Goal: Task Accomplishment & Management: Manage account settings

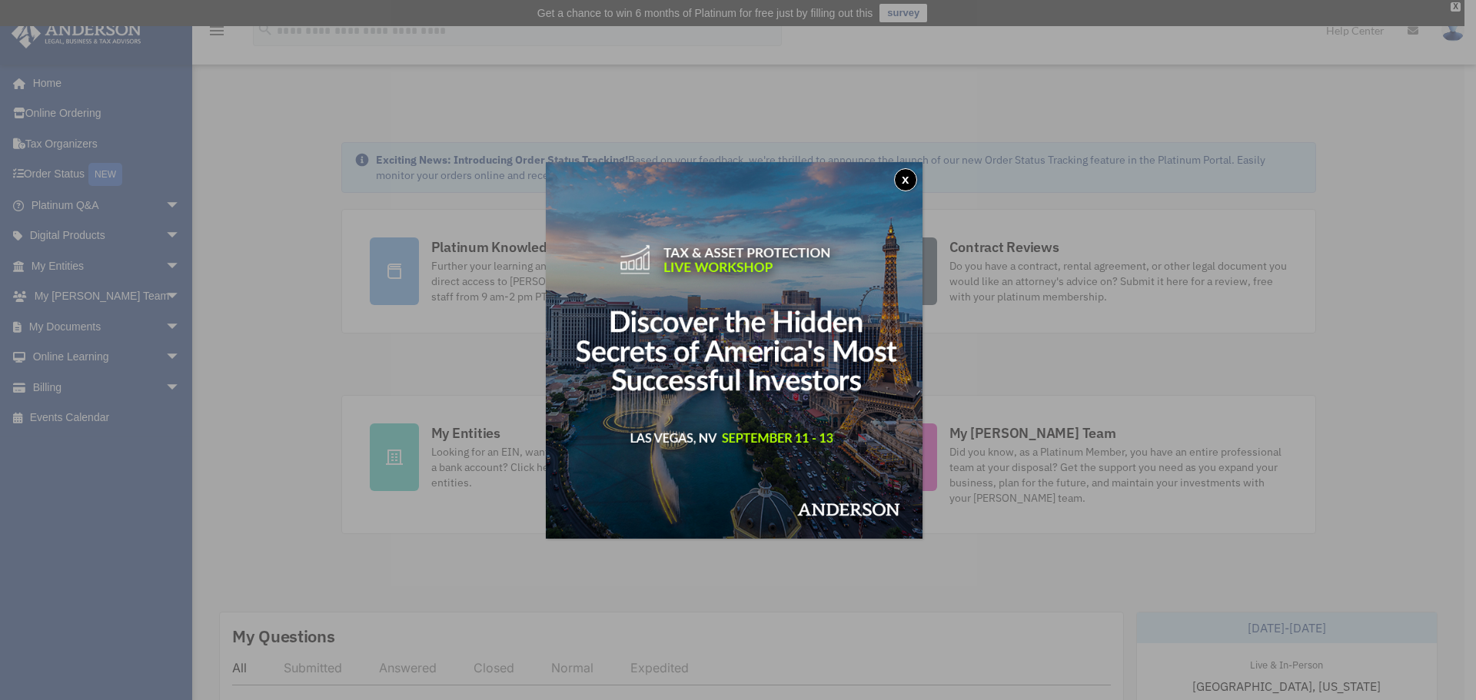
click at [910, 180] on button "x" at bounding box center [905, 179] width 23 height 23
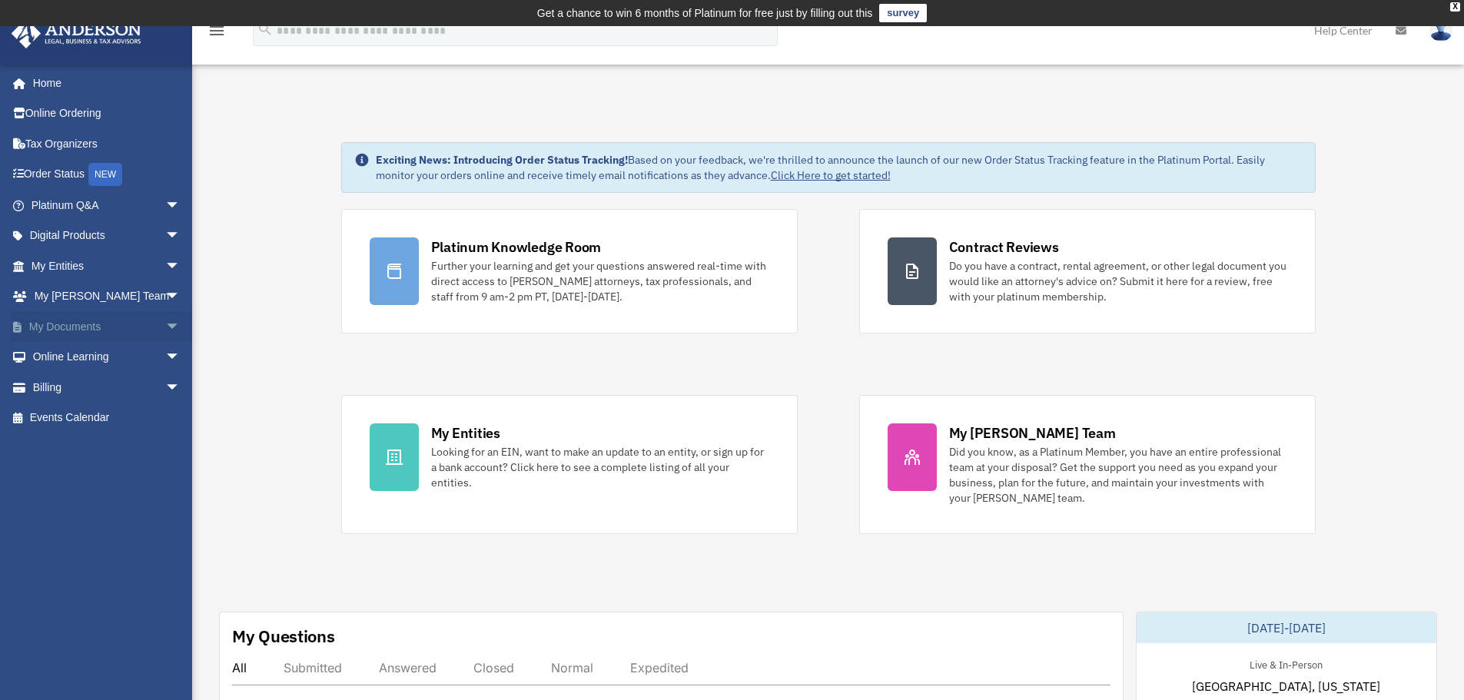
click at [166, 326] on span "arrow_drop_down" at bounding box center [180, 327] width 31 height 32
click at [112, 420] on link "Forms Library" at bounding box center [113, 418] width 182 height 31
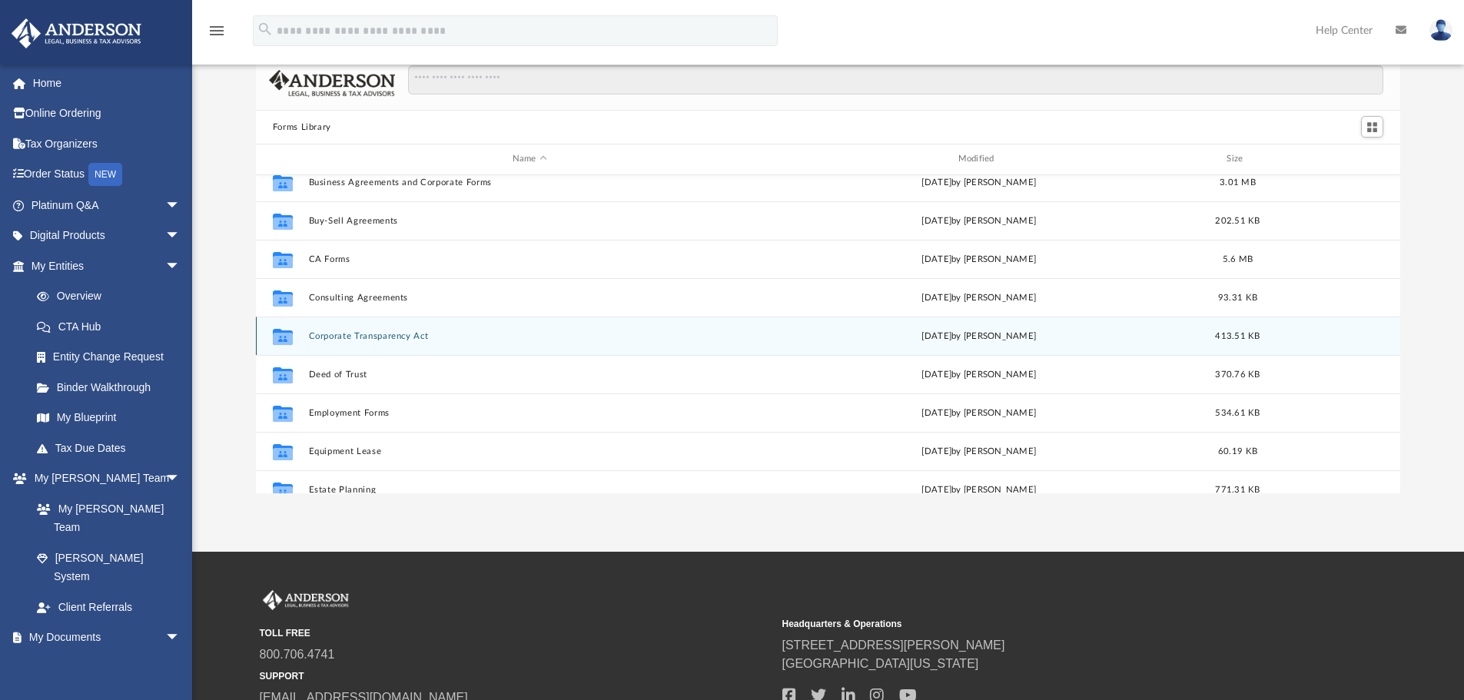
scroll to position [231, 0]
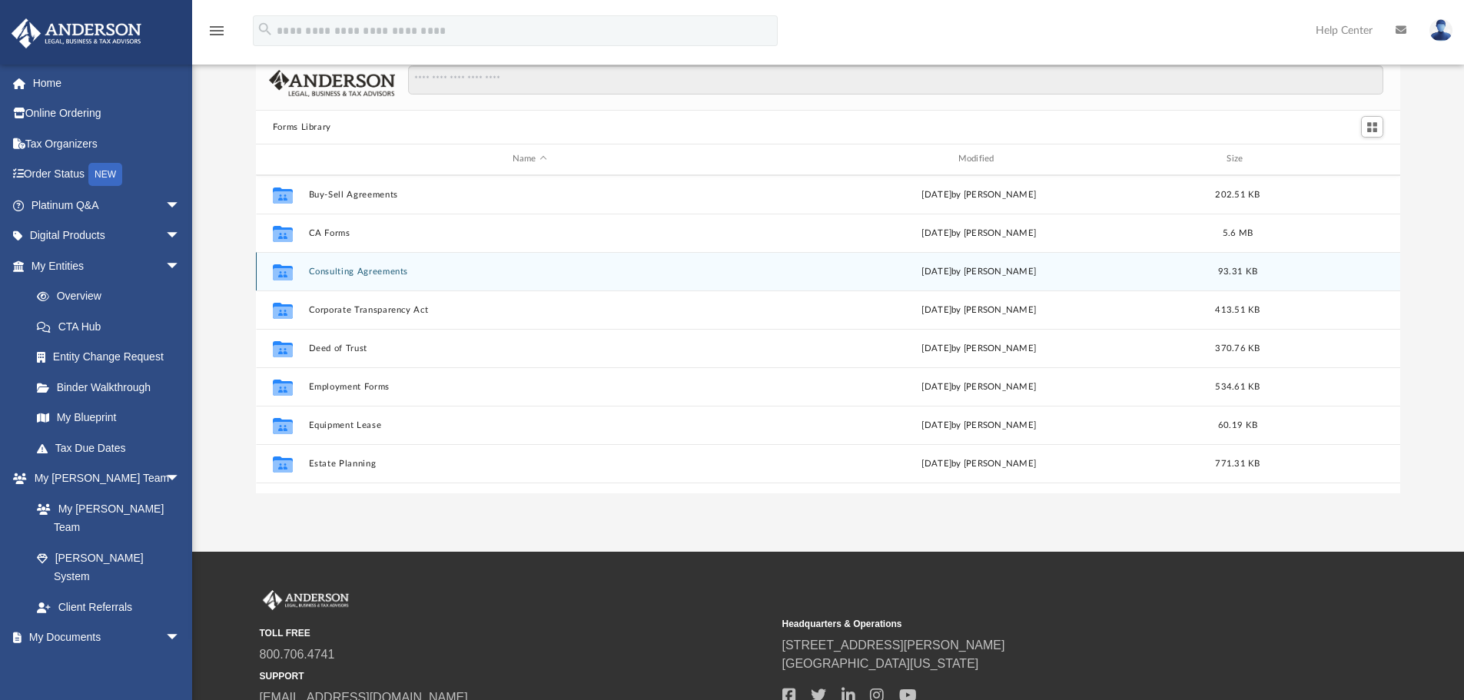
click at [401, 269] on button "Consulting Agreements" at bounding box center [529, 272] width 443 height 10
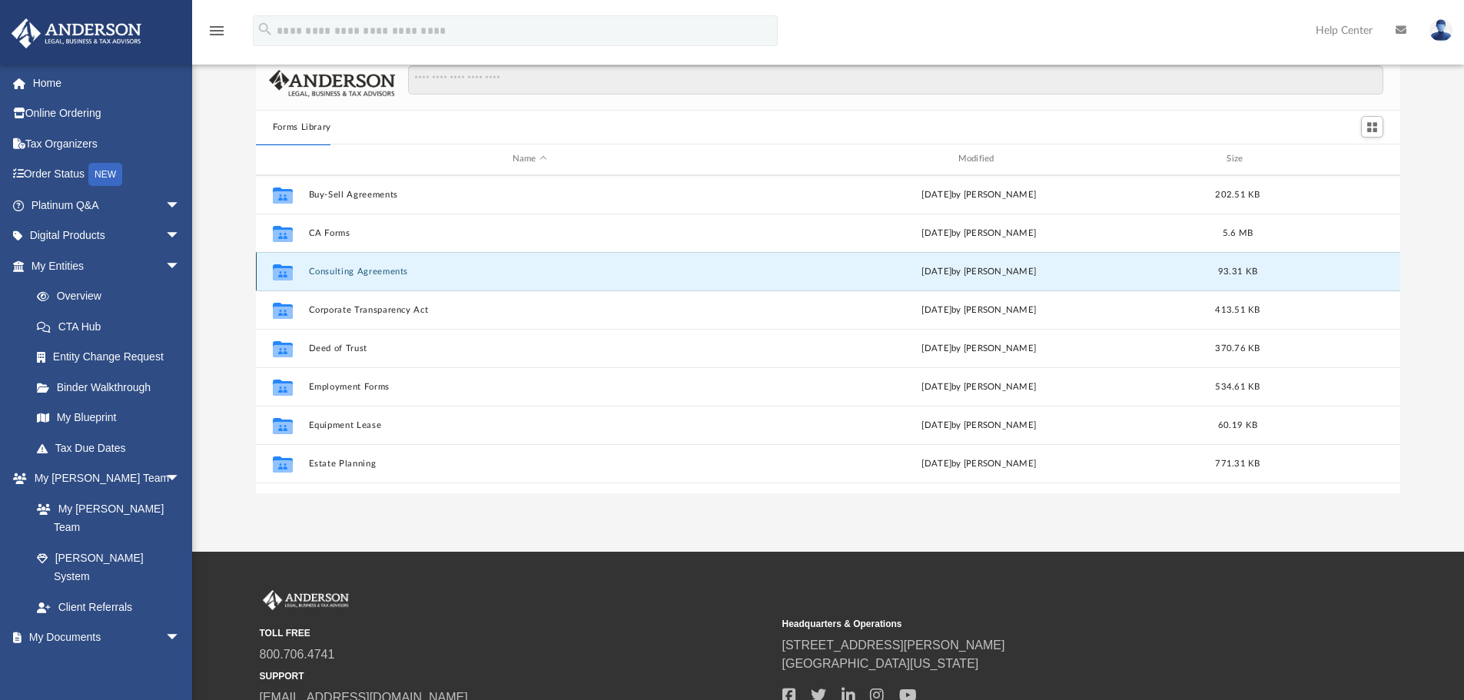
scroll to position [0, 0]
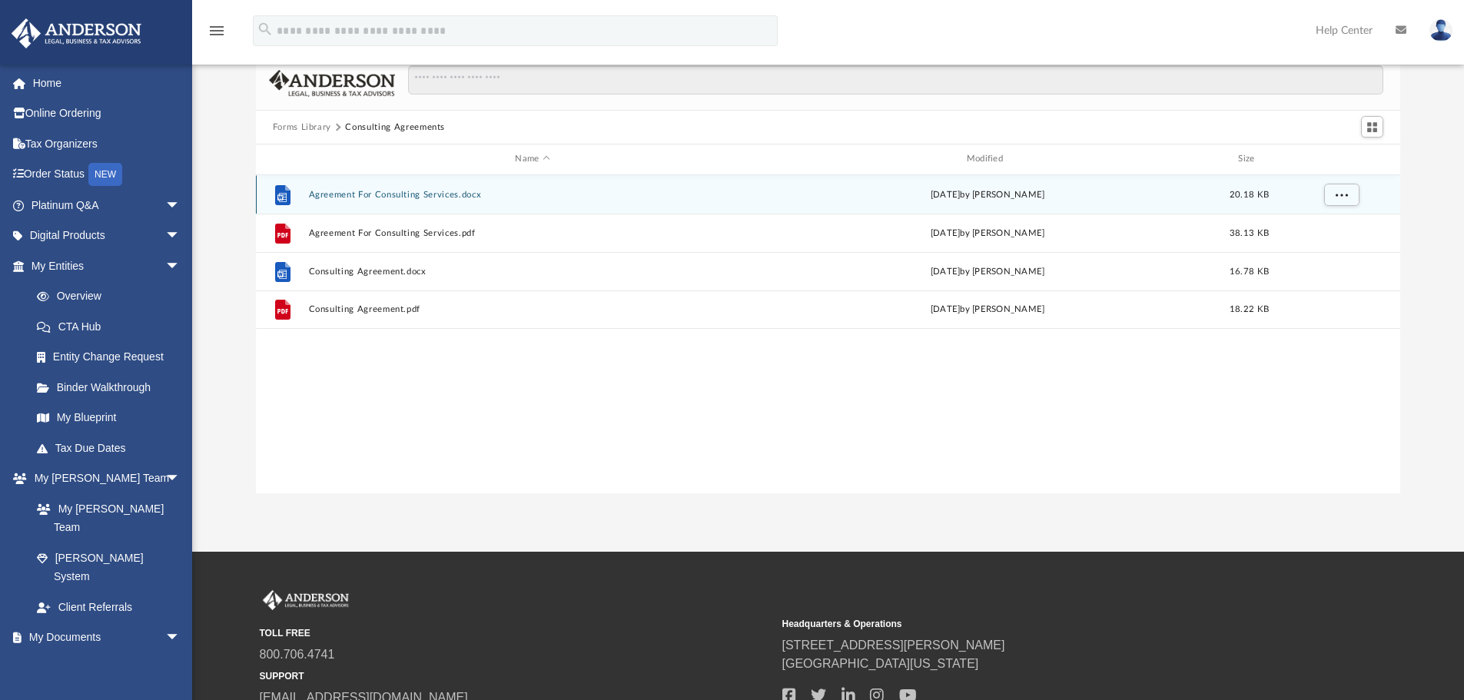
click at [463, 198] on button "Agreement For Consulting Services.docx" at bounding box center [532, 195] width 448 height 10
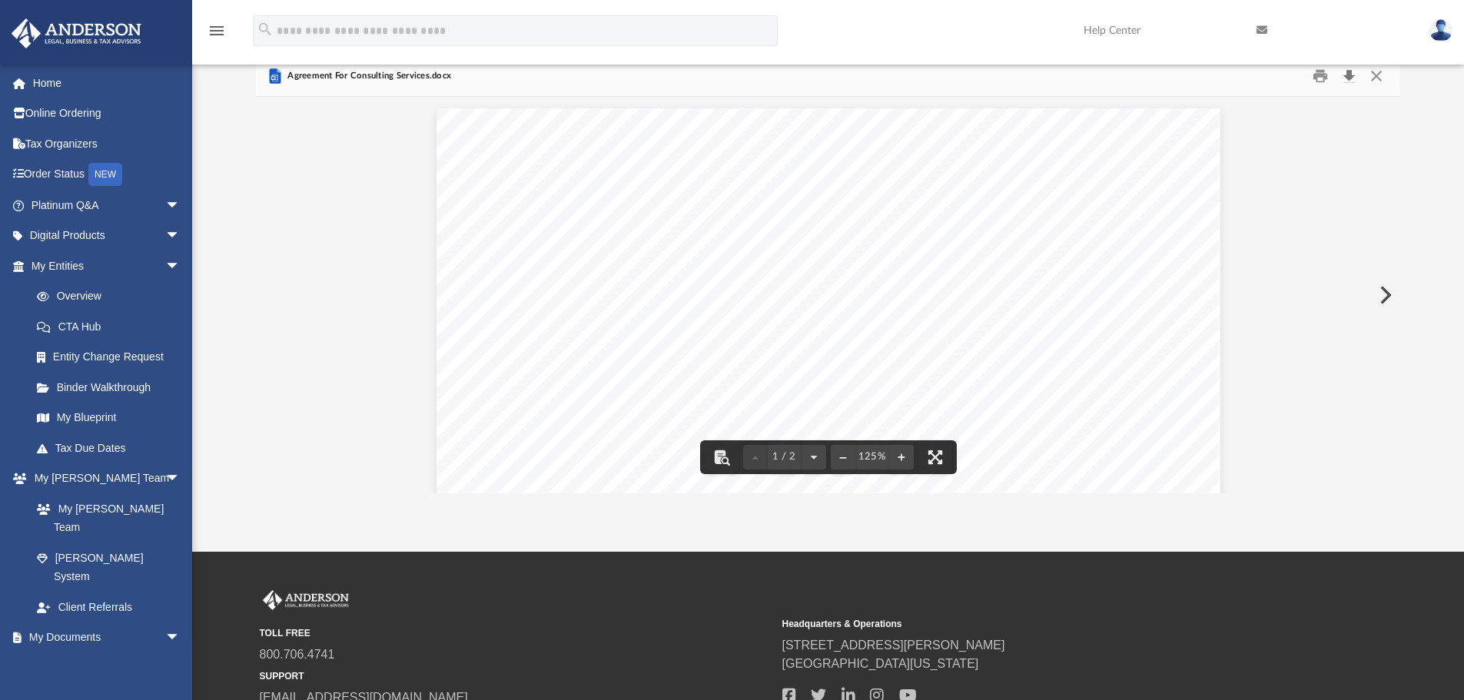
click at [1350, 80] on button "Download" at bounding box center [1349, 77] width 28 height 24
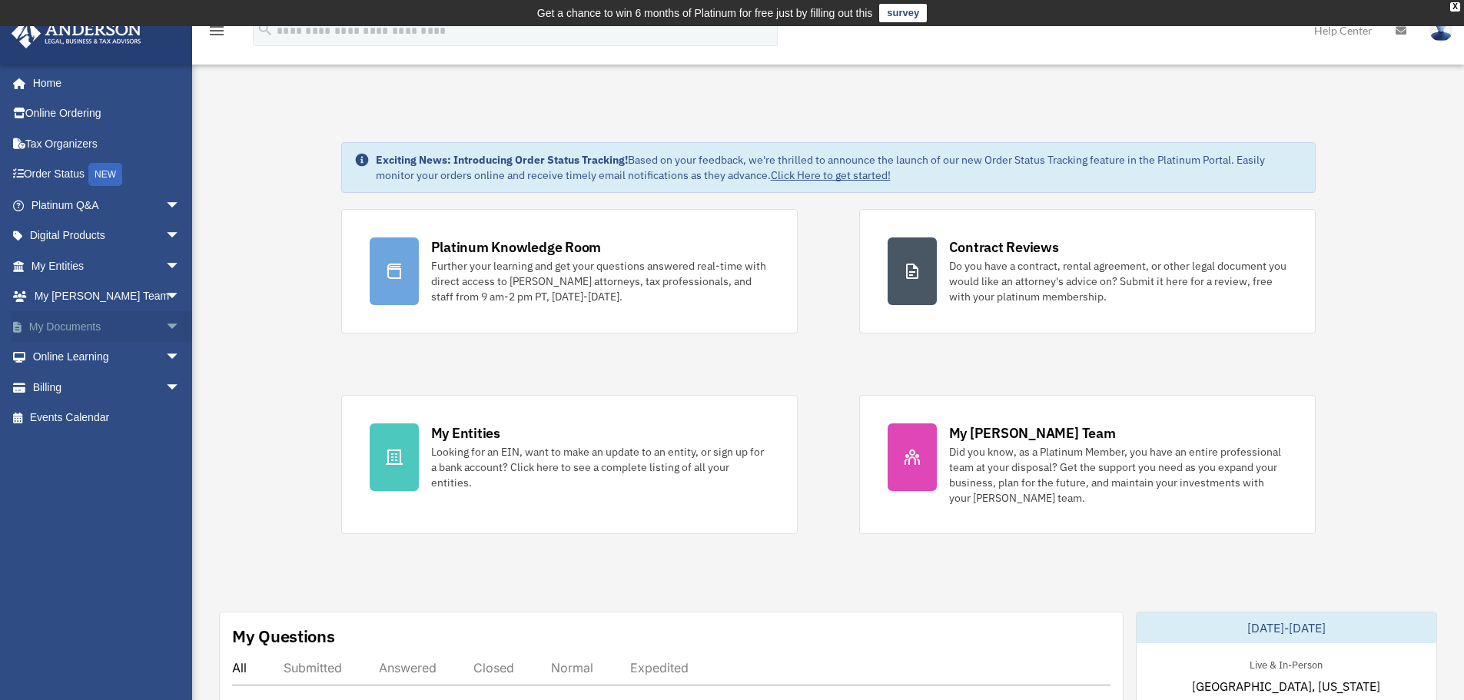
click at [165, 331] on span "arrow_drop_down" at bounding box center [180, 327] width 31 height 32
click at [100, 422] on link "Forms Library" at bounding box center [113, 418] width 182 height 31
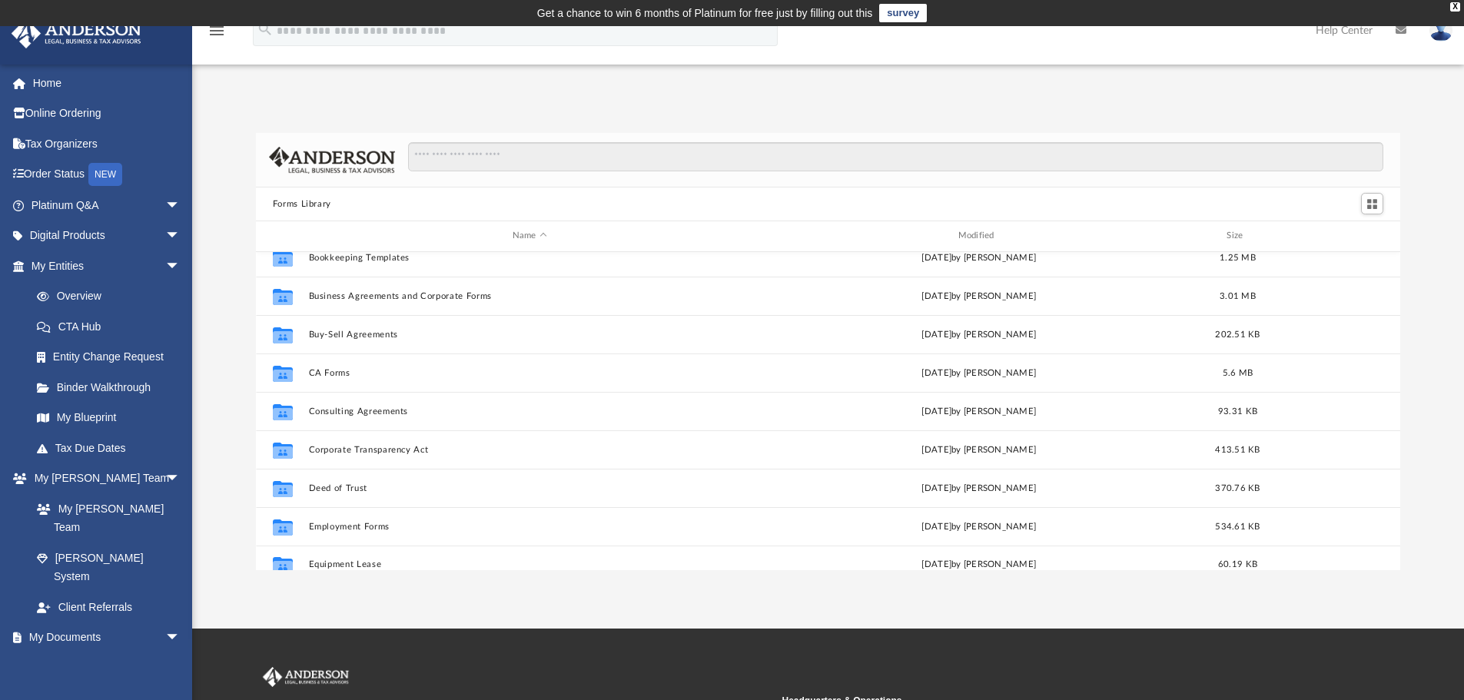
scroll to position [143, 0]
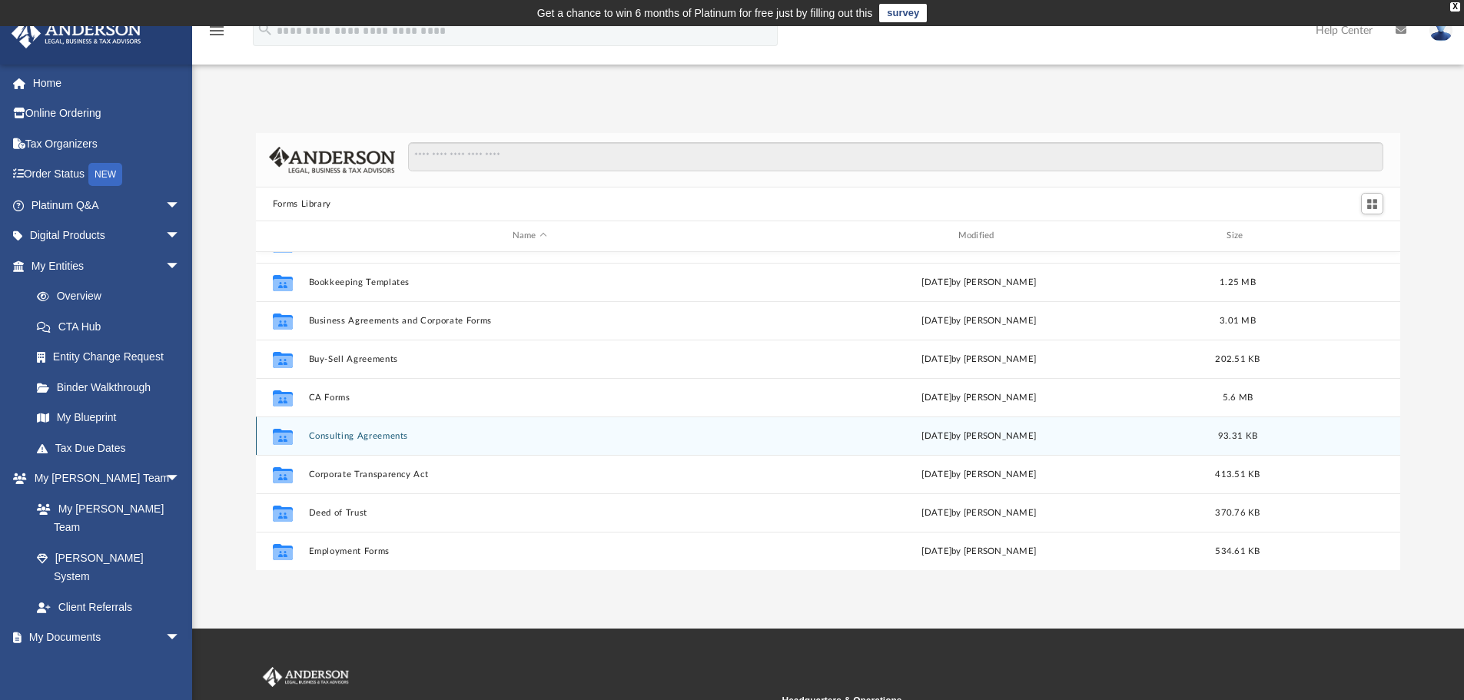
click at [392, 434] on button "Consulting Agreements" at bounding box center [529, 436] width 443 height 10
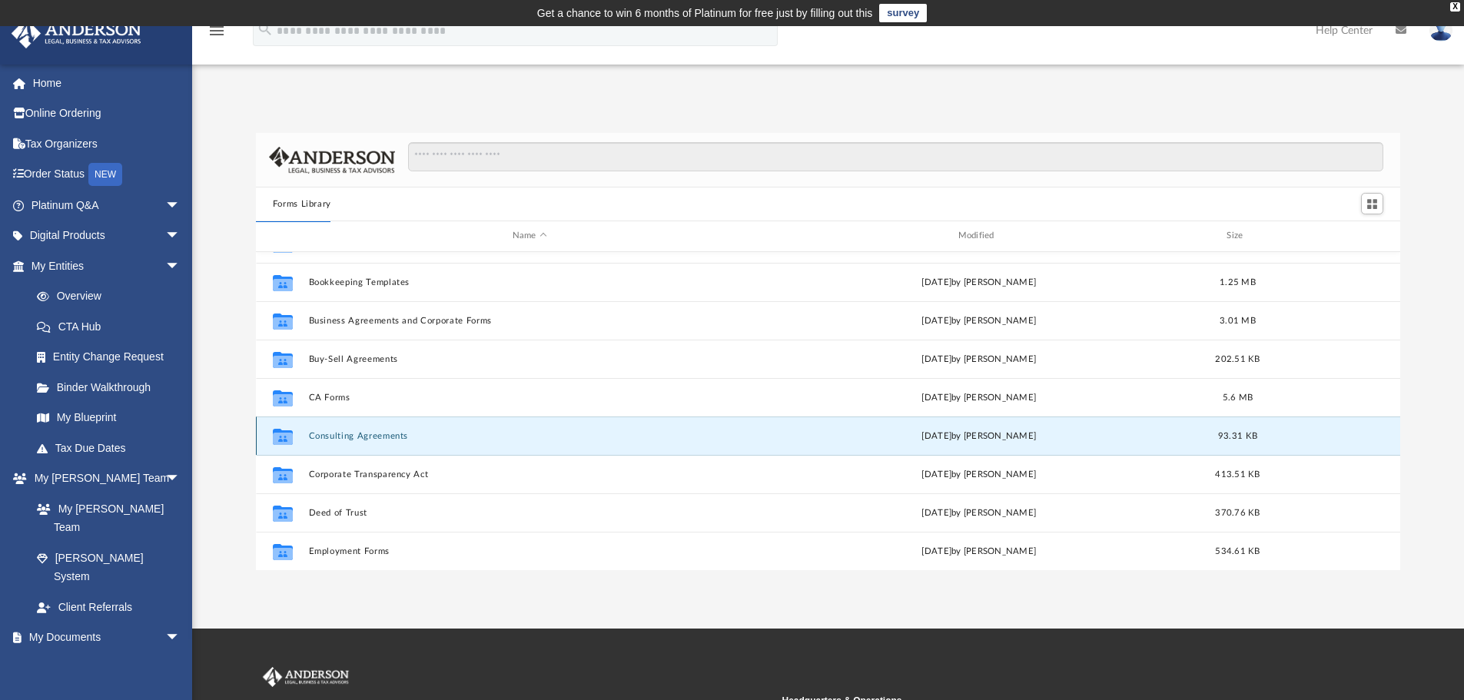
scroll to position [0, 0]
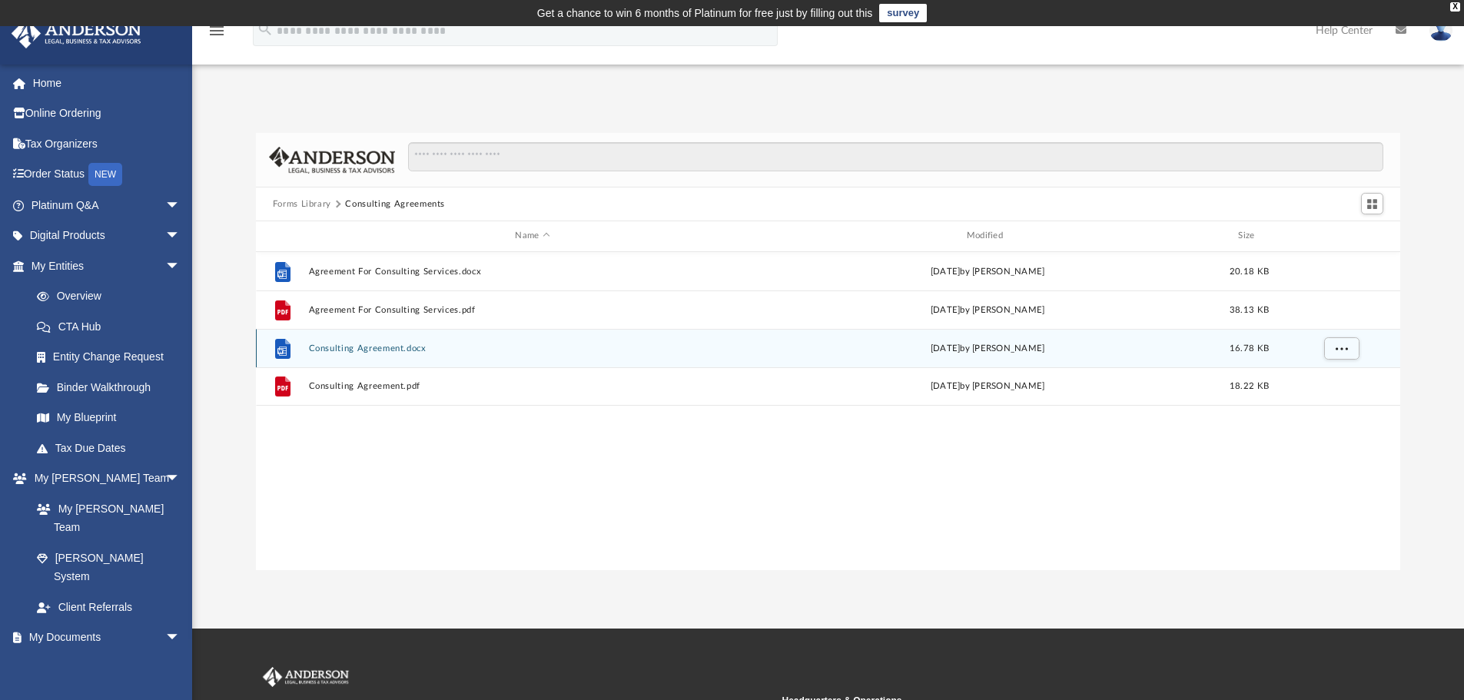
click at [409, 349] on button "Consulting Agreement.docx" at bounding box center [532, 349] width 448 height 10
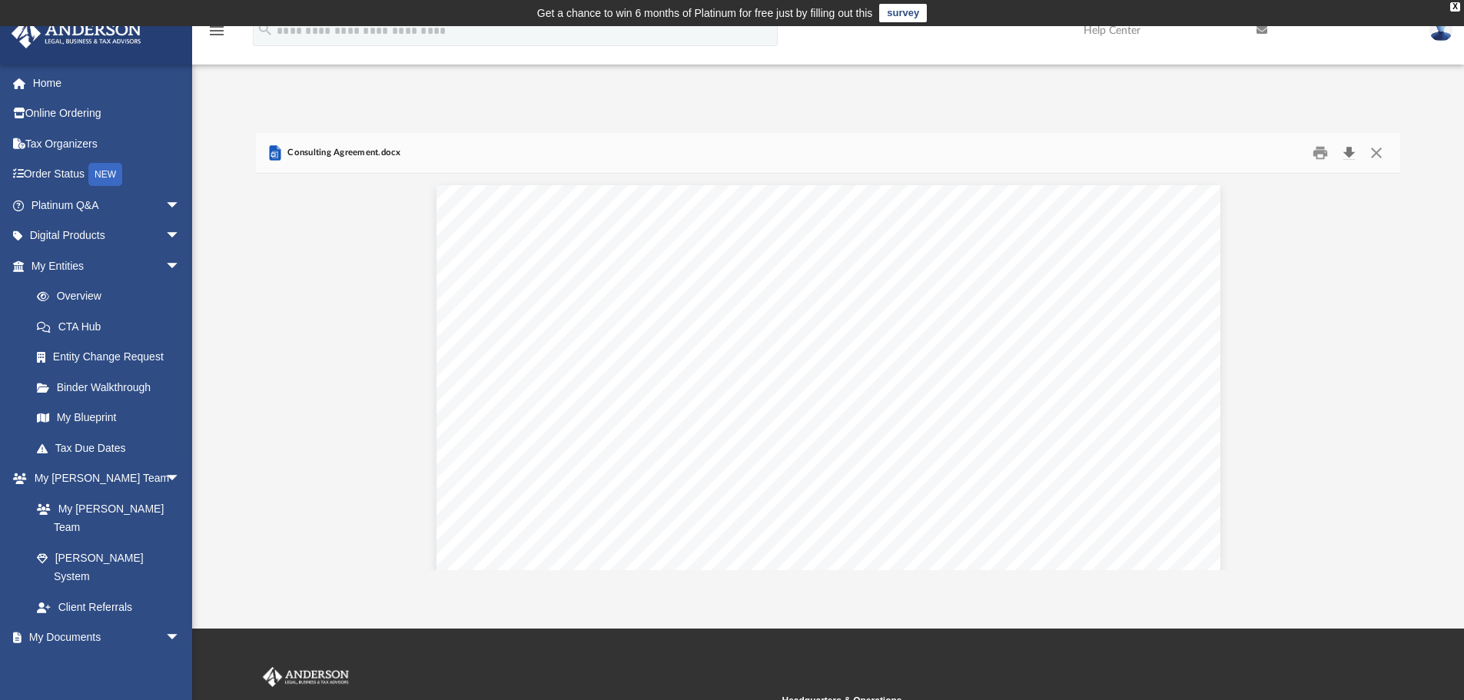
click at [1346, 147] on button "Download" at bounding box center [1349, 153] width 28 height 24
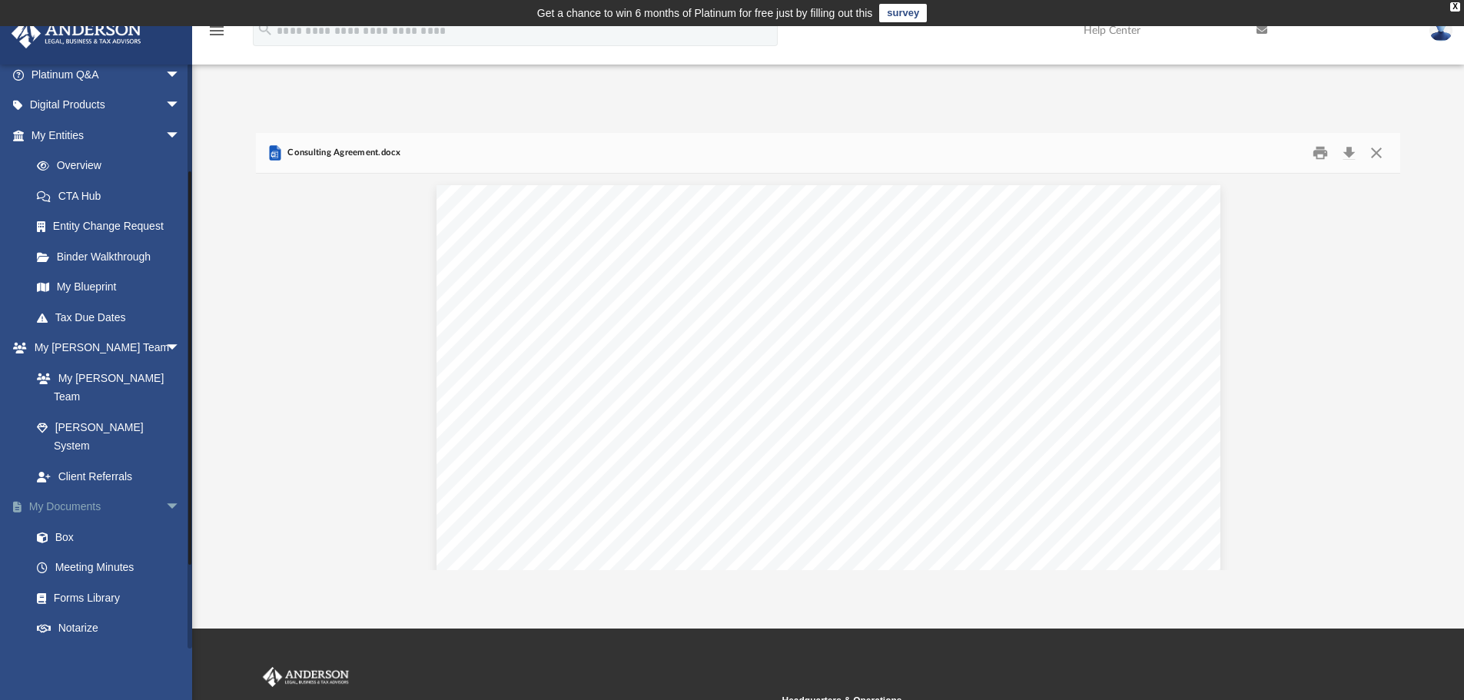
scroll to position [154, 0]
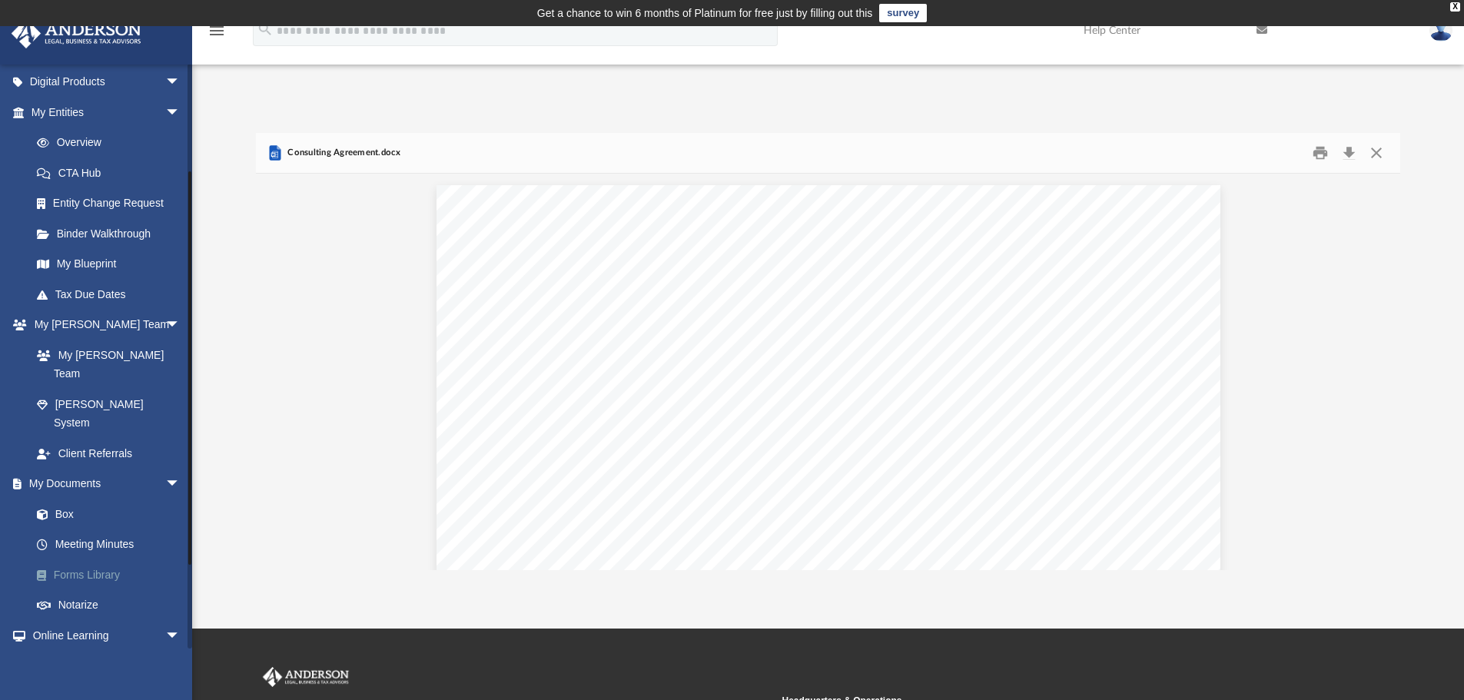
click at [91, 560] on link "Forms Library" at bounding box center [113, 575] width 182 height 31
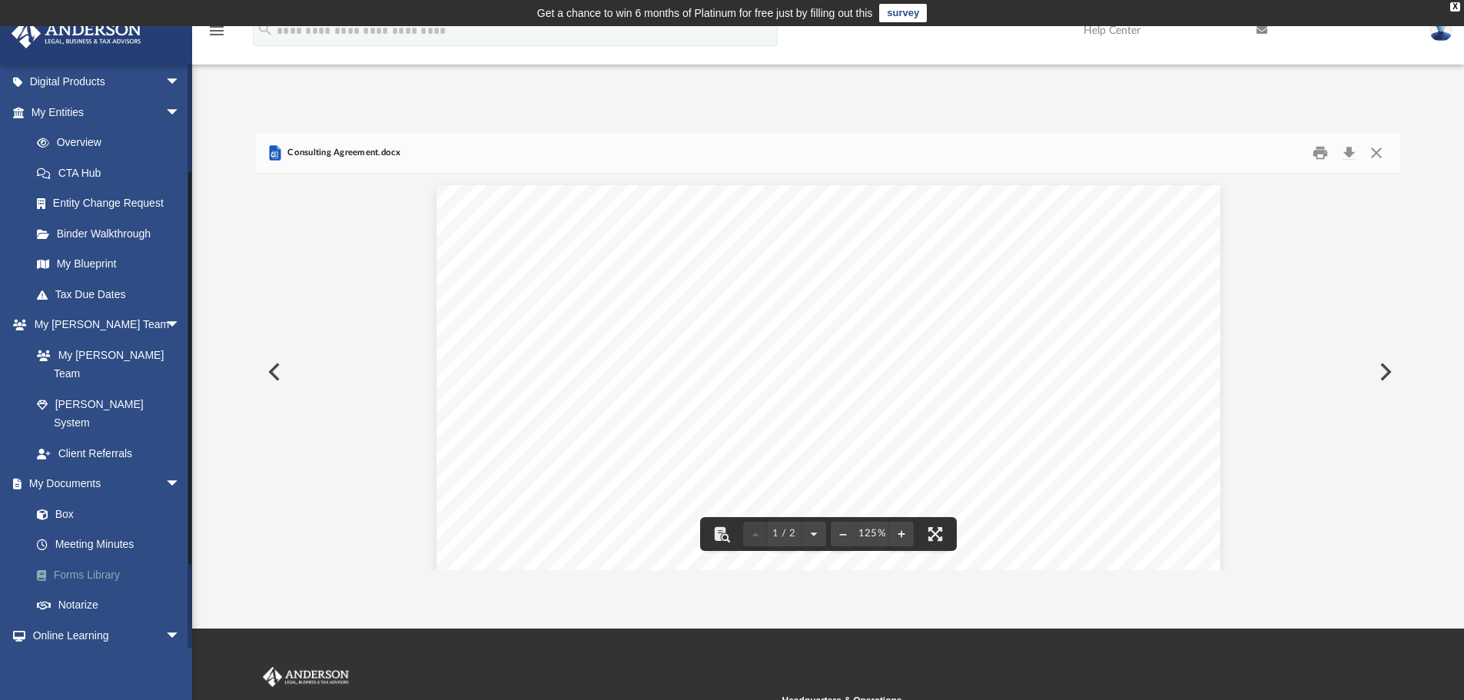
click at [78, 560] on link "Forms Library" at bounding box center [113, 575] width 182 height 31
click at [1373, 155] on button "Close" at bounding box center [1377, 153] width 28 height 24
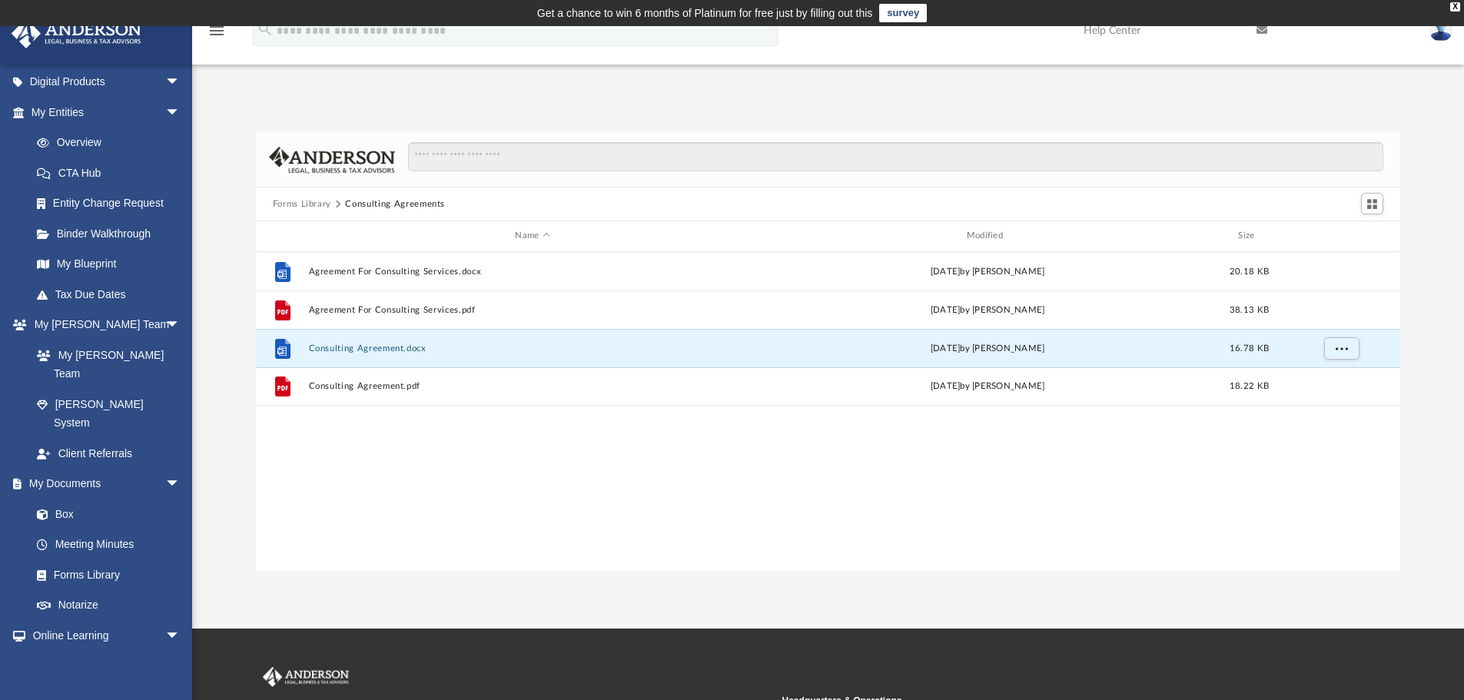
click at [298, 201] on button "Forms Library" at bounding box center [302, 205] width 58 height 14
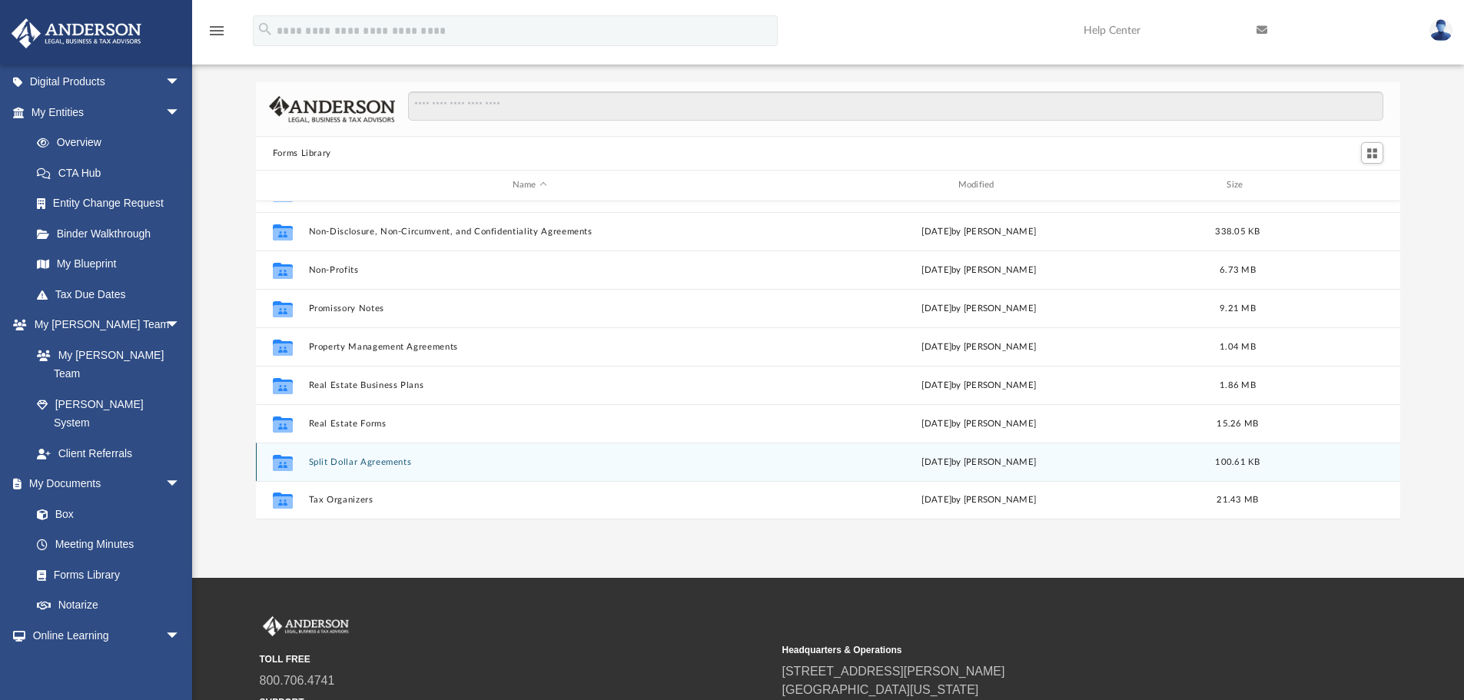
scroll to position [0, 0]
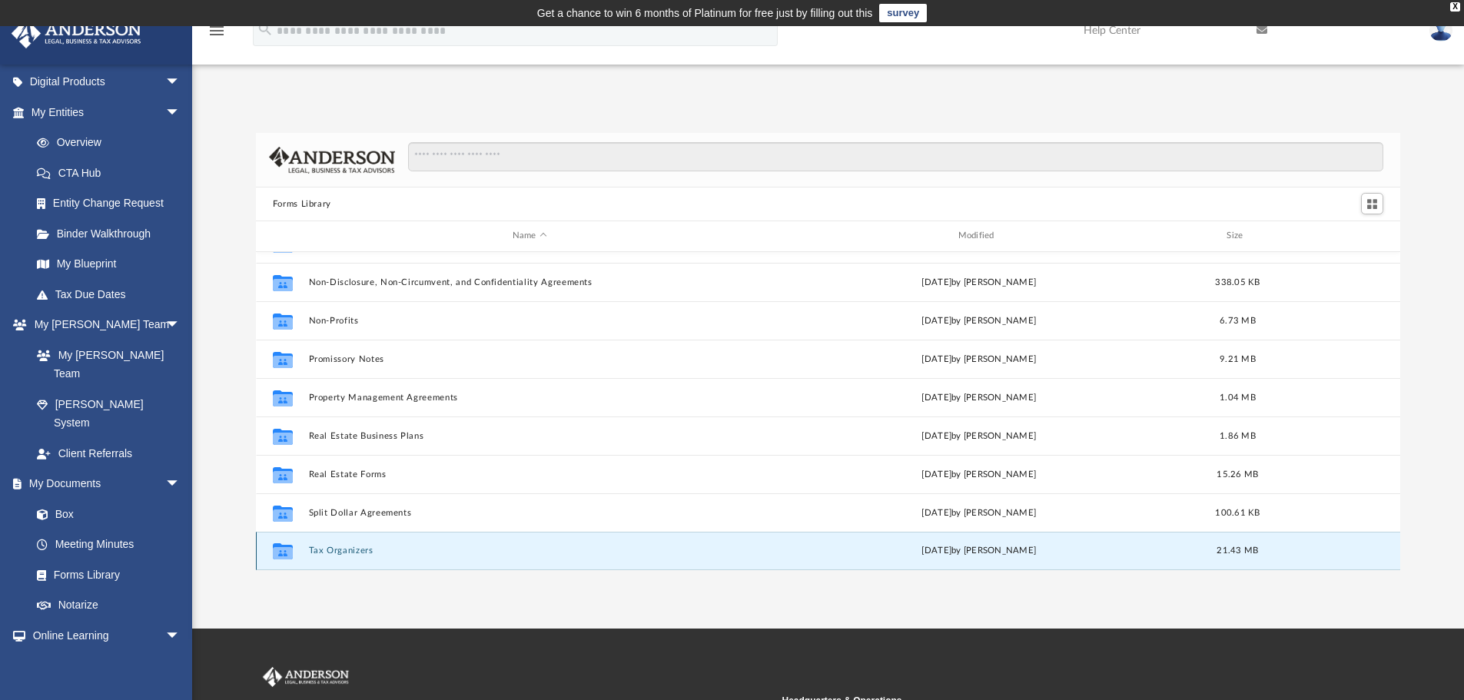
click at [341, 549] on button "Tax Organizers" at bounding box center [529, 551] width 443 height 10
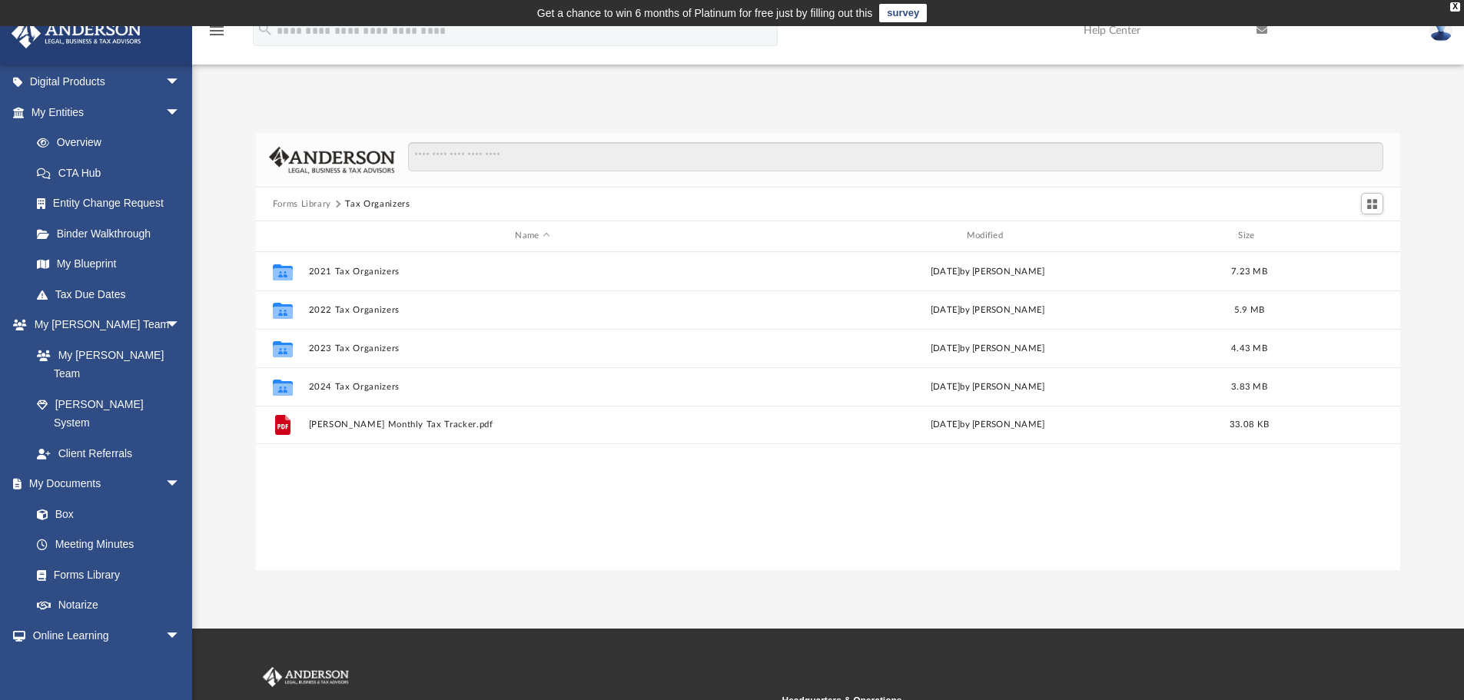
click at [303, 206] on button "Forms Library" at bounding box center [302, 205] width 58 height 14
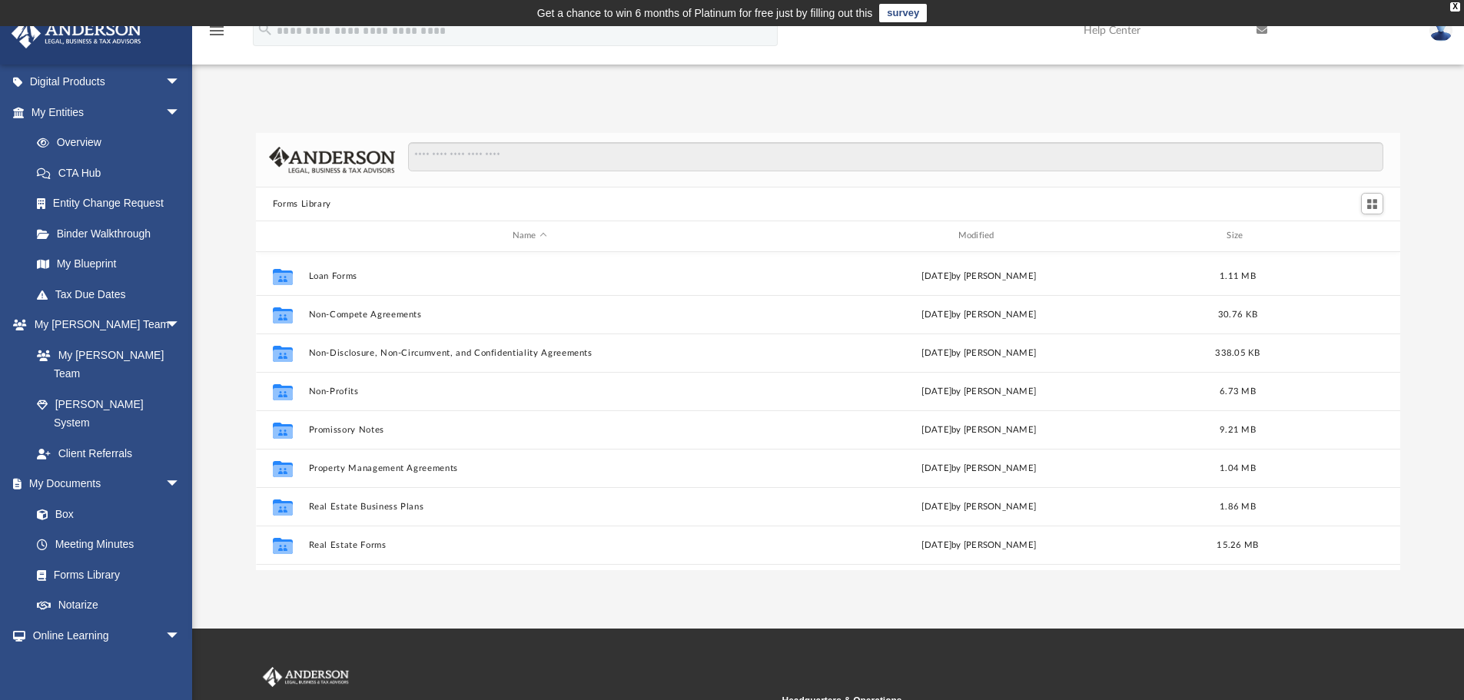
scroll to position [835, 0]
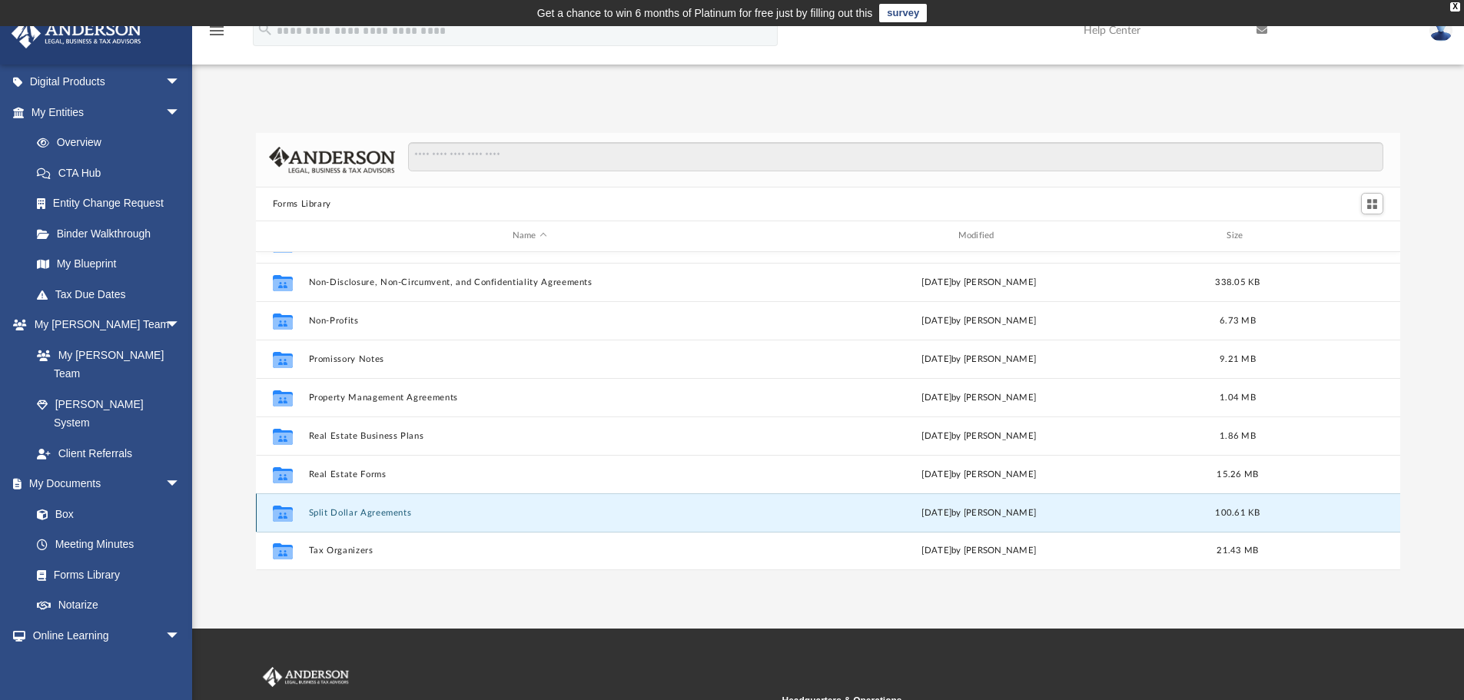
click at [355, 512] on button "Split Dollar Agreements" at bounding box center [529, 513] width 443 height 10
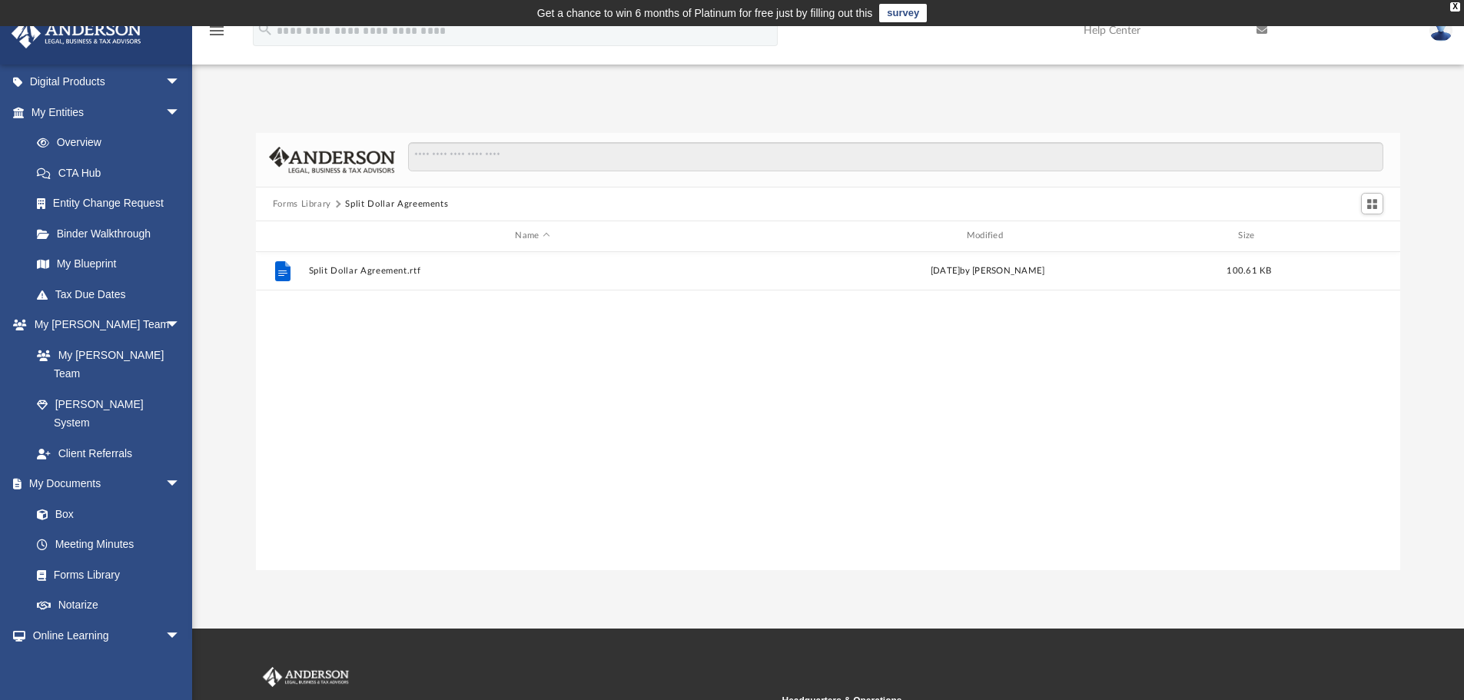
scroll to position [0, 0]
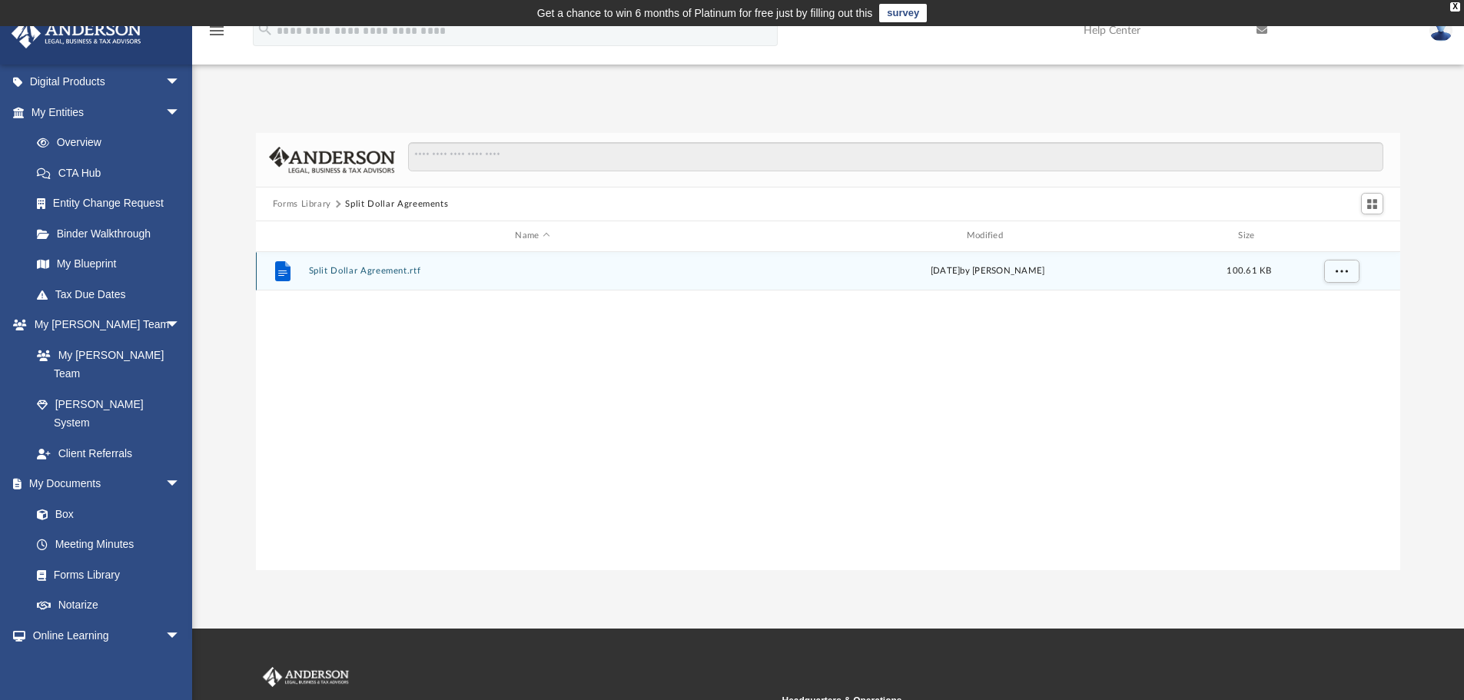
click at [384, 270] on button "Split Dollar Agreement.rtf" at bounding box center [532, 271] width 448 height 10
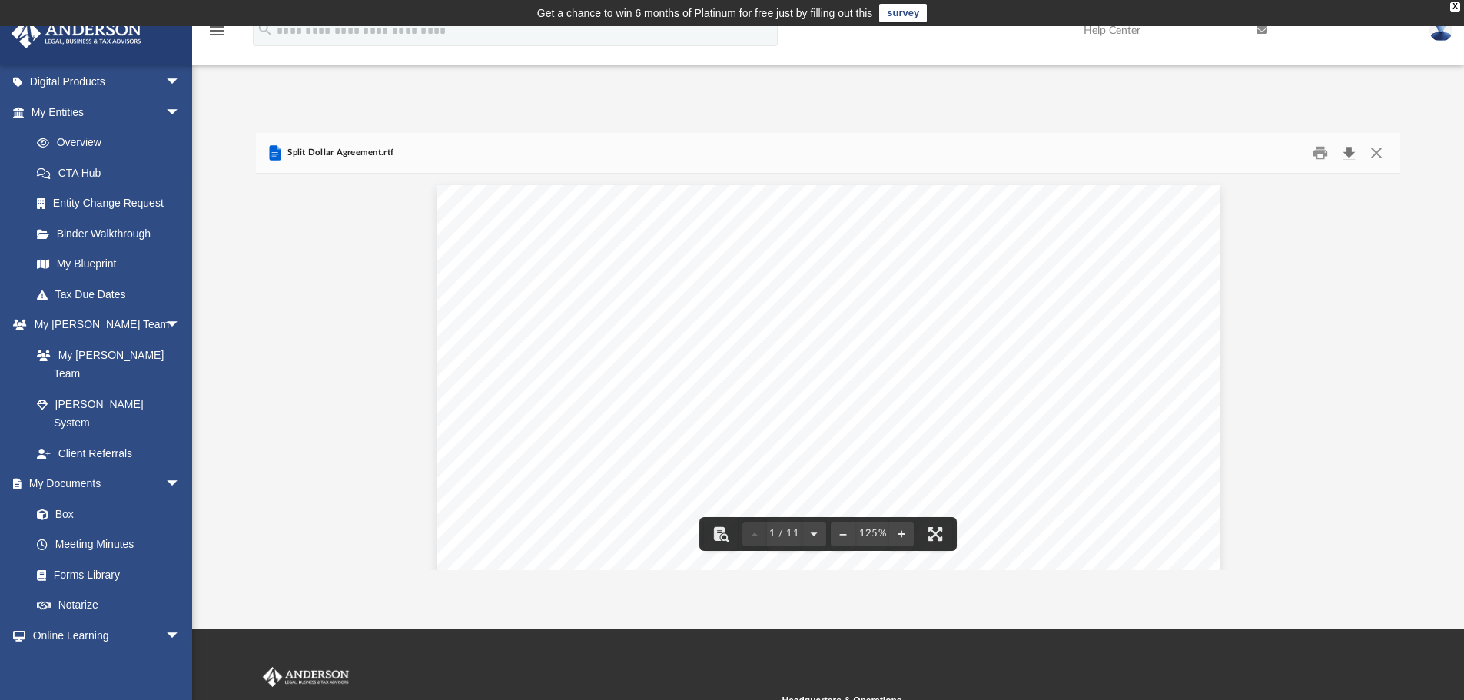
click at [1351, 154] on button "Download" at bounding box center [1349, 153] width 28 height 24
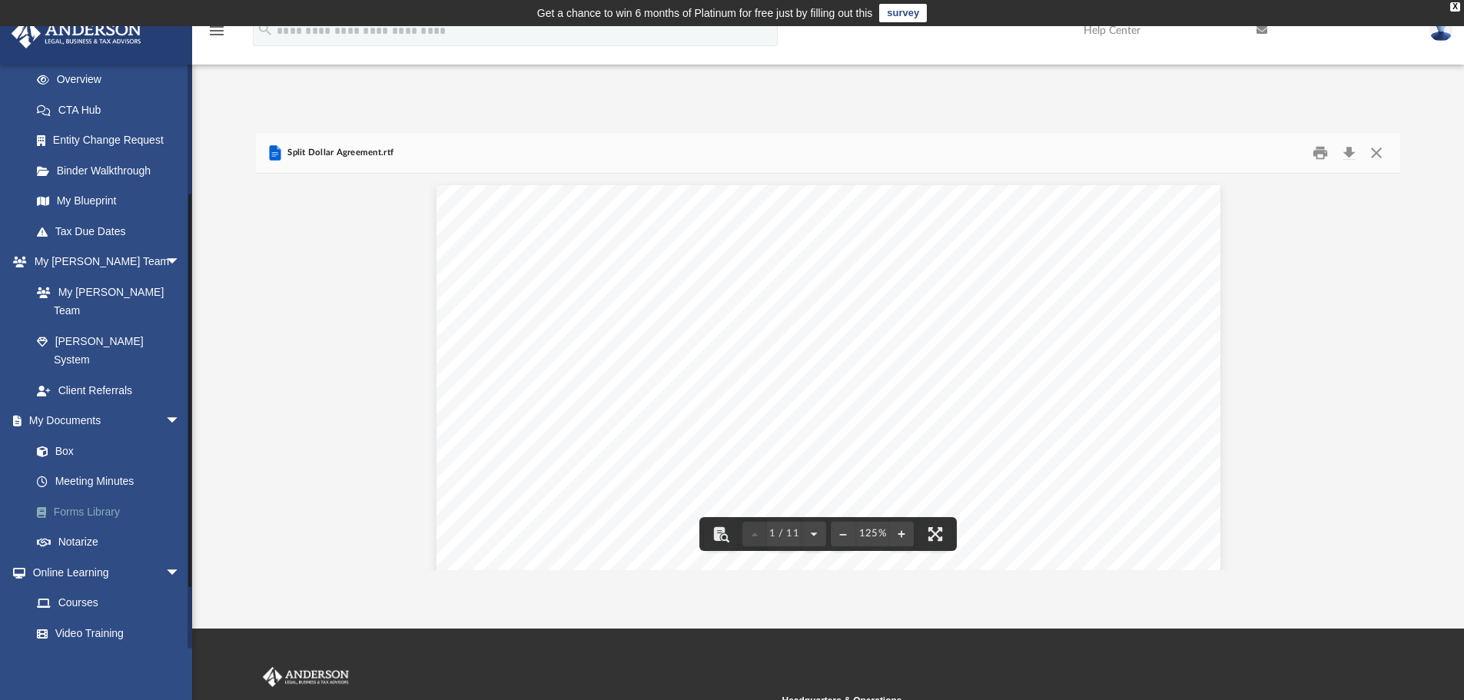
scroll to position [274, 0]
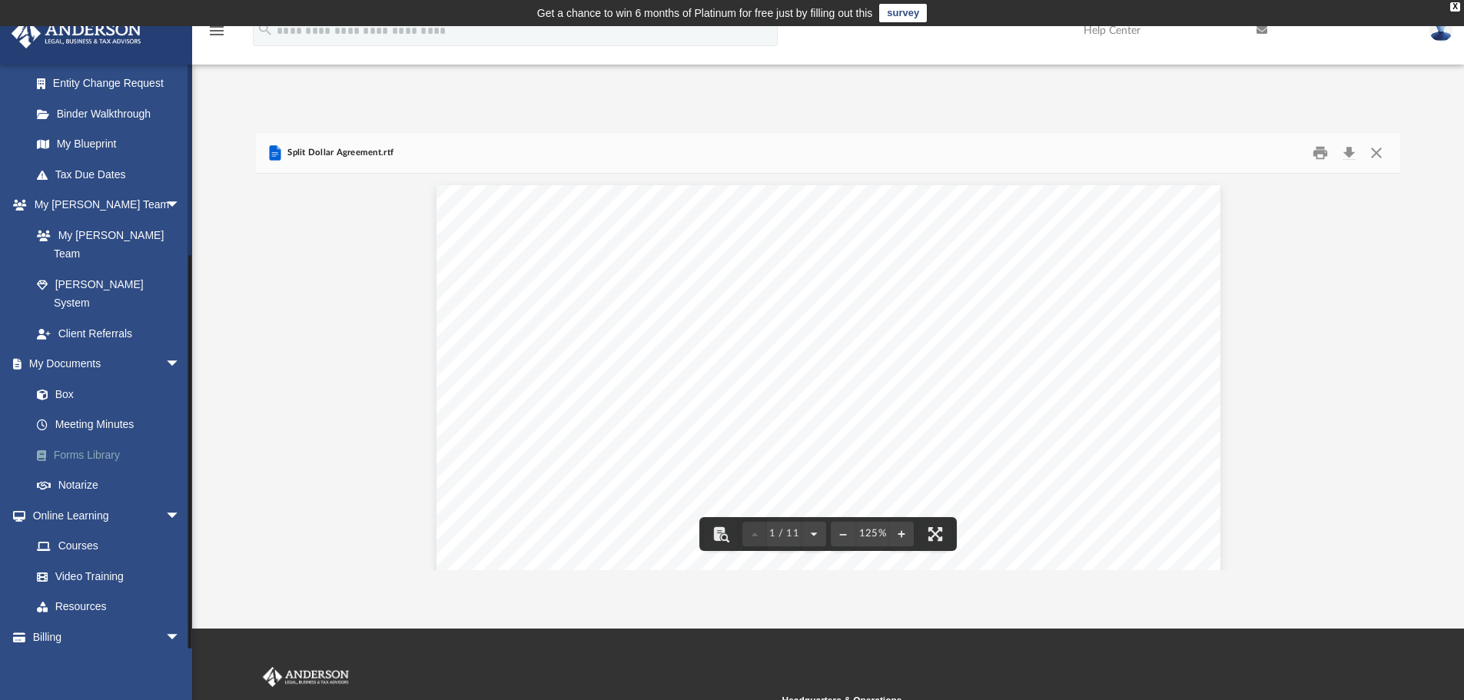
click at [101, 440] on link "Forms Library" at bounding box center [113, 455] width 182 height 31
click at [1377, 152] on button "Close" at bounding box center [1377, 153] width 28 height 24
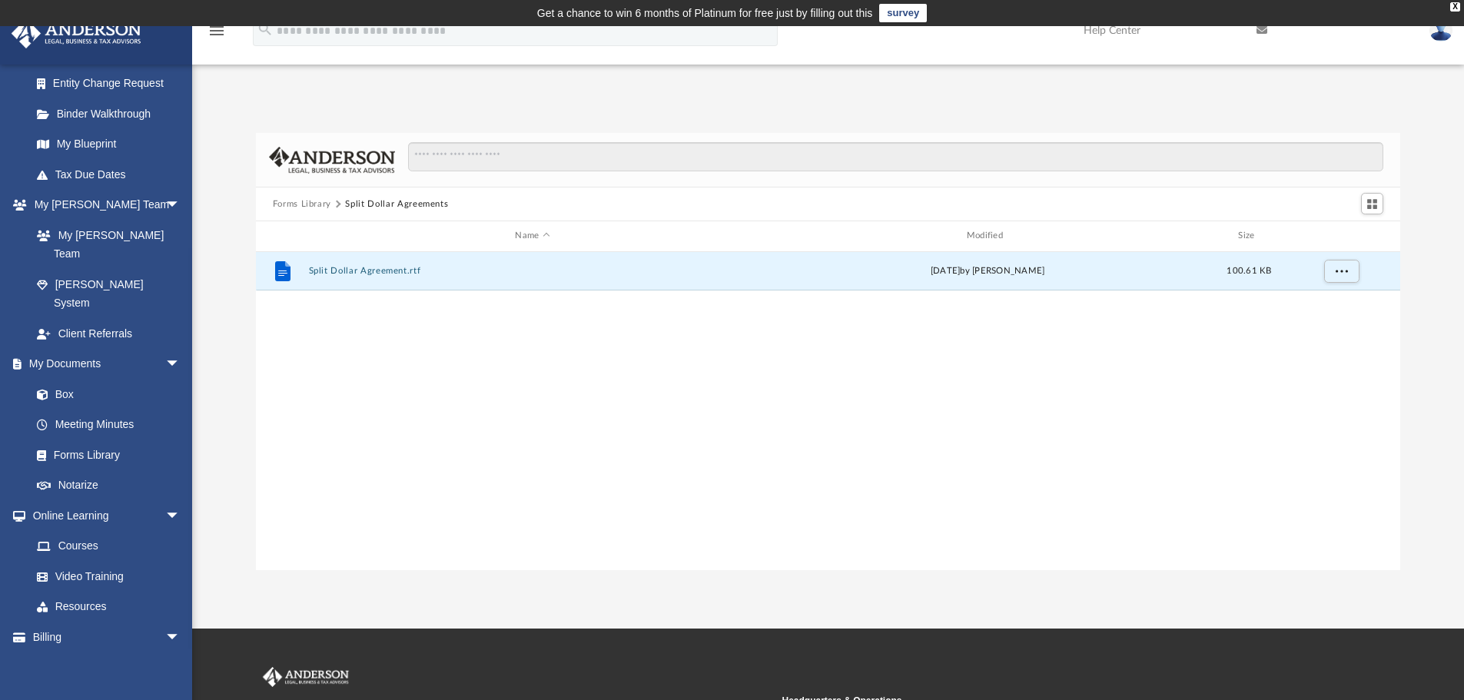
click at [297, 209] on button "Forms Library" at bounding box center [302, 205] width 58 height 14
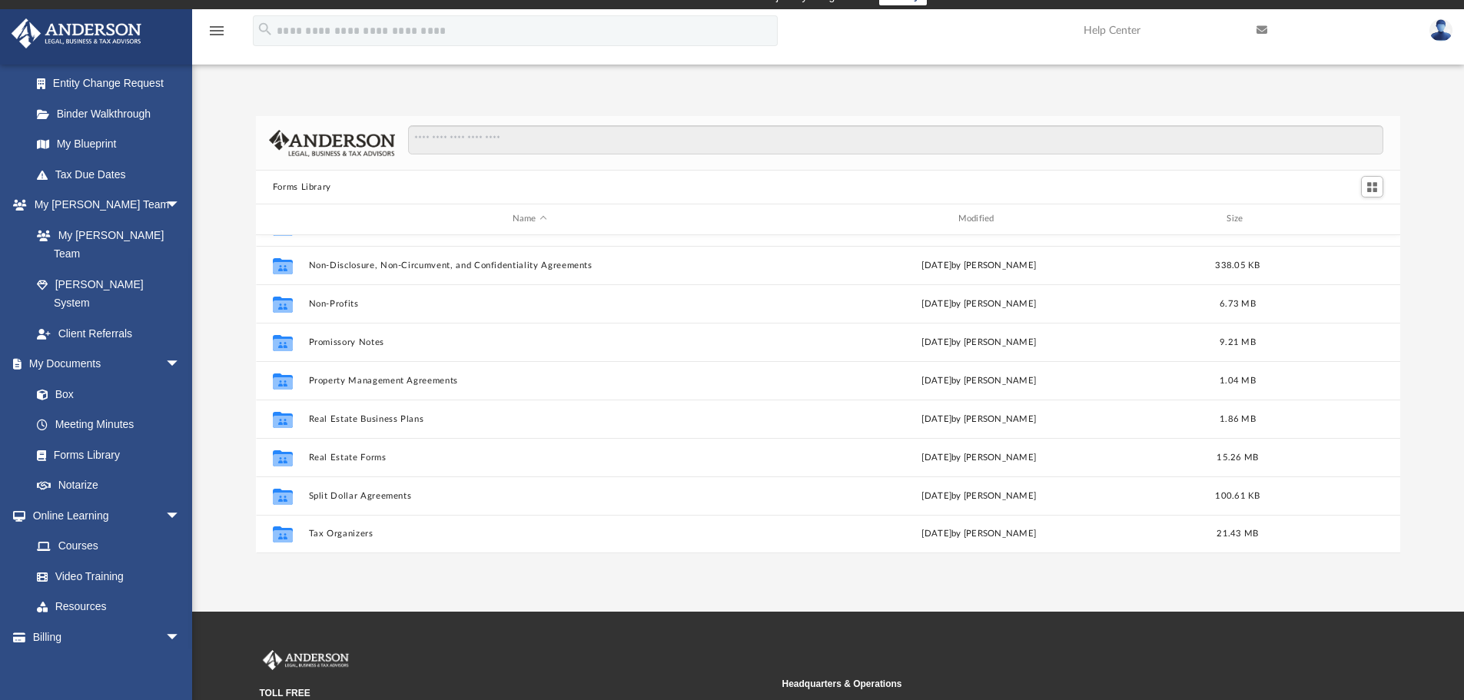
scroll to position [0, 0]
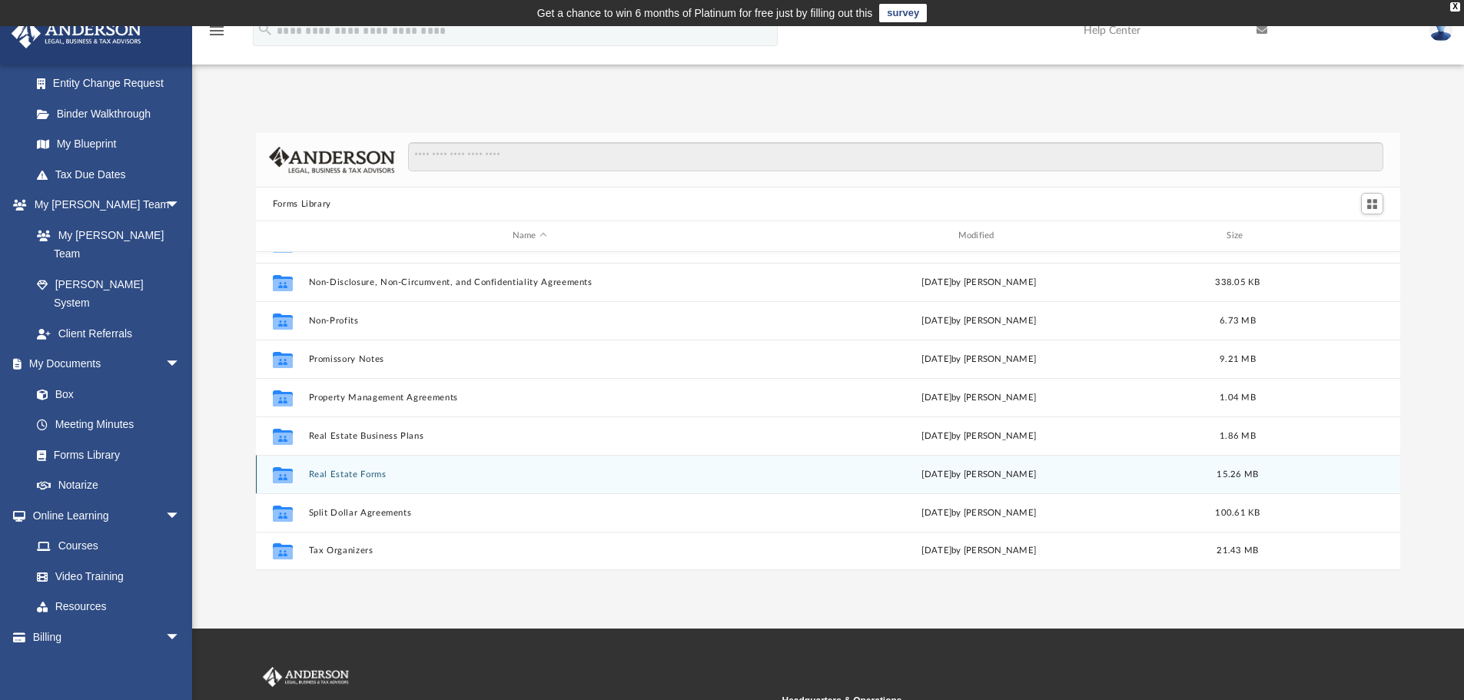
click at [357, 477] on button "Real Estate Forms" at bounding box center [529, 475] width 443 height 10
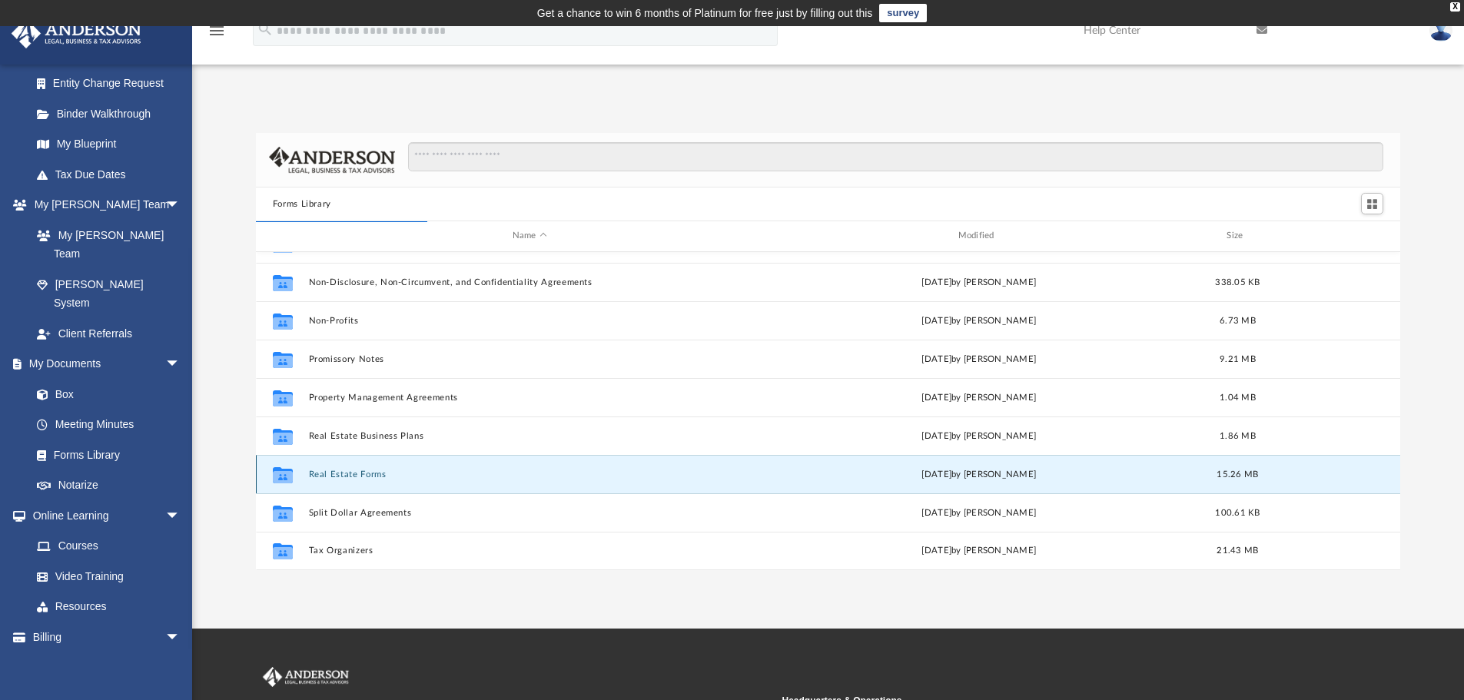
click at [329, 474] on button "Real Estate Forms" at bounding box center [529, 475] width 443 height 10
click at [368, 478] on button "Real Estate Forms" at bounding box center [529, 475] width 443 height 10
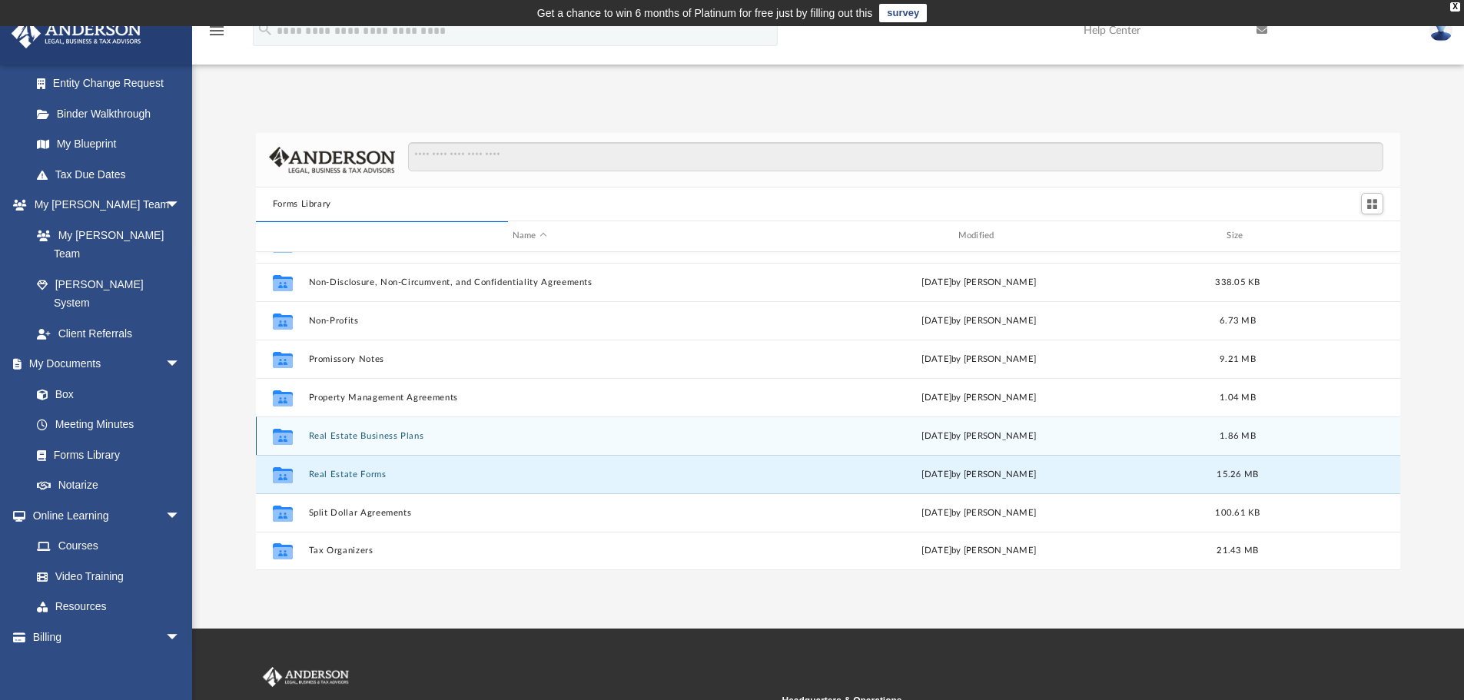
click at [397, 438] on button "Real Estate Business Plans" at bounding box center [529, 436] width 443 height 10
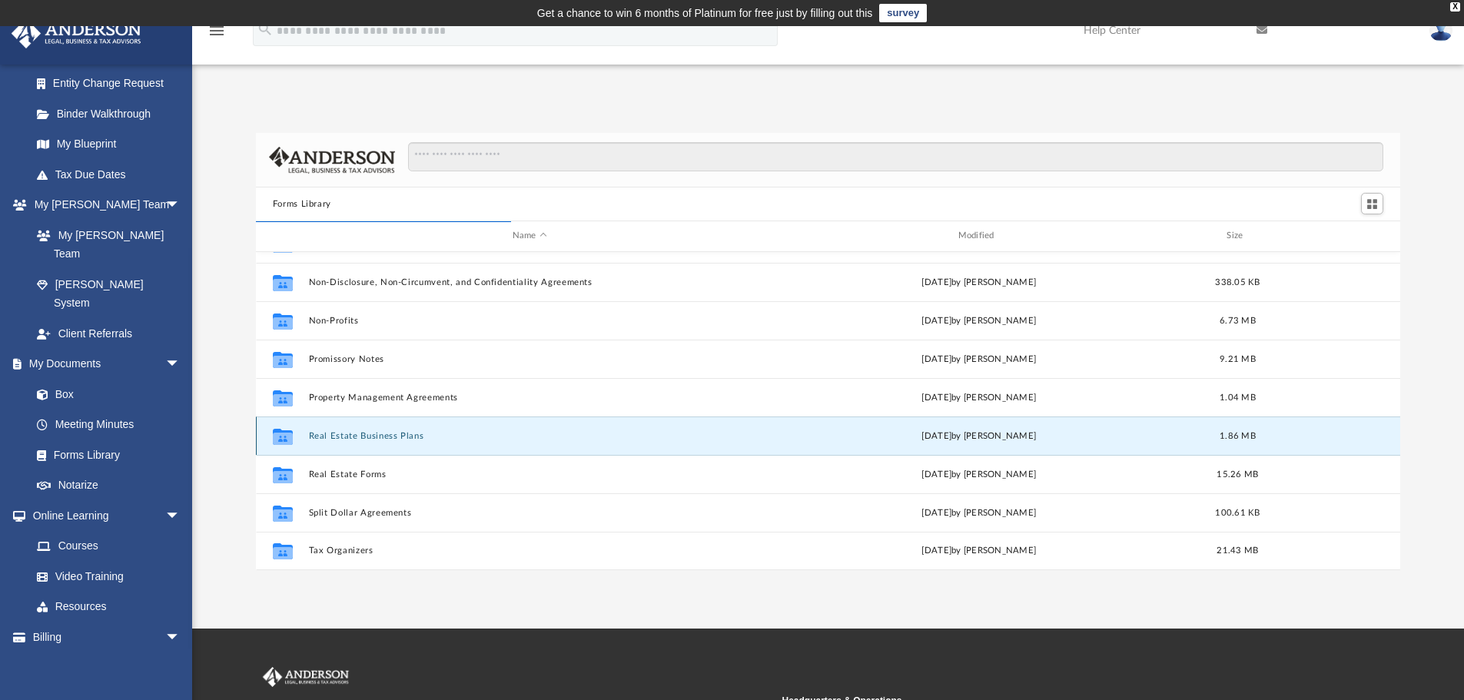
click at [397, 438] on button "Real Estate Business Plans" at bounding box center [529, 436] width 443 height 10
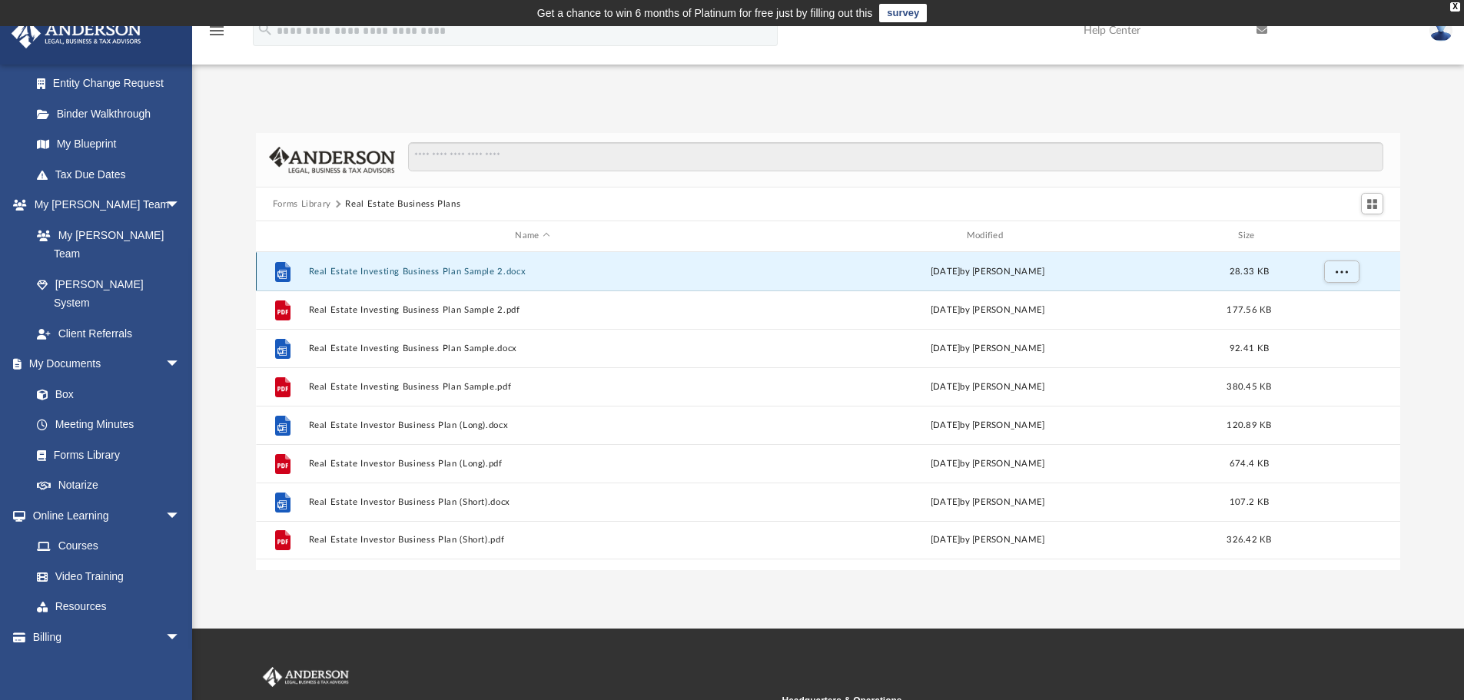
click at [508, 274] on button "Real Estate Investing Business Plan Sample 2.docx" at bounding box center [532, 272] width 448 height 10
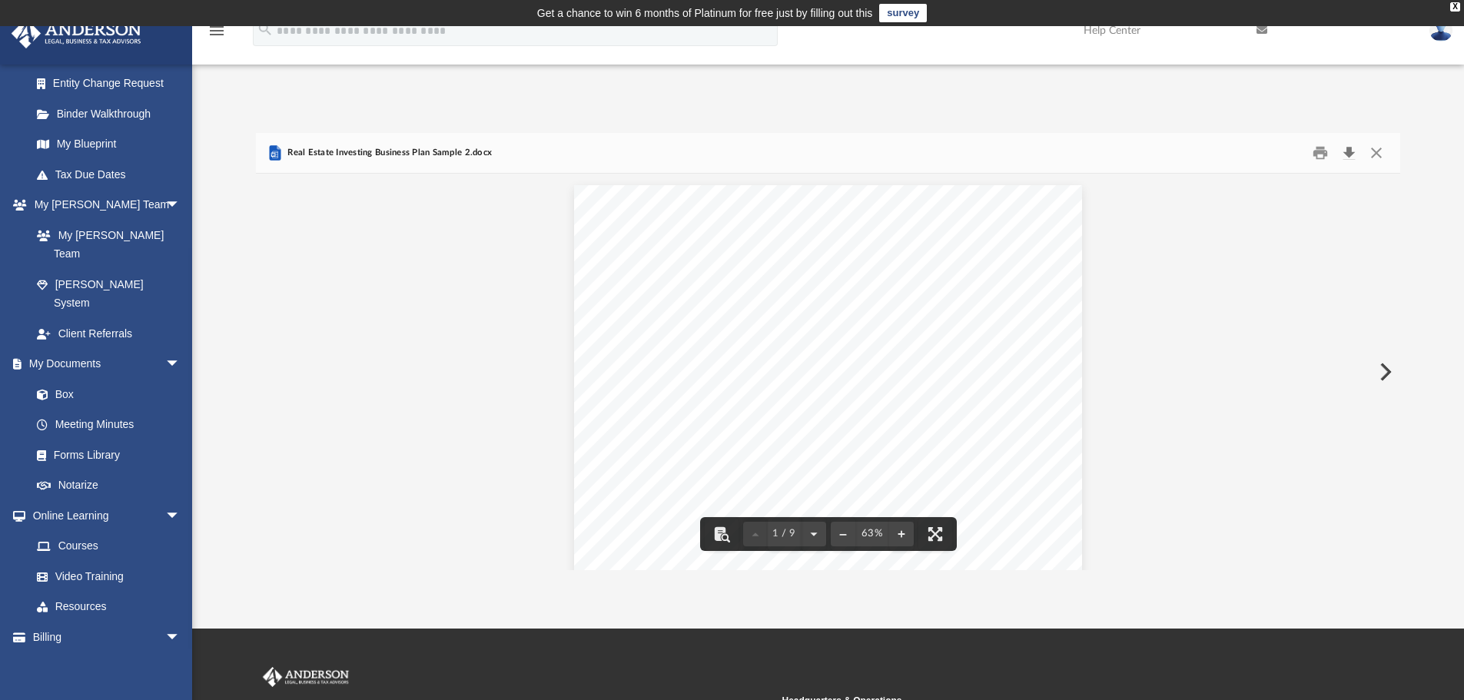
click at [1346, 154] on button "Download" at bounding box center [1349, 153] width 28 height 24
click at [95, 440] on link "Forms Library" at bounding box center [113, 455] width 182 height 31
click at [1382, 147] on button "Close" at bounding box center [1377, 153] width 28 height 24
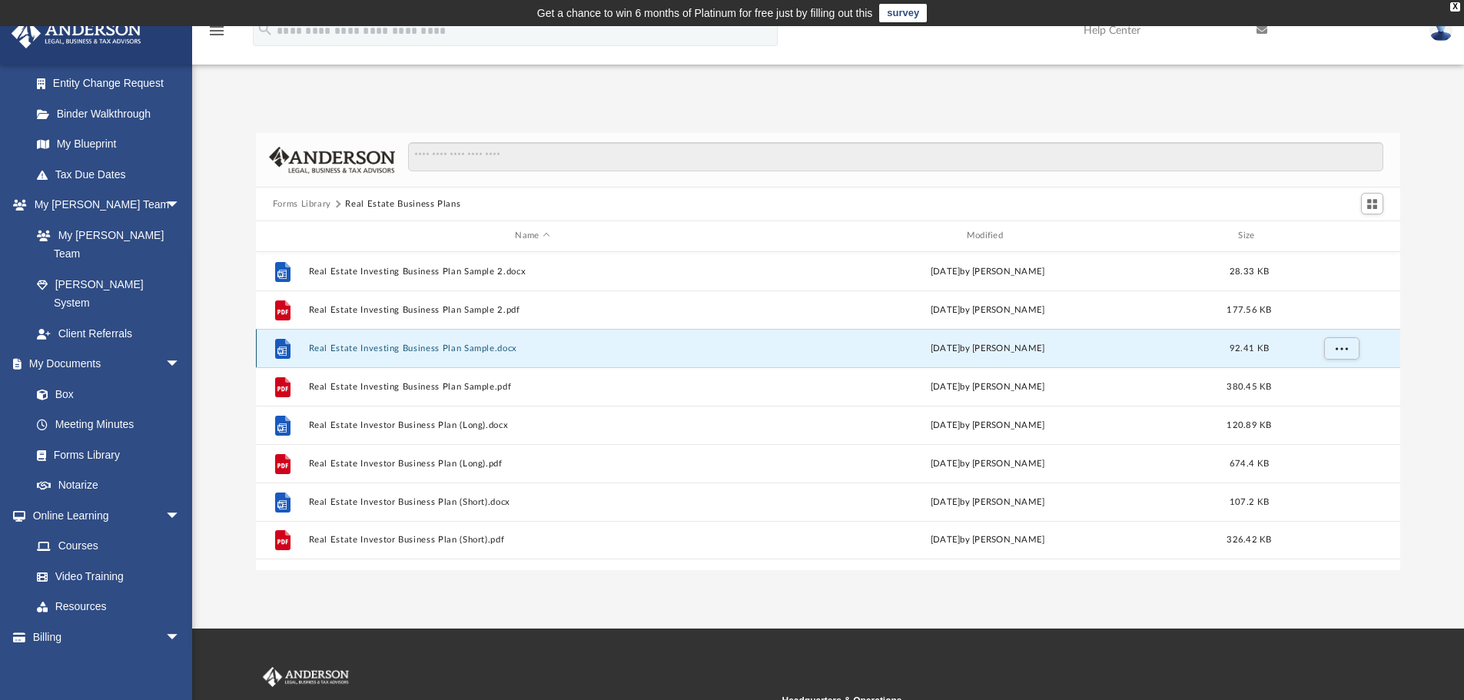
click at [549, 344] on button "Real Estate Investing Business Plan Sample.docx" at bounding box center [532, 349] width 448 height 10
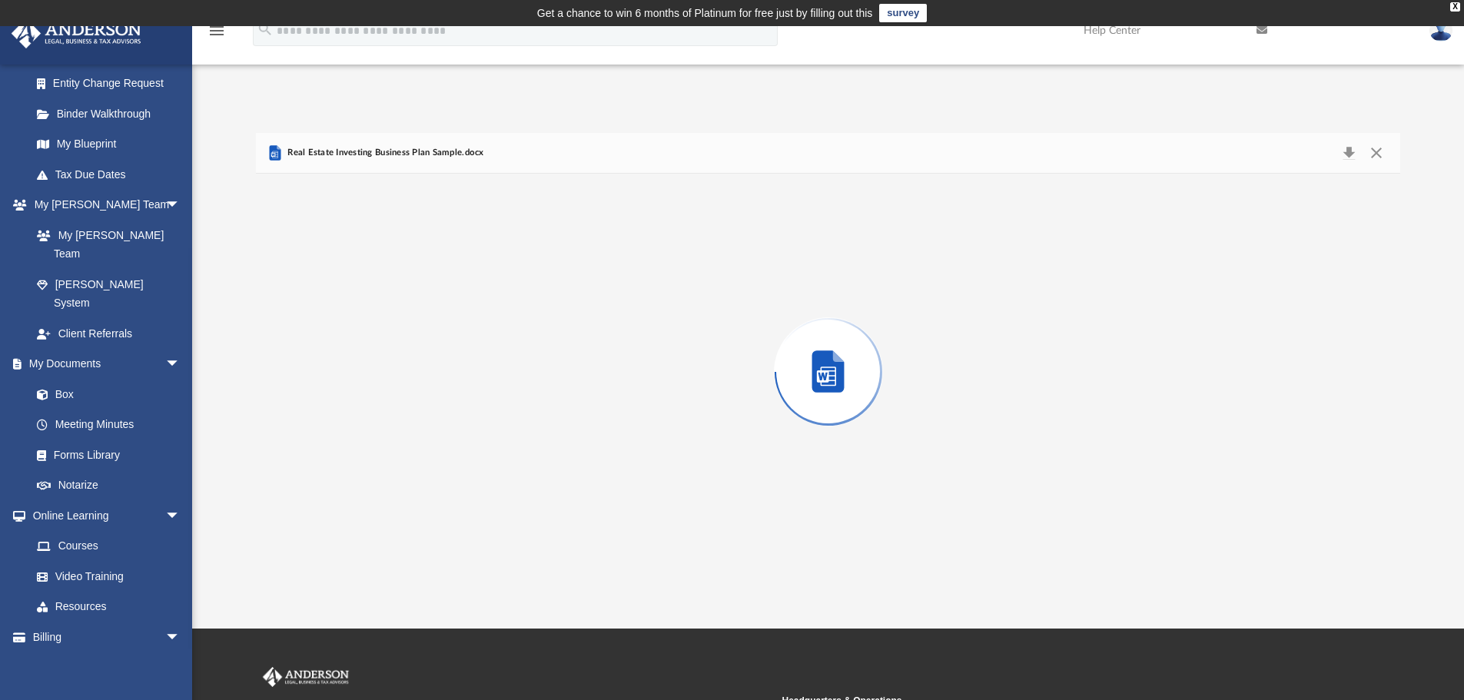
click at [549, 344] on div "Preview" at bounding box center [828, 372] width 1145 height 397
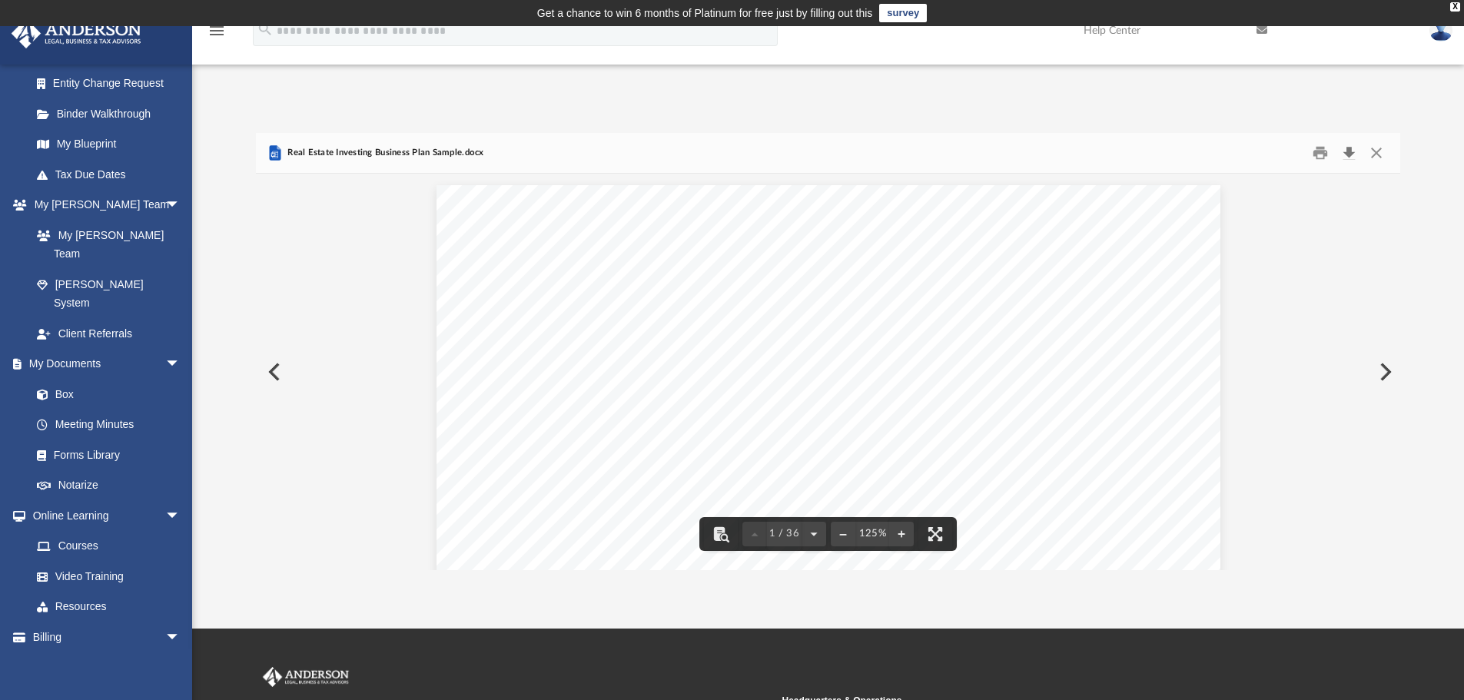
click at [1351, 151] on button "Download" at bounding box center [1349, 153] width 28 height 24
drag, startPoint x: 833, startPoint y: 109, endPoint x: 855, endPoint y: 112, distance: 21.7
click at [833, 109] on div "Forms Library Real Estate Business Plans Name Modified Size File Real Estate In…" at bounding box center [828, 336] width 1272 height 470
click at [1381, 154] on button "Close" at bounding box center [1377, 153] width 28 height 24
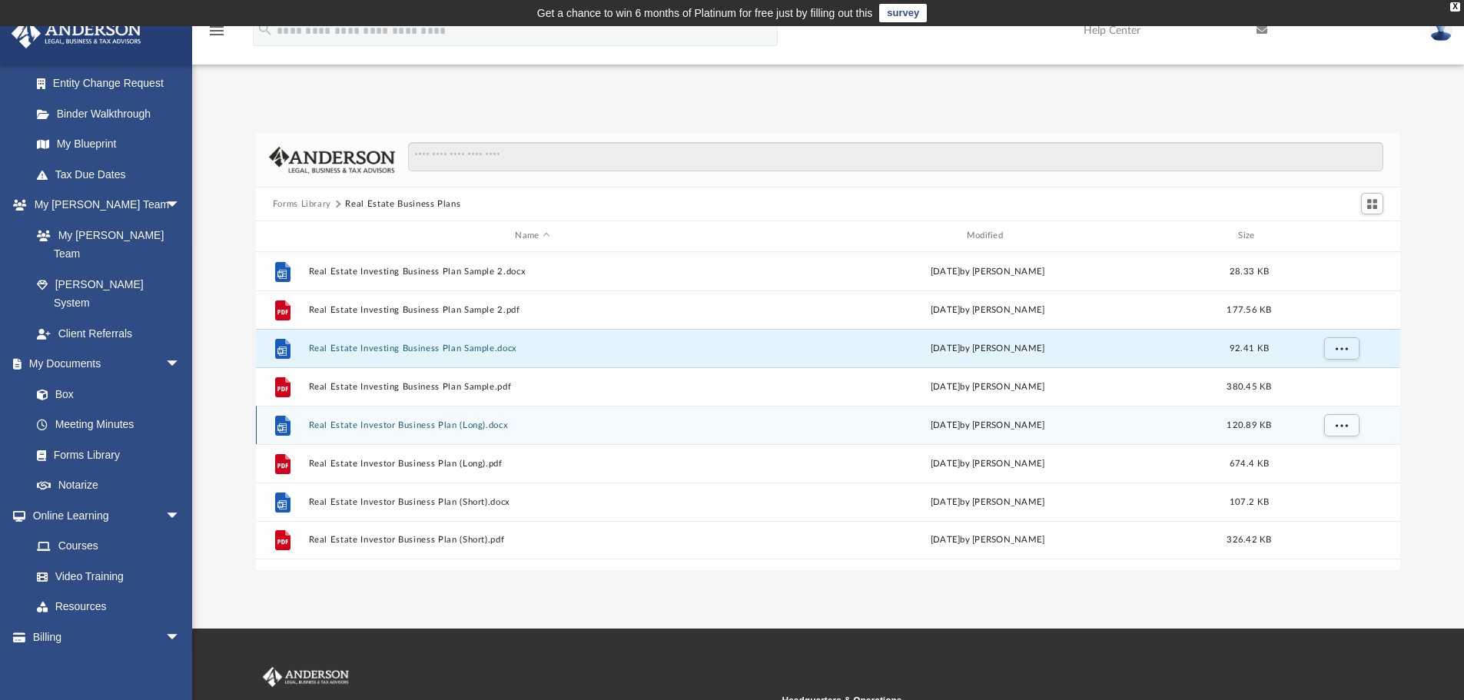
click at [517, 434] on div "File Real Estate Investor Business Plan (Long).docx Wed Oct 5 2022 by Mary Acre…" at bounding box center [828, 425] width 1145 height 38
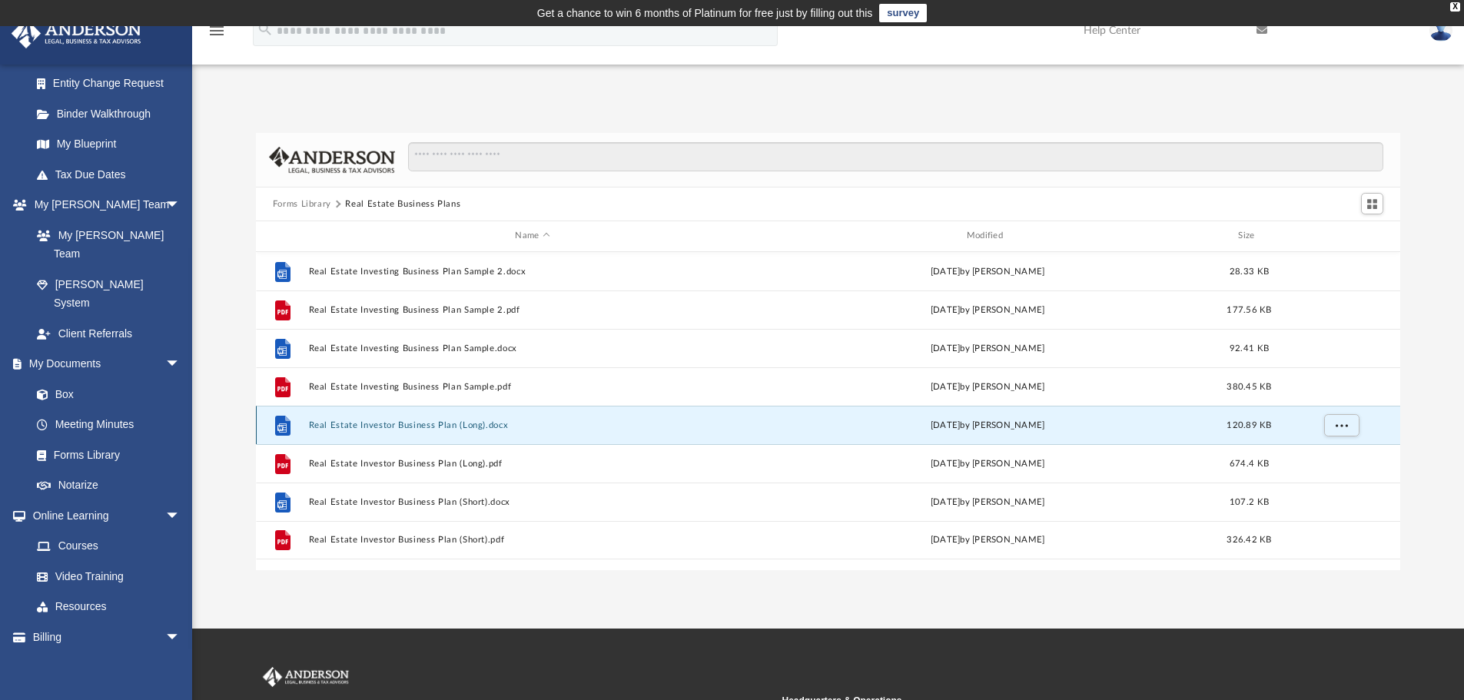
click at [518, 431] on div "File Real Estate Investor Business Plan (Long).docx Wed Oct 5 2022 by Mary Acre…" at bounding box center [828, 425] width 1145 height 38
click at [372, 427] on button "Real Estate Investor Business Plan (Long).docx" at bounding box center [532, 425] width 448 height 10
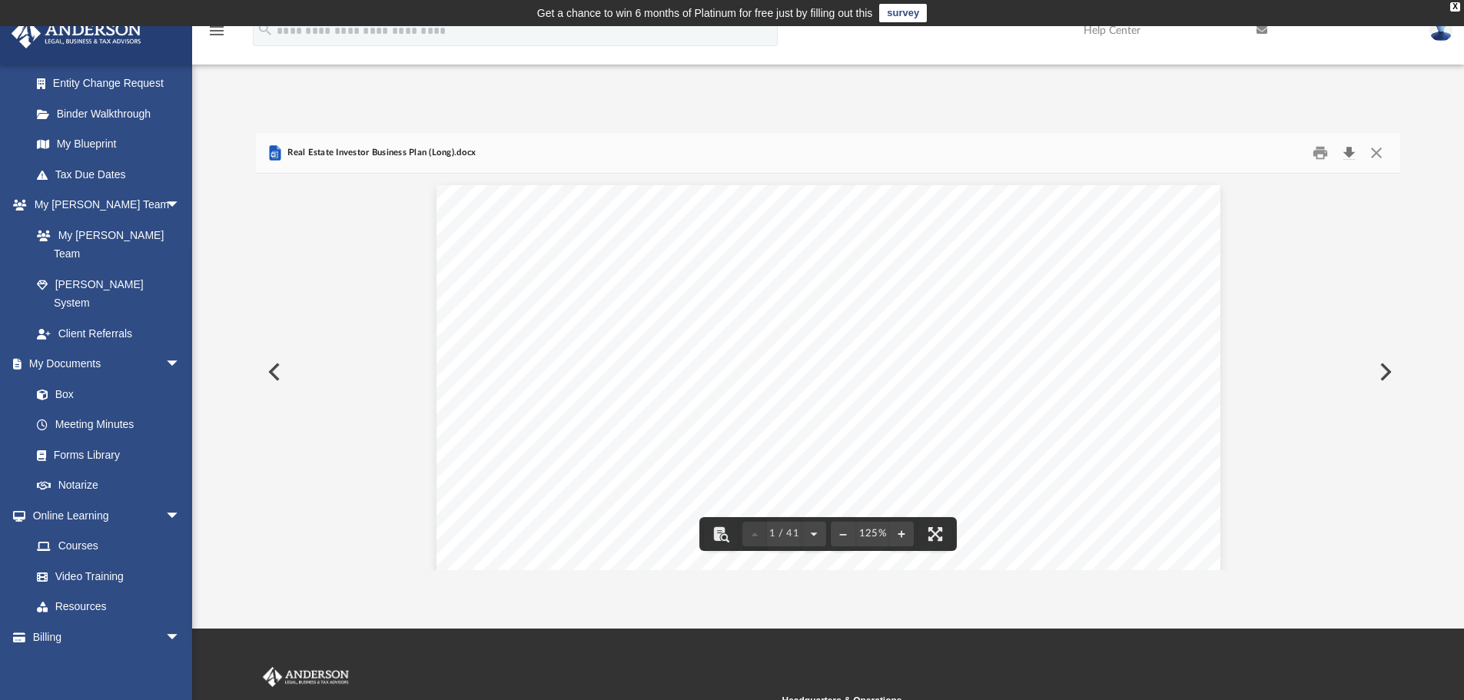
click at [1349, 153] on button "Download" at bounding box center [1349, 153] width 28 height 24
click at [1372, 148] on button "Close" at bounding box center [1377, 153] width 28 height 24
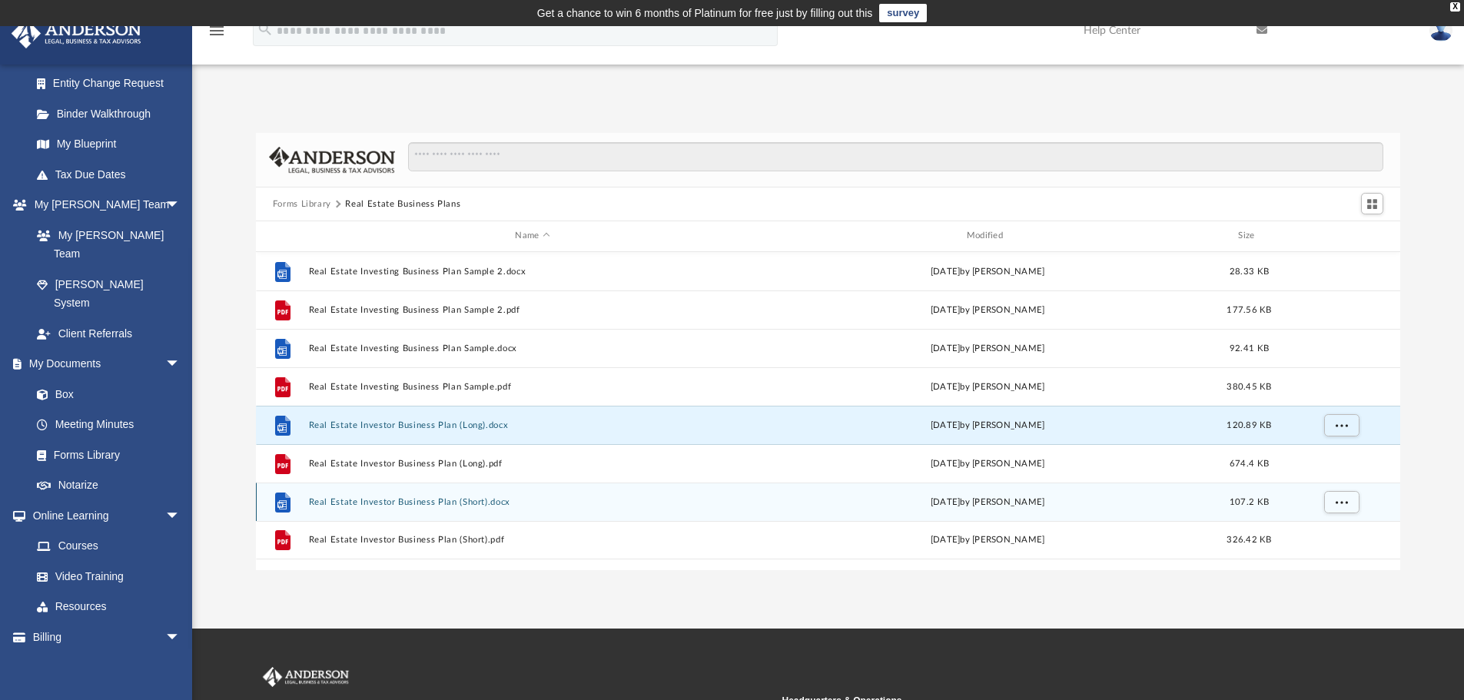
click at [510, 503] on button "Real Estate Investor Business Plan (Short).docx" at bounding box center [532, 502] width 448 height 10
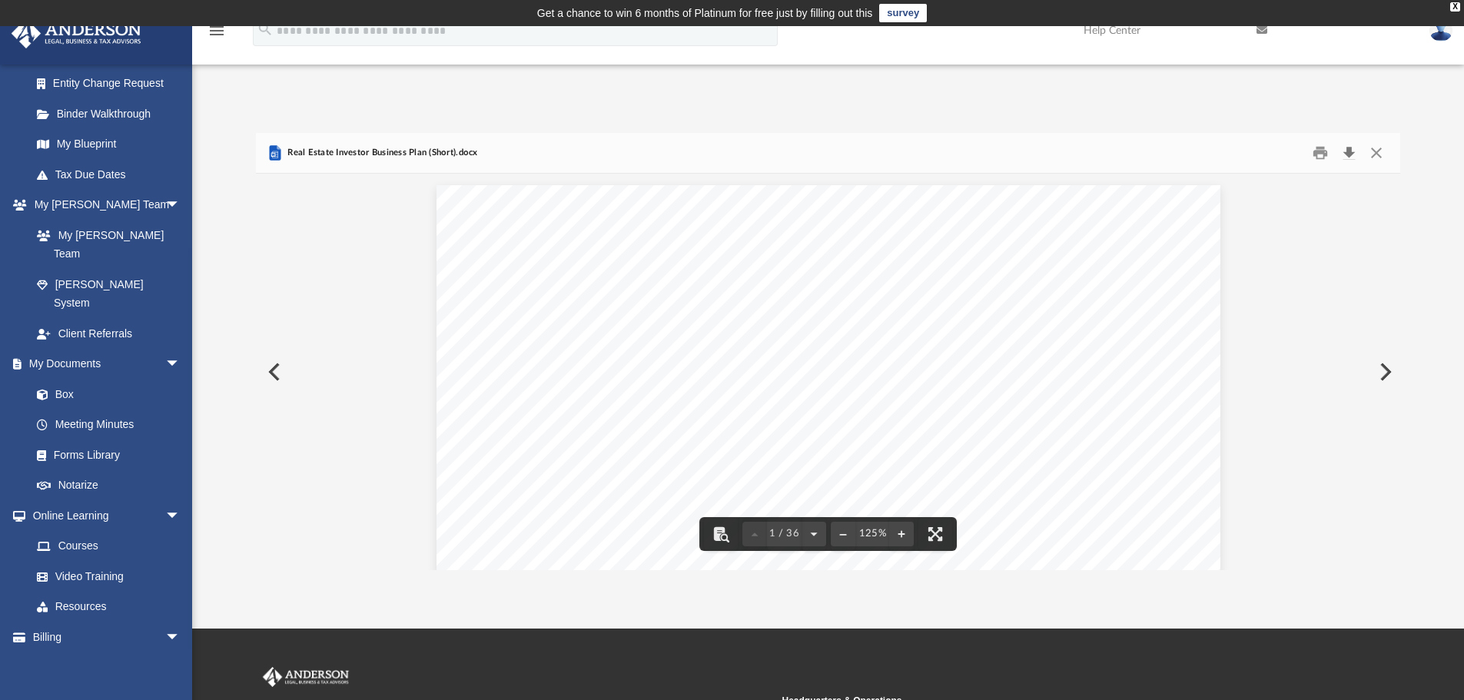
click at [1350, 155] on button "Download" at bounding box center [1349, 153] width 28 height 24
click at [1393, 152] on div "Real Estate Investor Business Plan (Short).docx" at bounding box center [828, 153] width 1145 height 41
click at [1376, 152] on button "Close" at bounding box center [1377, 153] width 28 height 24
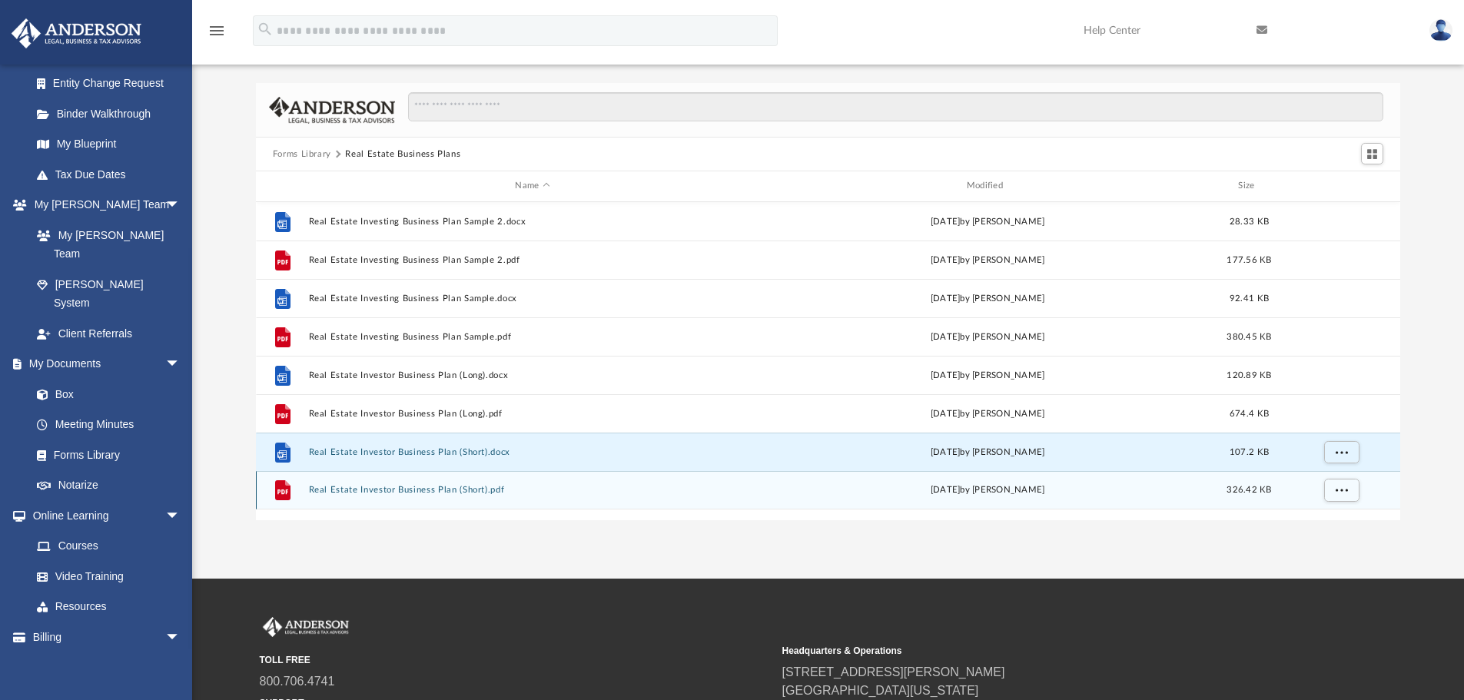
scroll to position [77, 0]
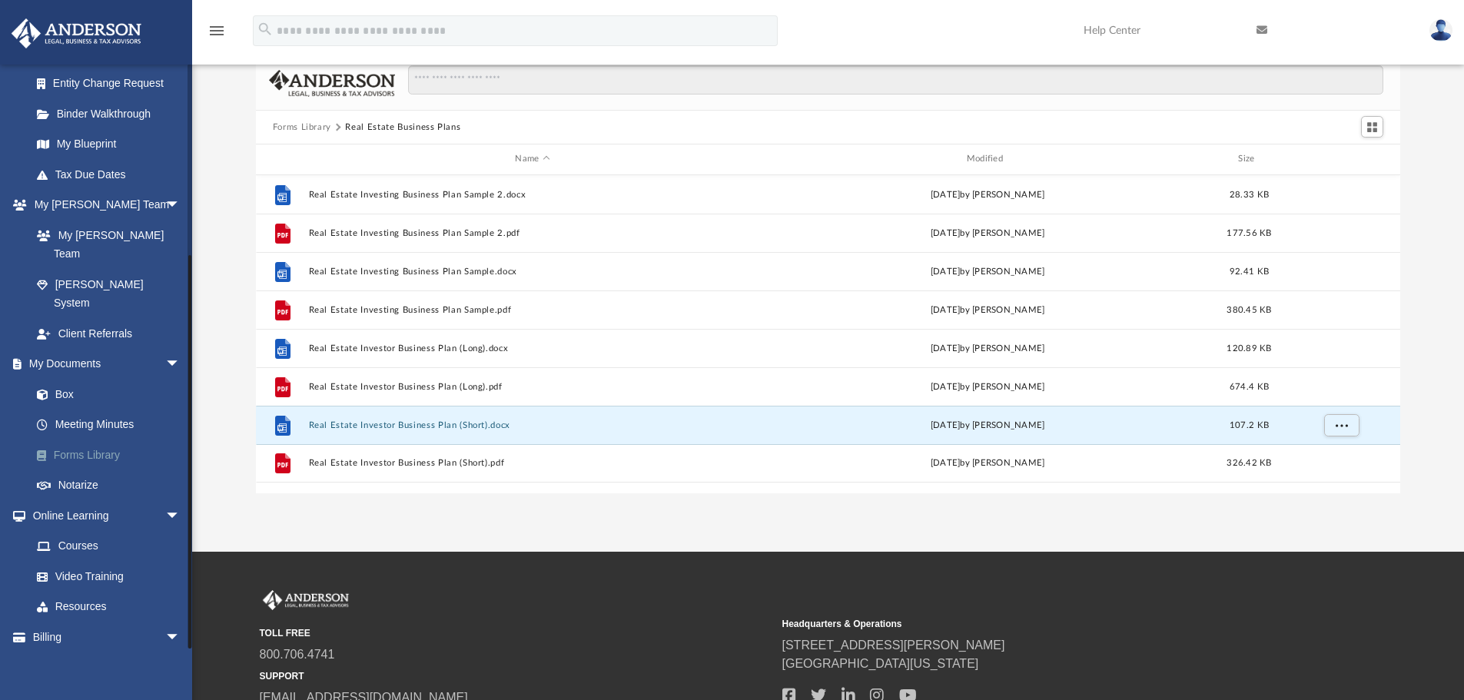
click at [97, 440] on link "Forms Library" at bounding box center [113, 455] width 182 height 31
click at [316, 127] on button "Forms Library" at bounding box center [302, 128] width 58 height 14
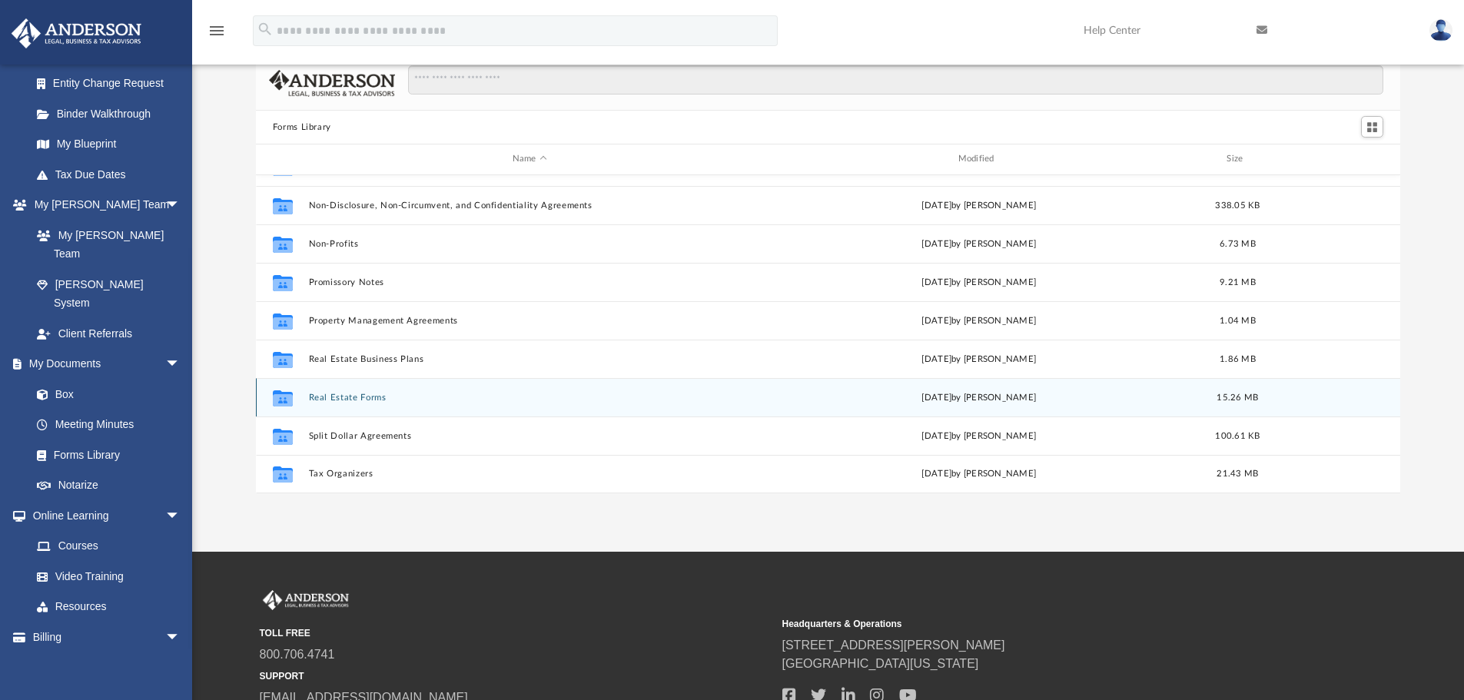
scroll to position [50, 0]
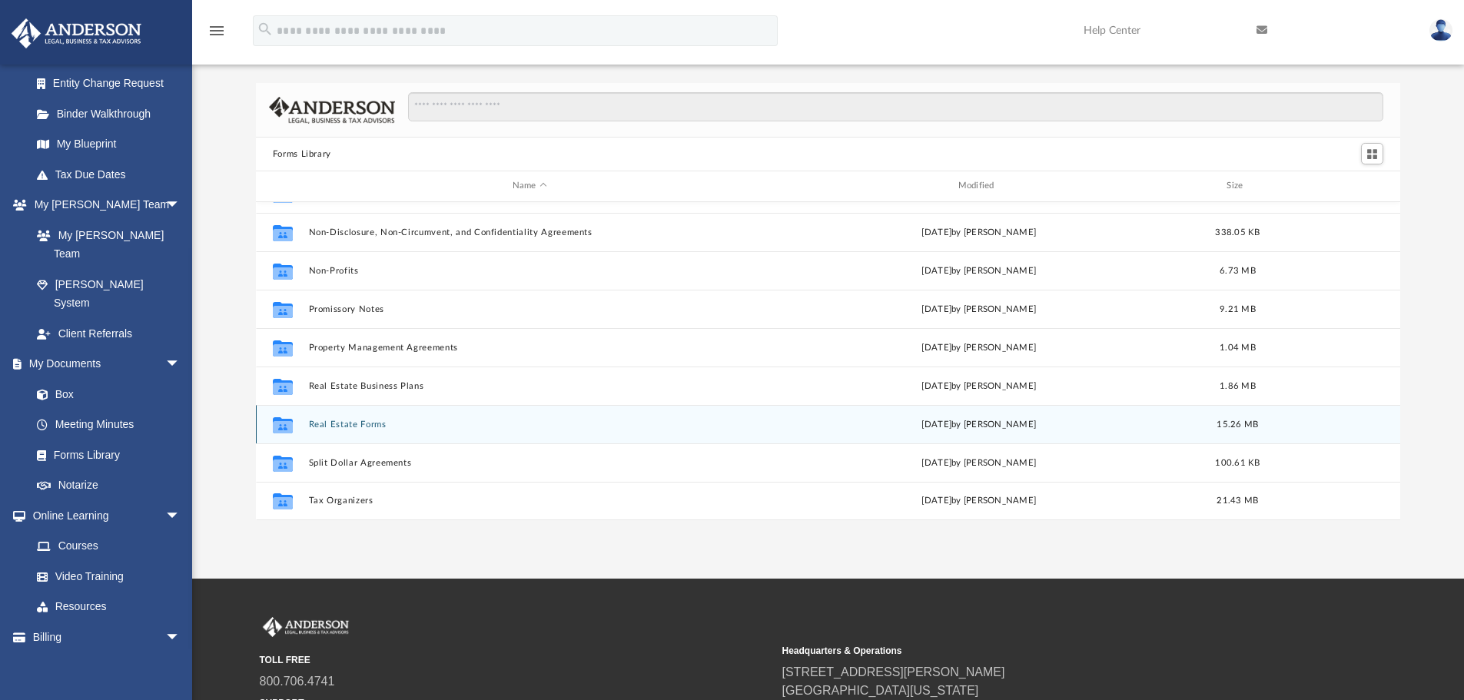
click at [320, 420] on button "Real Estate Forms" at bounding box center [529, 425] width 443 height 10
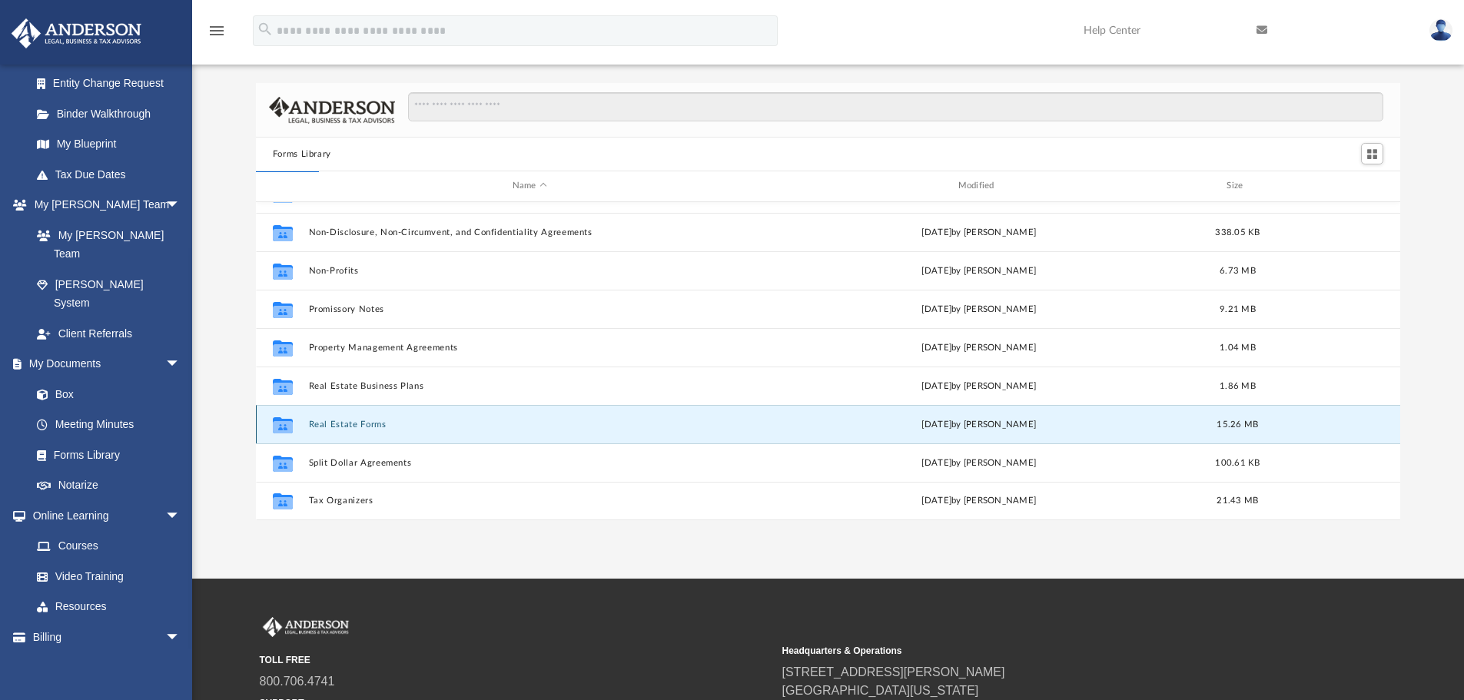
click at [321, 422] on button "Real Estate Forms" at bounding box center [529, 425] width 443 height 10
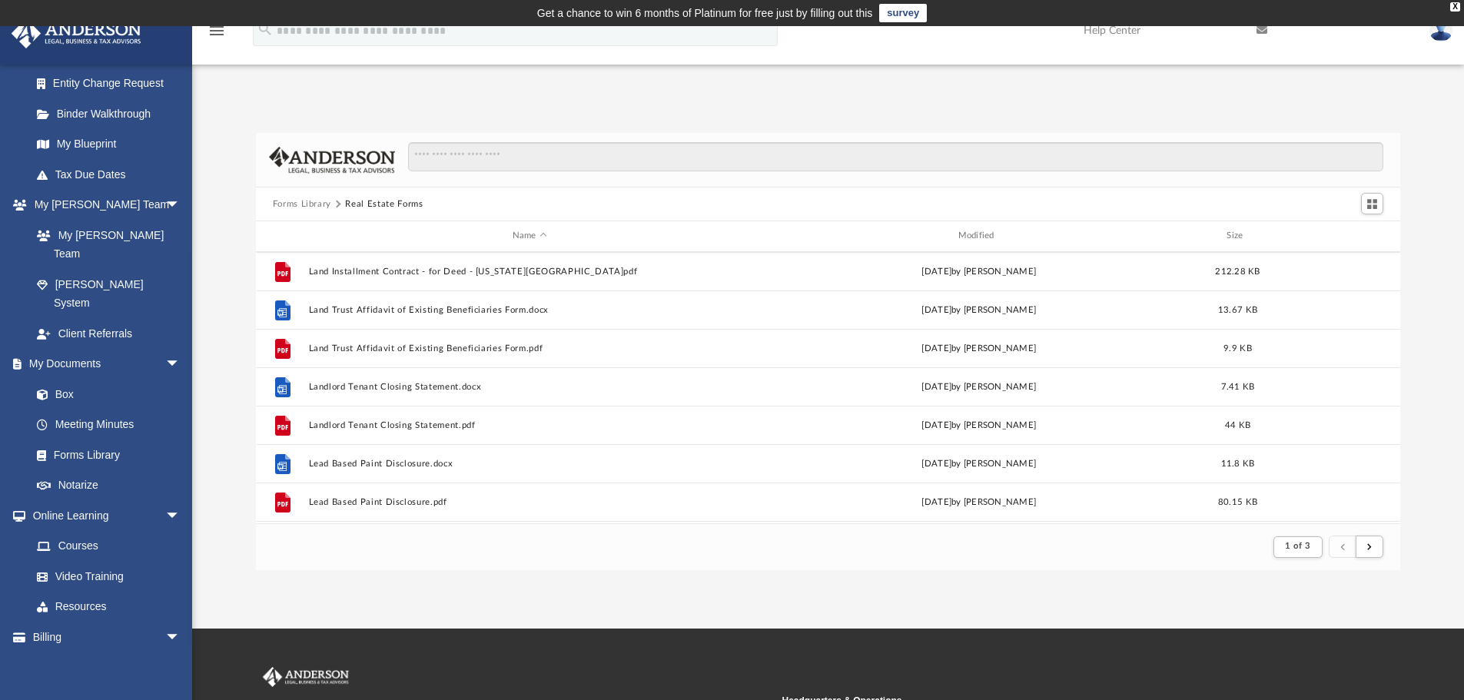
scroll to position [538, 0]
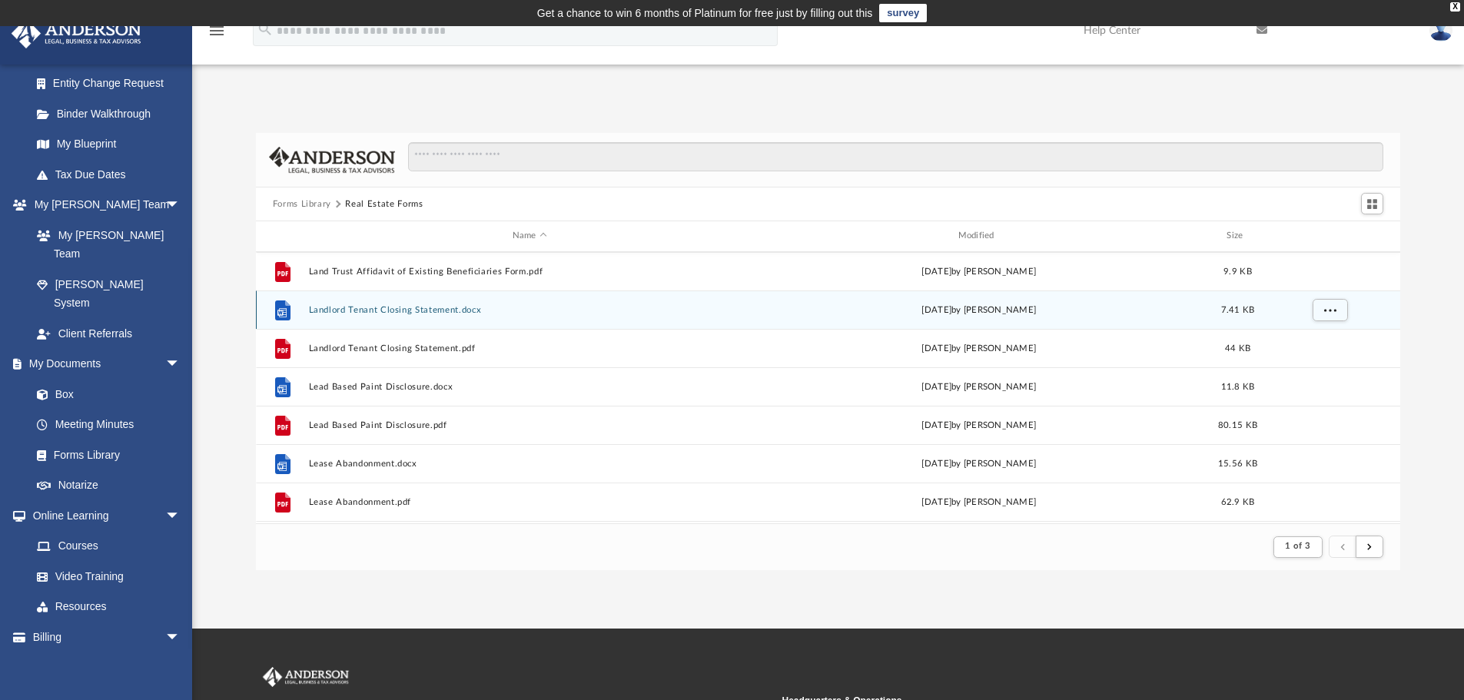
click at [430, 311] on button "Landlord Tenant Closing Statement.docx" at bounding box center [529, 310] width 443 height 10
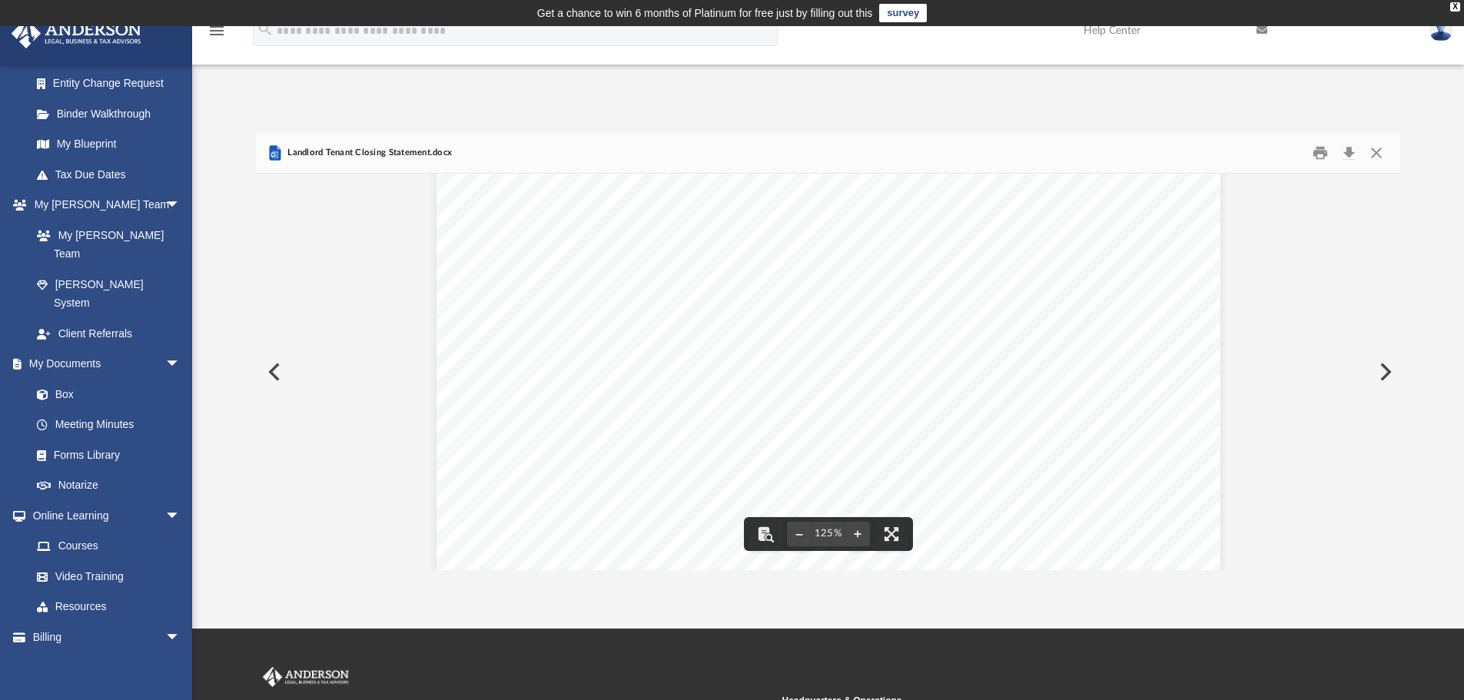
scroll to position [0, 0]
click at [1348, 155] on button "Download" at bounding box center [1349, 153] width 28 height 24
click at [1372, 155] on button "Close" at bounding box center [1377, 153] width 28 height 24
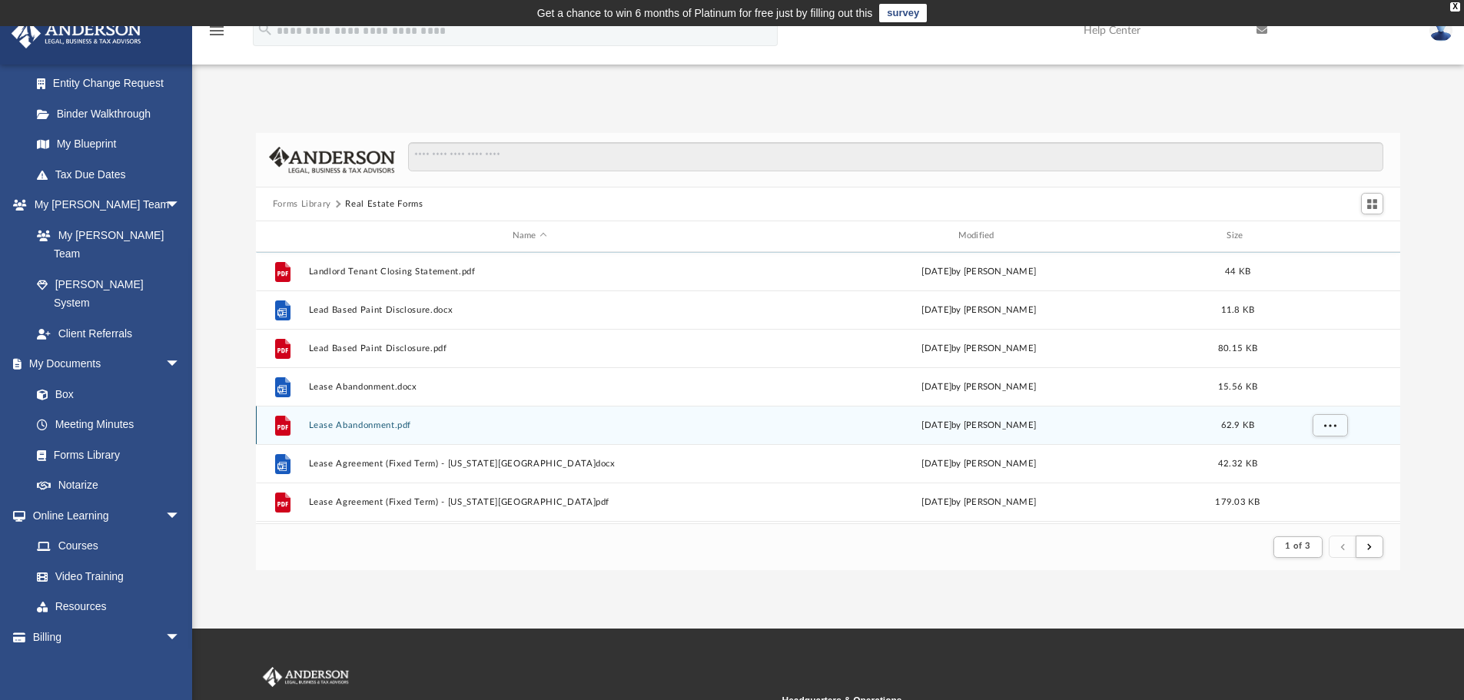
scroll to position [692, 0]
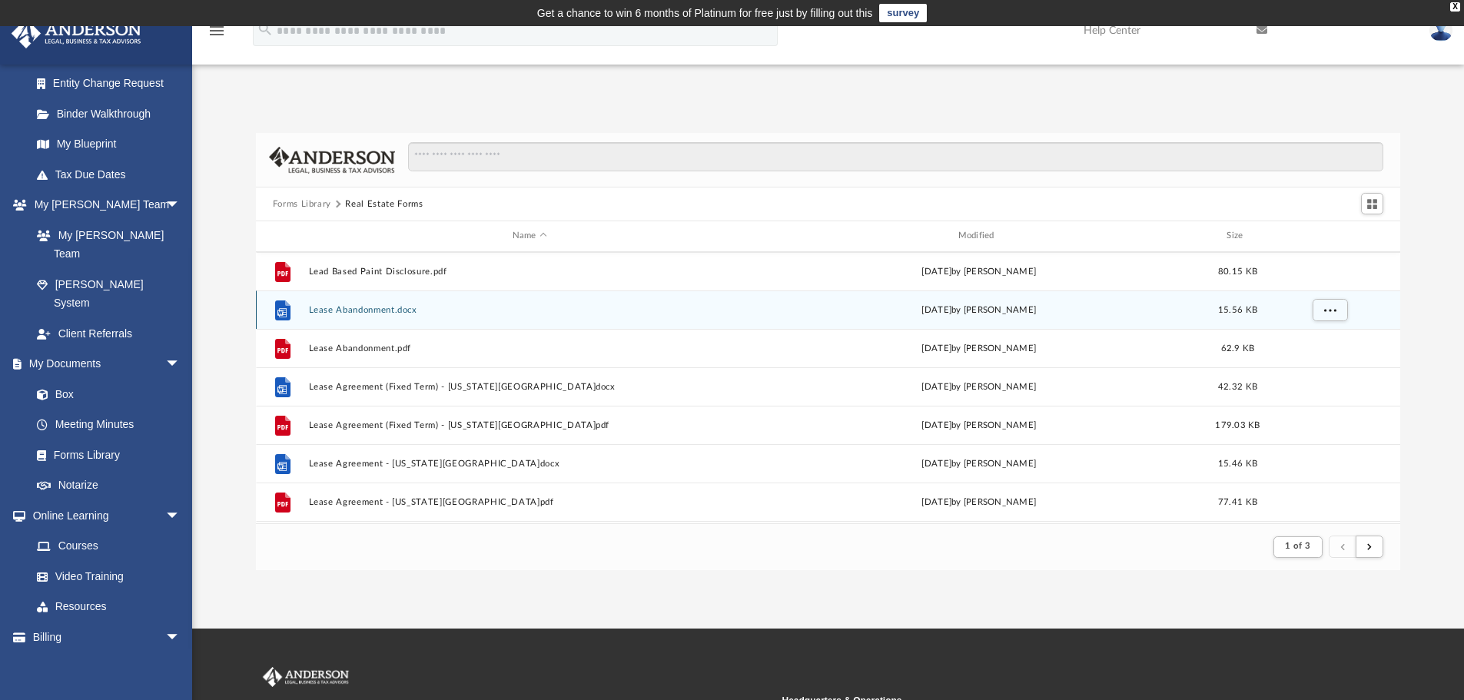
click at [537, 313] on button "Lease Abandonment.docx" at bounding box center [529, 310] width 443 height 10
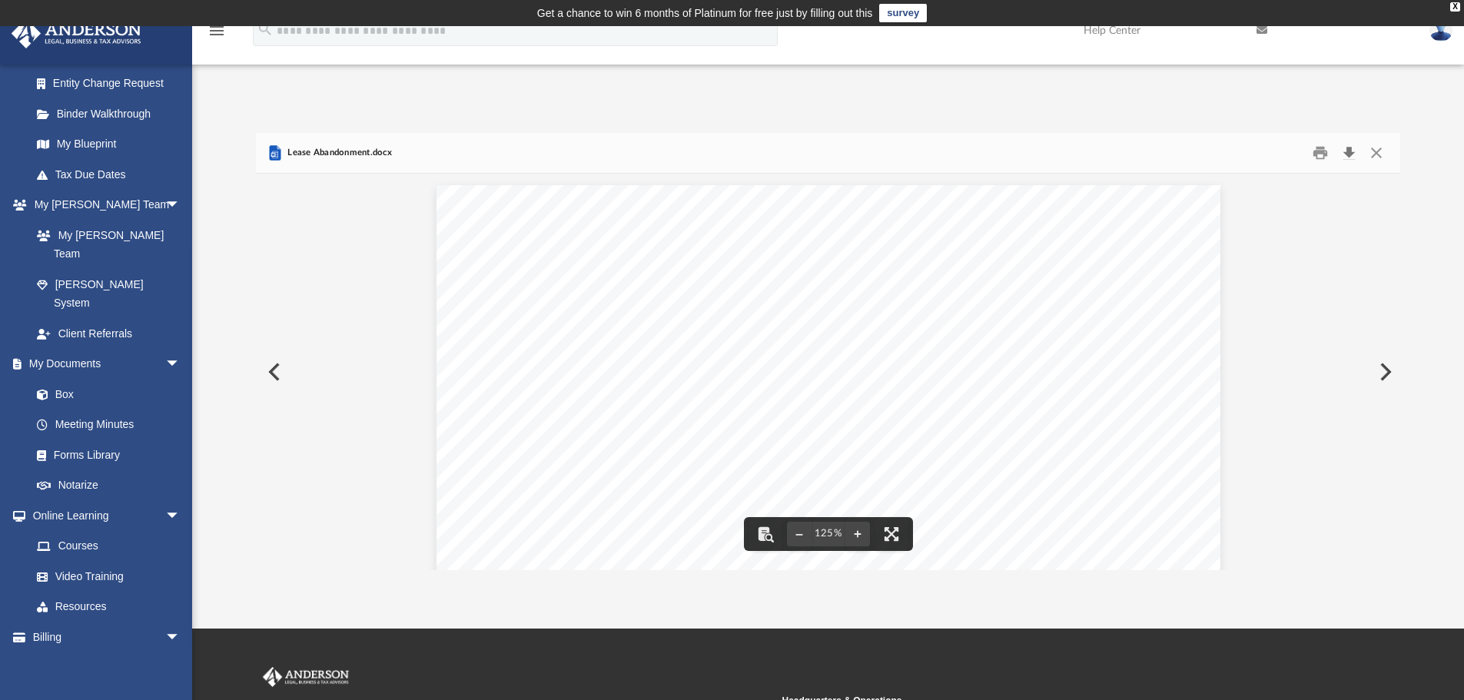
click at [1348, 154] on button "Download" at bounding box center [1349, 153] width 28 height 24
click at [1383, 155] on button "Close" at bounding box center [1377, 153] width 28 height 24
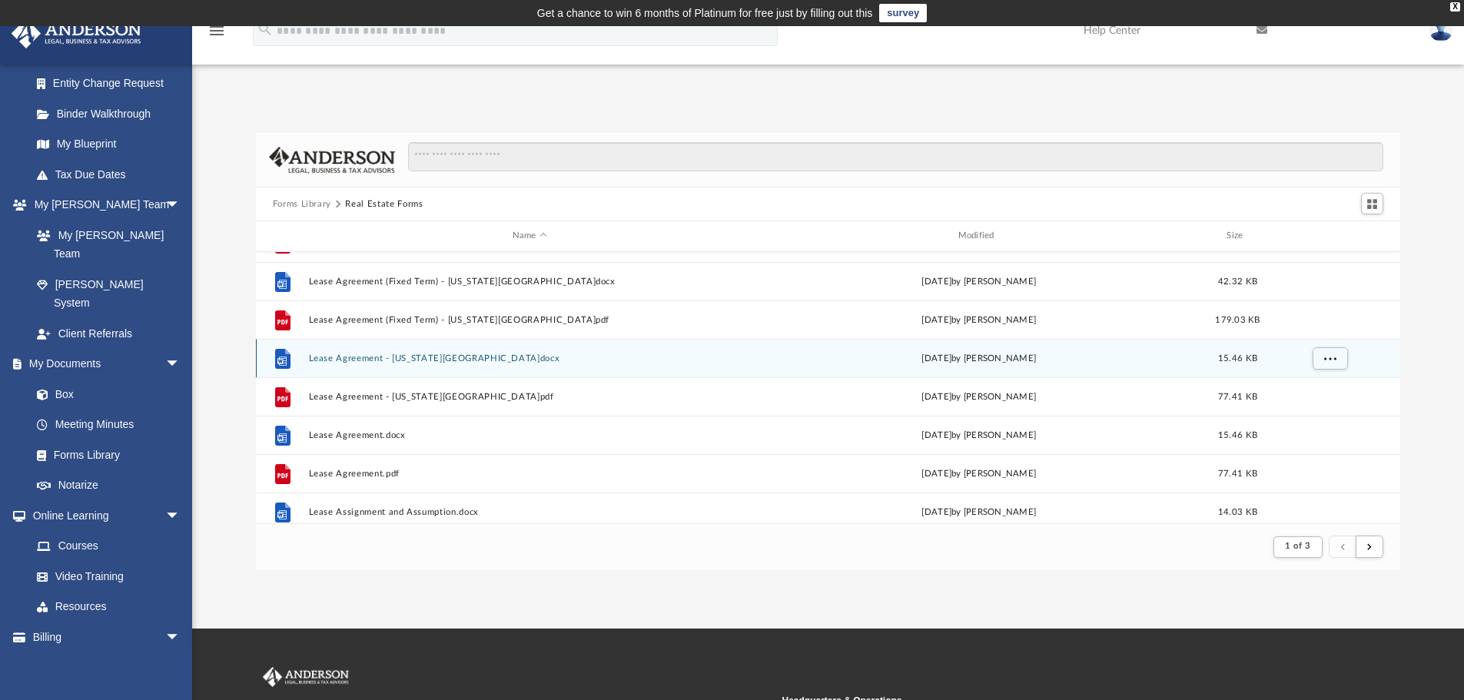
scroll to position [846, 0]
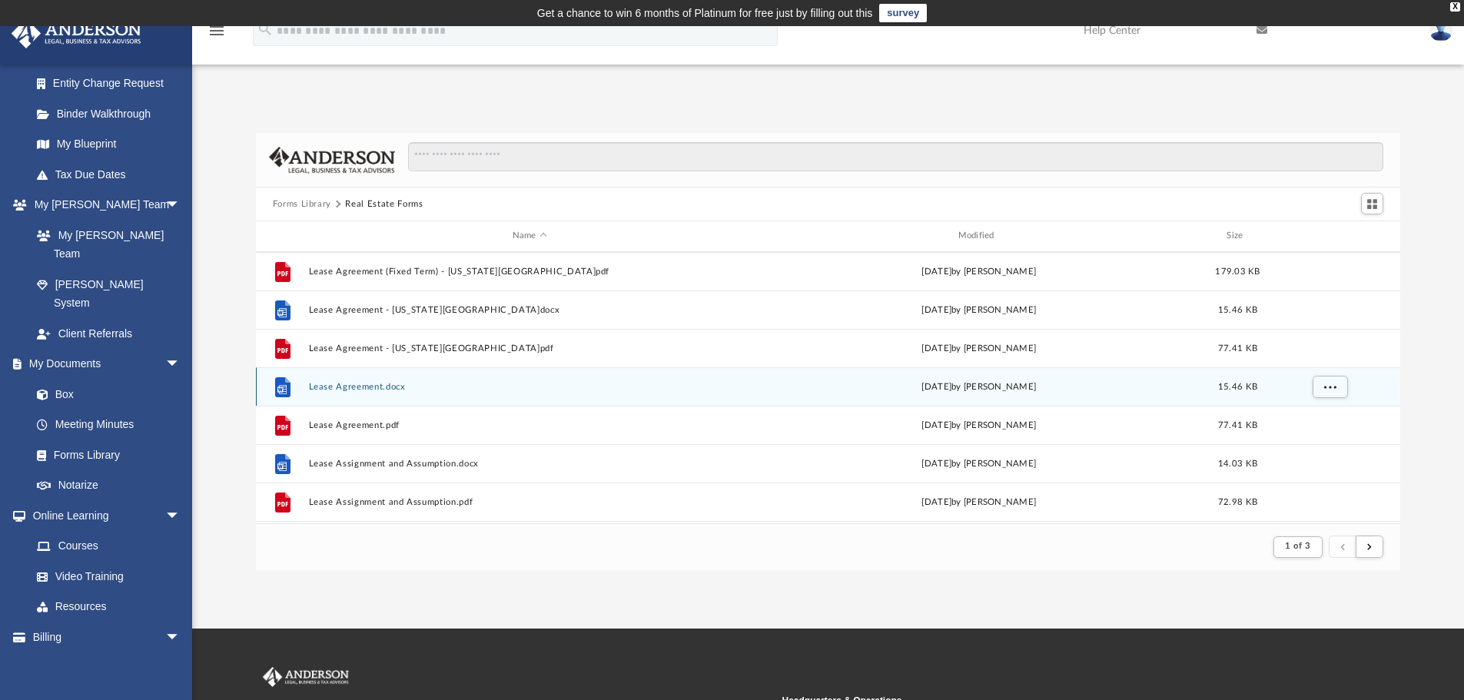
click at [384, 387] on button "Lease Agreement.docx" at bounding box center [529, 387] width 443 height 10
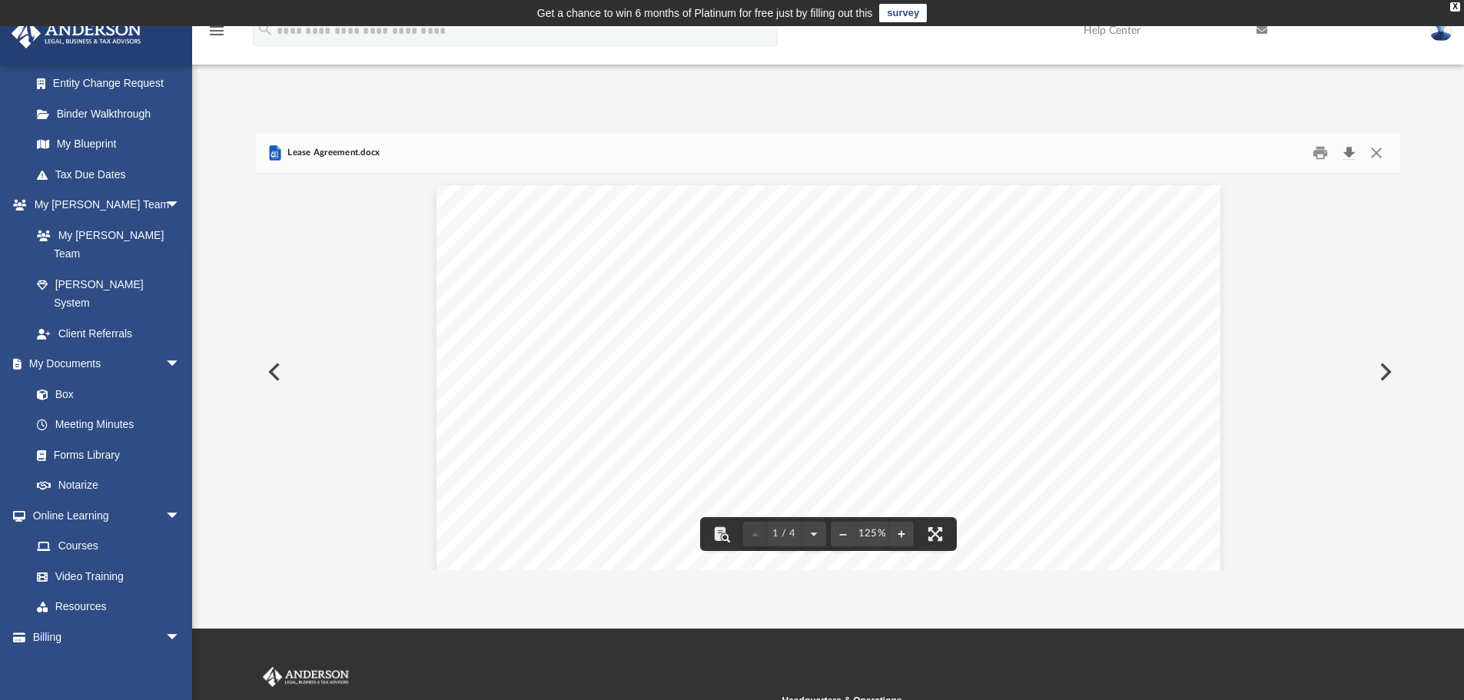
click at [1349, 150] on button "Download" at bounding box center [1349, 153] width 28 height 24
click at [1377, 152] on button "Close" at bounding box center [1377, 153] width 28 height 24
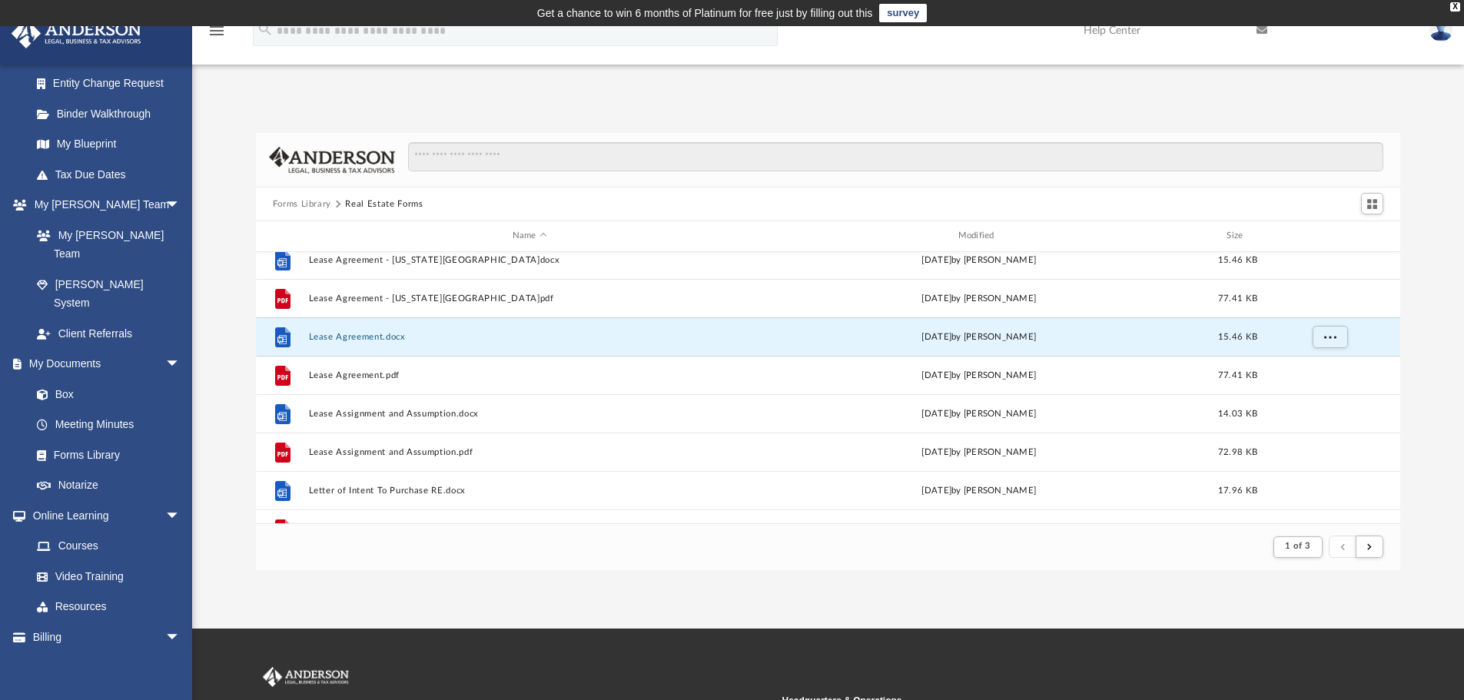
scroll to position [922, 0]
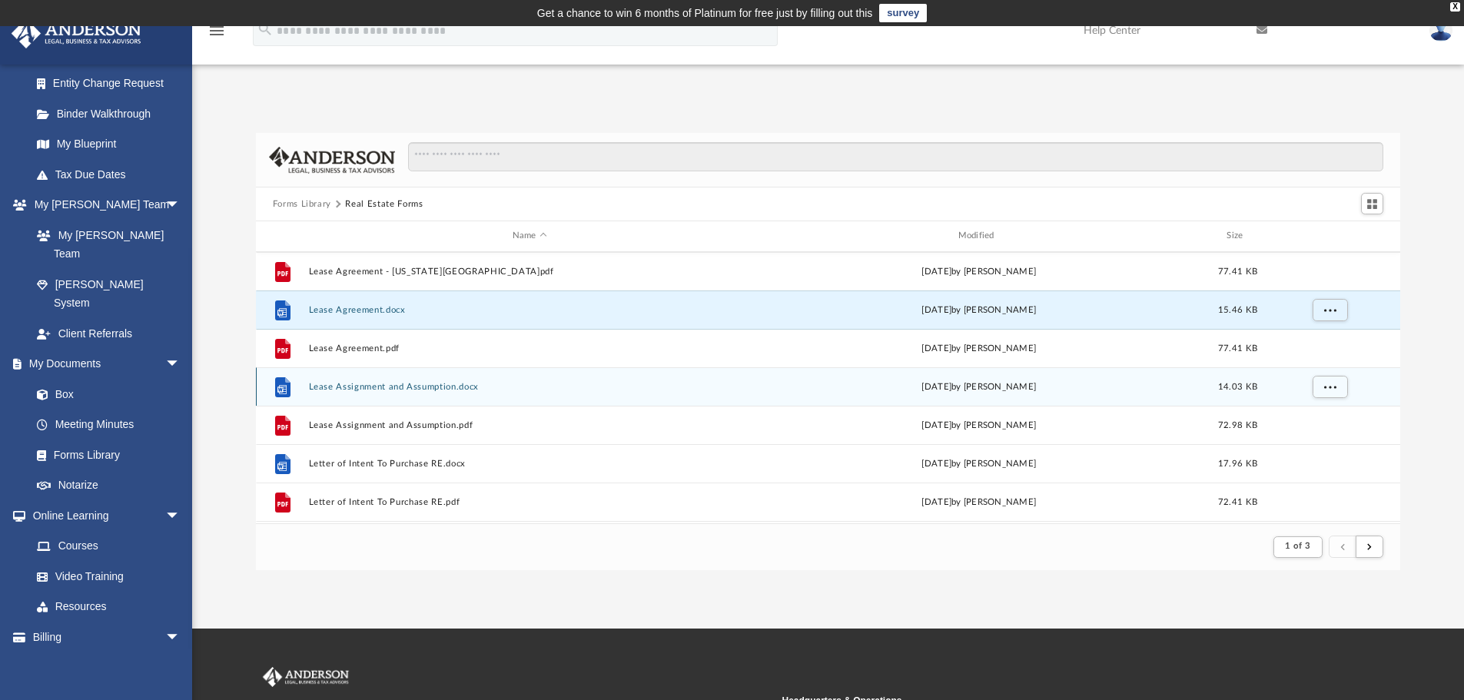
click at [468, 390] on button "Lease Assignment and Assumption.docx" at bounding box center [529, 387] width 443 height 10
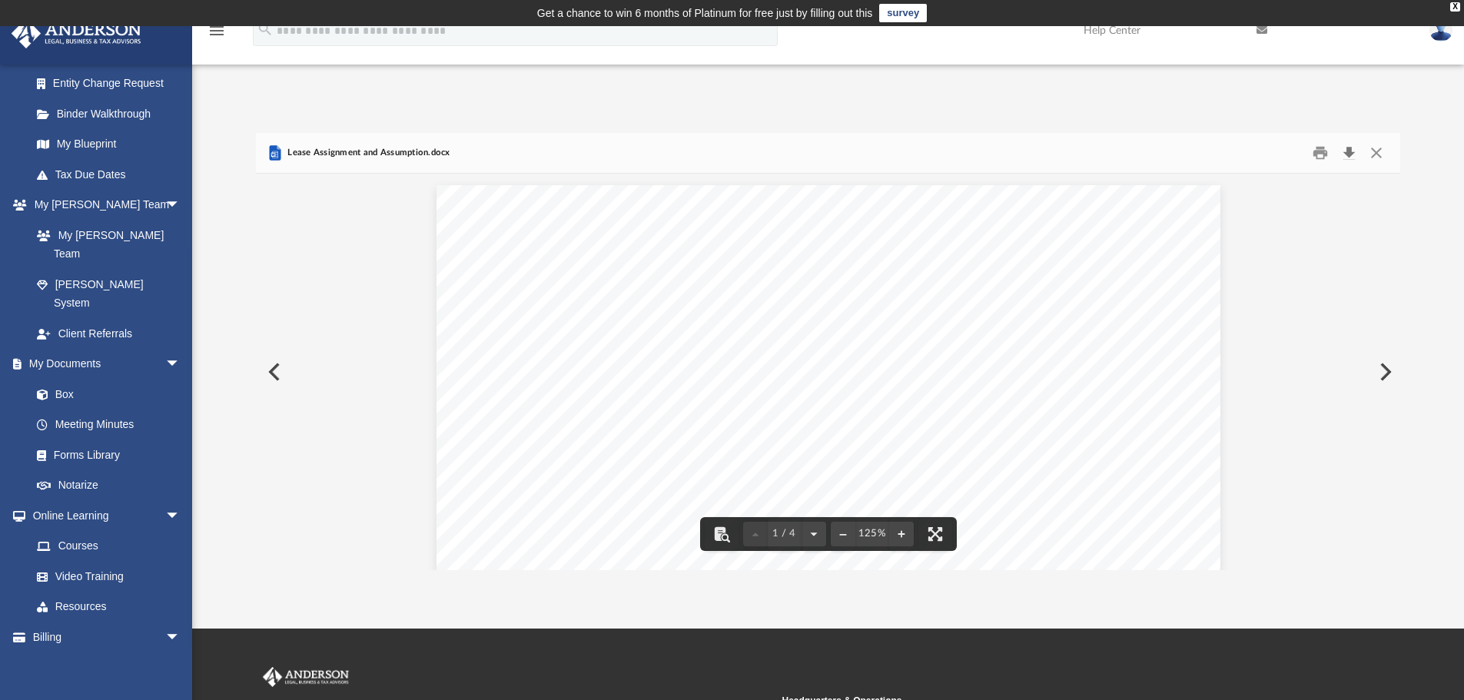
click at [1356, 153] on button "Download" at bounding box center [1349, 153] width 28 height 24
click at [1372, 153] on button "Close" at bounding box center [1377, 153] width 28 height 24
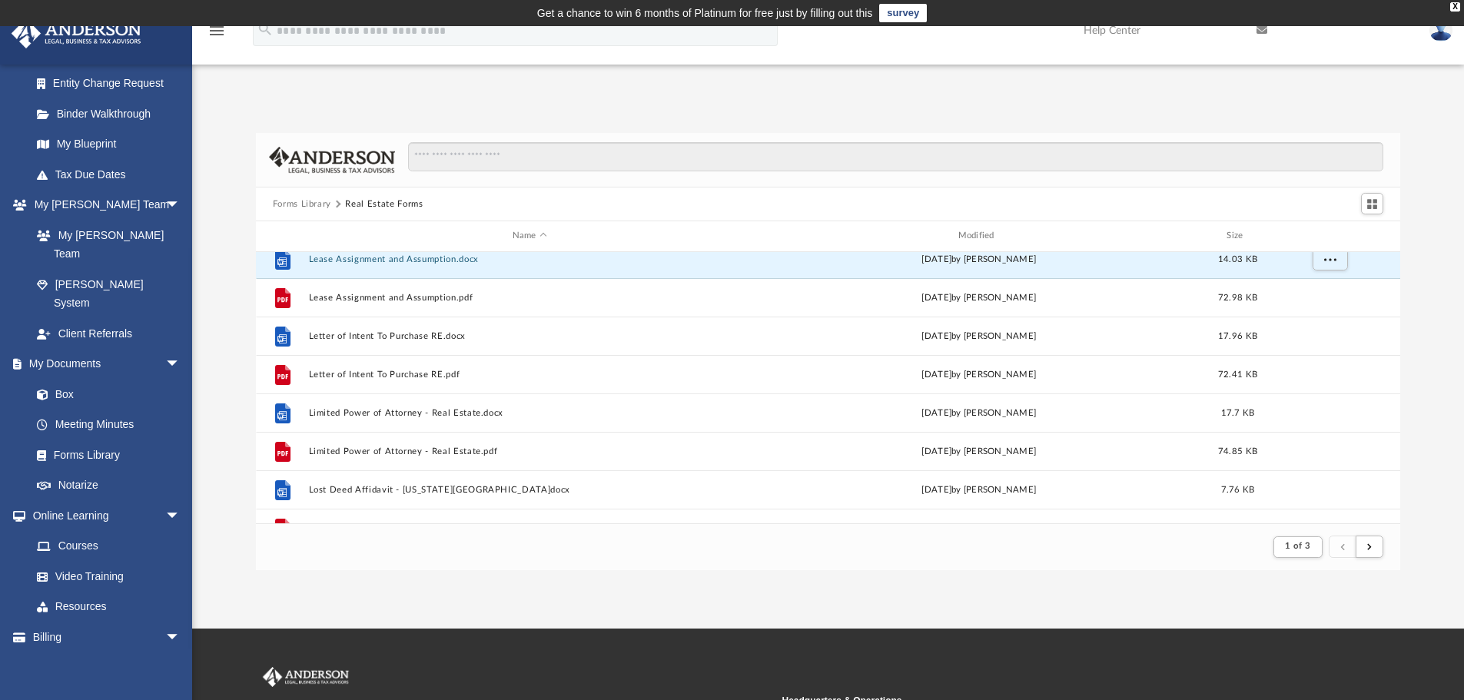
scroll to position [1076, 0]
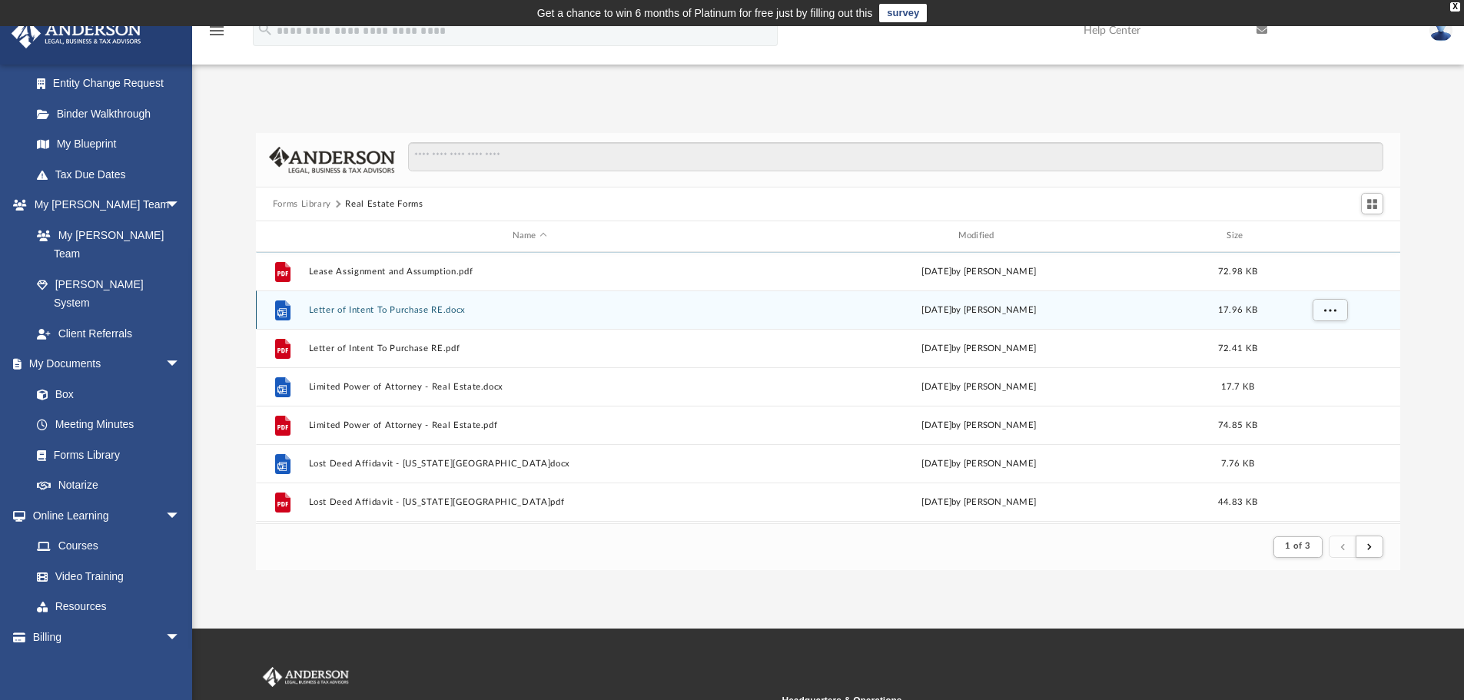
click at [404, 308] on button "Letter of Intent To Purchase RE.docx" at bounding box center [529, 310] width 443 height 10
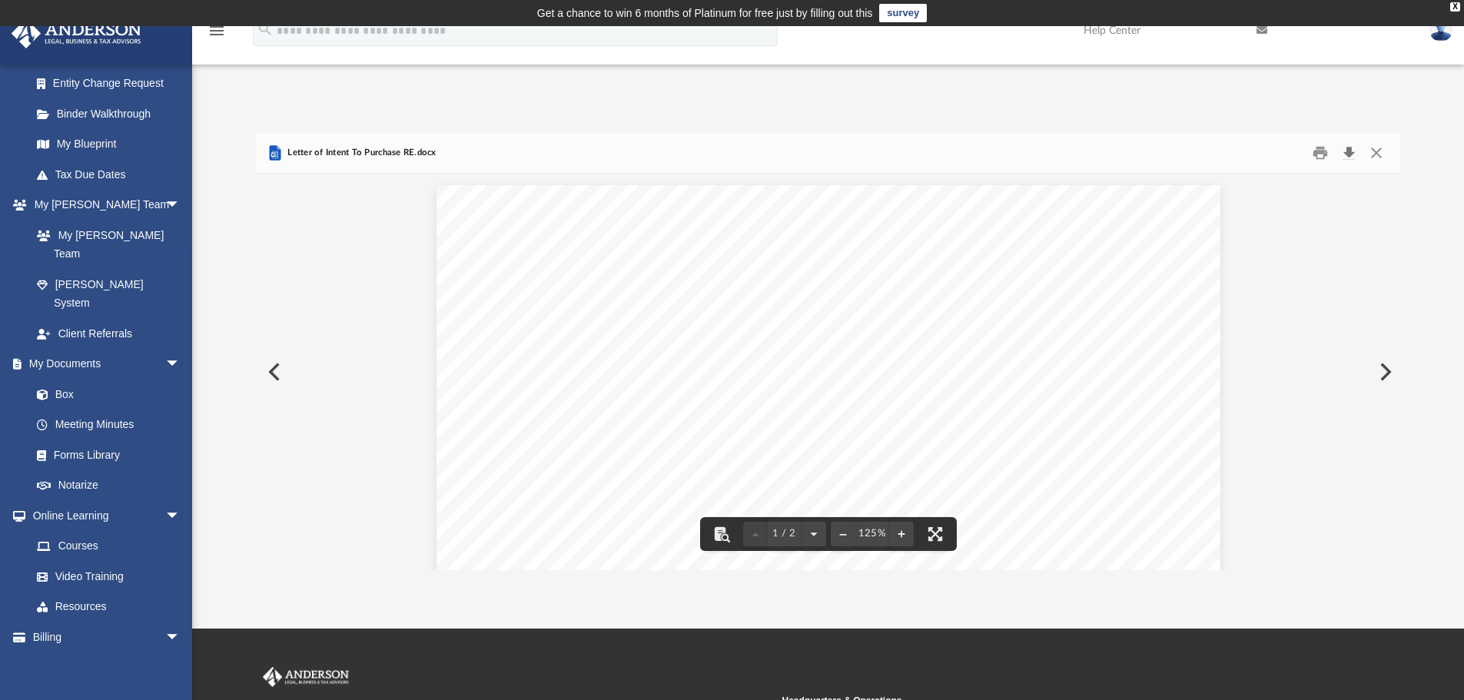
click at [1349, 158] on button "Download" at bounding box center [1349, 153] width 28 height 24
click at [1145, 110] on div "Forms Library Real Estate Forms Name Modified Size File Lease Assignment and As…" at bounding box center [828, 336] width 1272 height 470
click at [1380, 154] on button "Close" at bounding box center [1377, 153] width 28 height 24
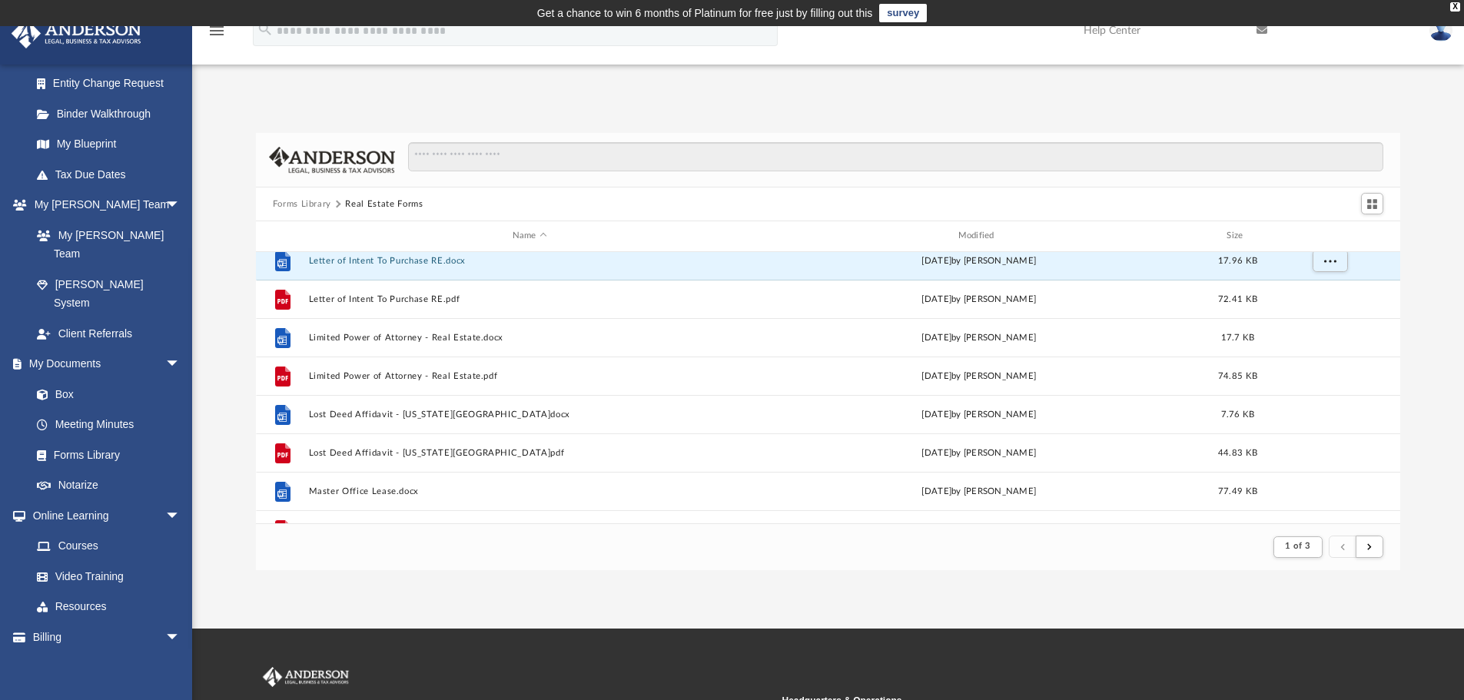
scroll to position [1153, 0]
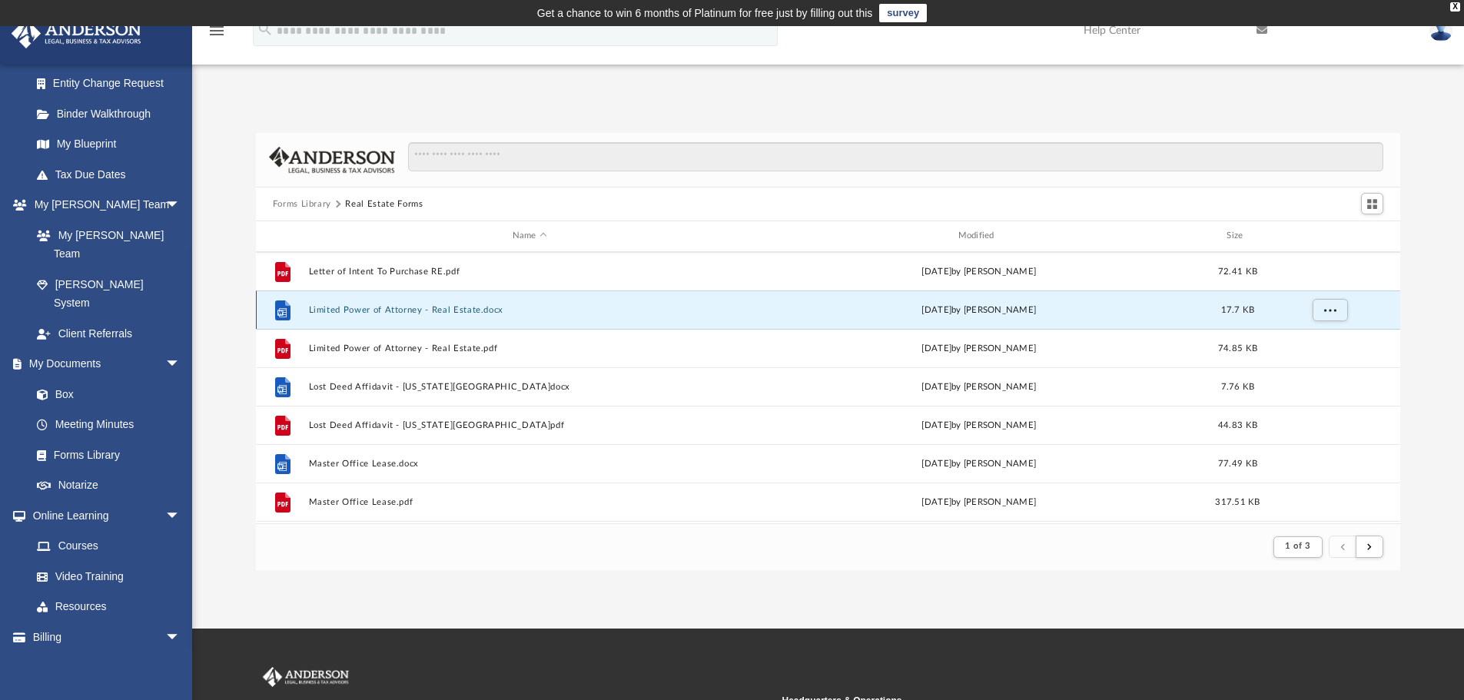
click at [453, 310] on button "Limited Power of Attorney - Real Estate.docx" at bounding box center [529, 310] width 443 height 10
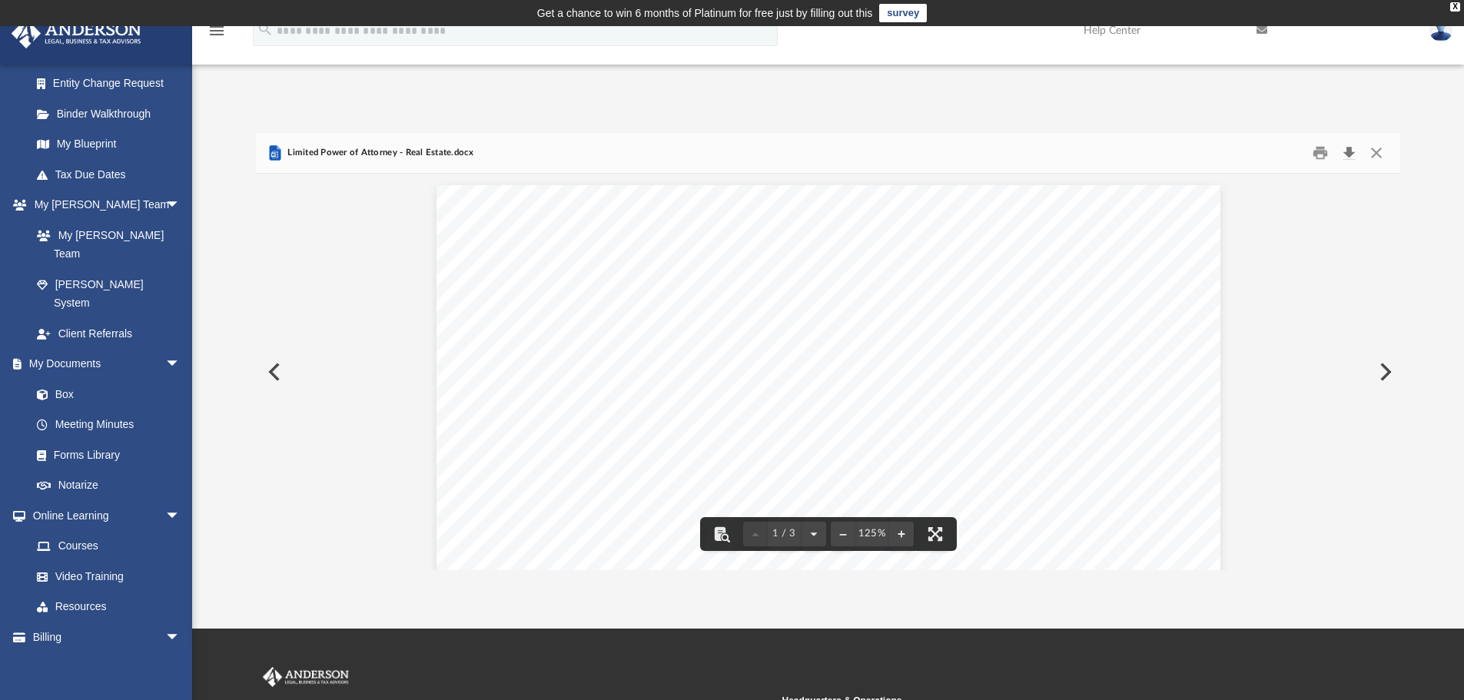
click at [1351, 153] on button "Download" at bounding box center [1349, 153] width 28 height 24
click at [1374, 145] on button "Close" at bounding box center [1377, 153] width 28 height 24
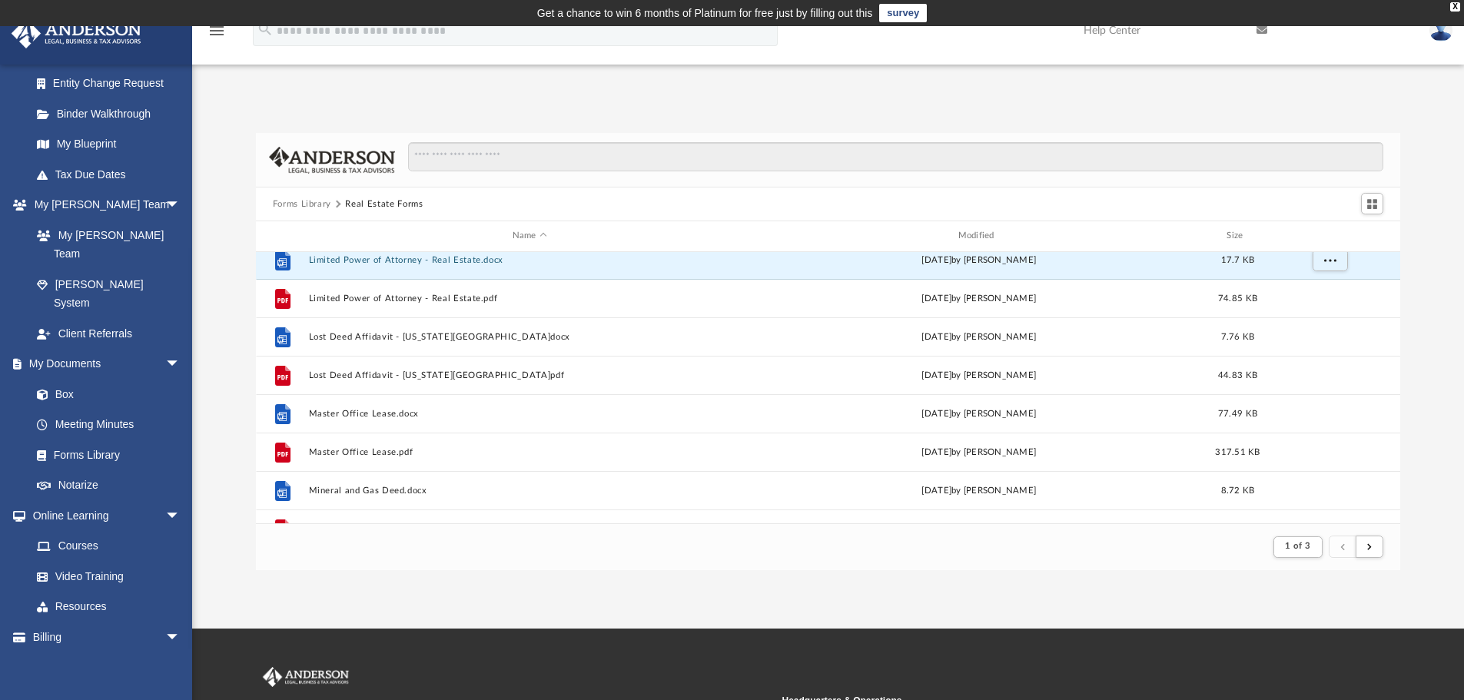
scroll to position [1230, 0]
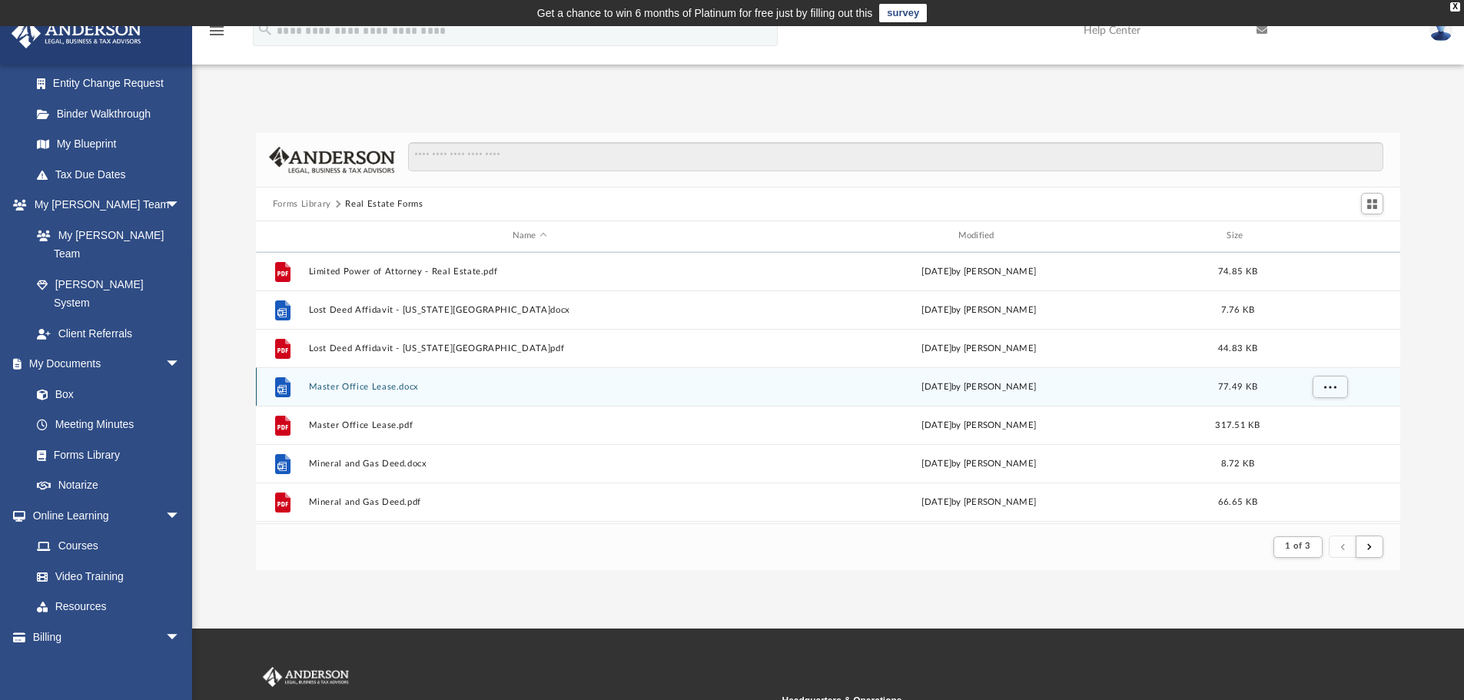
click at [390, 387] on button "Master Office Lease.docx" at bounding box center [529, 387] width 443 height 10
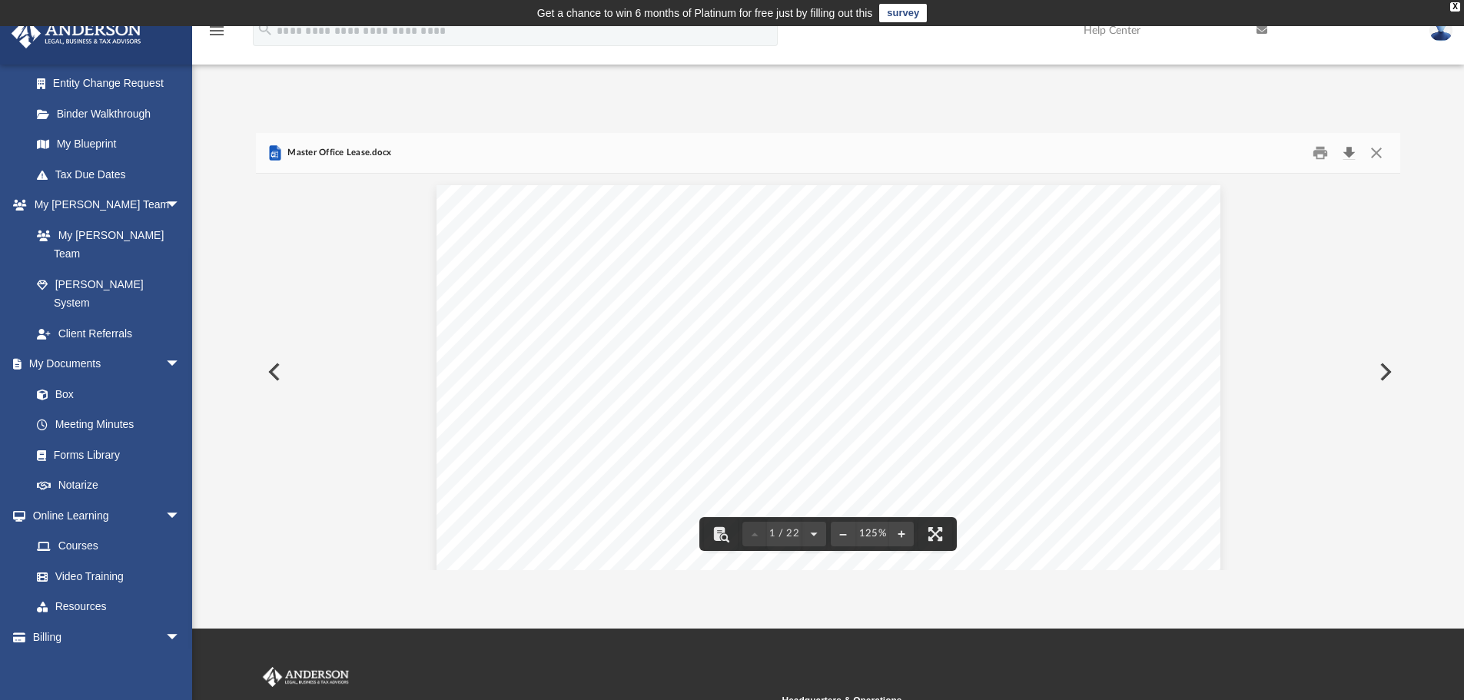
click at [1348, 155] on button "Download" at bounding box center [1349, 153] width 28 height 24
click at [1113, 105] on div "Forms Library Real Estate Forms Name Modified Size File Limited Power of Attorn…" at bounding box center [828, 336] width 1272 height 470
click at [1377, 155] on button "Close" at bounding box center [1377, 153] width 28 height 24
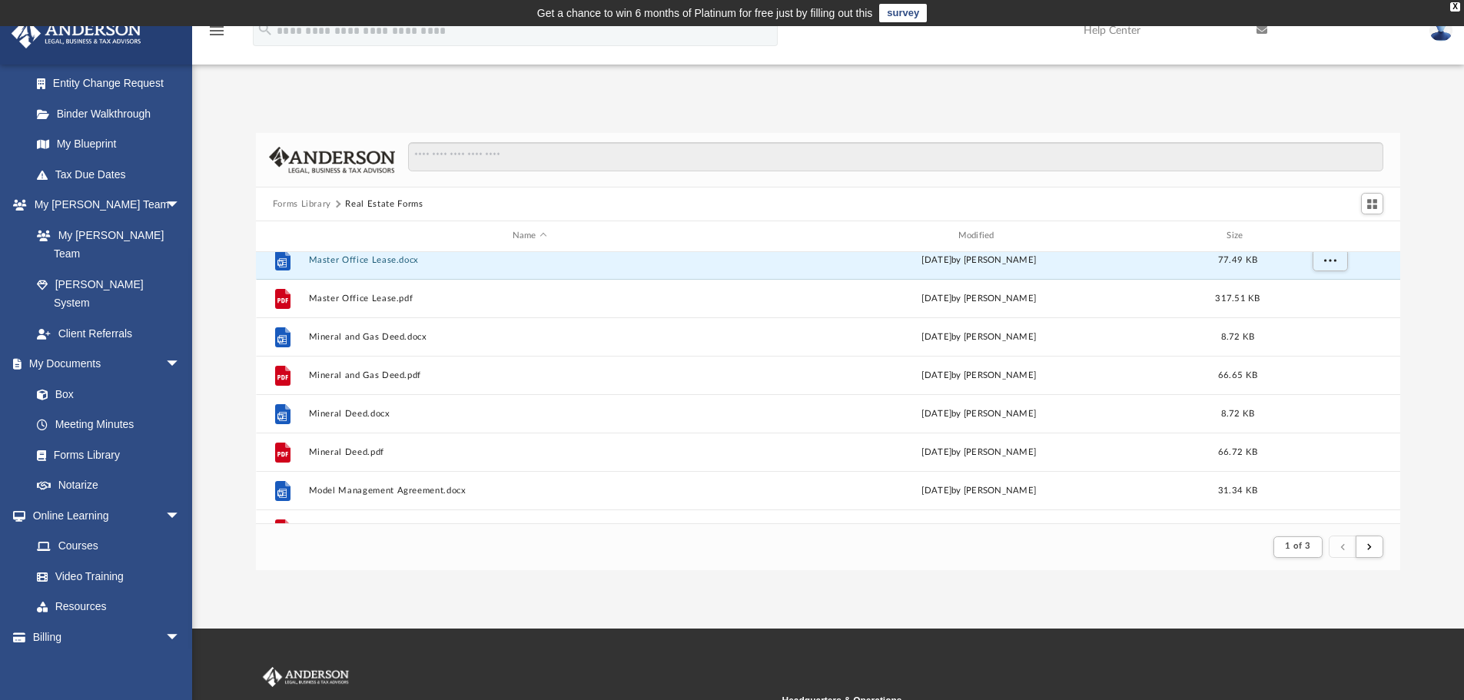
scroll to position [1384, 0]
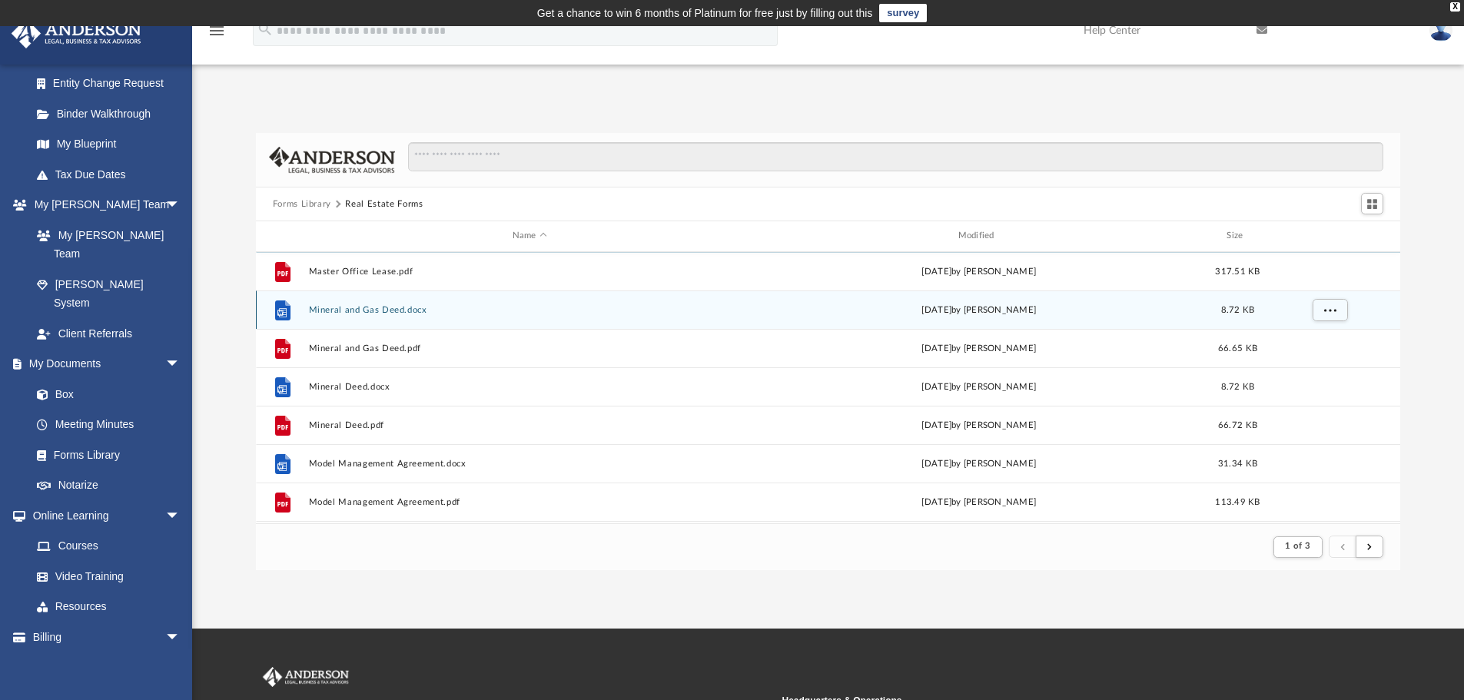
click at [400, 314] on button "Mineral and Gas Deed.docx" at bounding box center [529, 310] width 443 height 10
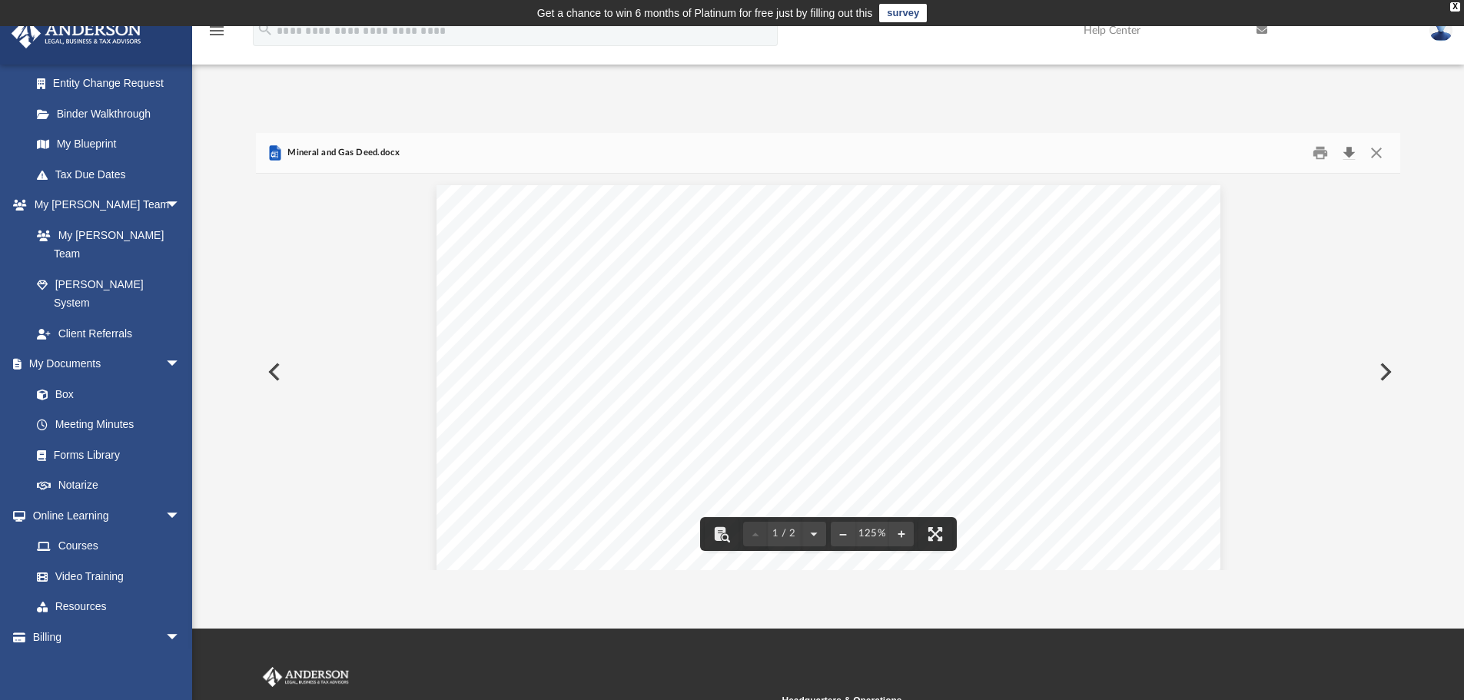
click at [1348, 155] on button "Download" at bounding box center [1349, 153] width 28 height 24
click at [1376, 153] on button "Close" at bounding box center [1377, 153] width 28 height 24
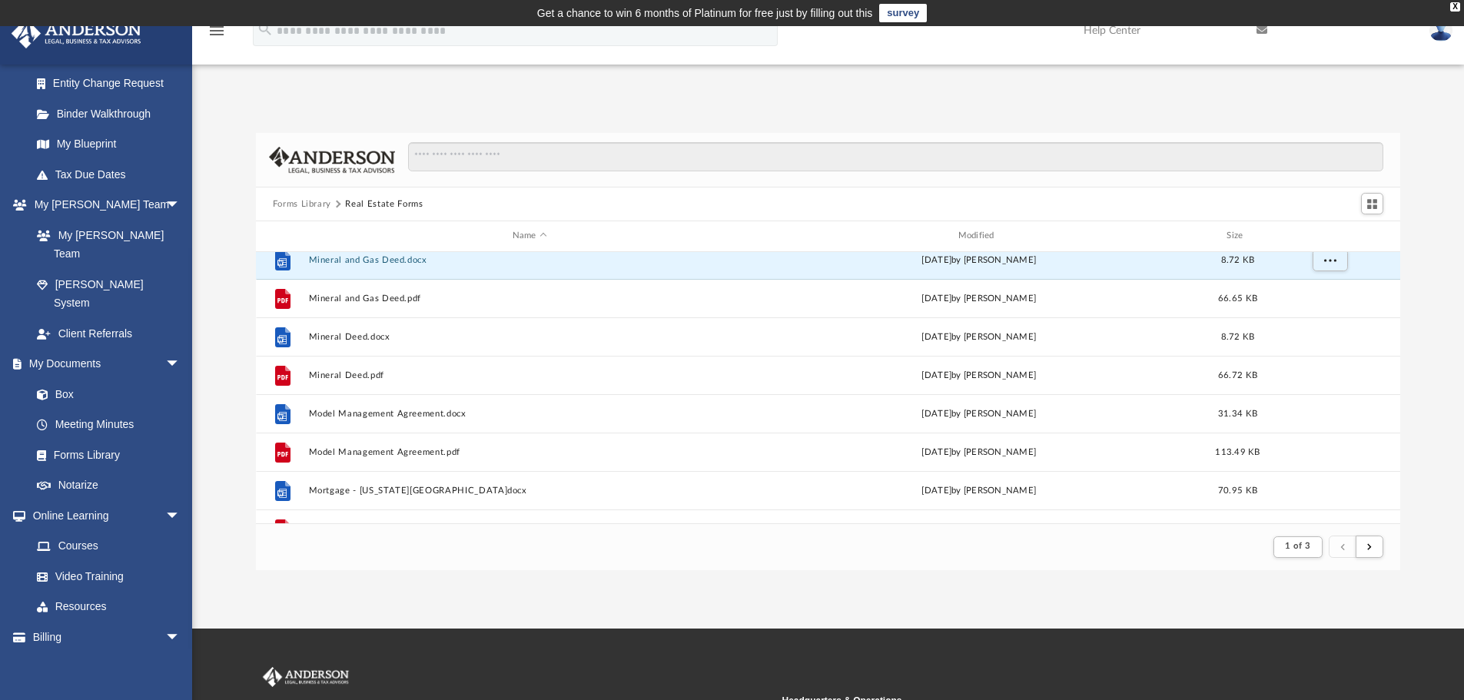
scroll to position [1461, 0]
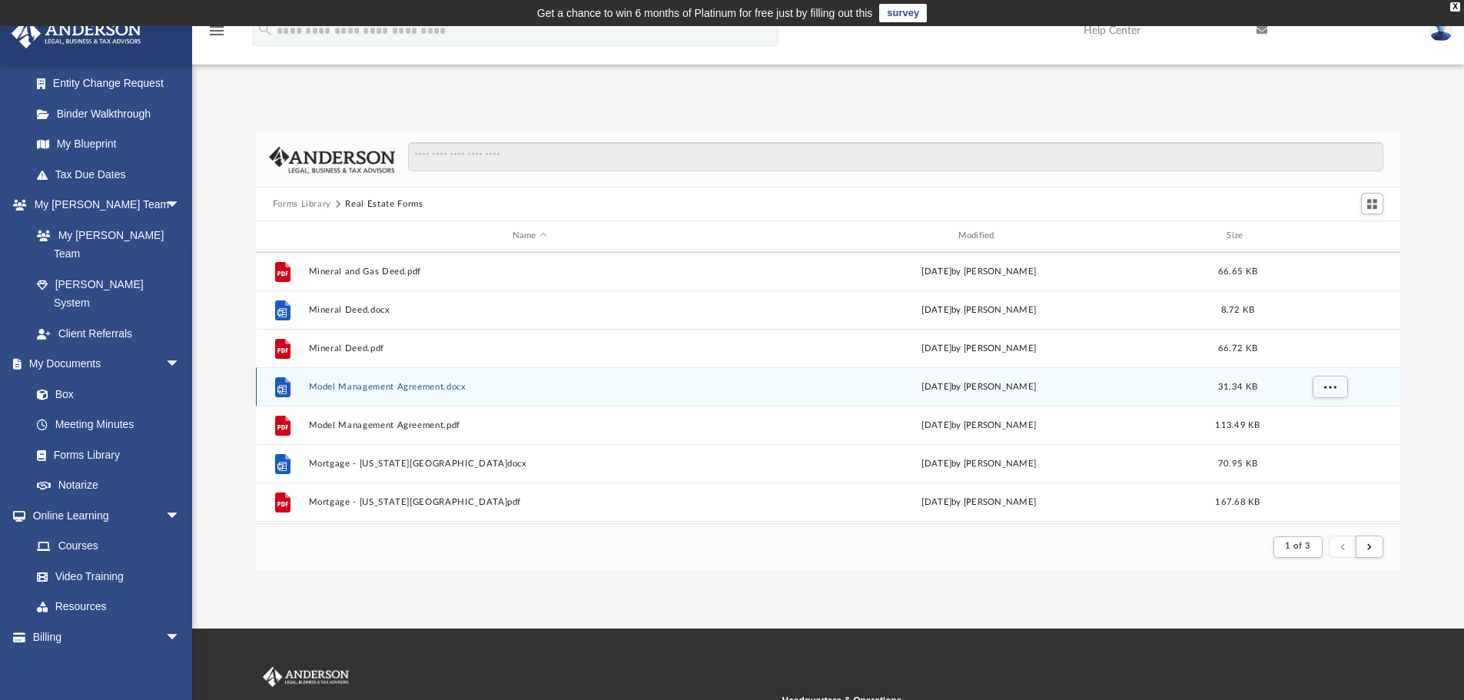
click at [360, 387] on button "Model Management Agreement.docx" at bounding box center [529, 387] width 443 height 10
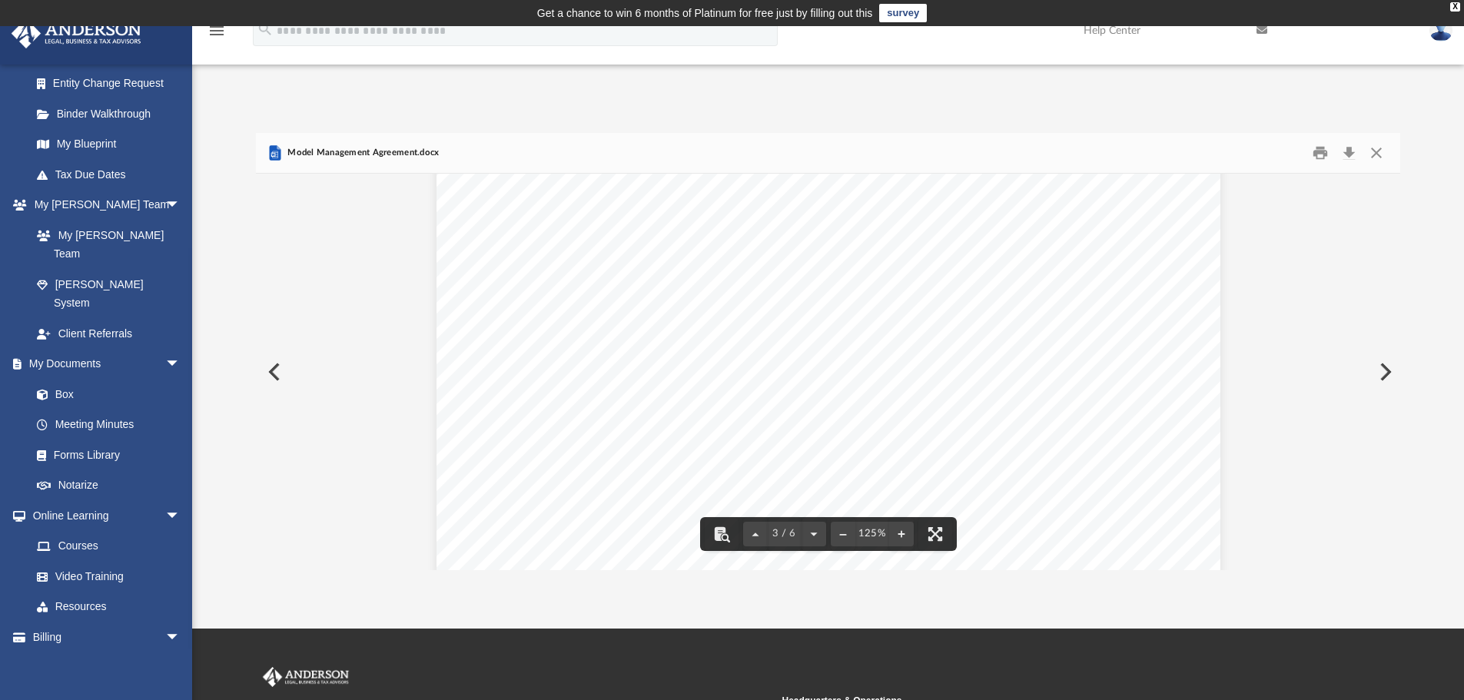
scroll to position [2460, 0]
click at [1351, 154] on button "Download" at bounding box center [1349, 153] width 28 height 24
click at [1005, 106] on div "Forms Library Real Estate Forms Name Modified Size File Mineral and Gas Deed.do…" at bounding box center [828, 336] width 1272 height 470
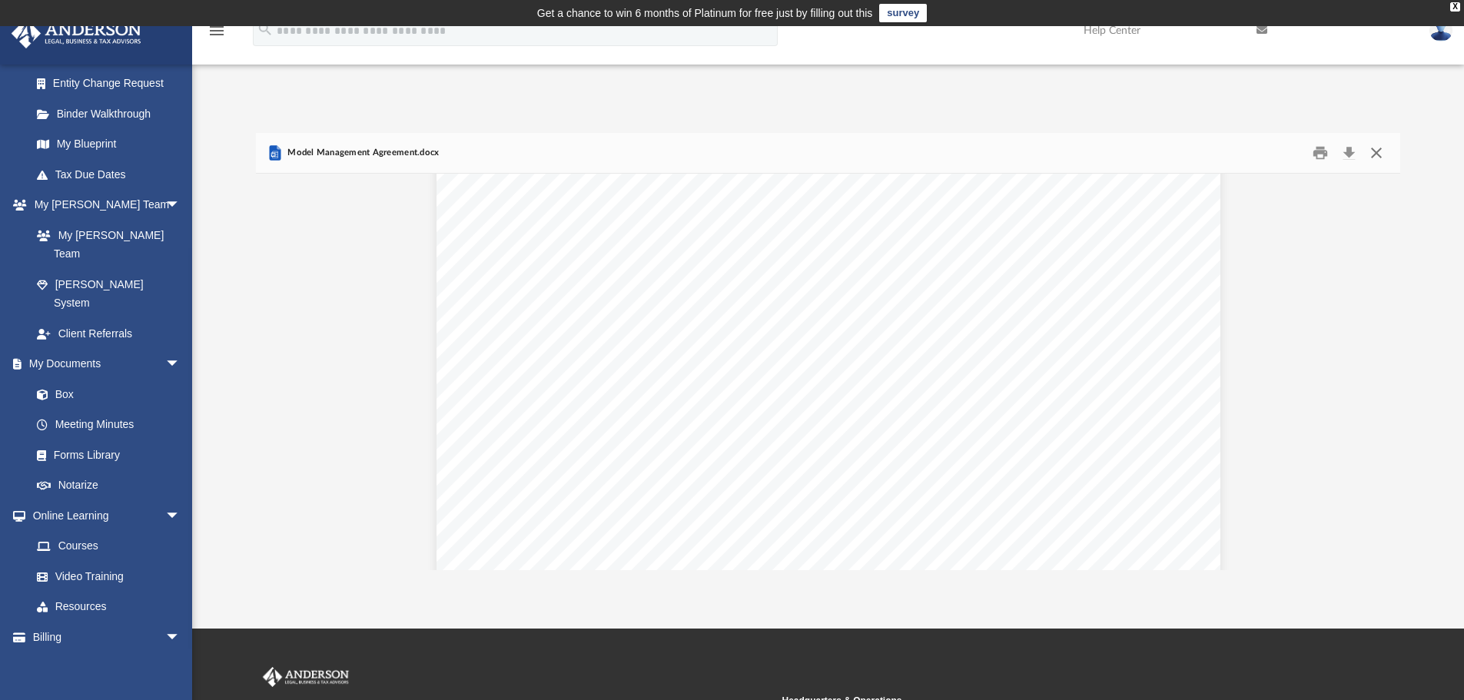
click at [1377, 157] on button "Close" at bounding box center [1377, 153] width 28 height 24
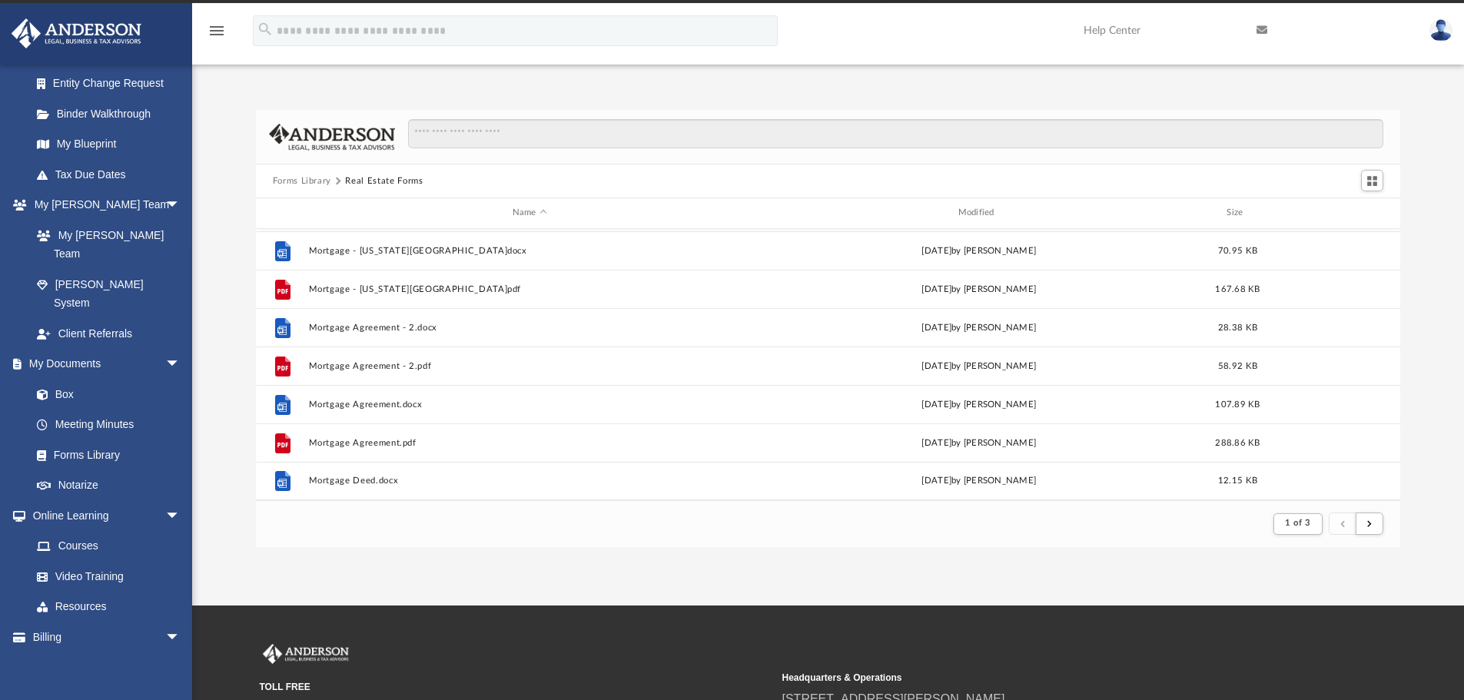
scroll to position [0, 0]
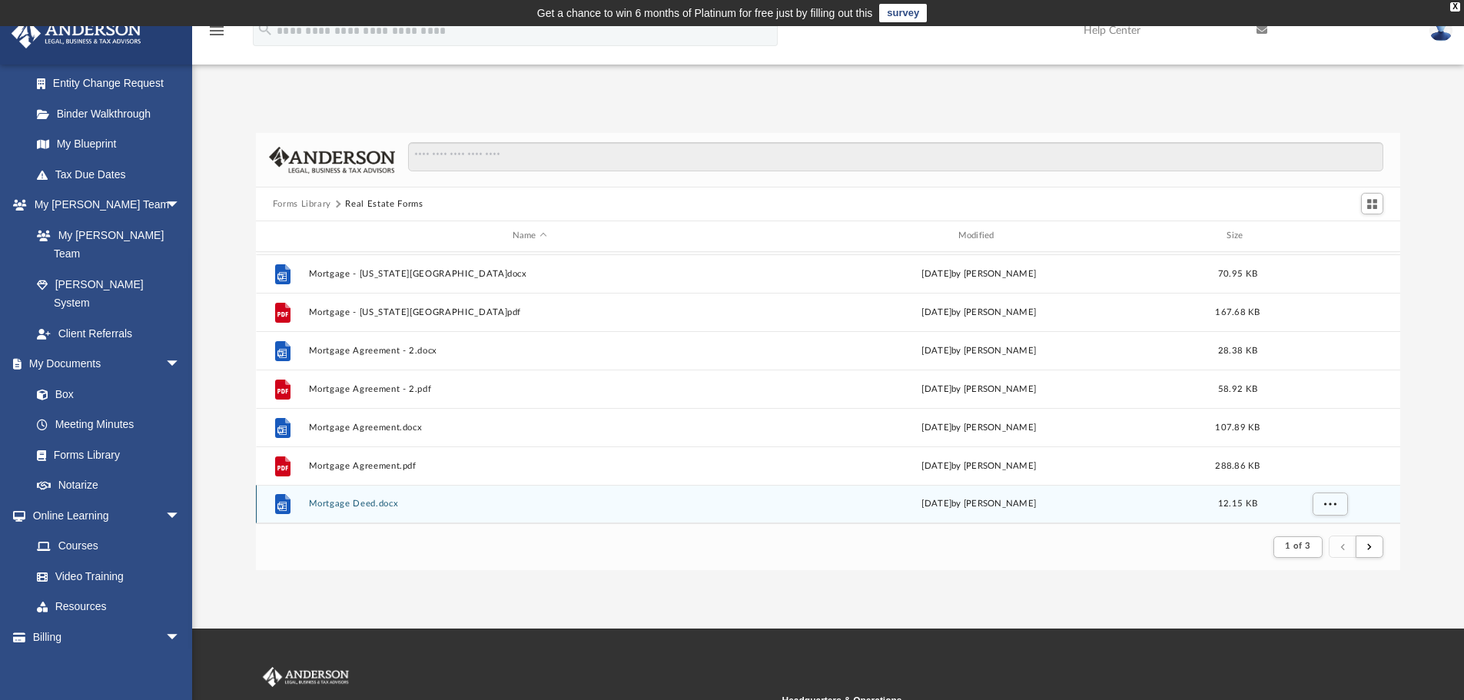
click at [370, 501] on button "Mortgage Deed.docx" at bounding box center [529, 504] width 443 height 10
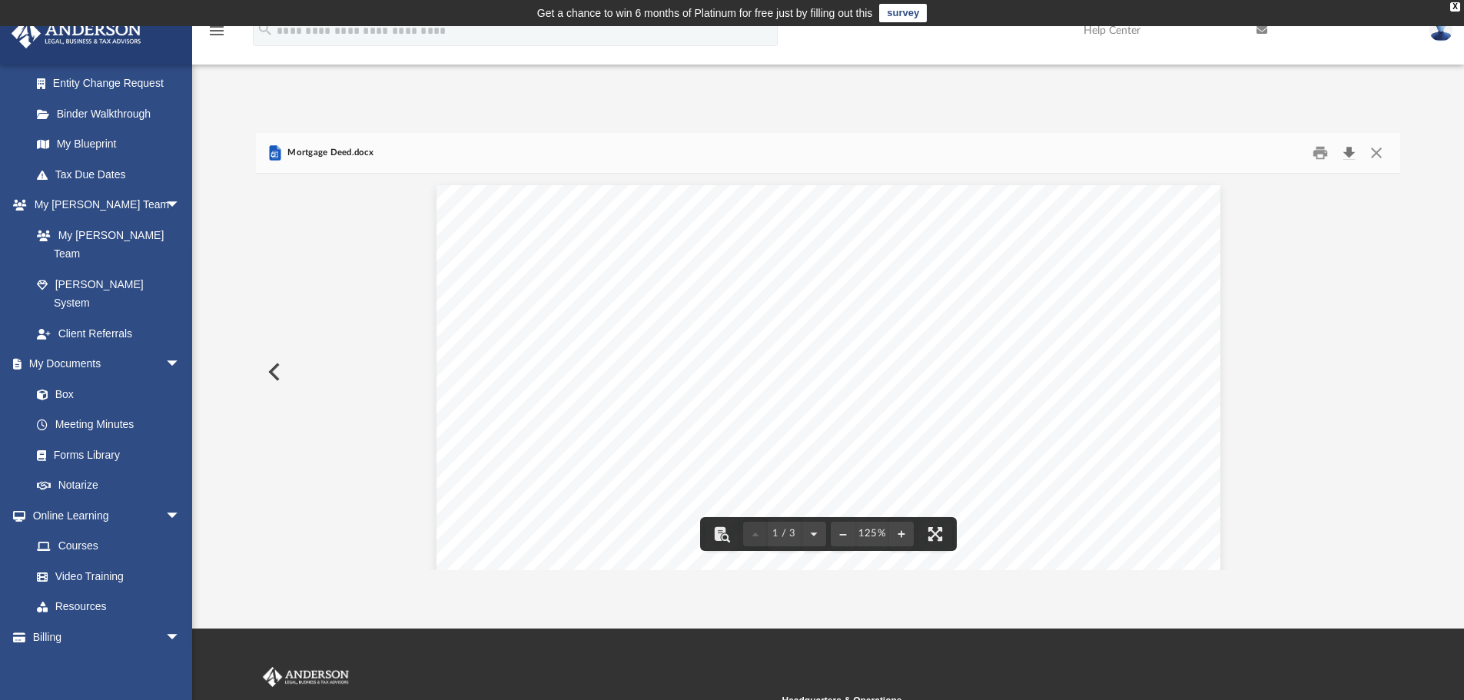
click at [1350, 152] on button "Download" at bounding box center [1349, 153] width 28 height 24
click at [922, 107] on div "Forms Library Real Estate Forms Name Modified Size File Model Management Agreem…" at bounding box center [828, 336] width 1272 height 470
click at [1373, 155] on button "Close" at bounding box center [1377, 153] width 28 height 24
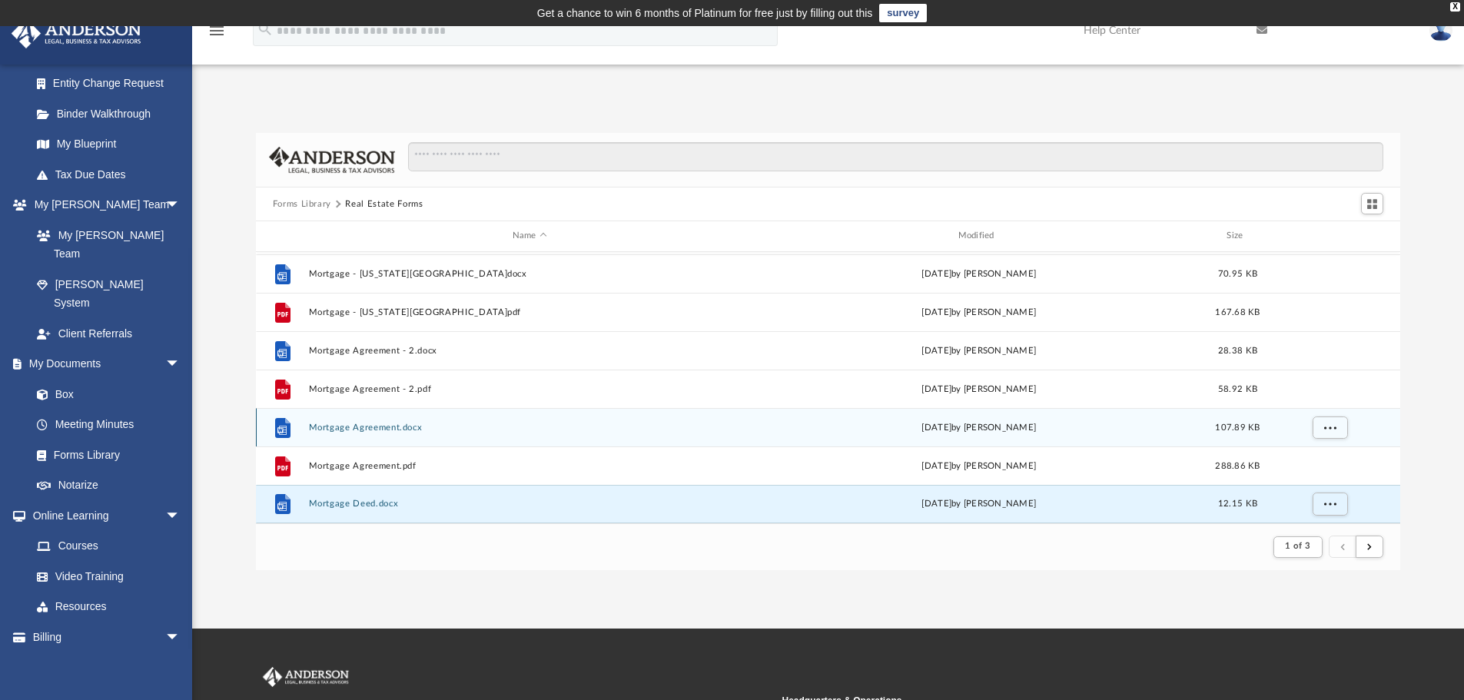
click at [373, 433] on button "Mortgage Agreement.docx" at bounding box center [529, 428] width 443 height 10
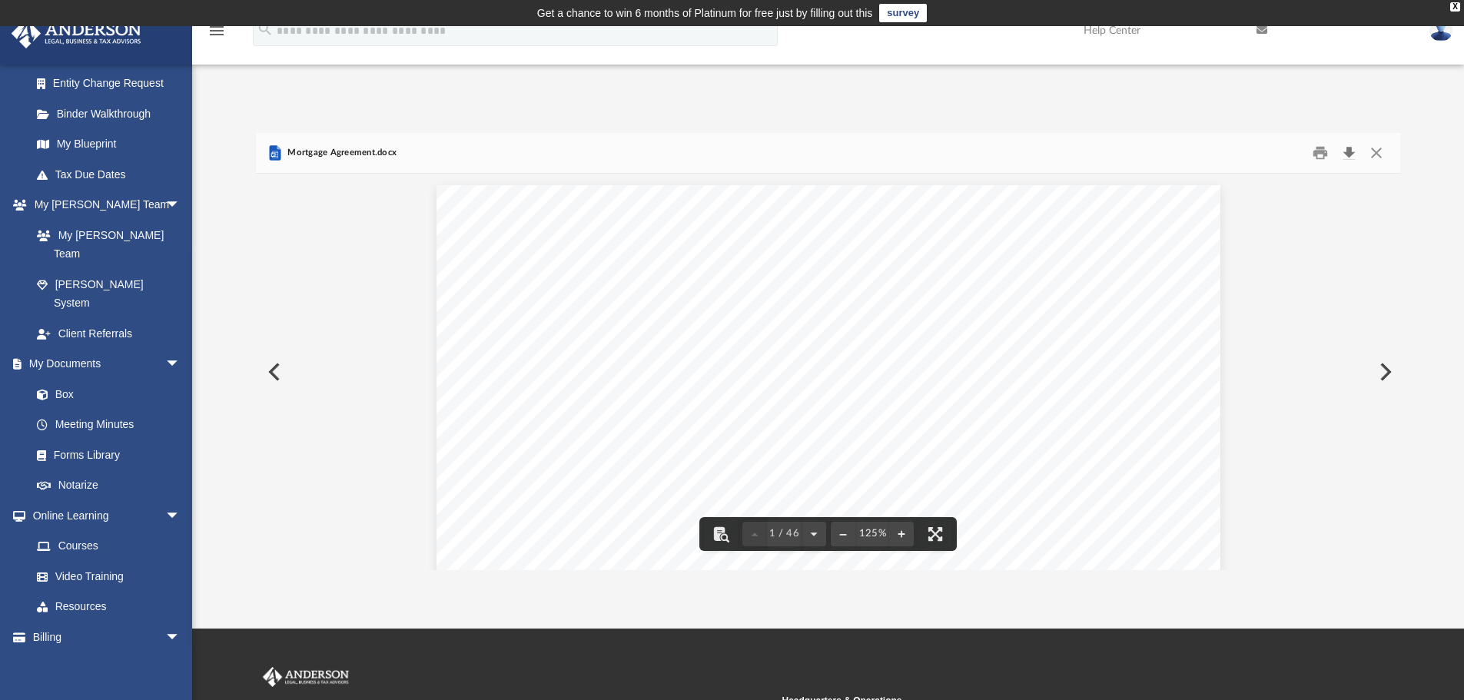
click at [1346, 151] on button "Download" at bounding box center [1349, 153] width 28 height 24
click at [1384, 151] on button "Close" at bounding box center [1377, 153] width 28 height 24
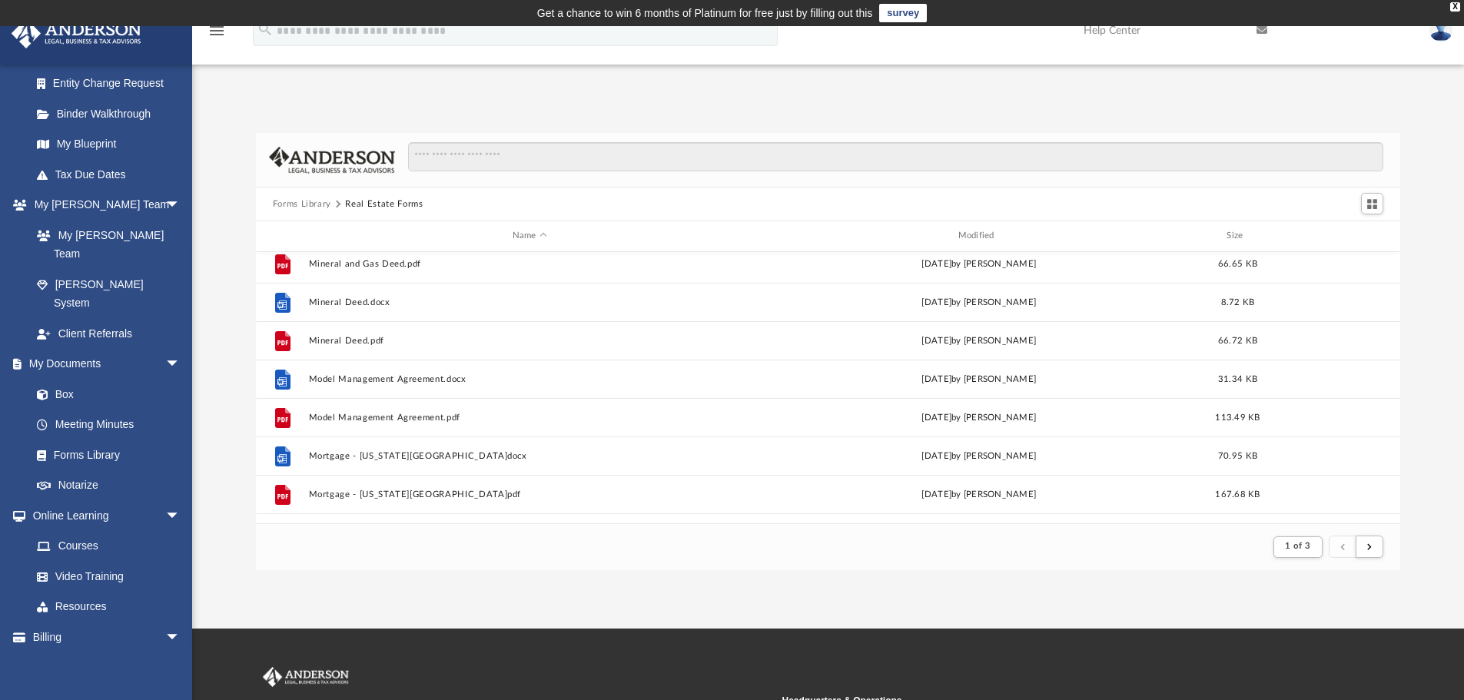
scroll to position [1420, 0]
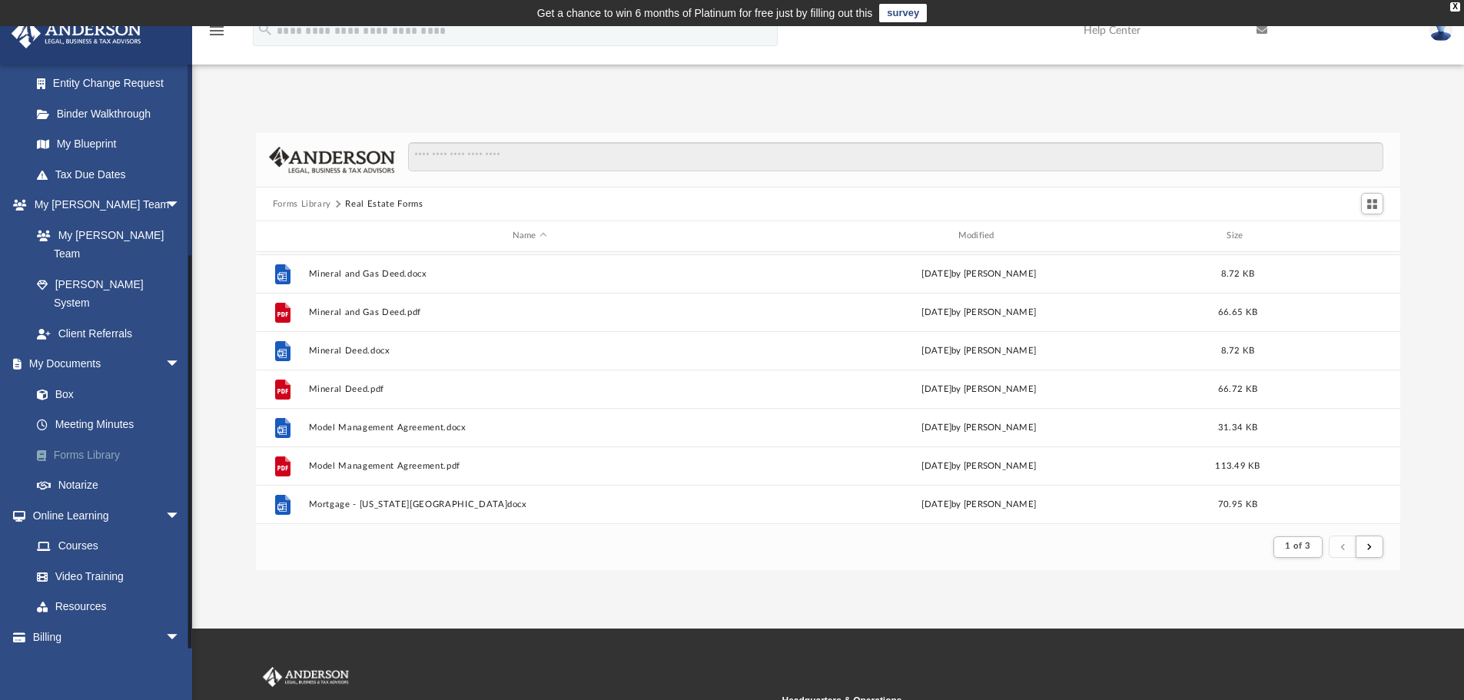
click at [81, 440] on link "Forms Library" at bounding box center [113, 455] width 182 height 31
click at [292, 204] on button "Forms Library" at bounding box center [302, 205] width 58 height 14
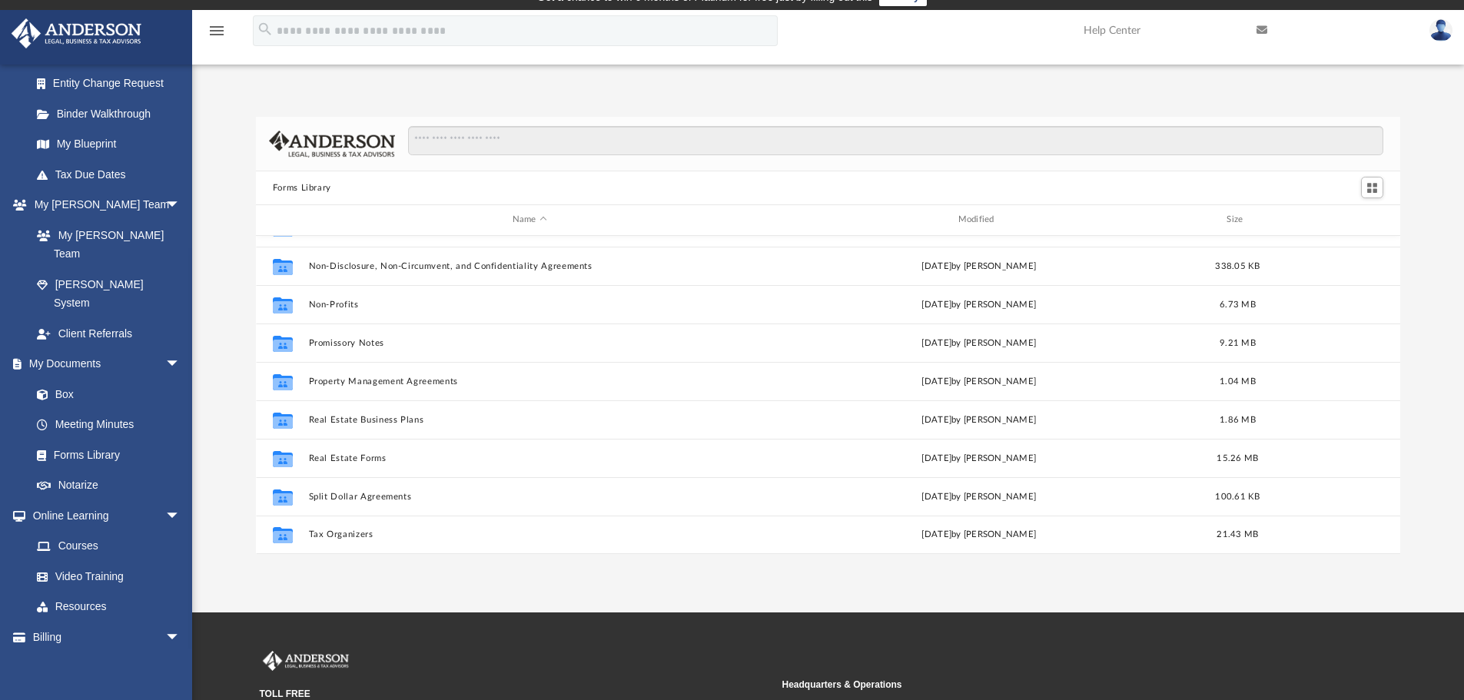
scroll to position [0, 0]
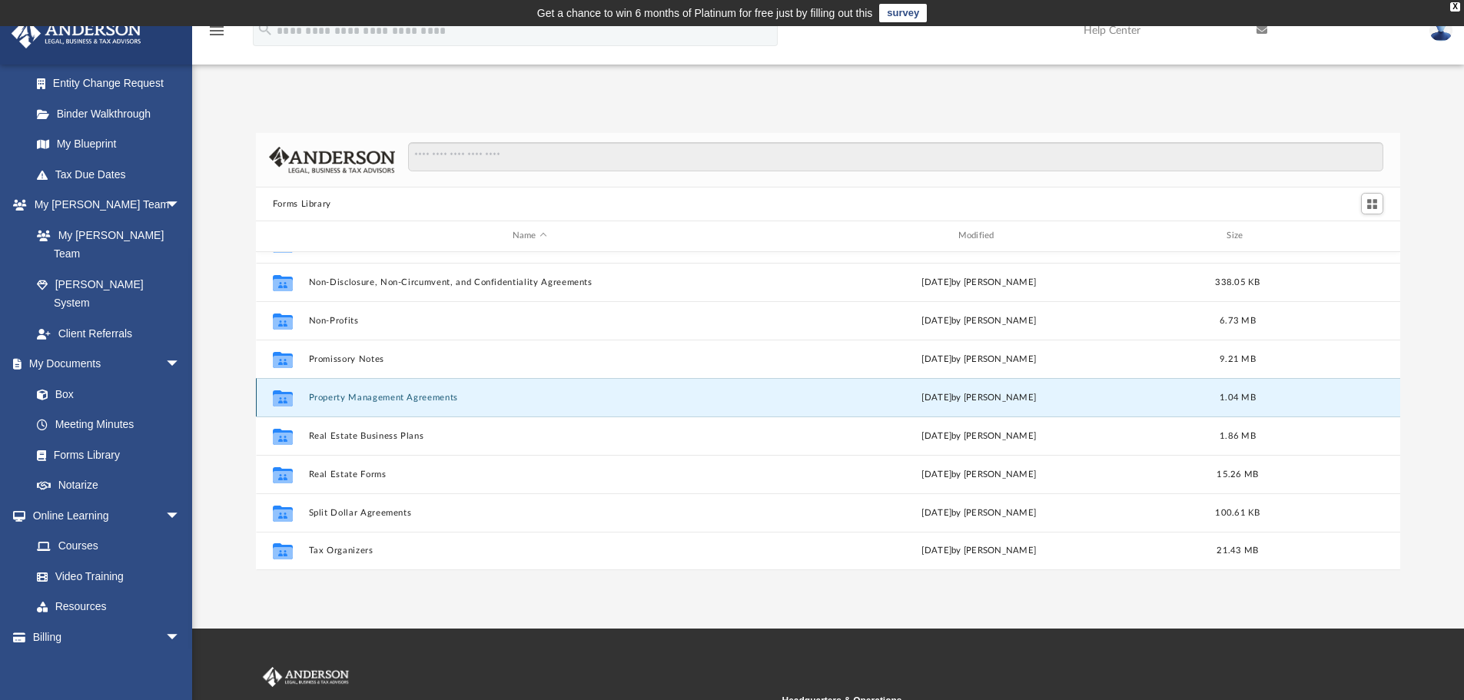
click at [386, 401] on button "Property Management Agreements" at bounding box center [529, 398] width 443 height 10
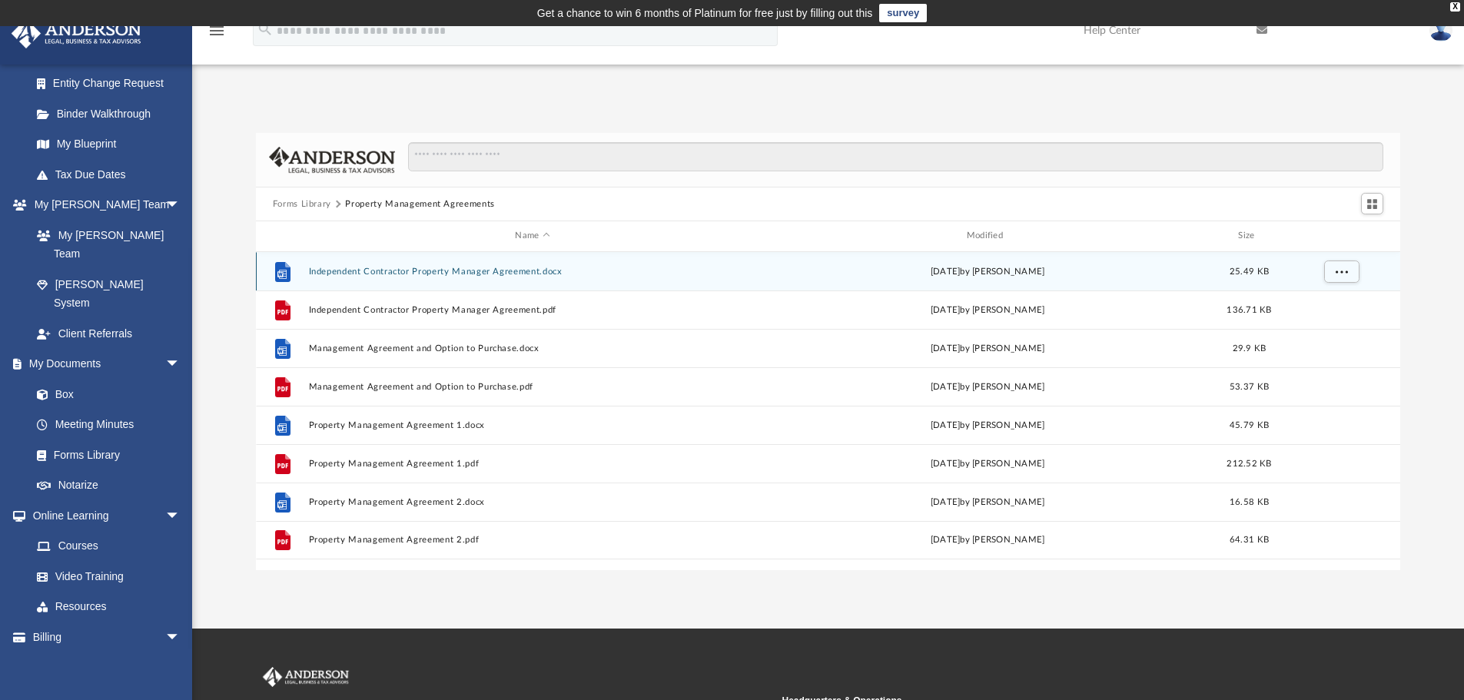
click at [448, 271] on button "Independent Contractor Property Manager Agreement.docx" at bounding box center [532, 272] width 448 height 10
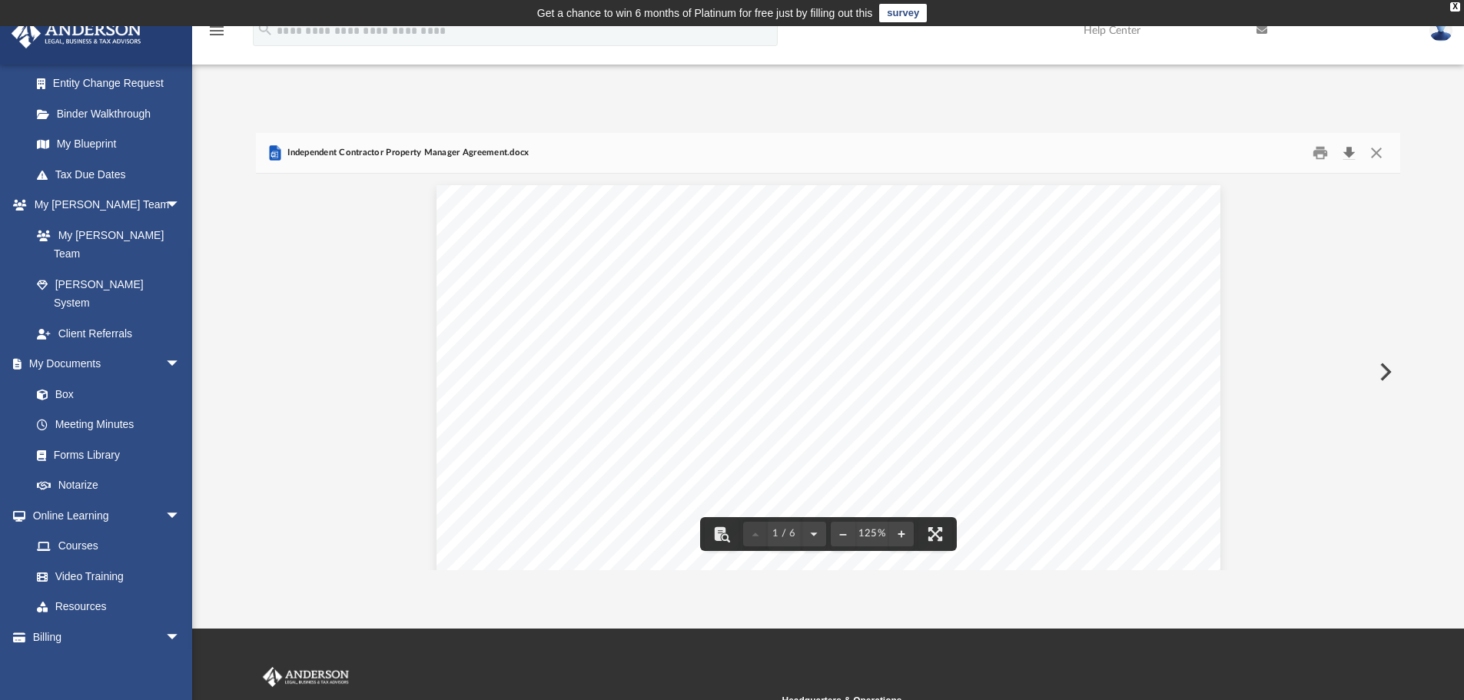
click at [1354, 157] on button "Download" at bounding box center [1349, 153] width 28 height 24
drag, startPoint x: 1062, startPoint y: 115, endPoint x: 1074, endPoint y: 118, distance: 11.8
click at [1062, 115] on div "Forms Library Property Management Agreements Name Modified Size File Independen…" at bounding box center [828, 336] width 1272 height 470
click at [1381, 152] on button "Close" at bounding box center [1377, 153] width 28 height 24
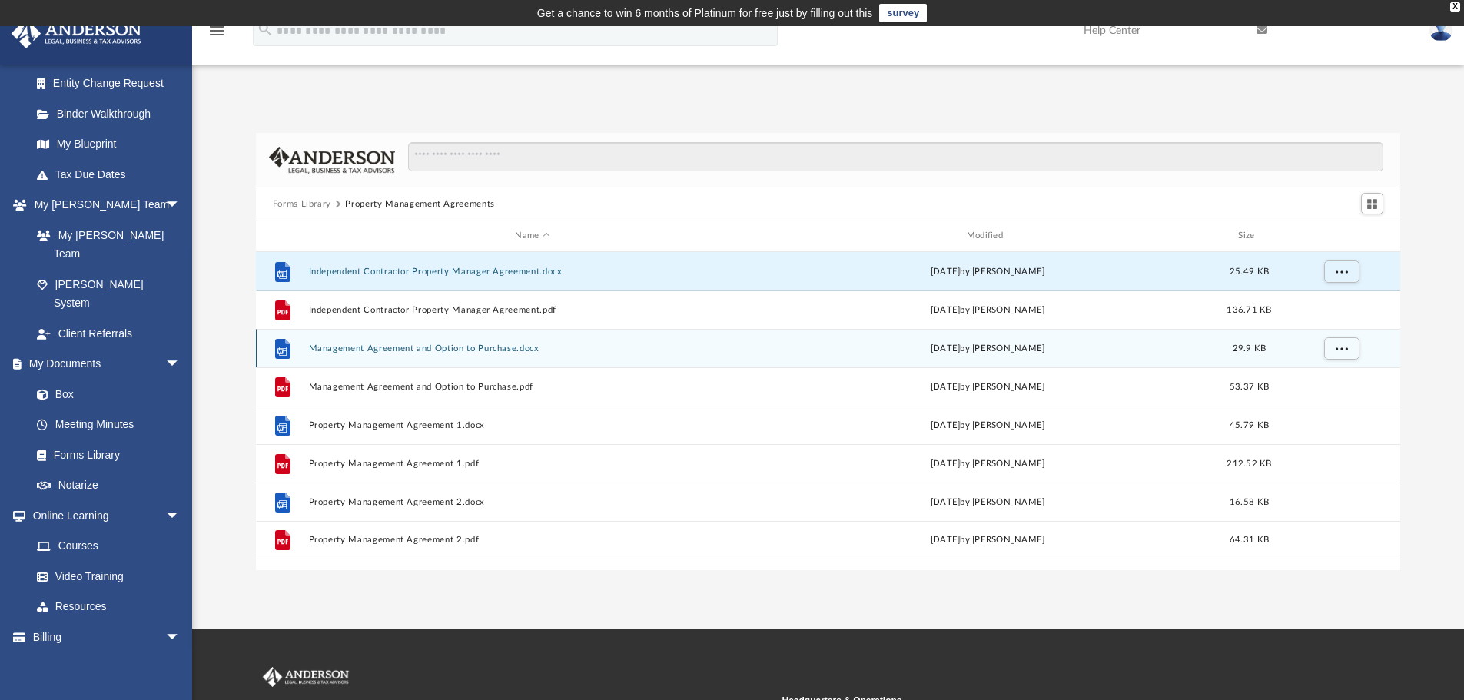
click at [507, 352] on button "Management Agreement and Option to Purchase.docx" at bounding box center [532, 349] width 448 height 10
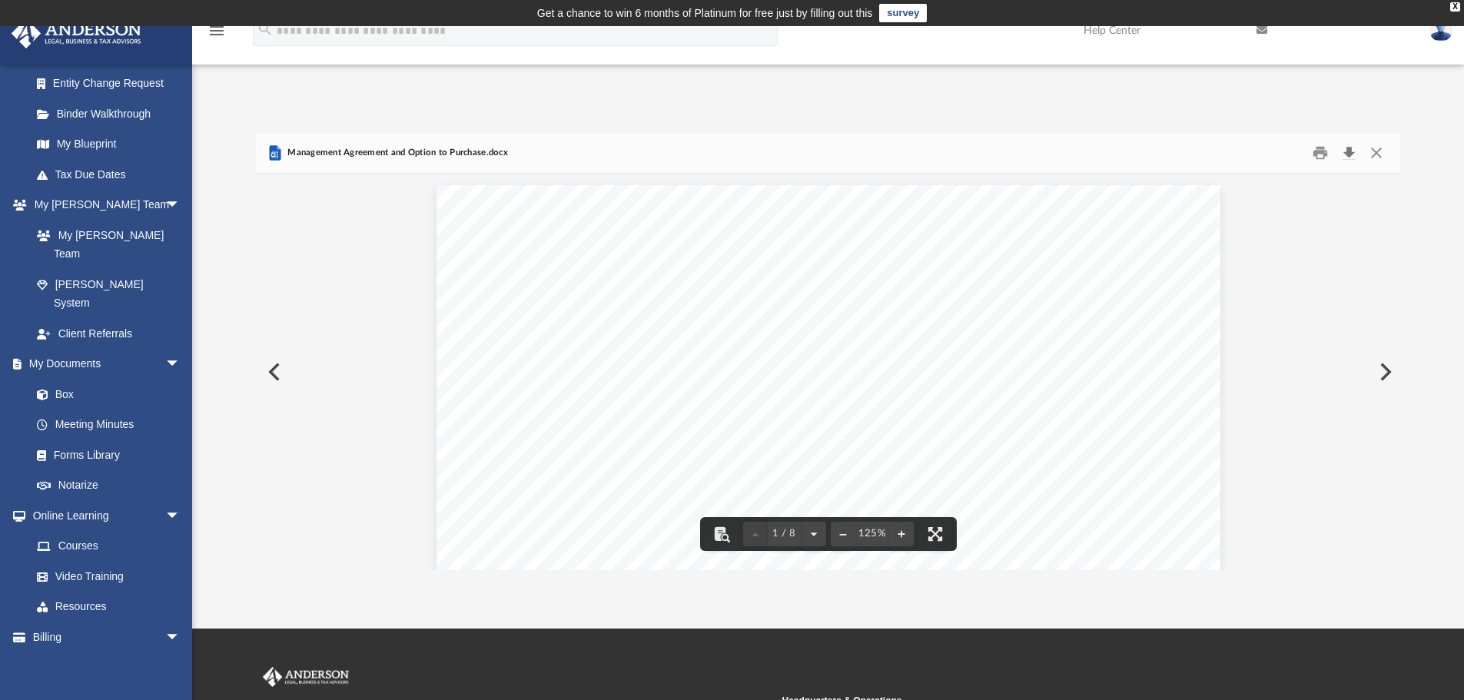
click at [1341, 153] on button "Download" at bounding box center [1349, 153] width 28 height 24
drag, startPoint x: 859, startPoint y: 128, endPoint x: 889, endPoint y: 135, distance: 31.7
click at [859, 128] on div "Forms Library Property Management Agreements Name Modified Size File Independen…" at bounding box center [828, 336] width 1272 height 470
click at [1376, 152] on button "Close" at bounding box center [1377, 153] width 28 height 24
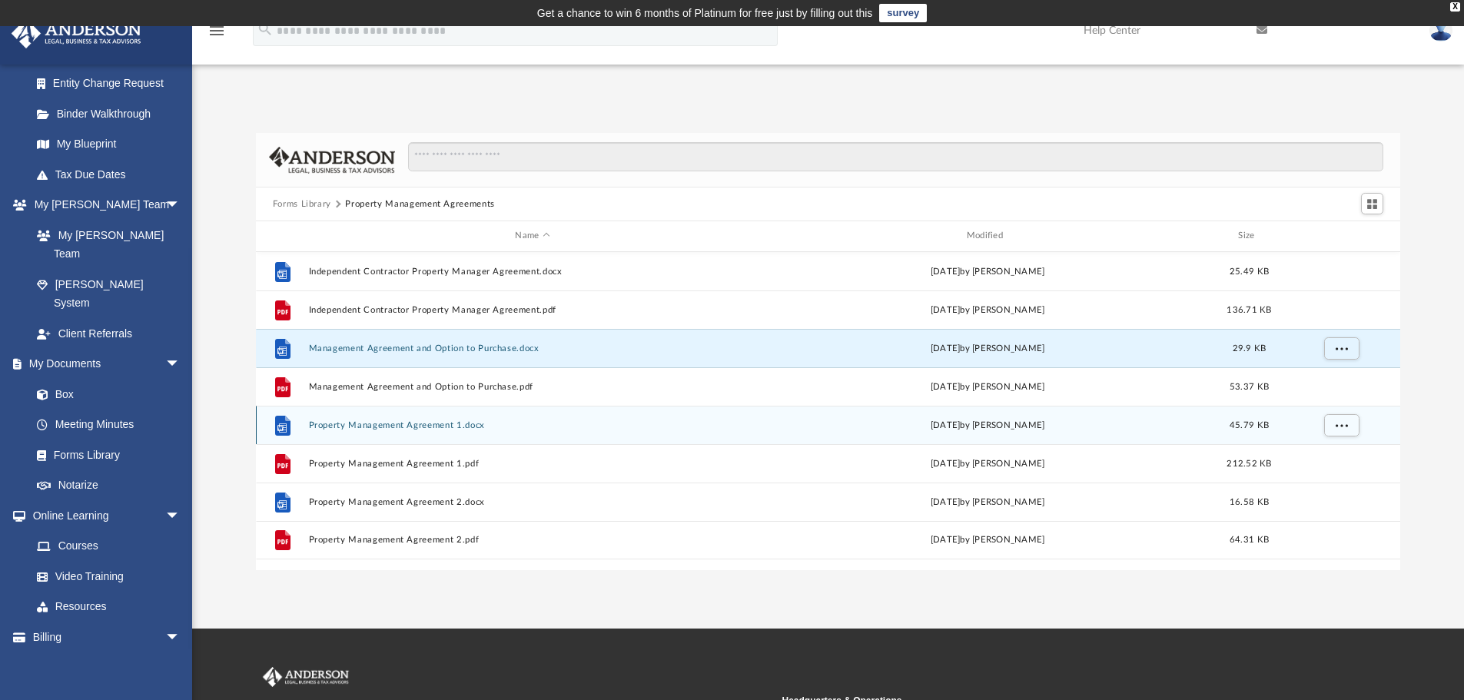
click at [397, 427] on button "Property Management Agreement 1.docx" at bounding box center [532, 425] width 448 height 10
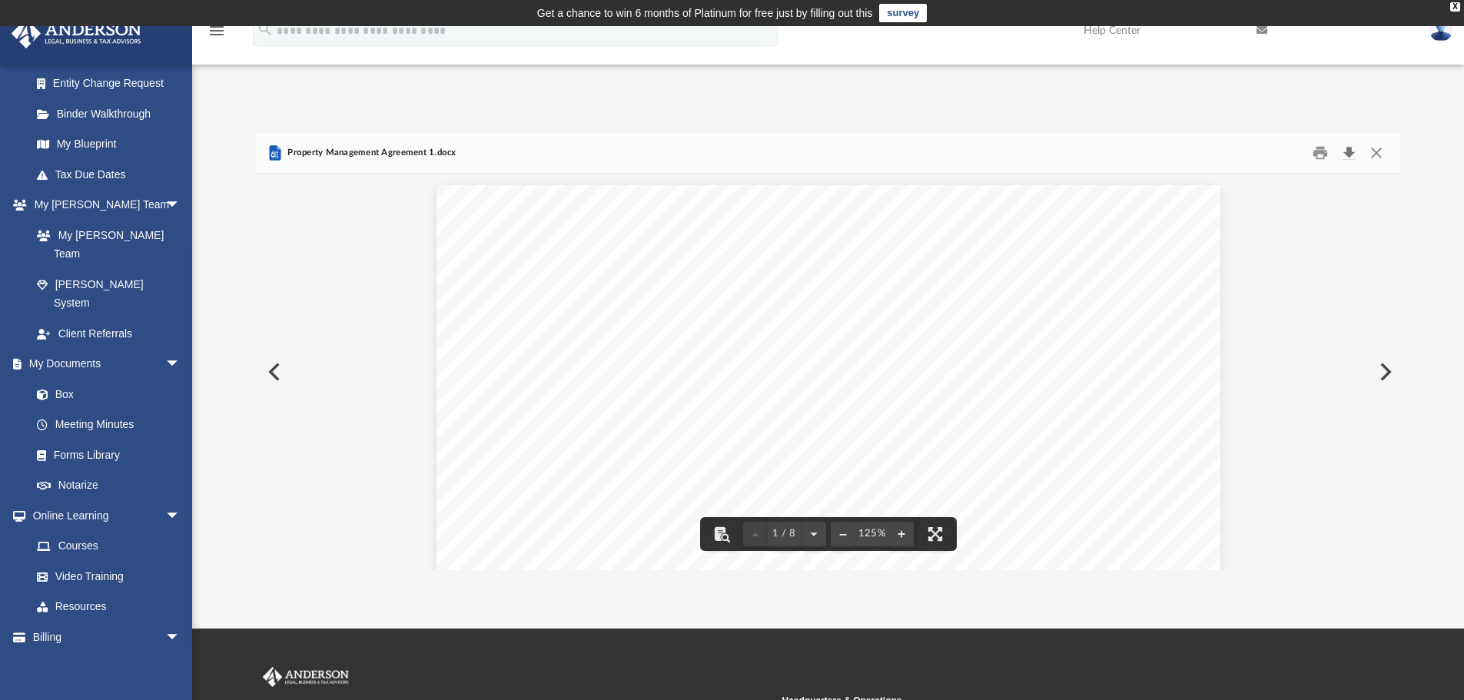
click at [1353, 152] on button "Download" at bounding box center [1349, 153] width 28 height 24
click at [1374, 148] on button "Close" at bounding box center [1377, 153] width 28 height 24
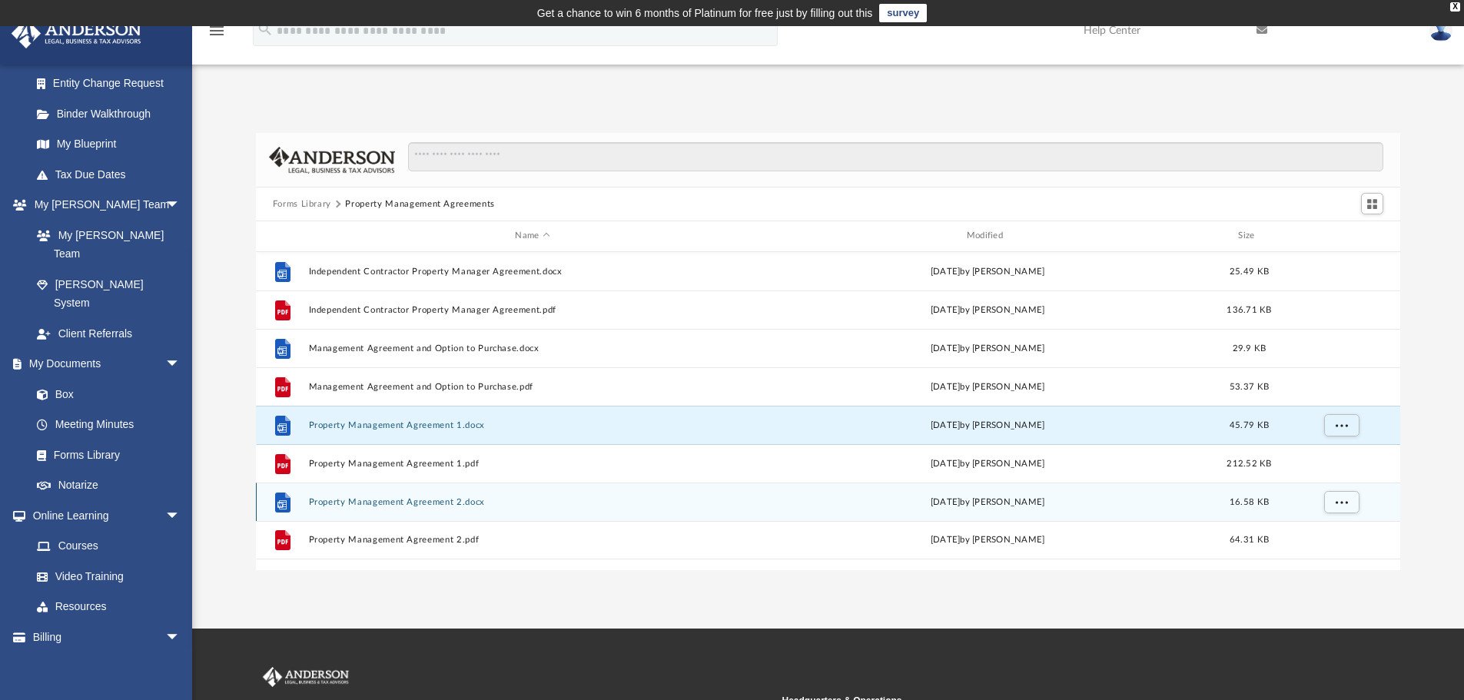
click at [416, 503] on button "Property Management Agreement 2.docx" at bounding box center [532, 502] width 448 height 10
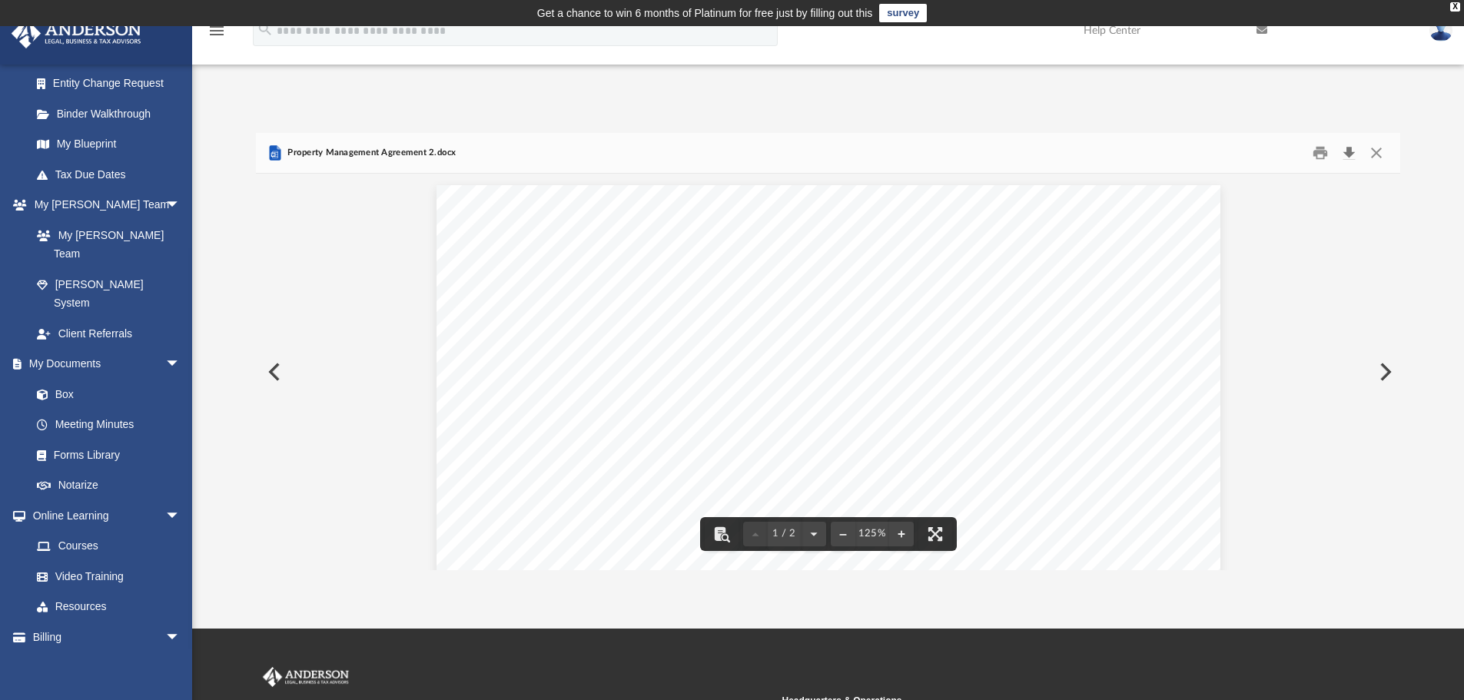
click at [1348, 158] on button "Download" at bounding box center [1349, 153] width 28 height 24
drag, startPoint x: 1086, startPoint y: 171, endPoint x: 1151, endPoint y: 170, distance: 64.6
click at [1085, 168] on div "Property Management Agreement 2.docx" at bounding box center [828, 153] width 1145 height 41
click at [1371, 155] on button "Close" at bounding box center [1377, 153] width 28 height 24
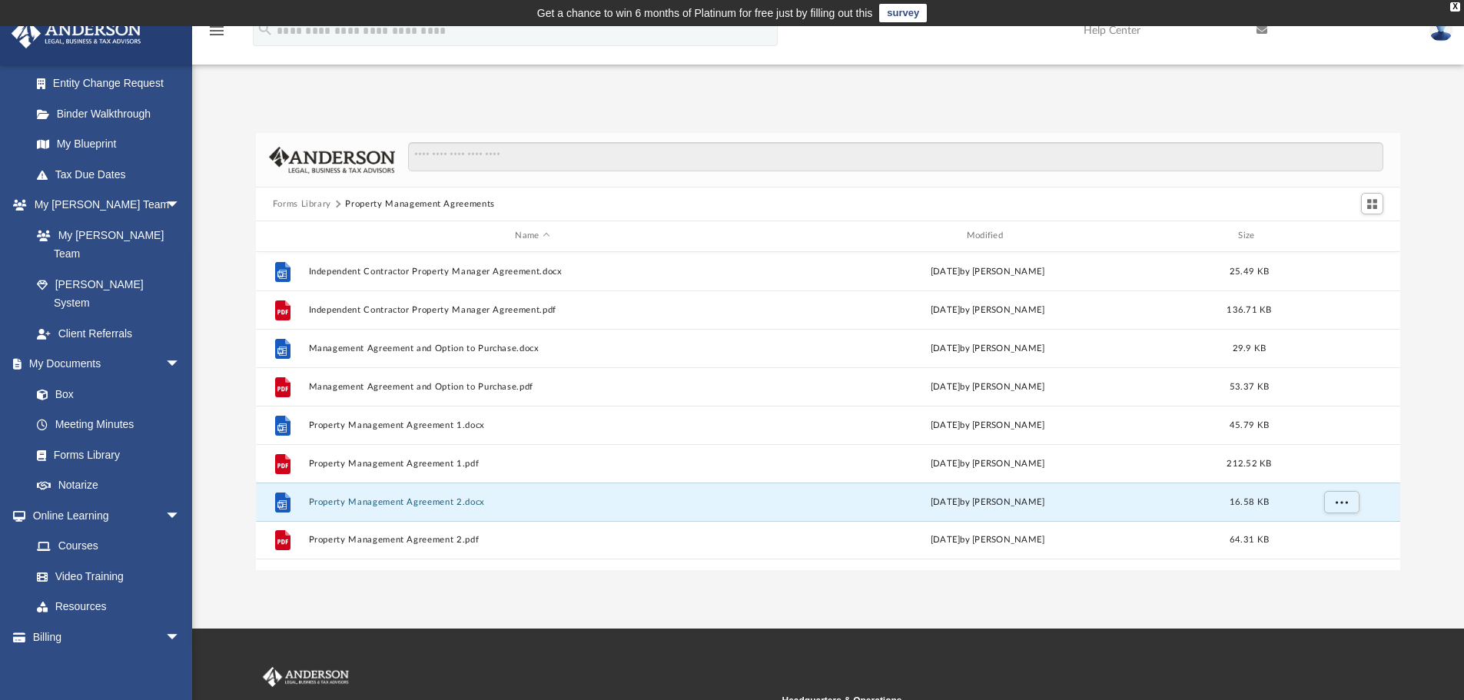
click at [302, 205] on button "Forms Library" at bounding box center [302, 205] width 58 height 14
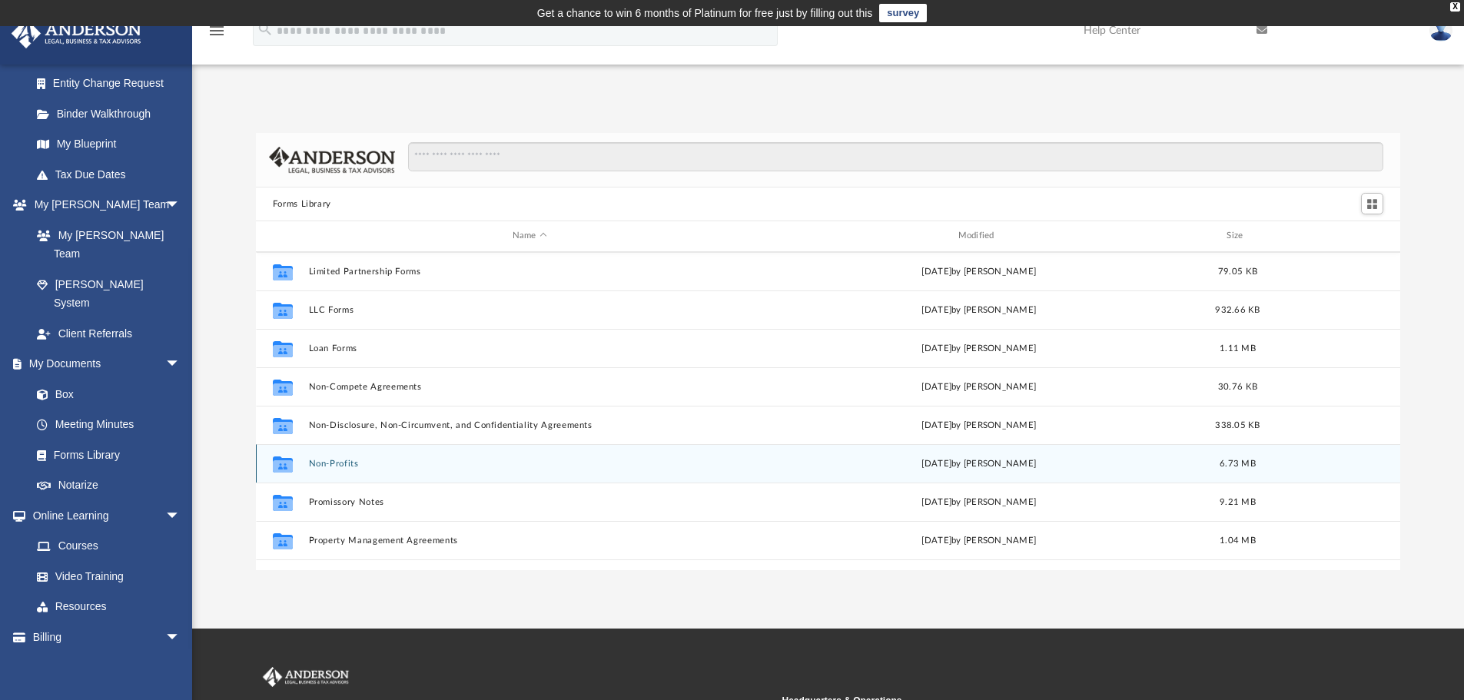
scroll to position [769, 0]
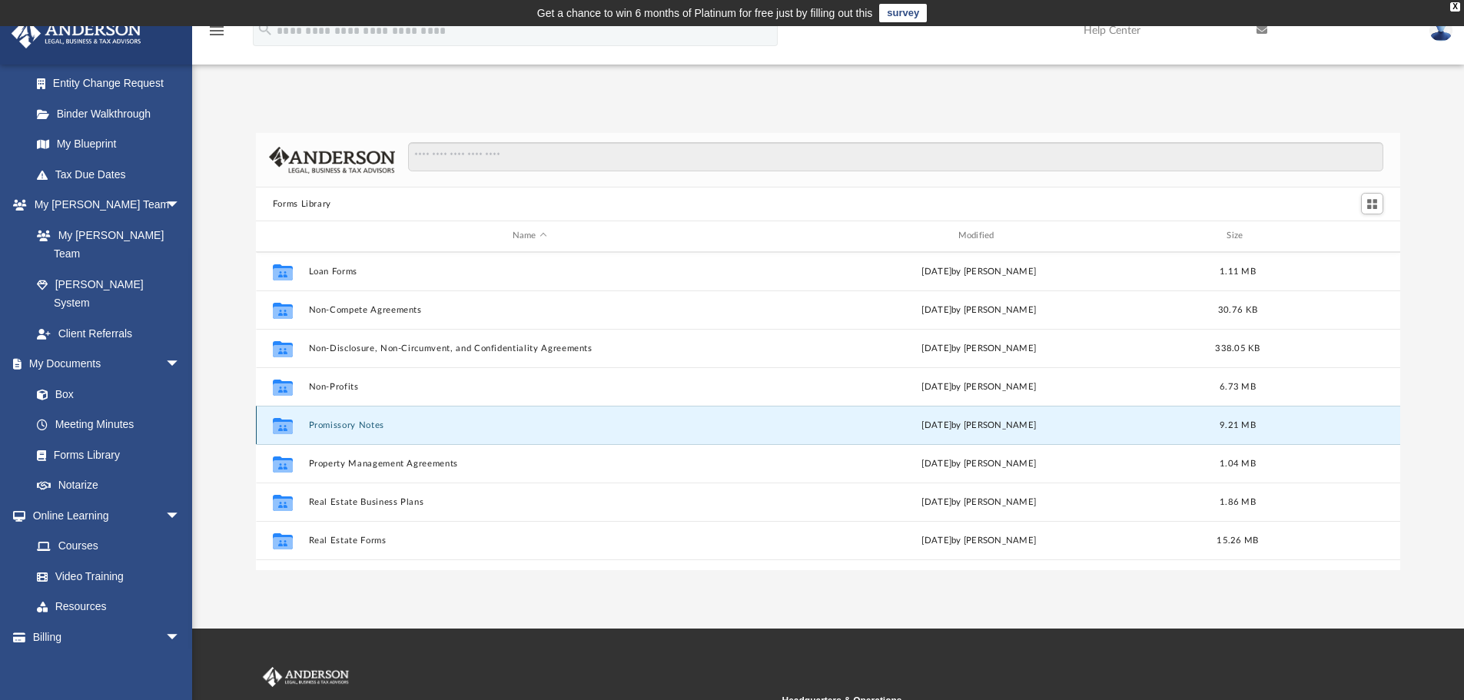
click at [366, 429] on button "Promissory Notes" at bounding box center [529, 425] width 443 height 10
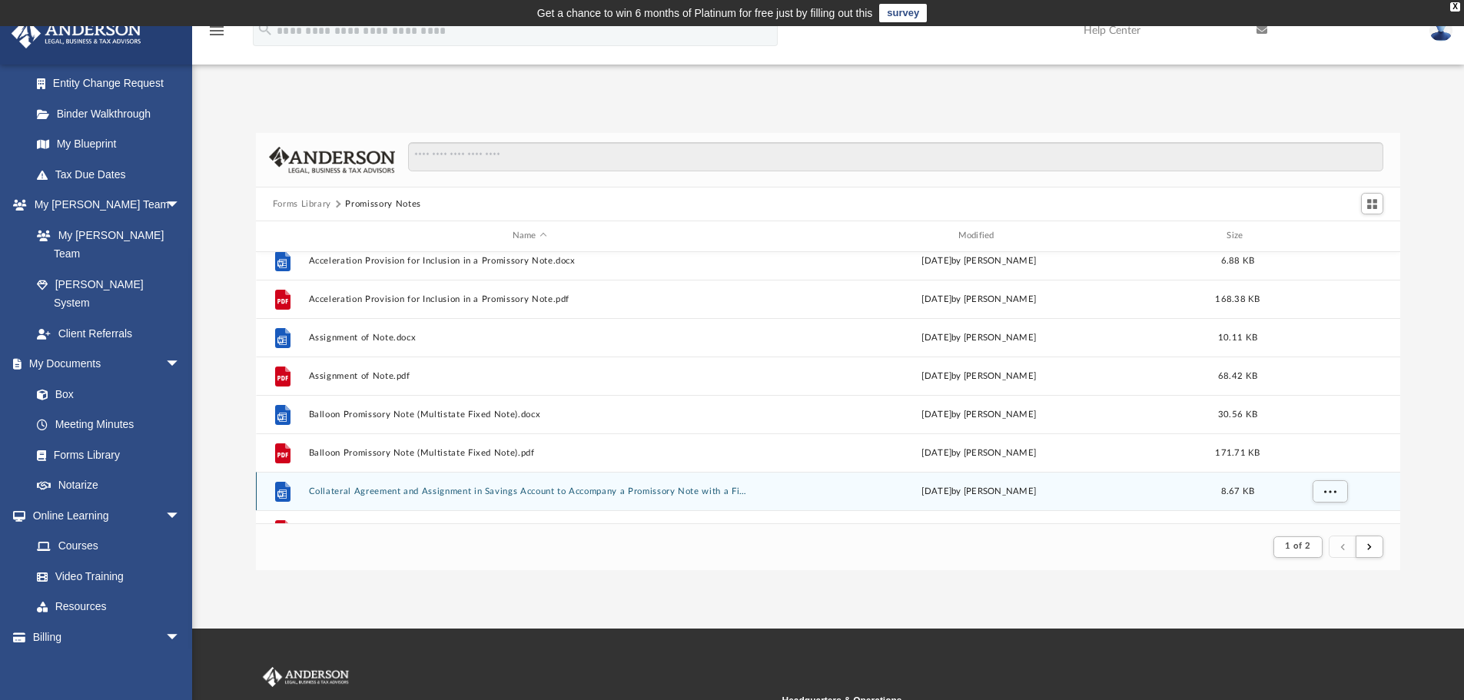
scroll to position [0, 0]
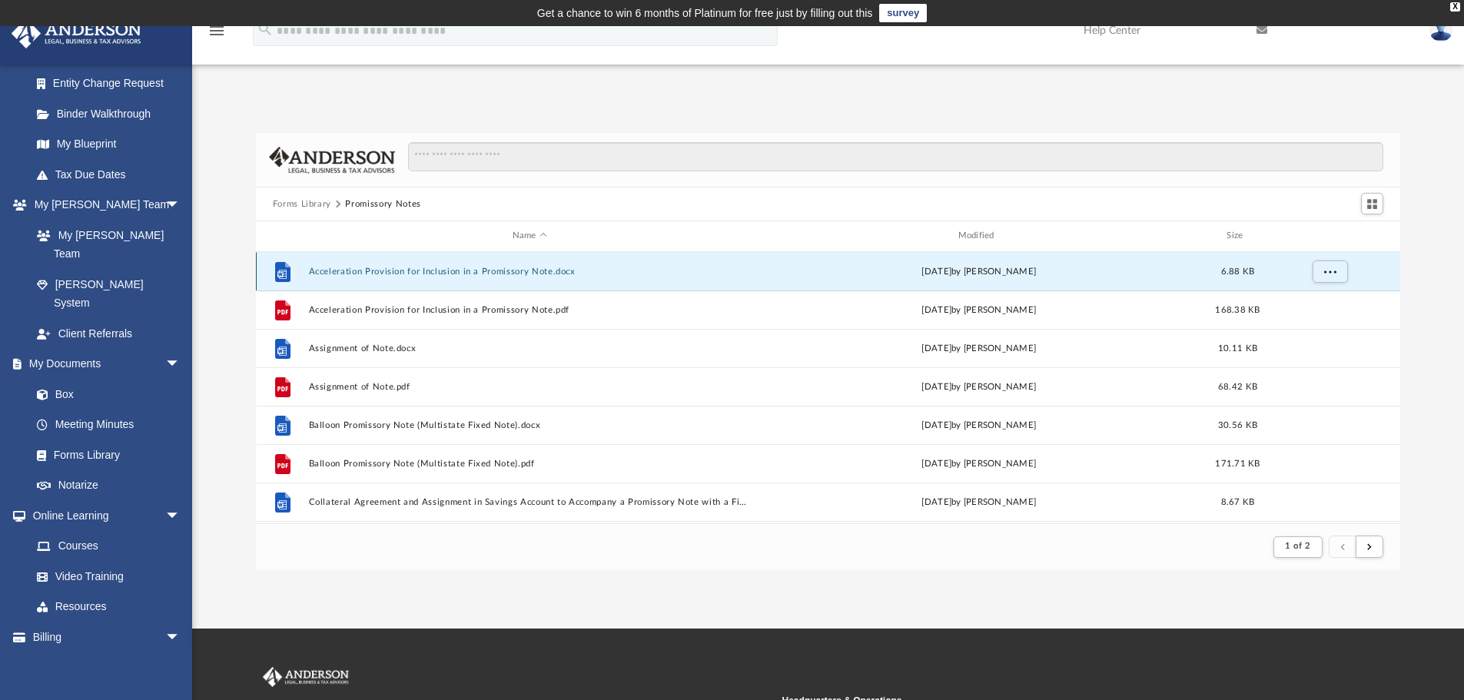
click at [373, 273] on button "Acceleration Provision for Inclusion in a Promissory Note.docx" at bounding box center [529, 272] width 443 height 10
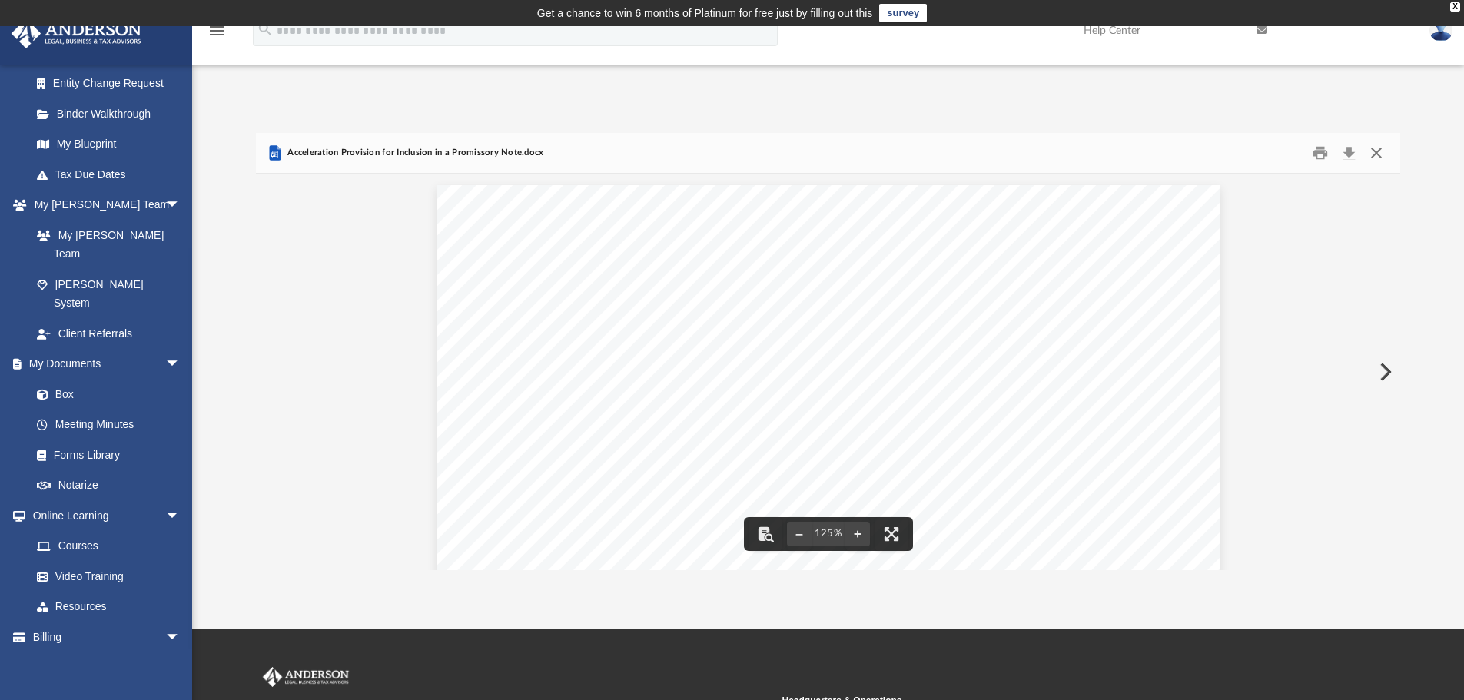
click at [1378, 153] on button "Close" at bounding box center [1377, 153] width 28 height 24
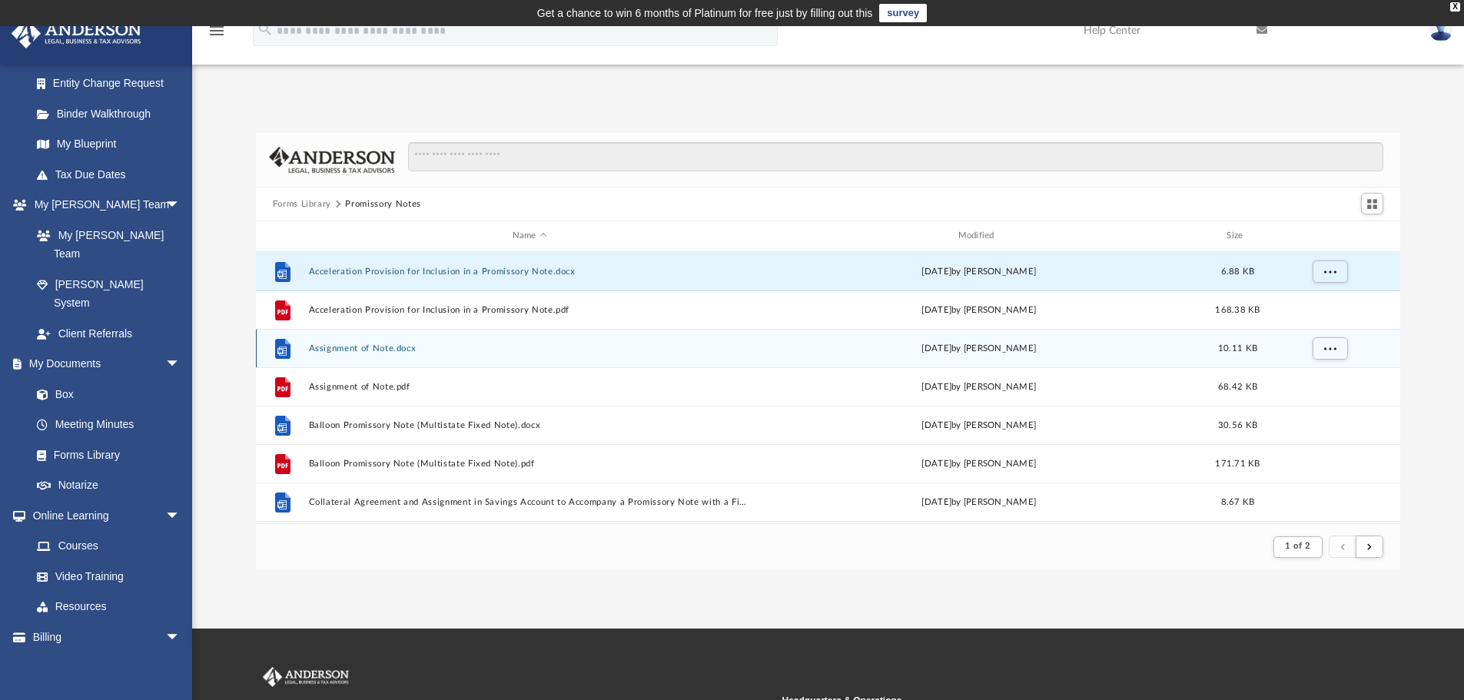
click at [428, 344] on button "Assignment of Note.docx" at bounding box center [529, 349] width 443 height 10
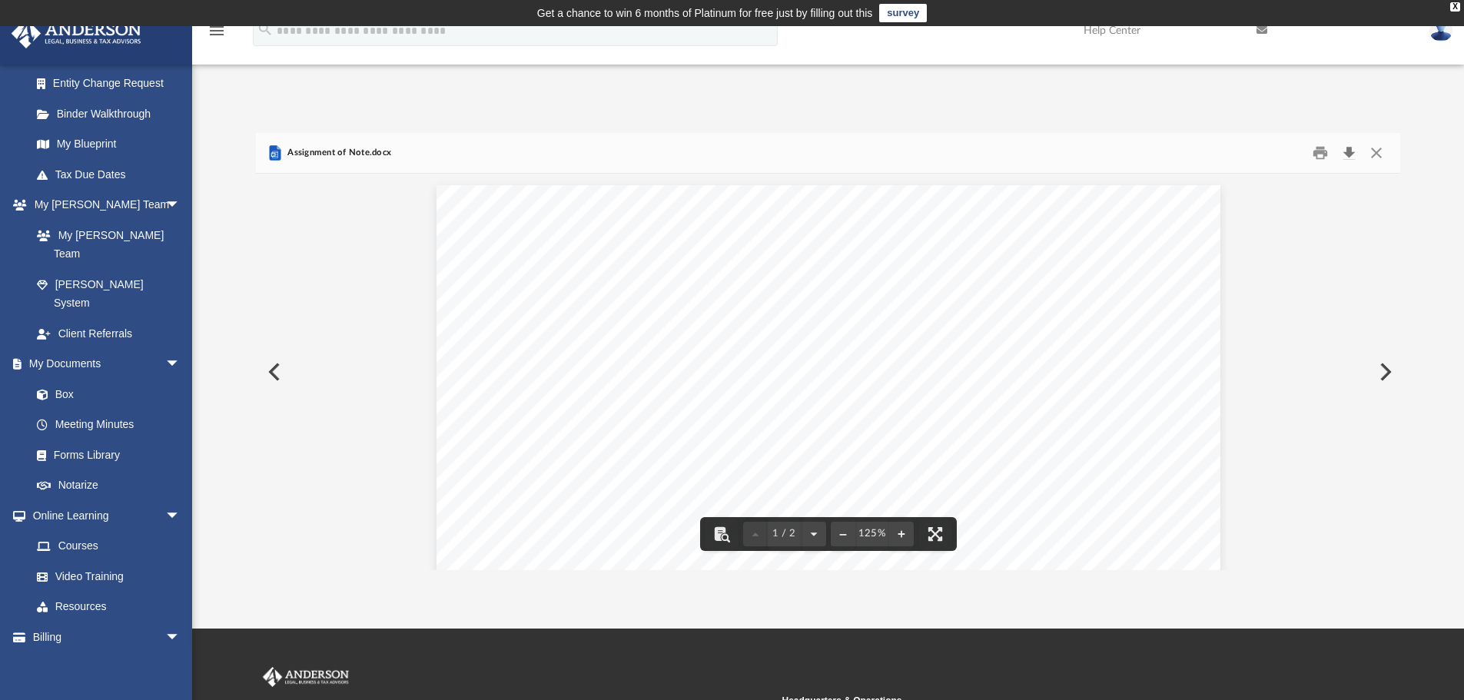
click at [1348, 149] on button "Download" at bounding box center [1349, 153] width 28 height 24
click at [1381, 152] on button "Close" at bounding box center [1377, 153] width 28 height 24
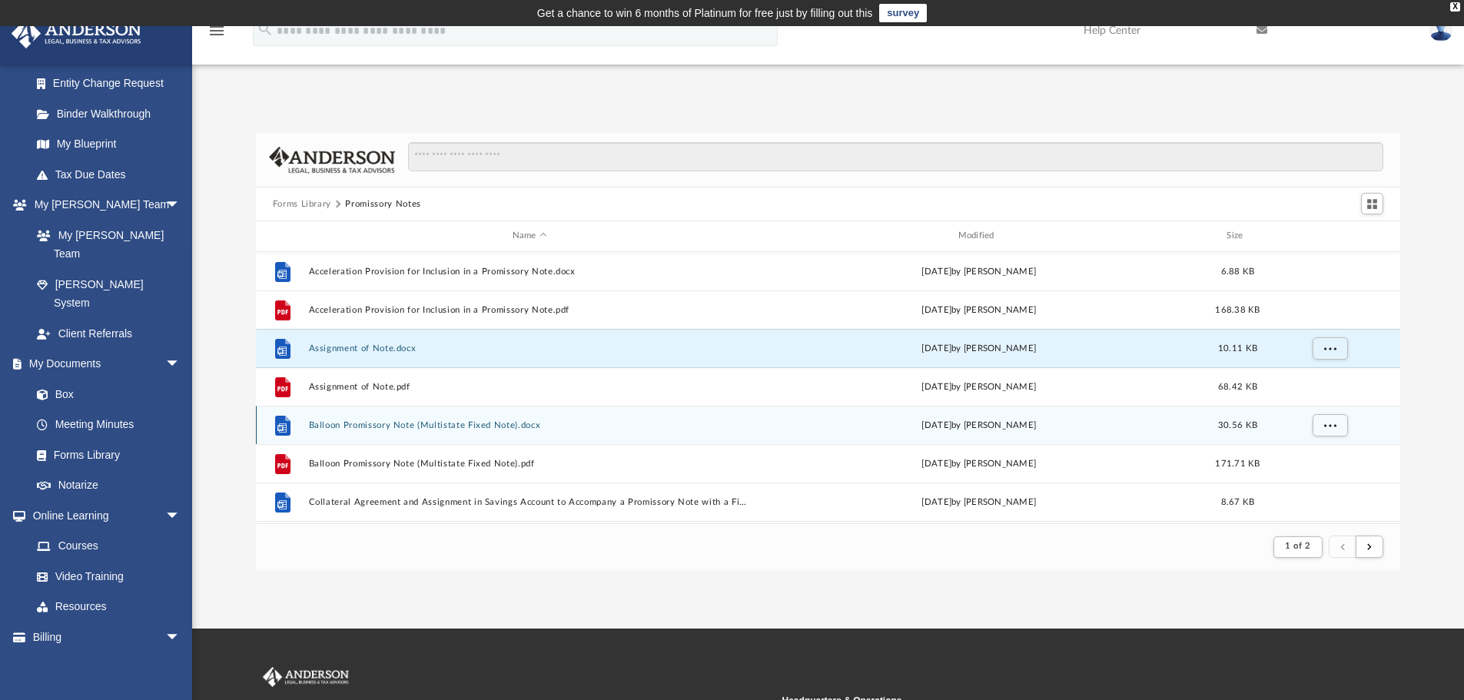
click at [464, 427] on button "Balloon Promissory Note (Multistate Fixed Note).docx" at bounding box center [529, 425] width 443 height 10
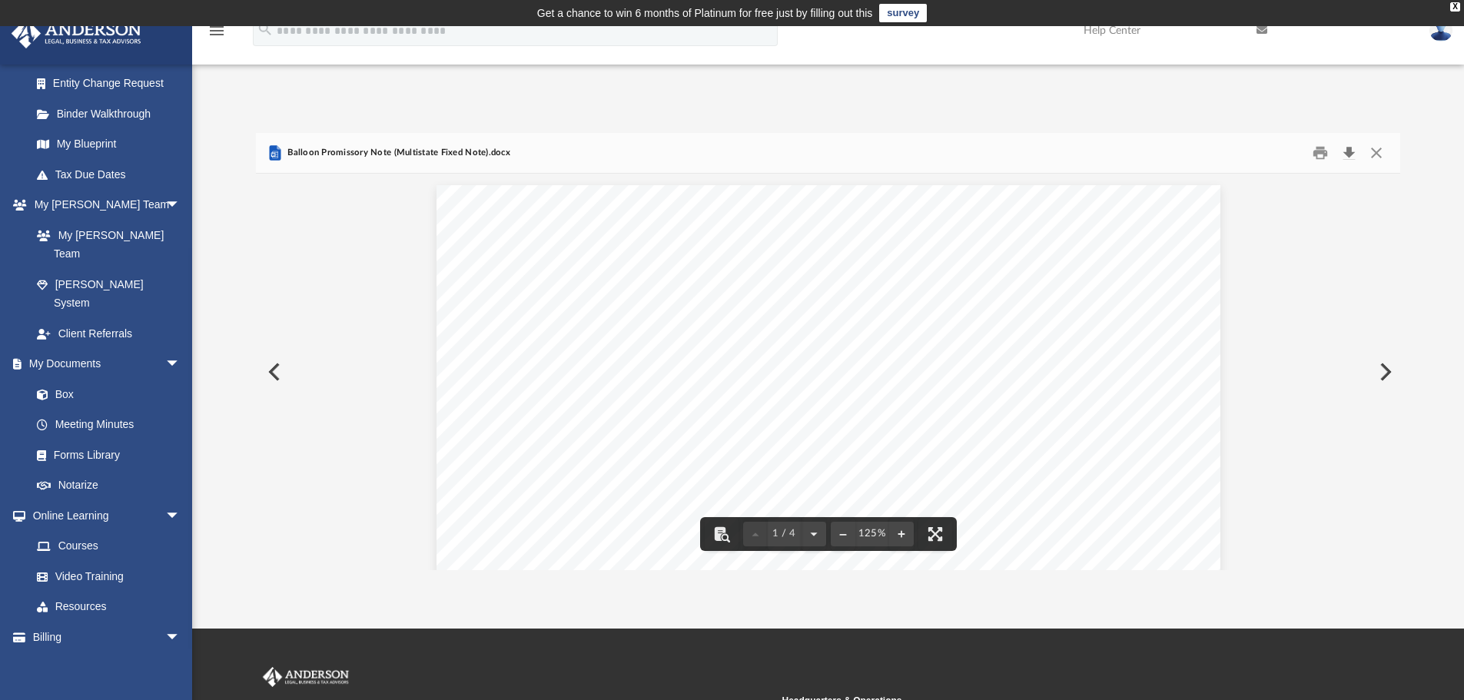
click at [1348, 158] on button "Download" at bounding box center [1349, 153] width 28 height 24
click at [1378, 151] on button "Close" at bounding box center [1377, 153] width 28 height 24
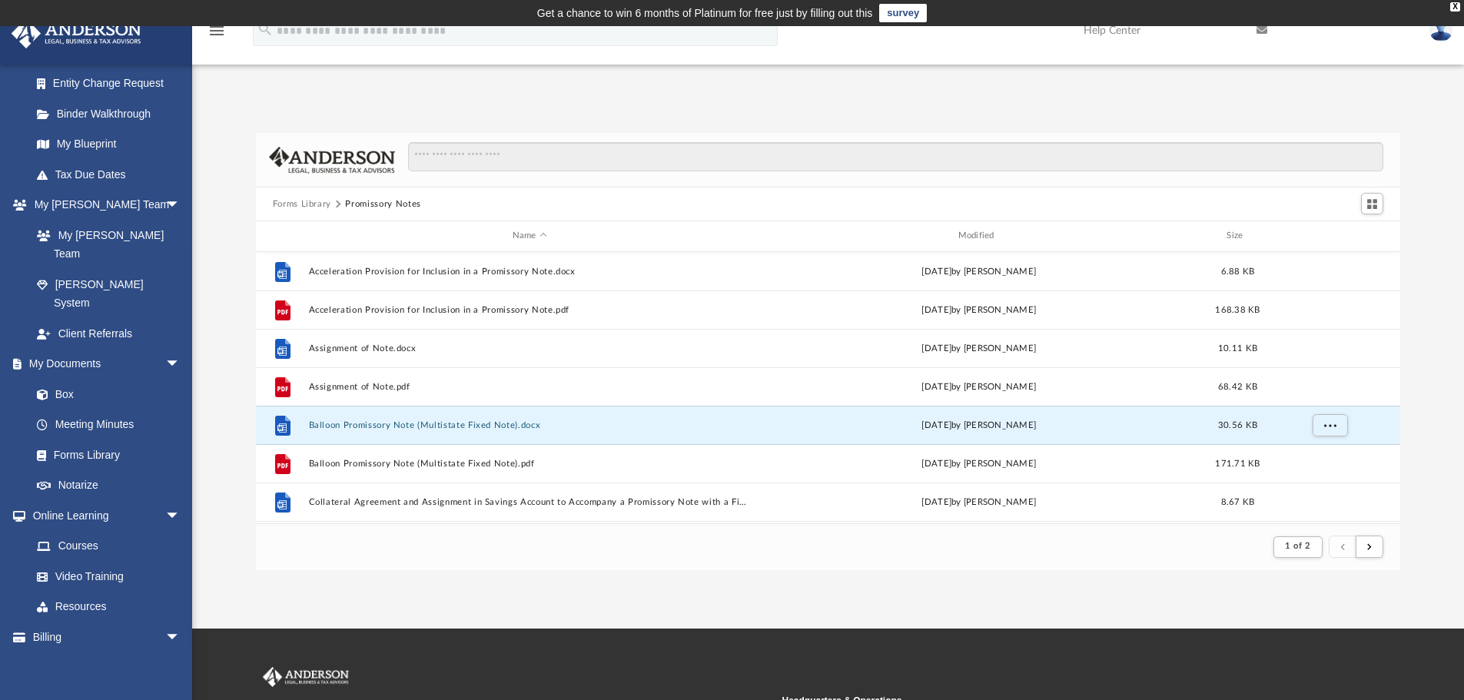
click at [308, 203] on button "Forms Library" at bounding box center [302, 205] width 58 height 14
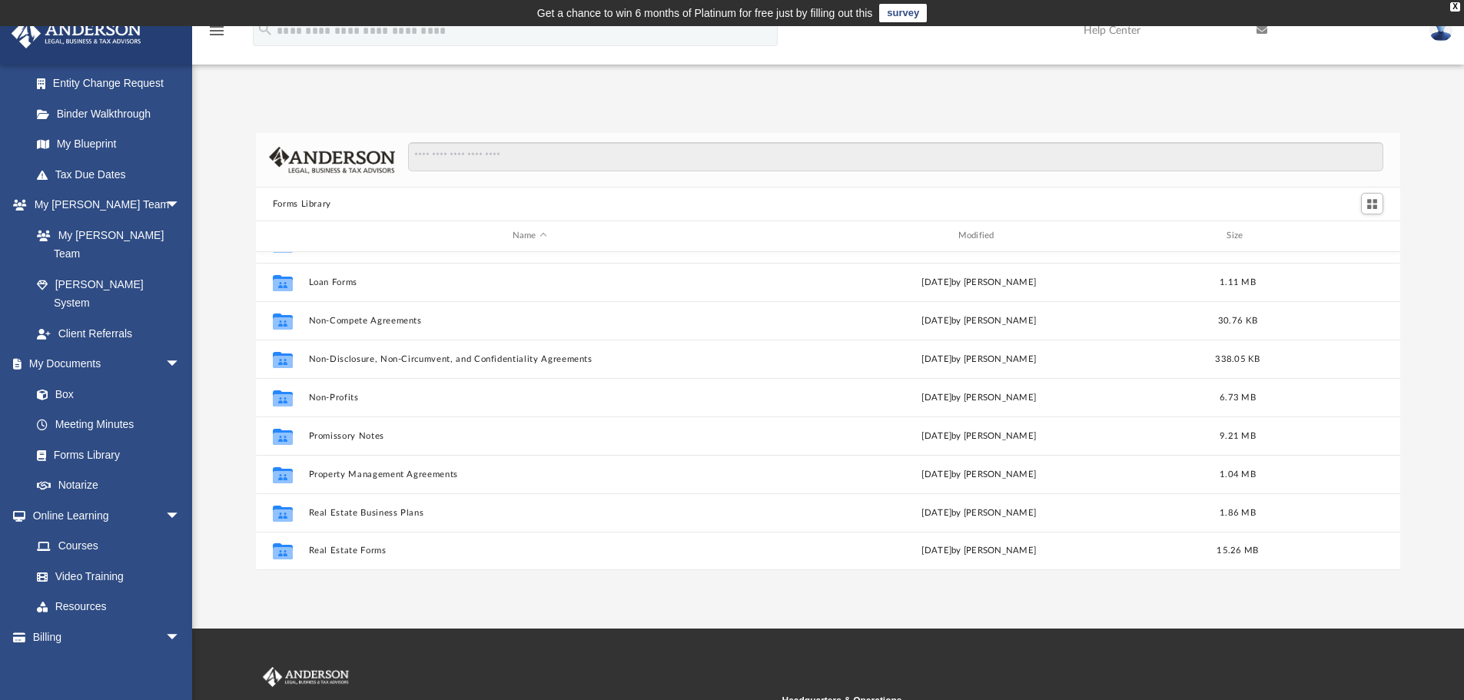
scroll to position [681, 0]
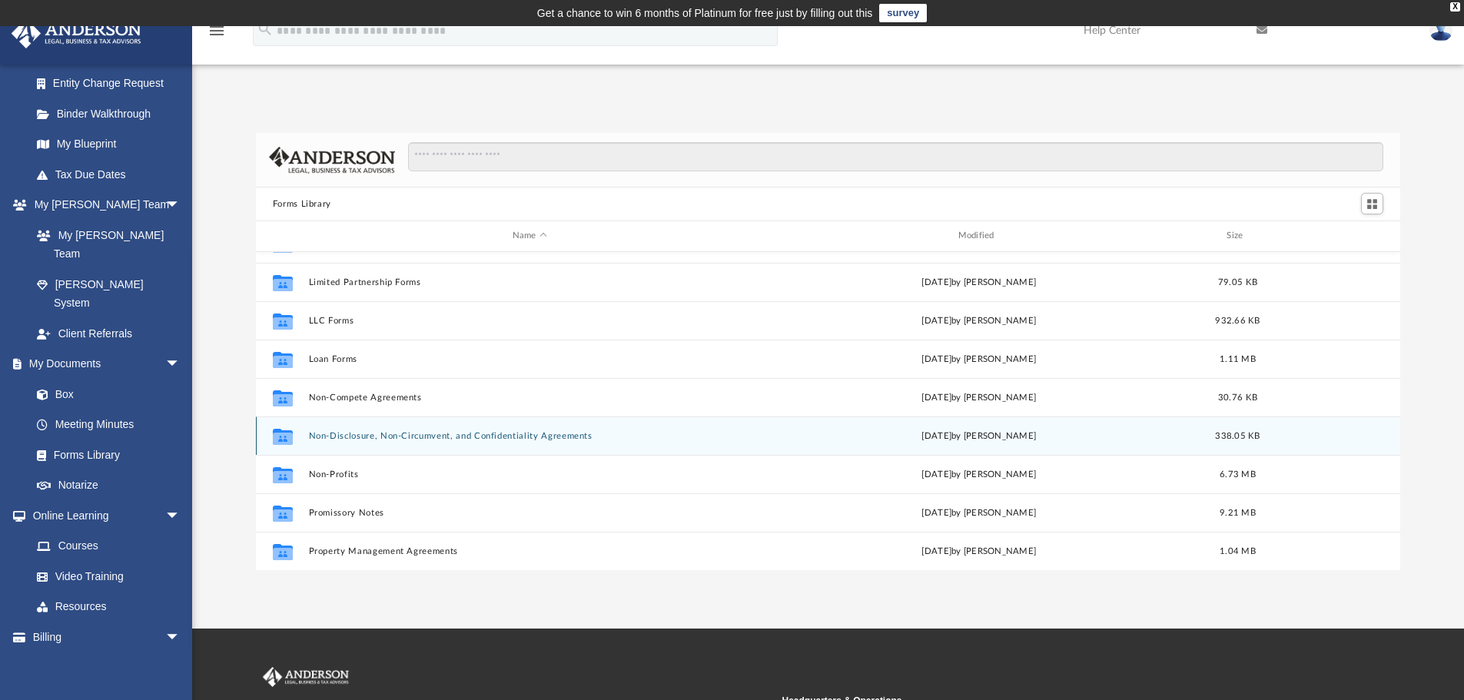
click at [464, 444] on div "Collaborated Folder Non-Disclosure, Non-Circumvent, and Confidentiality Agreeme…" at bounding box center [828, 436] width 1145 height 38
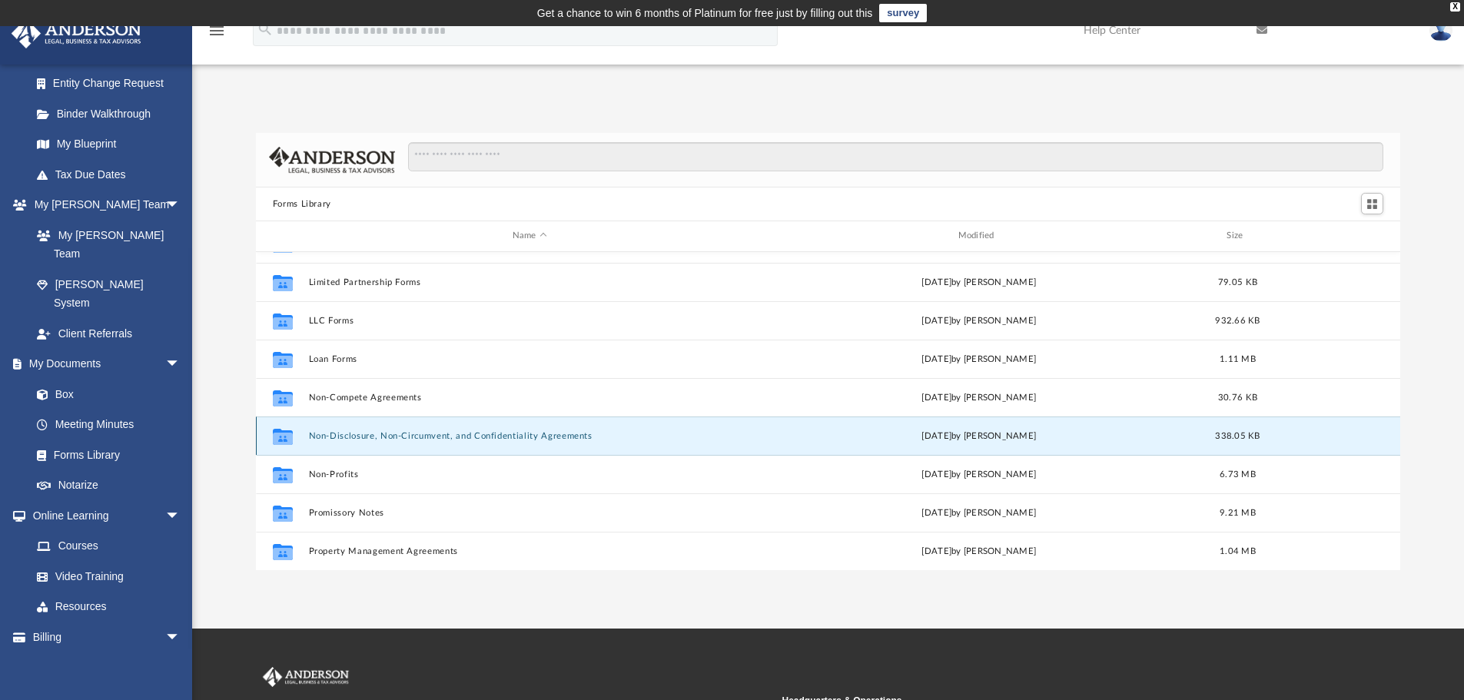
click at [470, 434] on button "Non-Disclosure, Non-Circumvent, and Confidentiality Agreements" at bounding box center [529, 436] width 443 height 10
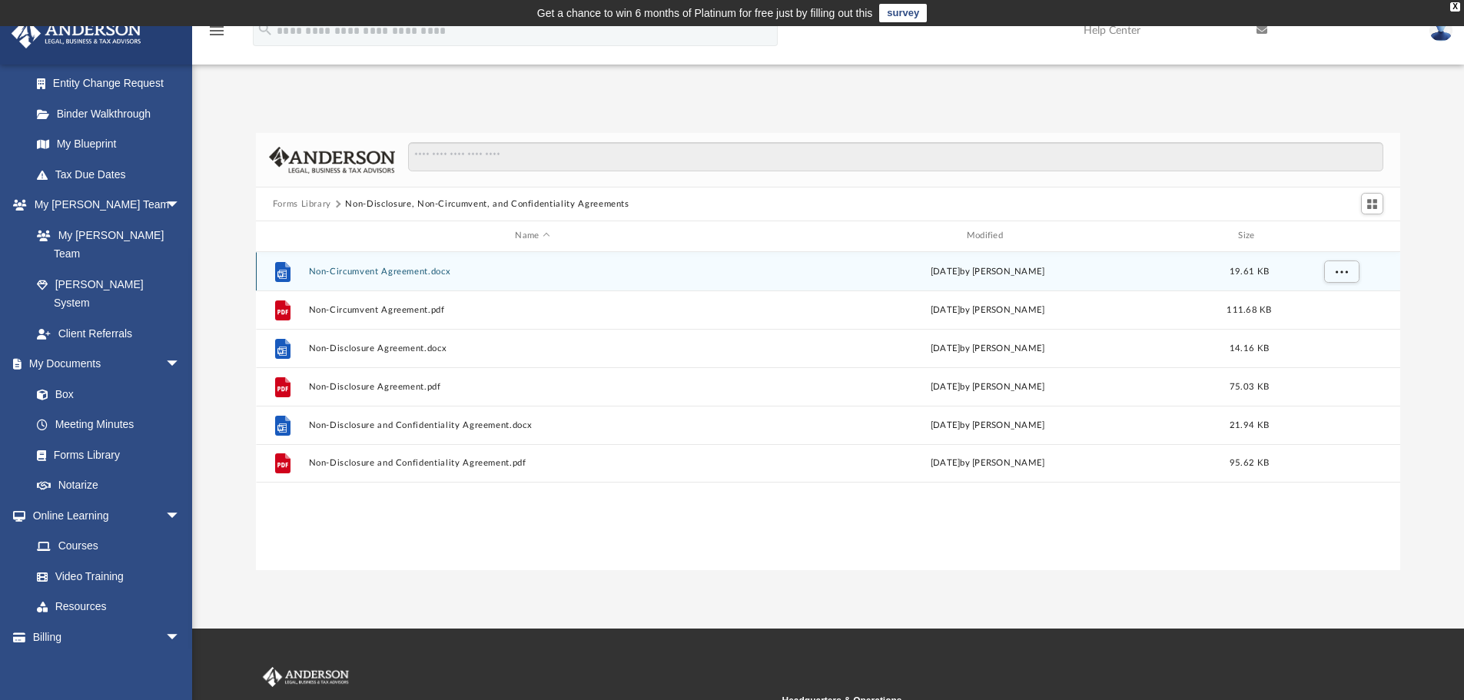
click at [424, 269] on button "Non-Circumvent Agreement.docx" at bounding box center [532, 272] width 448 height 10
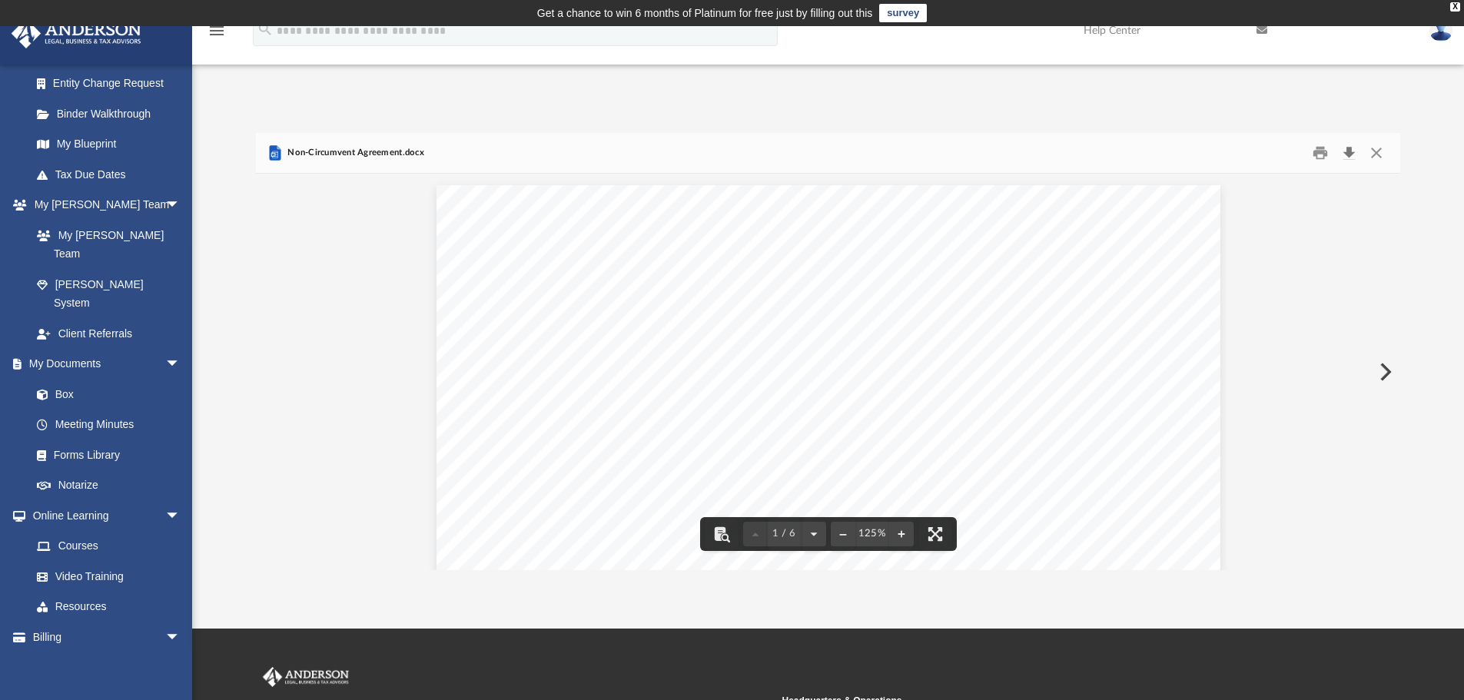
click at [1347, 152] on button "Download" at bounding box center [1349, 153] width 28 height 24
click at [1380, 153] on button "Close" at bounding box center [1377, 153] width 28 height 24
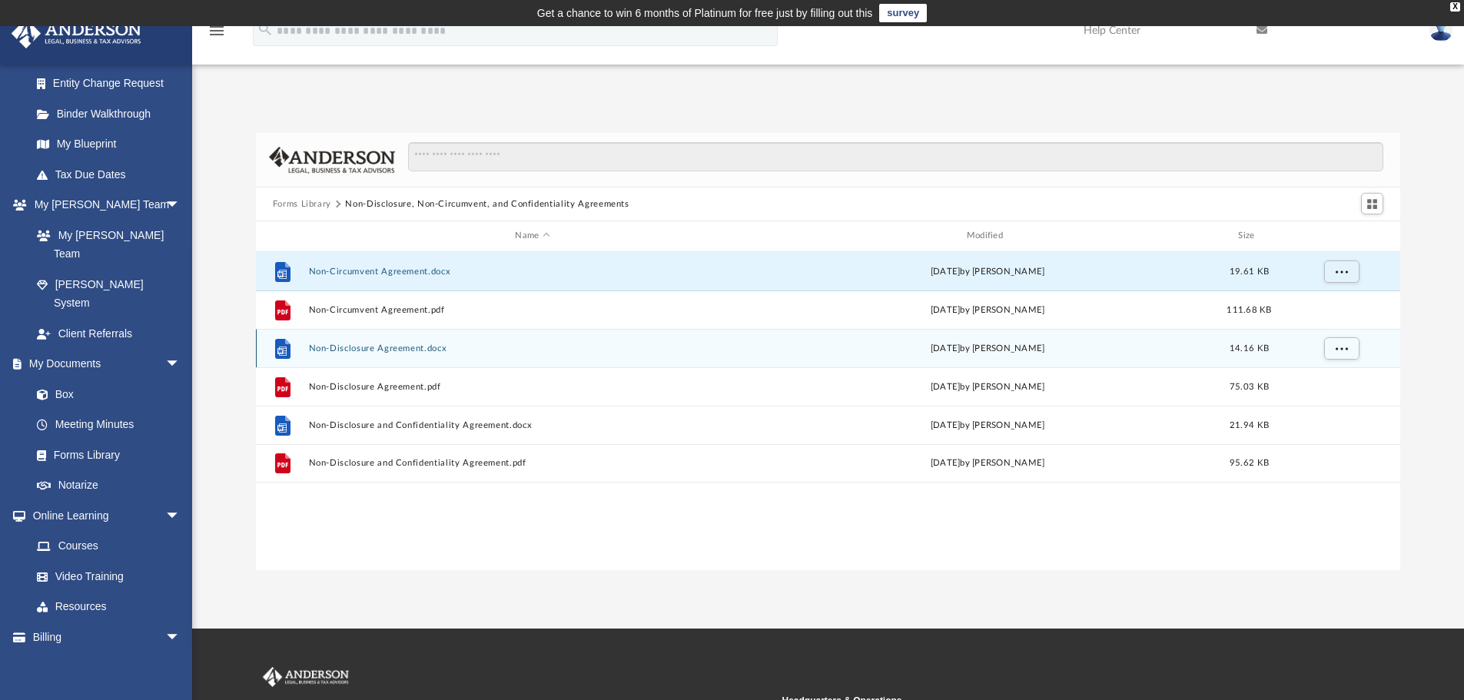
click at [573, 344] on button "Non-Disclosure Agreement.docx" at bounding box center [532, 349] width 448 height 10
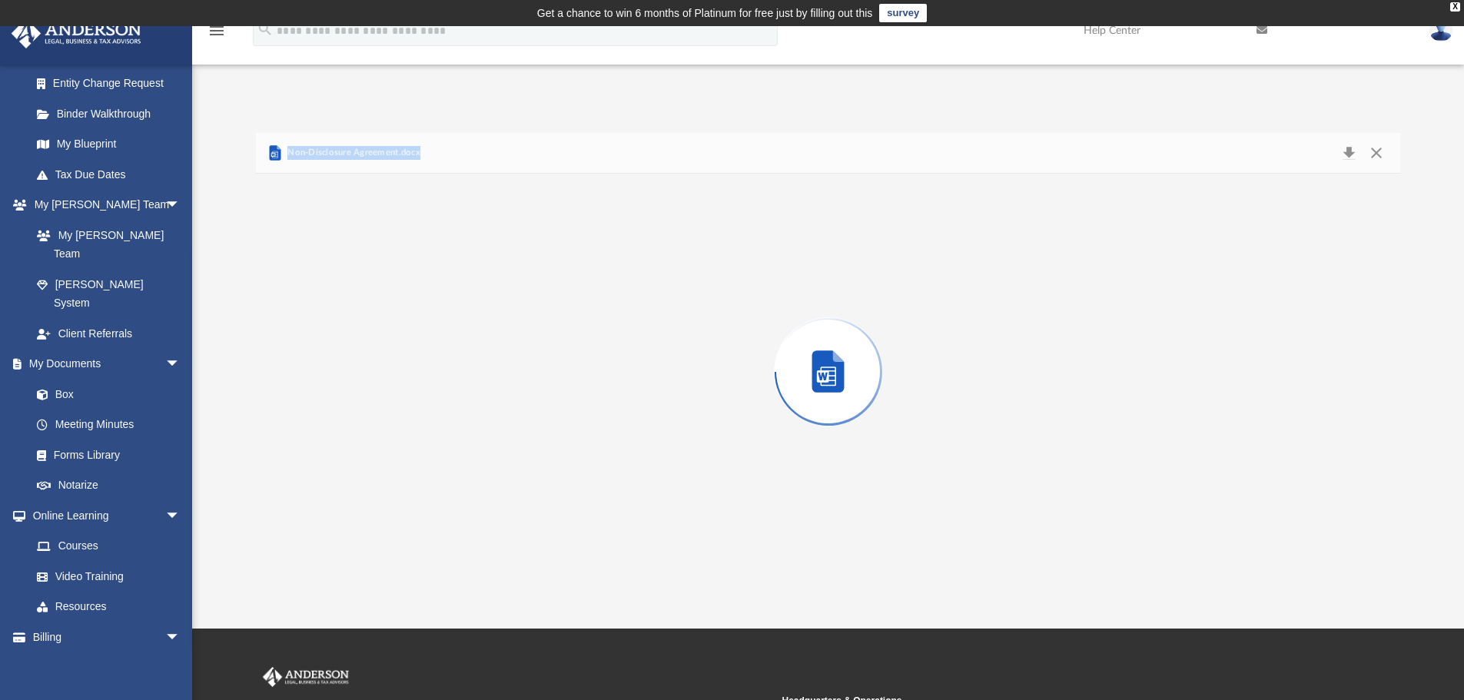
click at [573, 344] on div "Preview" at bounding box center [828, 372] width 1145 height 397
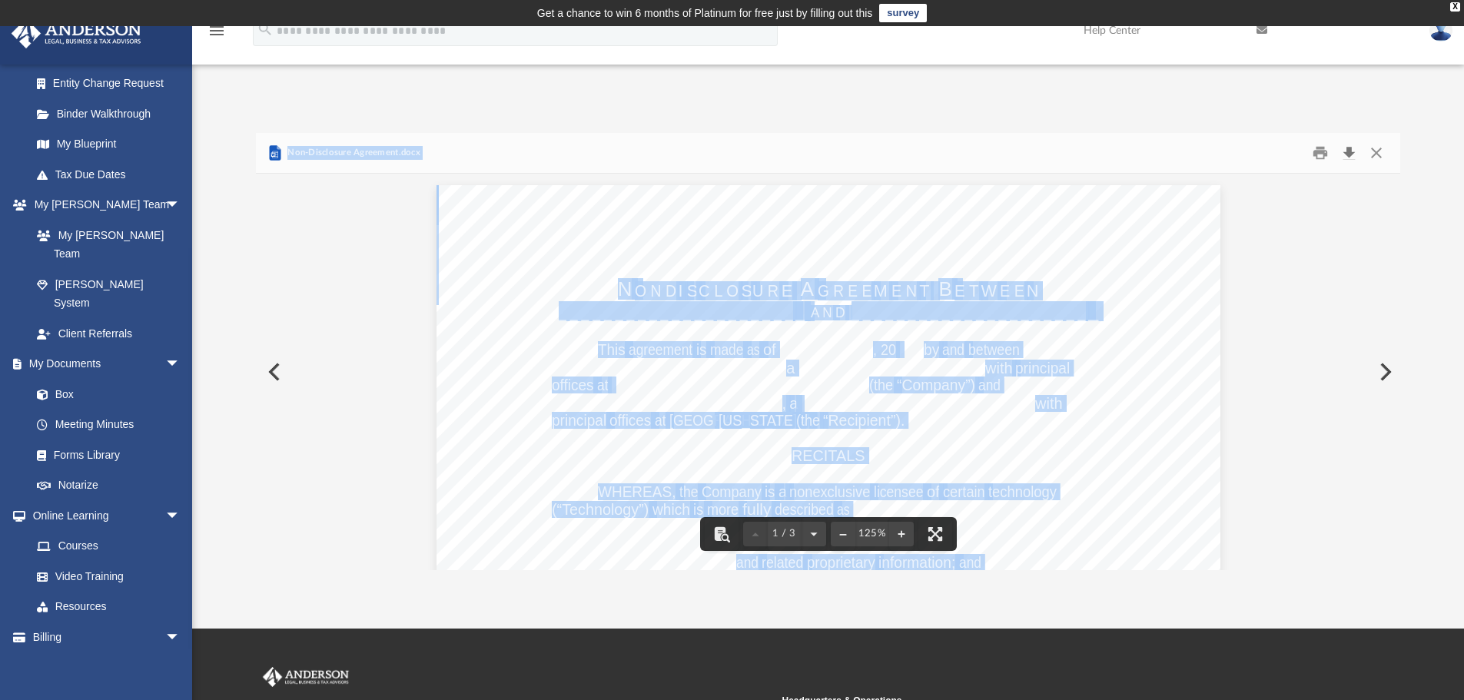
click at [1356, 145] on button "Download" at bounding box center [1349, 153] width 28 height 24
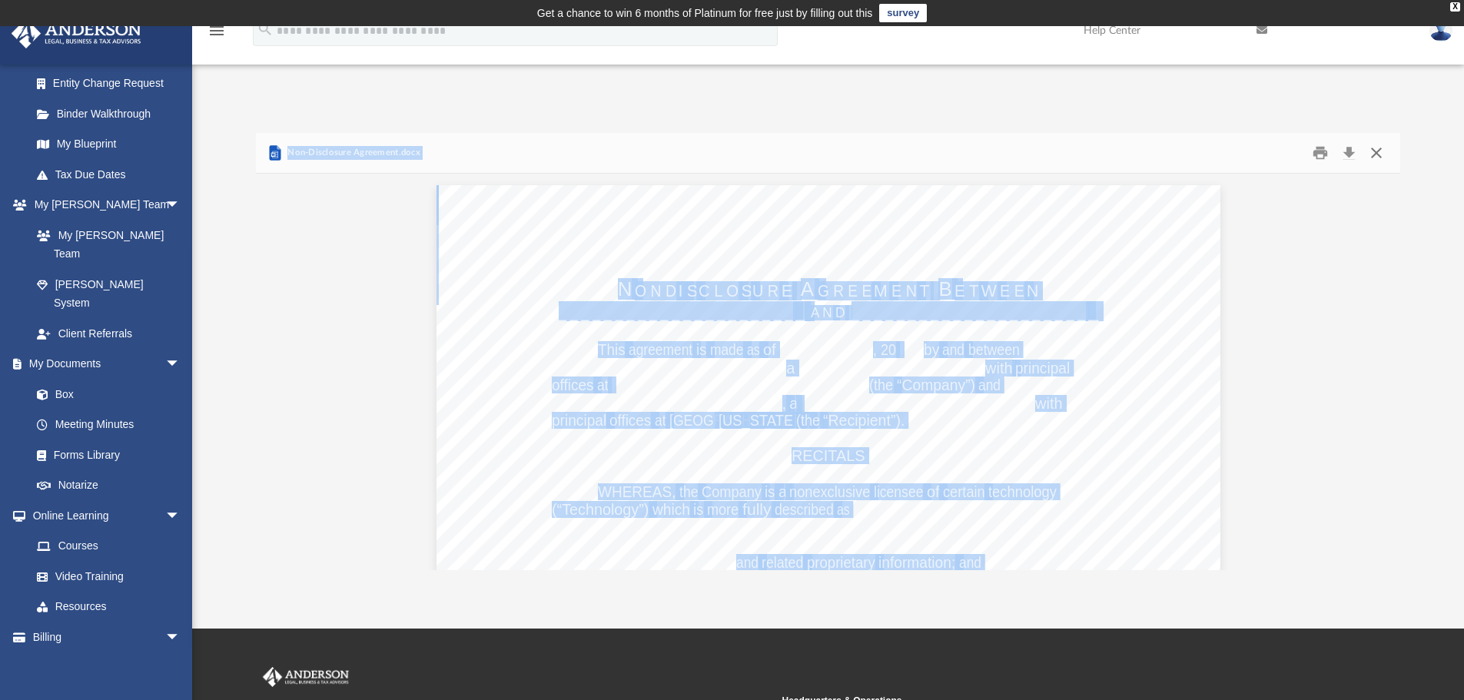
drag, startPoint x: 1379, startPoint y: 147, endPoint x: 1379, endPoint y: 156, distance: 9.2
click at [1379, 147] on button "Close" at bounding box center [1377, 153] width 28 height 24
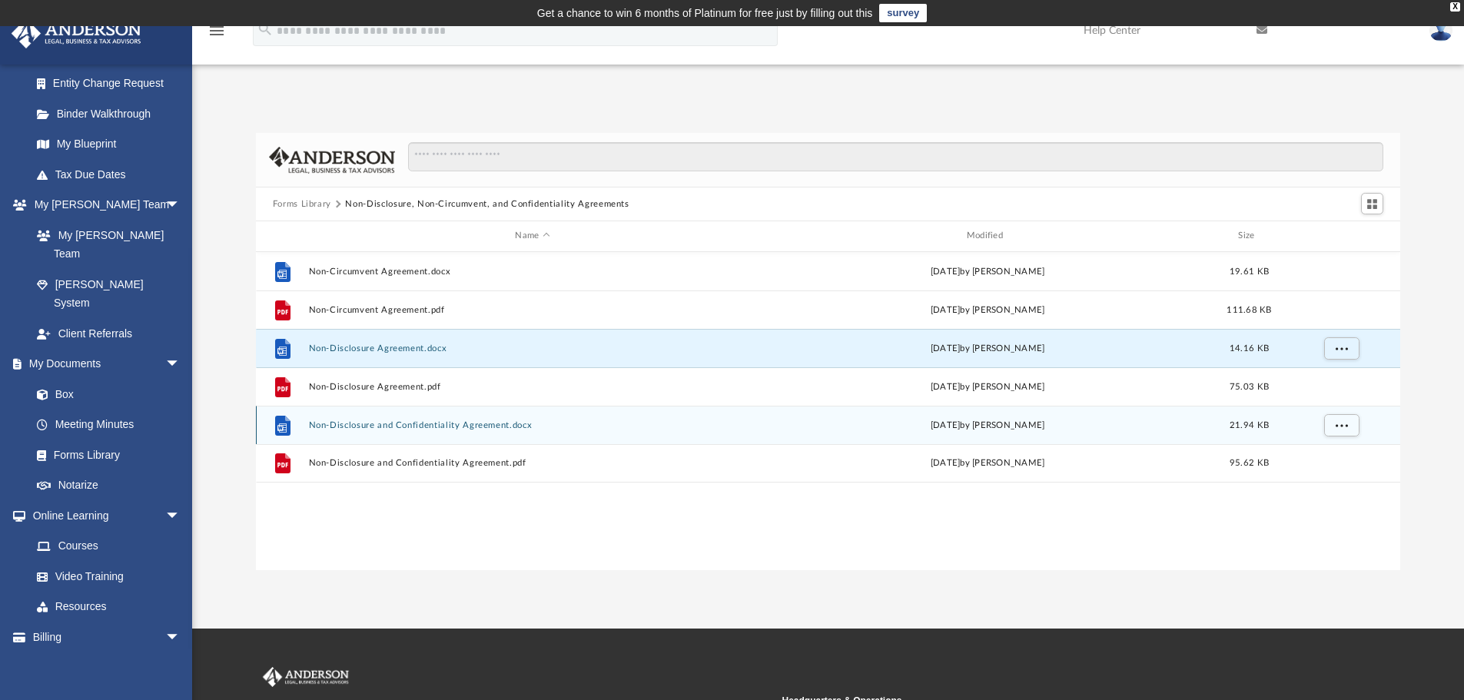
click at [495, 421] on button "Non-Disclosure and Confidentiality Agreement.docx" at bounding box center [532, 425] width 448 height 10
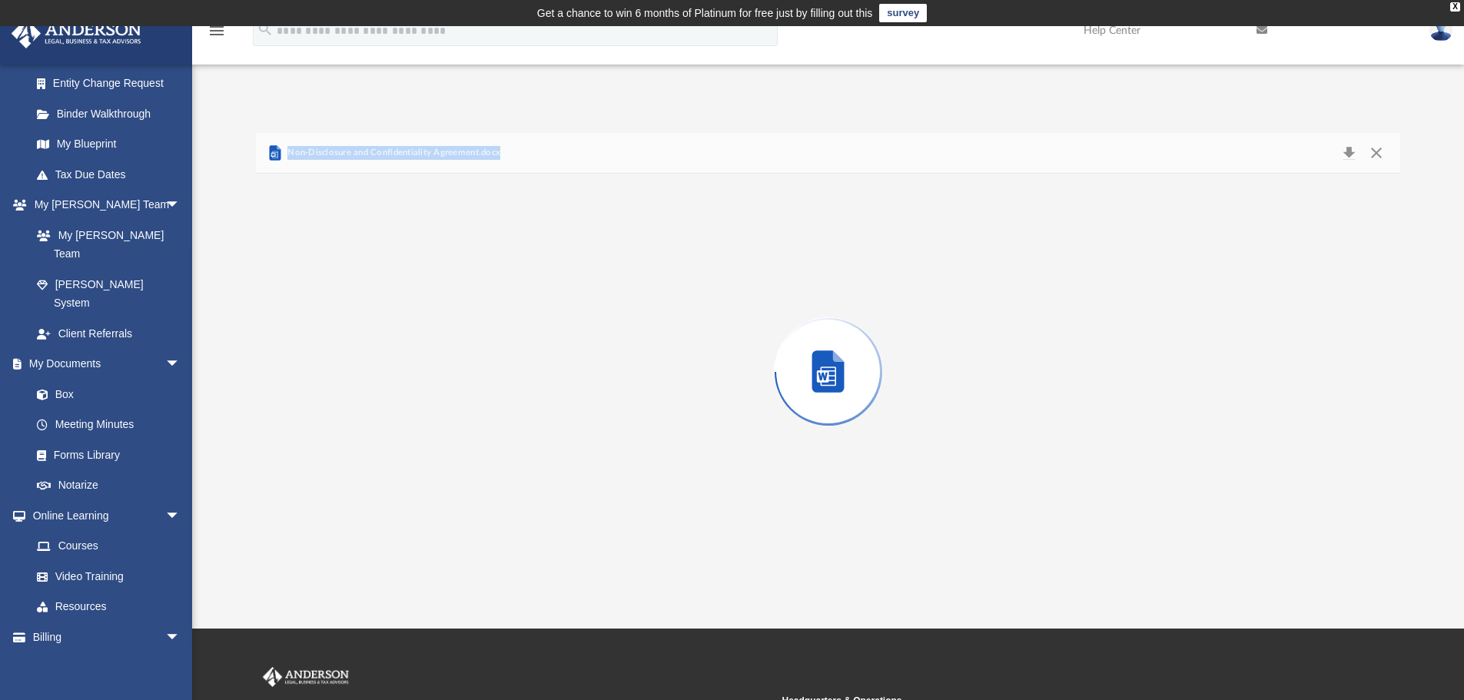
click at [495, 421] on div "Preview" at bounding box center [828, 372] width 1145 height 397
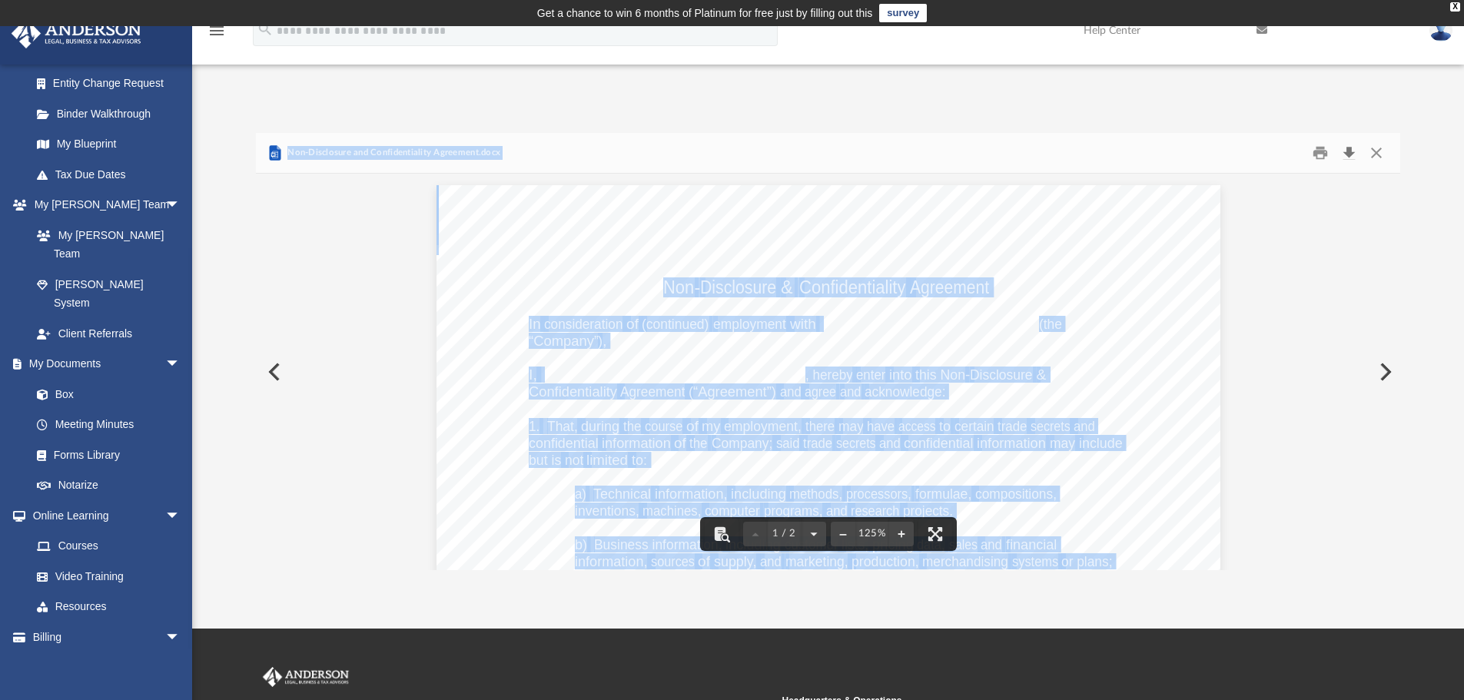
click at [1350, 159] on button "Download" at bounding box center [1349, 153] width 28 height 24
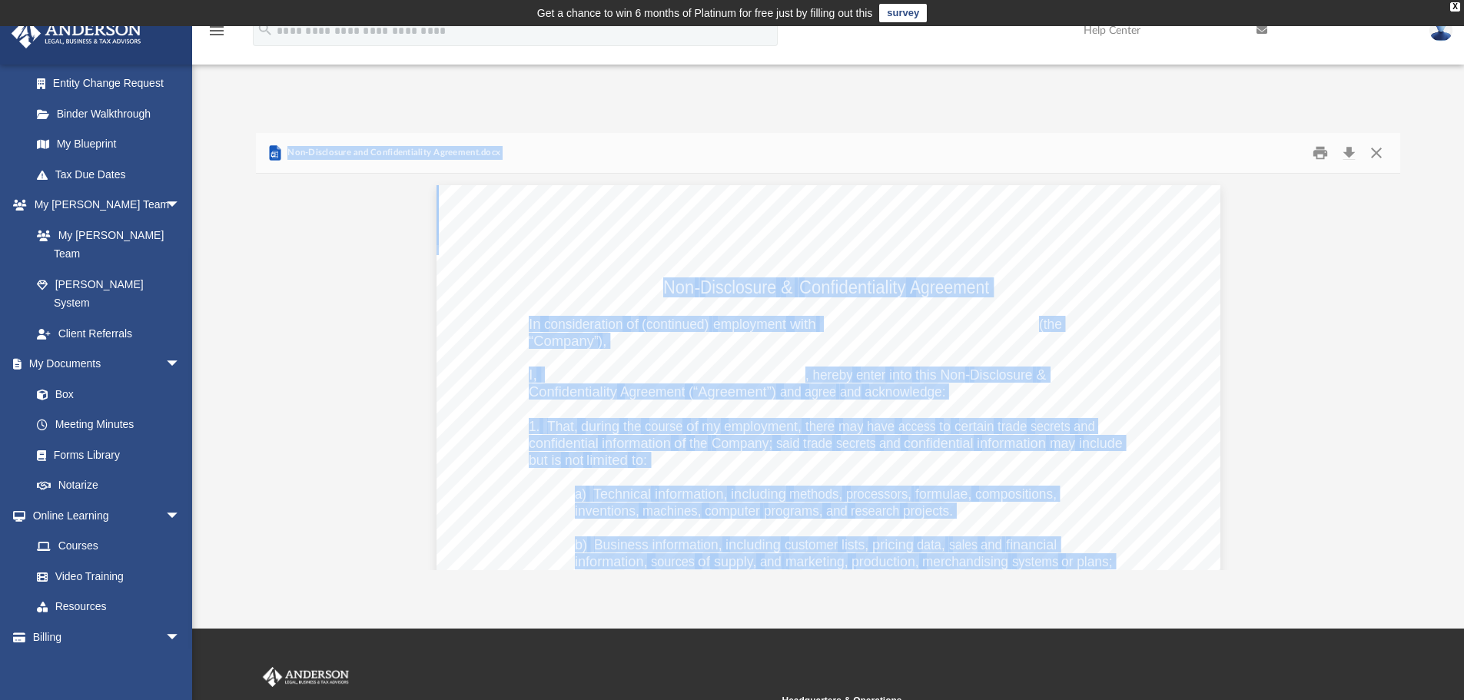
click at [909, 141] on div "Non-Disclosure and Confidentiality Agreement.docx" at bounding box center [828, 153] width 1145 height 41
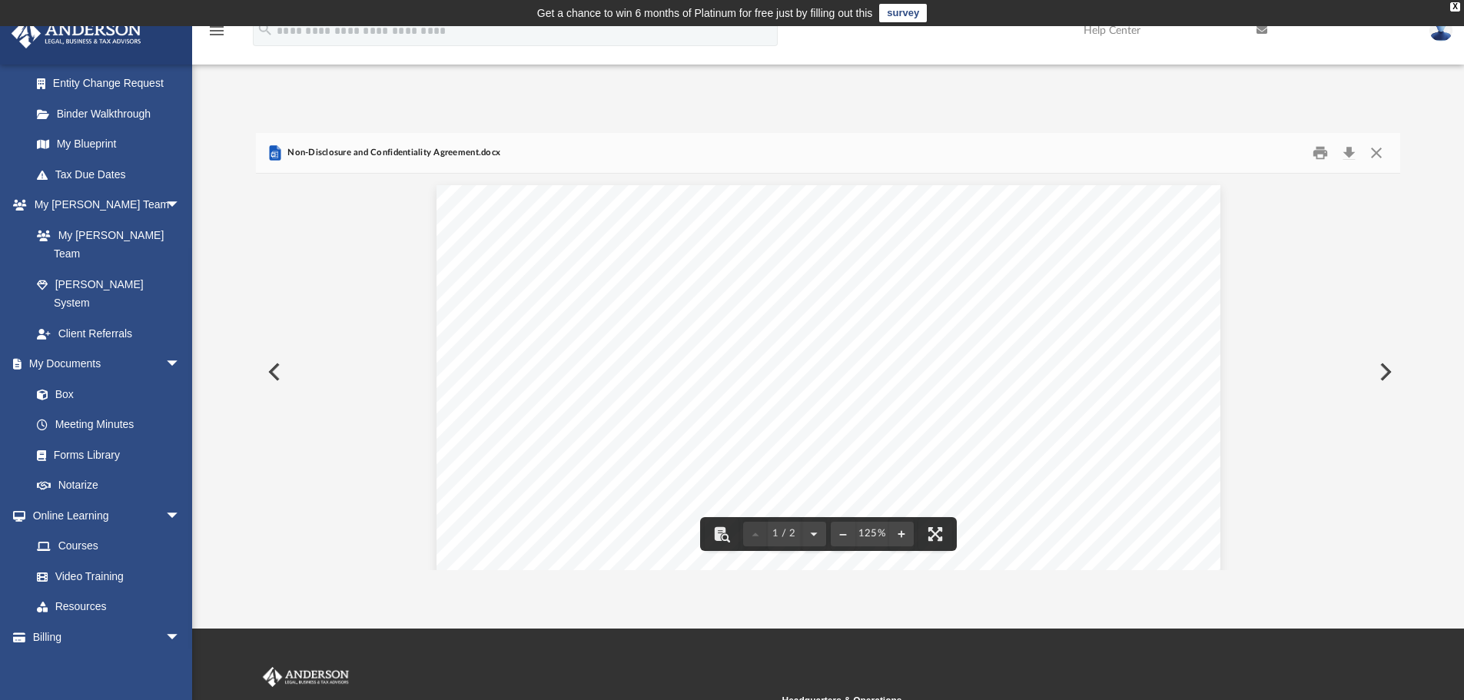
drag, startPoint x: 1045, startPoint y: 94, endPoint x: 1152, endPoint y: 113, distance: 109.3
click at [1045, 93] on div "App jtmoon@protonmail.com Sign Out jtmoon@protonmail.com Home Online Ordering T…" at bounding box center [732, 328] width 1464 height 486
click at [1384, 151] on button "Close" at bounding box center [1377, 153] width 28 height 24
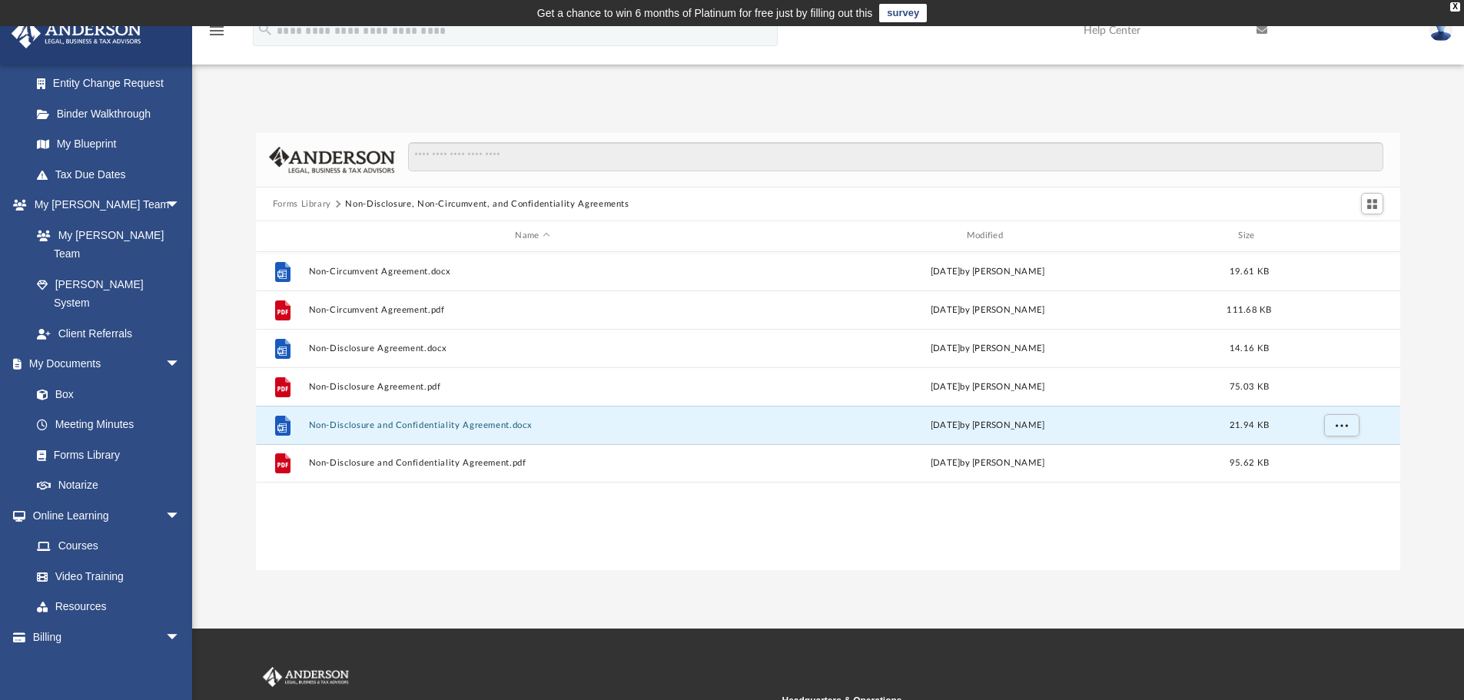
click at [303, 202] on button "Forms Library" at bounding box center [302, 205] width 58 height 14
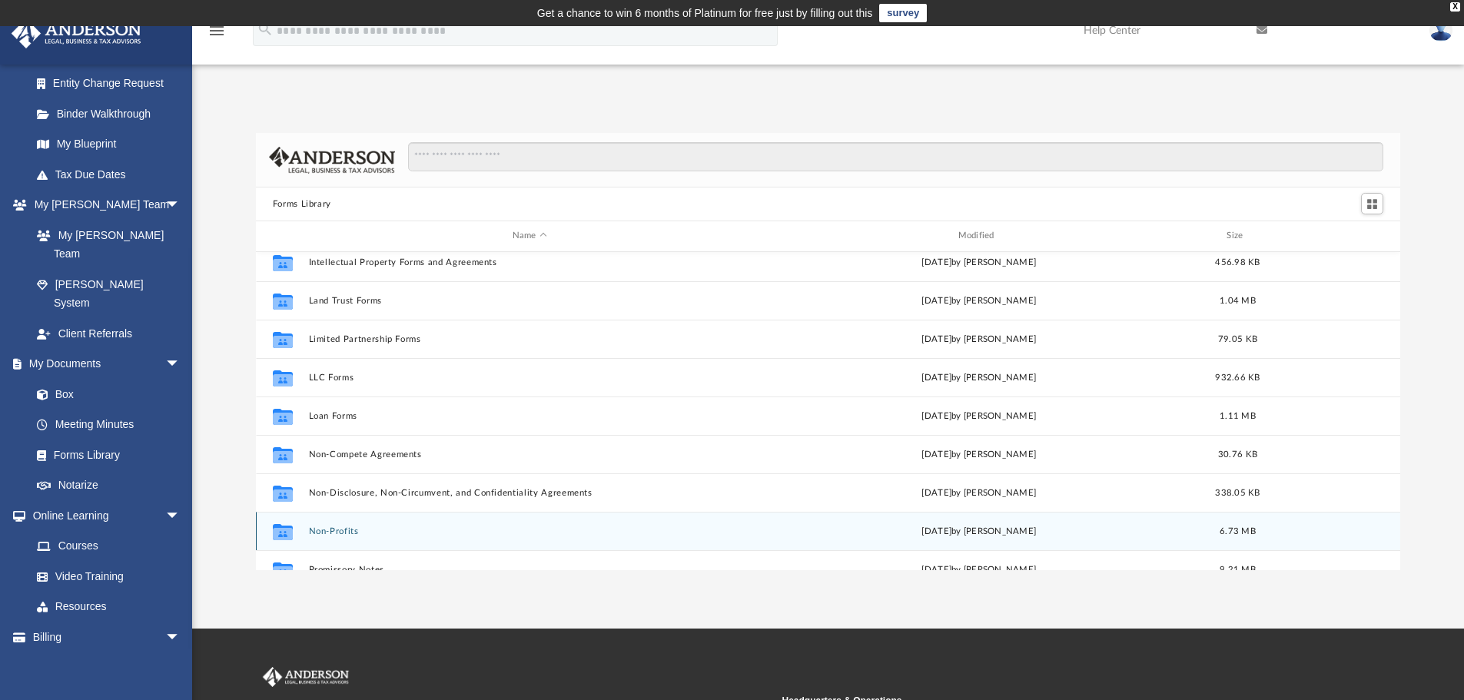
scroll to position [604, 0]
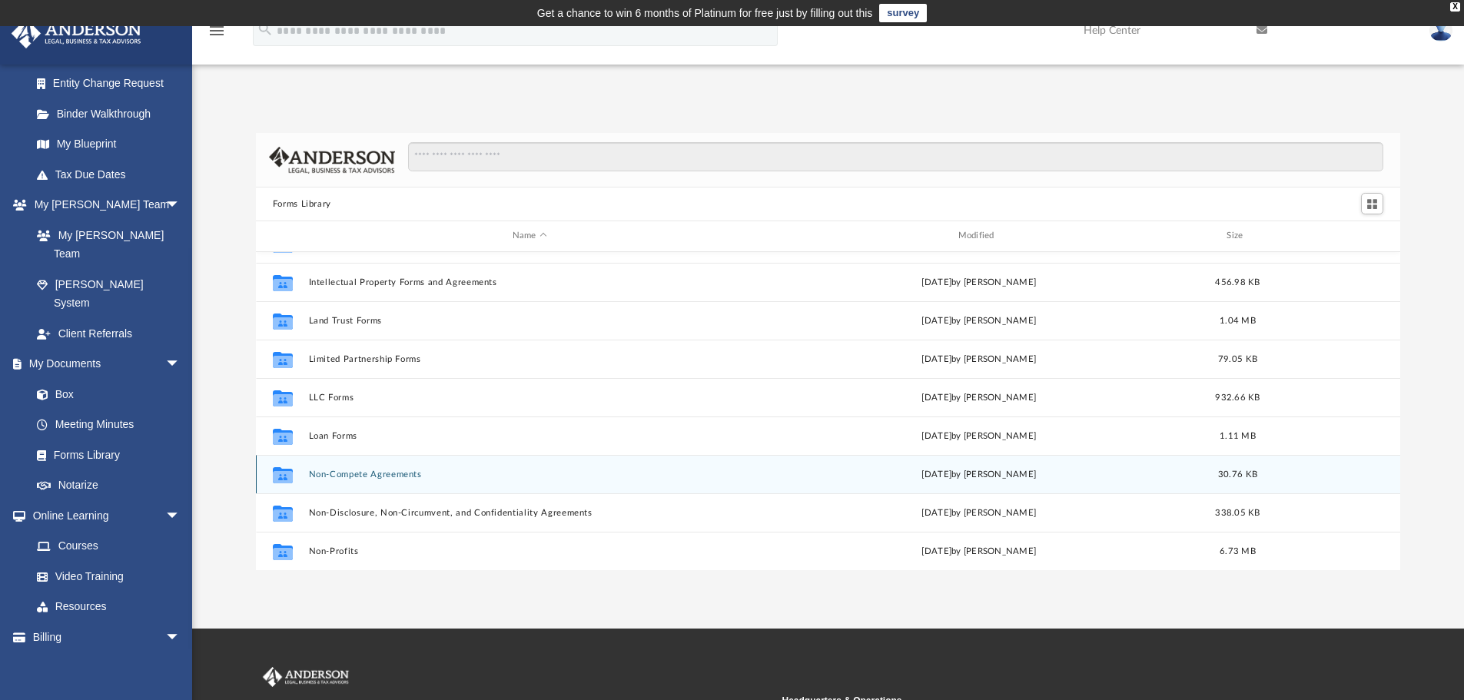
click at [375, 476] on button "Non-Compete Agreements" at bounding box center [529, 475] width 443 height 10
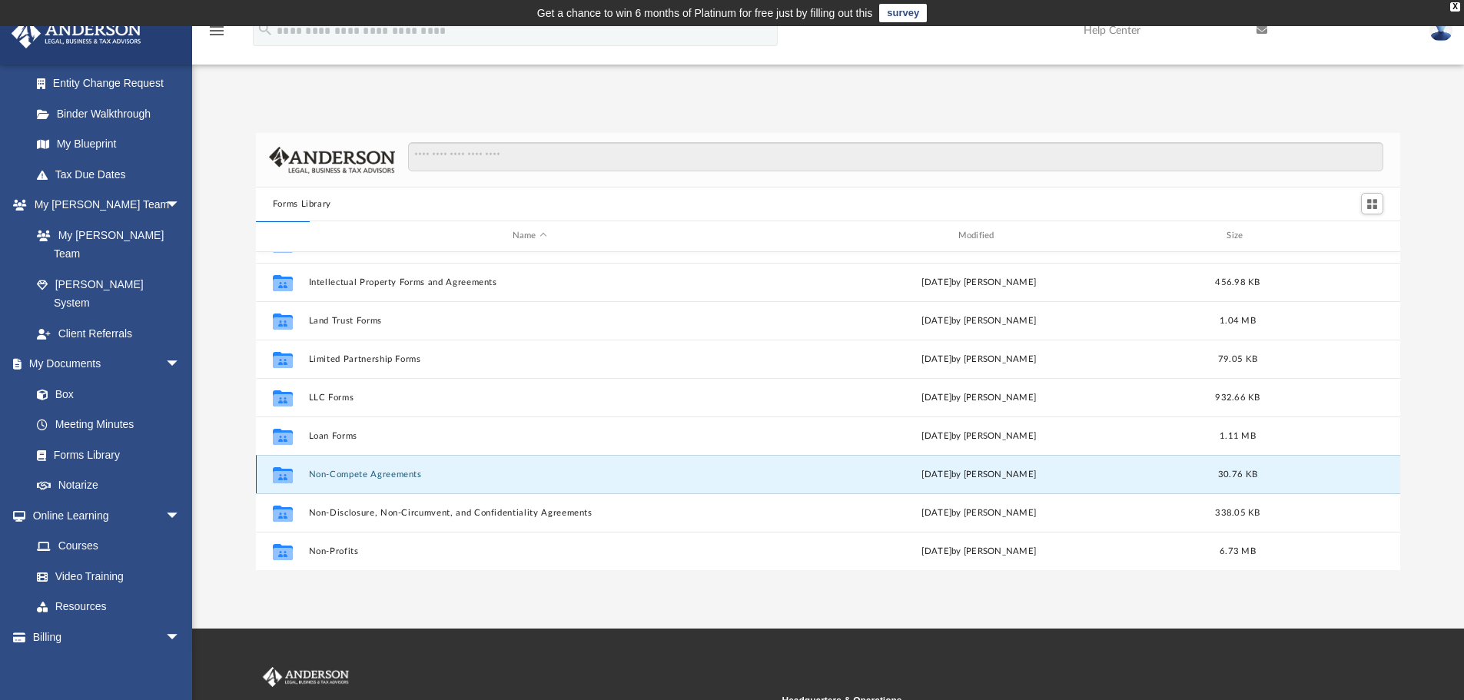
scroll to position [0, 0]
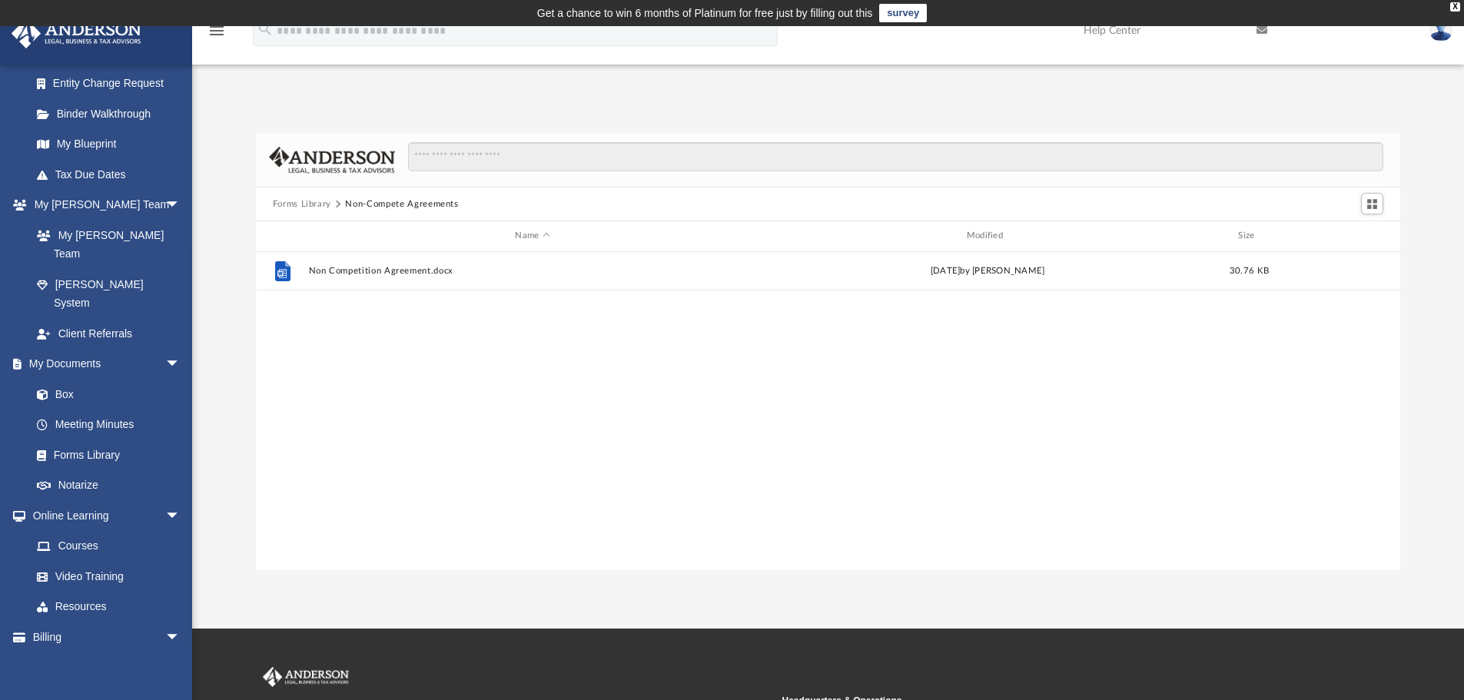
click at [375, 476] on div "File Non Competition Agreement.docx Wed Oct 5 2022 by Mary Acree 30.76 KB" at bounding box center [828, 411] width 1145 height 318
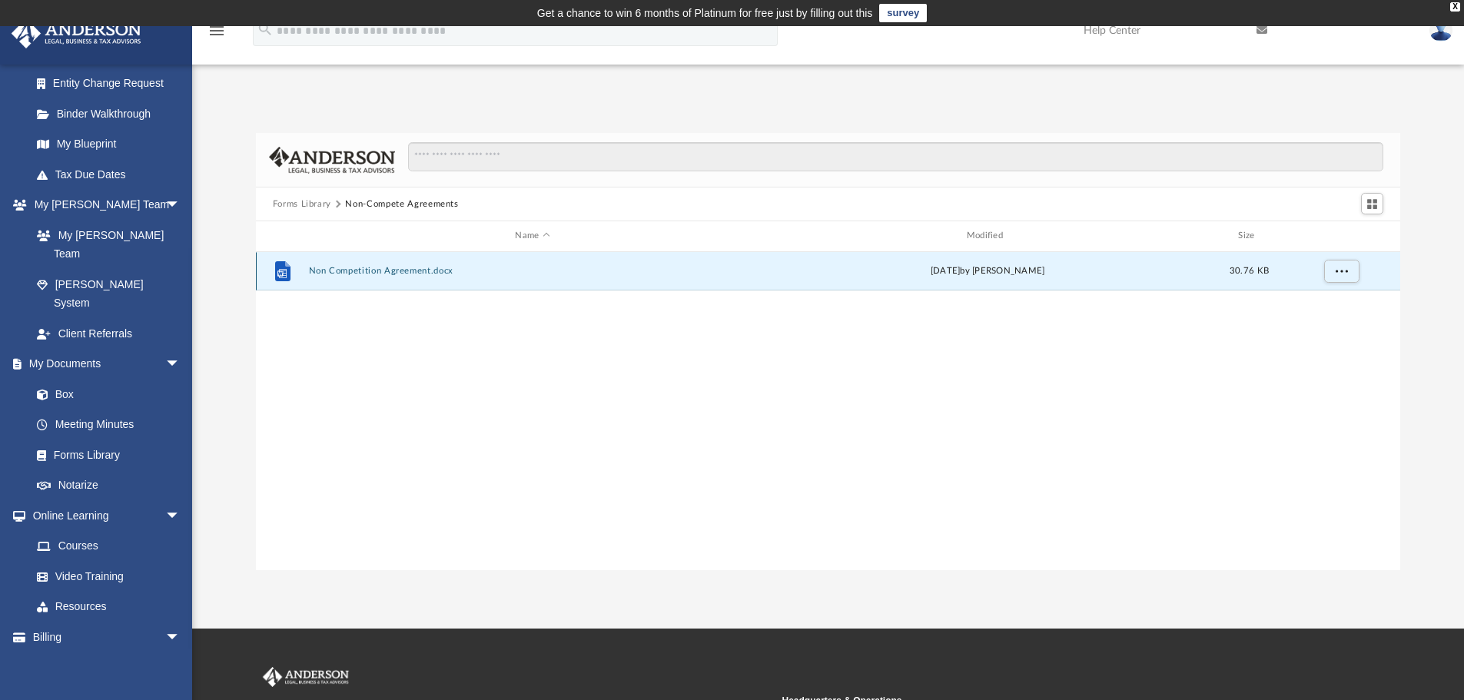
click at [384, 267] on button "Non Competition Agreement.docx" at bounding box center [532, 271] width 448 height 10
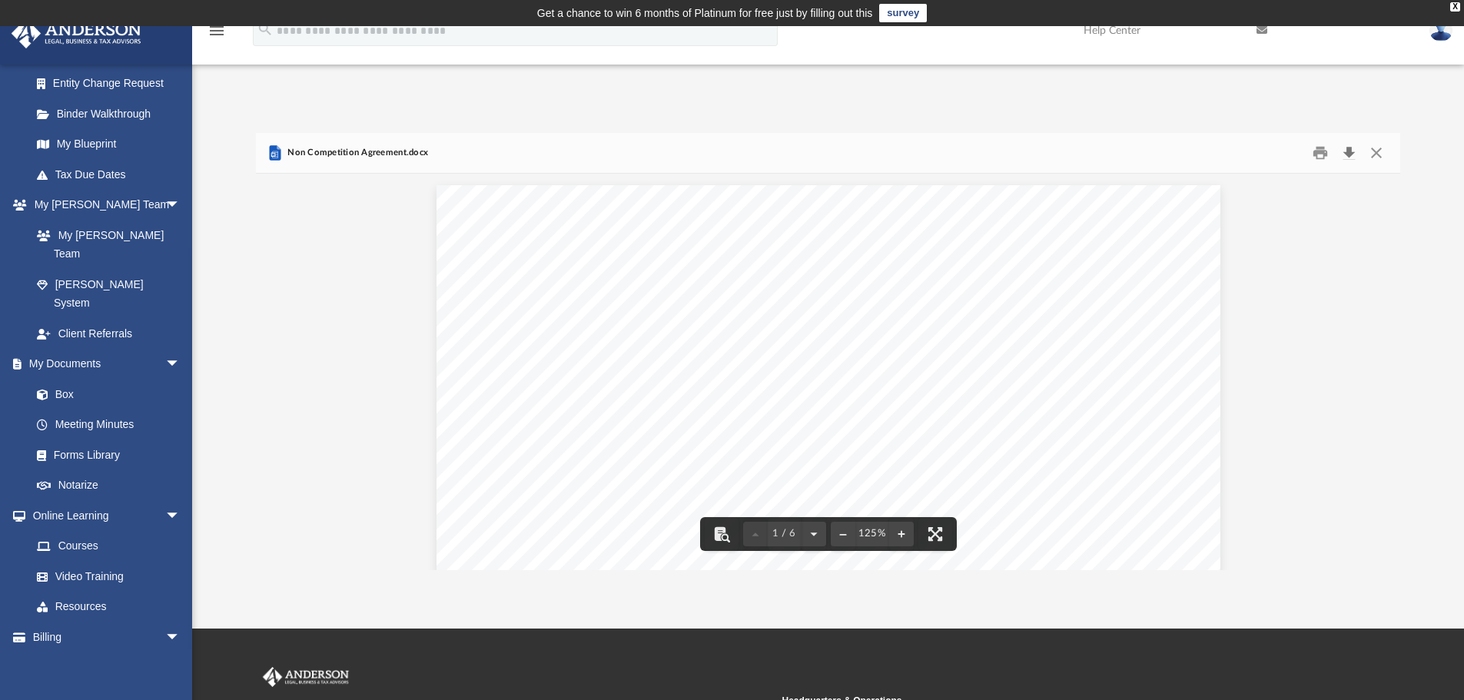
click at [1349, 148] on button "Download" at bounding box center [1349, 153] width 28 height 24
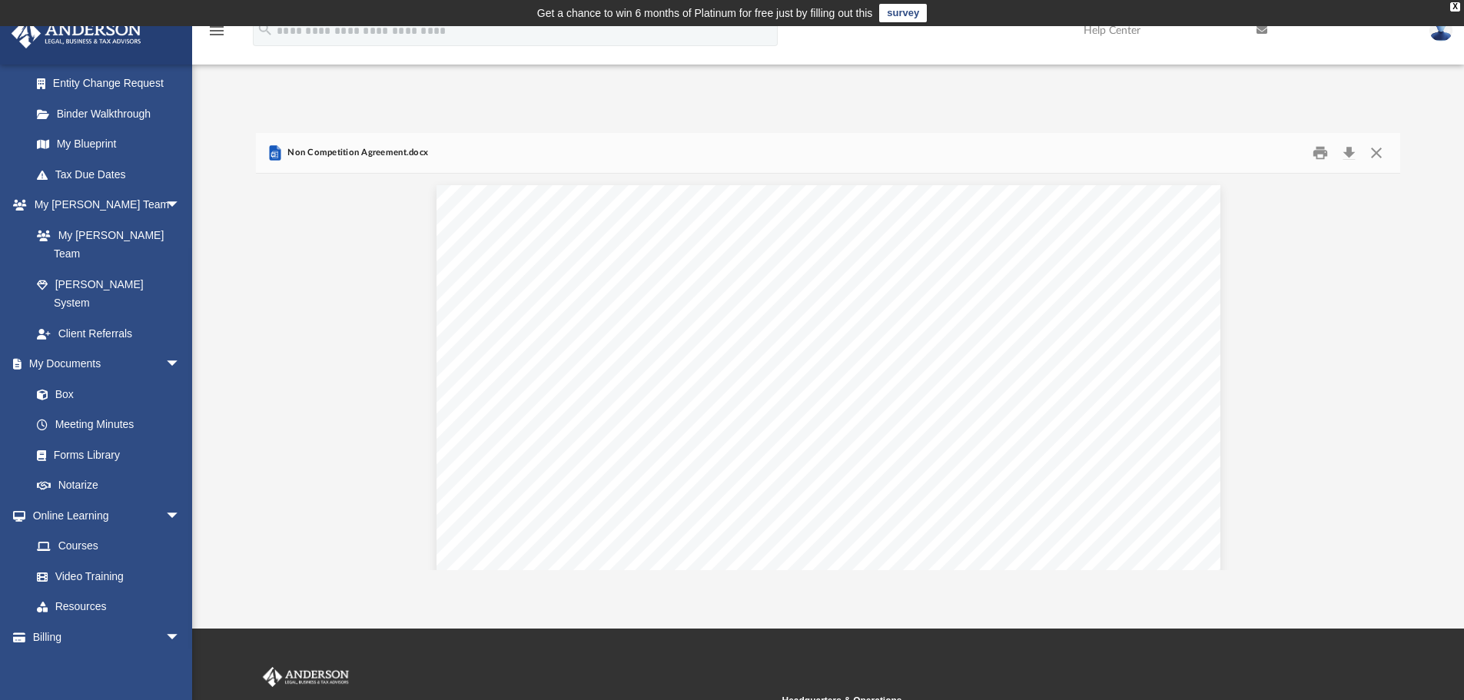
click at [918, 111] on div "Forms Library Non-Compete Agreements Name Modified Size File Non Competition Ag…" at bounding box center [828, 336] width 1272 height 470
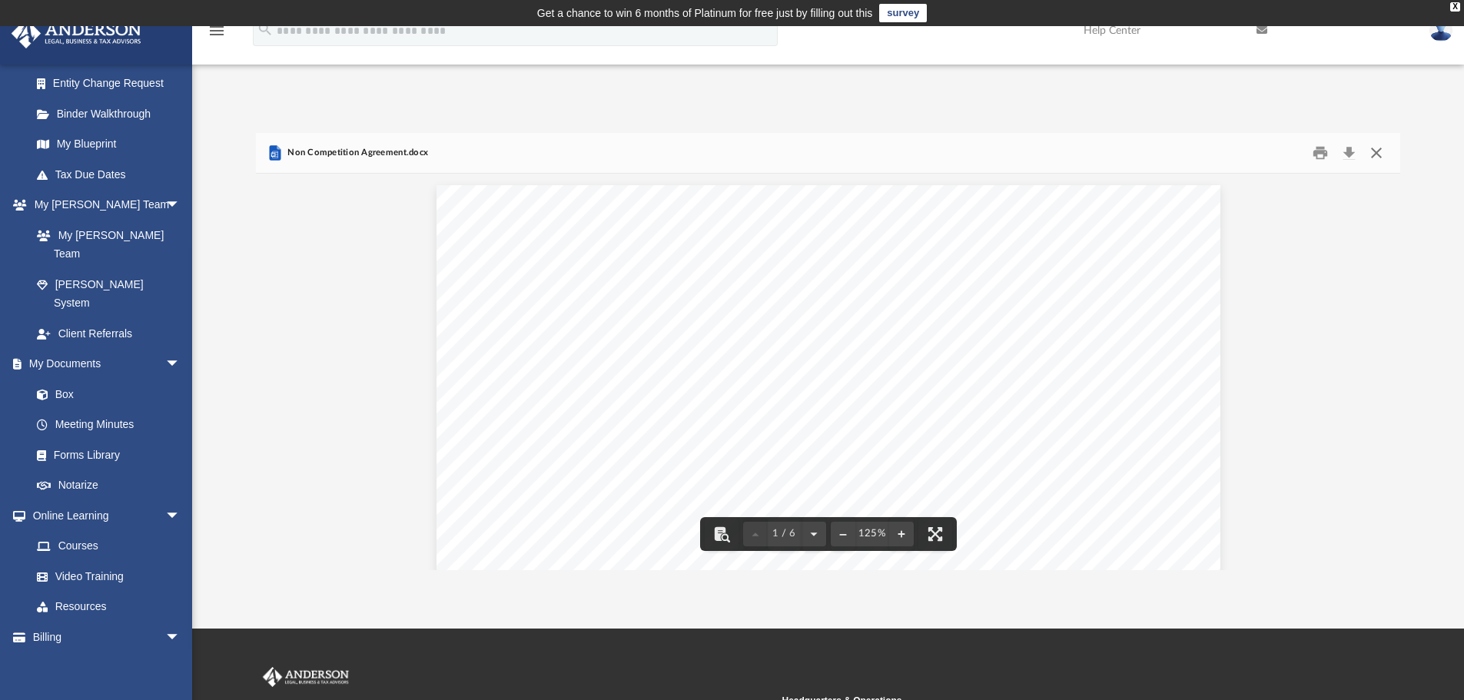
click at [1389, 152] on button "Close" at bounding box center [1377, 153] width 28 height 24
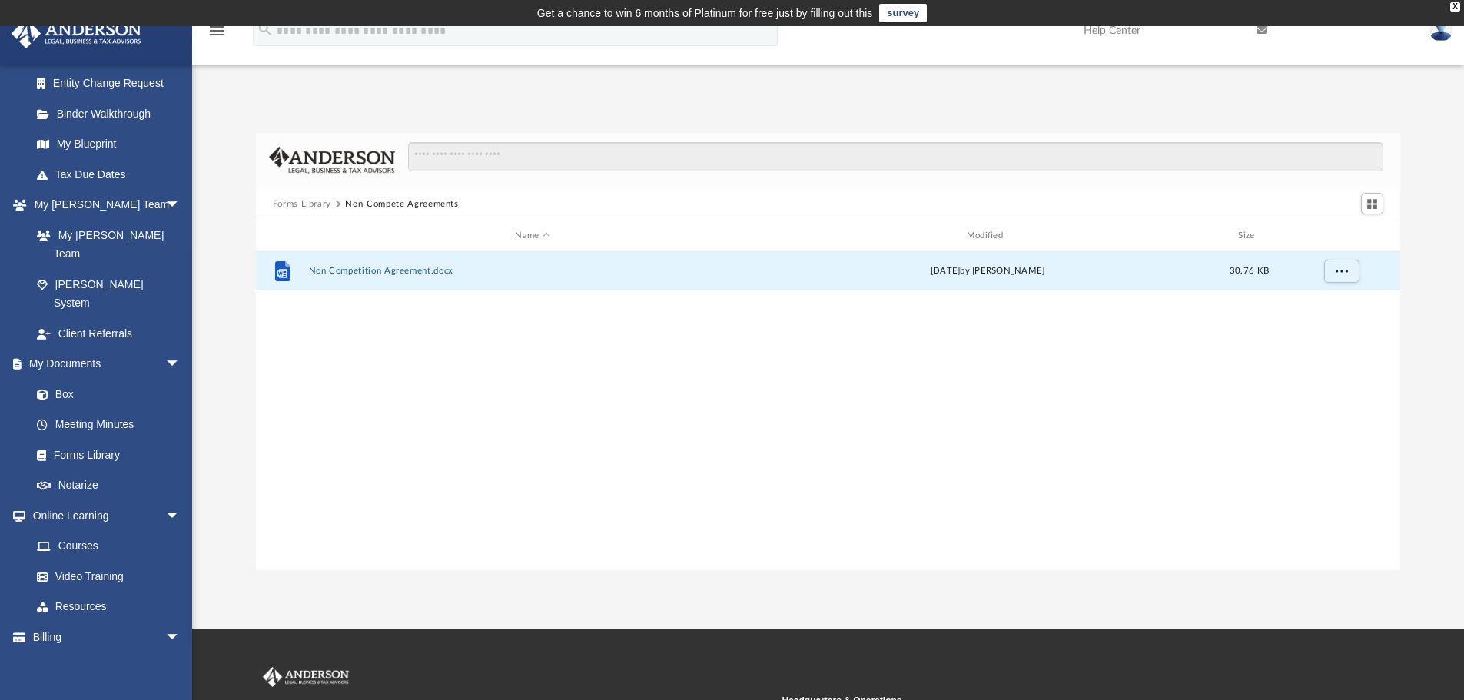
click at [297, 202] on button "Forms Library" at bounding box center [302, 205] width 58 height 14
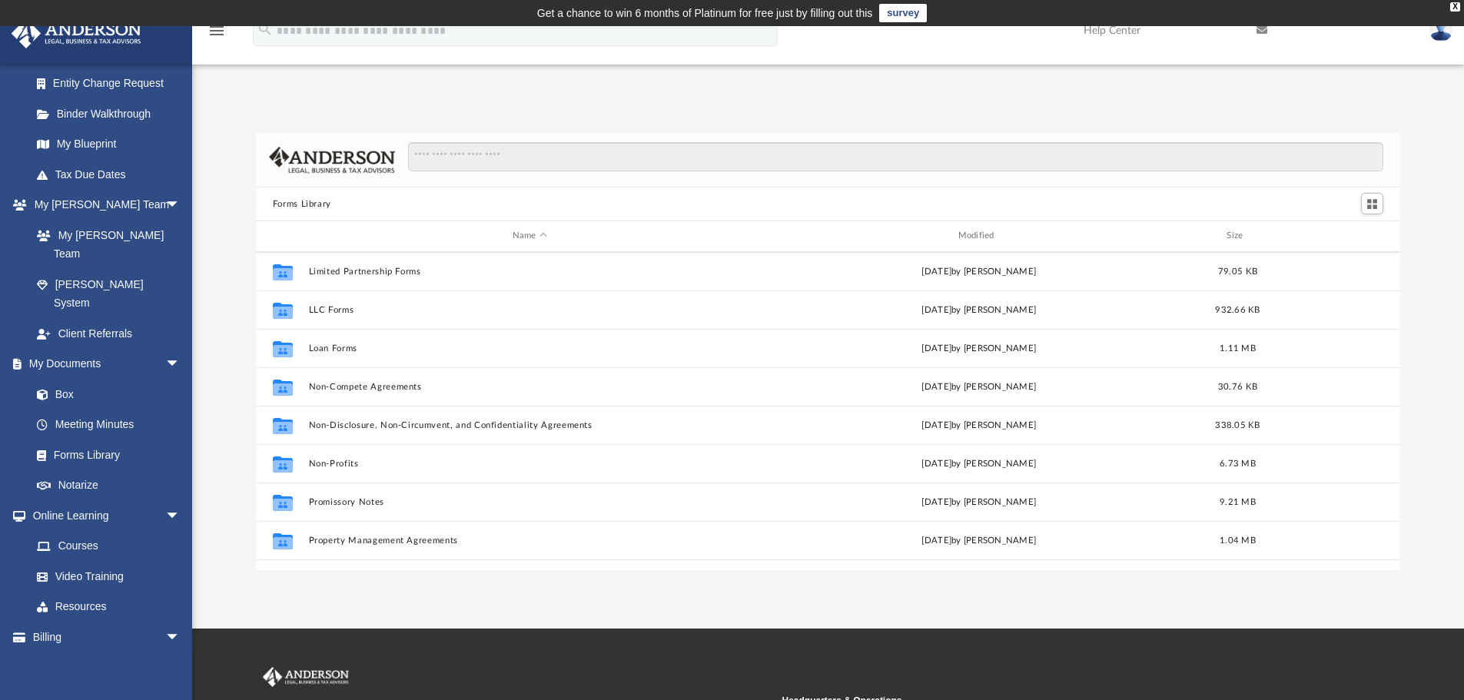
scroll to position [615, 0]
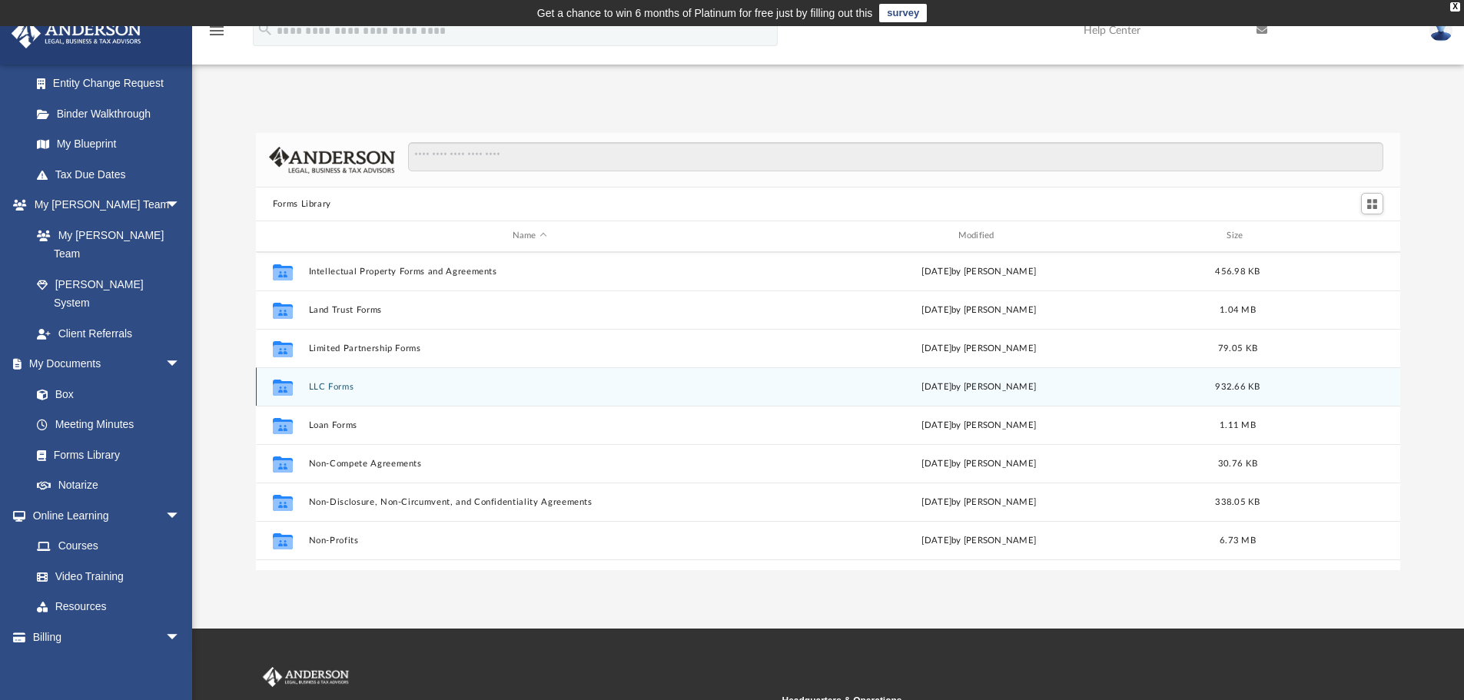
click at [337, 383] on button "LLC Forms" at bounding box center [529, 387] width 443 height 10
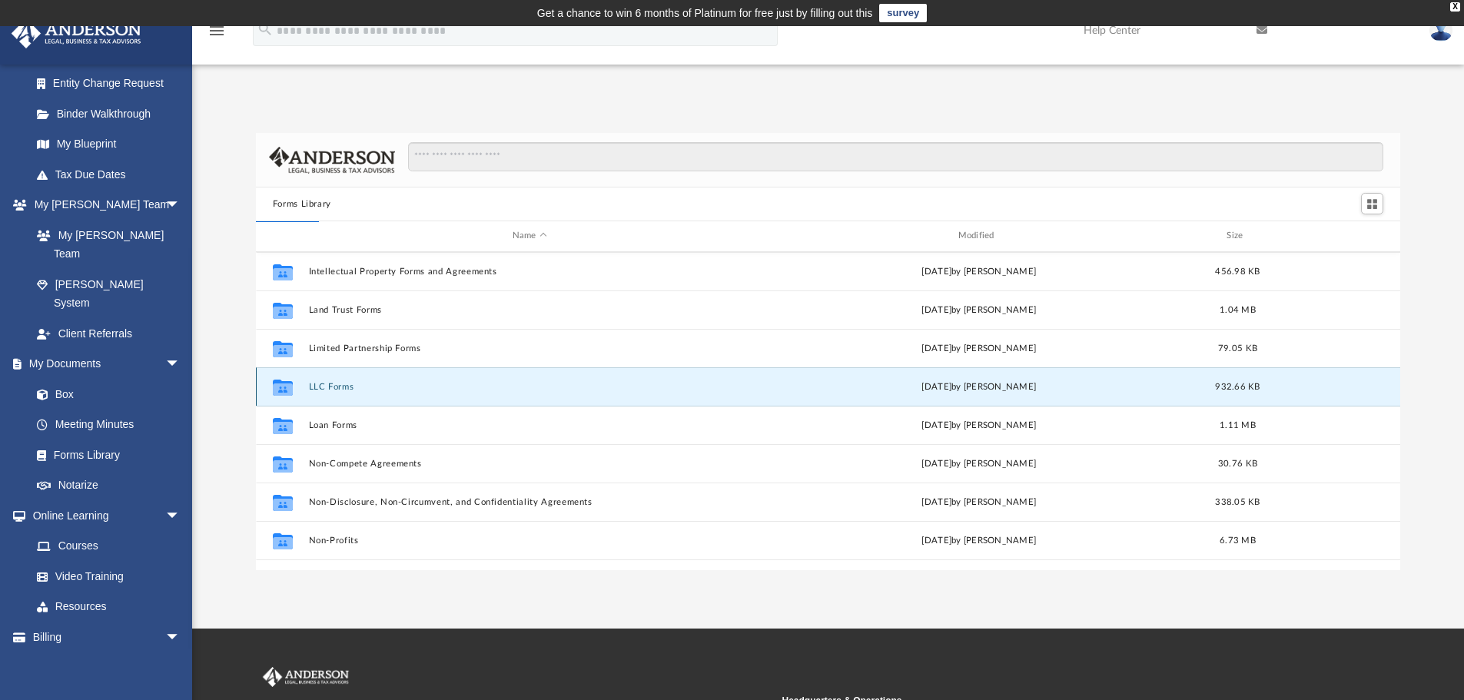
click at [337, 384] on button "LLC Forms" at bounding box center [529, 387] width 443 height 10
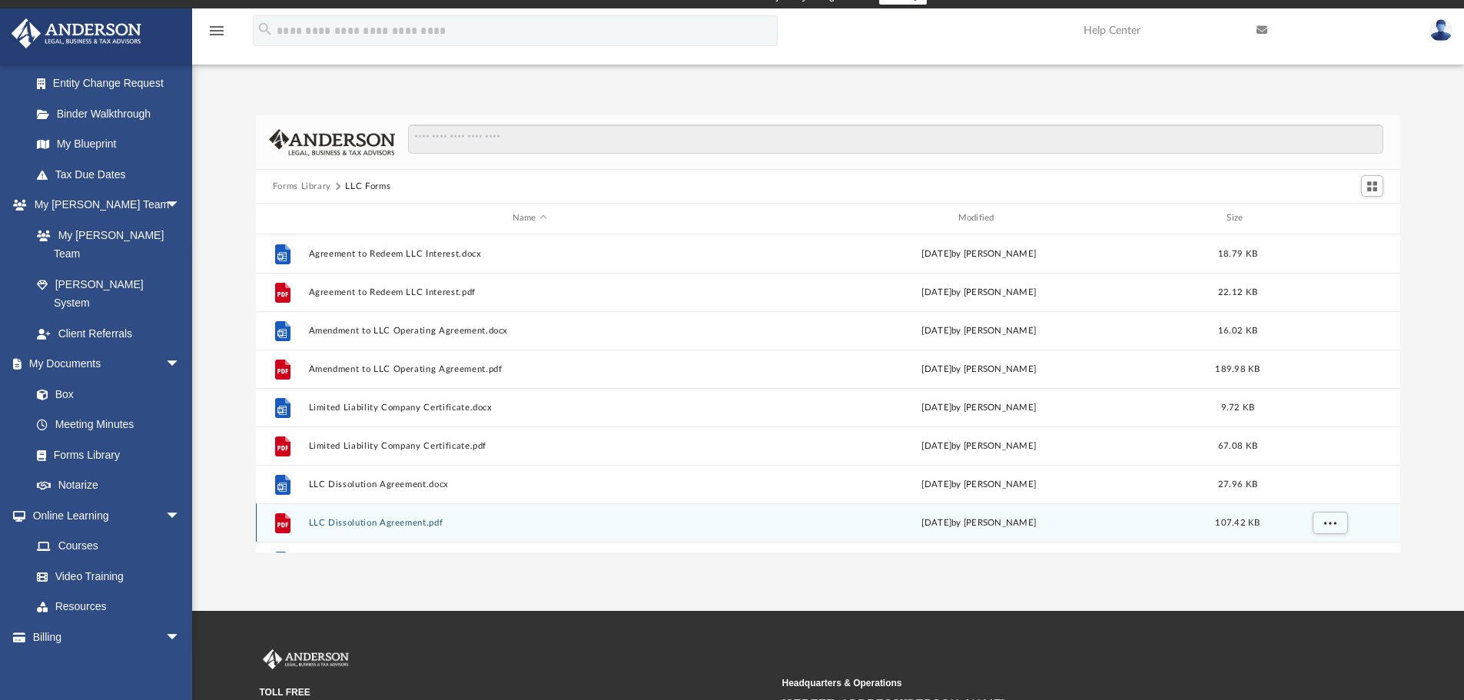
scroll to position [0, 0]
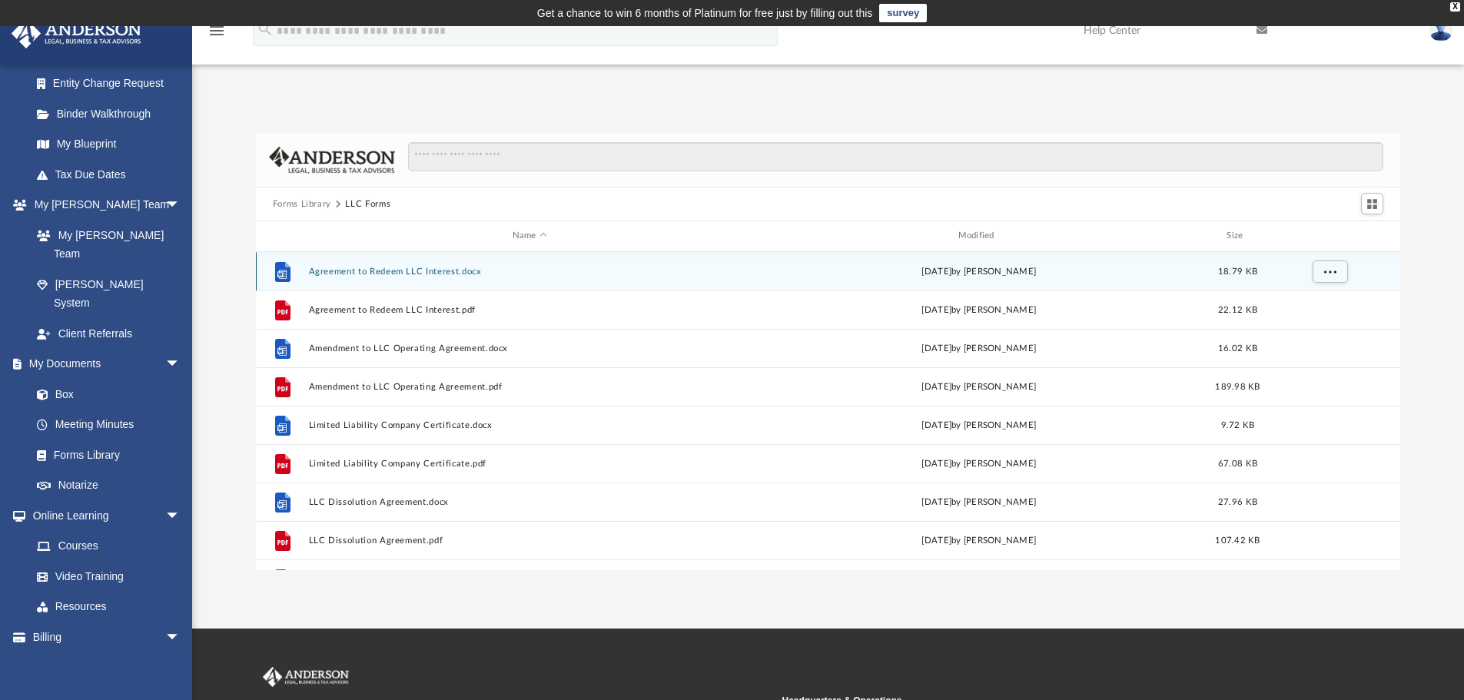
click at [398, 277] on button "Agreement to Redeem LLC Interest.docx" at bounding box center [529, 272] width 443 height 10
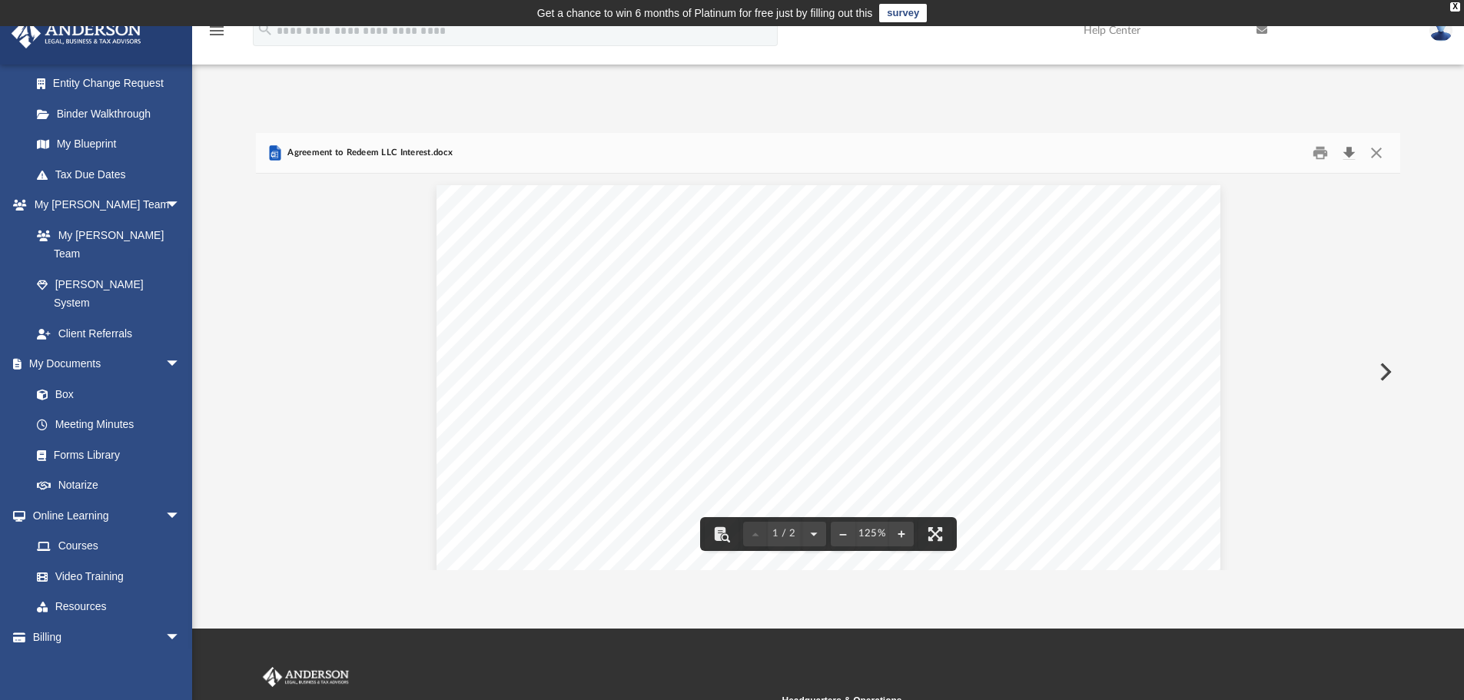
click at [1348, 155] on button "Download" at bounding box center [1349, 153] width 28 height 24
click at [1075, 101] on div "Forms Library LLC Forms Name Modified Size File Agreement to Redeem LLC Interes…" at bounding box center [828, 336] width 1272 height 470
click at [1376, 155] on button "Close" at bounding box center [1377, 153] width 28 height 24
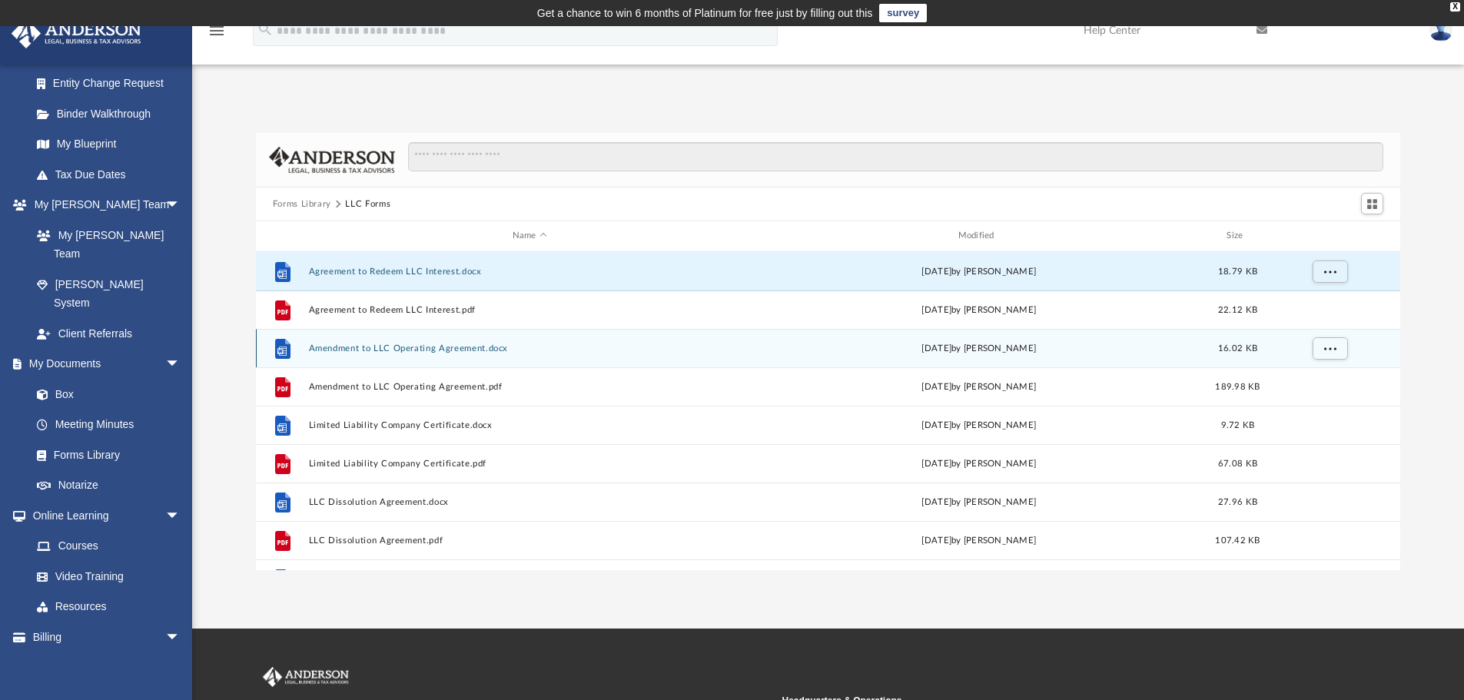
click at [525, 347] on button "Amendment to LLC Operating Agreement.docx" at bounding box center [529, 349] width 443 height 10
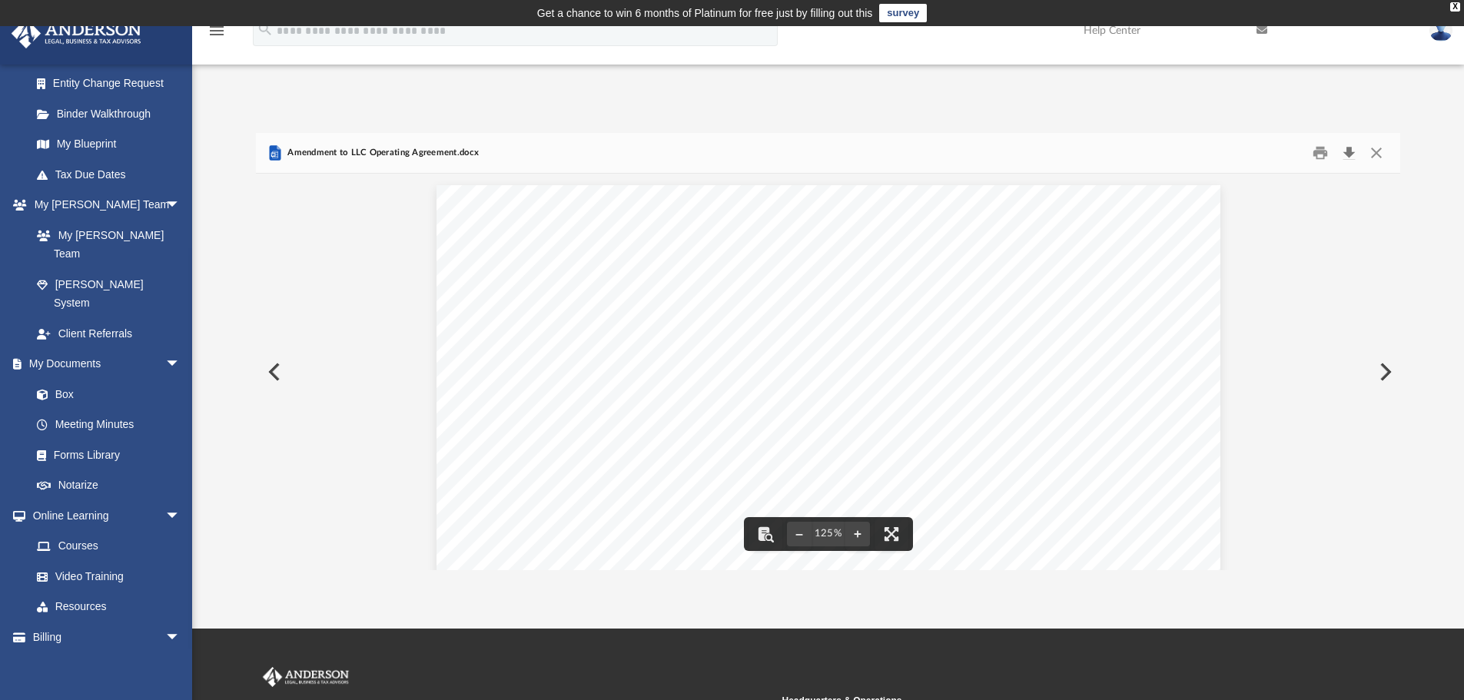
click at [1349, 152] on button "Download" at bounding box center [1349, 153] width 28 height 24
click at [804, 105] on div "Forms Library LLC Forms Name Modified Size File Agreement to Redeem LLC Interes…" at bounding box center [828, 336] width 1272 height 470
click at [1377, 155] on button "Close" at bounding box center [1377, 153] width 28 height 24
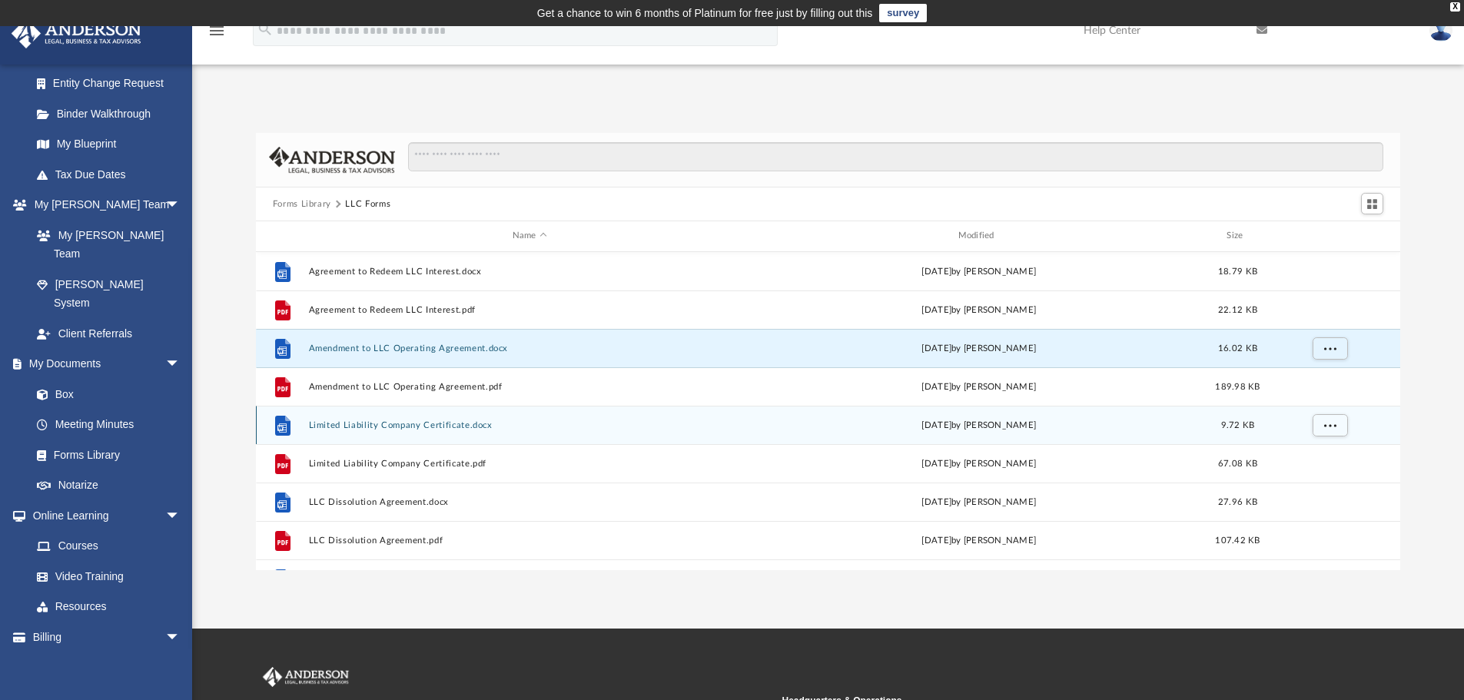
click at [503, 425] on button "Limited Liability Company Certificate.docx" at bounding box center [529, 425] width 443 height 10
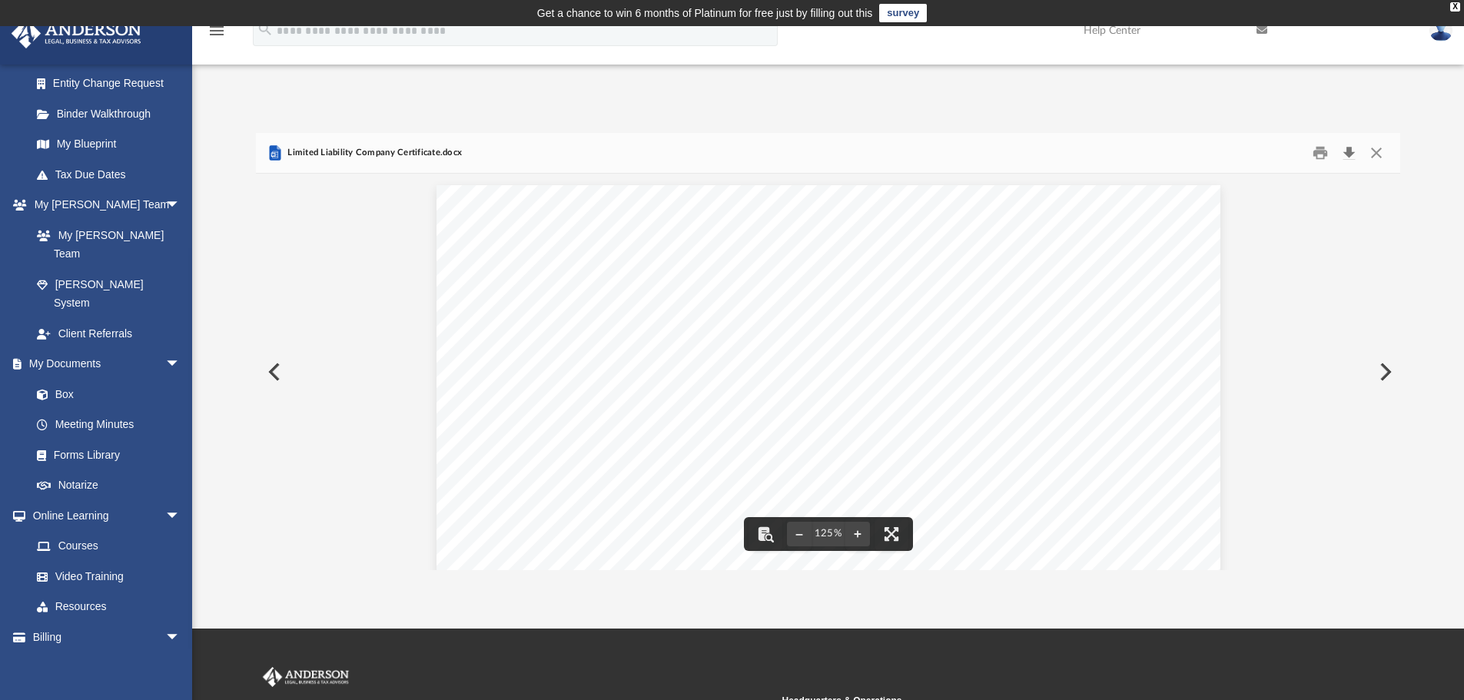
click at [1350, 158] on button "Download" at bounding box center [1349, 153] width 28 height 24
click at [1156, 107] on div "Forms Library LLC Forms Name Modified Size File Agreement to Redeem LLC Interes…" at bounding box center [828, 336] width 1272 height 470
click at [1377, 153] on button "Close" at bounding box center [1377, 153] width 28 height 24
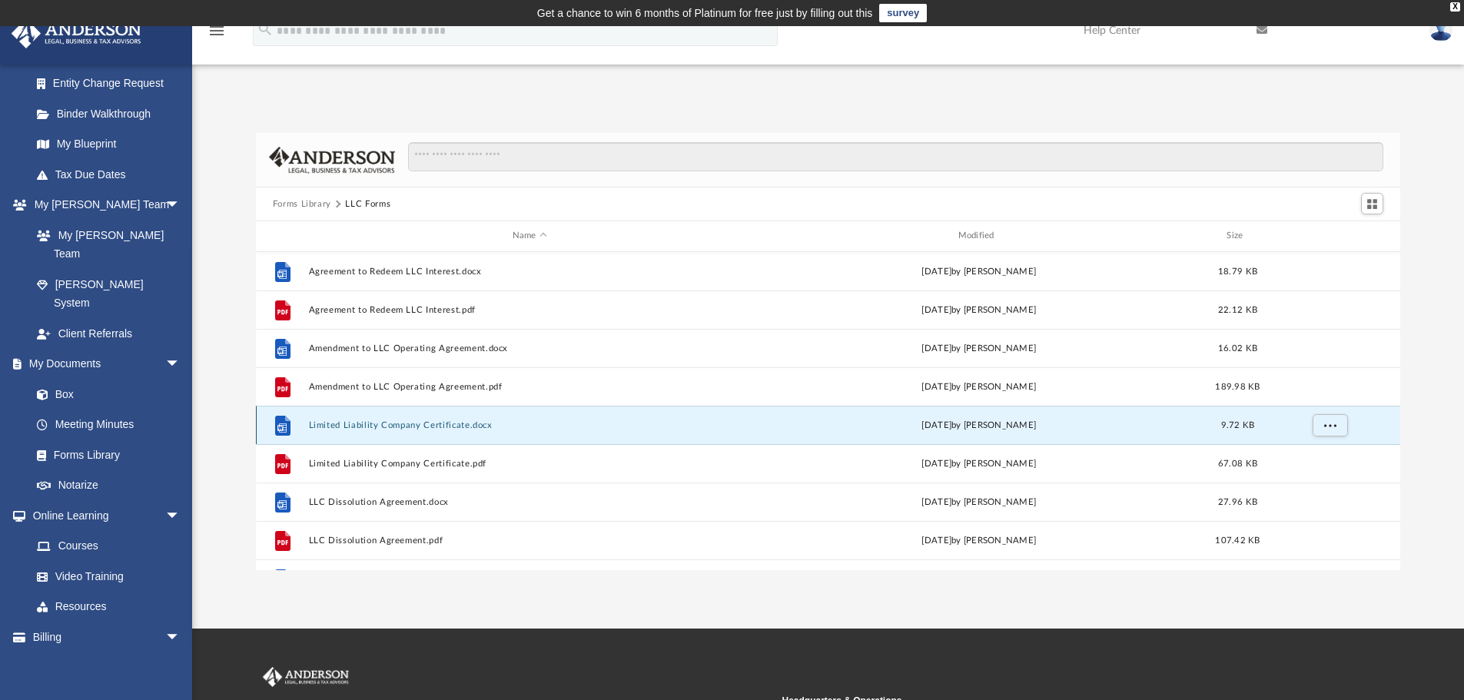
scroll to position [77, 0]
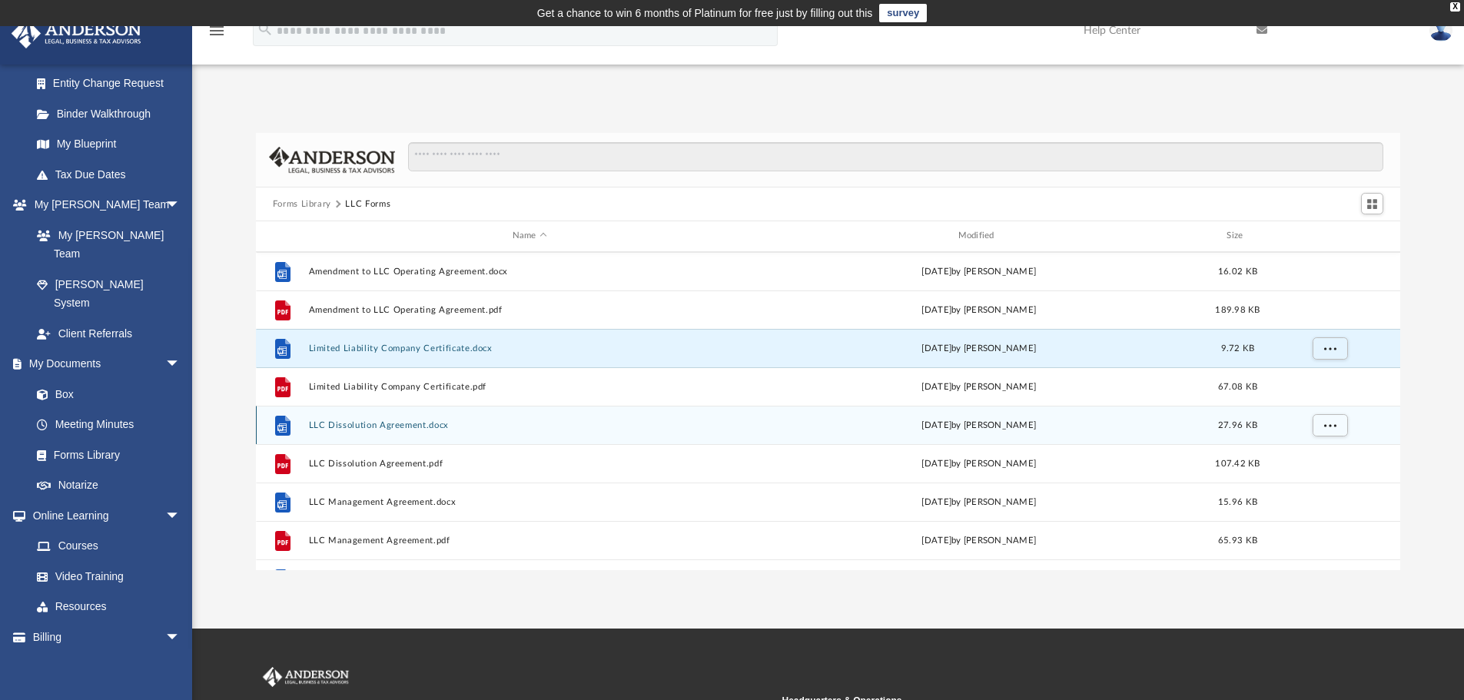
click at [540, 424] on button "LLC Dissolution Agreement.docx" at bounding box center [529, 425] width 443 height 10
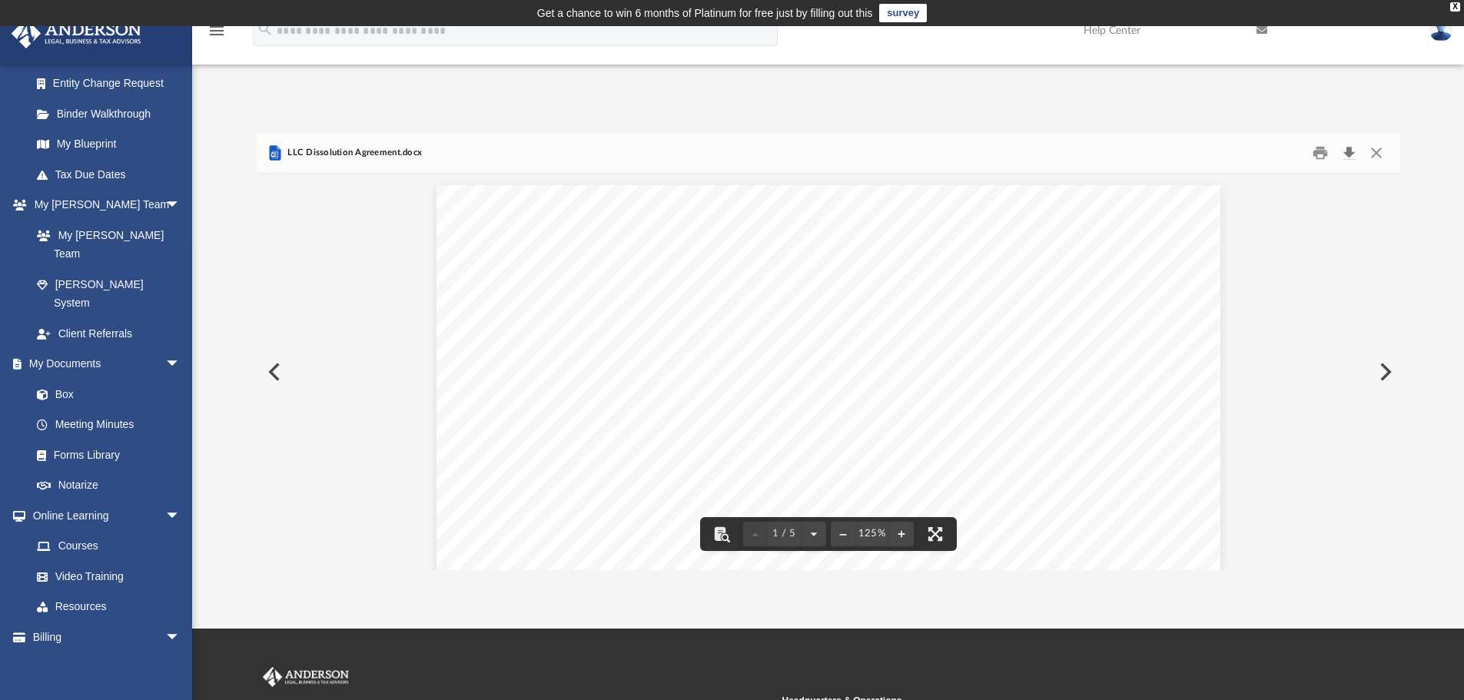
click at [1348, 151] on button "Download" at bounding box center [1349, 153] width 28 height 24
drag, startPoint x: 1119, startPoint y: 96, endPoint x: 1150, endPoint y: 102, distance: 31.4
click at [1119, 96] on div "App jtmoon@protonmail.com Sign Out jtmoon@protonmail.com Home Online Ordering T…" at bounding box center [732, 328] width 1464 height 486
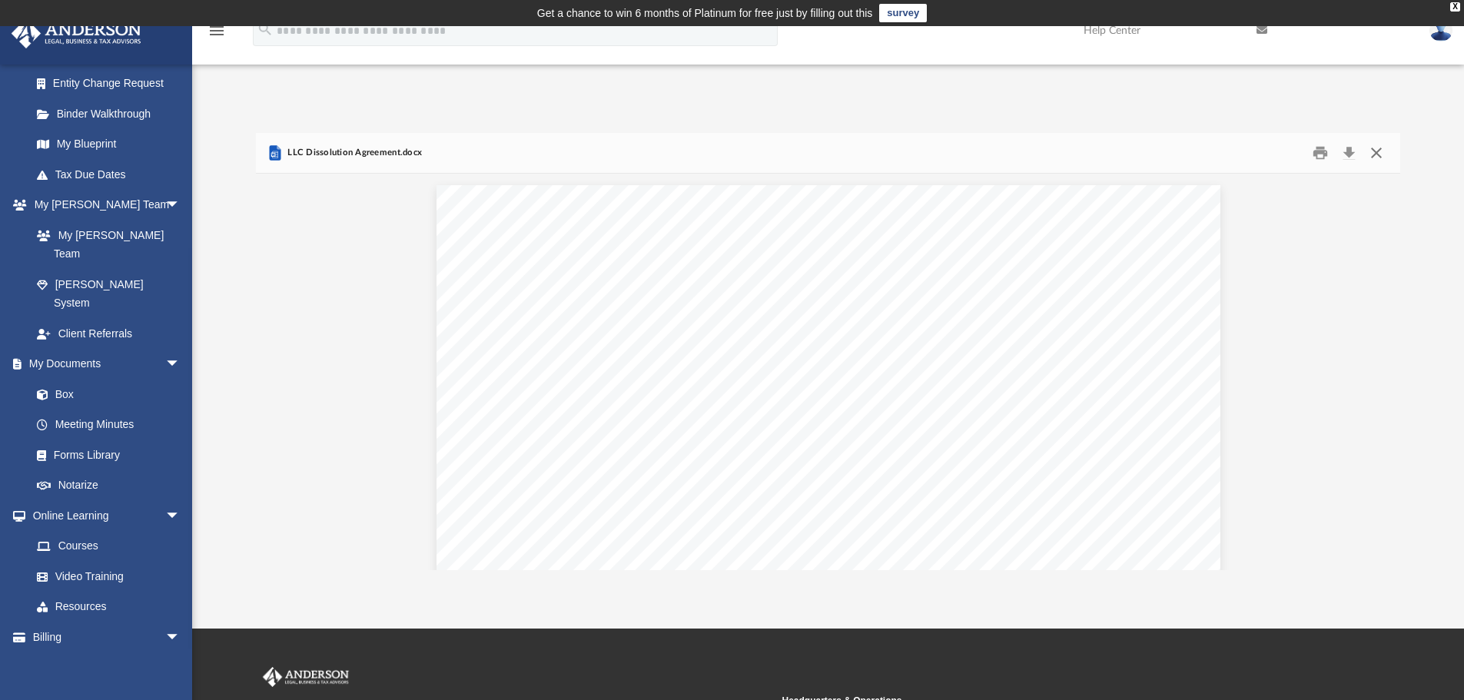
click at [1371, 154] on button "Close" at bounding box center [1377, 153] width 28 height 24
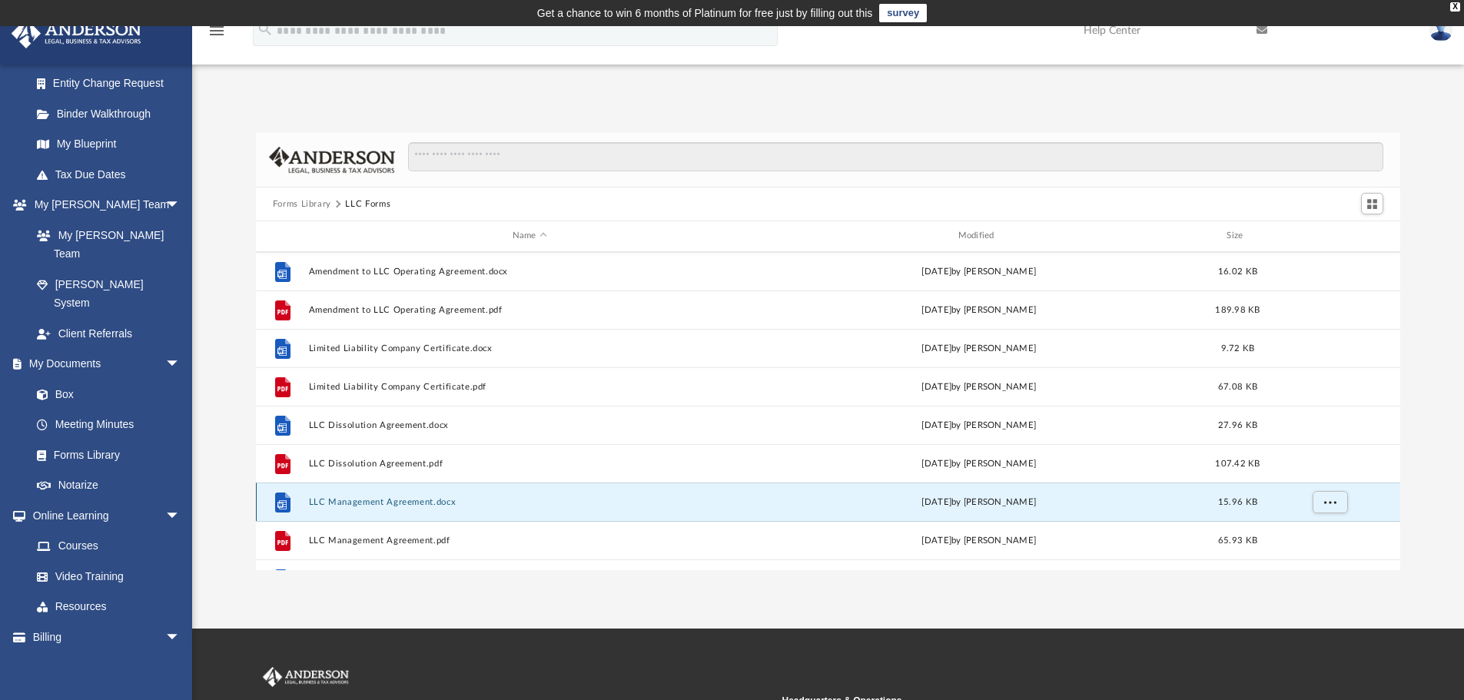
click at [491, 499] on button "LLC Management Agreement.docx" at bounding box center [529, 502] width 443 height 10
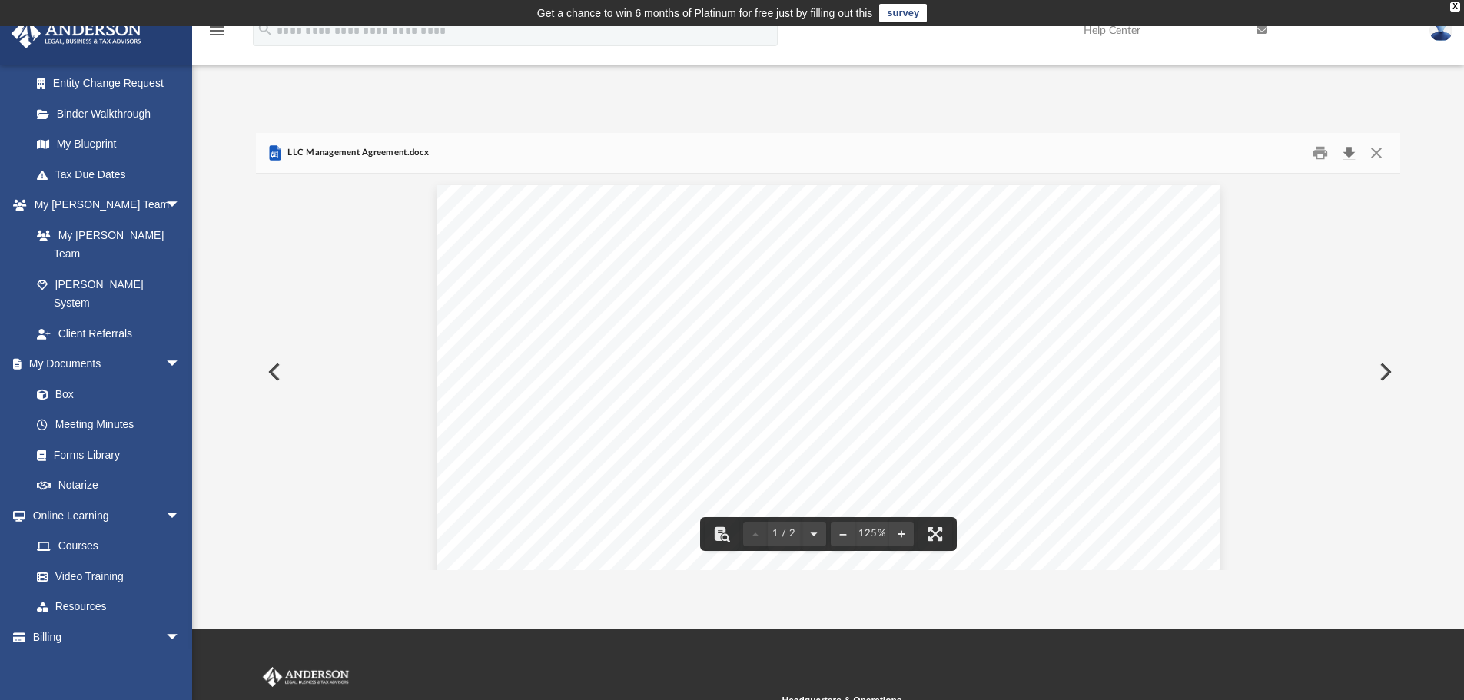
click at [1348, 156] on button "Download" at bounding box center [1349, 153] width 28 height 24
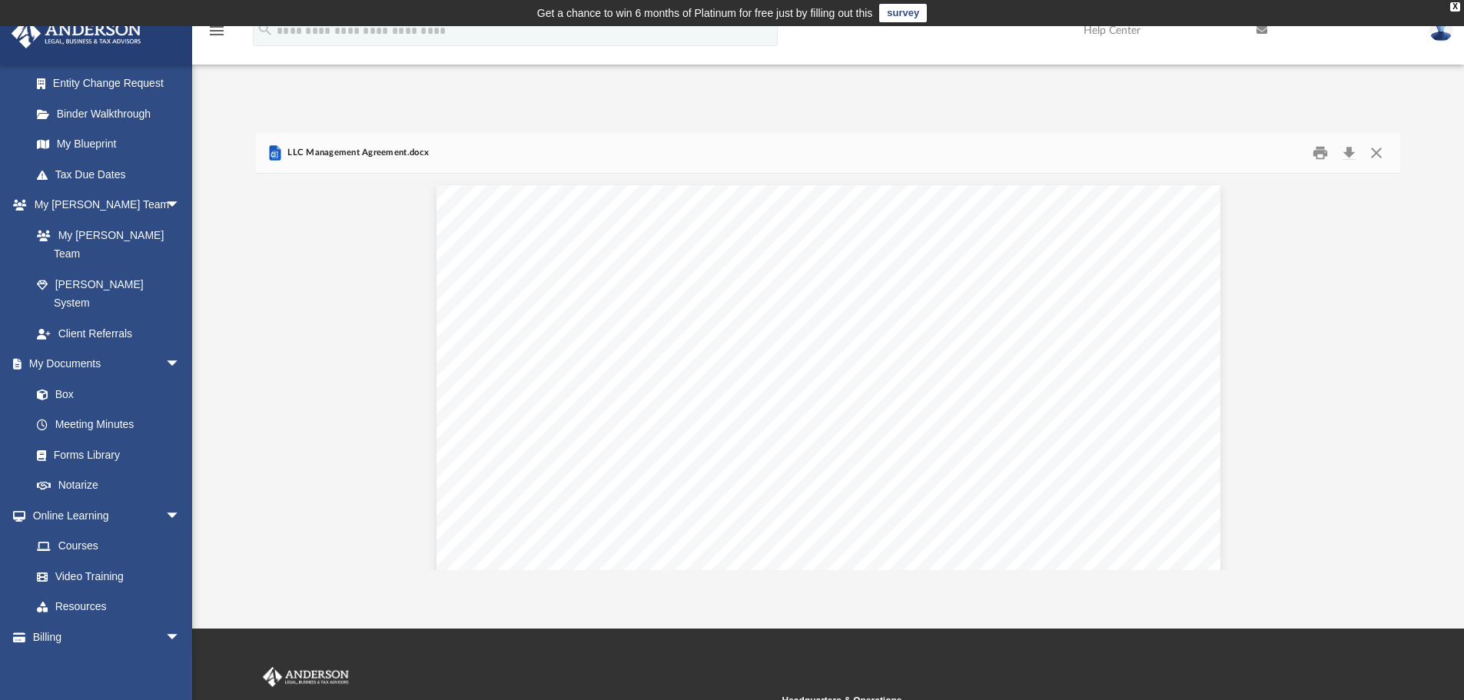
click at [1148, 107] on div "Forms Library LLC Forms Name Modified Size File Agreement to Redeem LLC Interes…" at bounding box center [828, 336] width 1272 height 470
click at [1377, 148] on button "Close" at bounding box center [1377, 153] width 28 height 24
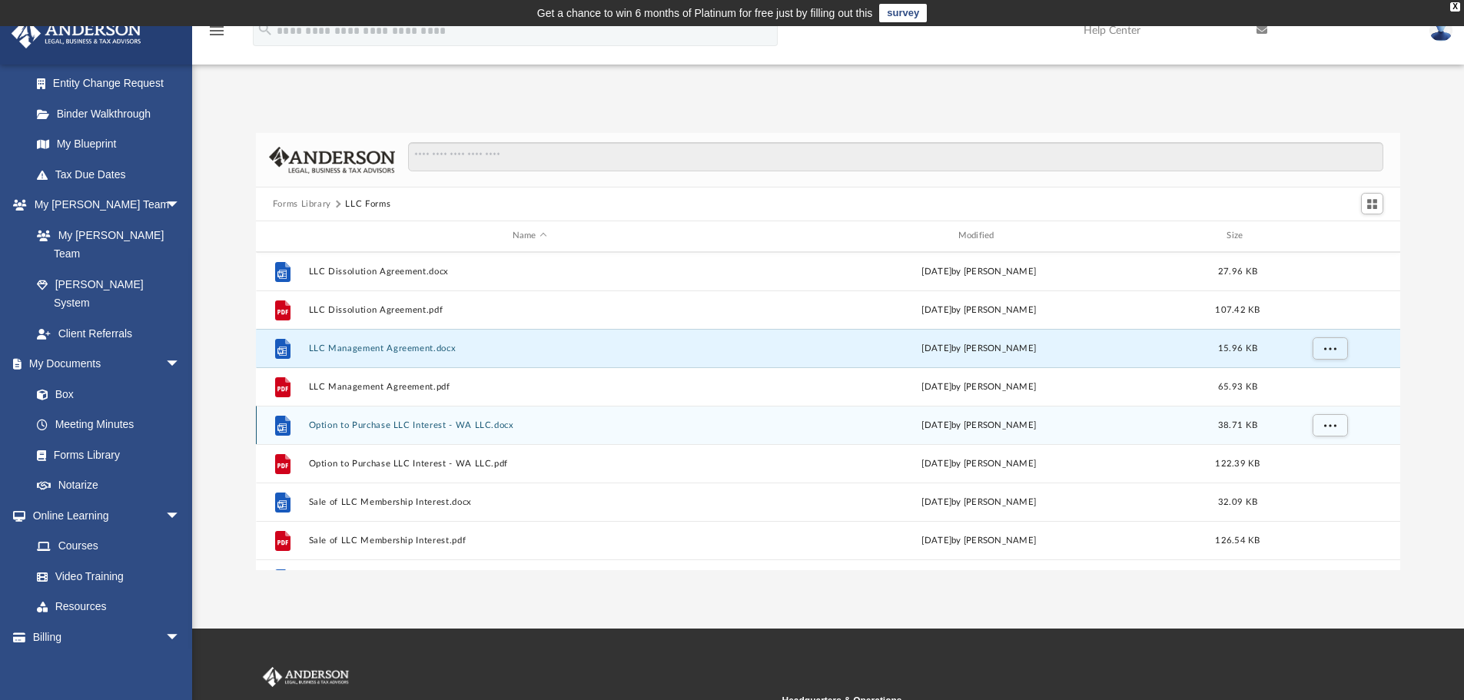
scroll to position [297, 0]
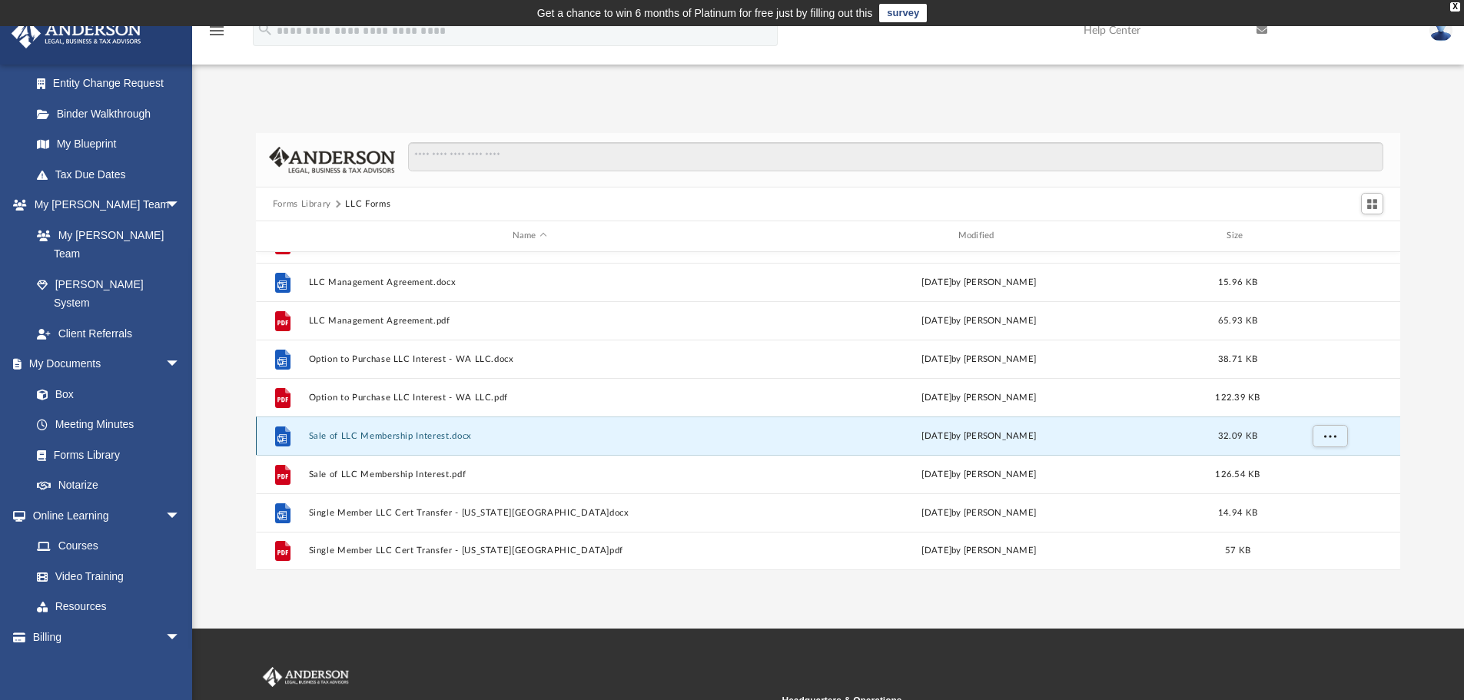
click at [428, 436] on button "Sale of LLC Membership Interest.docx" at bounding box center [529, 436] width 443 height 10
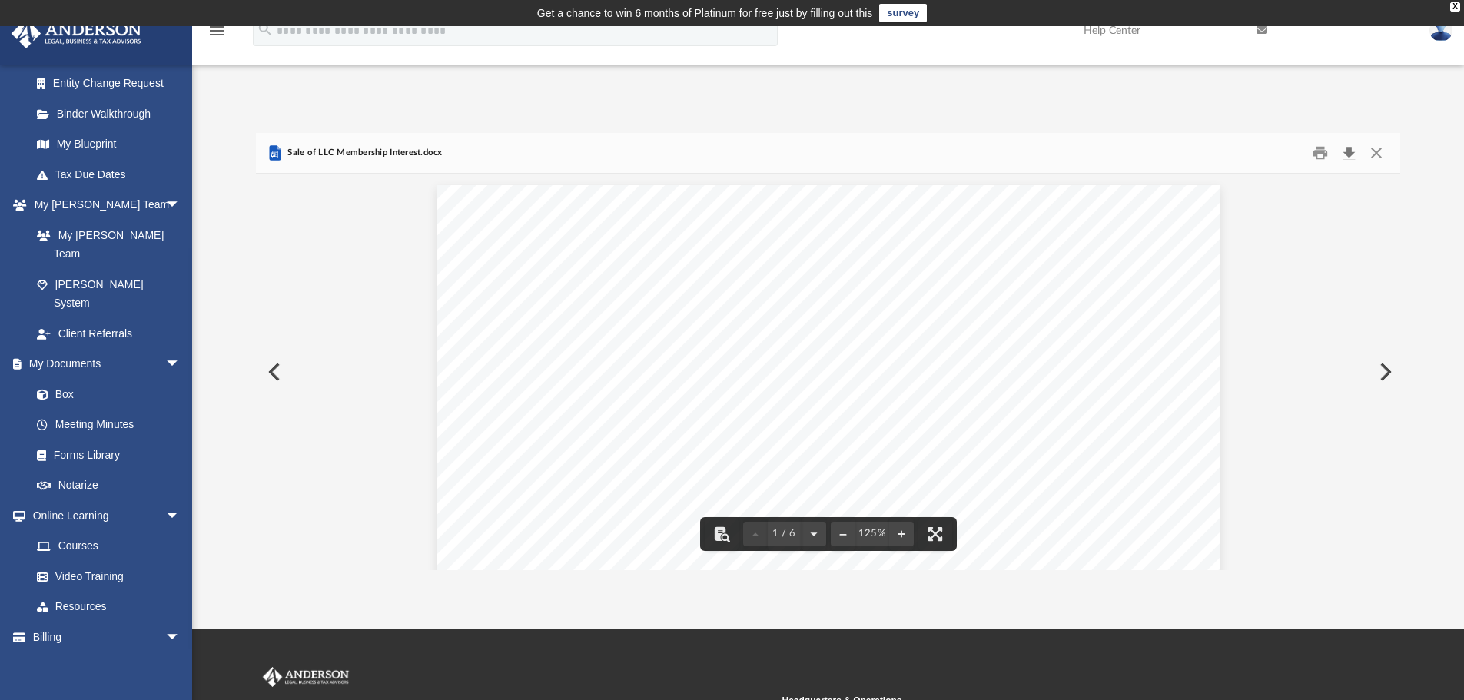
click at [1350, 151] on button "Download" at bounding box center [1349, 153] width 28 height 24
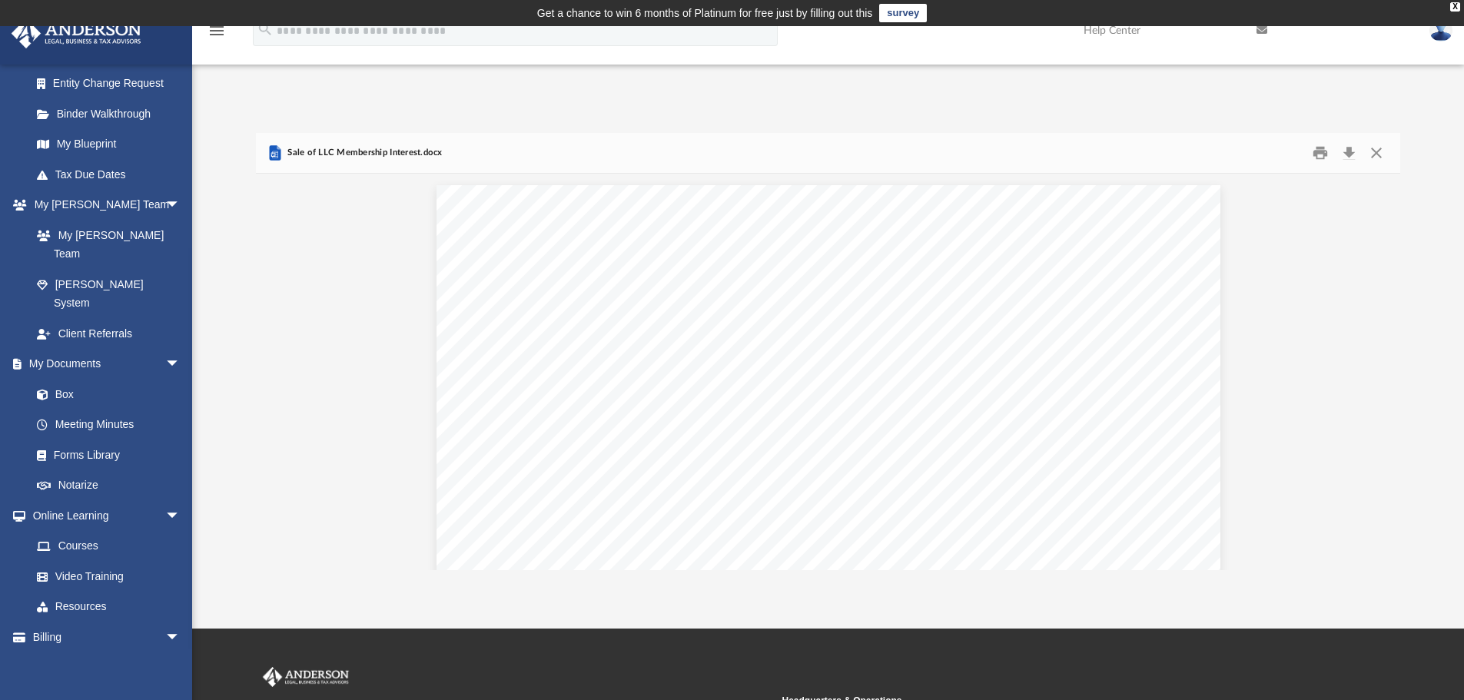
click at [1114, 96] on div "App jtmoon@protonmail.com Sign Out jtmoon@protonmail.com Home Online Ordering T…" at bounding box center [732, 328] width 1464 height 486
click at [1378, 150] on button "Close" at bounding box center [1377, 153] width 28 height 24
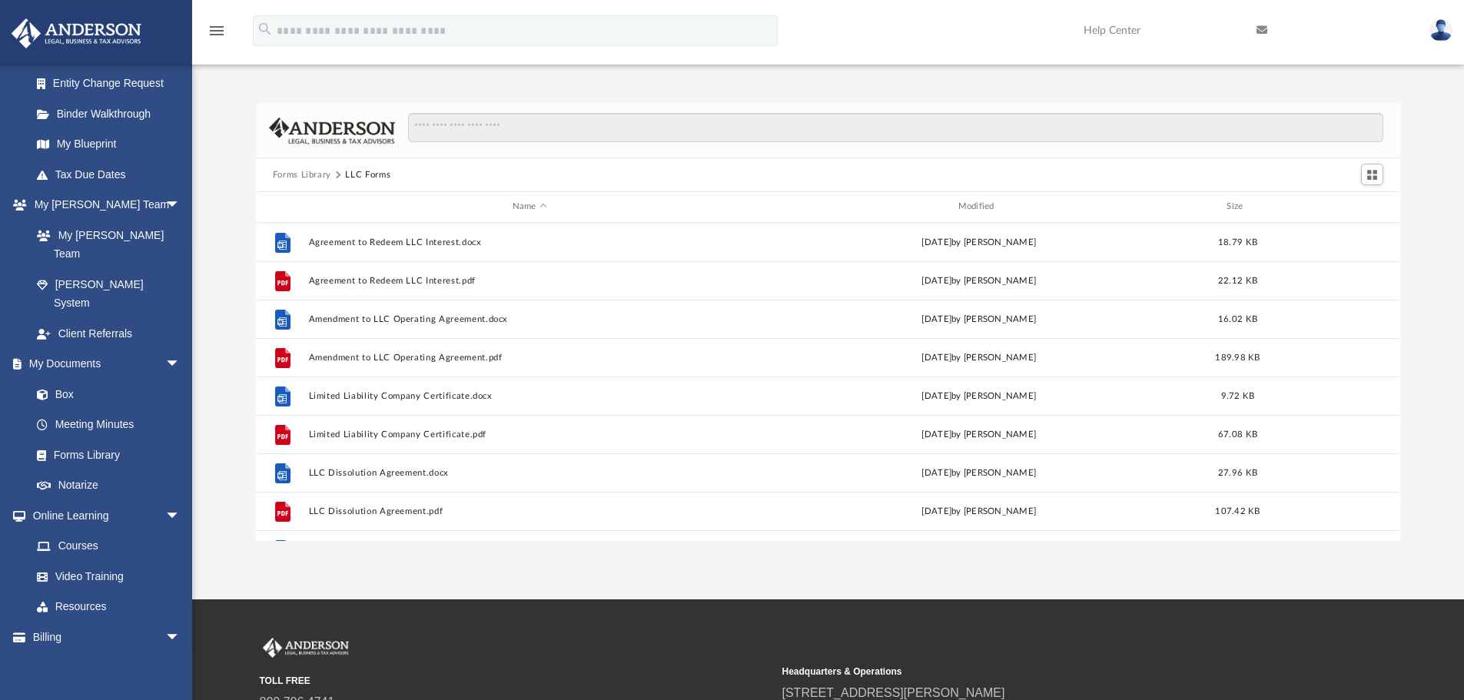
scroll to position [0, 0]
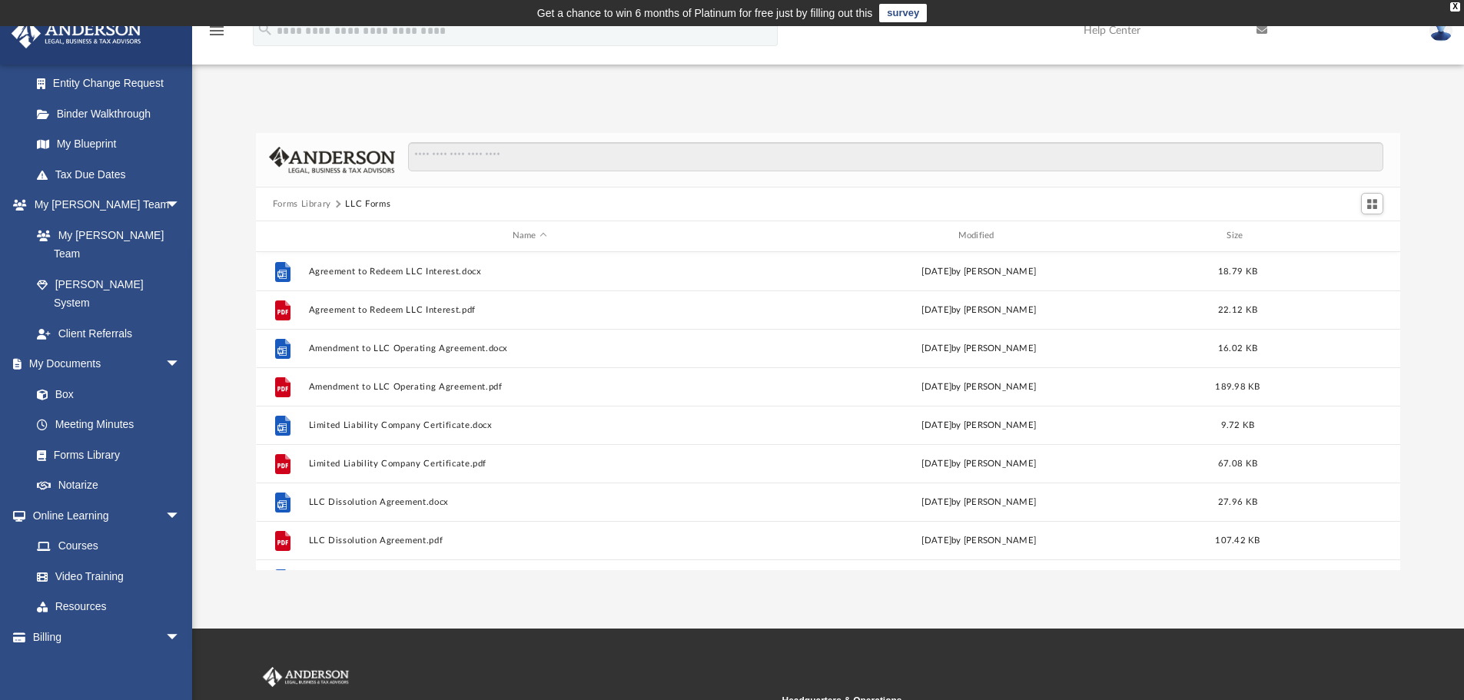
click at [314, 200] on button "Forms Library" at bounding box center [302, 205] width 58 height 14
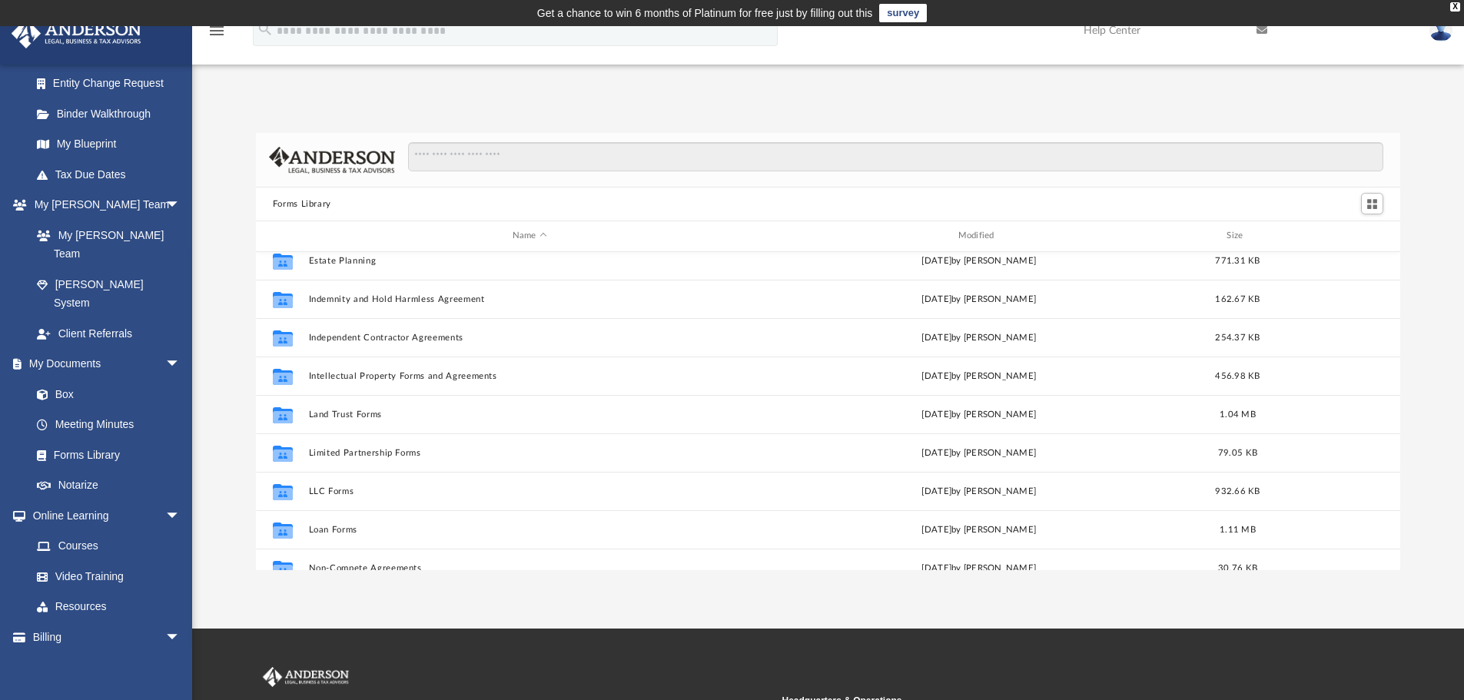
scroll to position [538, 0]
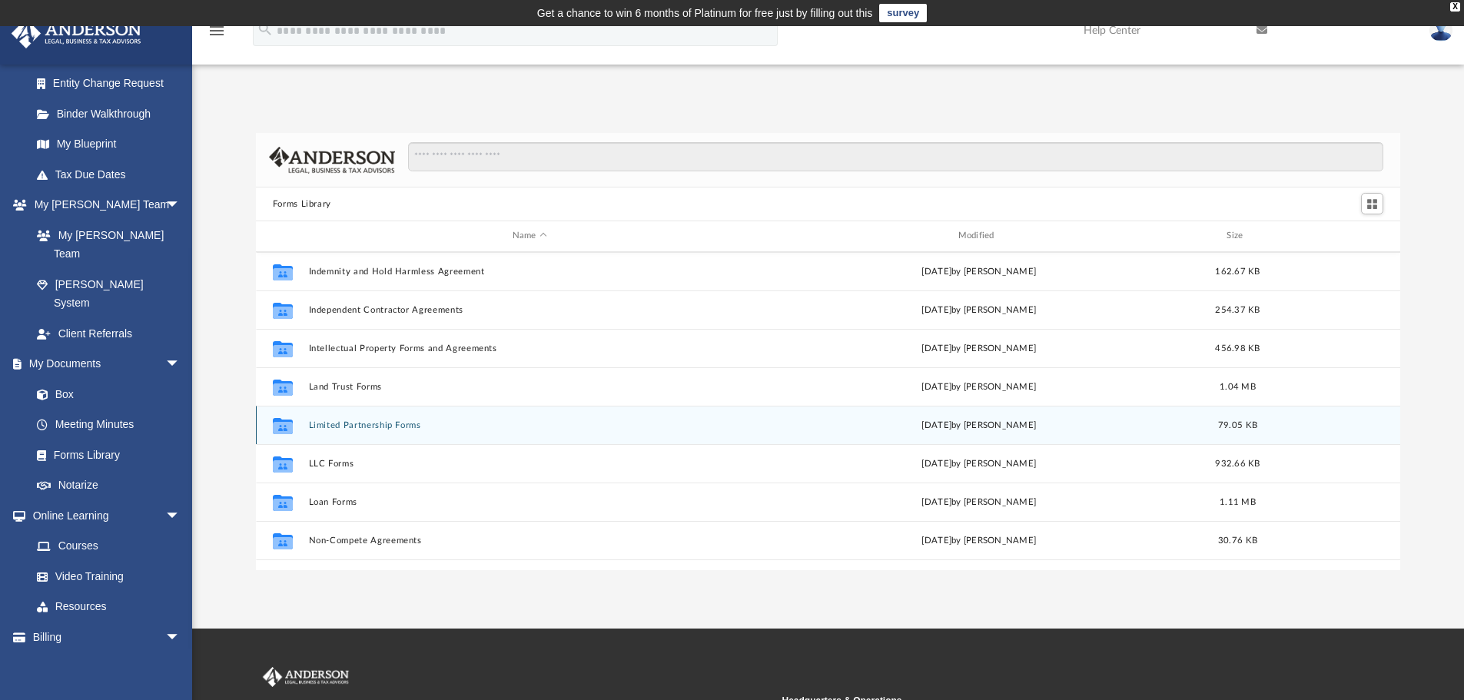
click at [351, 426] on button "Limited Partnership Forms" at bounding box center [529, 425] width 443 height 10
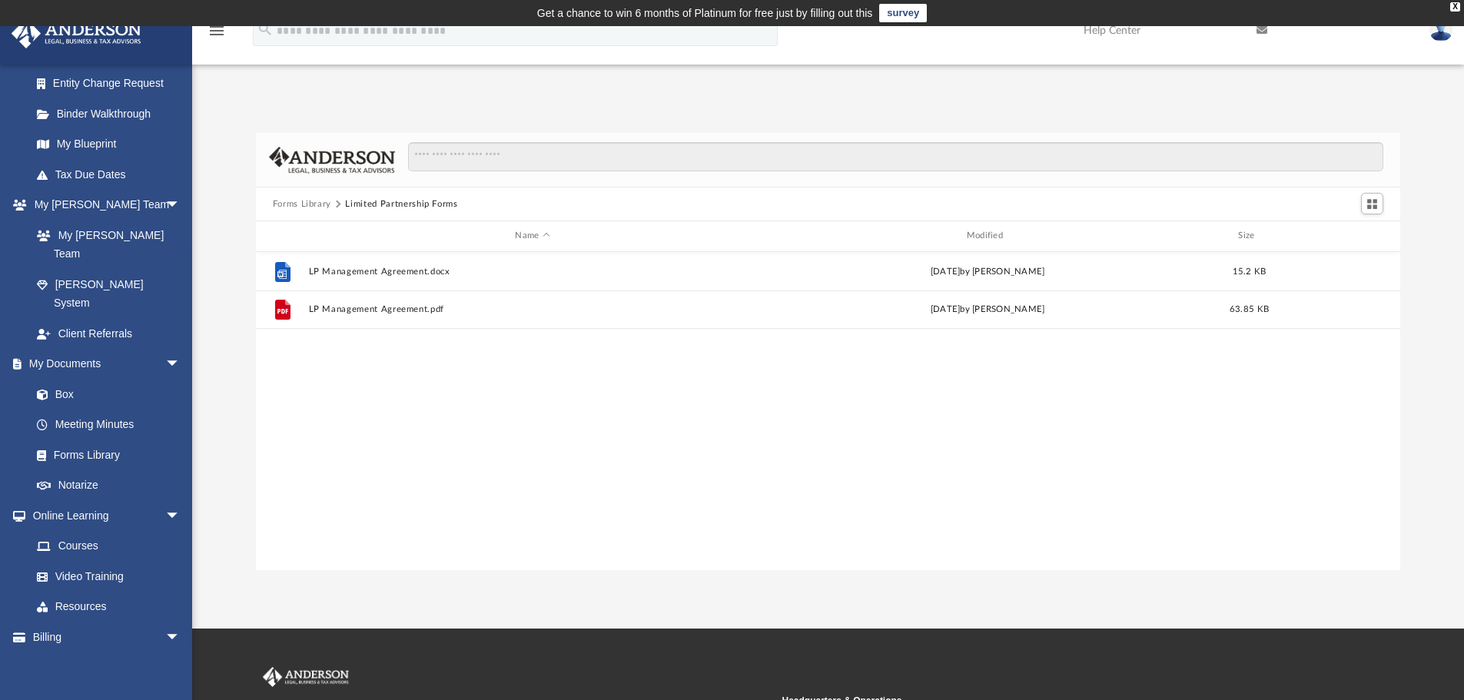
scroll to position [0, 0]
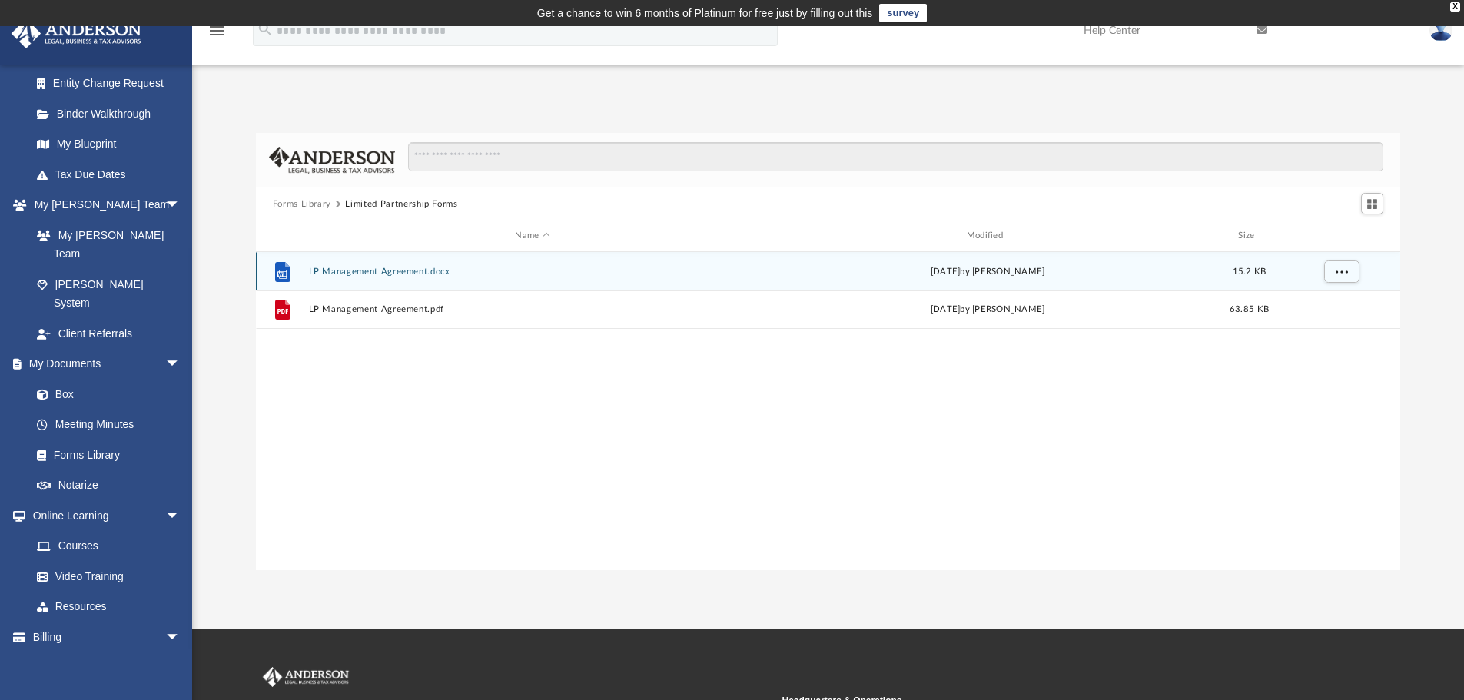
click at [377, 274] on button "LP Management Agreement.docx" at bounding box center [532, 272] width 448 height 10
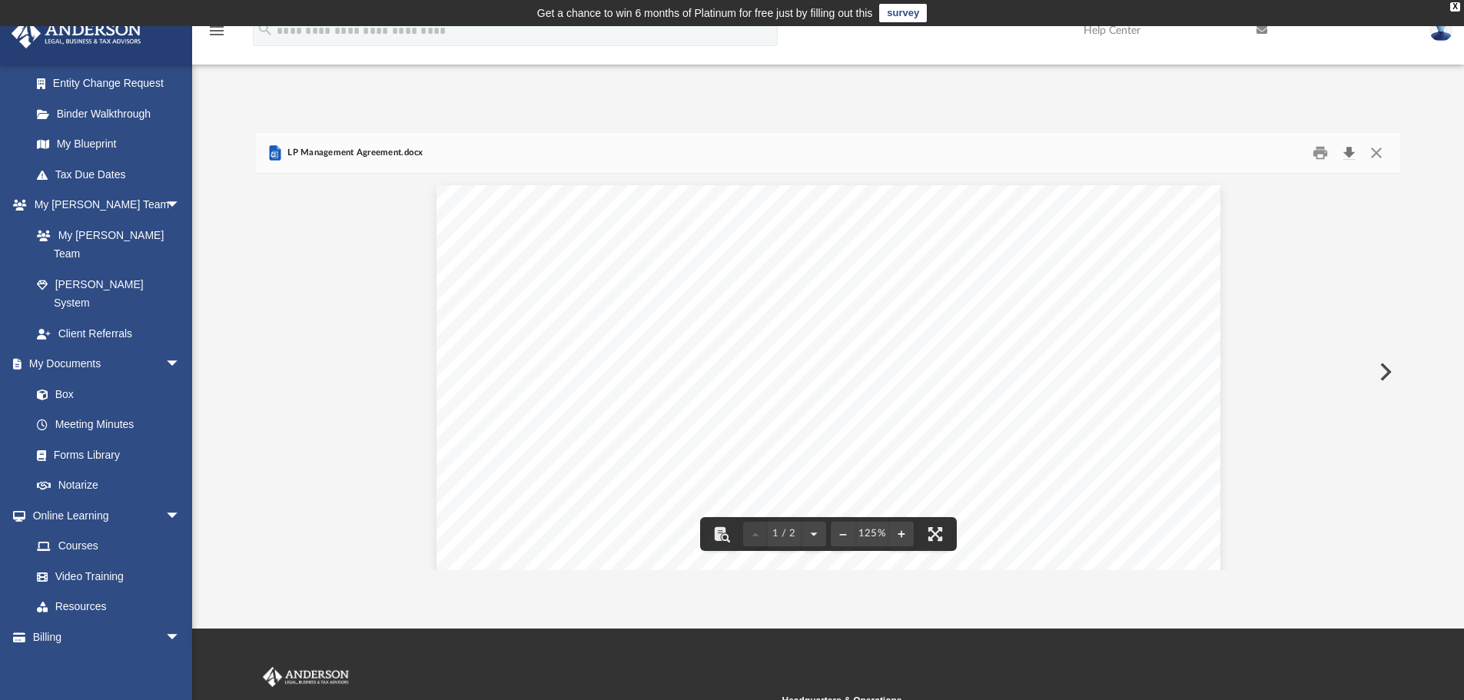
click at [1351, 152] on button "Download" at bounding box center [1349, 153] width 28 height 24
click at [1377, 158] on button "Close" at bounding box center [1377, 153] width 28 height 24
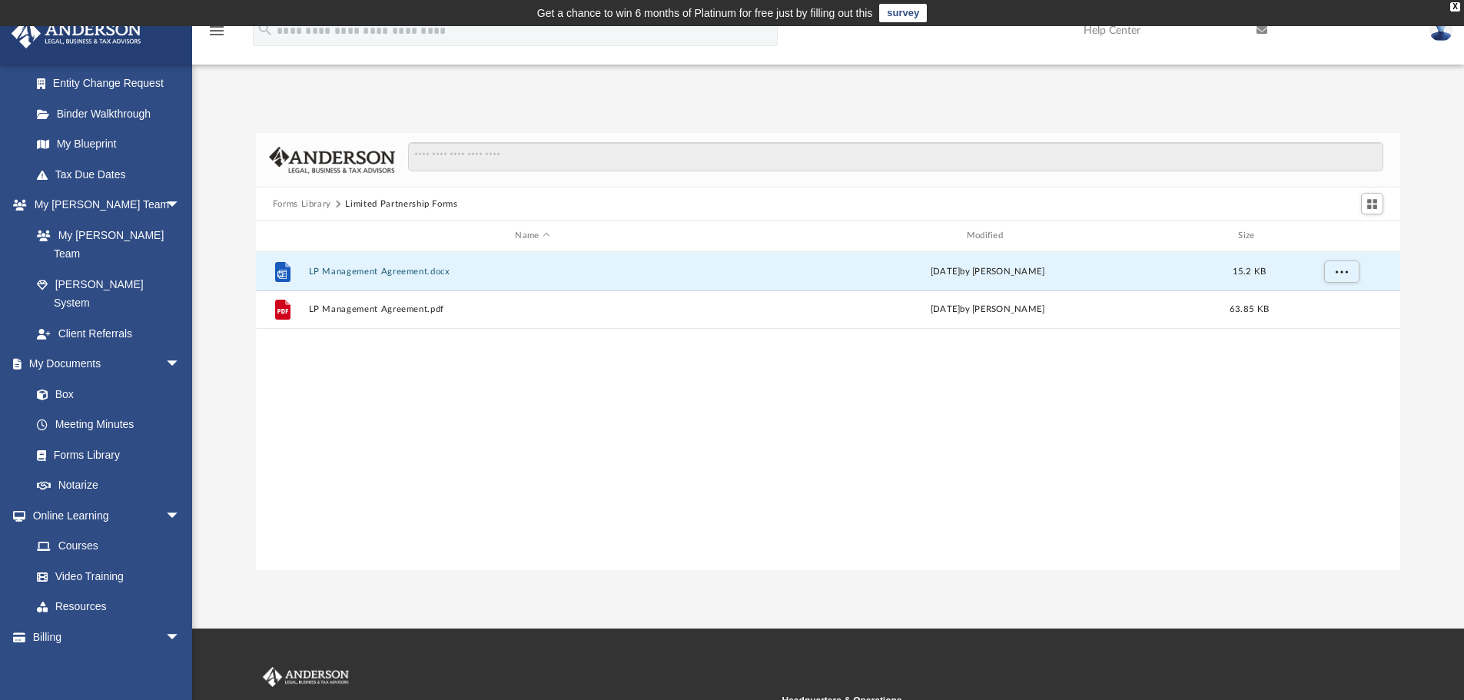
click at [324, 204] on button "Forms Library" at bounding box center [302, 205] width 58 height 14
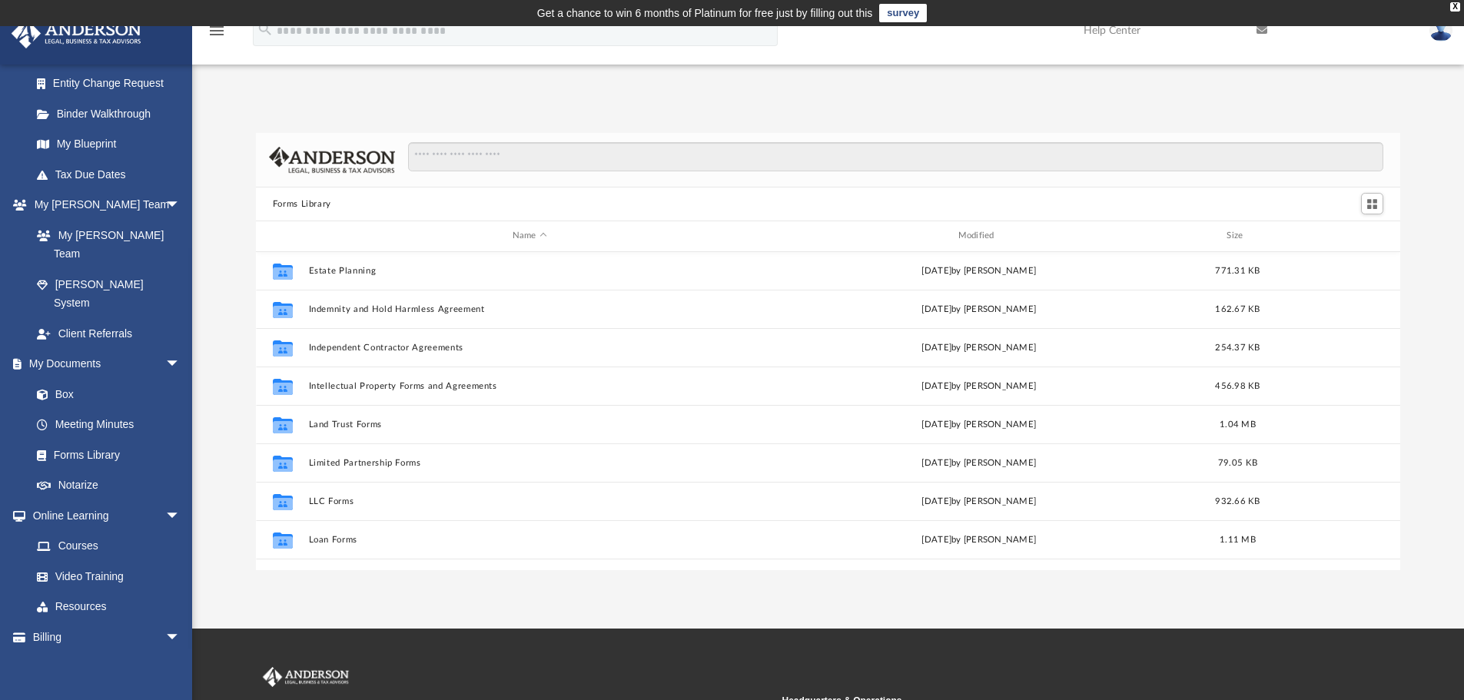
scroll to position [538, 0]
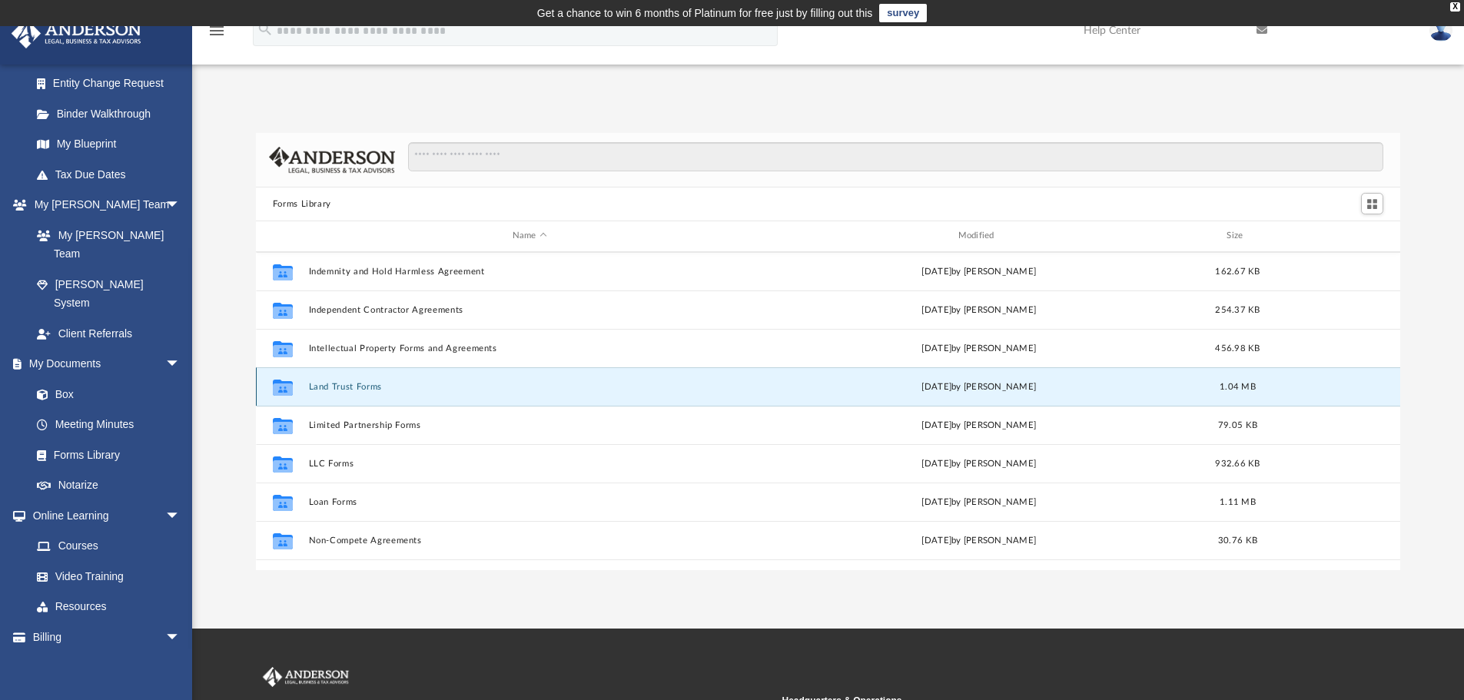
click at [345, 384] on button "Land Trust Forms" at bounding box center [529, 387] width 443 height 10
click at [373, 389] on button "Land Trust Forms" at bounding box center [529, 387] width 443 height 10
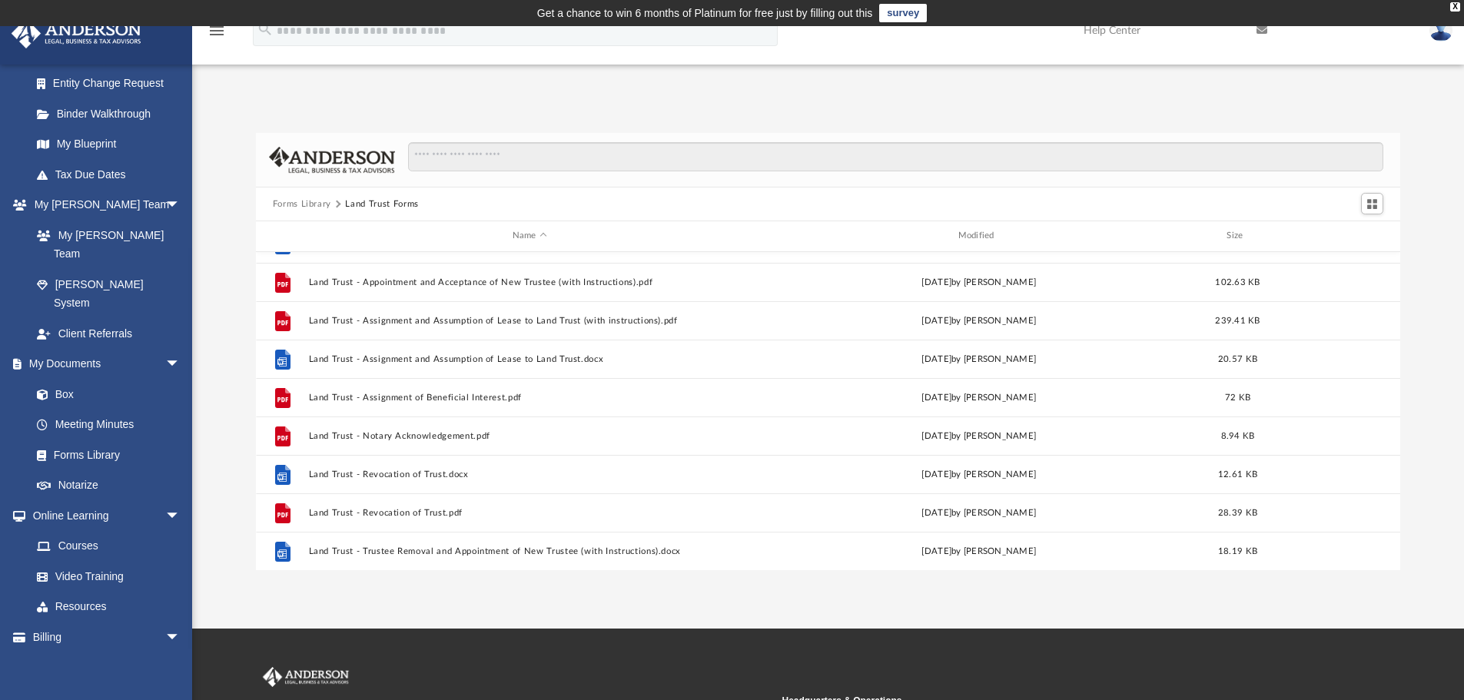
scroll to position [0, 0]
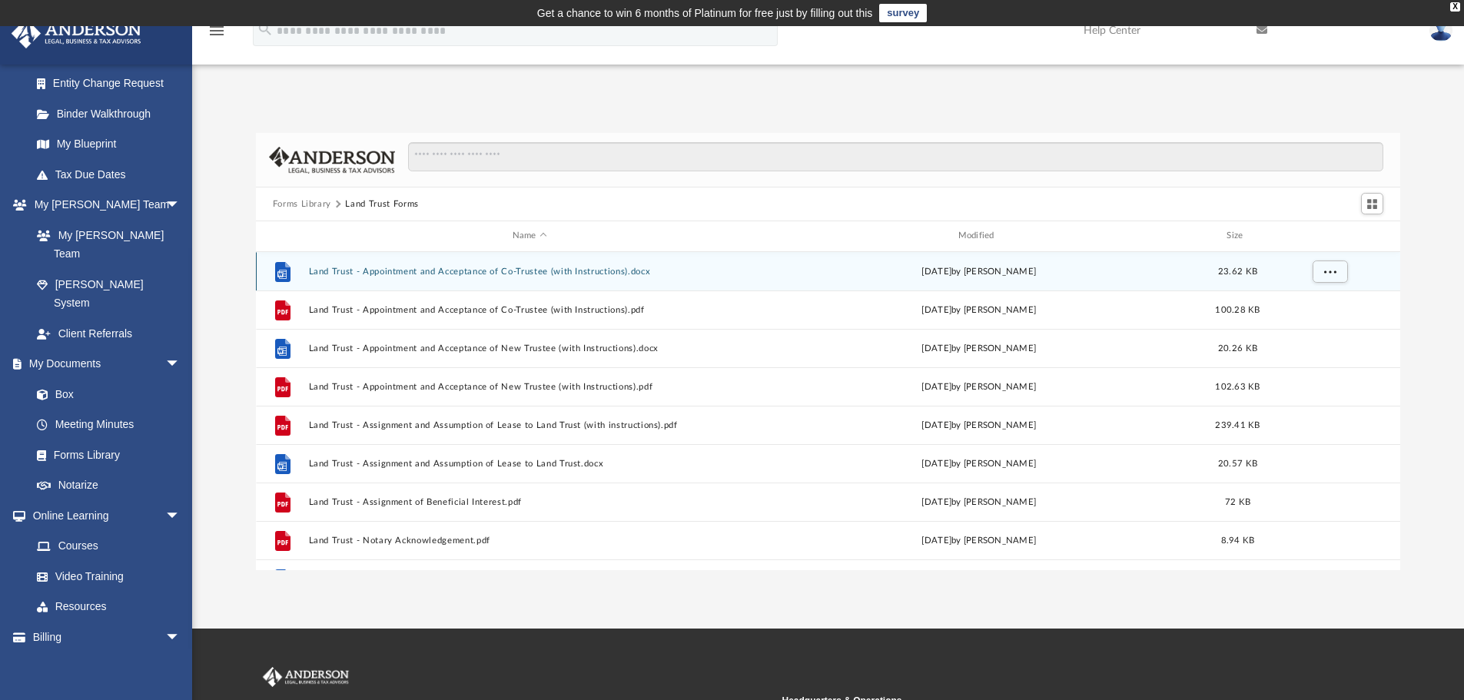
click at [553, 272] on button "Land Trust - Appointment and Acceptance of Co-Trustee (with Instructions).docx" at bounding box center [529, 272] width 443 height 10
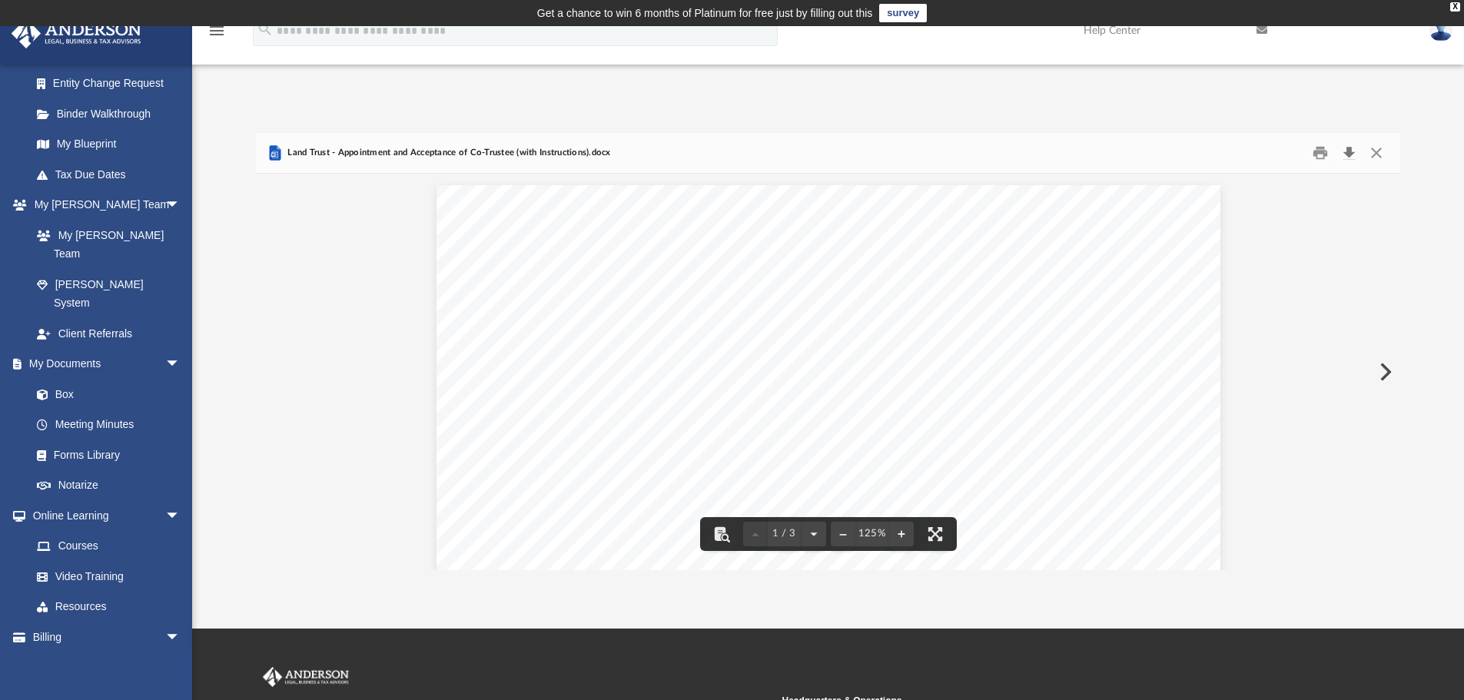
click at [1348, 154] on button "Download" at bounding box center [1349, 153] width 28 height 24
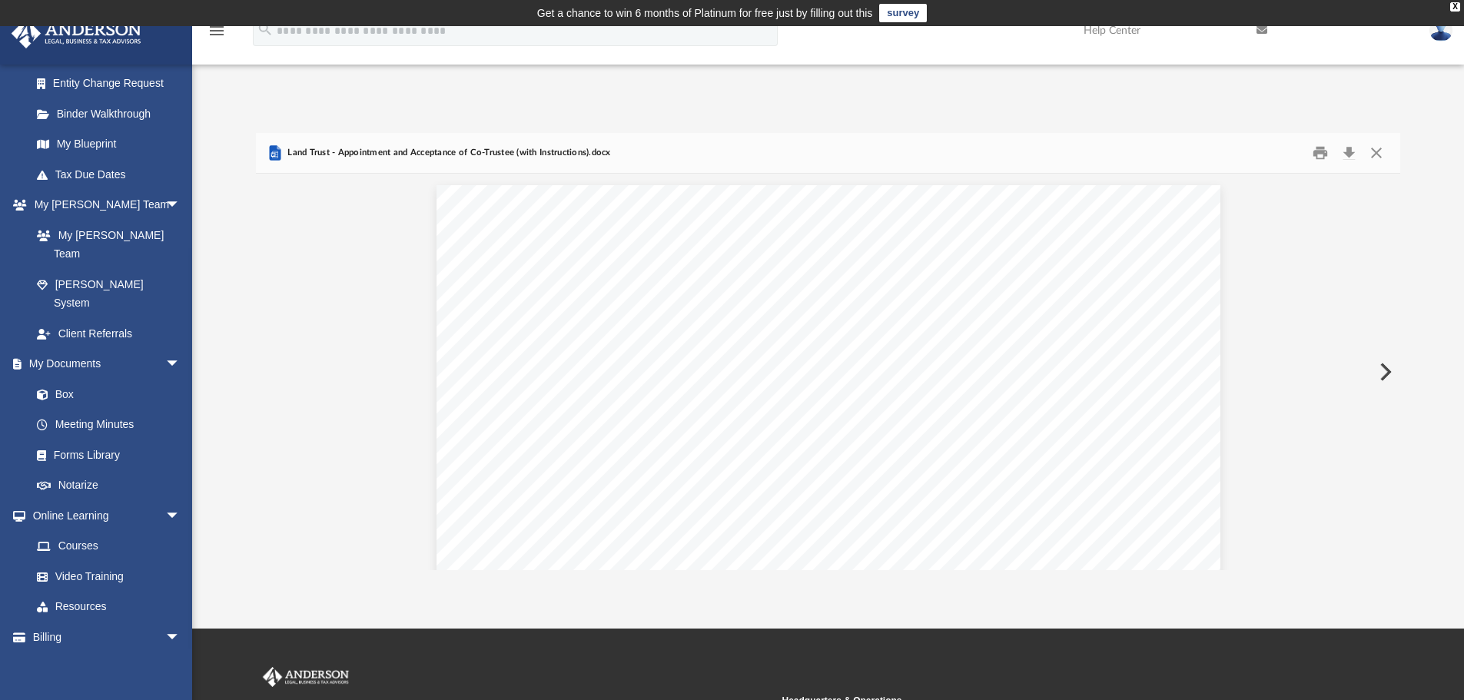
click at [1085, 106] on div "Forms Library Land Trust Forms Name Modified Size File Land Trust - Appointment…" at bounding box center [828, 336] width 1272 height 470
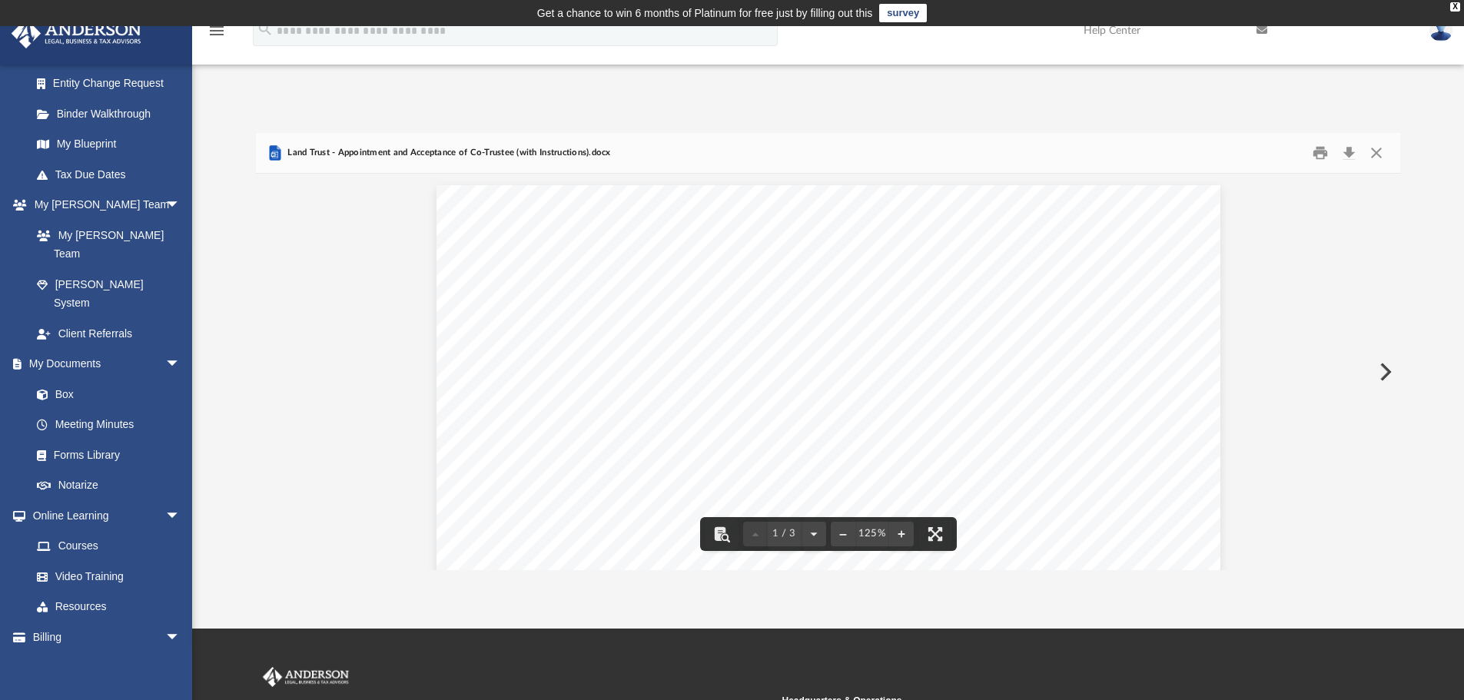
click at [1387, 162] on button "Close" at bounding box center [1377, 153] width 28 height 24
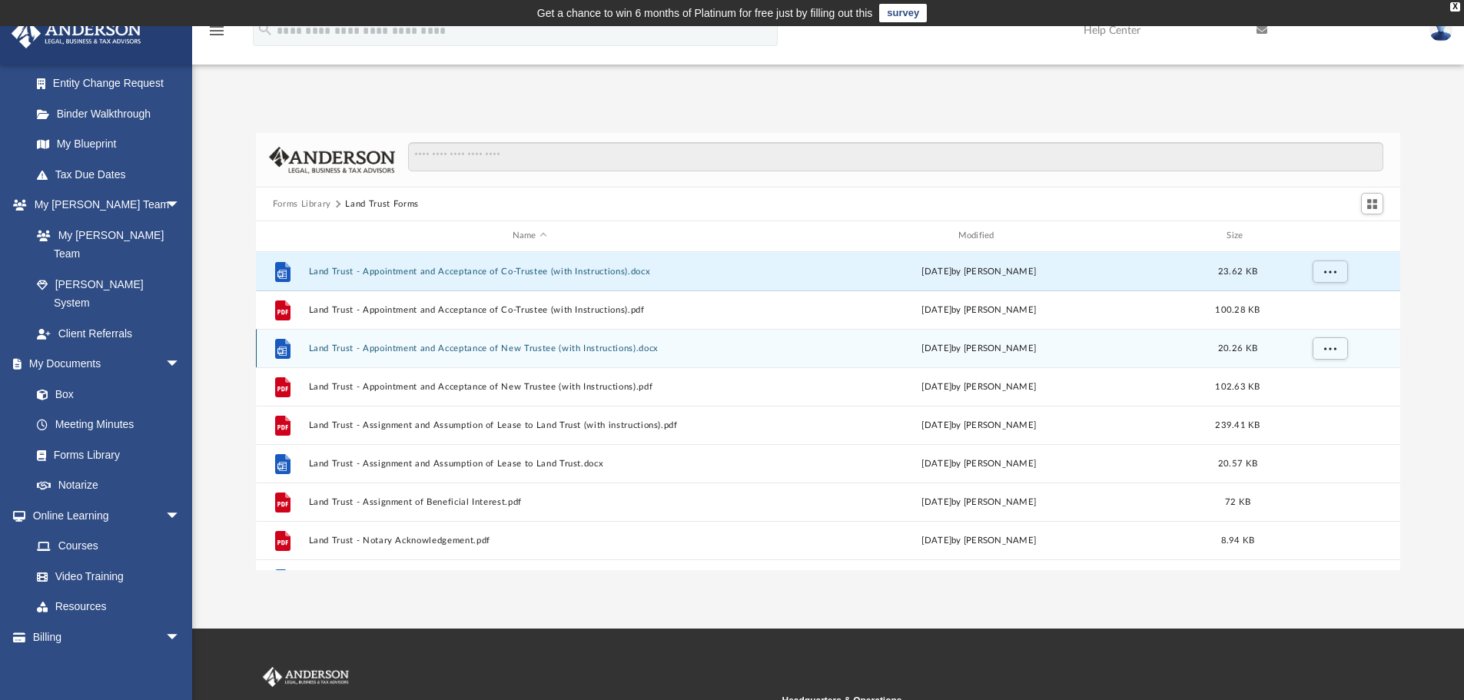
click at [524, 353] on button "Land Trust - Appointment and Acceptance of New Trustee (with Instructions).docx" at bounding box center [529, 349] width 443 height 10
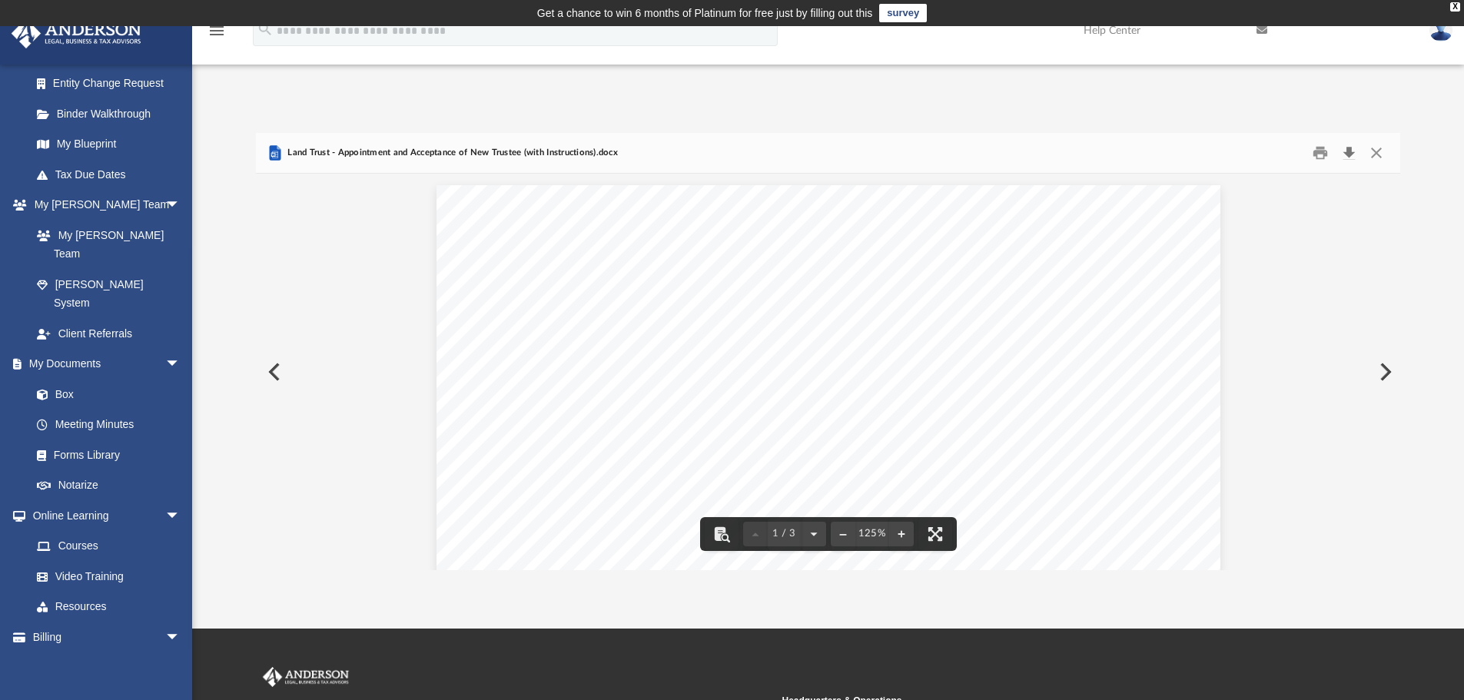
click at [1342, 158] on button "Download" at bounding box center [1349, 153] width 28 height 24
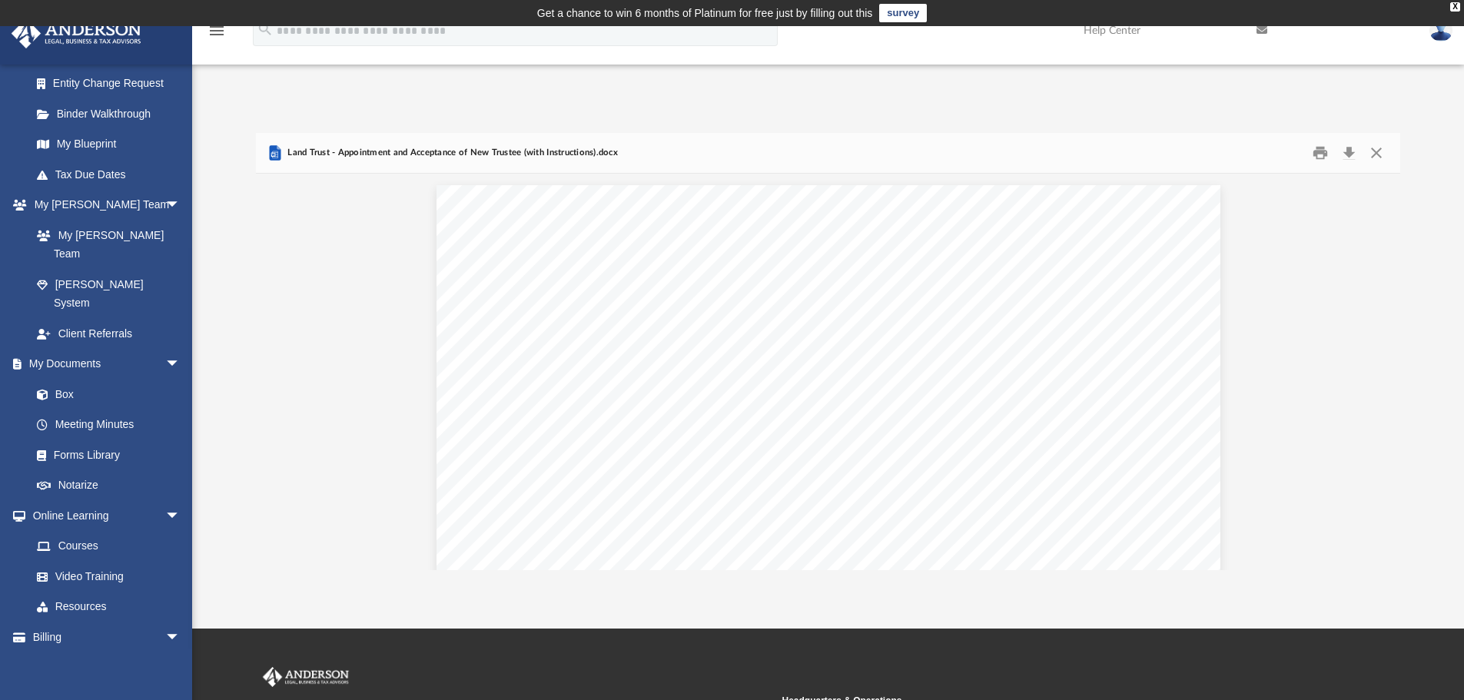
click at [1125, 103] on div "Forms Library Land Trust Forms Name Modified Size File Land Trust - Appointment…" at bounding box center [828, 336] width 1272 height 470
click at [1140, 107] on div "Forms Library Land Trust Forms Name Modified Size File Land Trust - Appointment…" at bounding box center [828, 336] width 1272 height 470
click at [1378, 155] on button "Close" at bounding box center [1377, 153] width 28 height 24
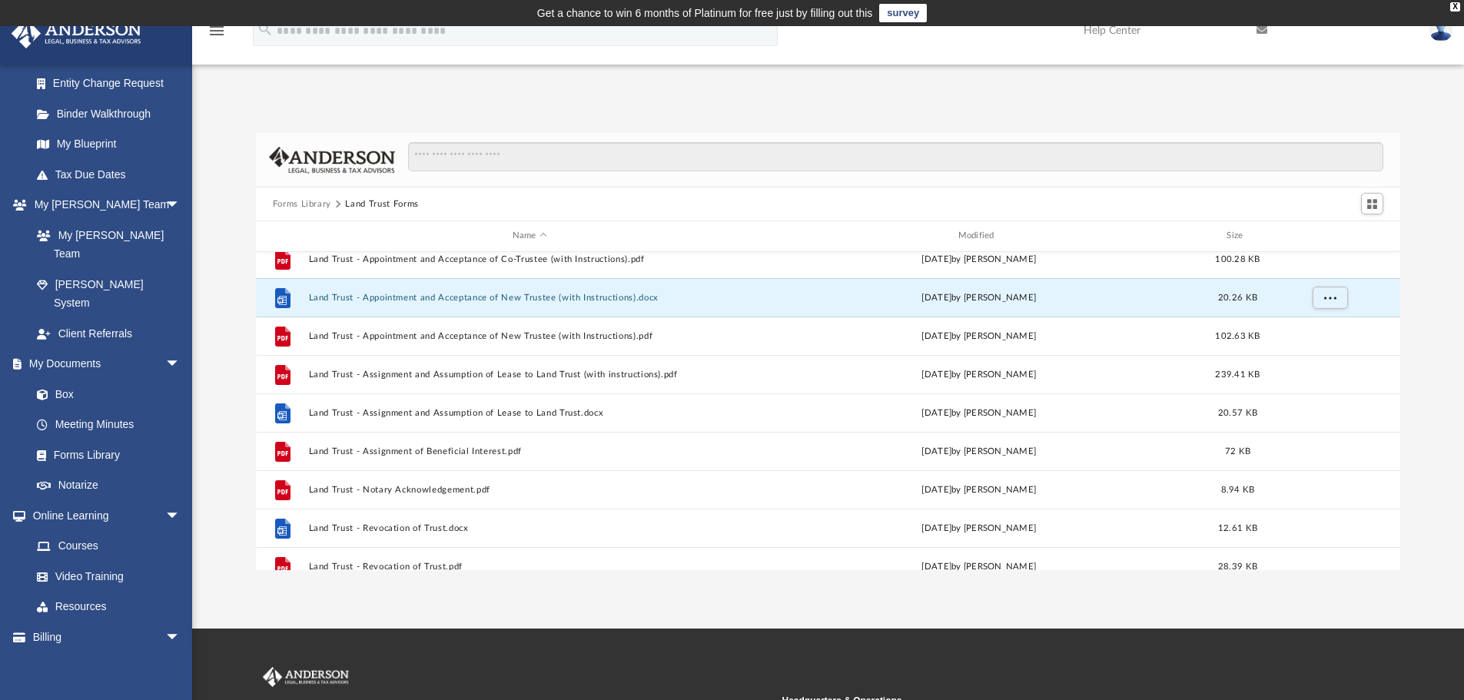
scroll to position [77, 0]
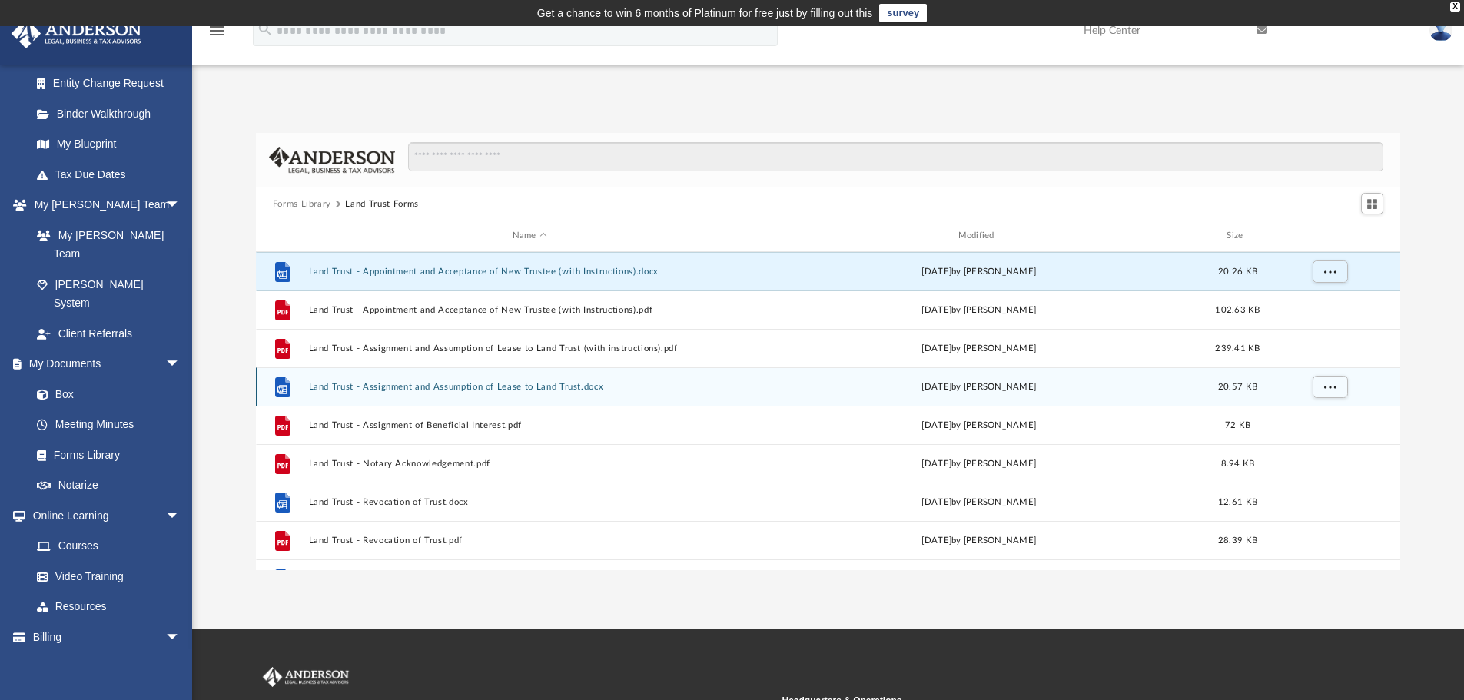
click at [492, 388] on button "Land Trust - Assignment and Assumption of Lease to Land Trust.docx" at bounding box center [529, 387] width 443 height 10
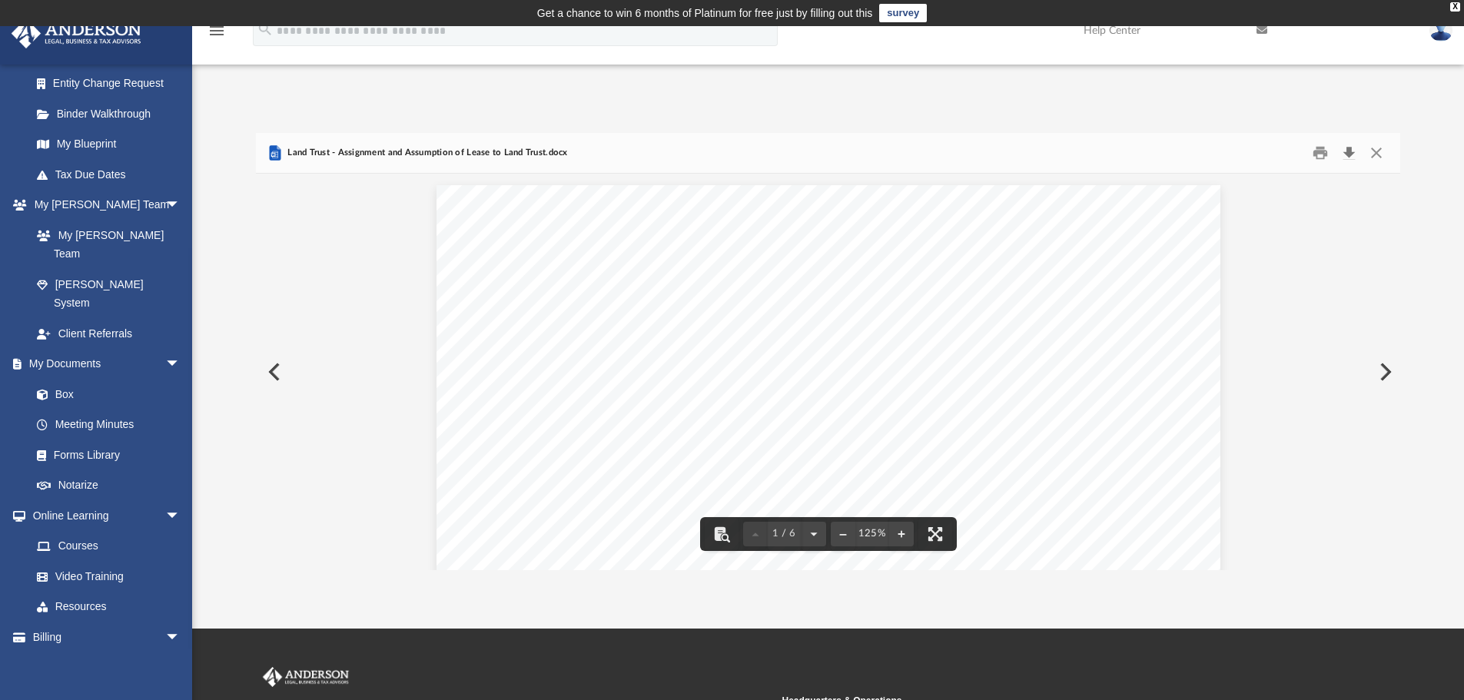
click at [1352, 152] on button "Download" at bounding box center [1349, 153] width 28 height 24
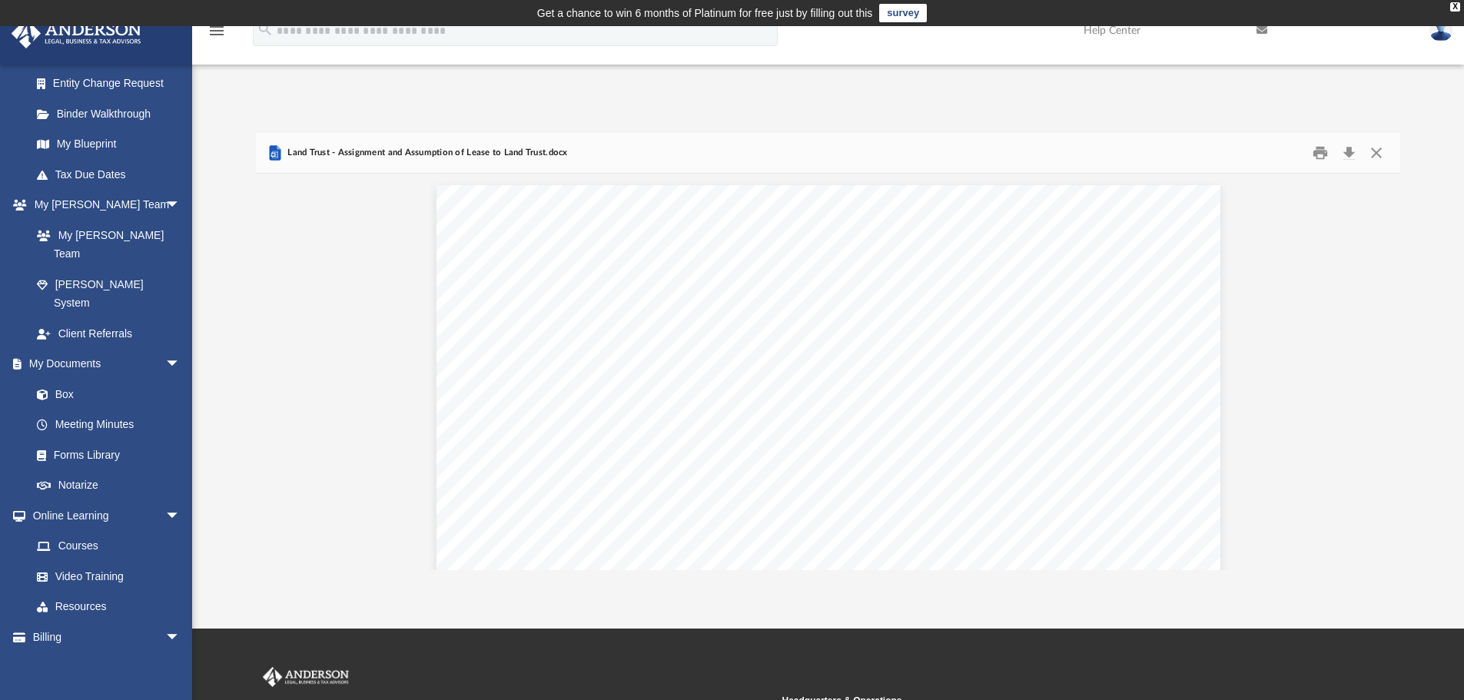
click at [1192, 114] on div "Forms Library Land Trust Forms Name Modified Size File Land Trust - Appointment…" at bounding box center [828, 336] width 1272 height 470
click at [1374, 153] on button "Close" at bounding box center [1377, 153] width 28 height 24
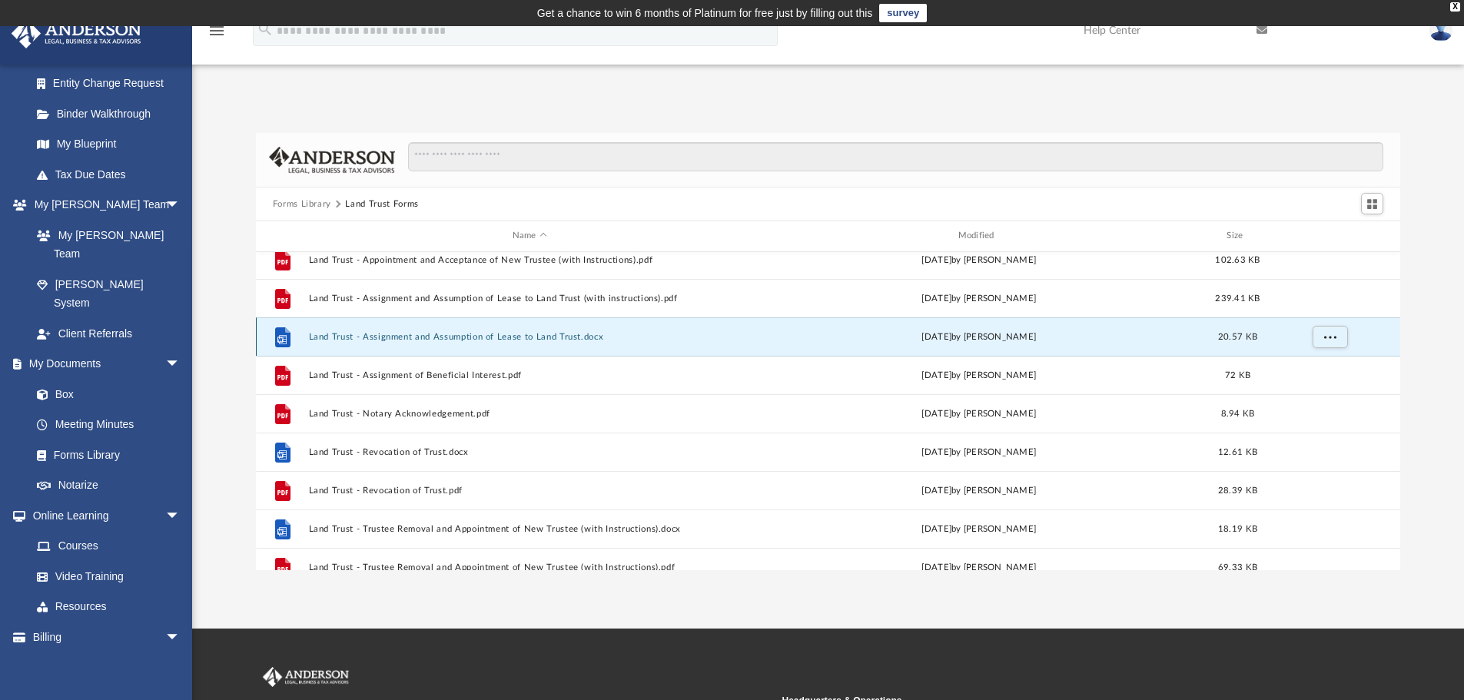
scroll to position [154, 0]
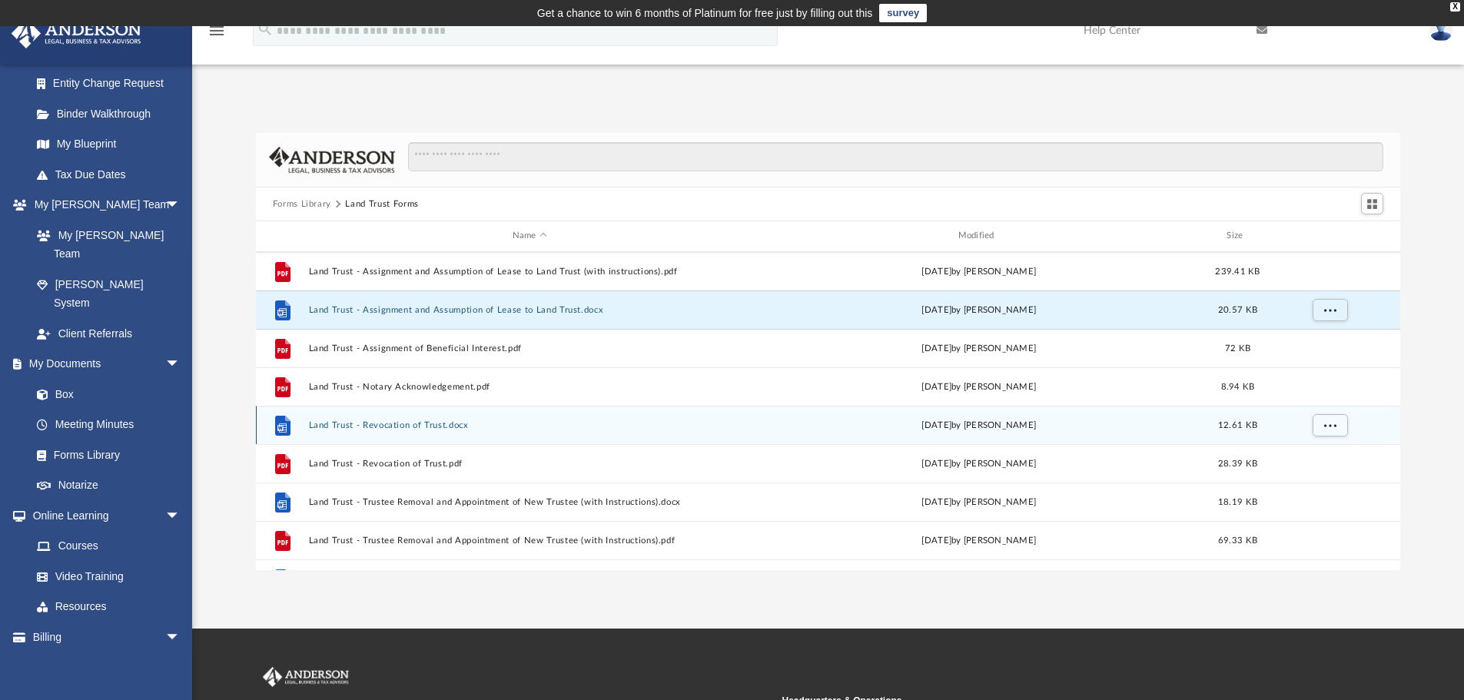
click at [420, 425] on button "Land Trust - Revocation of Trust.docx" at bounding box center [529, 425] width 443 height 10
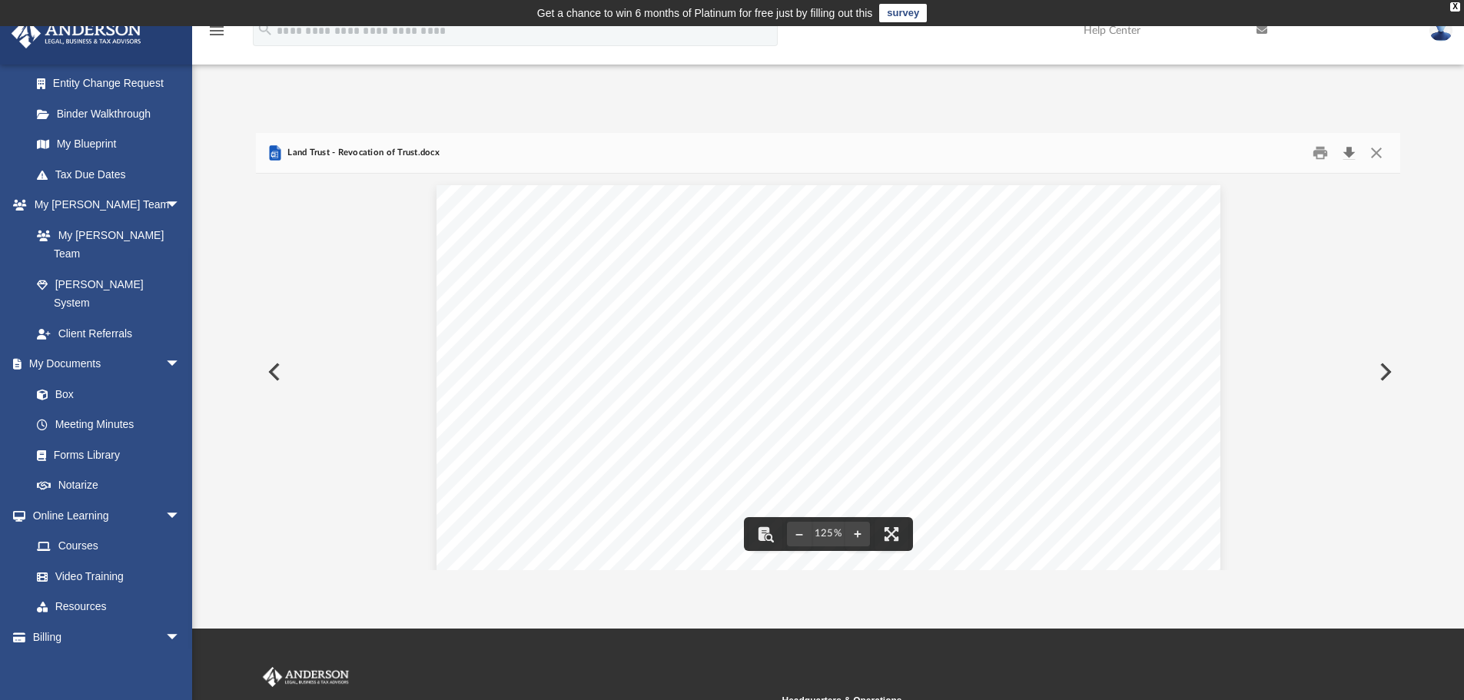
click at [1356, 155] on button "Download" at bounding box center [1349, 153] width 28 height 24
drag, startPoint x: 1154, startPoint y: 104, endPoint x: 1165, endPoint y: 108, distance: 12.4
click at [1154, 104] on div "Forms Library Land Trust Forms Name Modified Size File Land Trust - Appointment…" at bounding box center [828, 336] width 1272 height 470
click at [1377, 155] on button "Close" at bounding box center [1377, 153] width 28 height 24
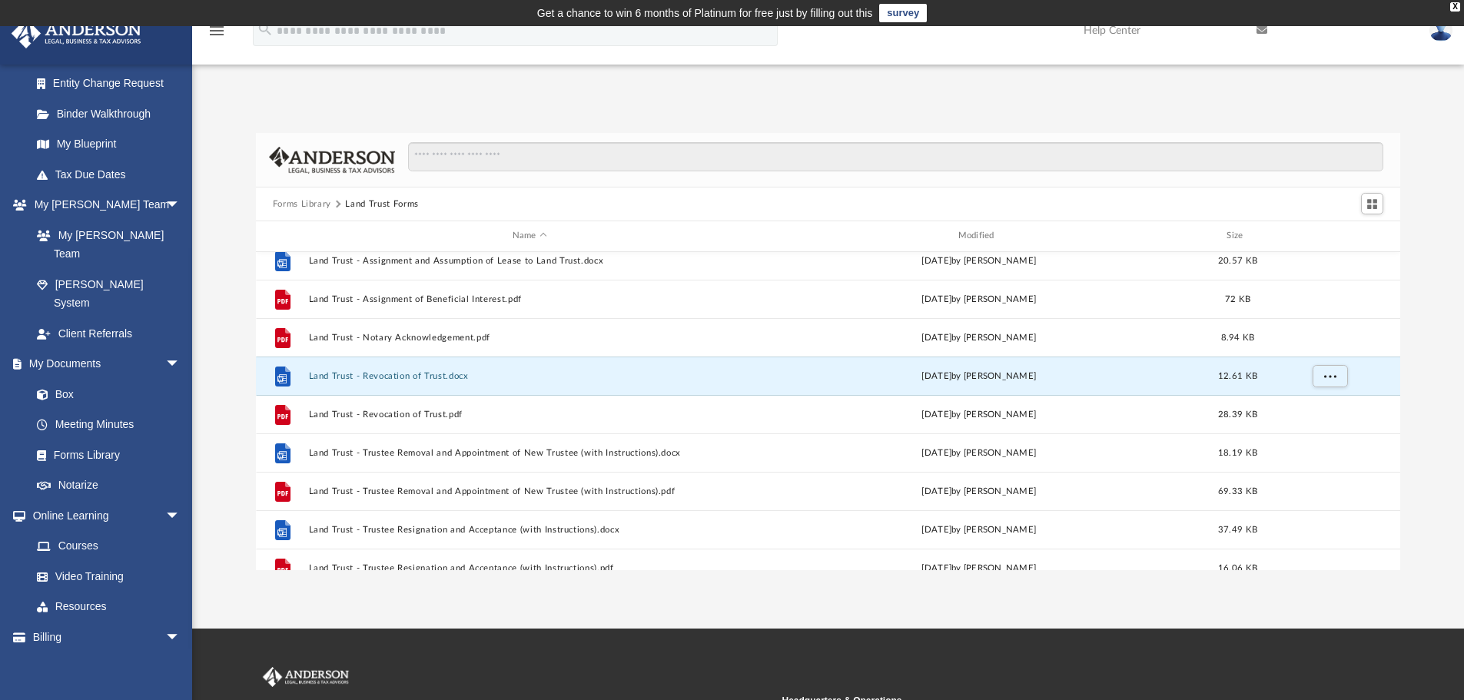
scroll to position [231, 0]
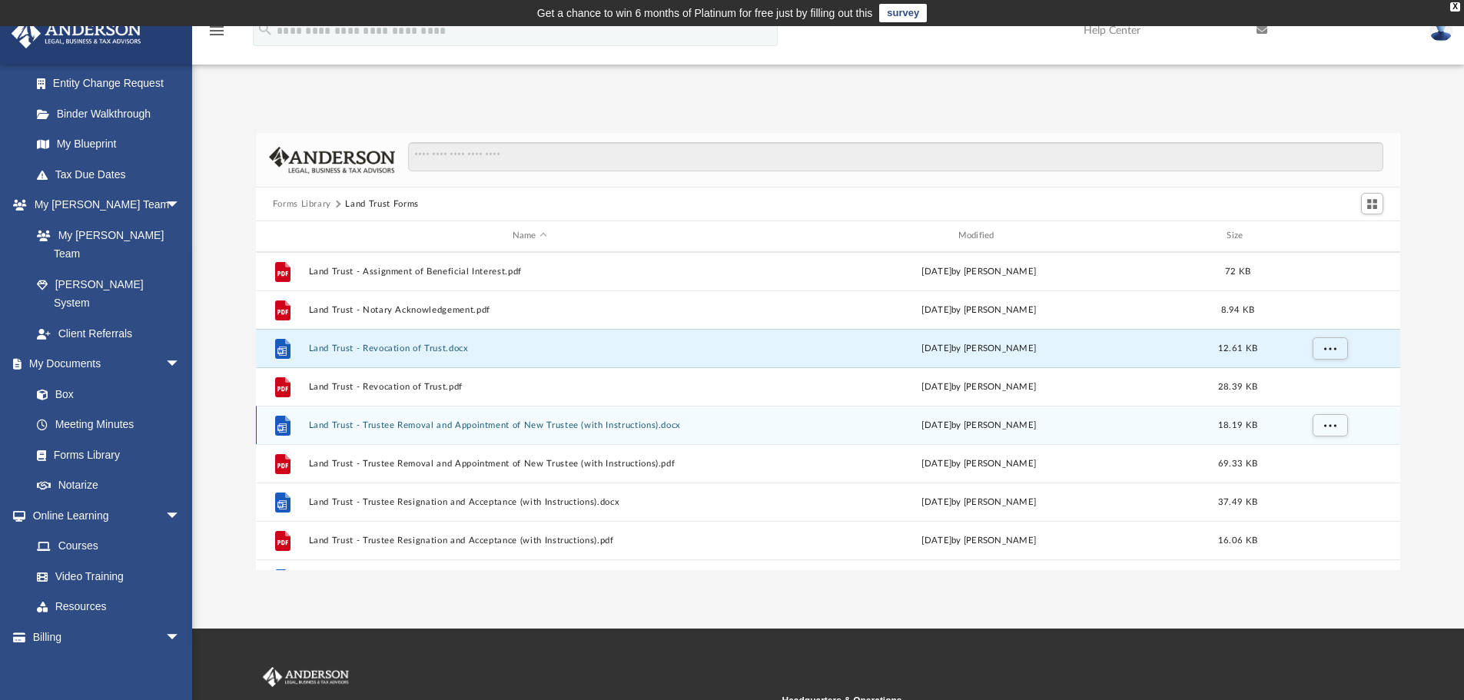
click at [461, 424] on button "Land Trust - Trustee Removal and Appointment of New Trustee (with Instructions)…" at bounding box center [529, 425] width 443 height 10
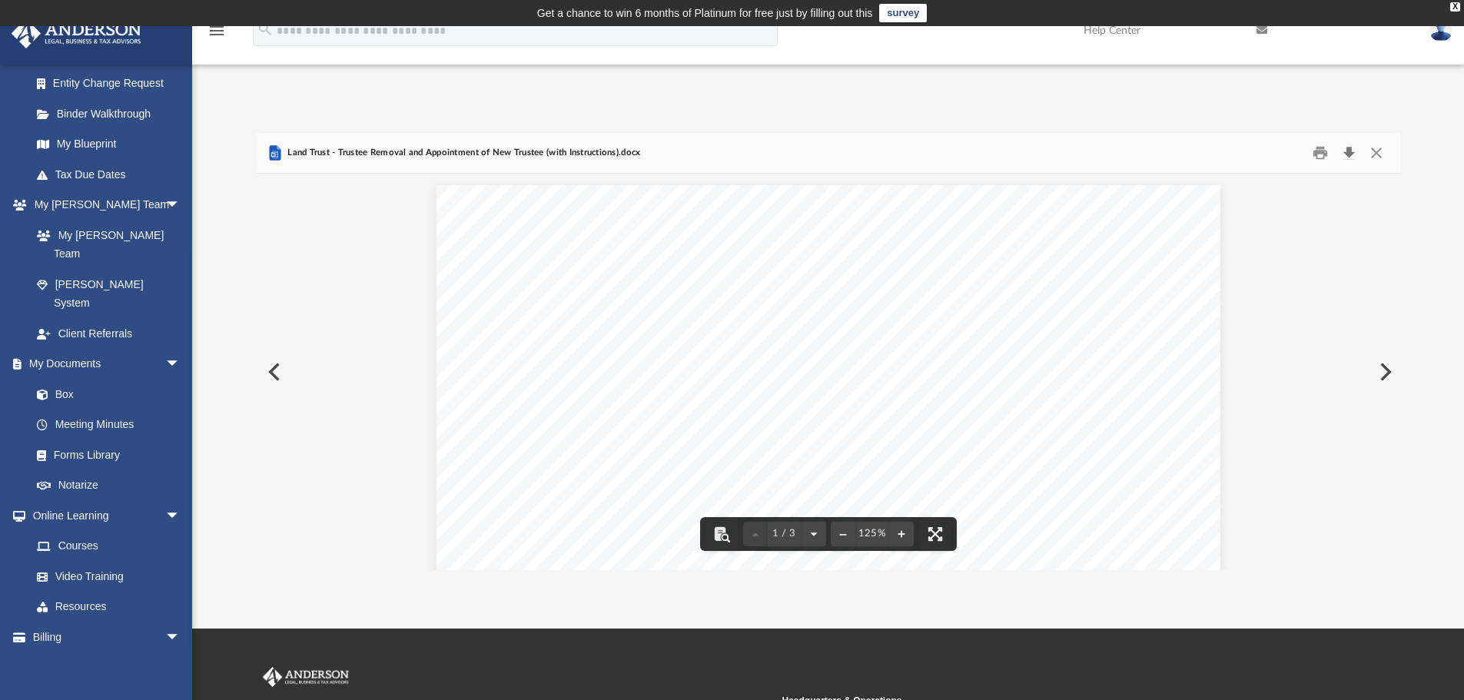
click at [1351, 156] on button "Download" at bounding box center [1349, 153] width 28 height 24
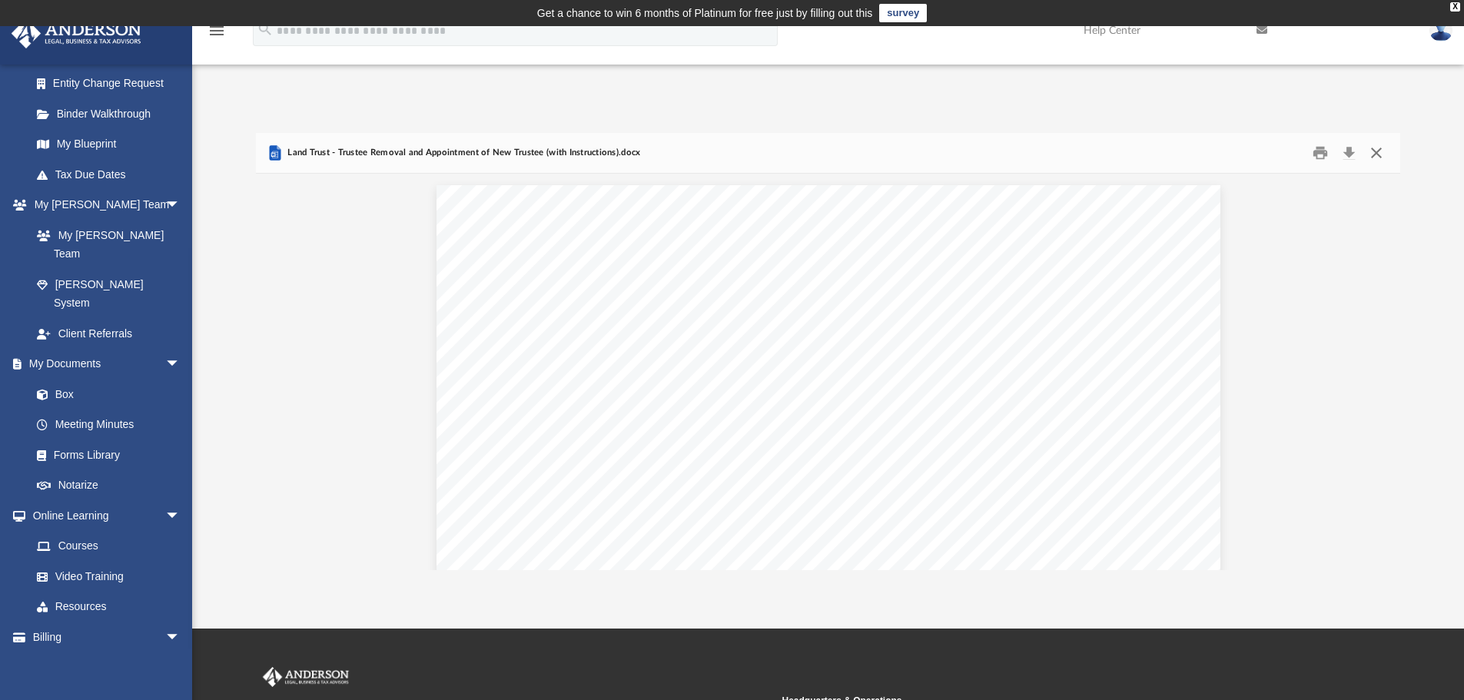
click at [1377, 148] on button "Close" at bounding box center [1377, 153] width 28 height 24
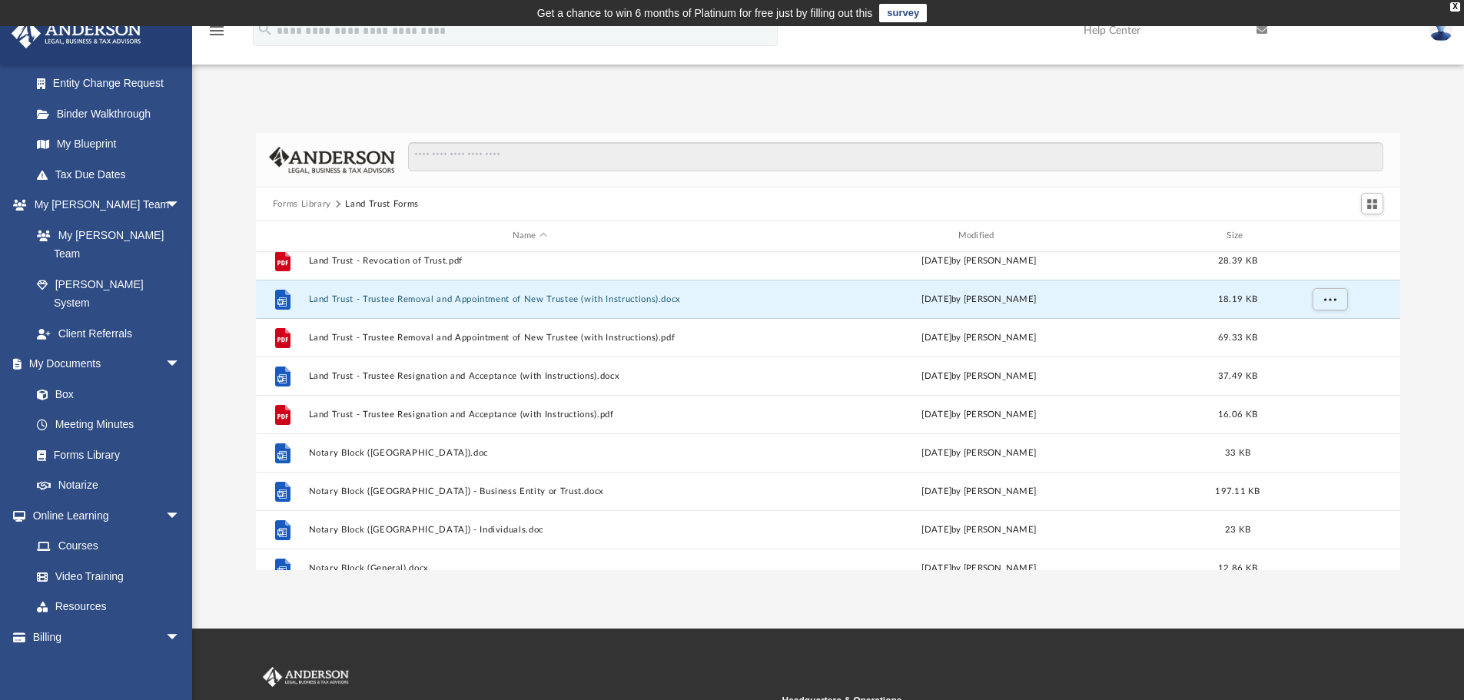
scroll to position [384, 0]
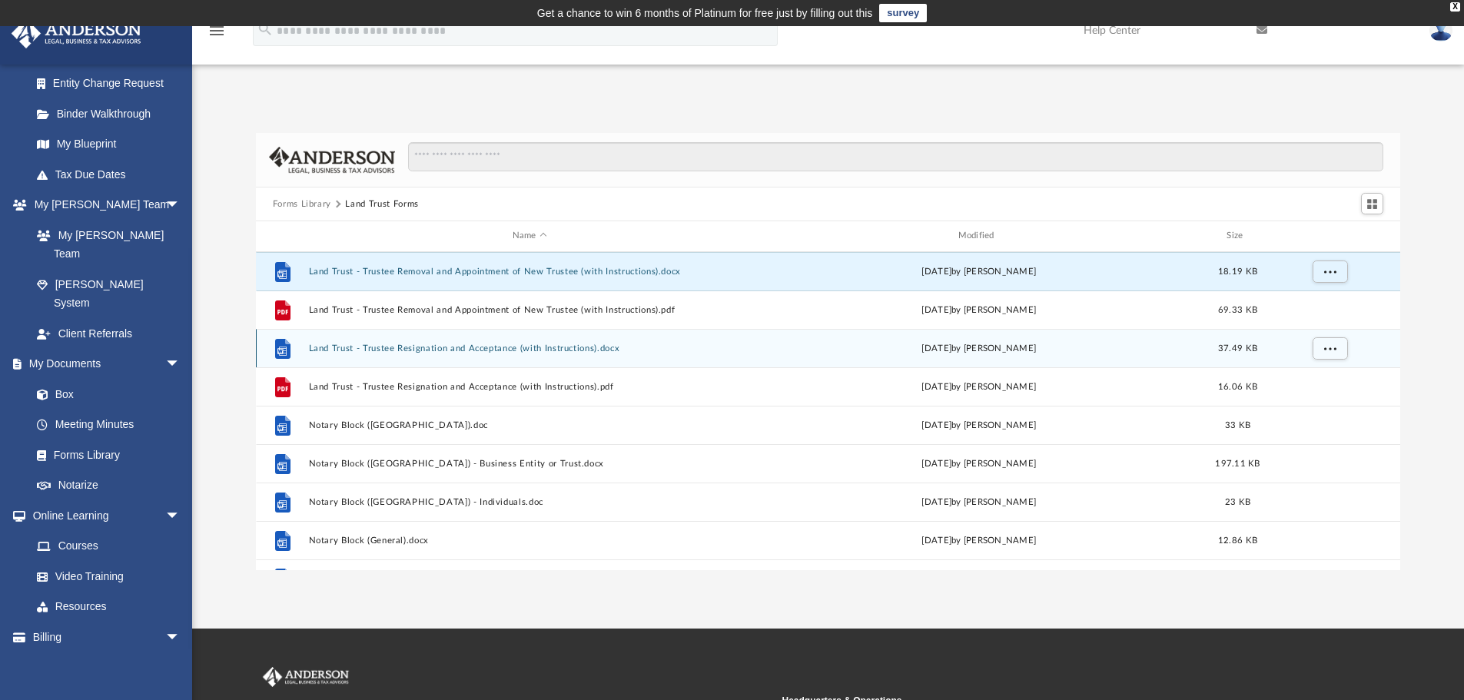
click at [482, 351] on button "Land Trust - Trustee Resignation and Acceptance (with Instructions).docx" at bounding box center [529, 349] width 443 height 10
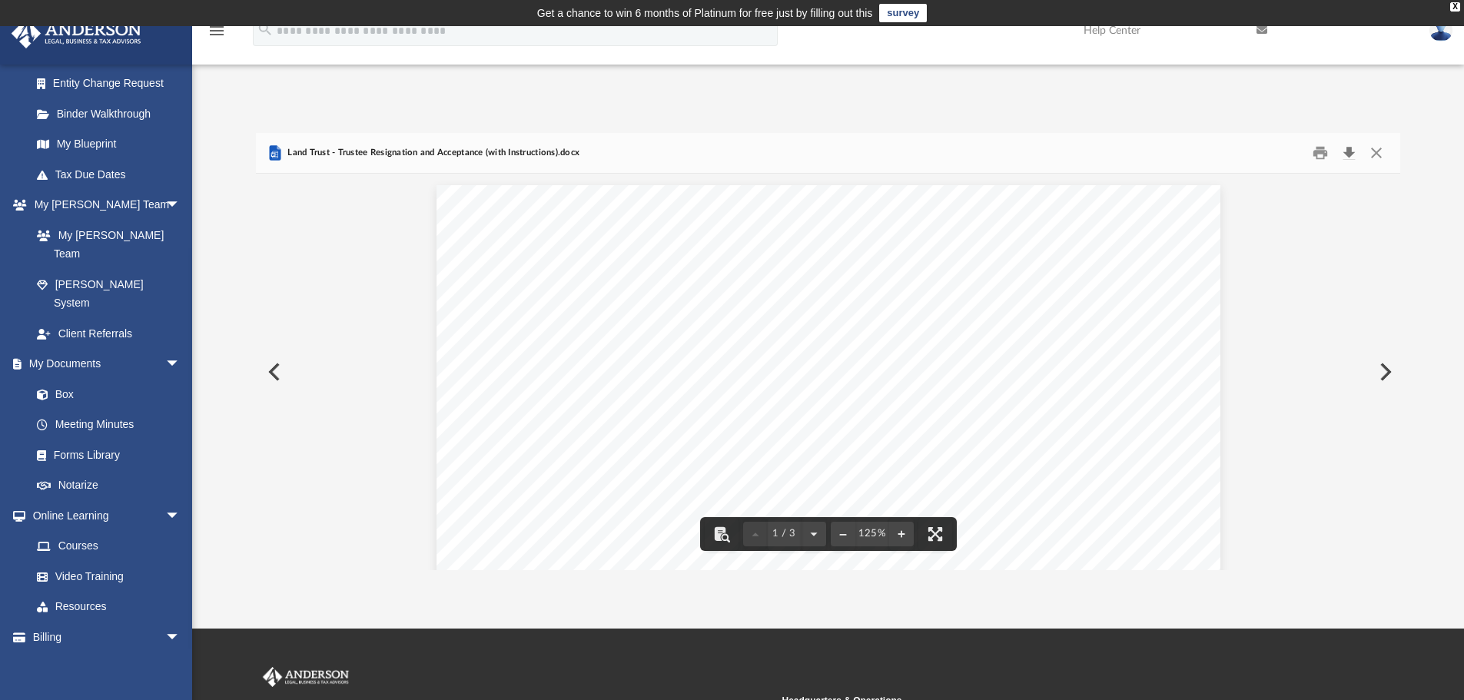
click at [1349, 155] on button "Download" at bounding box center [1349, 153] width 28 height 24
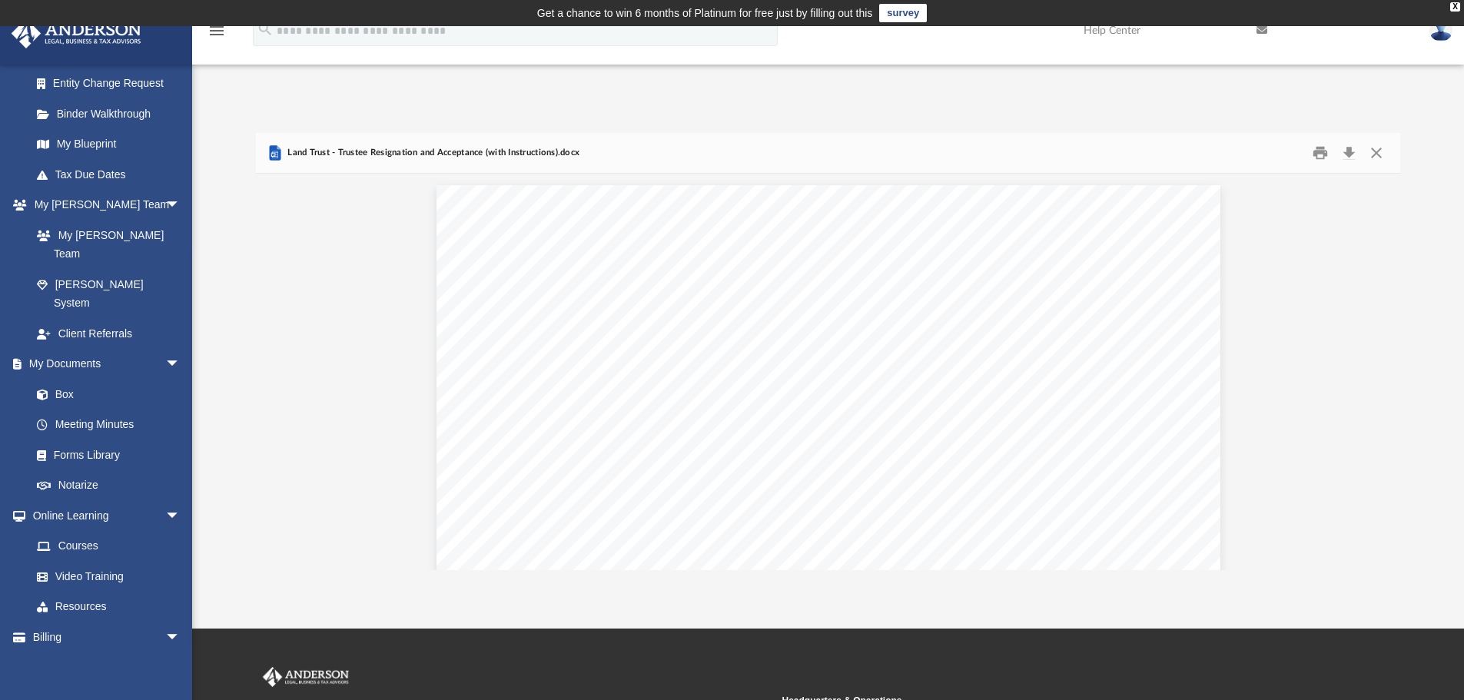
click at [962, 116] on div "Forms Library Land Trust Forms Name Modified Size File Land Trust - Revocation …" at bounding box center [828, 336] width 1272 height 470
click at [1377, 156] on button "Close" at bounding box center [1377, 153] width 28 height 24
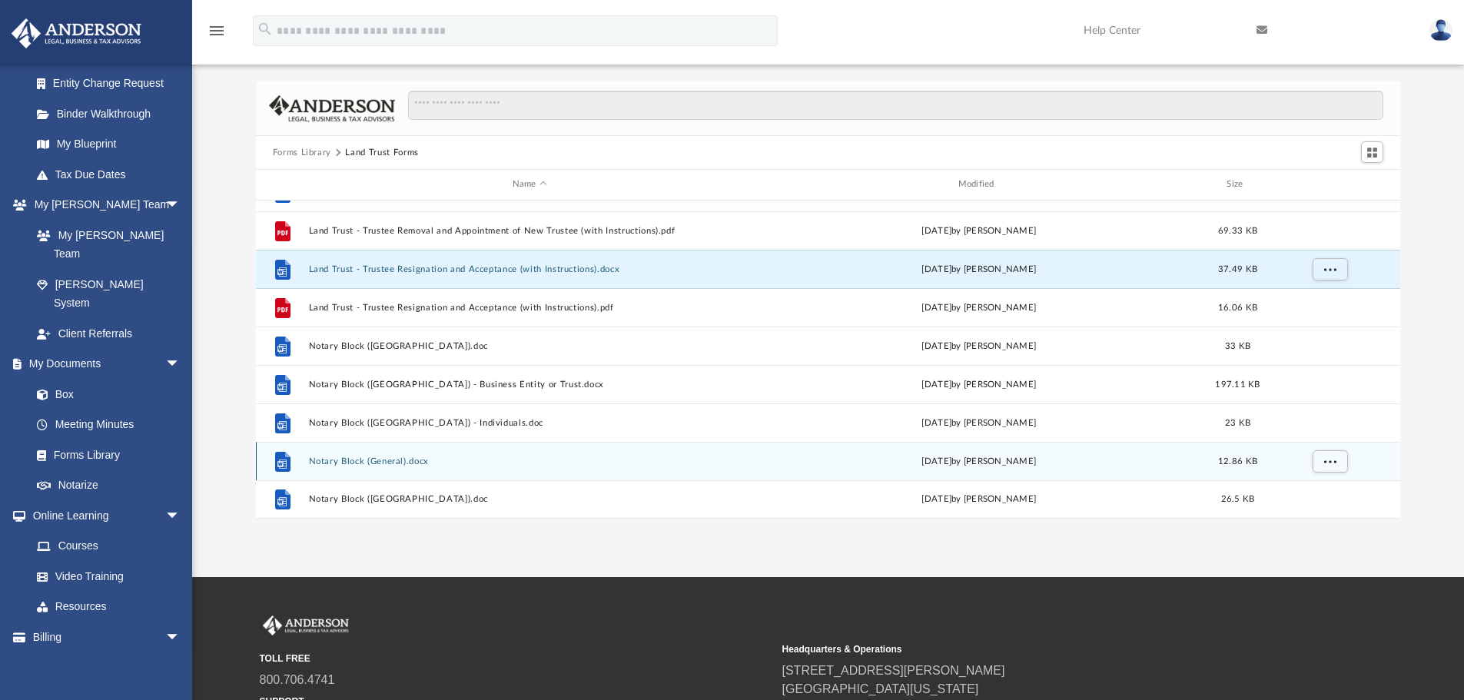
scroll to position [77, 0]
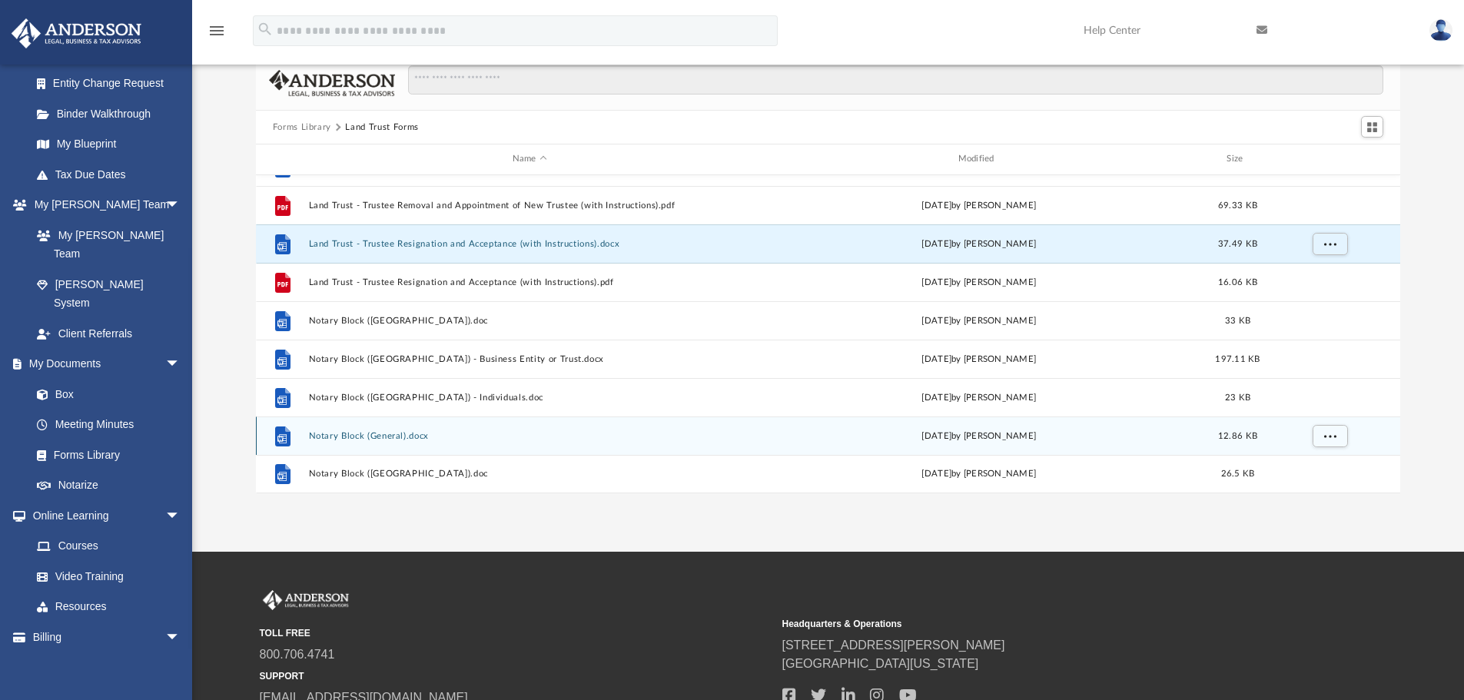
click at [404, 436] on button "Notary Block (General).docx" at bounding box center [529, 436] width 443 height 10
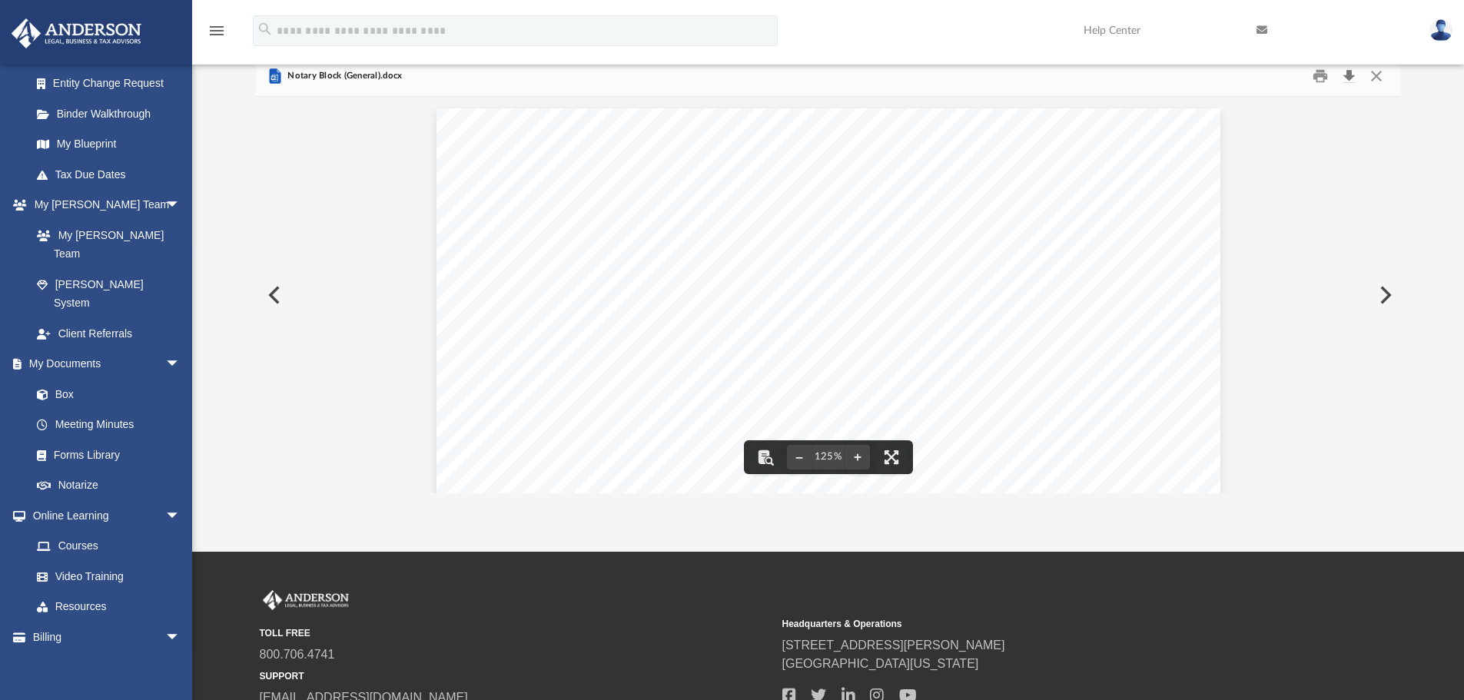
click at [1350, 76] on button "Download" at bounding box center [1349, 77] width 28 height 24
click at [1381, 77] on button "Close" at bounding box center [1377, 77] width 28 height 24
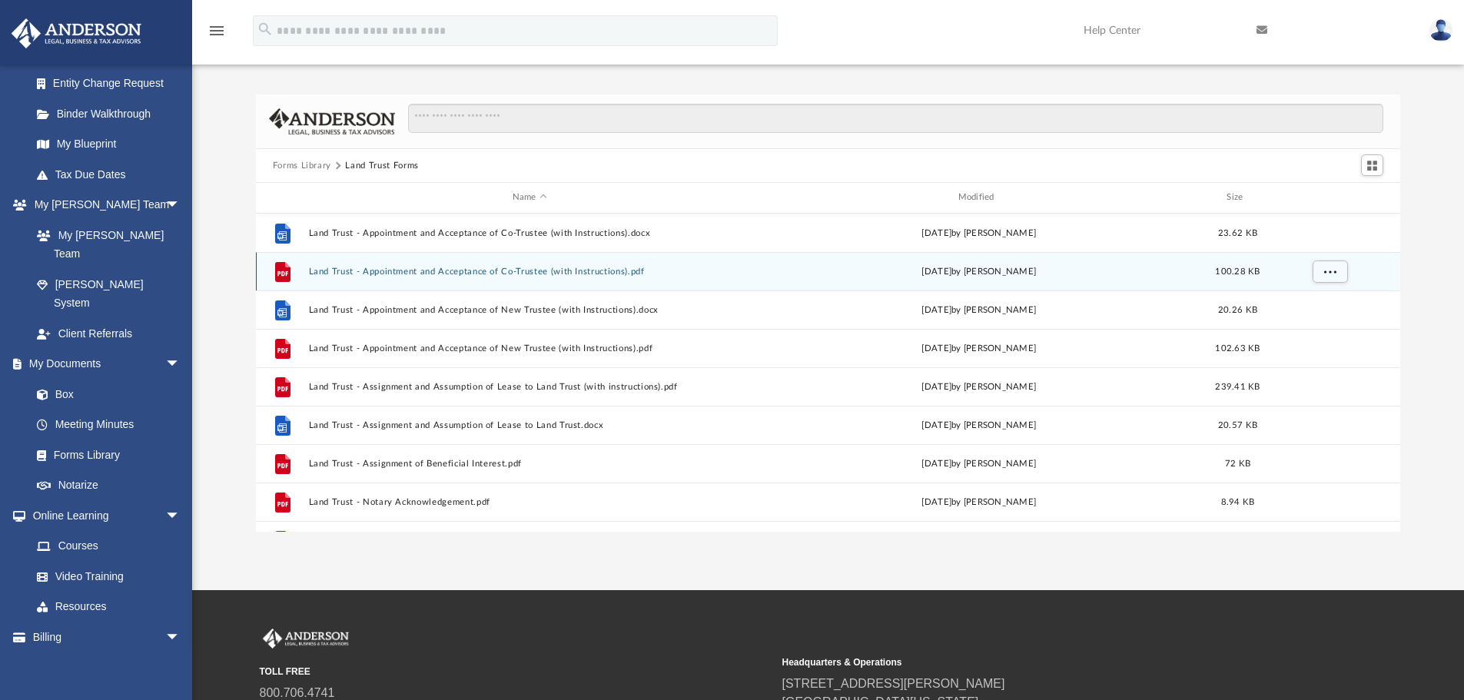
scroll to position [0, 0]
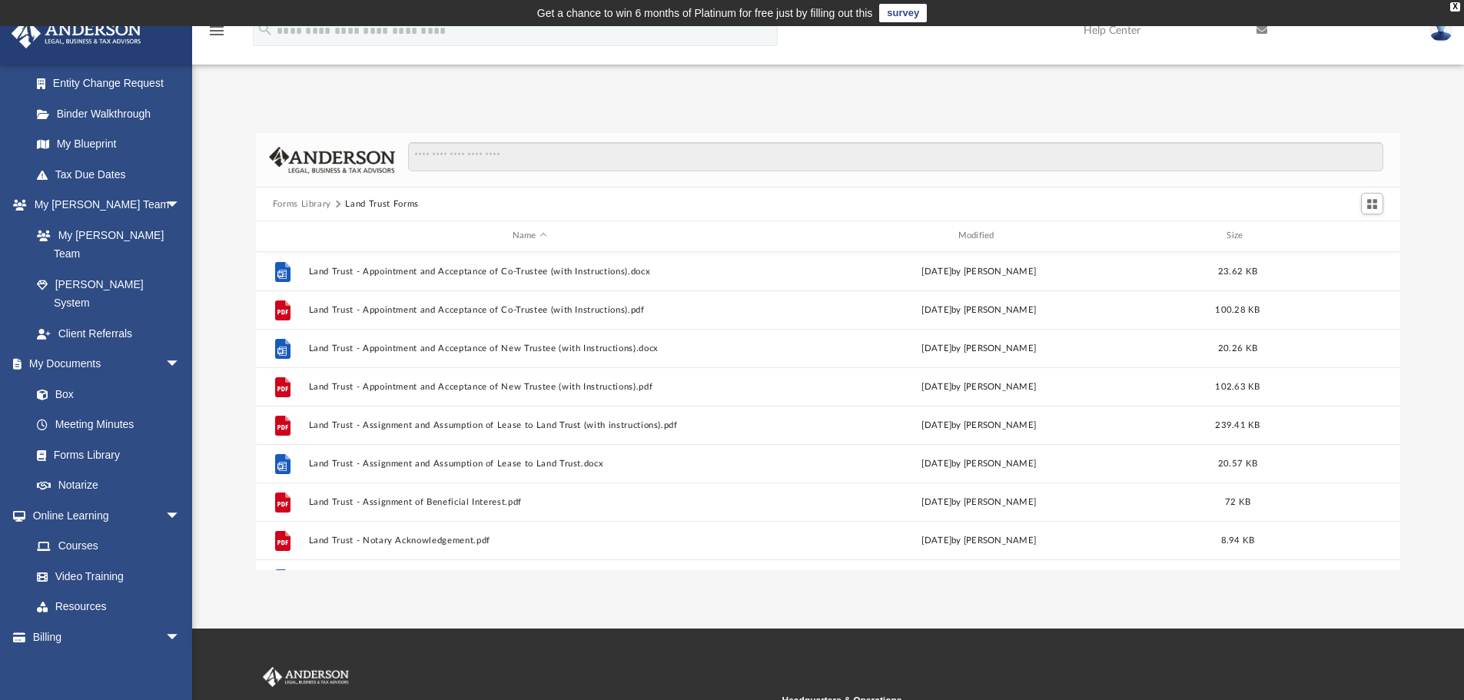
click at [325, 202] on button "Forms Library" at bounding box center [302, 205] width 58 height 14
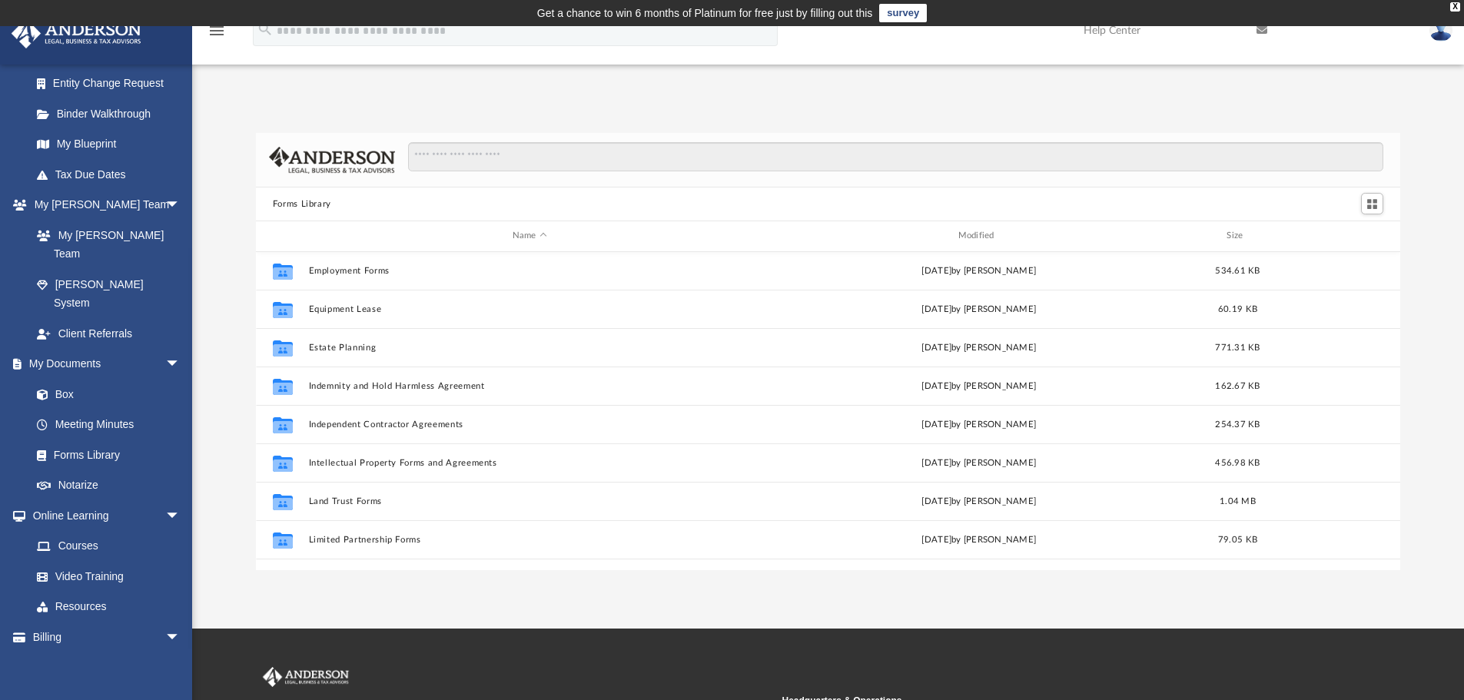
scroll to position [461, 0]
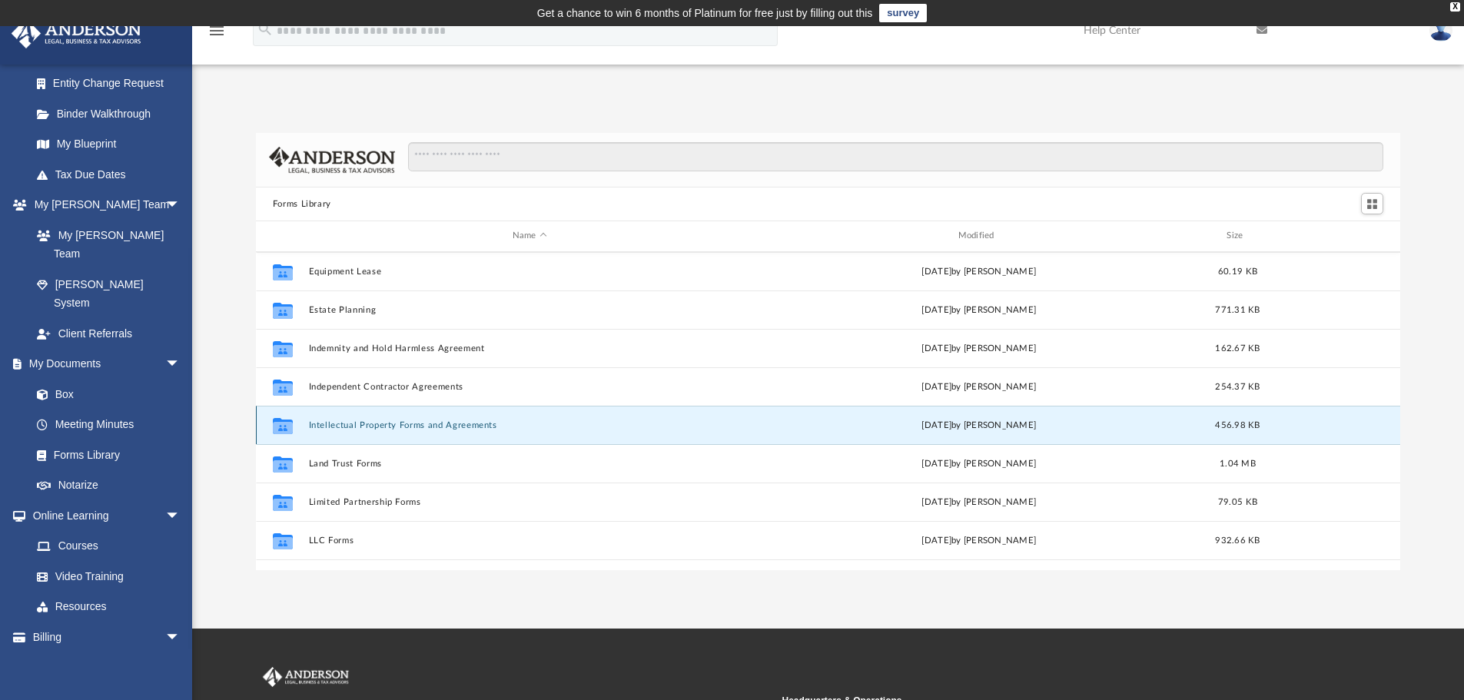
click at [478, 427] on button "Intellectual Property Forms and Agreements" at bounding box center [529, 425] width 443 height 10
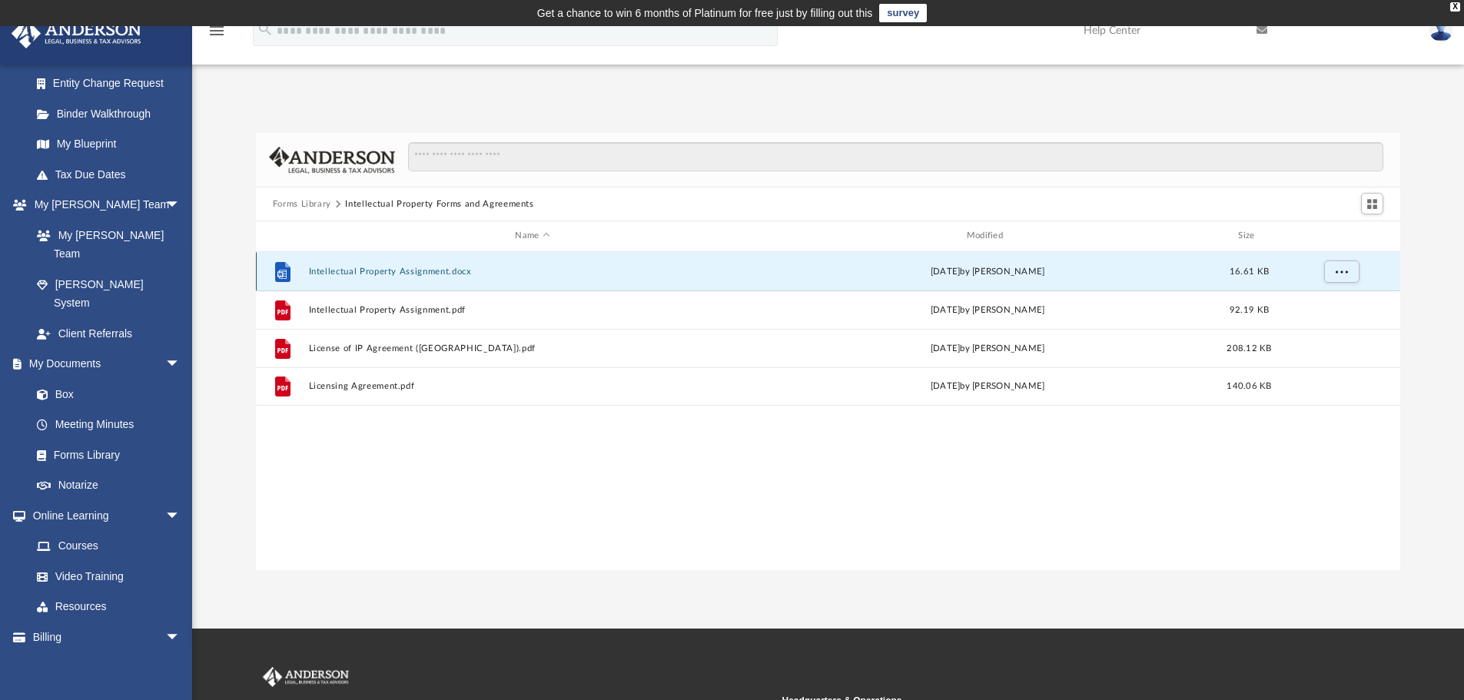
click at [400, 273] on button "Intellectual Property Assignment.docx" at bounding box center [532, 272] width 448 height 10
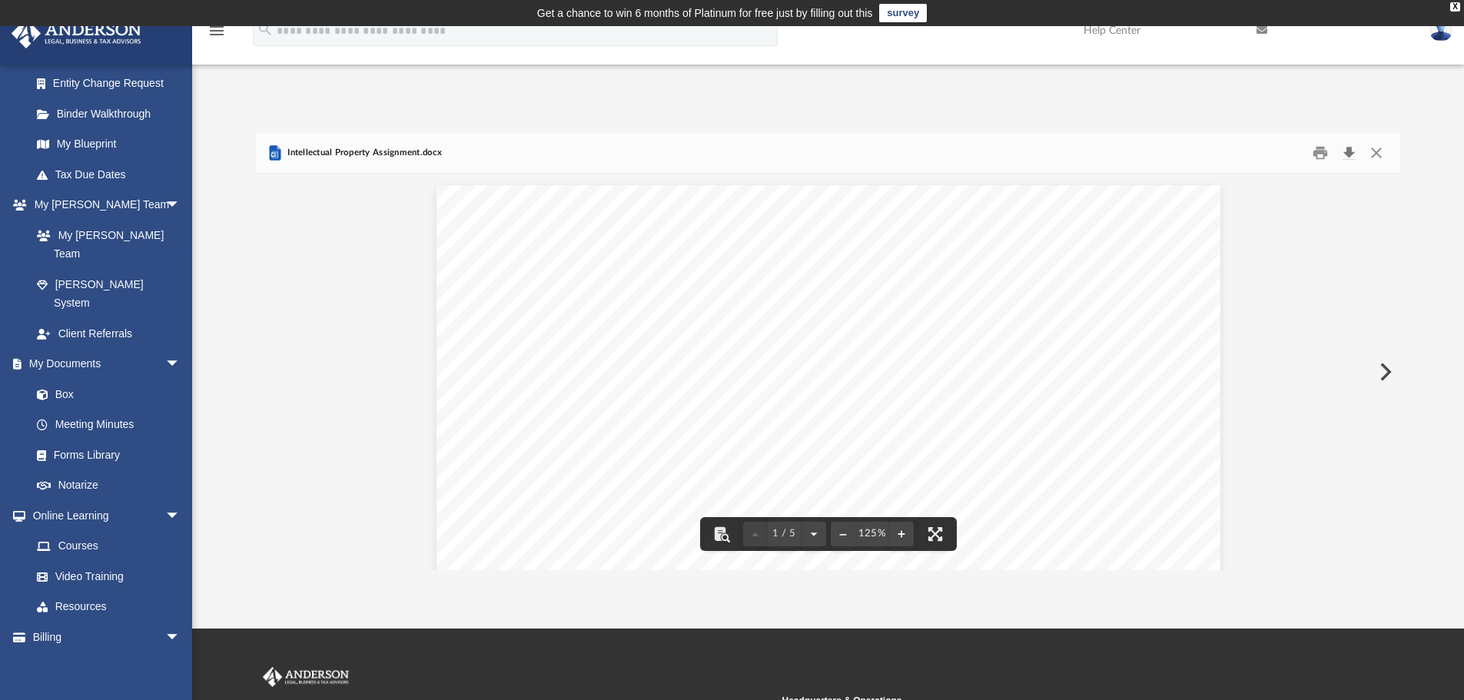
click at [1353, 151] on button "Download" at bounding box center [1349, 153] width 28 height 24
click at [1088, 112] on div "Forms Library Intellectual Property Forms and Agreements Name Modified Size Fil…" at bounding box center [828, 336] width 1272 height 470
click at [1374, 155] on button "Close" at bounding box center [1377, 153] width 28 height 24
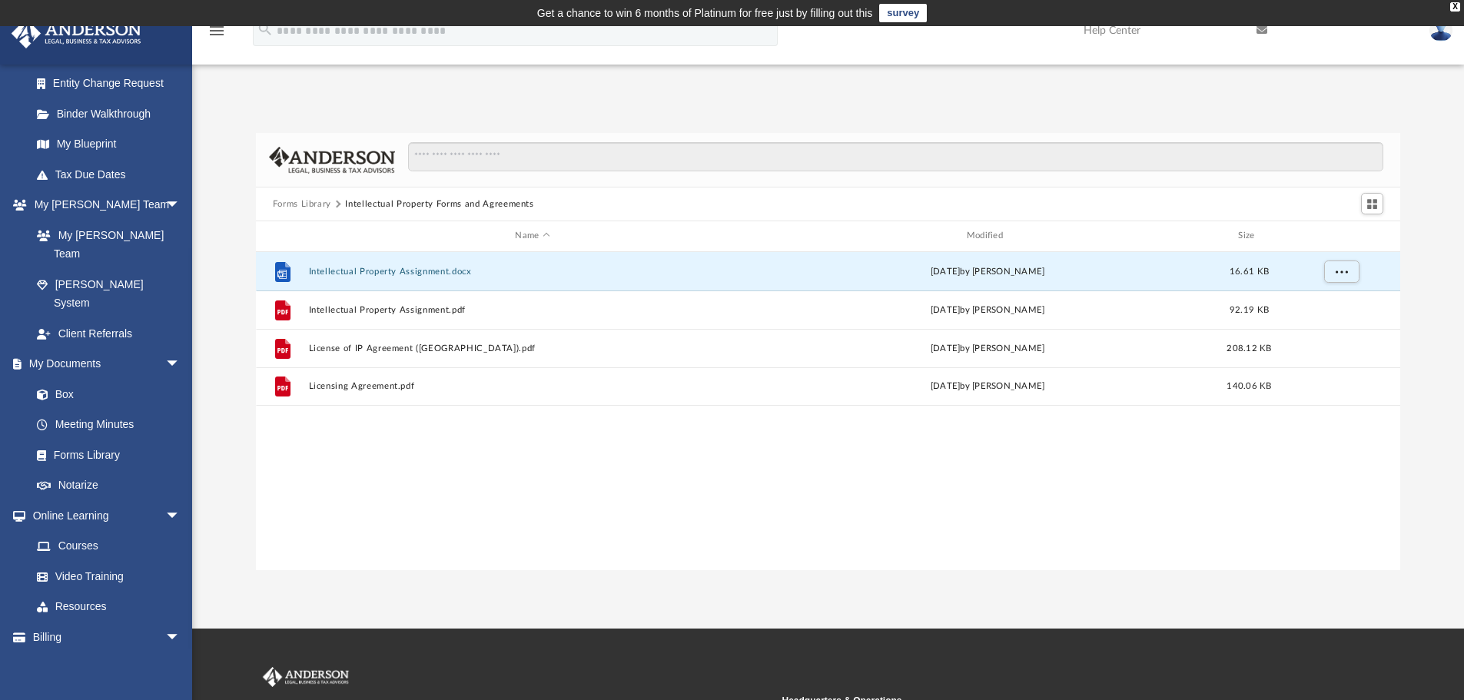
click at [299, 200] on button "Forms Library" at bounding box center [302, 205] width 58 height 14
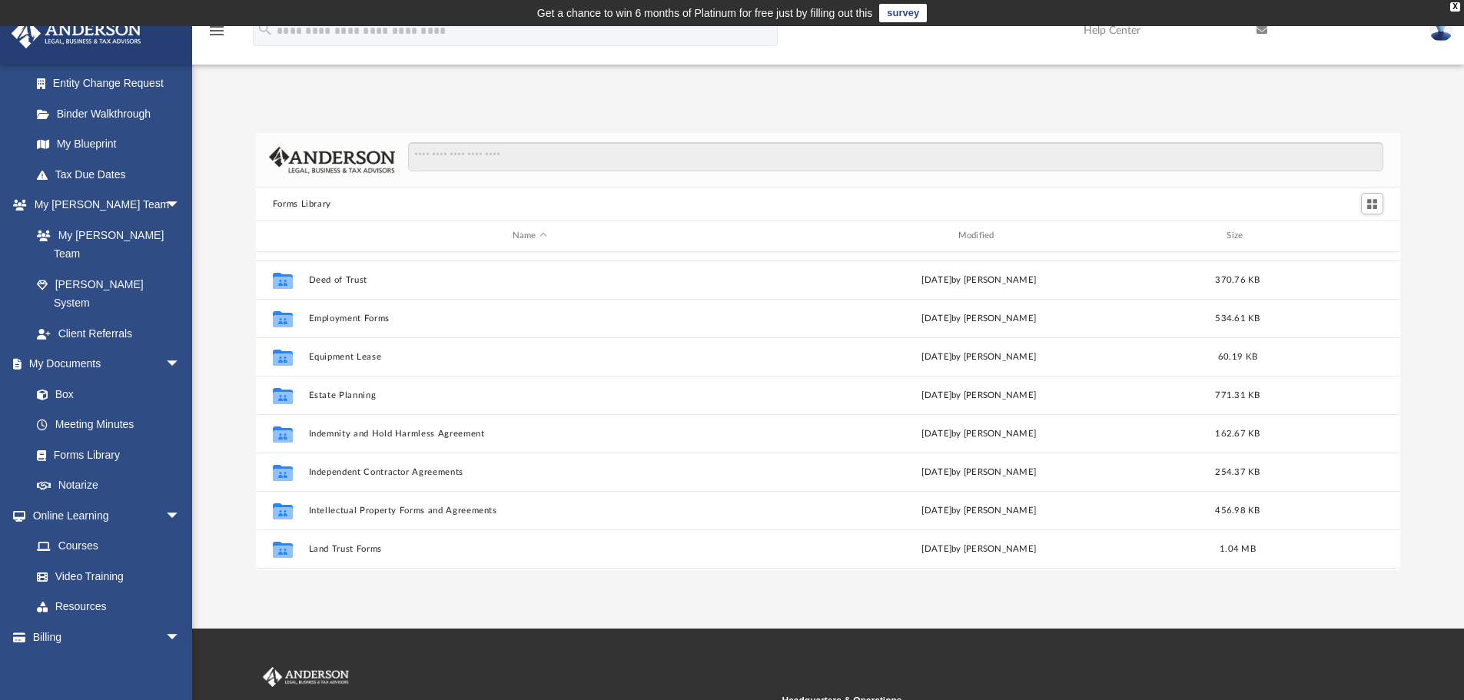
scroll to position [384, 0]
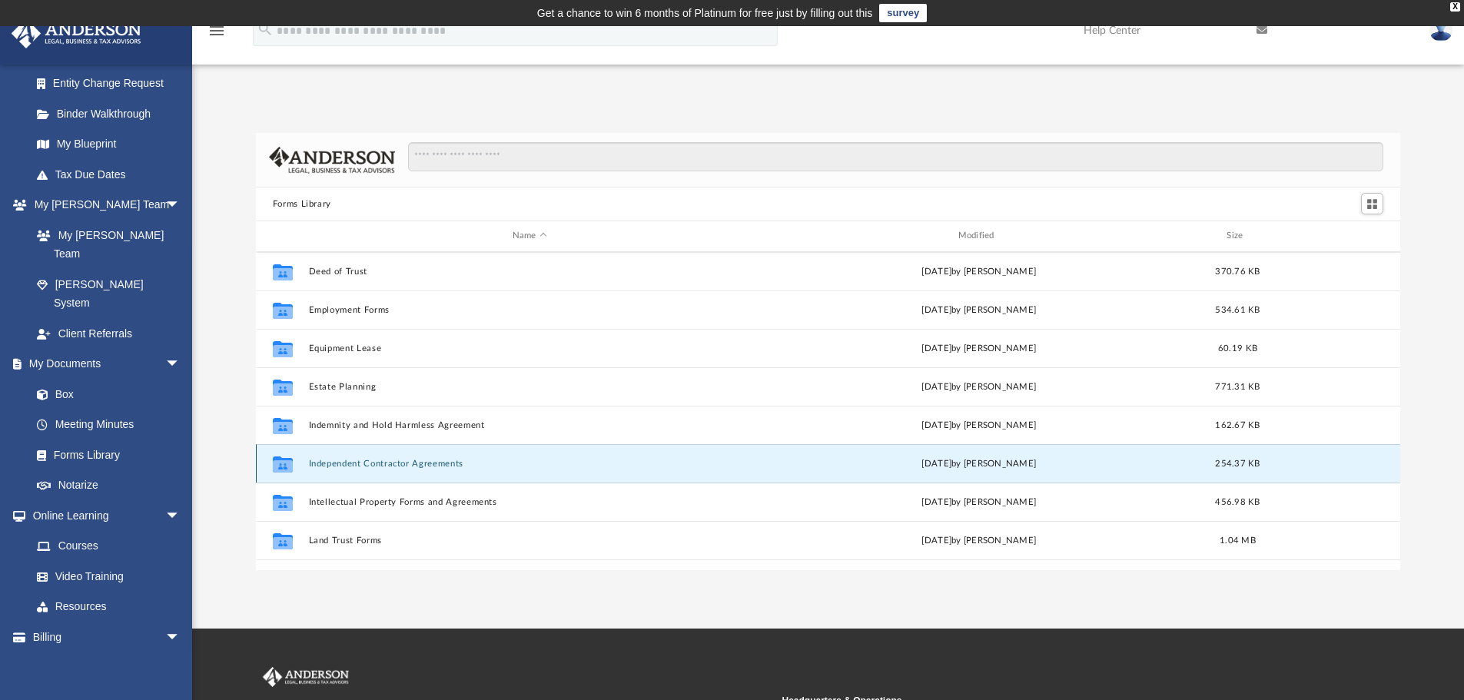
click at [434, 460] on button "Independent Contractor Agreements" at bounding box center [529, 464] width 443 height 10
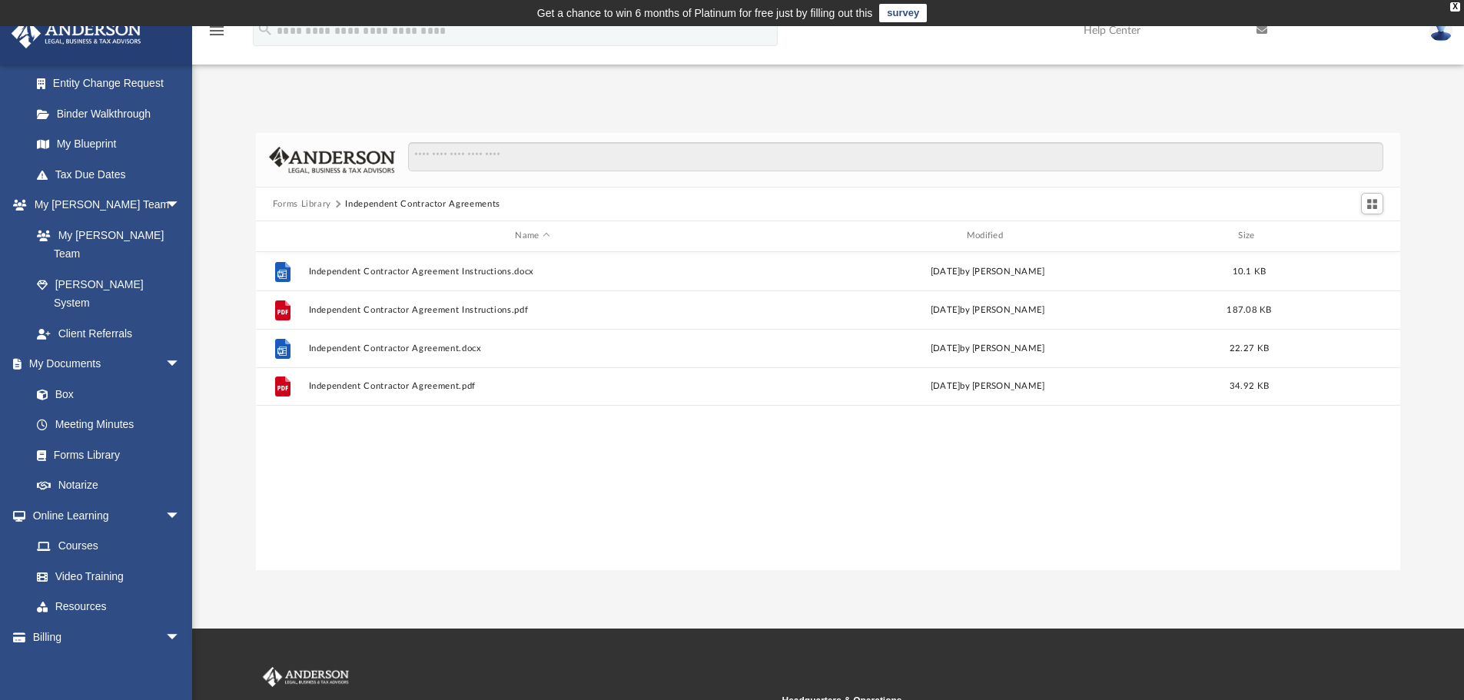
scroll to position [0, 0]
click at [433, 460] on div "File Independent Contractor Agreement Instructions.docx Wed Oct 5 2022 by Mary …" at bounding box center [828, 411] width 1145 height 318
click at [433, 444] on div "File Independent Contractor Agreement Instructions.docx Wed Oct 5 2022 by Mary …" at bounding box center [828, 411] width 1145 height 318
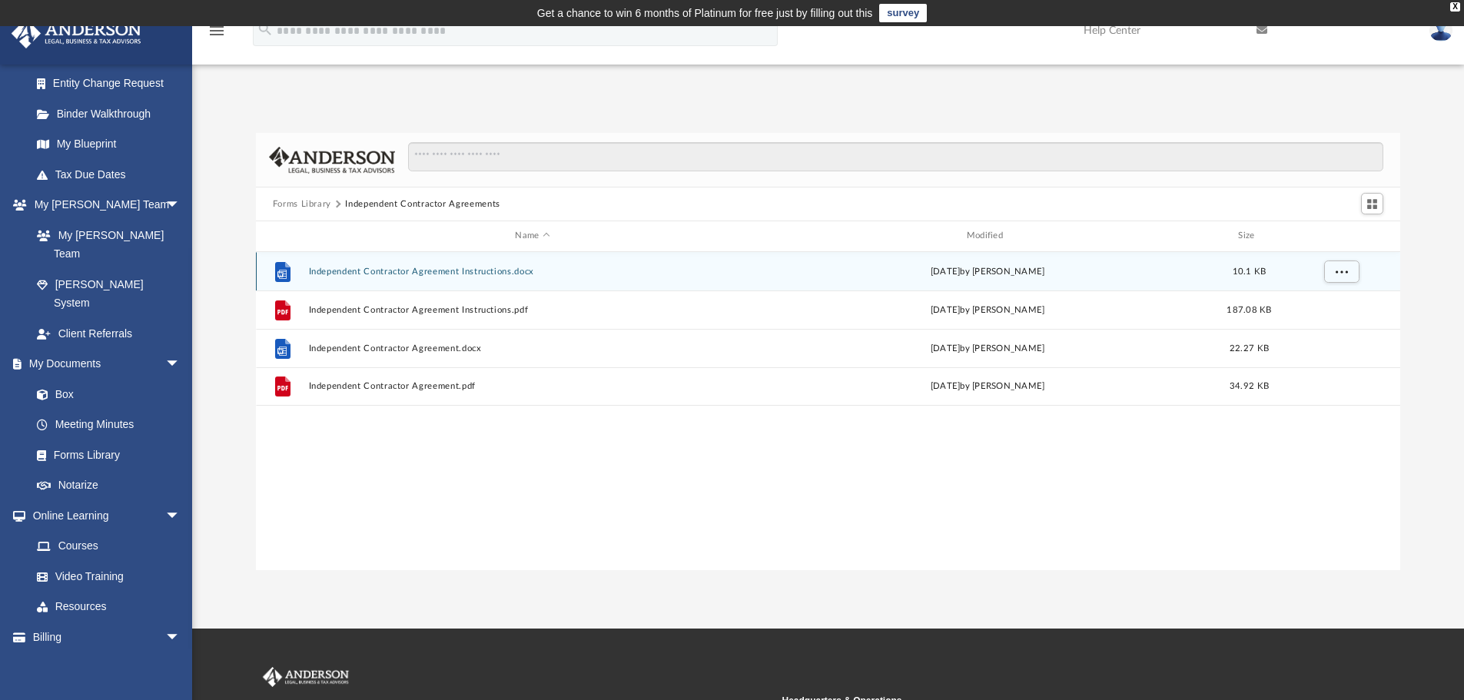
click at [418, 272] on button "Independent Contractor Agreement Instructions.docx" at bounding box center [532, 272] width 448 height 10
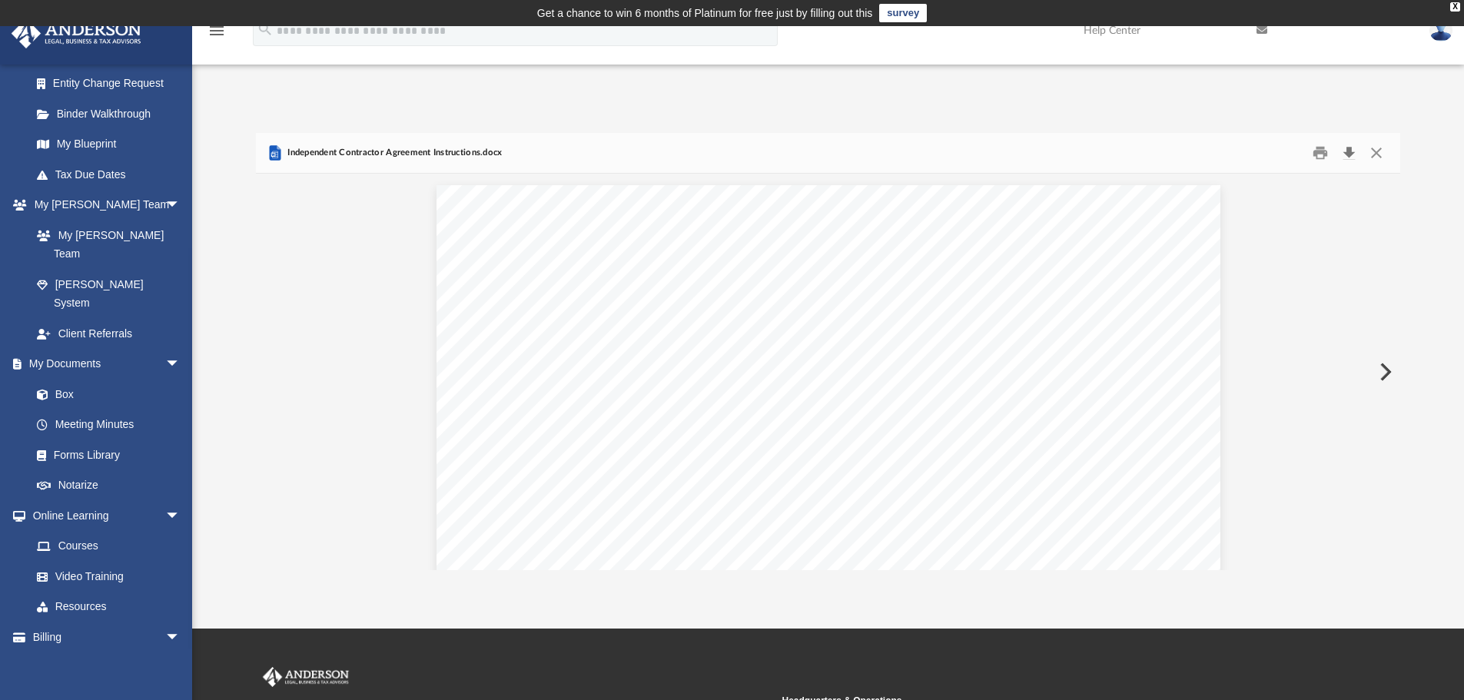
click at [1348, 154] on button "Download" at bounding box center [1349, 153] width 28 height 24
click at [1433, 166] on div "Forms Library Independent Contractor Agreements Name Modified Size File Indepen…" at bounding box center [828, 351] width 1272 height 437
click at [1379, 149] on button "Close" at bounding box center [1377, 153] width 28 height 24
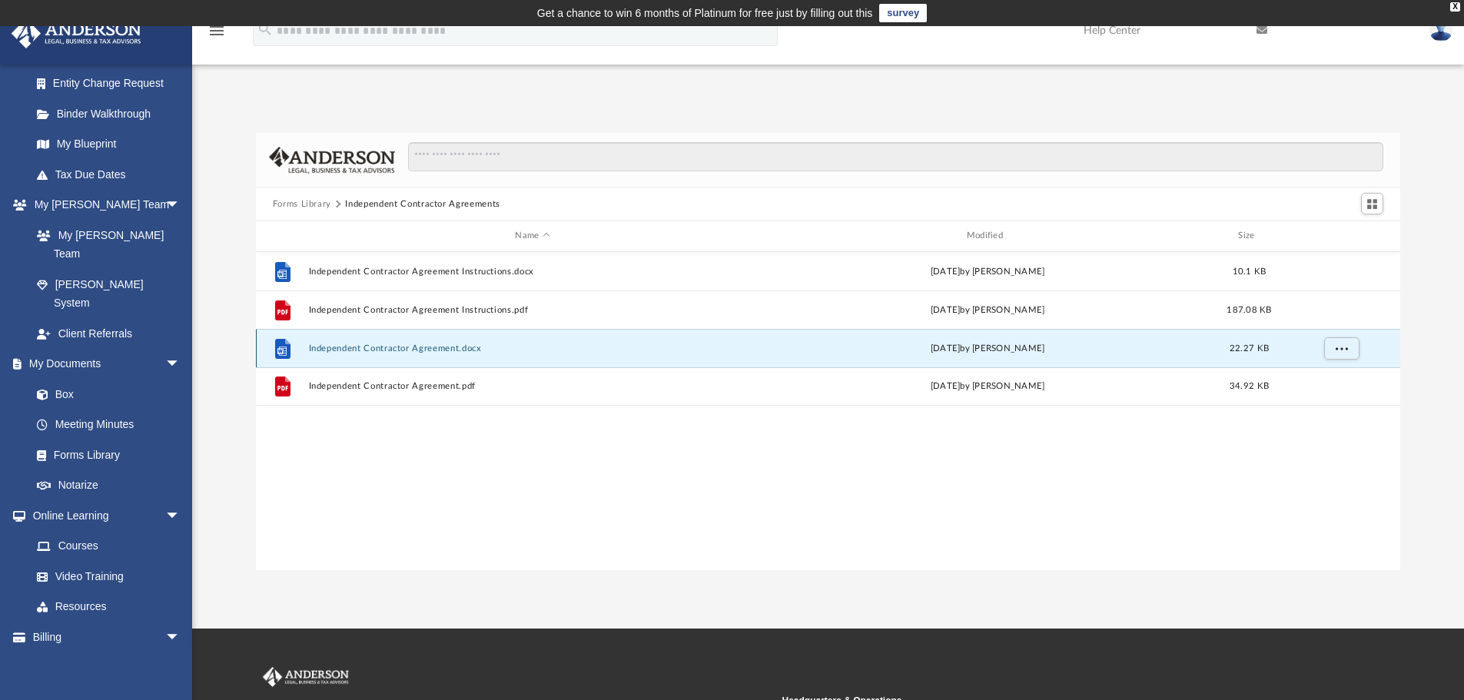
click at [425, 351] on button "Independent Contractor Agreement.docx" at bounding box center [532, 349] width 448 height 10
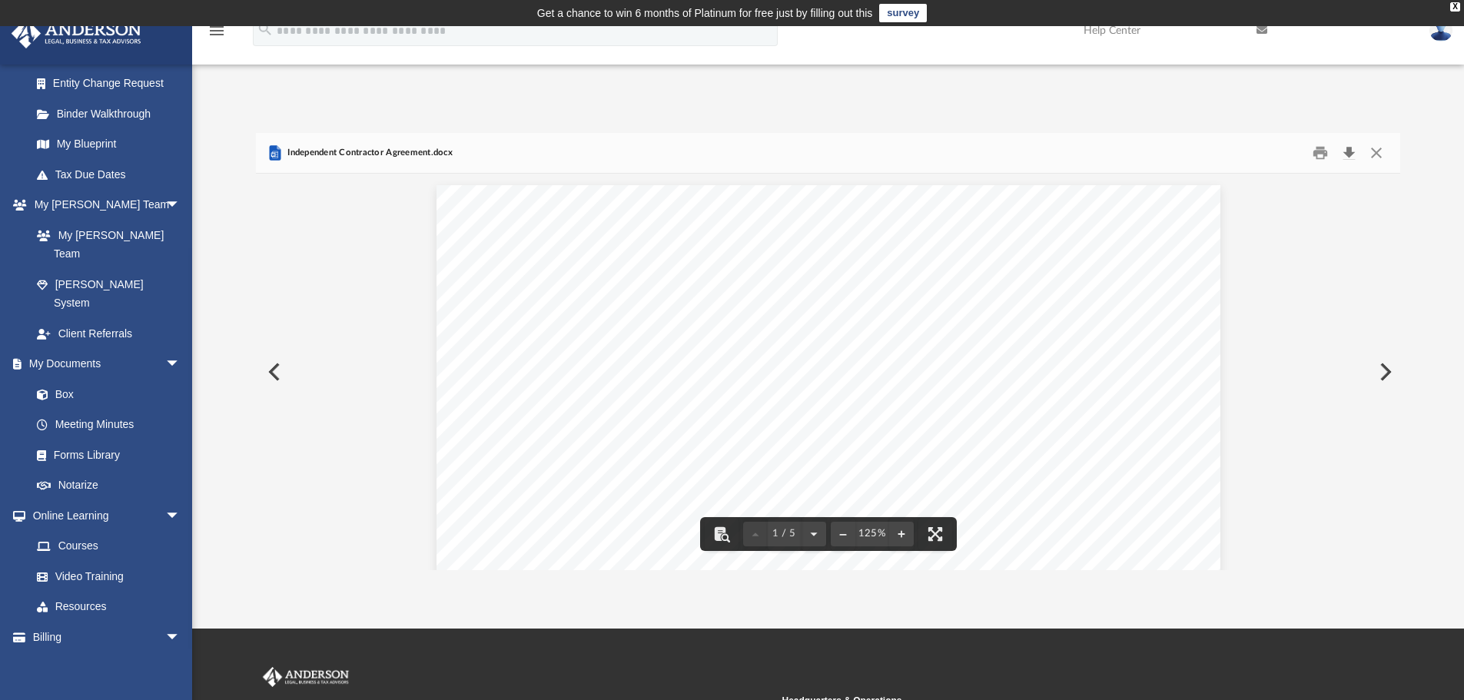
click at [1344, 154] on button "Download" at bounding box center [1349, 153] width 28 height 24
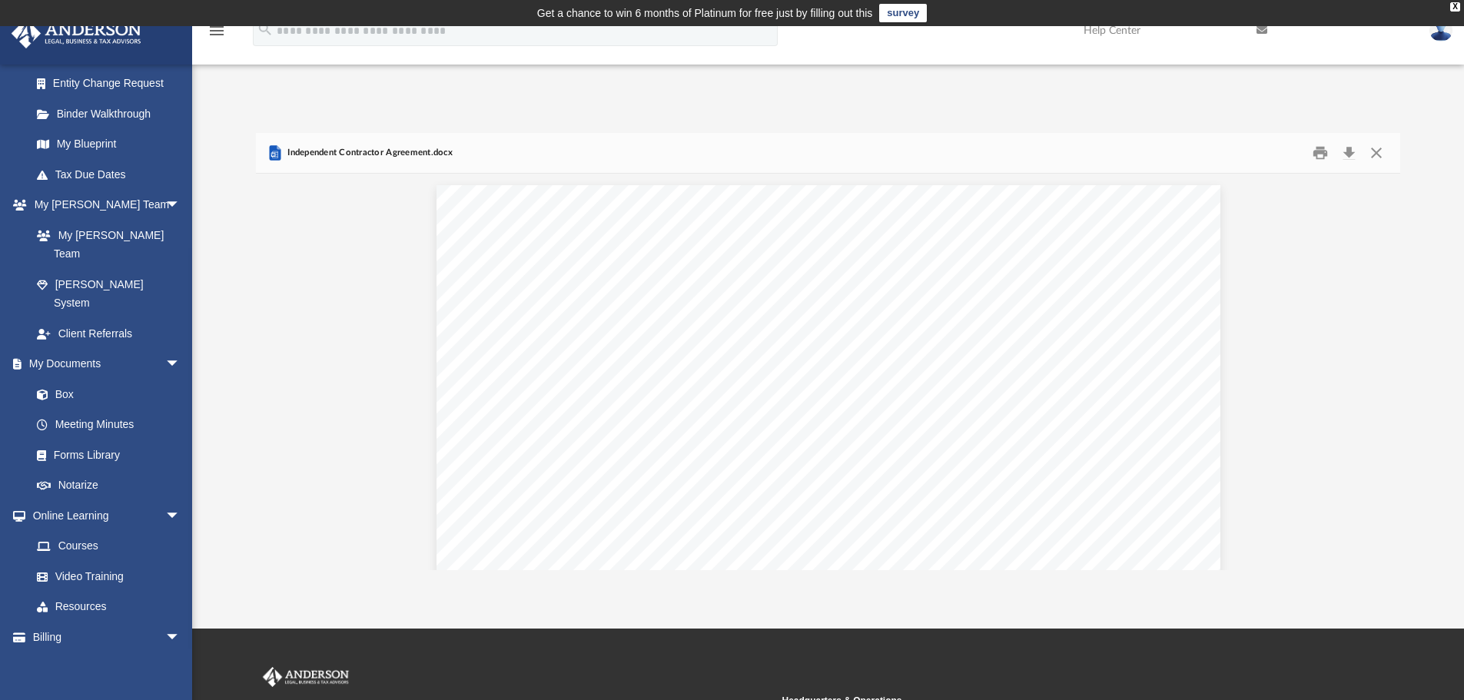
click at [1023, 102] on div "Forms Library Independent Contractor Agreements Name Modified Size File Indepen…" at bounding box center [828, 336] width 1272 height 470
click at [1381, 155] on button "Close" at bounding box center [1377, 153] width 28 height 24
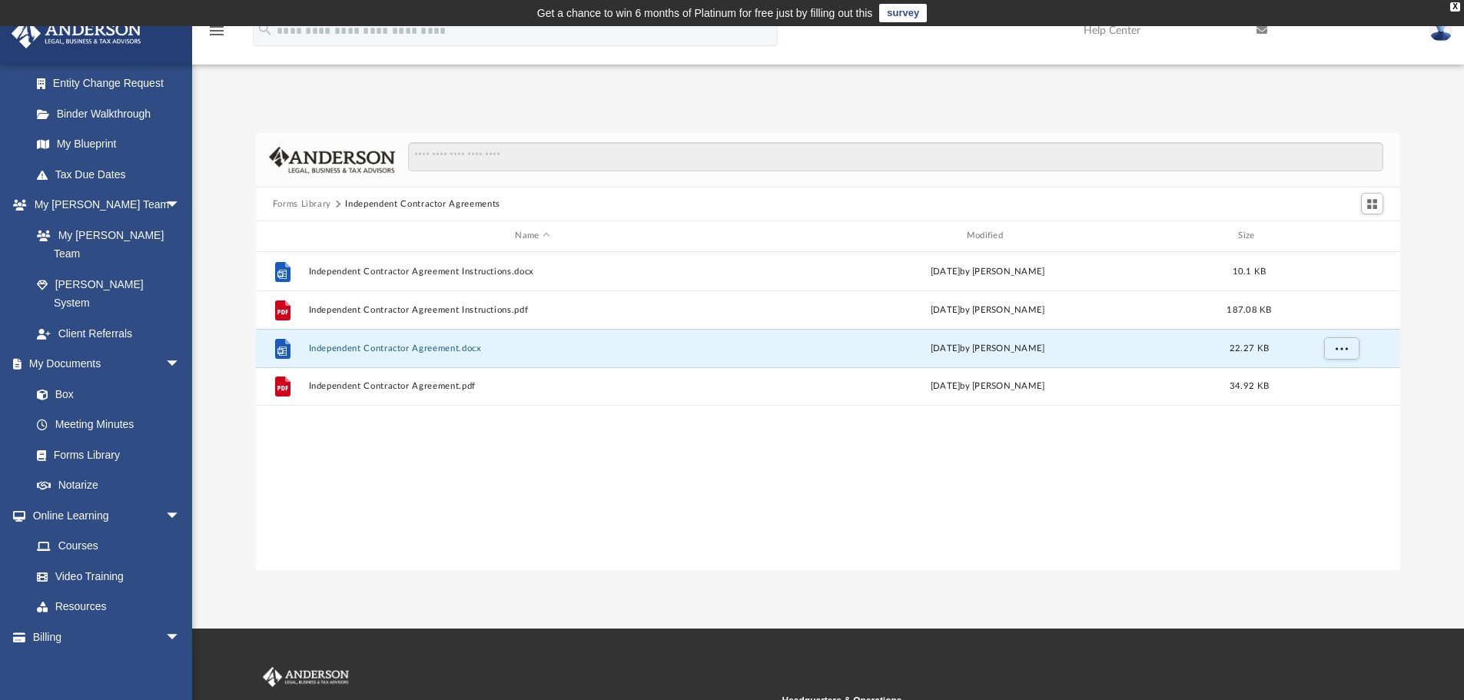
click at [310, 204] on button "Forms Library" at bounding box center [302, 205] width 58 height 14
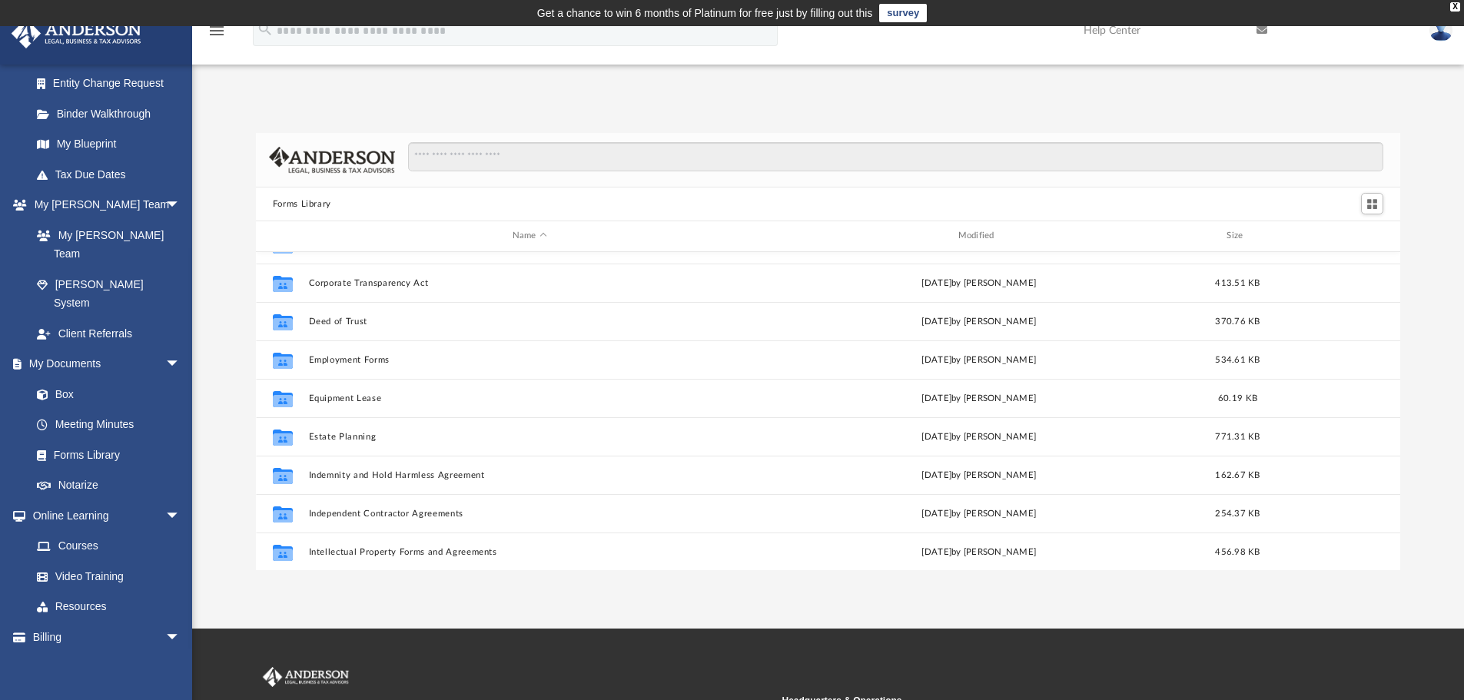
scroll to position [307, 0]
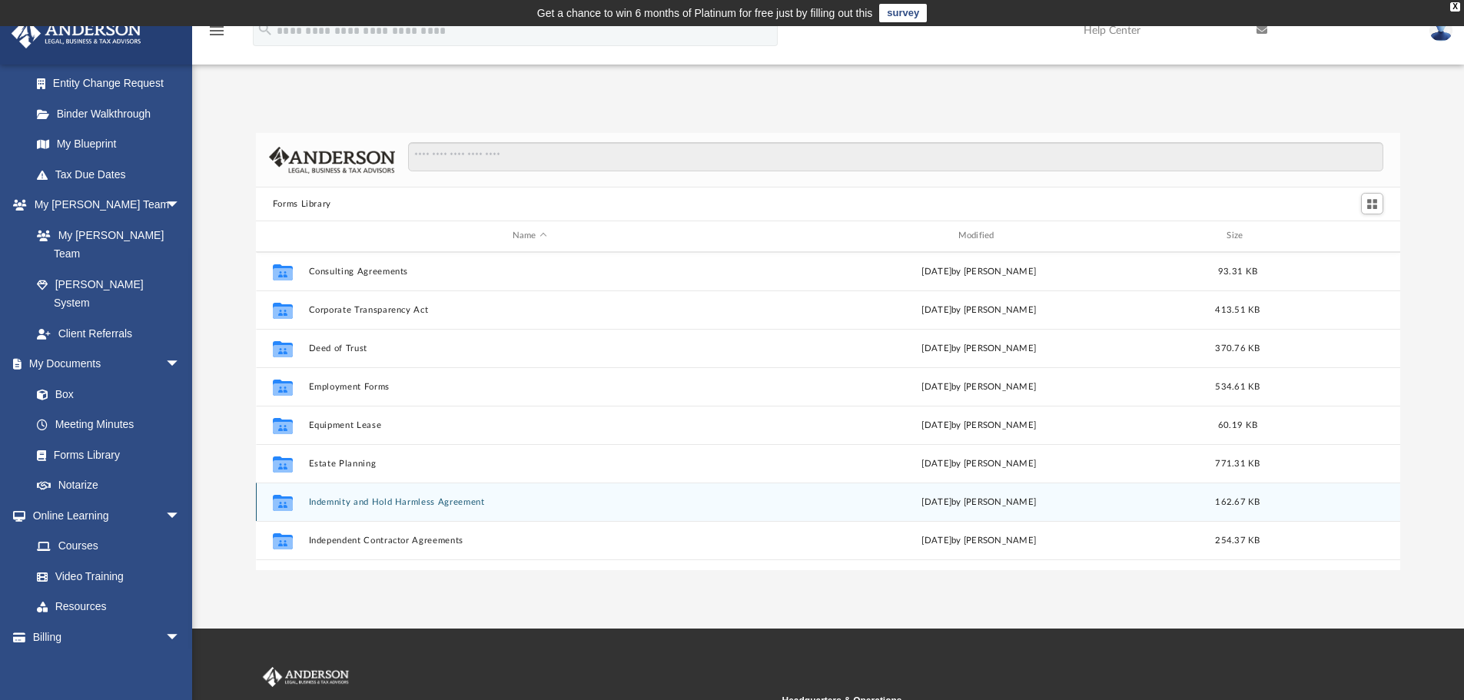
click at [447, 507] on button "Indemnity and Hold Harmless Agreement" at bounding box center [529, 502] width 443 height 10
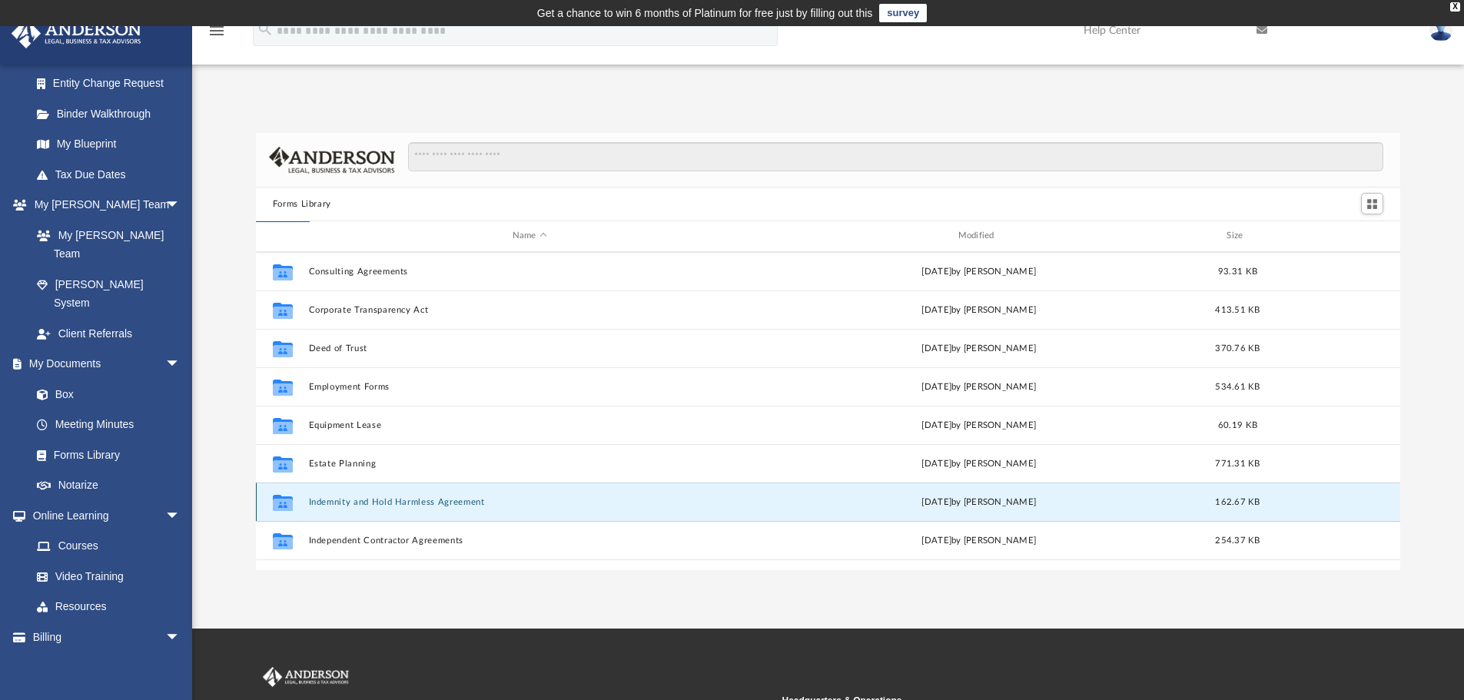
click at [447, 507] on button "Indemnity and Hold Harmless Agreement" at bounding box center [529, 502] width 443 height 10
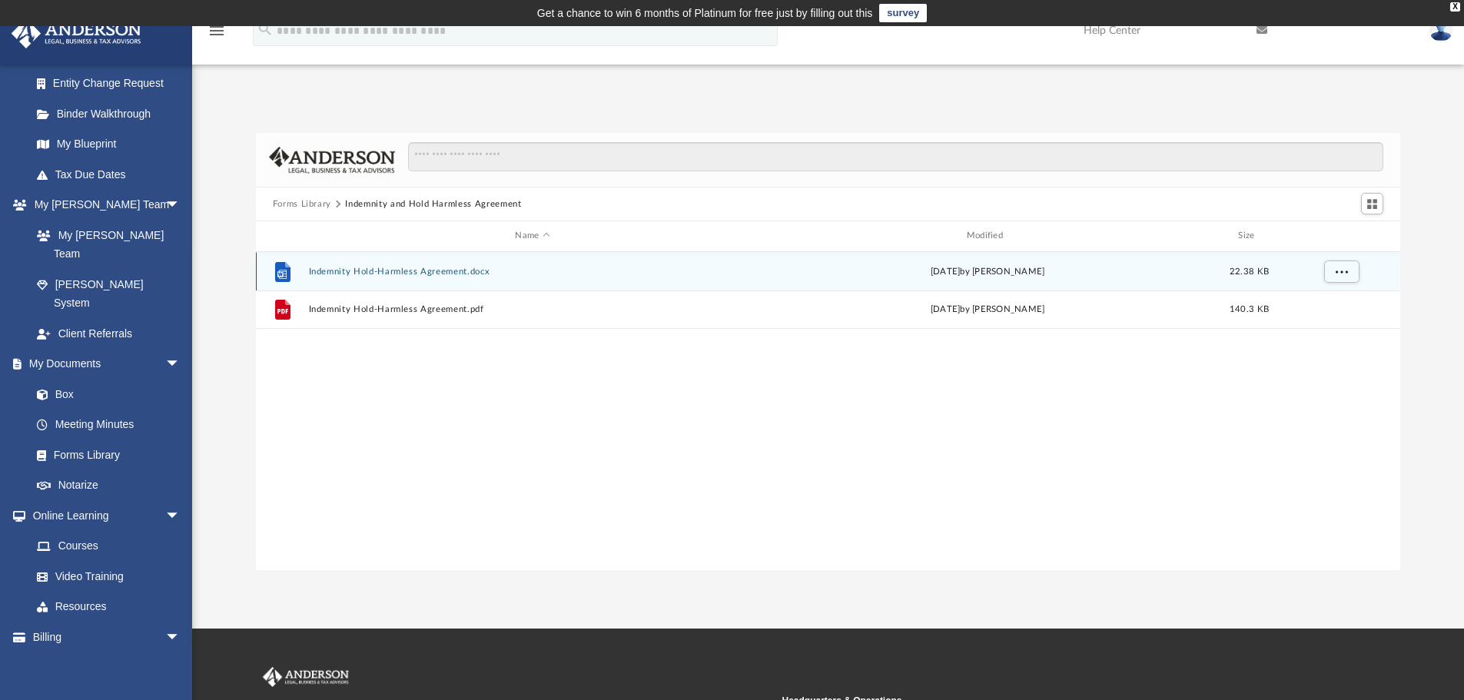
scroll to position [0, 0]
click at [414, 274] on button "Indemnity Hold-Harmless Agreement.docx" at bounding box center [532, 272] width 448 height 10
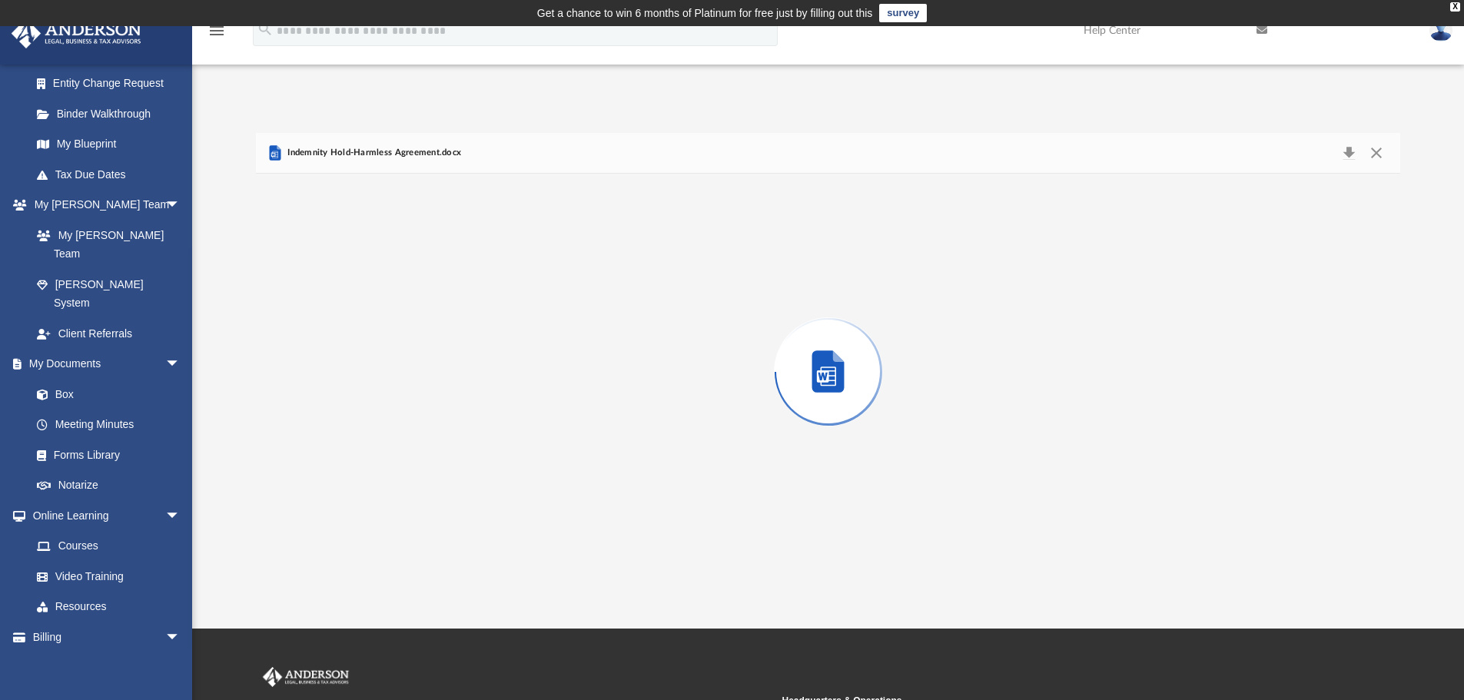
click at [414, 274] on div "Preview" at bounding box center [828, 372] width 1145 height 397
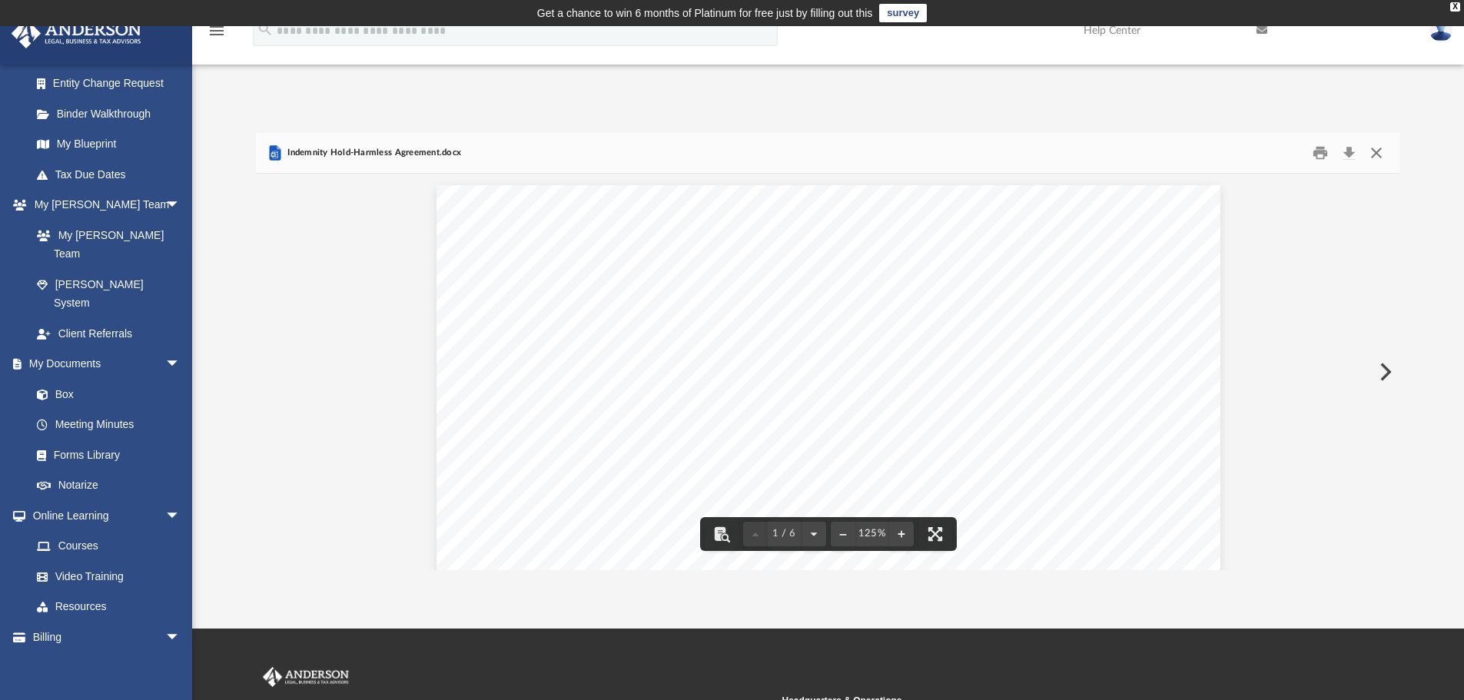
click at [1378, 151] on button "Close" at bounding box center [1377, 153] width 28 height 24
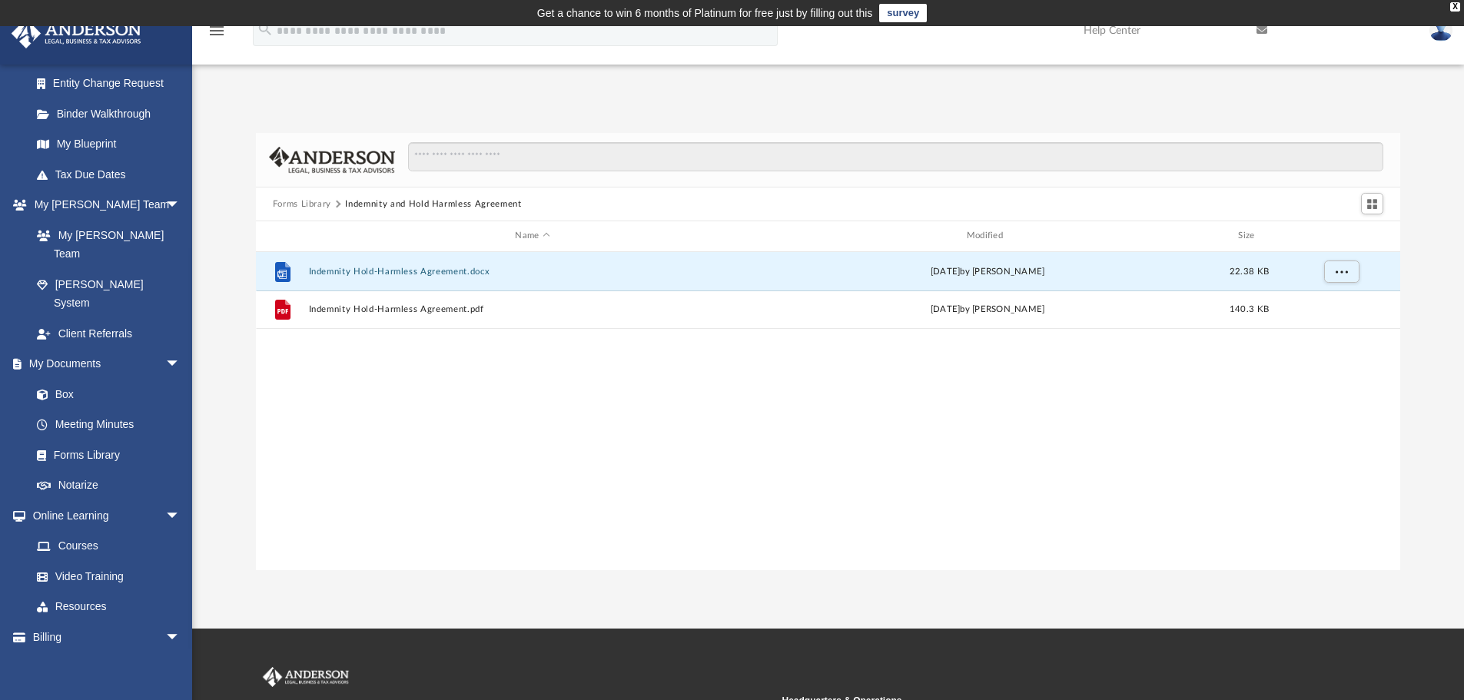
click at [312, 208] on button "Forms Library" at bounding box center [302, 205] width 58 height 14
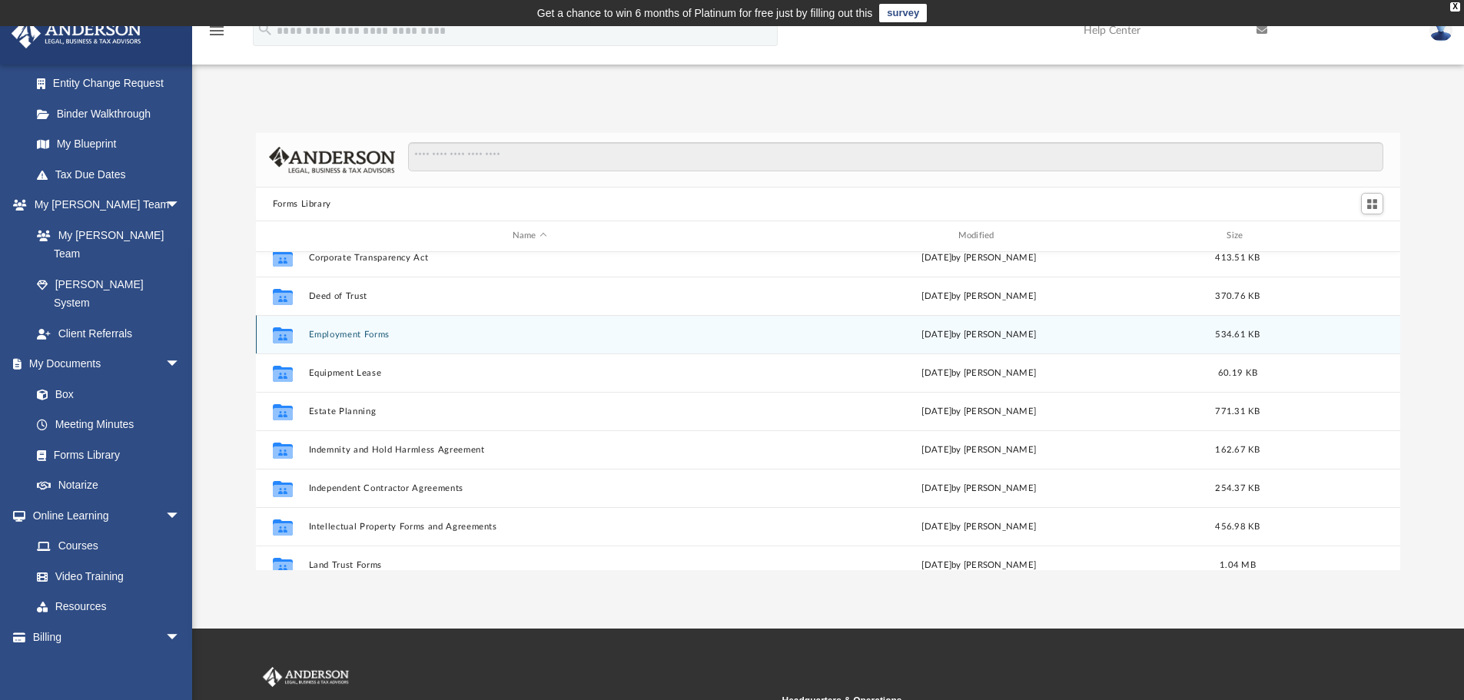
scroll to position [384, 0]
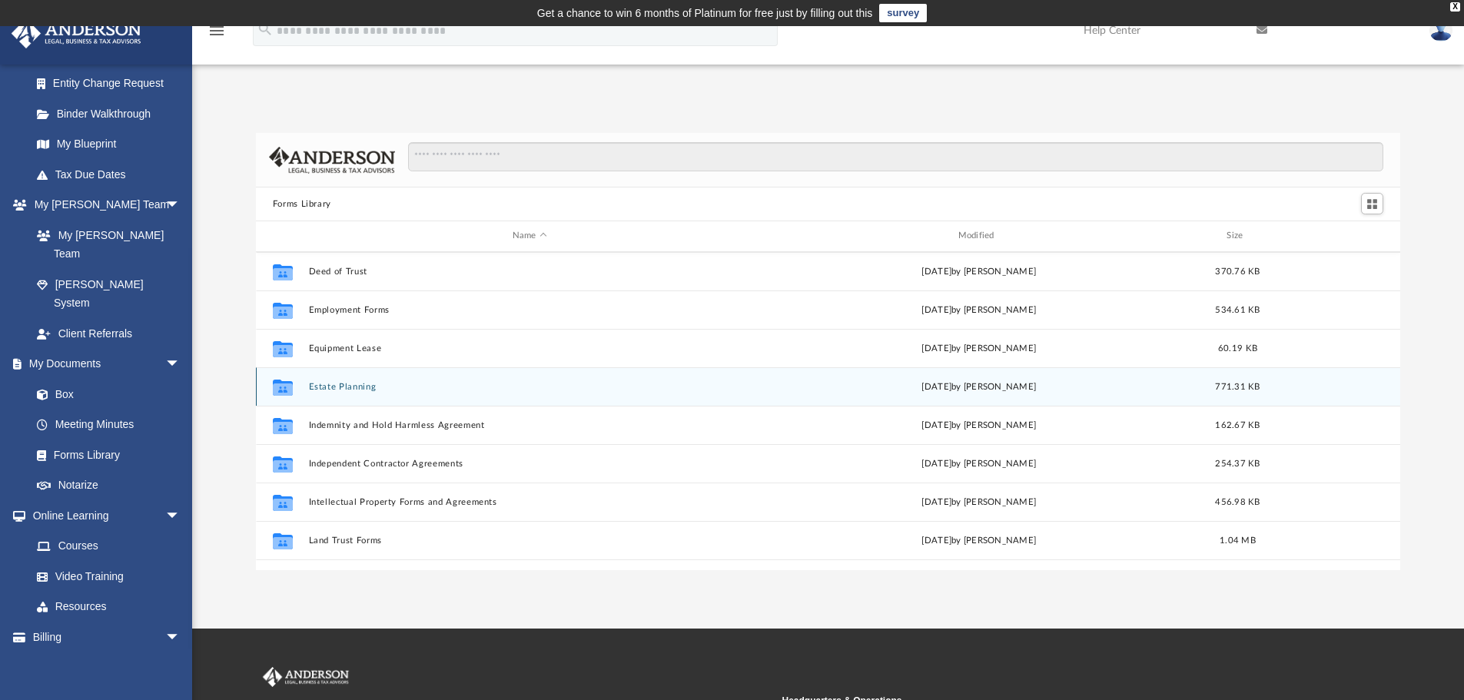
click at [360, 390] on button "Estate Planning" at bounding box center [529, 387] width 443 height 10
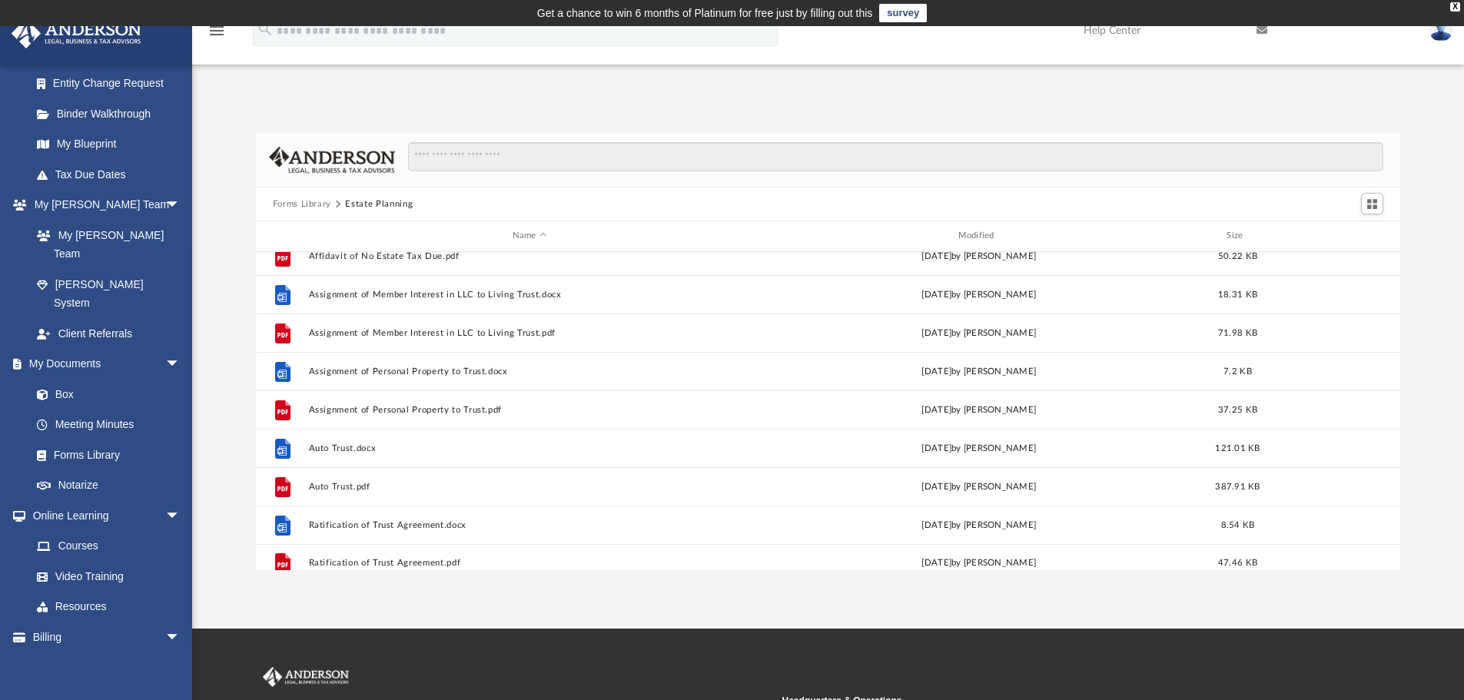
scroll to position [0, 0]
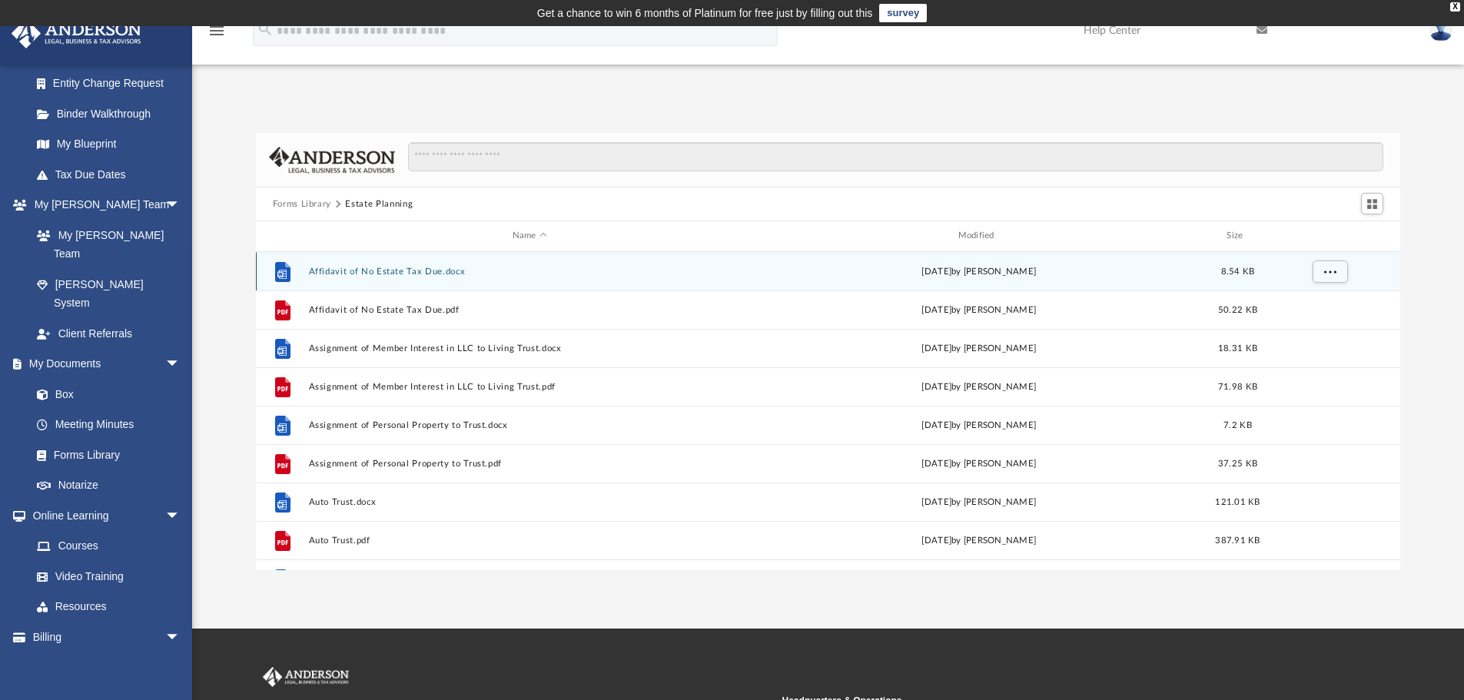
click at [417, 274] on button "Affidavit of No Estate Tax Due.docx" at bounding box center [529, 272] width 443 height 10
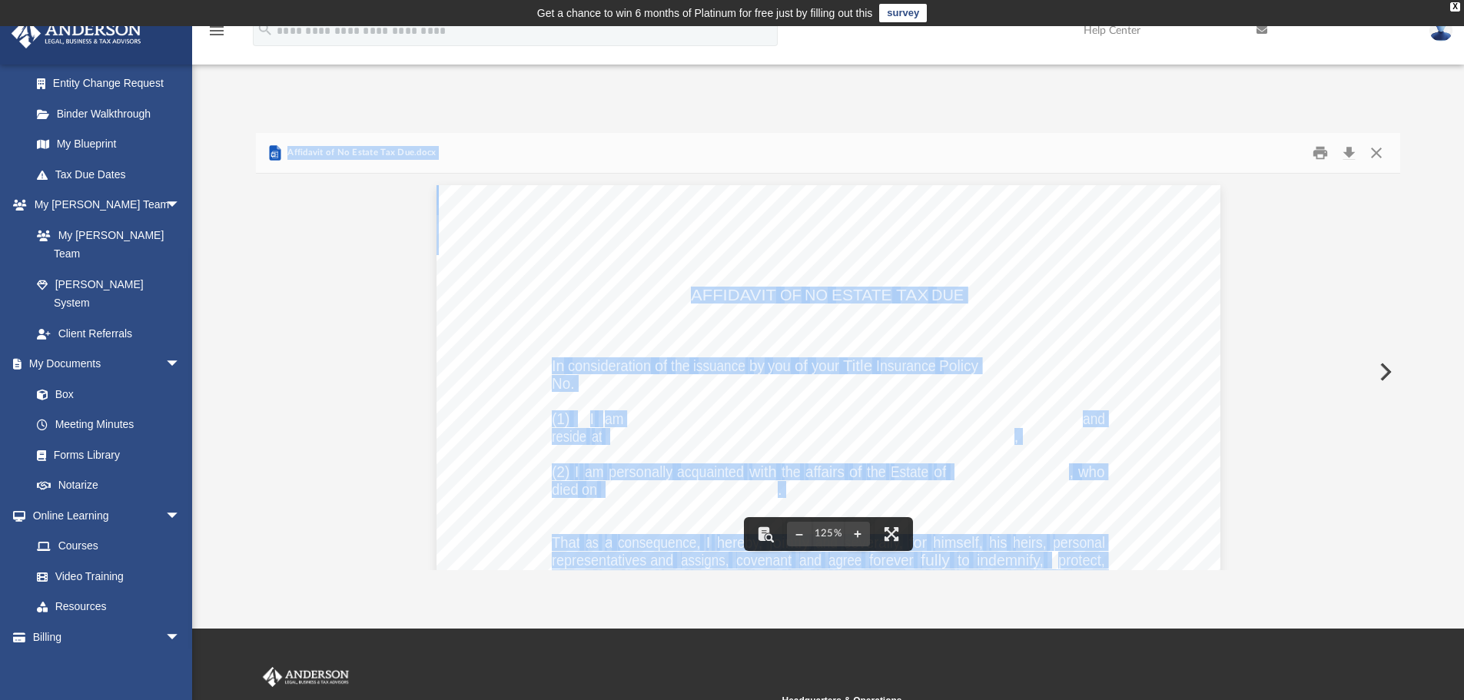
click at [1053, 301] on div "AFFIDAVIT OF NO ESTATE TAX DUE In consideration of the issuance by you of your …" at bounding box center [829, 692] width 784 height 1015
click at [999, 235] on div "AFFIDAVIT OF NO ESTATE TAX DUE In consideration of the issuance by you of your …" at bounding box center [829, 692] width 784 height 1015
click at [345, 229] on div "AFFIDAVIT OF NO ESTATE TAX DUE In consideration of the issuance by you of your …" at bounding box center [828, 693] width 1145 height 1038
click at [489, 154] on div "Affidavit of No Estate Tax Due.docx" at bounding box center [828, 153] width 1145 height 41
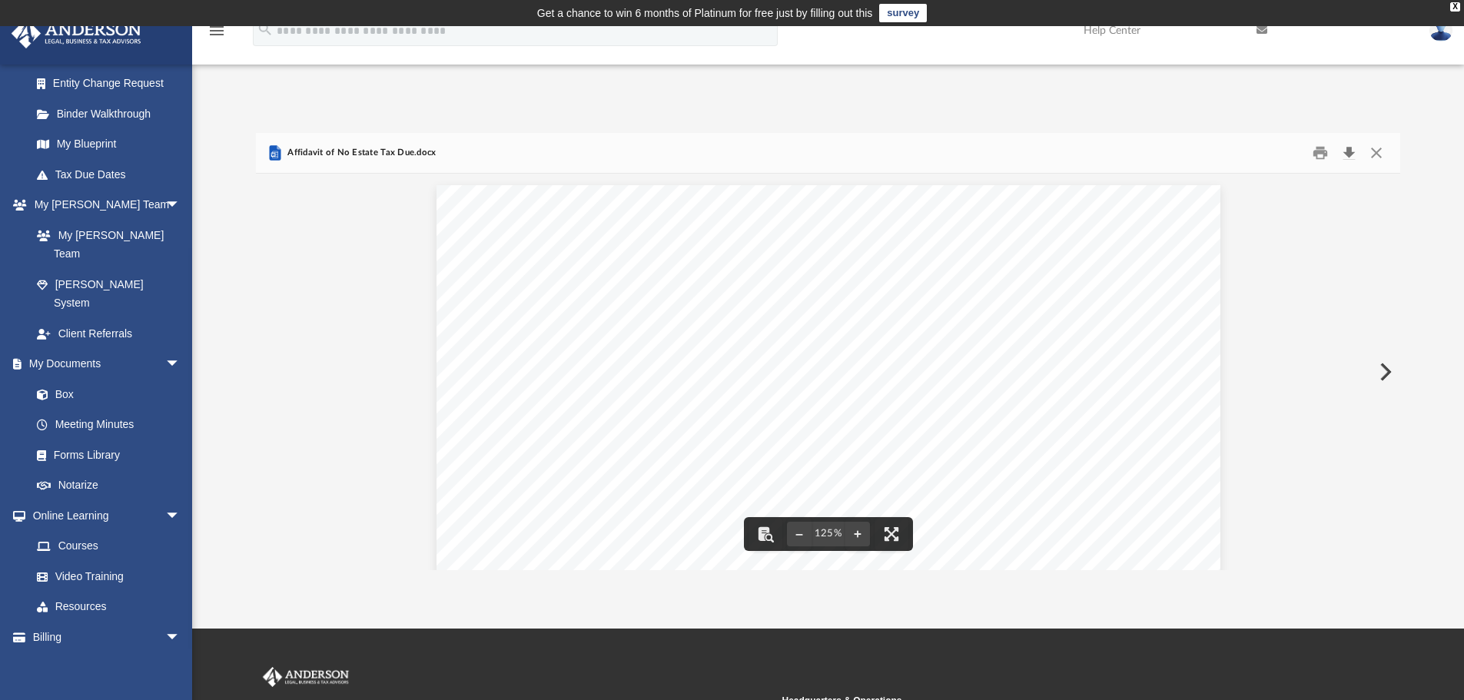
click at [1347, 151] on button "Download" at bounding box center [1349, 153] width 28 height 24
click at [996, 121] on div "Forms Library Estate Planning Name Modified Size File Affidavit of No Estate Ta…" at bounding box center [828, 336] width 1272 height 470
click at [1371, 154] on button "Close" at bounding box center [1377, 153] width 28 height 24
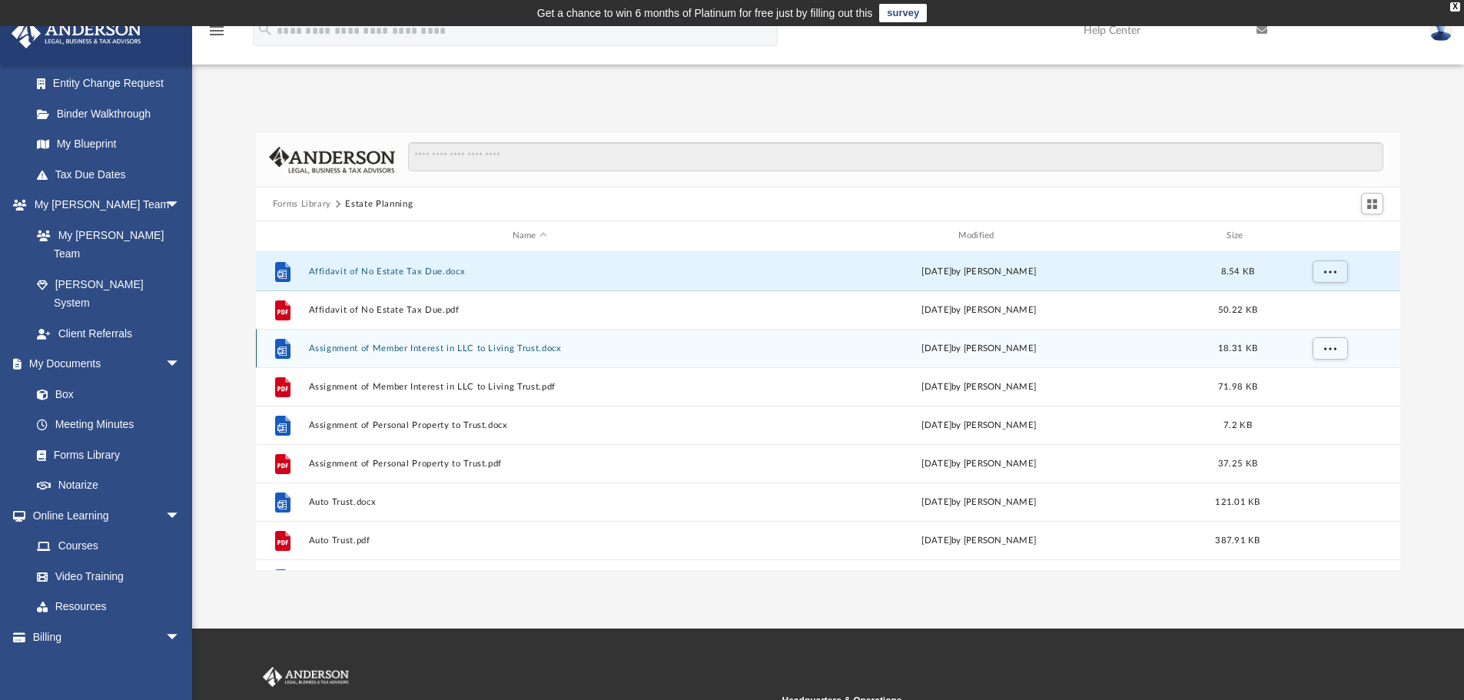
click at [488, 349] on button "Assignment of Member Interest in LLC to Living Trust.docx" at bounding box center [529, 349] width 443 height 10
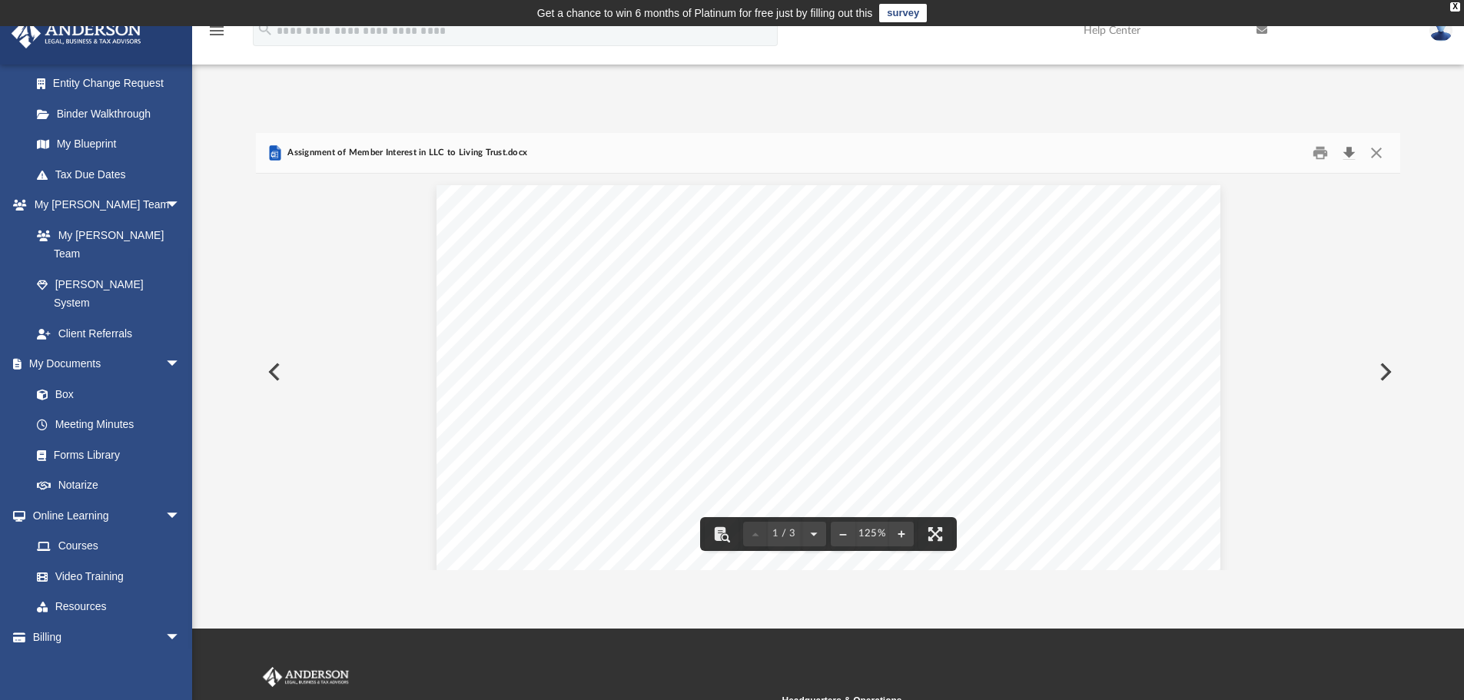
click at [1352, 158] on button "Download" at bounding box center [1349, 153] width 28 height 24
click at [1379, 158] on button "Close" at bounding box center [1377, 153] width 28 height 24
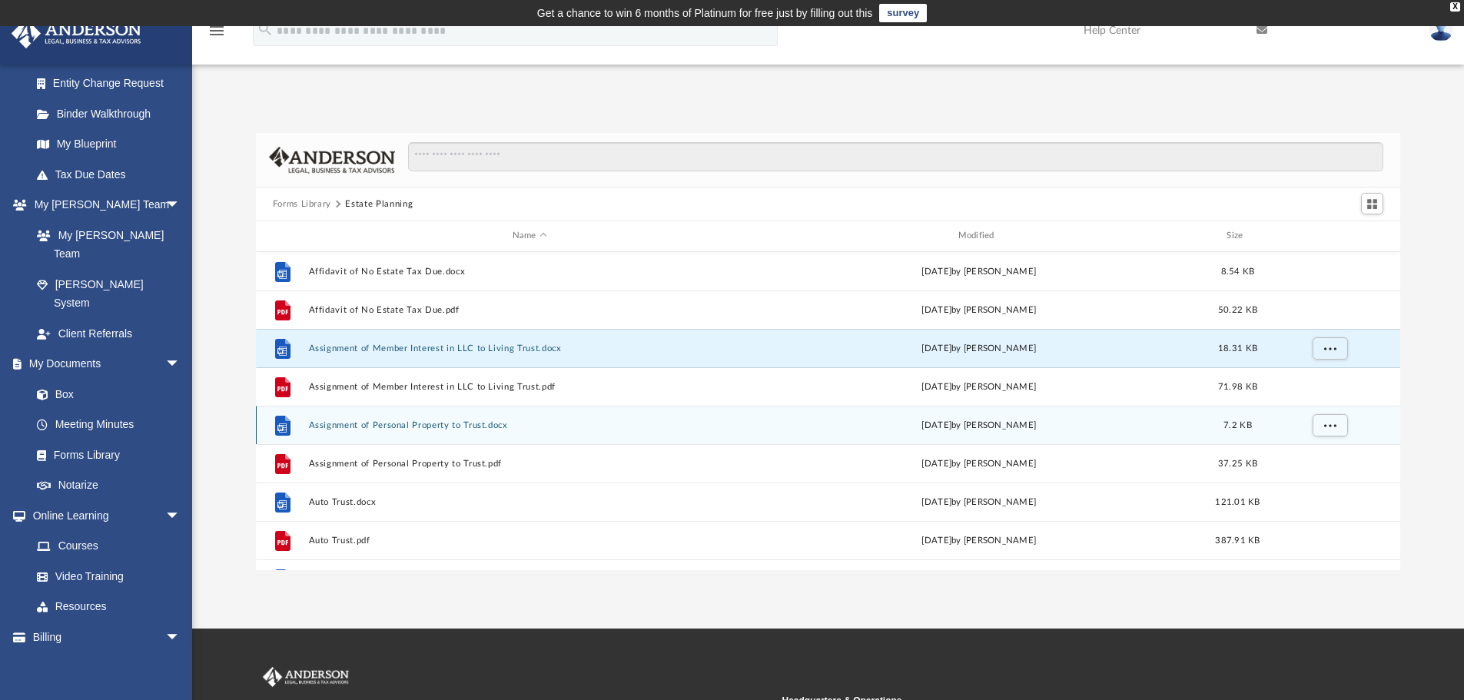
click at [500, 425] on button "Assignment of Personal Property to Trust.docx" at bounding box center [529, 425] width 443 height 10
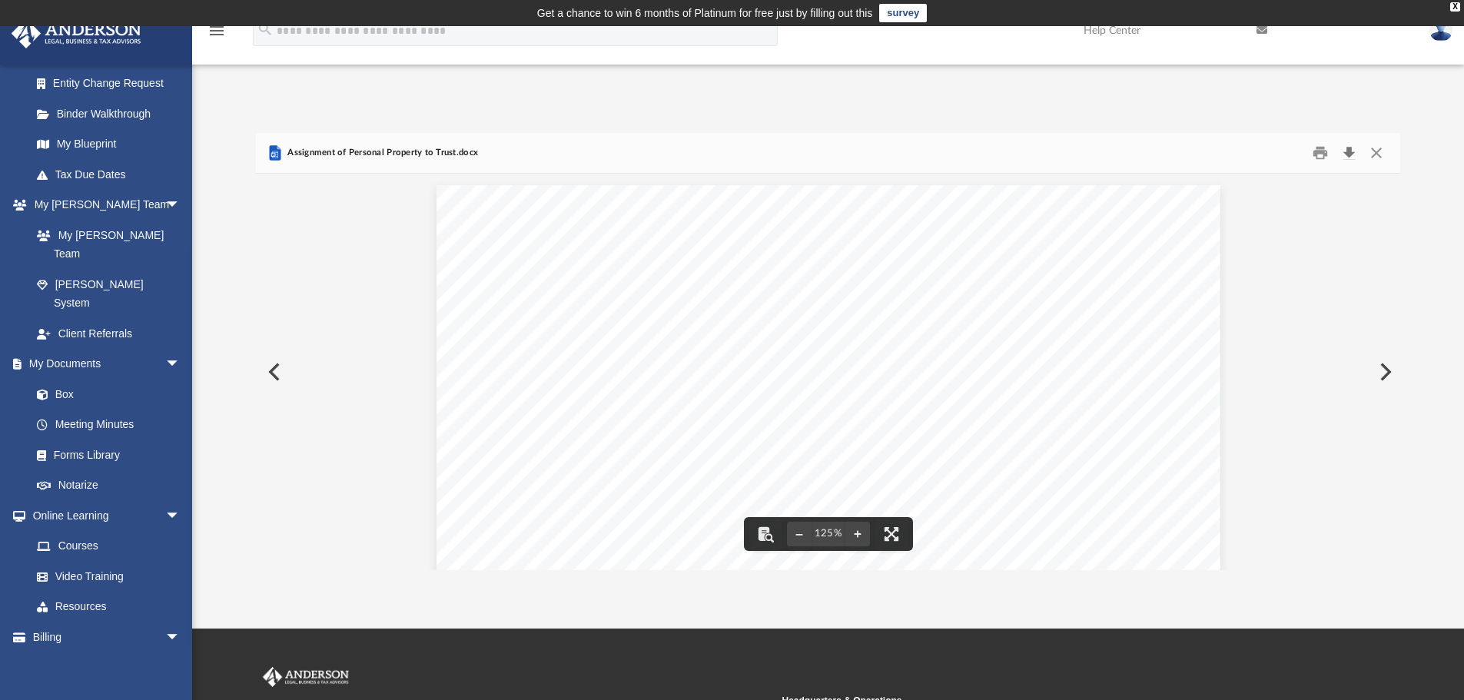
click at [1357, 157] on button "Download" at bounding box center [1349, 153] width 28 height 24
click at [1019, 101] on div "Forms Library Estate Planning Name Modified Size File Affidavit of No Estate Ta…" at bounding box center [828, 336] width 1272 height 470
click at [1375, 155] on button "Close" at bounding box center [1377, 153] width 28 height 24
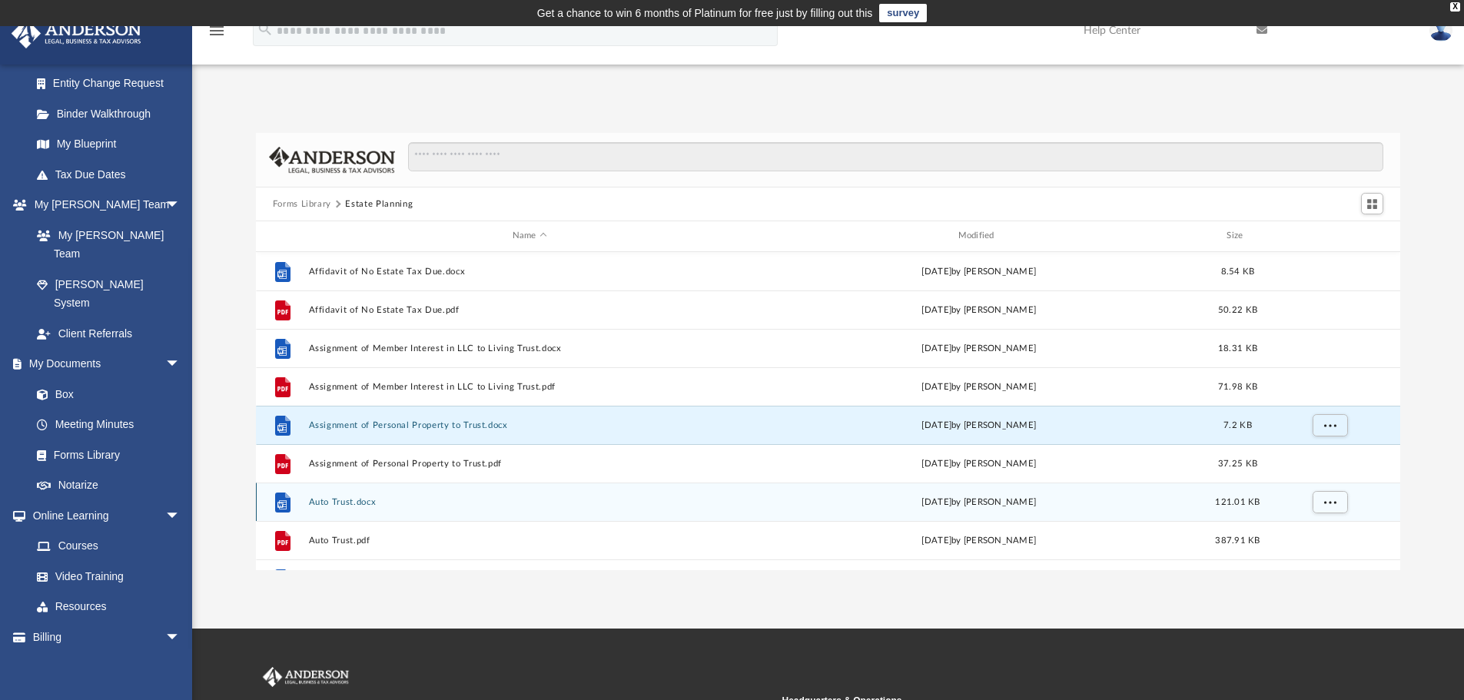
click at [427, 494] on div "File Auto Trust.docx Wed Oct 5 2022 by Mary Acree 121.01 KB" at bounding box center [828, 502] width 1145 height 38
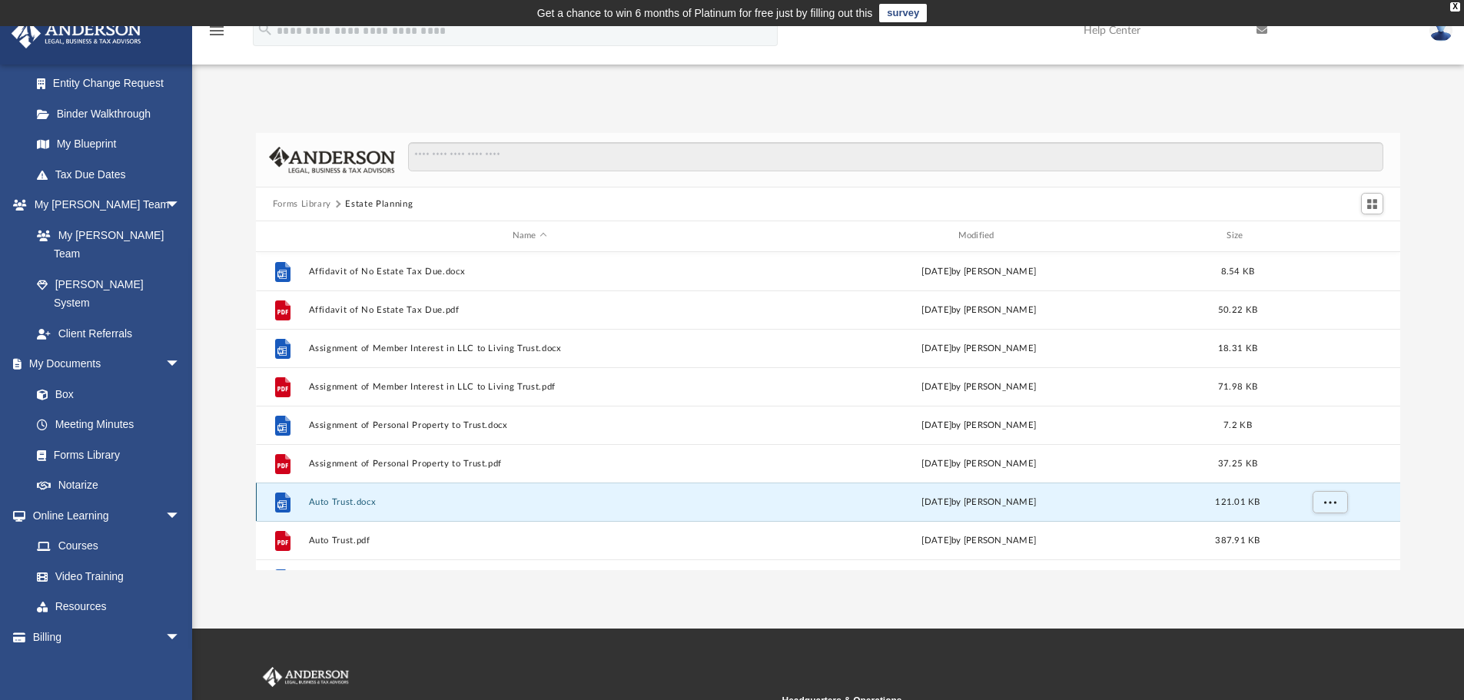
click at [344, 503] on button "Auto Trust.docx" at bounding box center [529, 502] width 443 height 10
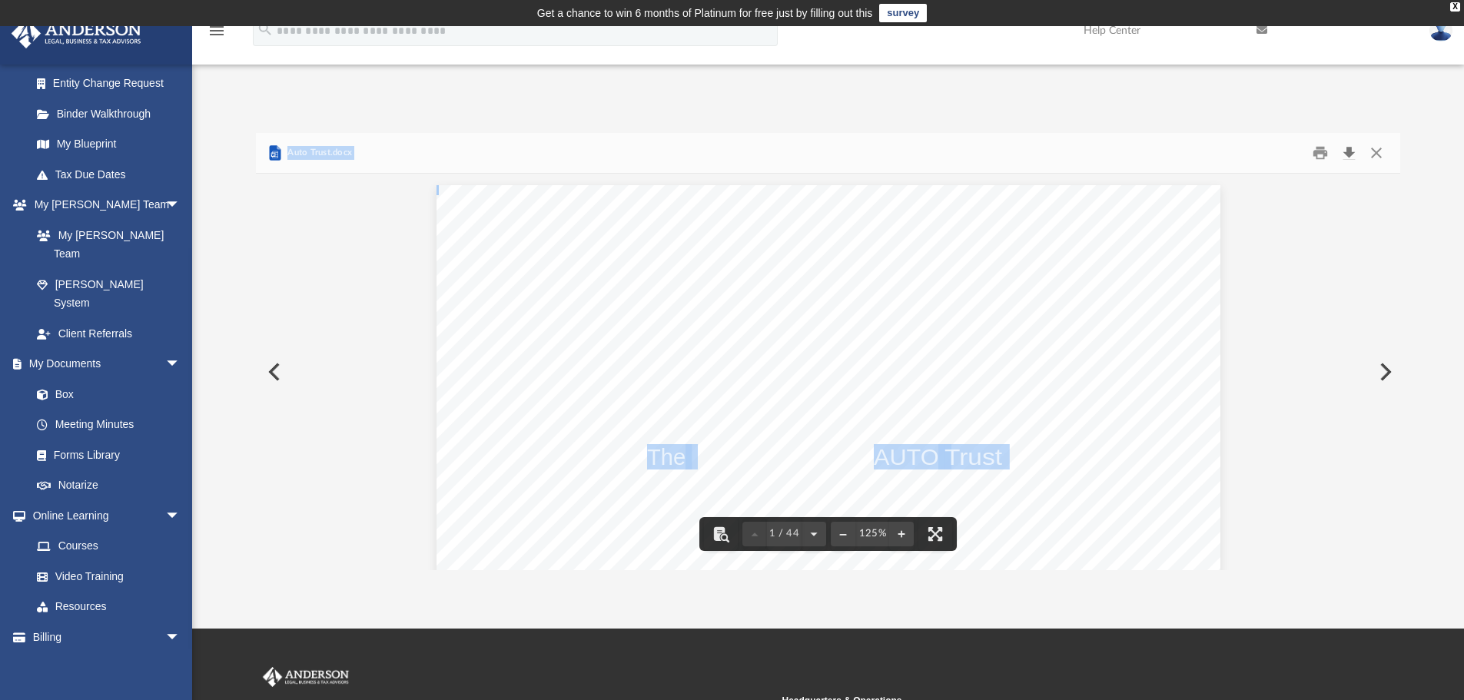
click at [1351, 159] on button "Download" at bounding box center [1349, 153] width 28 height 24
click at [1377, 153] on button "Close" at bounding box center [1377, 153] width 28 height 24
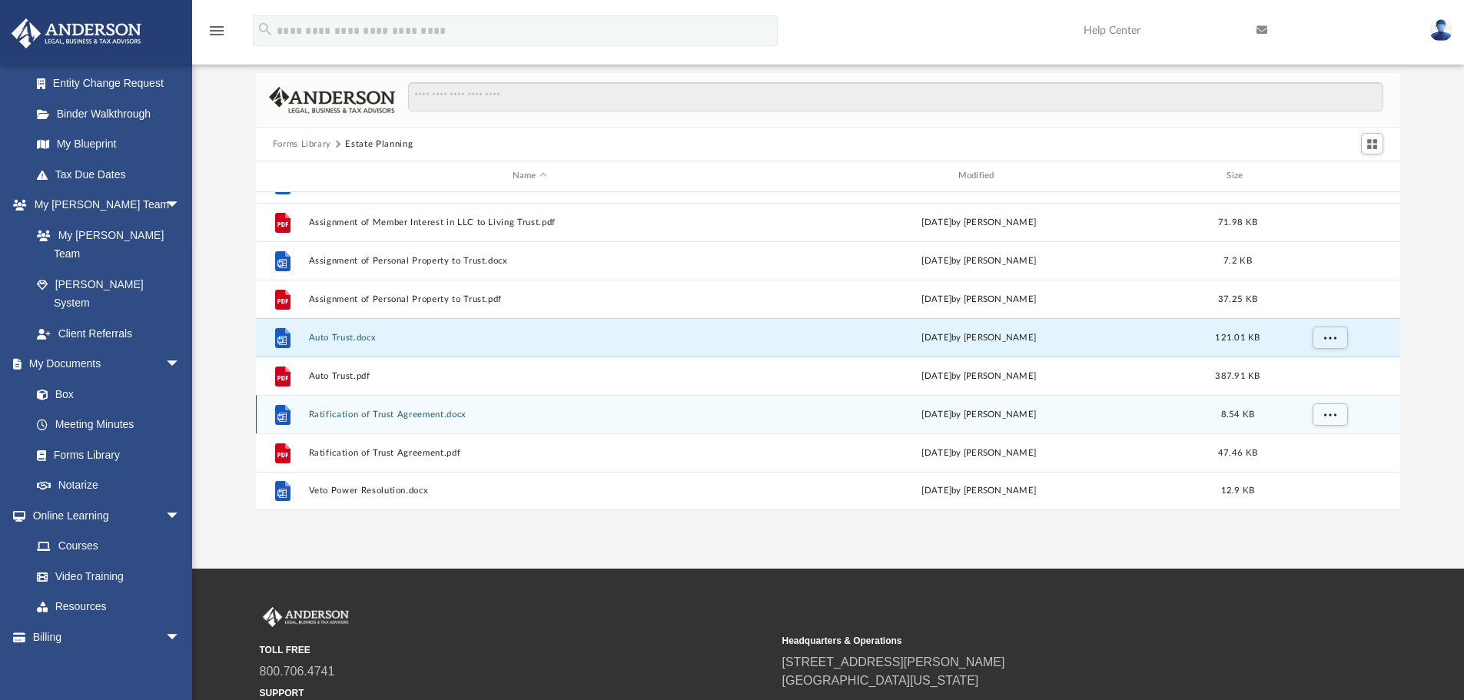
scroll to position [77, 0]
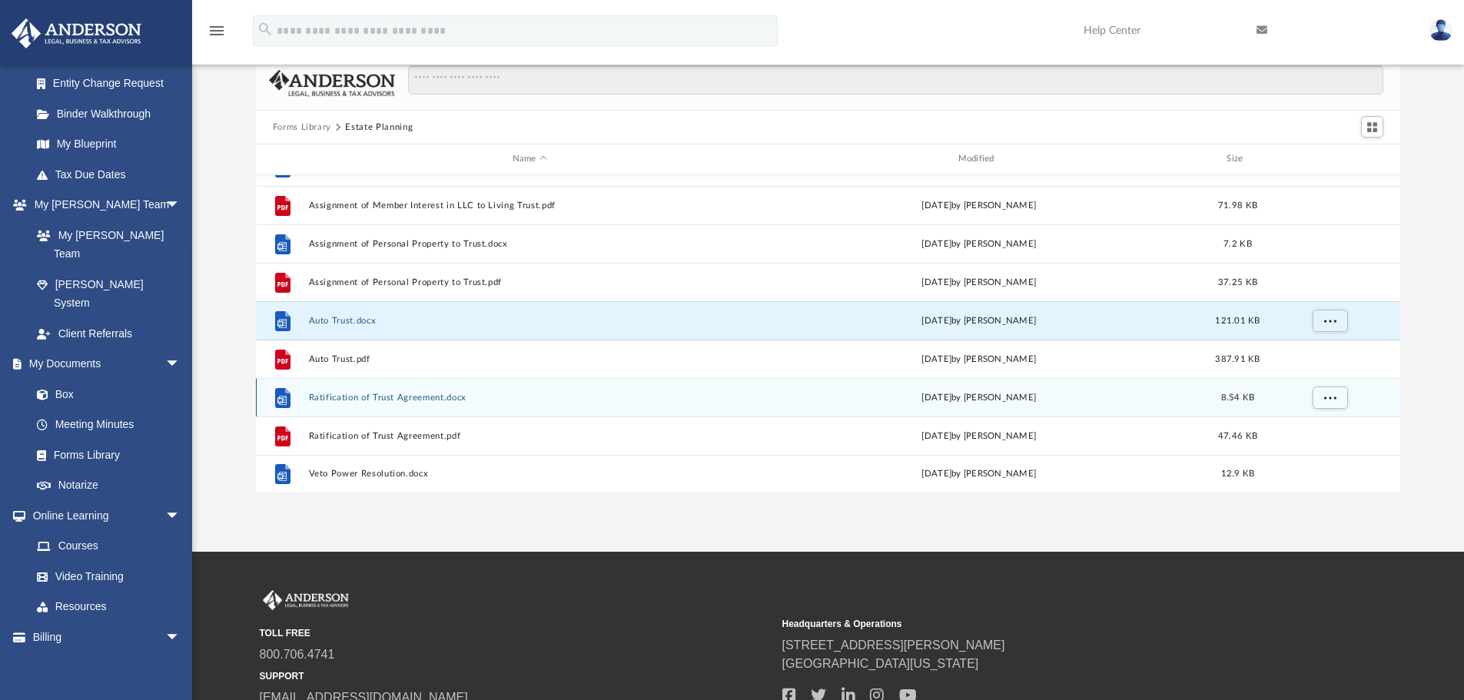
click at [417, 396] on button "Ratification of Trust Agreement.docx" at bounding box center [529, 398] width 443 height 10
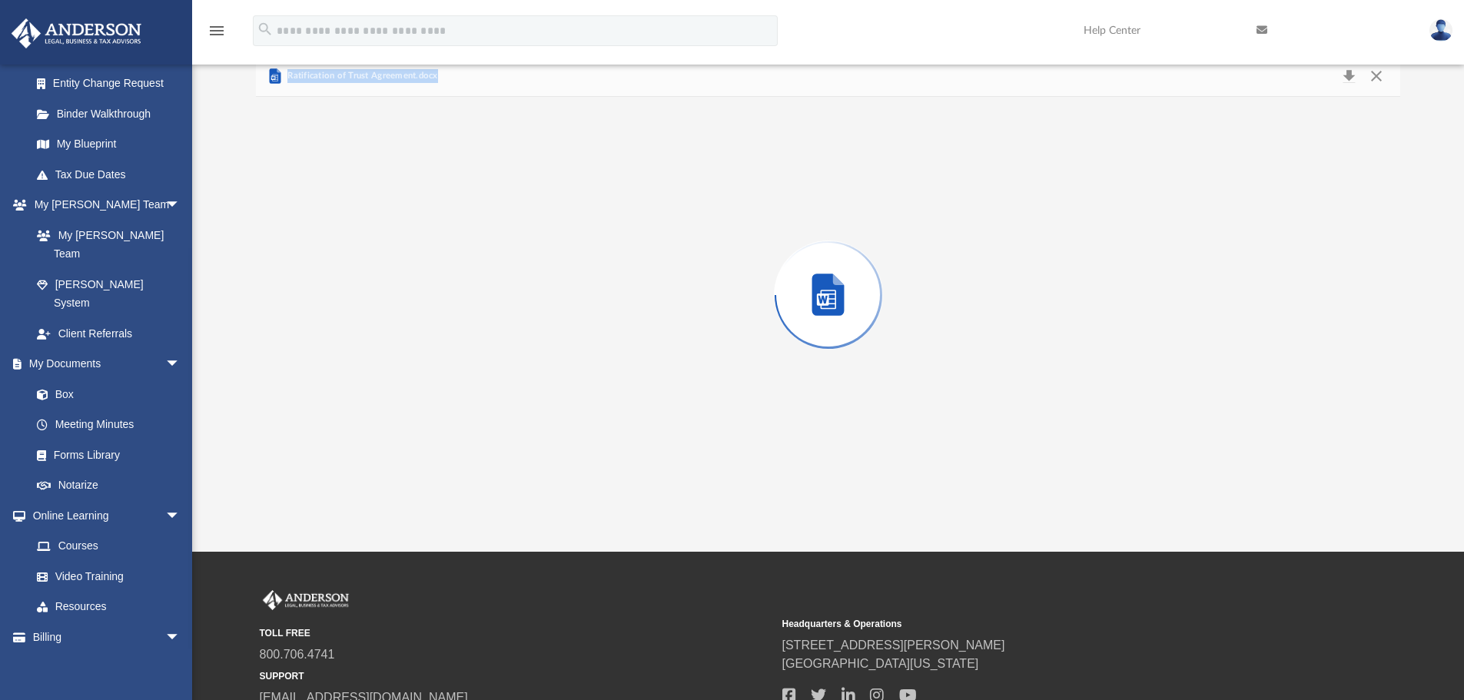
click at [417, 396] on div "Preview" at bounding box center [828, 295] width 1145 height 397
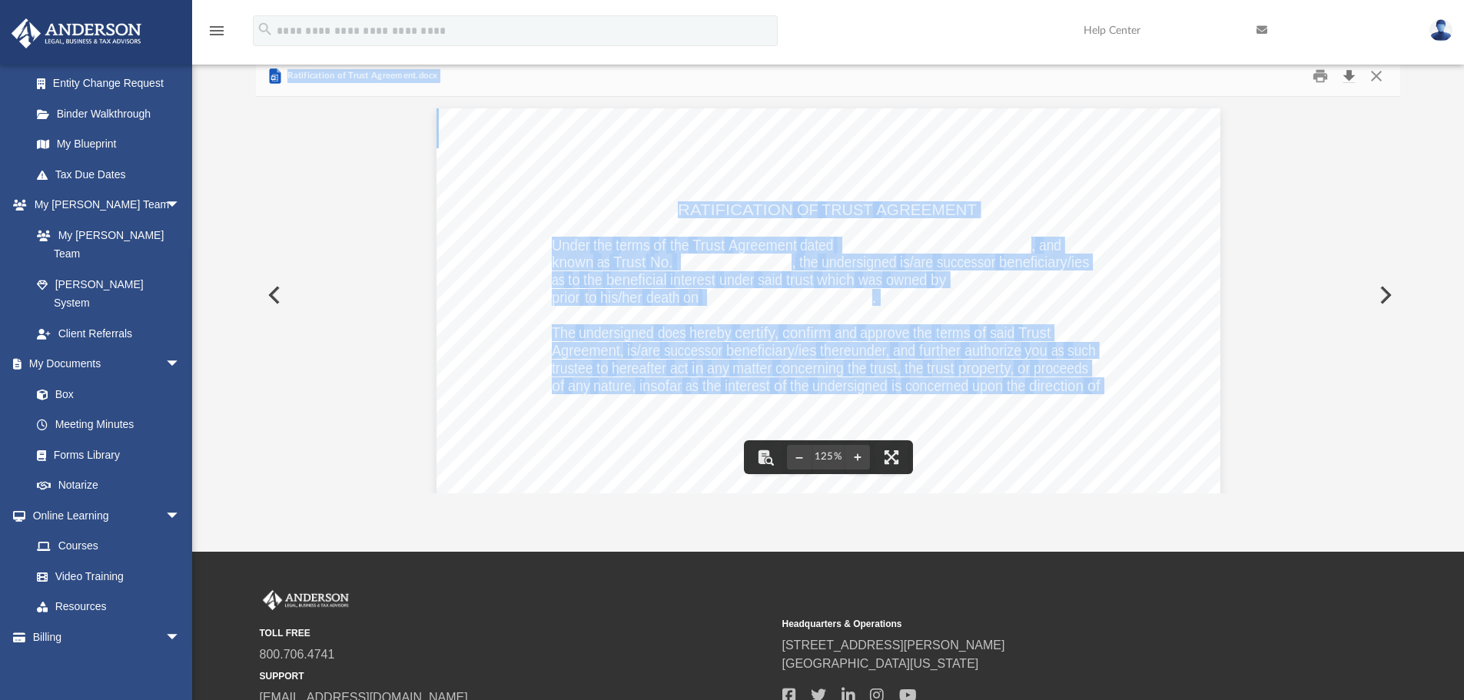
click at [1351, 80] on button "Download" at bounding box center [1349, 77] width 28 height 24
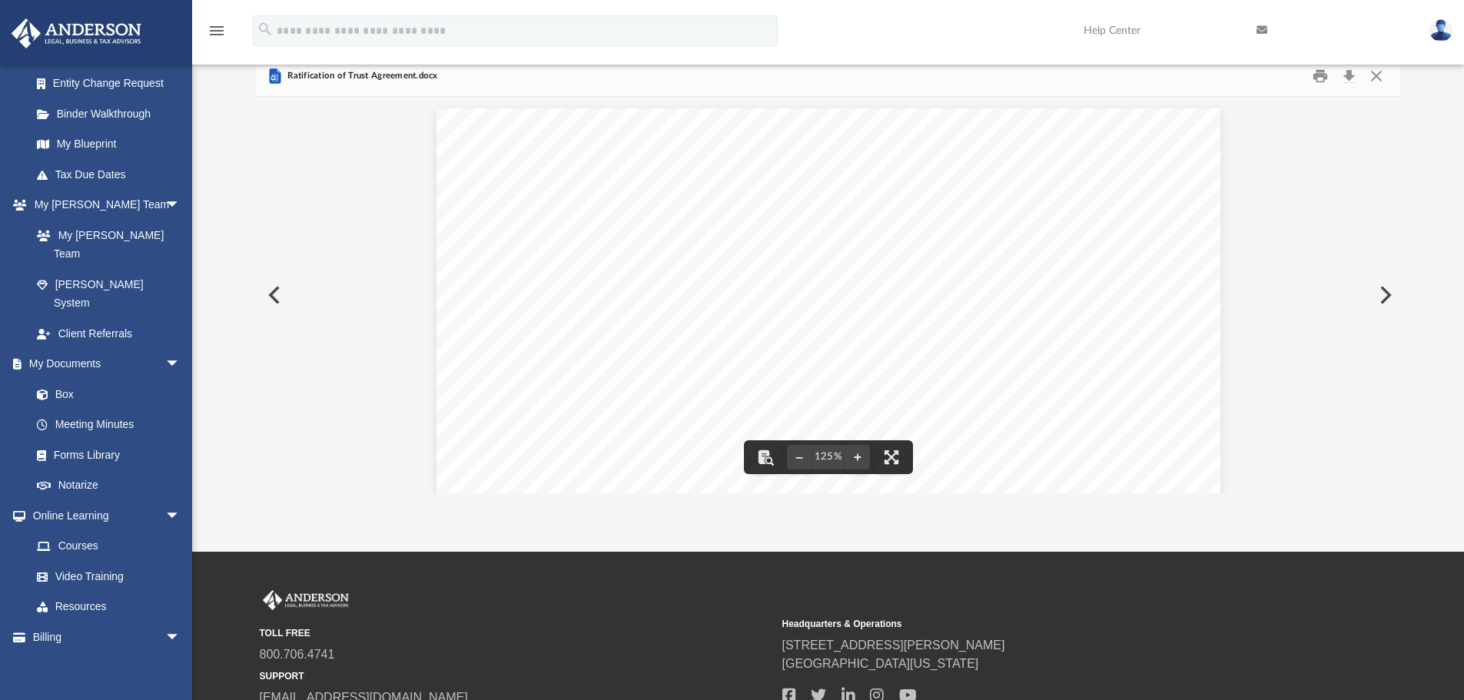
click at [1086, 145] on div at bounding box center [828, 146] width 1145 height 2
click at [1386, 80] on button "Close" at bounding box center [1377, 77] width 28 height 24
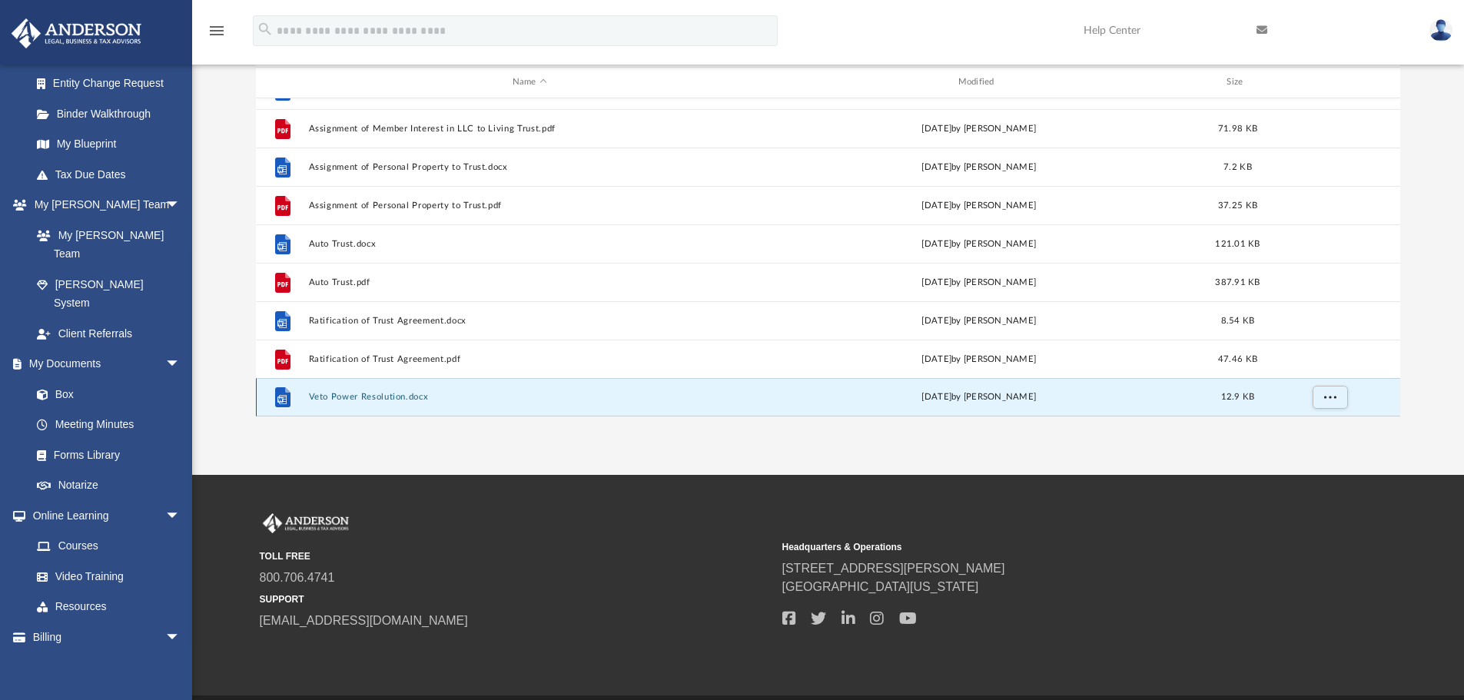
click at [374, 397] on button "Veto Power Resolution.docx" at bounding box center [529, 397] width 443 height 10
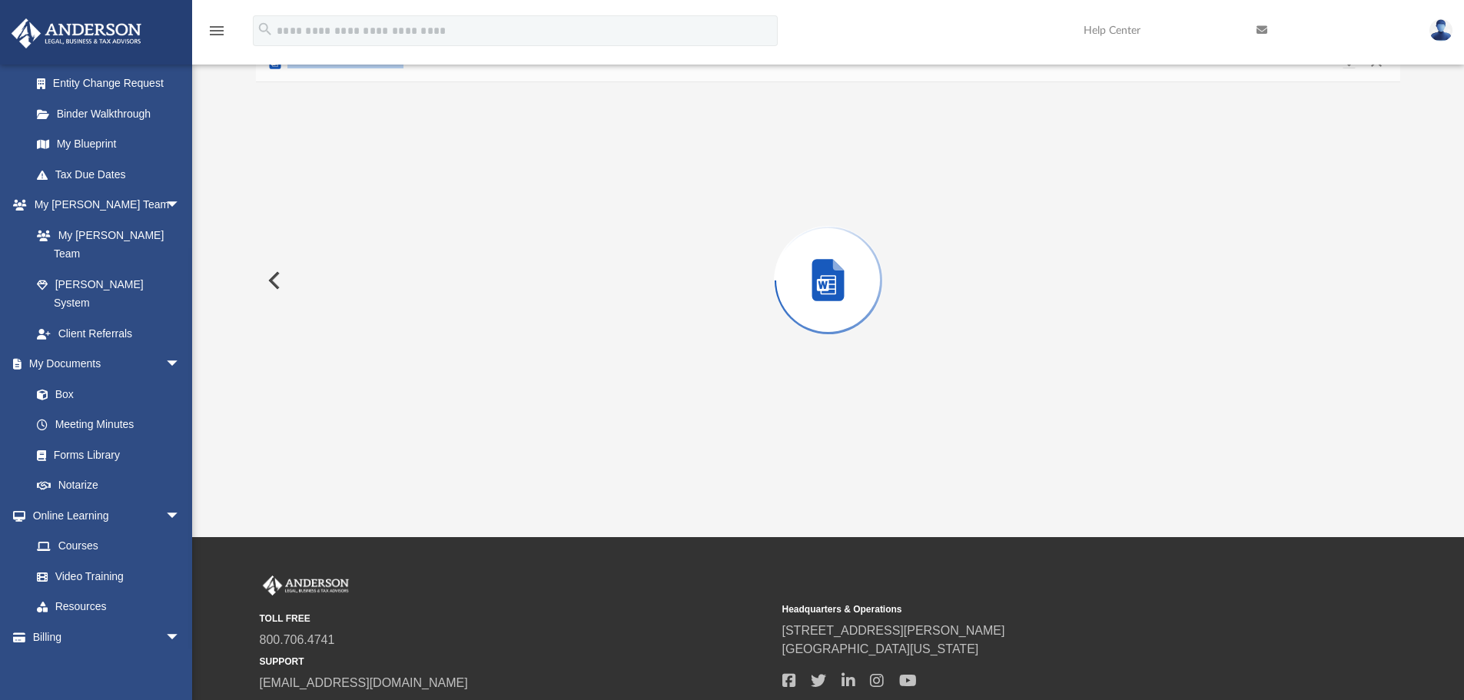
scroll to position [0, 0]
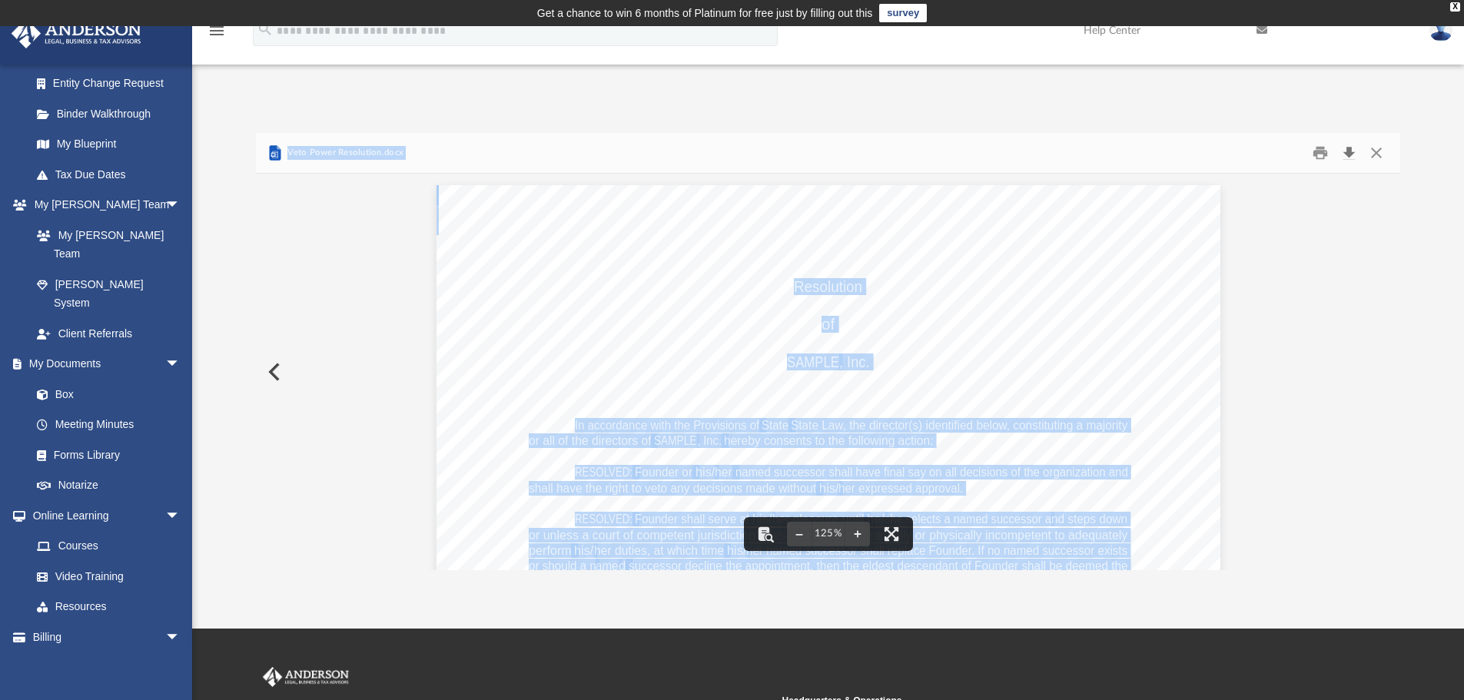
click at [1352, 156] on button "Download" at bounding box center [1349, 153] width 28 height 24
drag, startPoint x: 1372, startPoint y: 152, endPoint x: 1345, endPoint y: 141, distance: 29.0
click at [1372, 152] on button "Close" at bounding box center [1377, 153] width 28 height 24
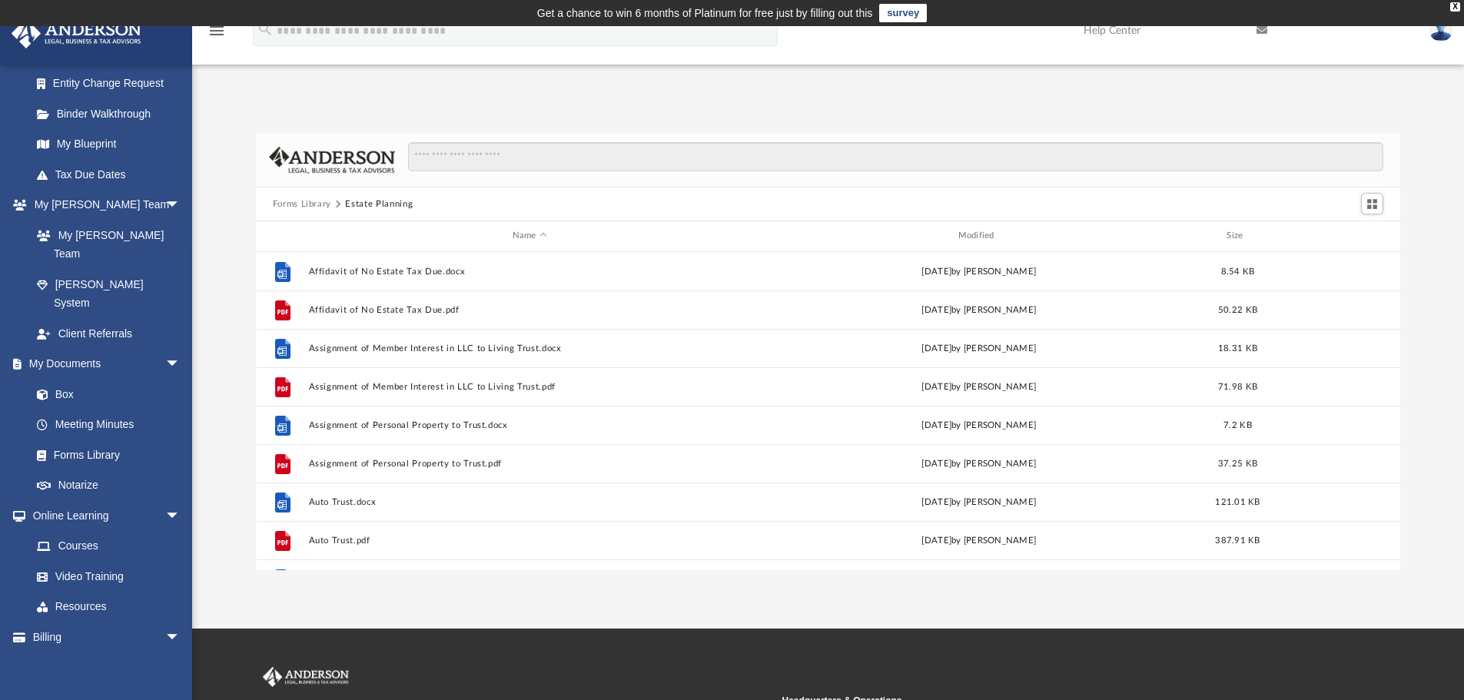
click at [224, 323] on div "Forms Library Estate Planning Name Modified Size File Affidavit of No Estate Ta…" at bounding box center [828, 351] width 1272 height 437
click at [308, 206] on button "Forms Library" at bounding box center [302, 205] width 58 height 14
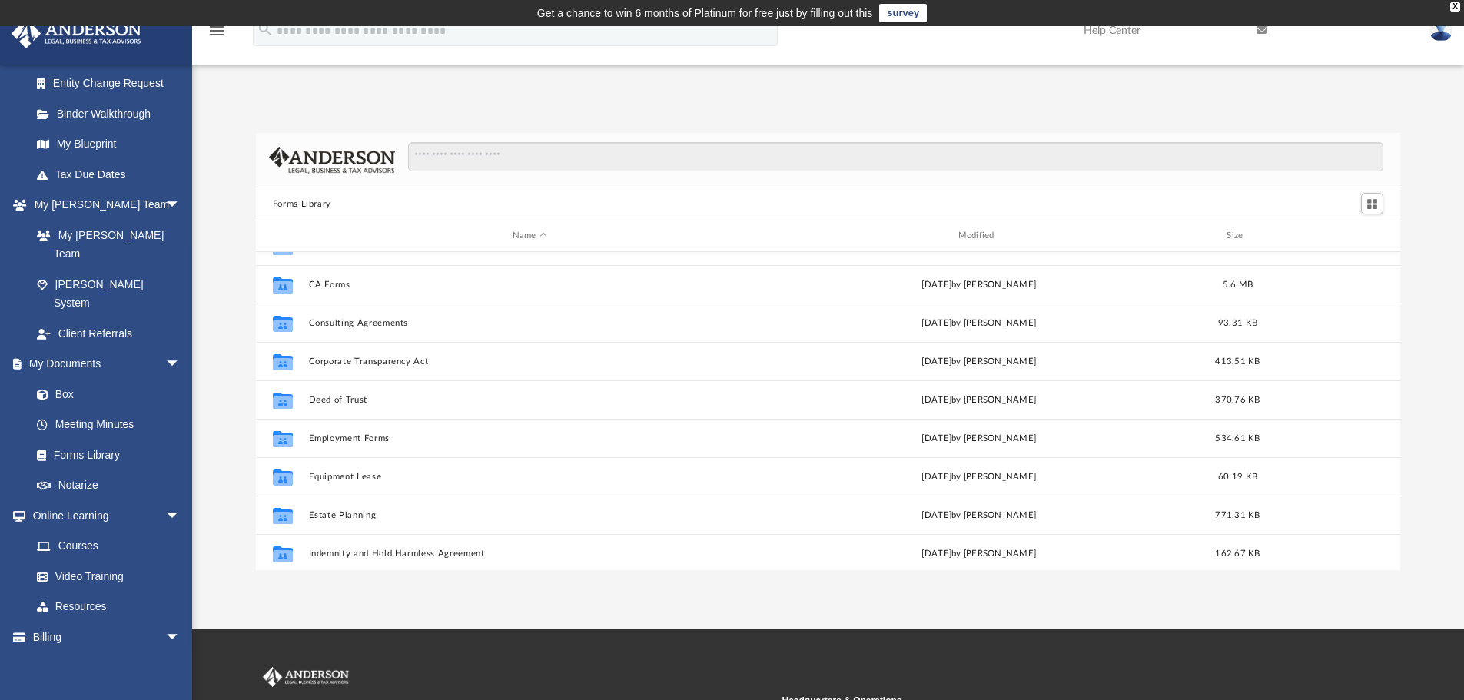
scroll to position [231, 0]
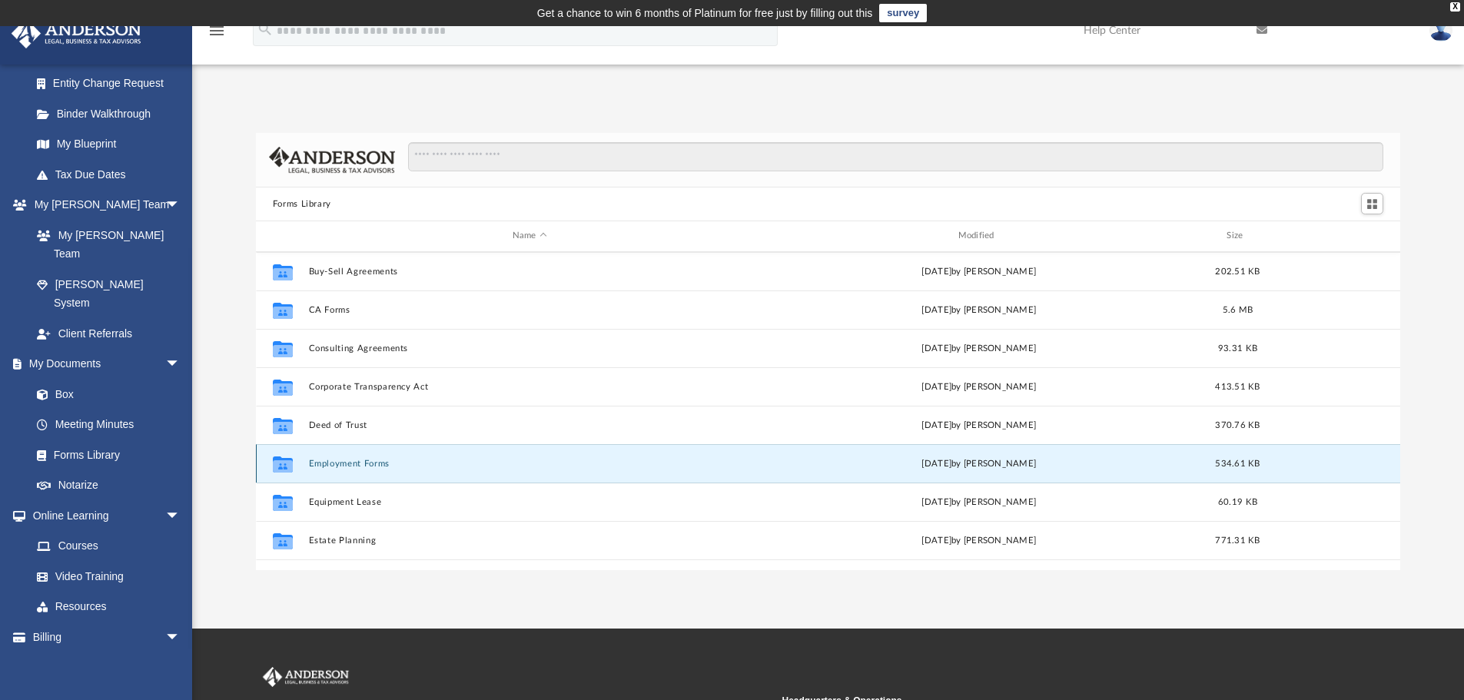
click at [371, 463] on button "Employment Forms" at bounding box center [529, 464] width 443 height 10
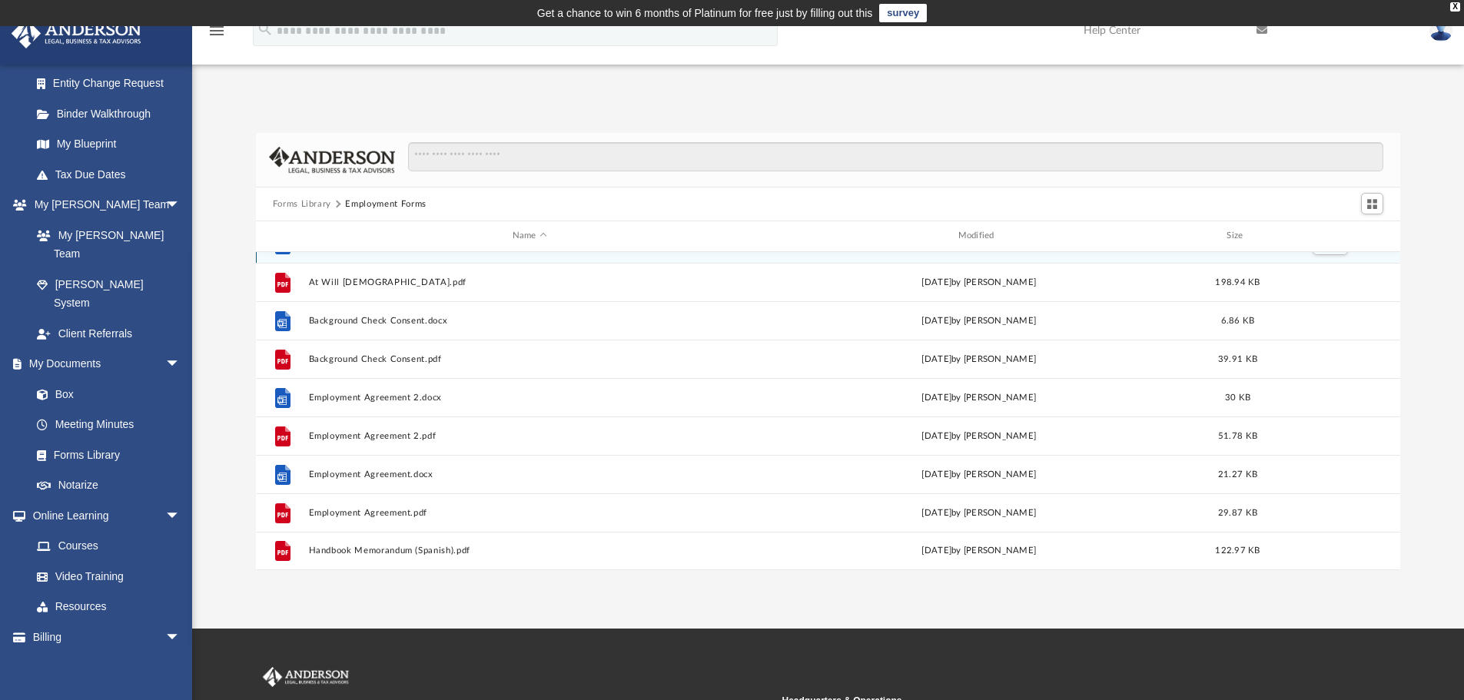
scroll to position [0, 0]
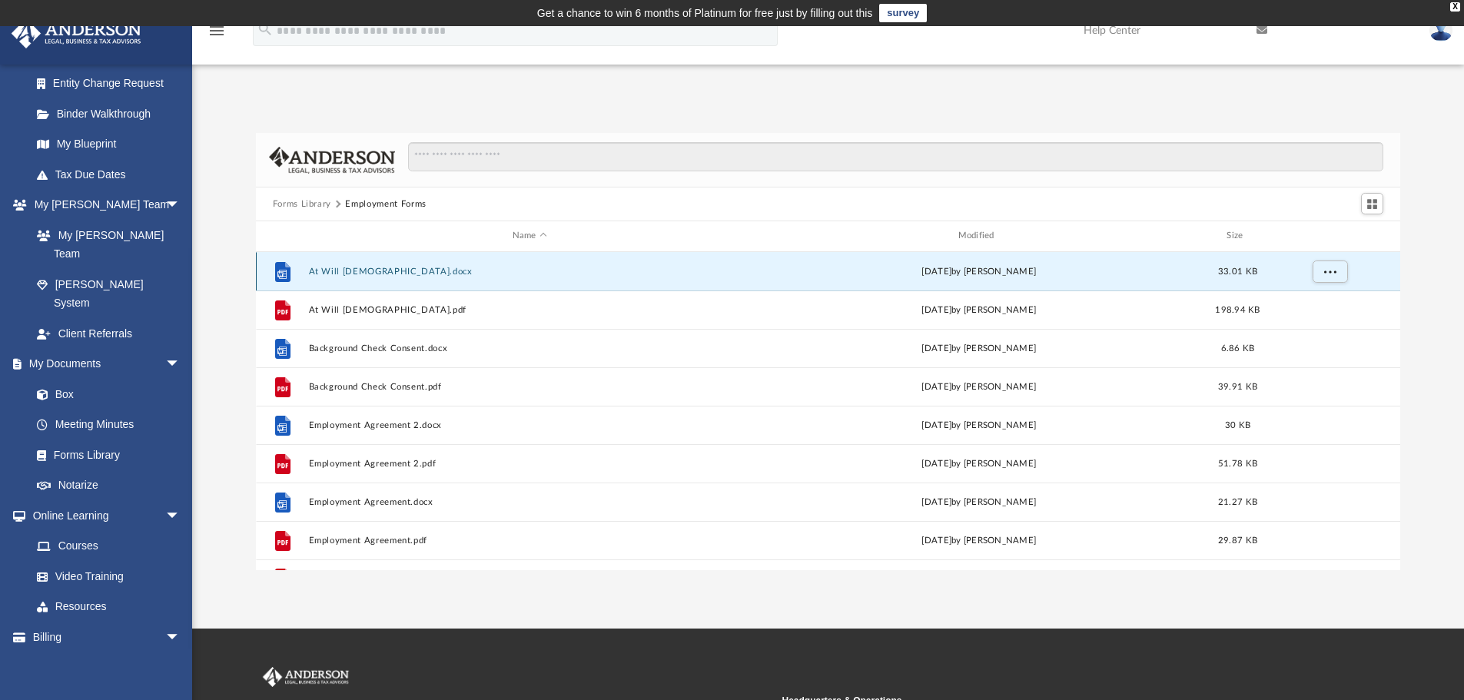
click at [374, 274] on button "At Will Employment Contract.docx" at bounding box center [529, 272] width 443 height 10
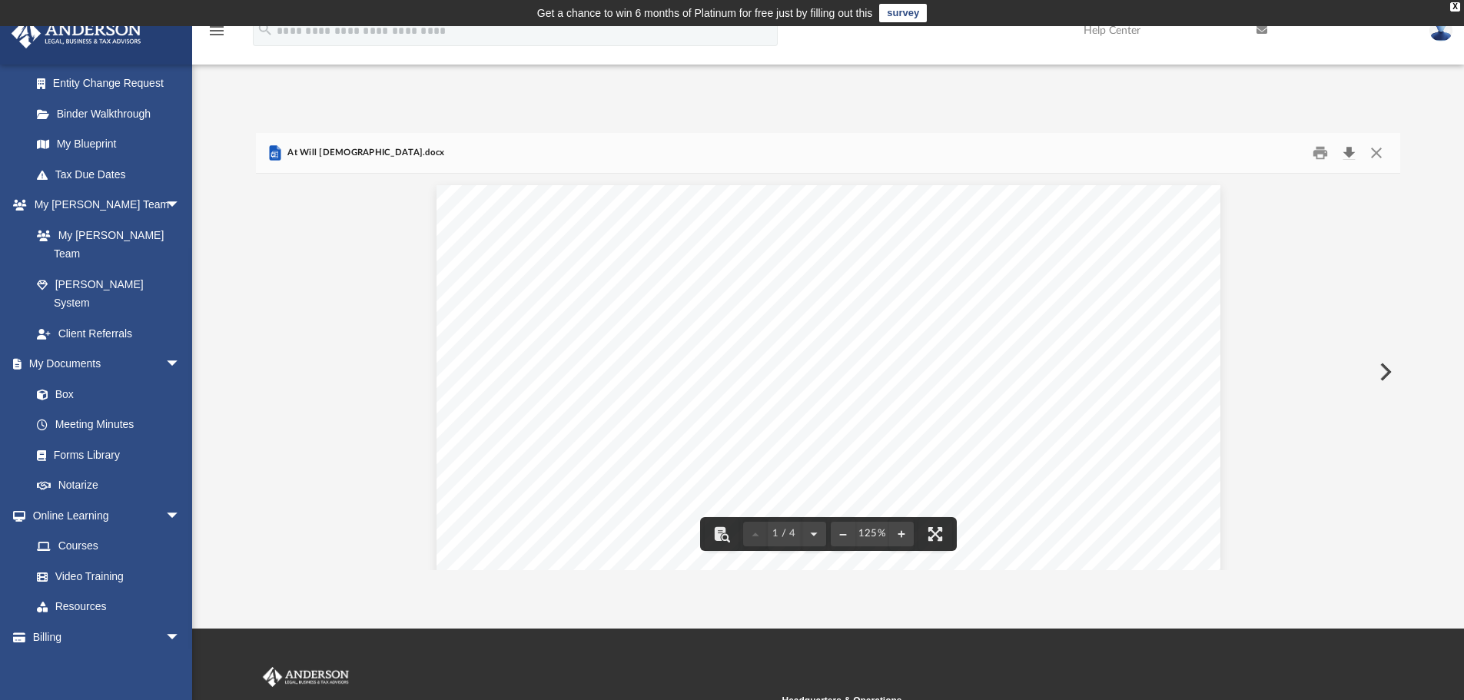
click at [1348, 150] on button "Download" at bounding box center [1349, 153] width 28 height 24
drag, startPoint x: 733, startPoint y: 105, endPoint x: 745, endPoint y: 108, distance: 12.5
click at [733, 105] on div "Forms Library Employment Forms Name Modified Size File At Will Employment Contr…" at bounding box center [828, 336] width 1272 height 470
click at [1378, 156] on button "Close" at bounding box center [1377, 153] width 28 height 24
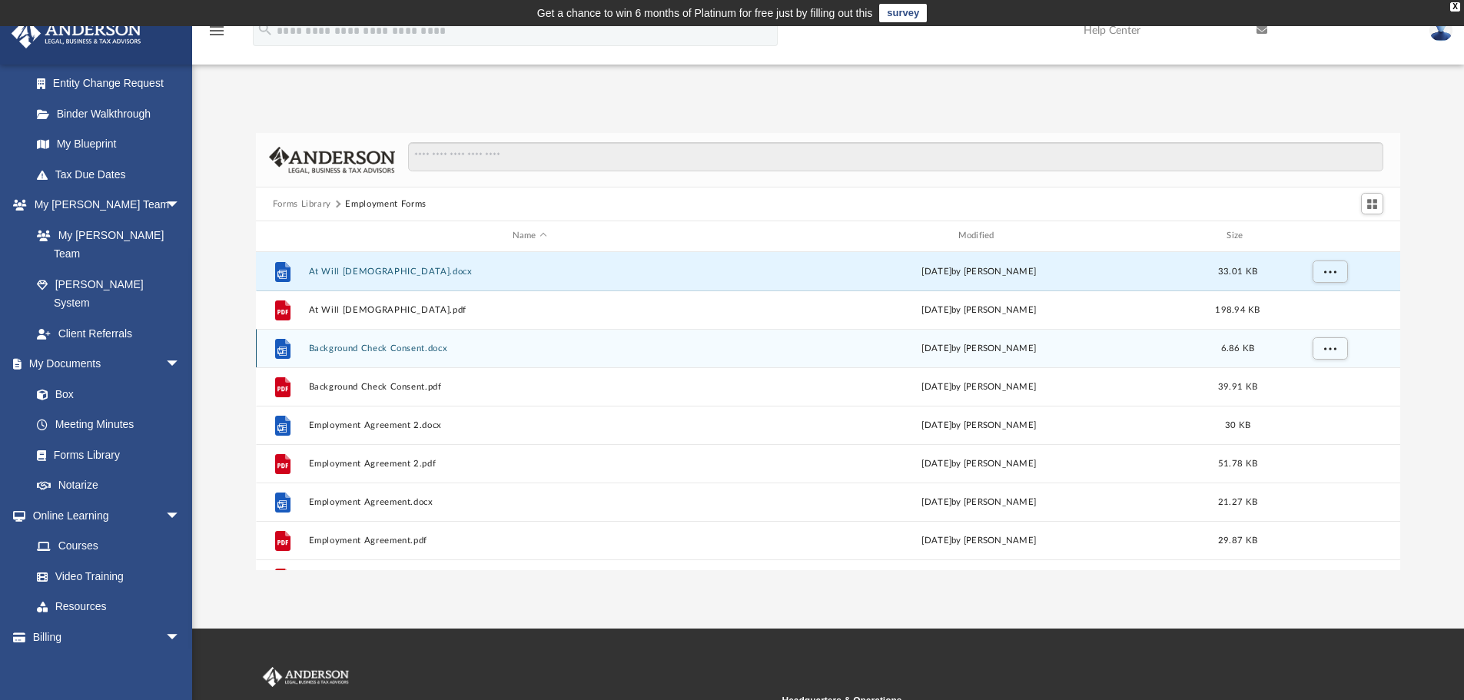
click at [419, 349] on button "Background Check Consent.docx" at bounding box center [529, 349] width 443 height 10
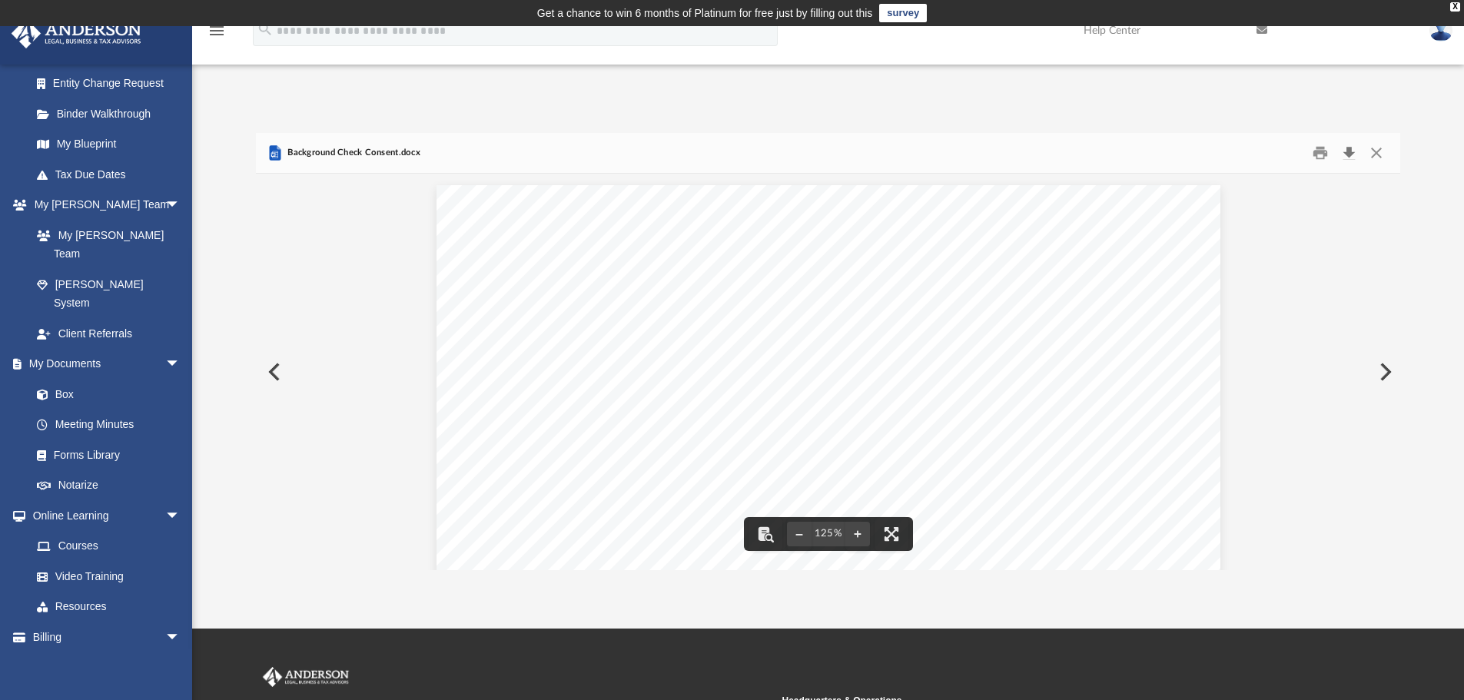
click at [1349, 154] on button "Download" at bounding box center [1349, 153] width 28 height 24
drag, startPoint x: 1080, startPoint y: 99, endPoint x: 1330, endPoint y: 123, distance: 251.0
click at [1086, 101] on div "App jtmoon@protonmail.com Sign Out jtmoon@protonmail.com Home Online Ordering T…" at bounding box center [732, 328] width 1464 height 486
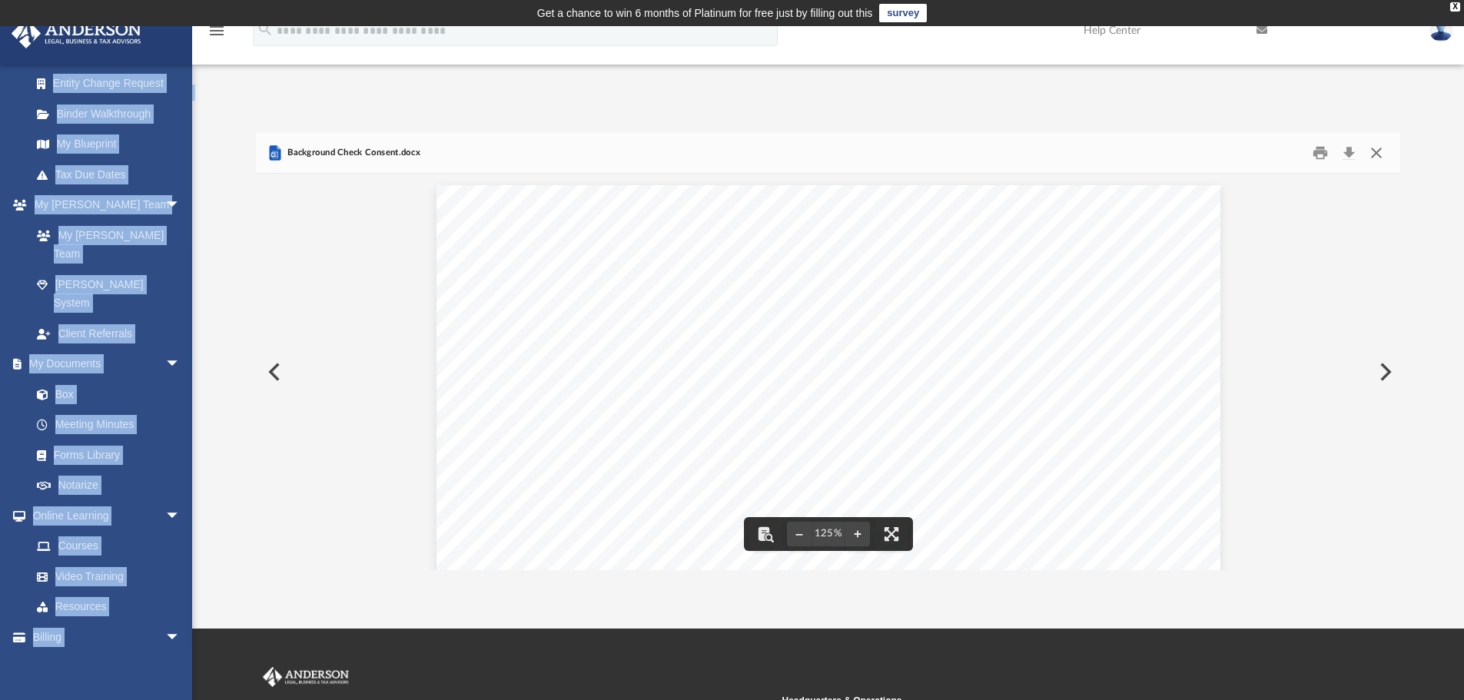
click at [1376, 154] on button "Close" at bounding box center [1377, 153] width 28 height 24
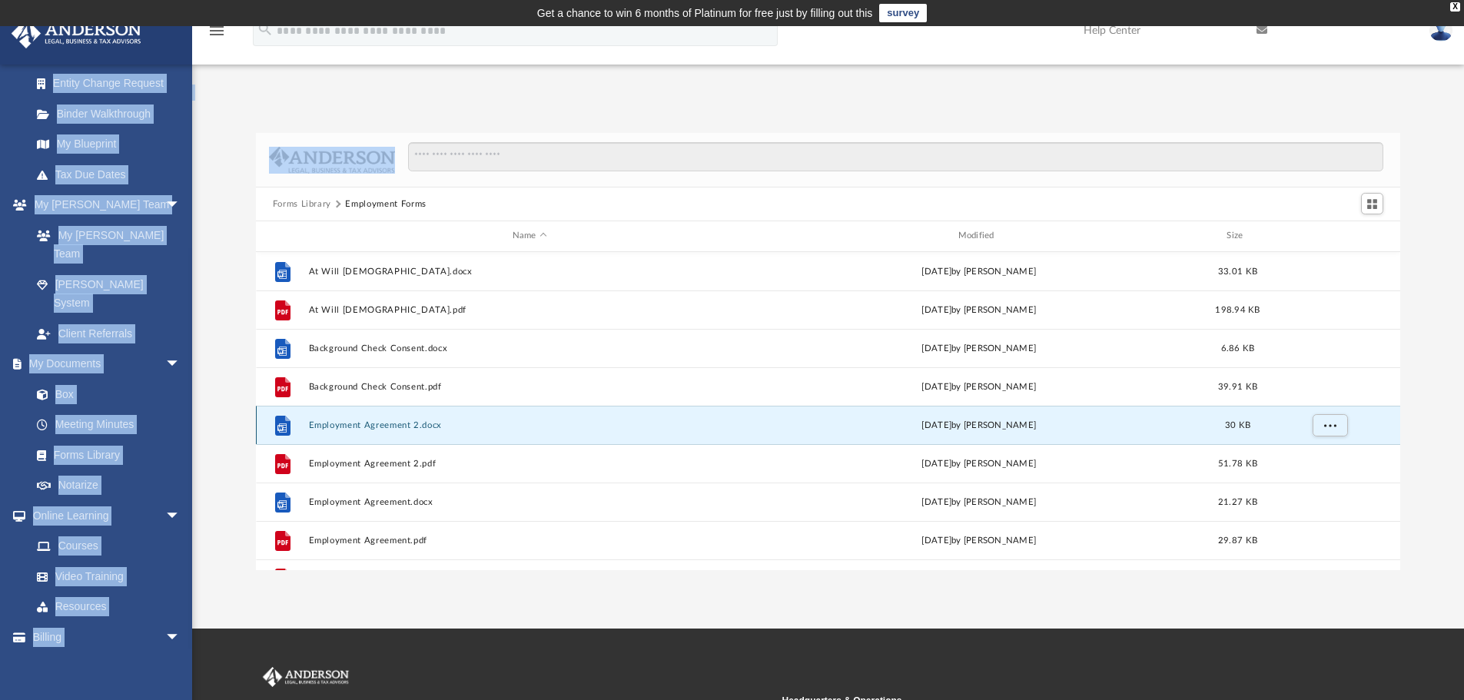
click at [403, 428] on button "Employment Agreement 2.docx" at bounding box center [529, 425] width 443 height 10
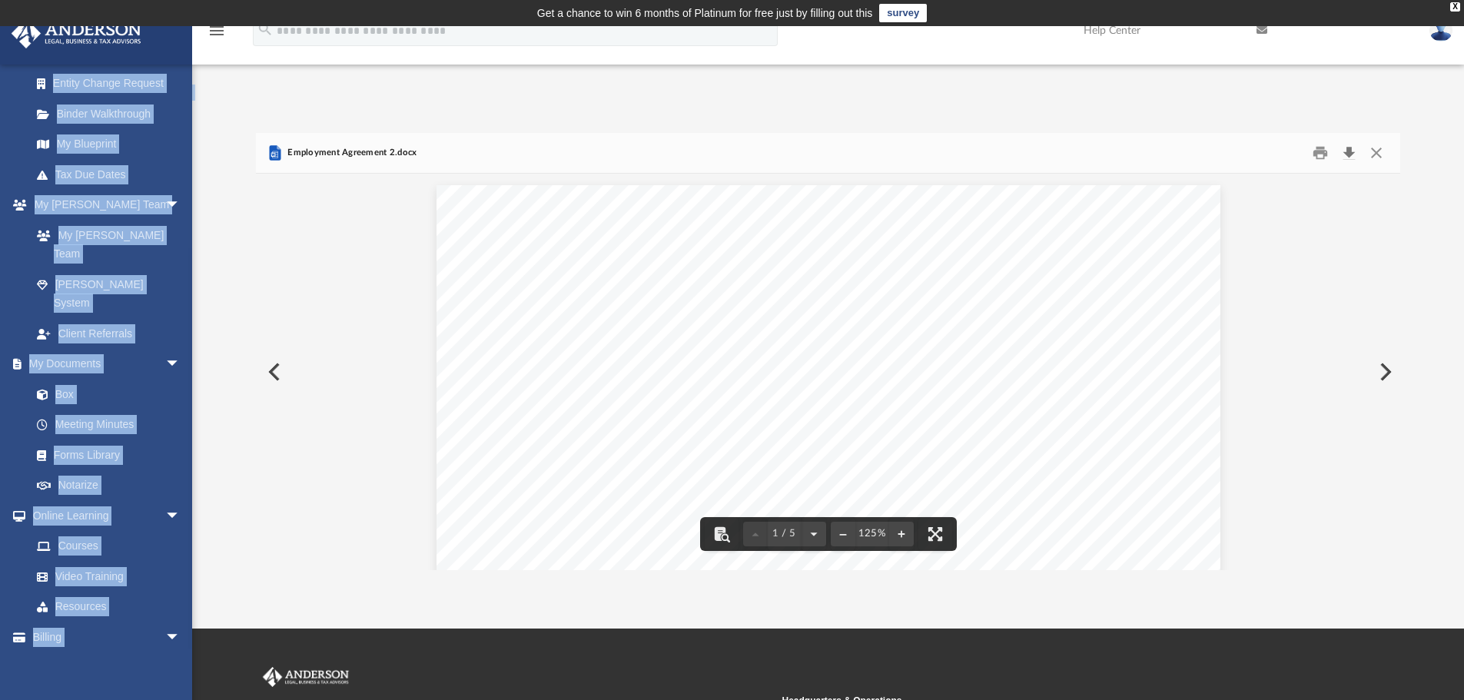
click at [1353, 148] on button "Download" at bounding box center [1349, 153] width 28 height 24
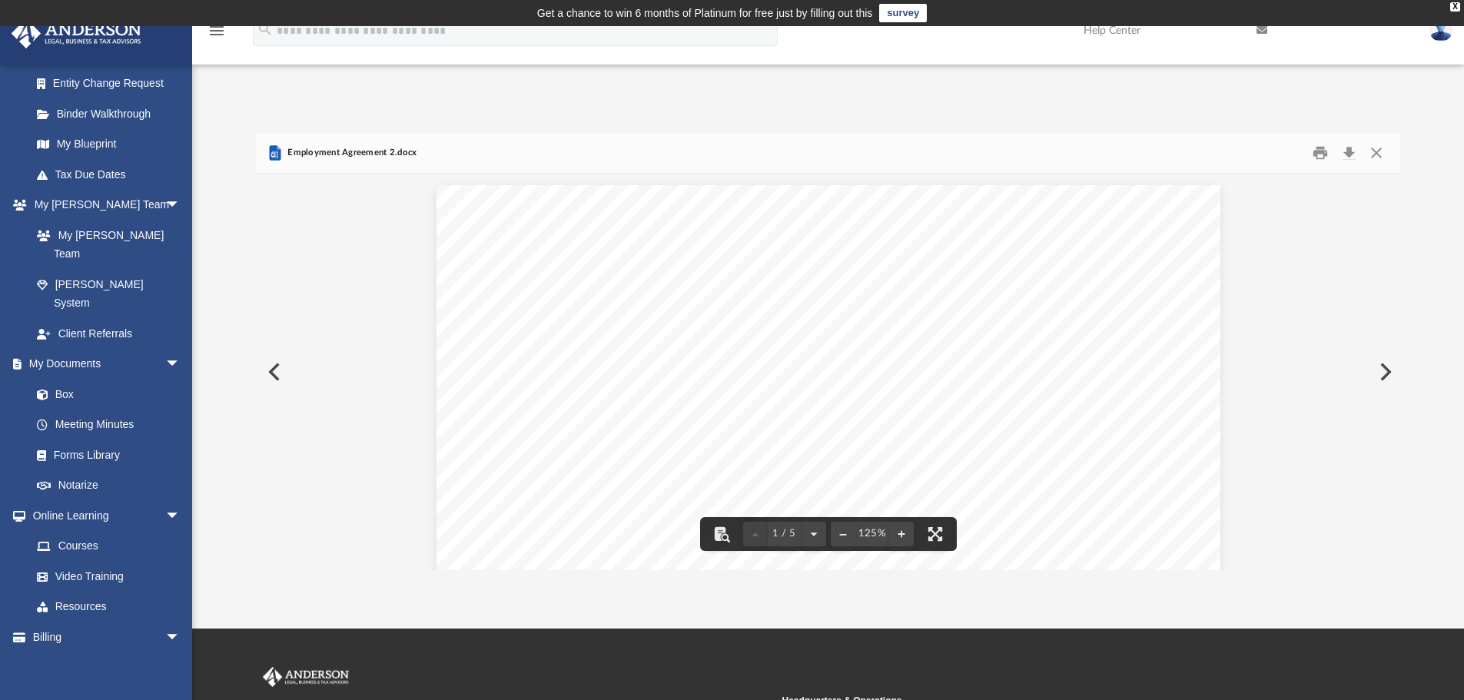
click at [1281, 101] on div "Forms Library Employment Forms Name Modified Size File At Will Employment Contr…" at bounding box center [828, 336] width 1272 height 470
click at [1384, 153] on button "Close" at bounding box center [1377, 153] width 28 height 24
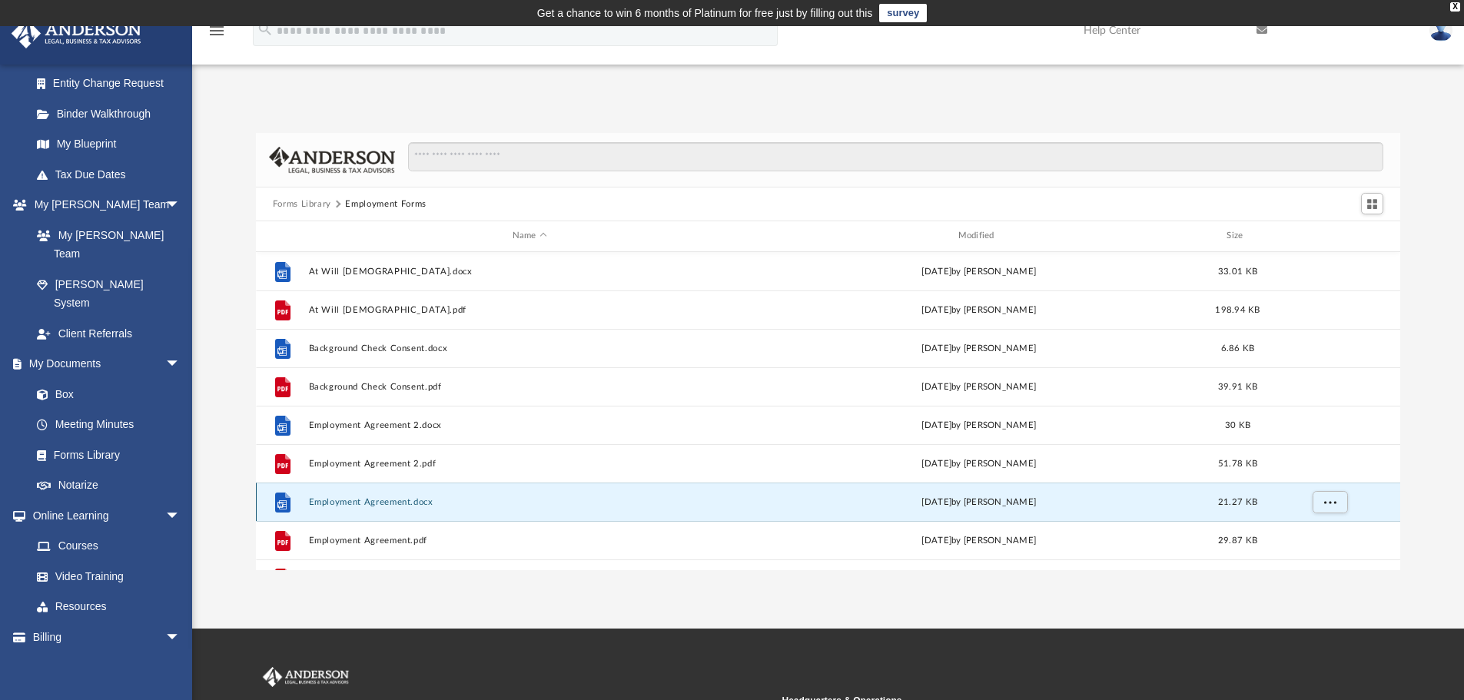
click at [400, 500] on button "Employment Agreement.docx" at bounding box center [529, 502] width 443 height 10
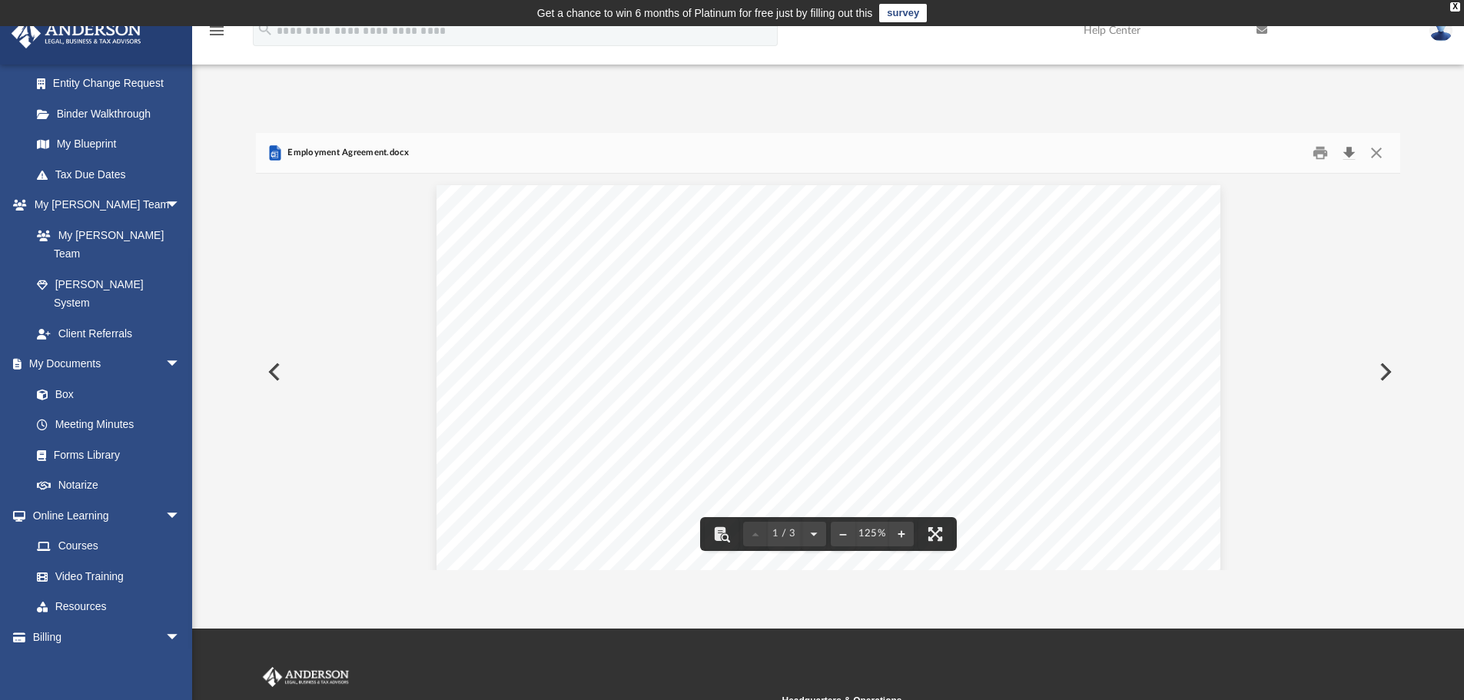
click at [1352, 152] on button "Download" at bounding box center [1349, 153] width 28 height 24
click at [1156, 98] on div "App jtmoon@protonmail.com Sign Out jtmoon@protonmail.com Home Online Ordering T…" at bounding box center [732, 328] width 1464 height 486
click at [1380, 147] on button "Close" at bounding box center [1377, 153] width 28 height 24
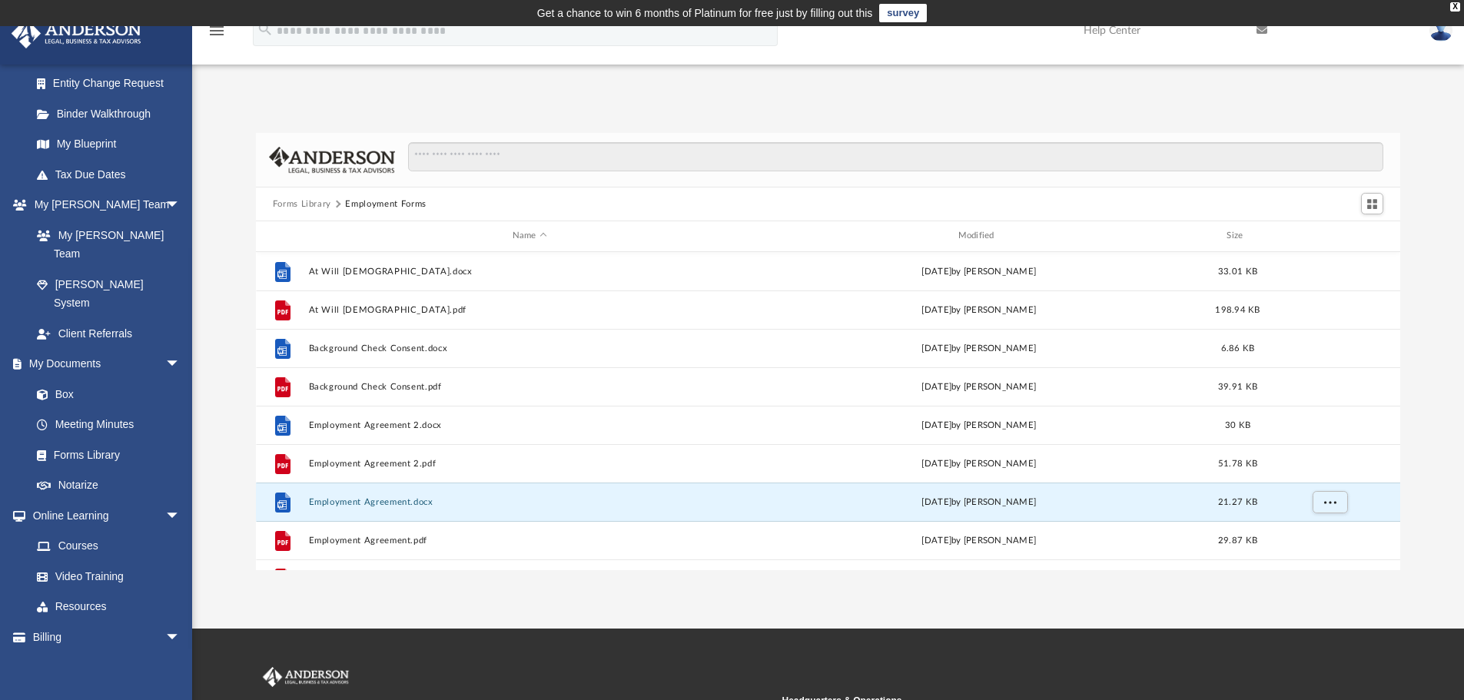
click at [321, 201] on button "Forms Library" at bounding box center [302, 205] width 58 height 14
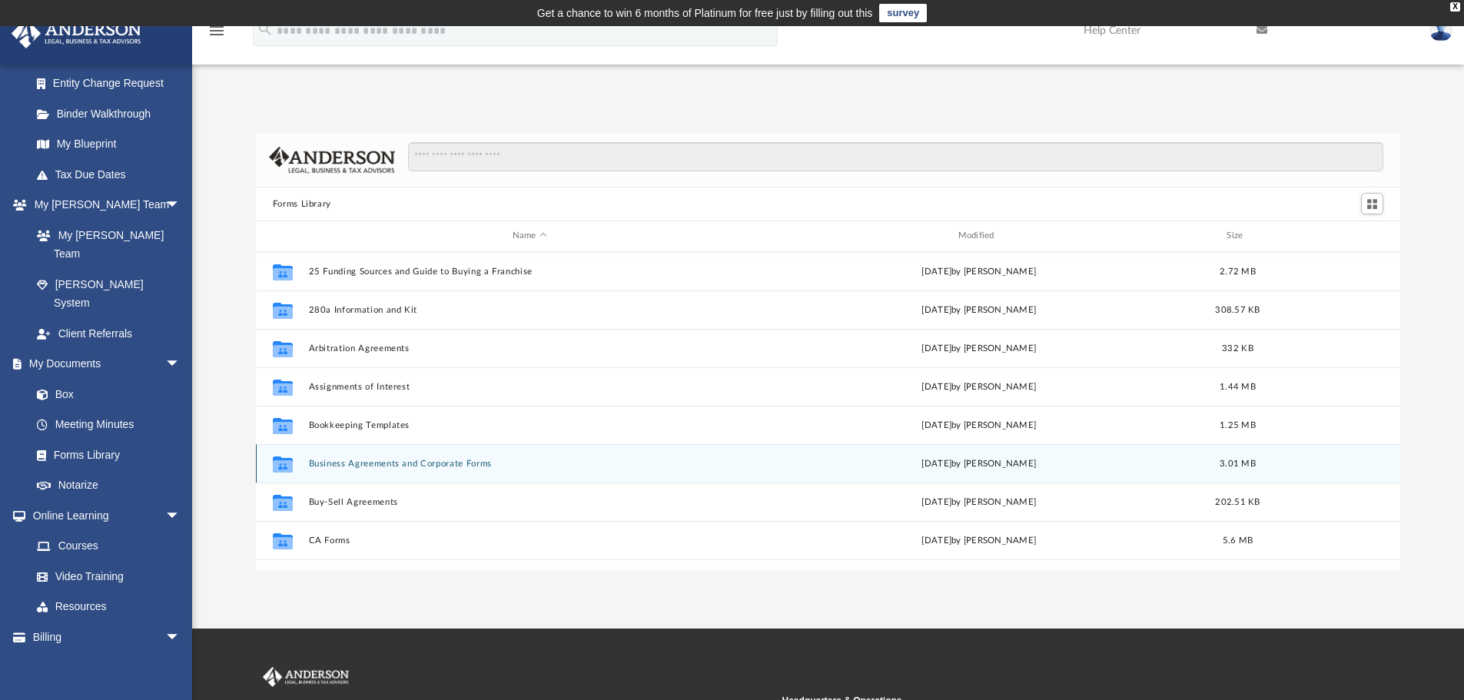
click at [458, 461] on button "Business Agreements and Corporate Forms" at bounding box center [529, 464] width 443 height 10
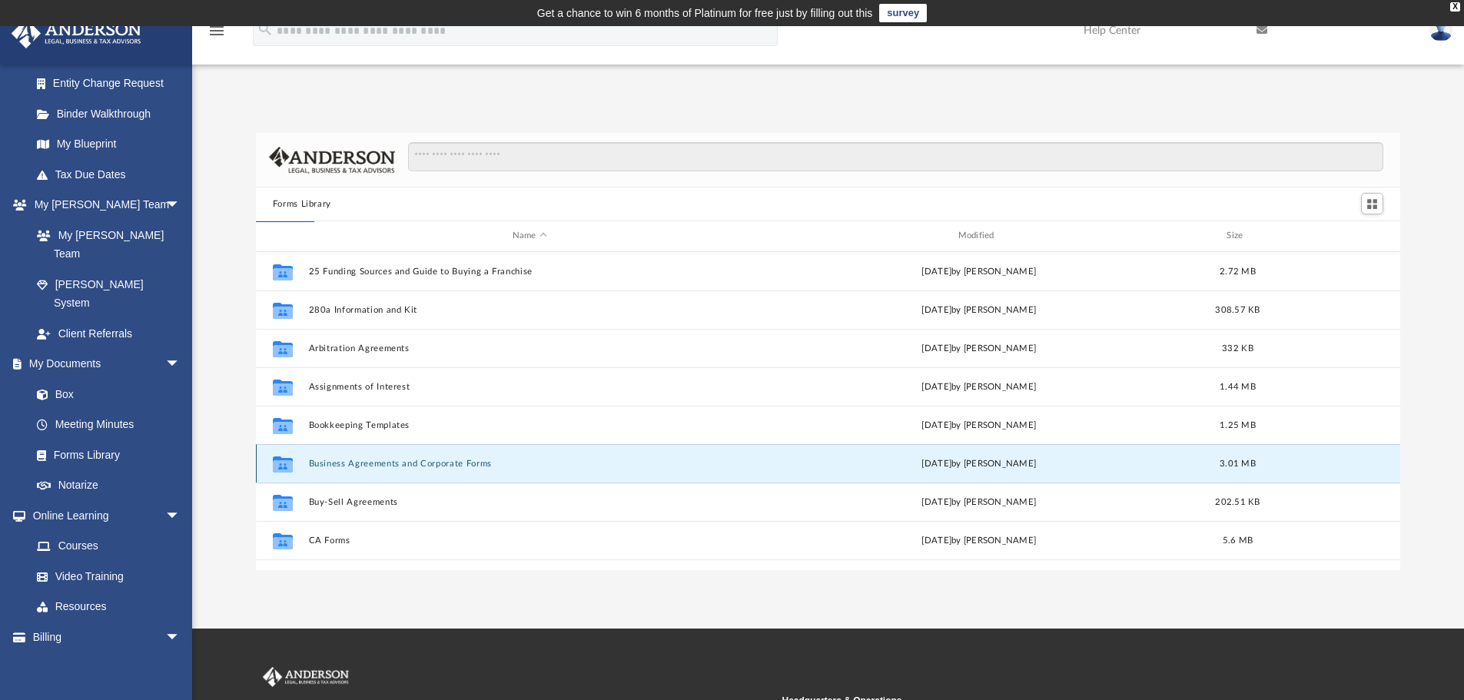
click at [458, 461] on button "Business Agreements and Corporate Forms" at bounding box center [529, 464] width 443 height 10
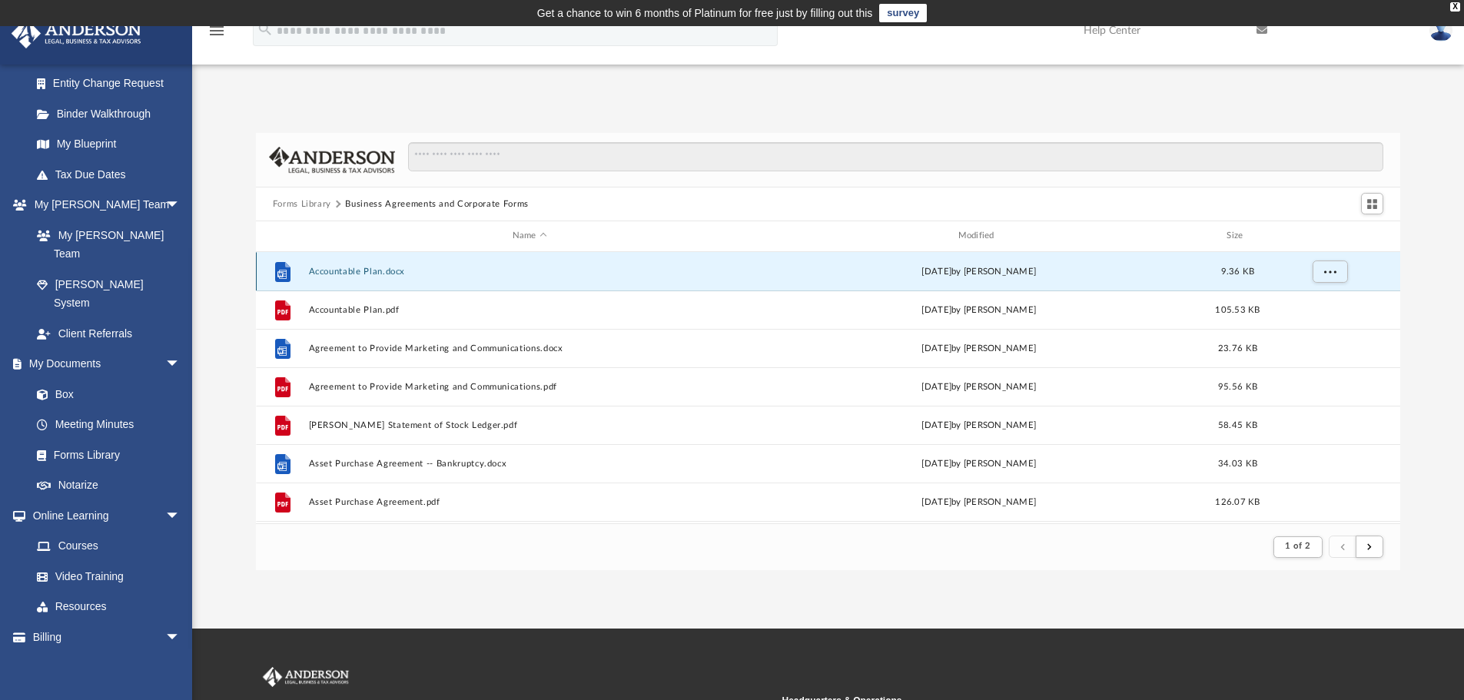
click at [367, 270] on button "Accountable Plan.docx" at bounding box center [529, 272] width 443 height 10
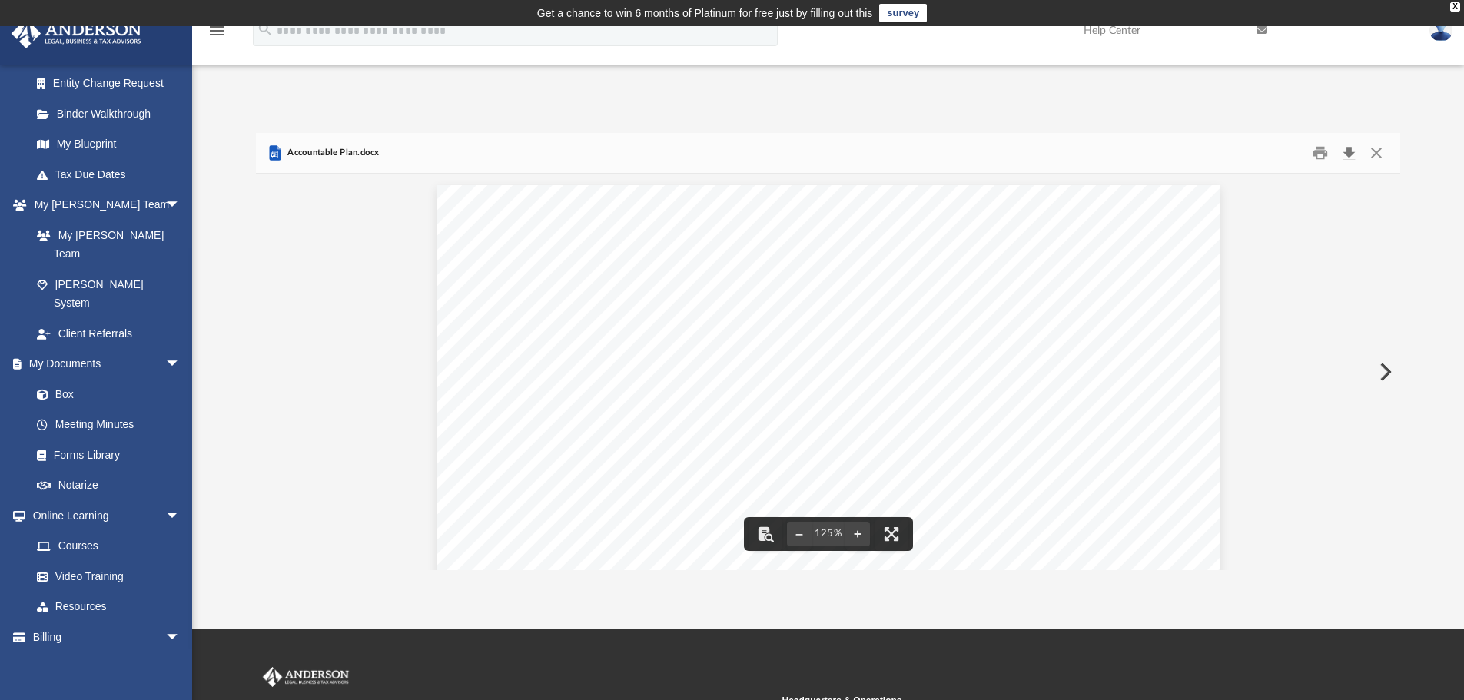
click at [1349, 153] on button "Download" at bounding box center [1349, 153] width 28 height 24
drag, startPoint x: 1035, startPoint y: 105, endPoint x: 1059, endPoint y: 111, distance: 24.6
click at [1037, 105] on div "Forms Library Business Agreements and Corporate Forms Name Modified Size File A…" at bounding box center [828, 336] width 1272 height 470
click at [1028, 118] on div "Forms Library Business Agreements and Corporate Forms Name Modified Size File A…" at bounding box center [828, 336] width 1272 height 470
click at [1376, 155] on button "Close" at bounding box center [1377, 153] width 28 height 24
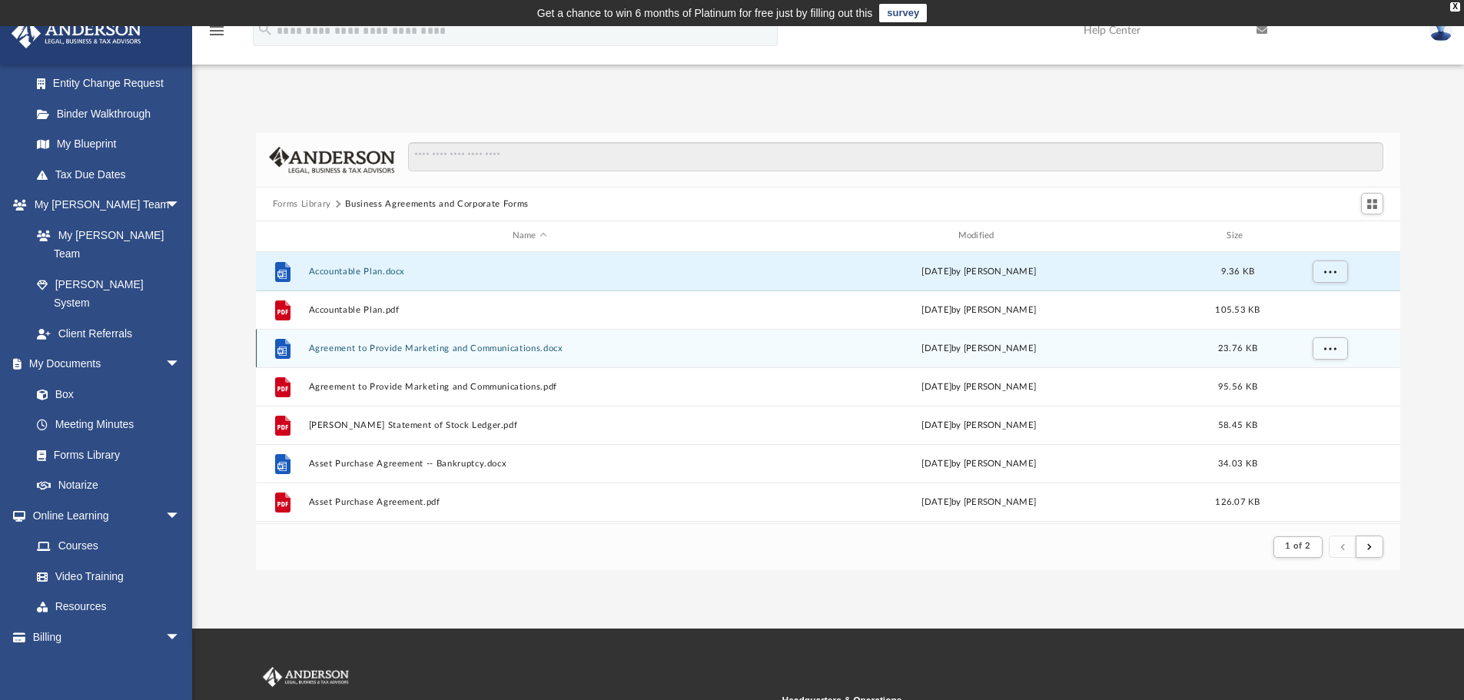
click at [479, 354] on div "File Agreement to Provide Marketing and Communications.docx Wed Oct 5 2022 by M…" at bounding box center [828, 348] width 1145 height 38
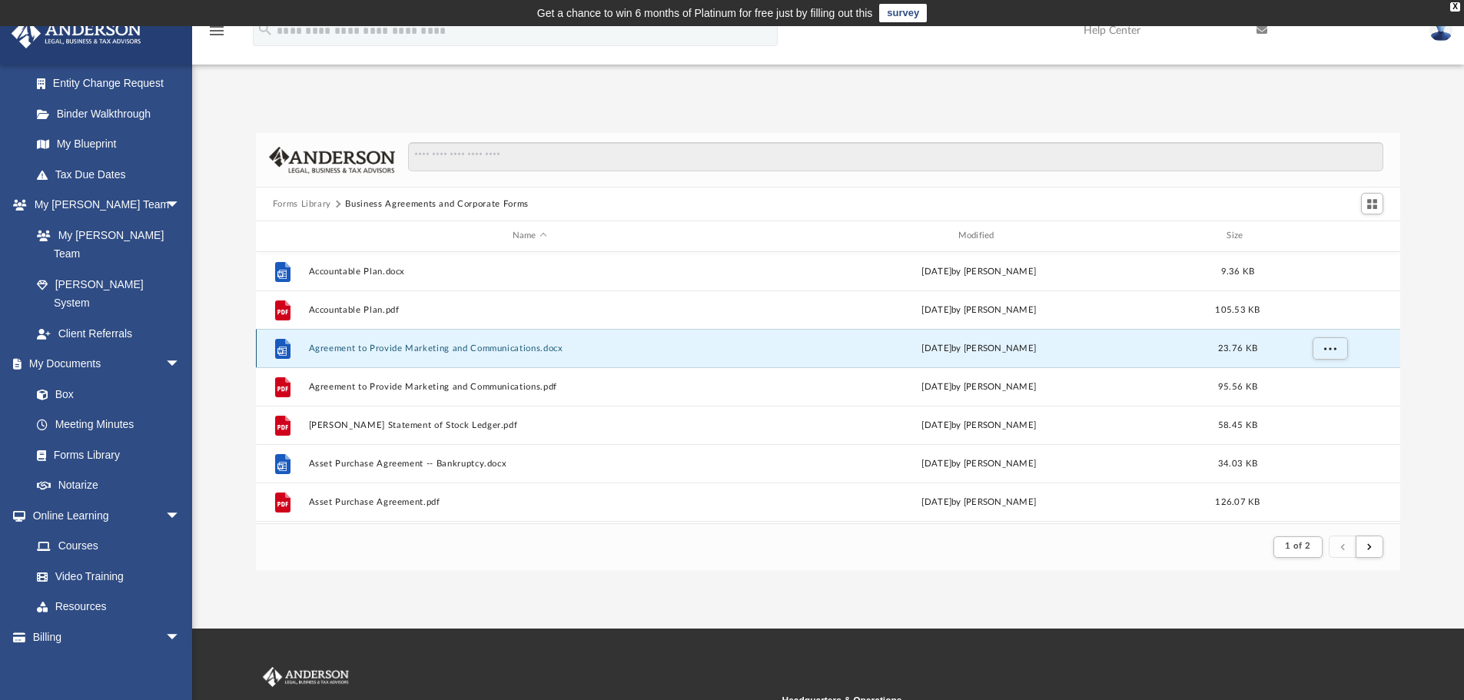
click at [484, 351] on button "Agreement to Provide Marketing and Communications.docx" at bounding box center [529, 349] width 443 height 10
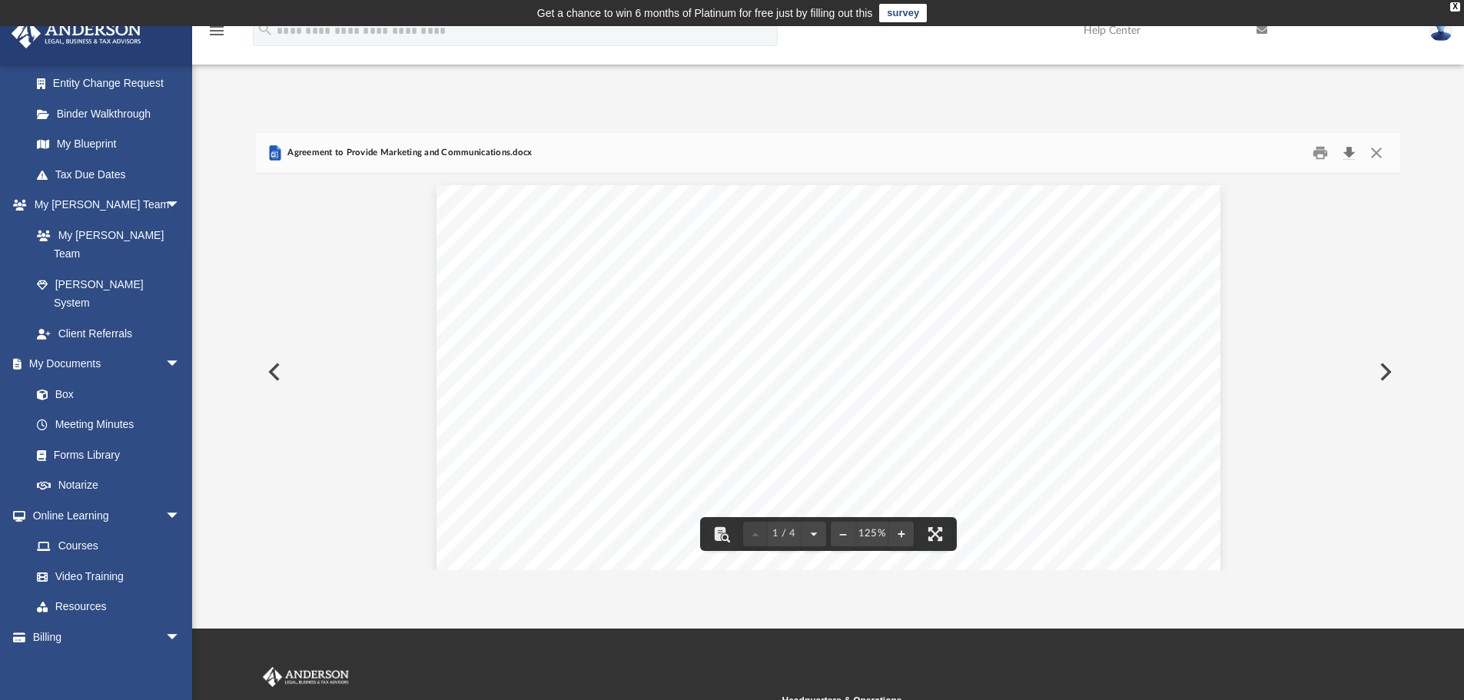
click at [1349, 161] on button "Download" at bounding box center [1349, 153] width 28 height 24
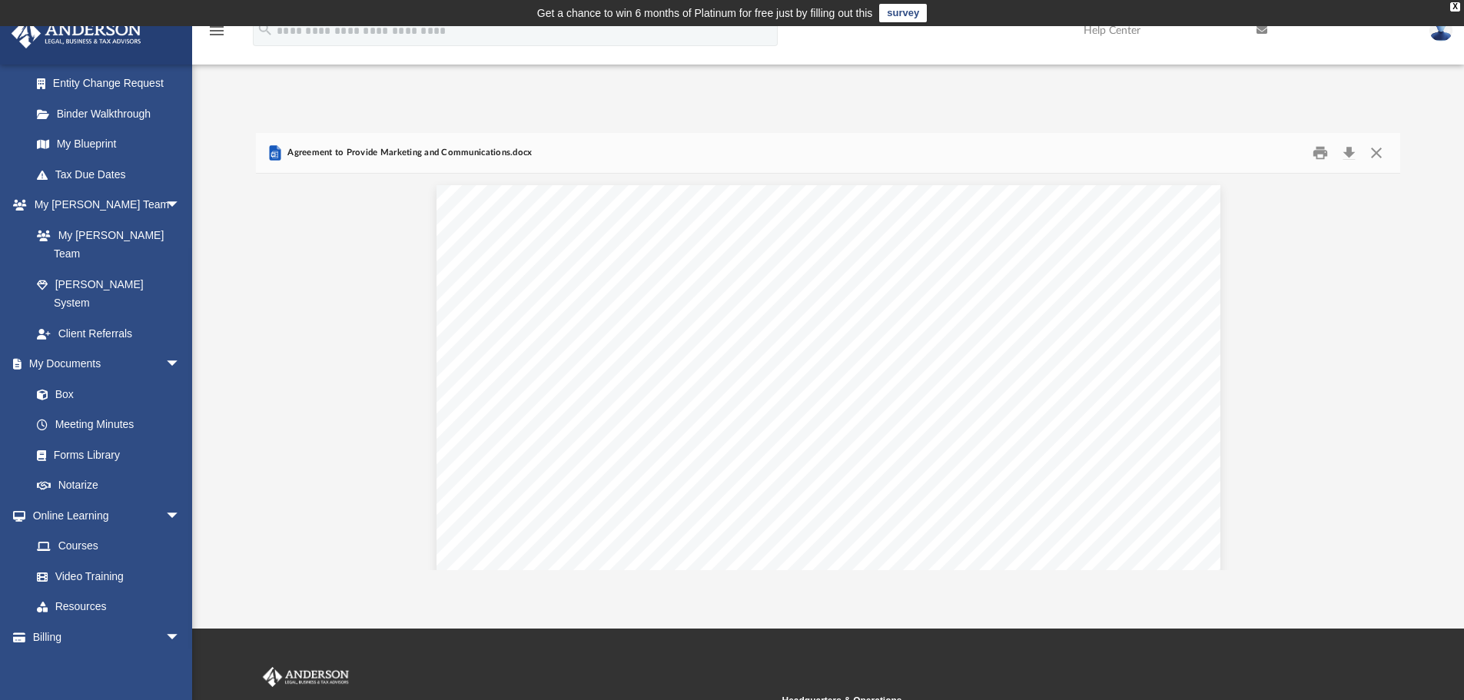
click at [1065, 95] on div "App jtmoon@protonmail.com Sign Out jtmoon@protonmail.com Home Online Ordering T…" at bounding box center [732, 328] width 1464 height 486
click at [1374, 155] on button "Close" at bounding box center [1377, 153] width 28 height 24
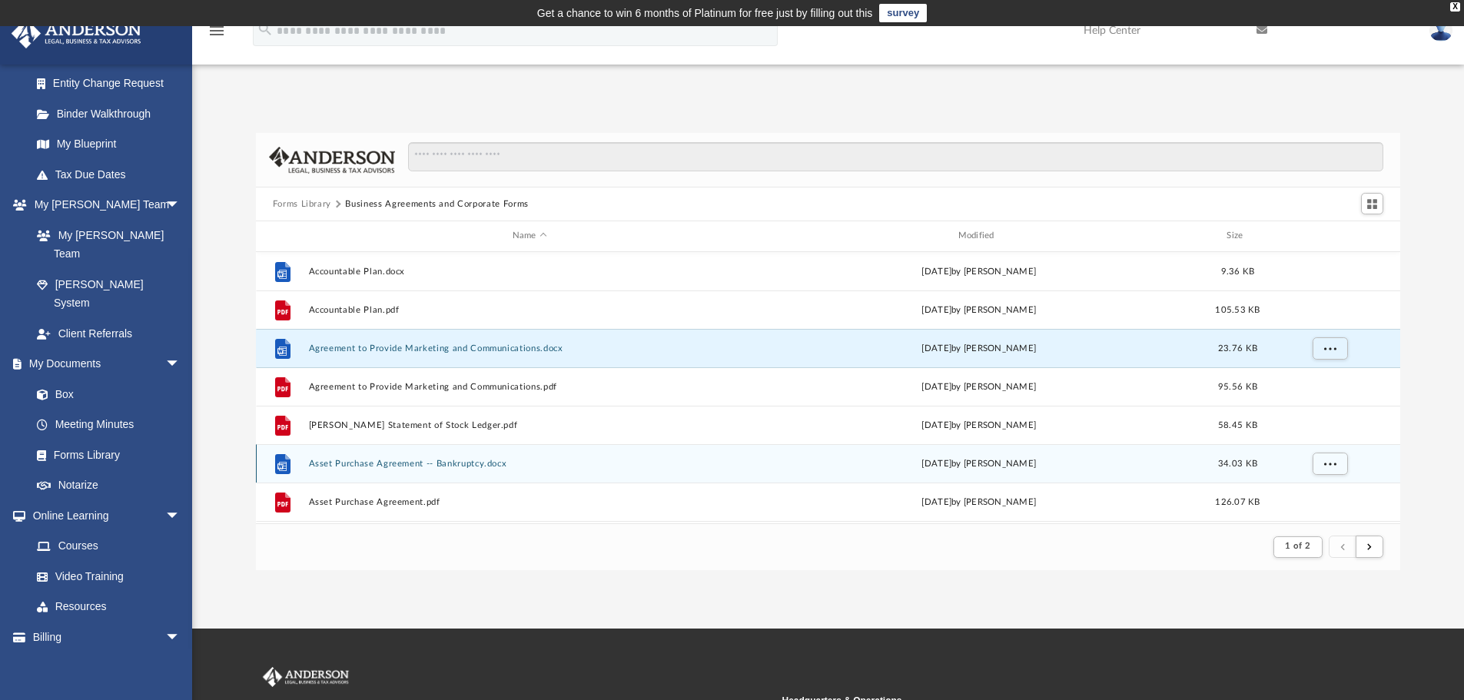
click at [468, 459] on button "Asset Purchase Agreement -- Bankruptcy.docx" at bounding box center [529, 464] width 443 height 10
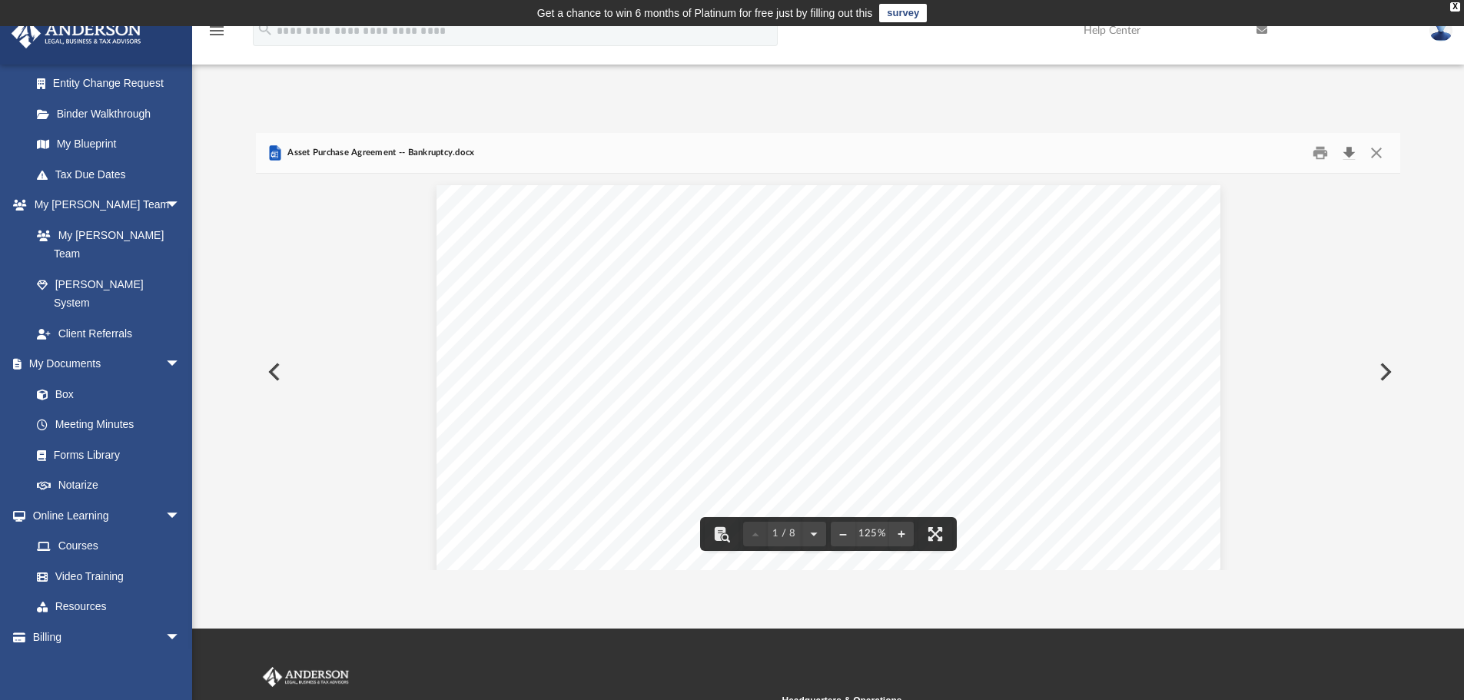
click at [1347, 156] on button "Download" at bounding box center [1349, 153] width 28 height 24
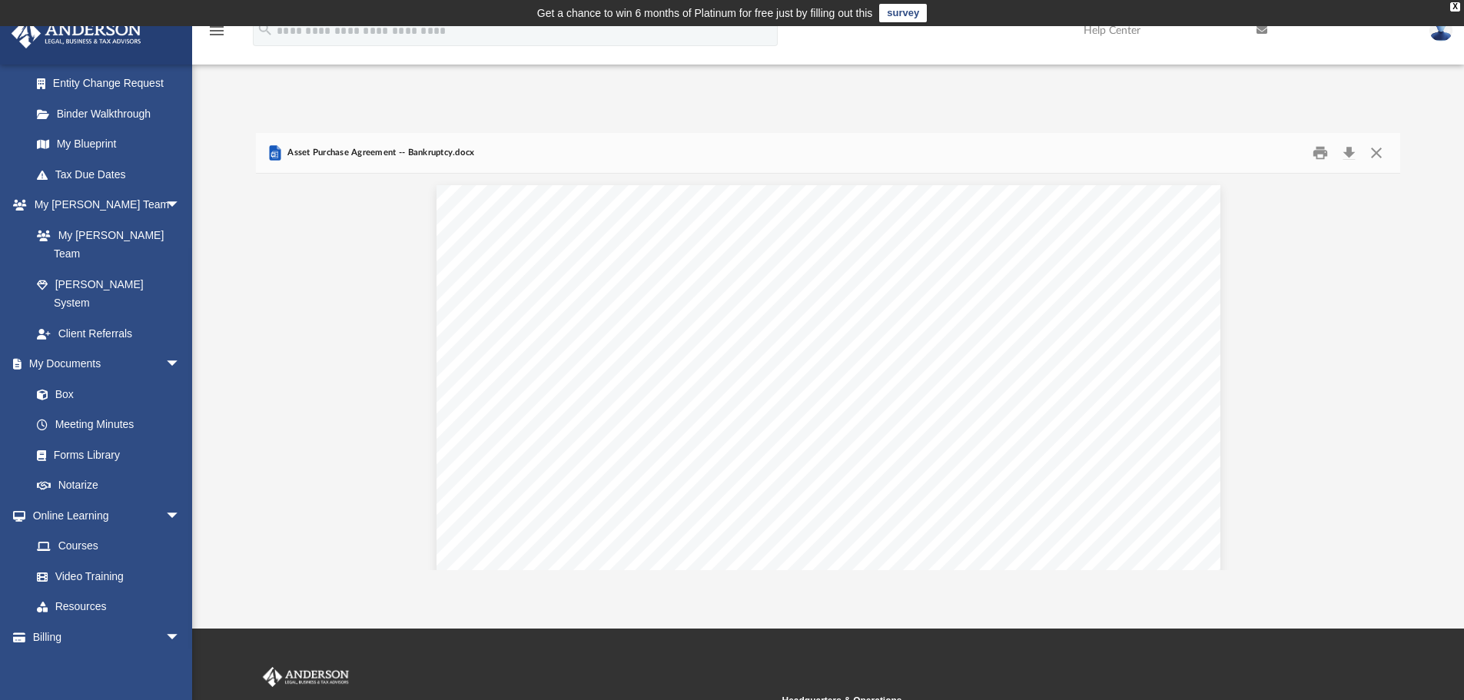
click at [1105, 111] on div "Forms Library Business Agreements and Corporate Forms Name Modified Size File A…" at bounding box center [828, 336] width 1272 height 470
click at [1375, 152] on button "Close" at bounding box center [1377, 153] width 28 height 24
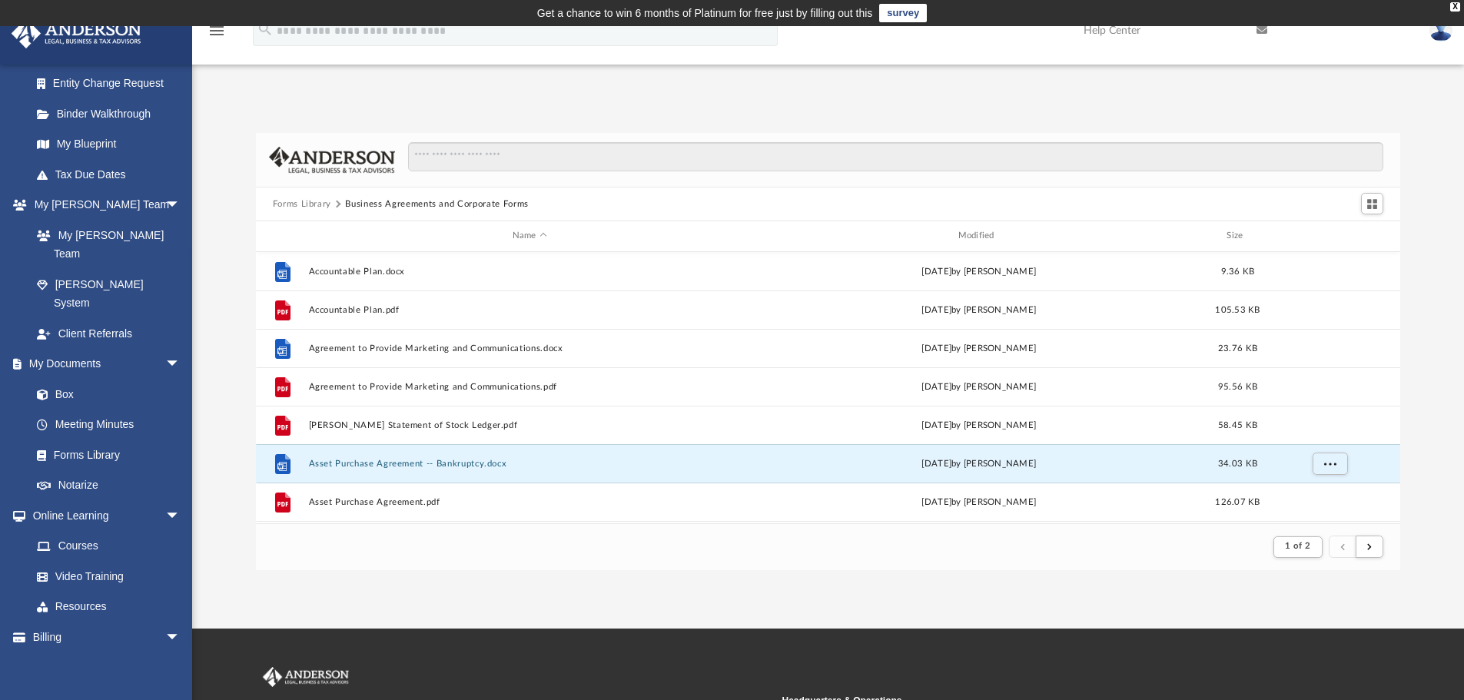
click at [291, 207] on button "Forms Library" at bounding box center [302, 205] width 58 height 14
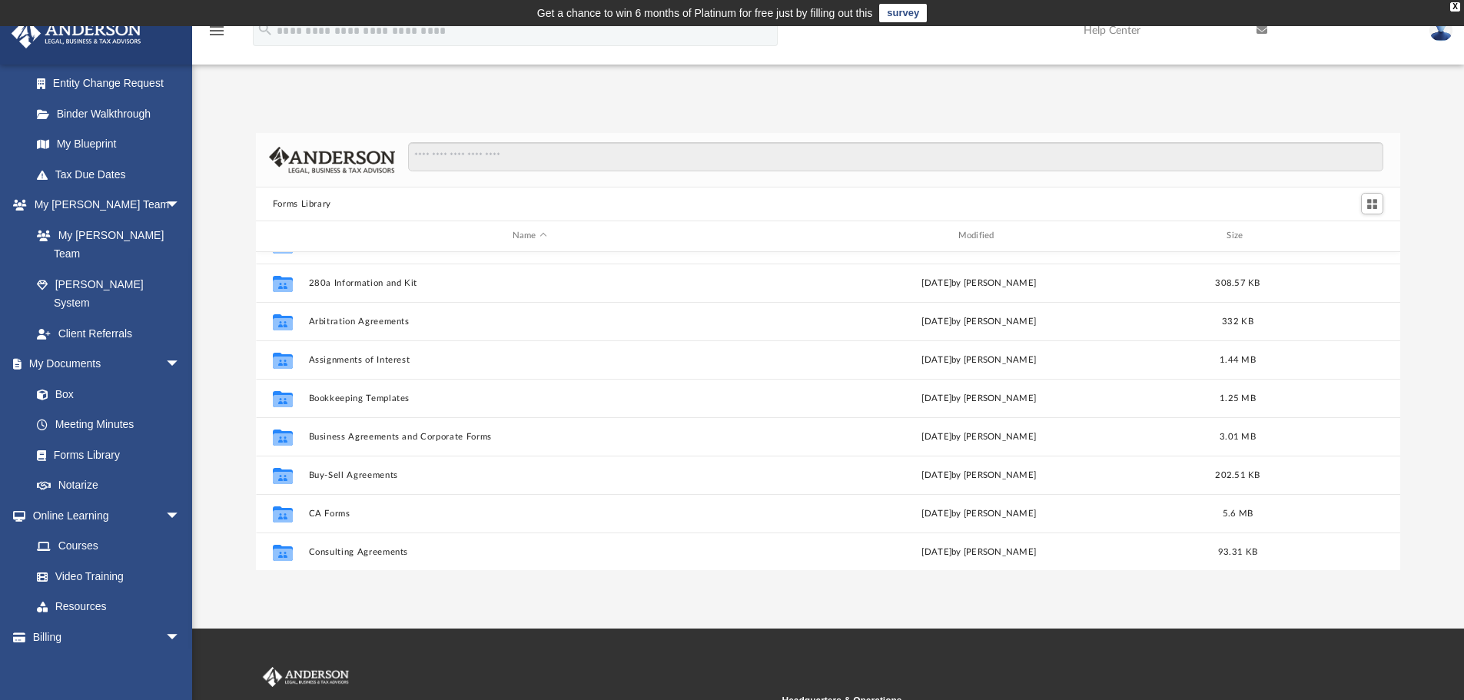
scroll to position [0, 0]
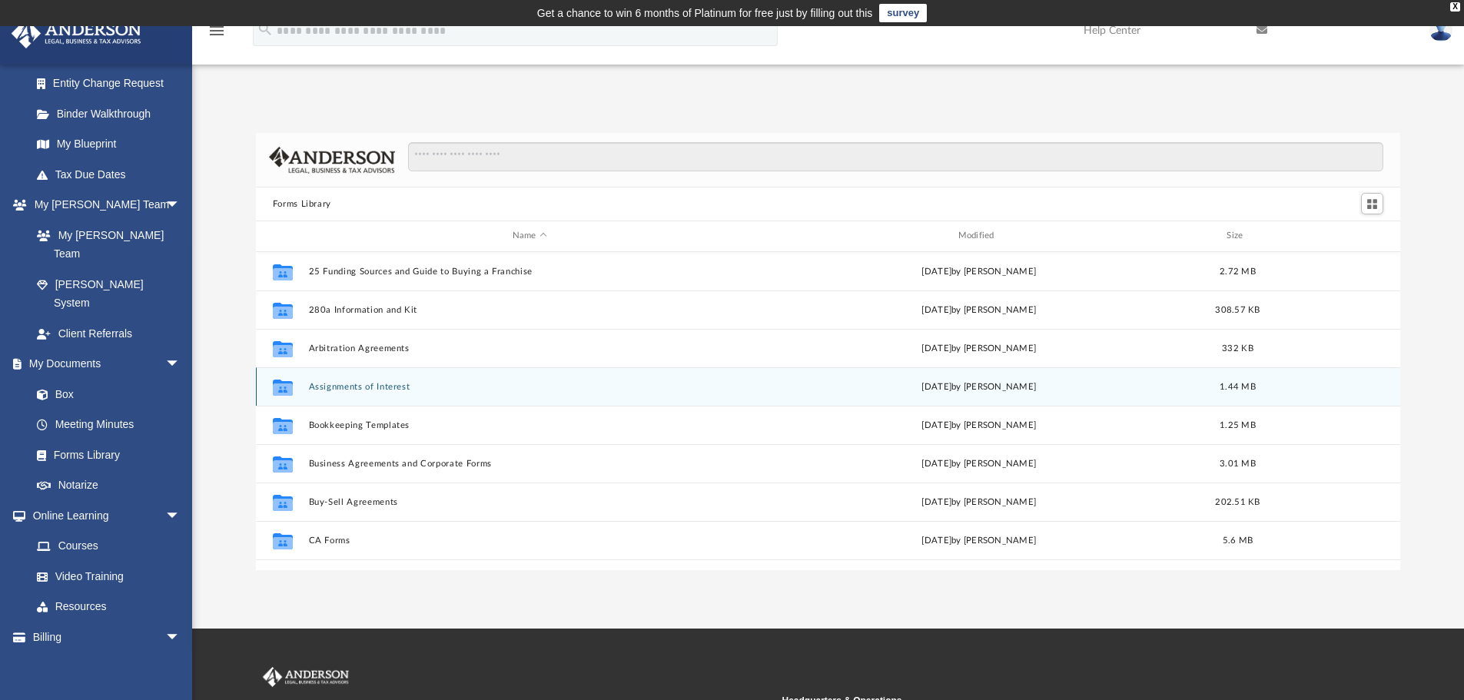
click at [401, 390] on button "Assignments of Interest" at bounding box center [529, 387] width 443 height 10
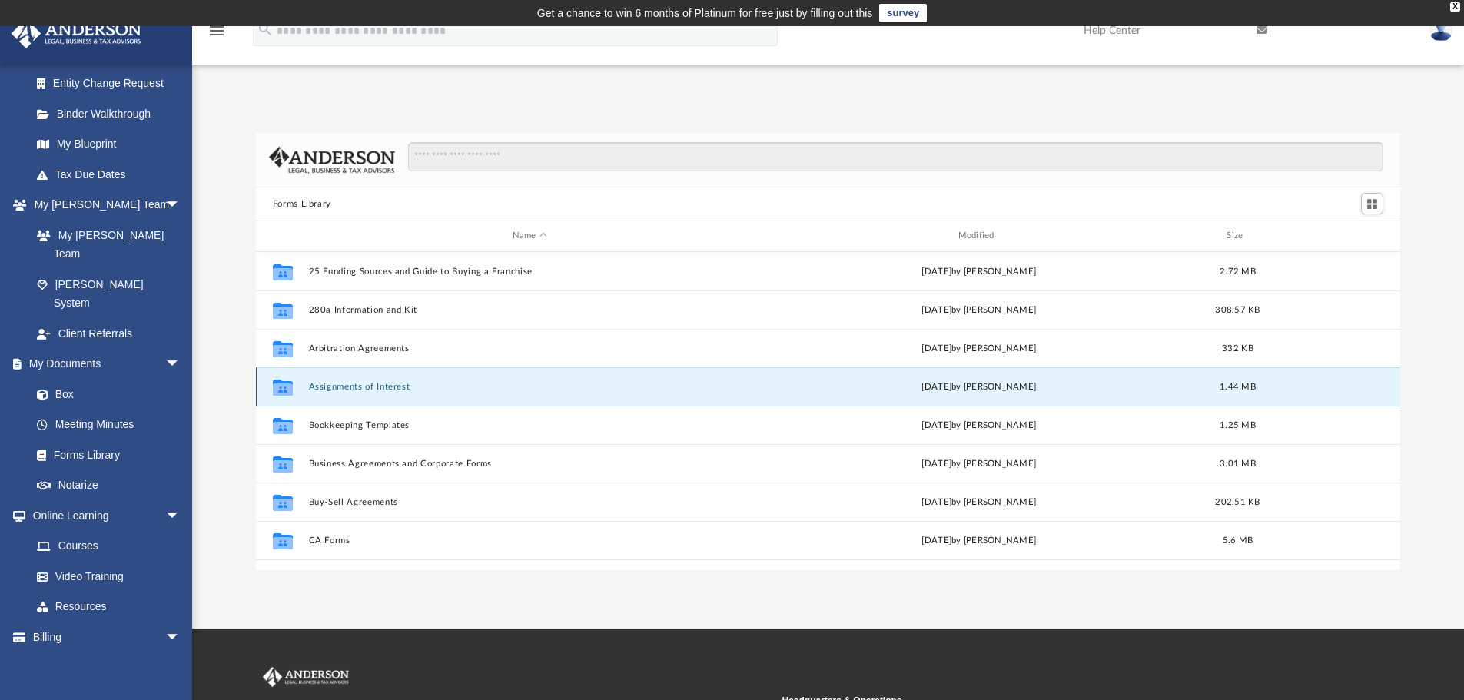
click at [401, 390] on button "Assignments of Interest" at bounding box center [529, 387] width 443 height 10
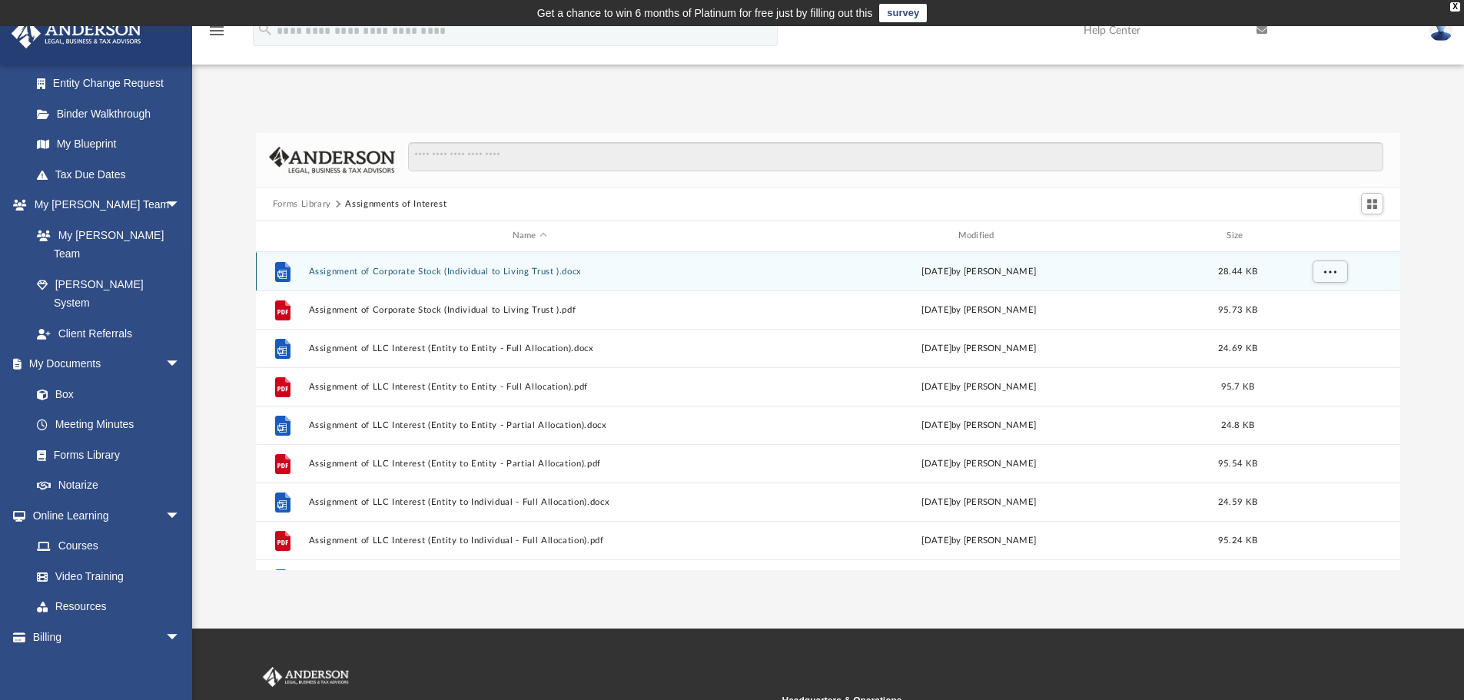
click at [465, 267] on button "Assignment of Corporate Stock (Individual to Living Trust ).docx" at bounding box center [529, 272] width 443 height 10
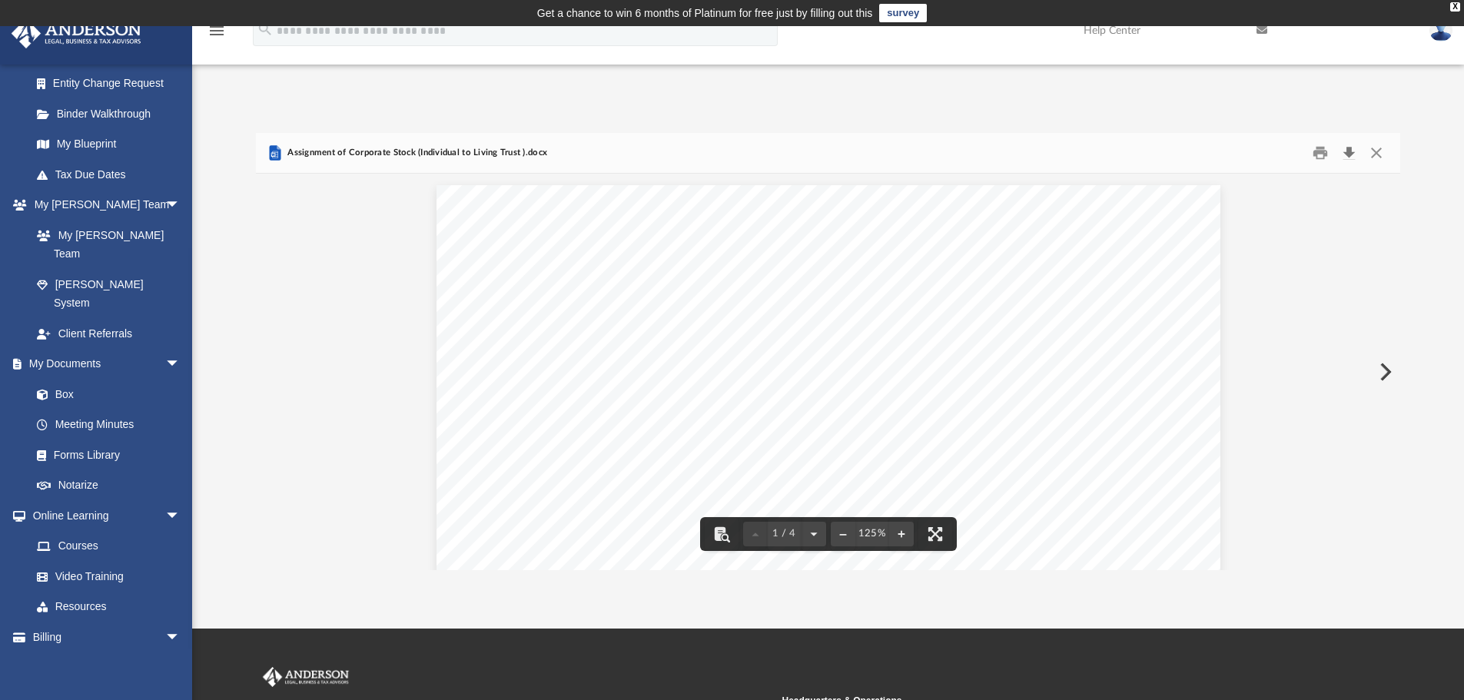
click at [1348, 151] on button "Download" at bounding box center [1349, 153] width 28 height 24
click at [1373, 151] on button "Close" at bounding box center [1377, 153] width 28 height 24
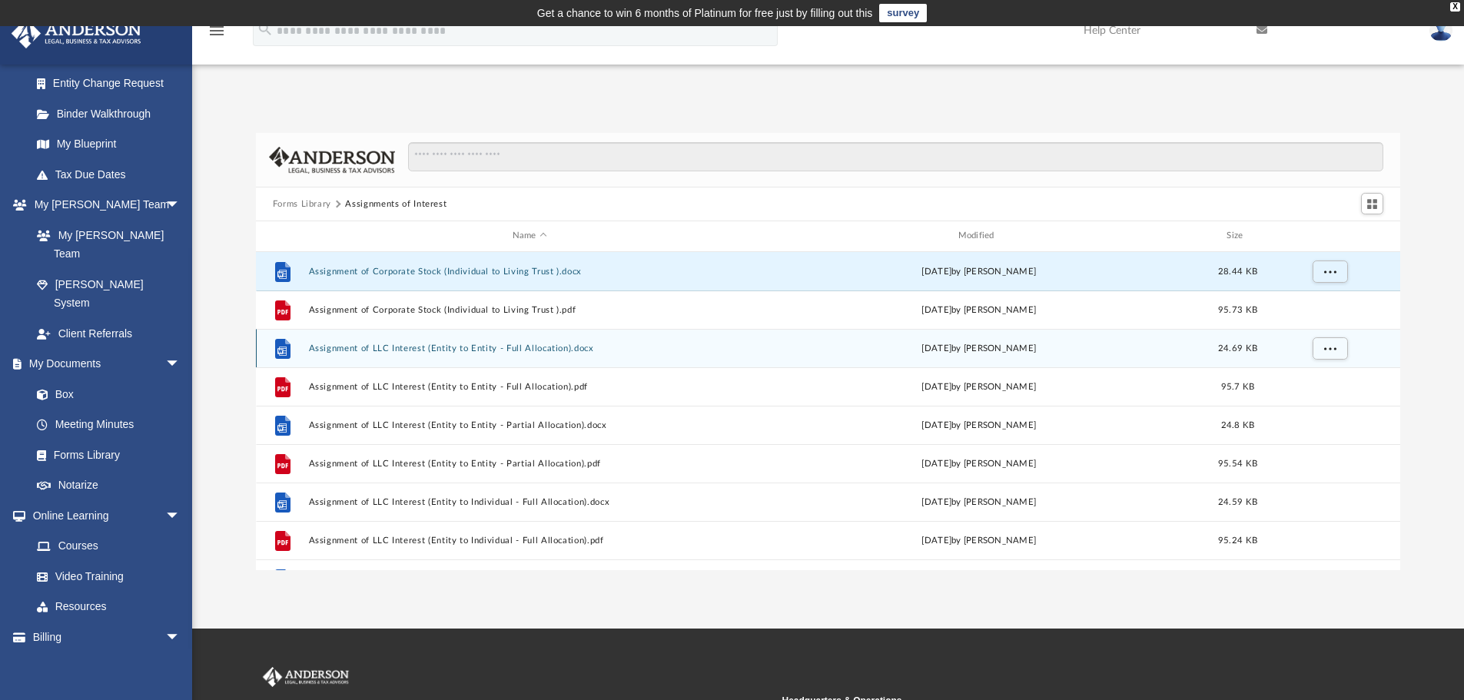
click at [480, 346] on button "Assignment of LLC Interest (Entity to Entity - Full Allocation).docx" at bounding box center [529, 349] width 443 height 10
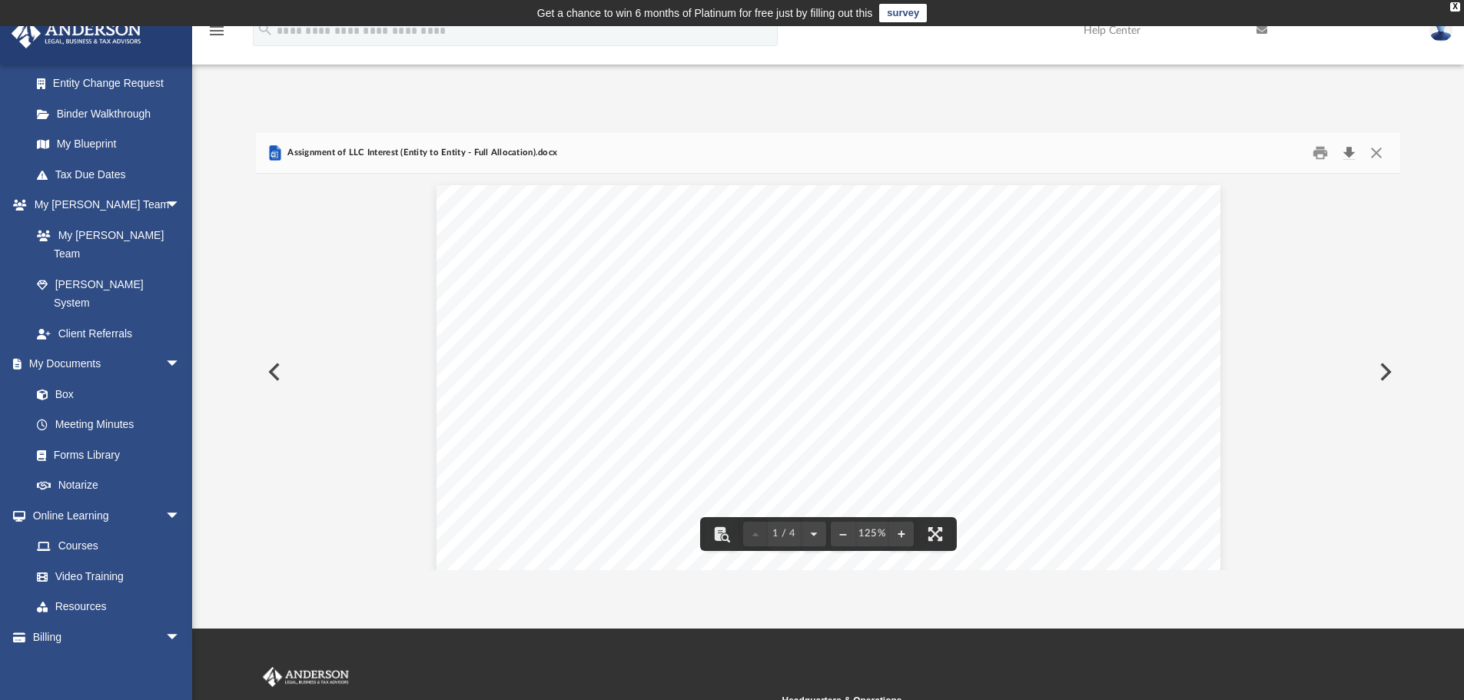
click at [1353, 158] on button "Download" at bounding box center [1349, 153] width 28 height 24
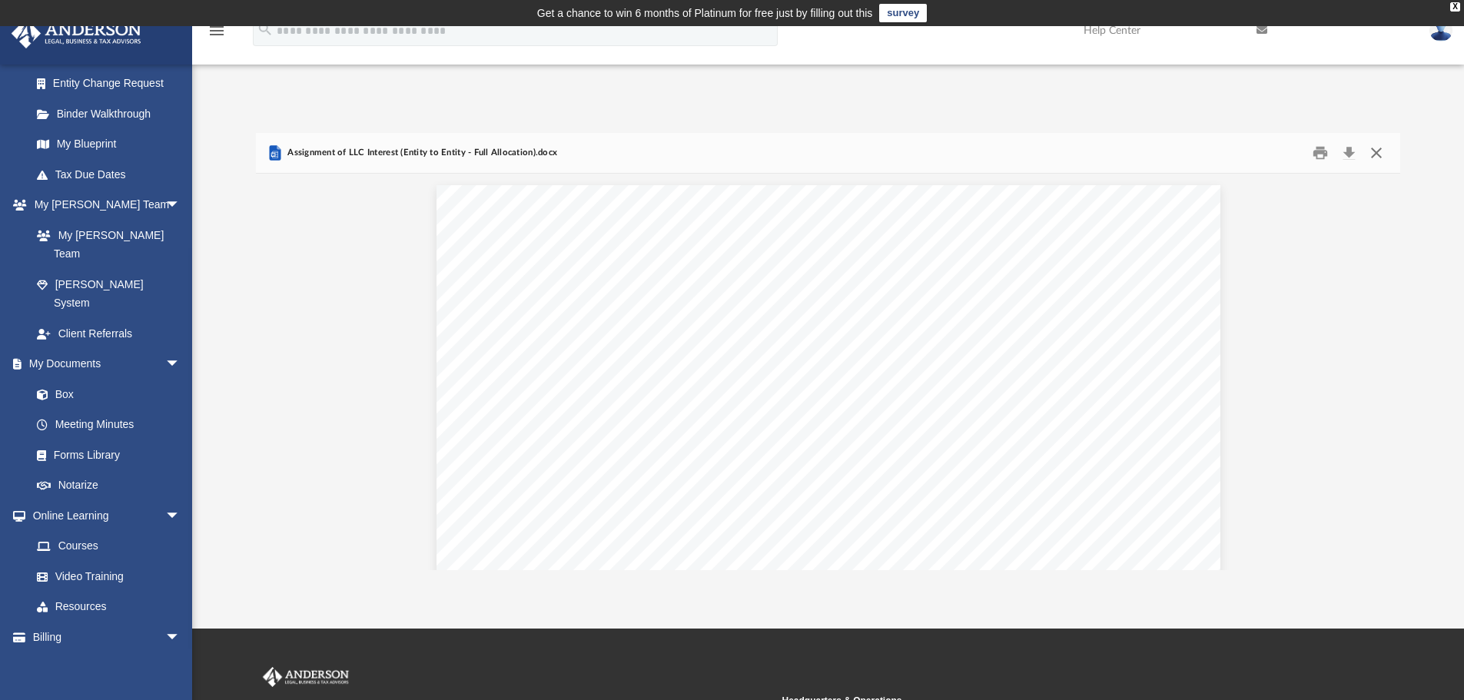
click at [1375, 153] on button "Close" at bounding box center [1377, 153] width 28 height 24
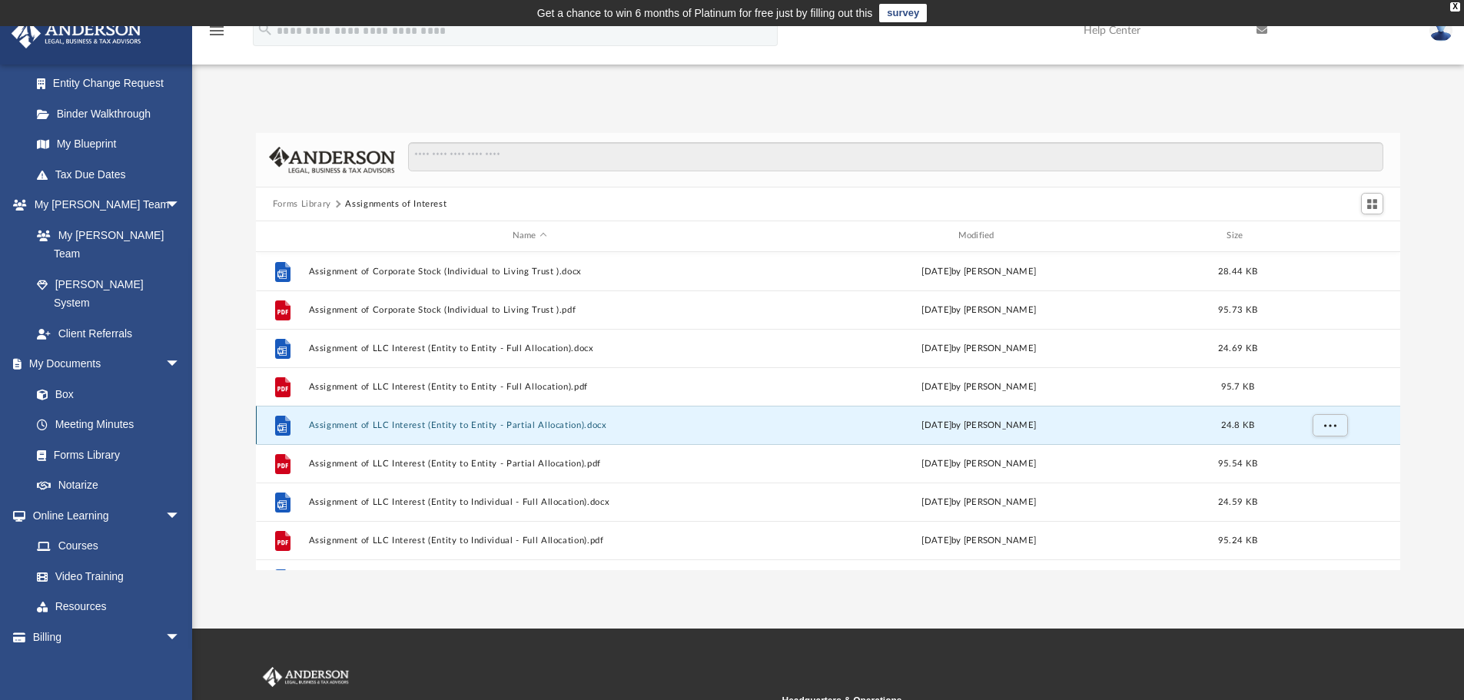
click at [490, 427] on button "Assignment of LLC Interest (Entity to Entity - Partial Allocation).docx" at bounding box center [529, 425] width 443 height 10
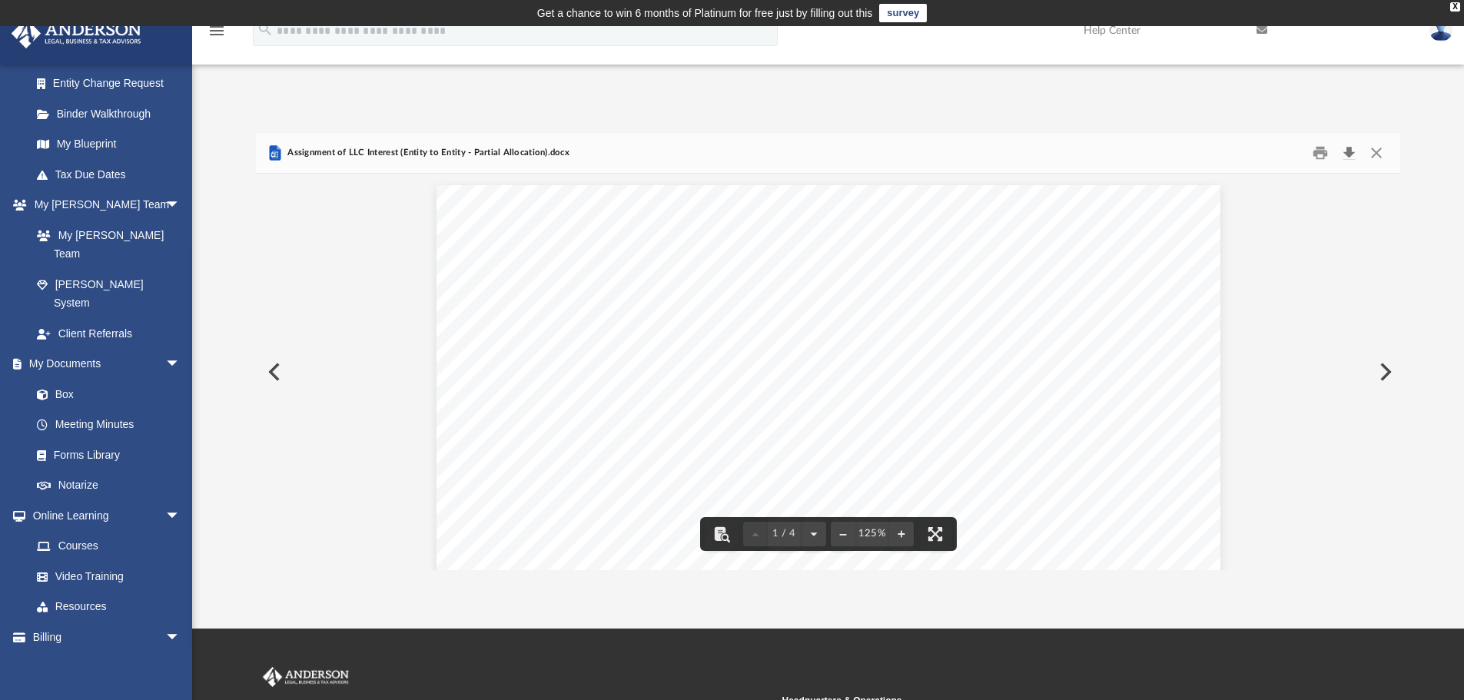
click at [1348, 158] on button "Download" at bounding box center [1349, 153] width 28 height 24
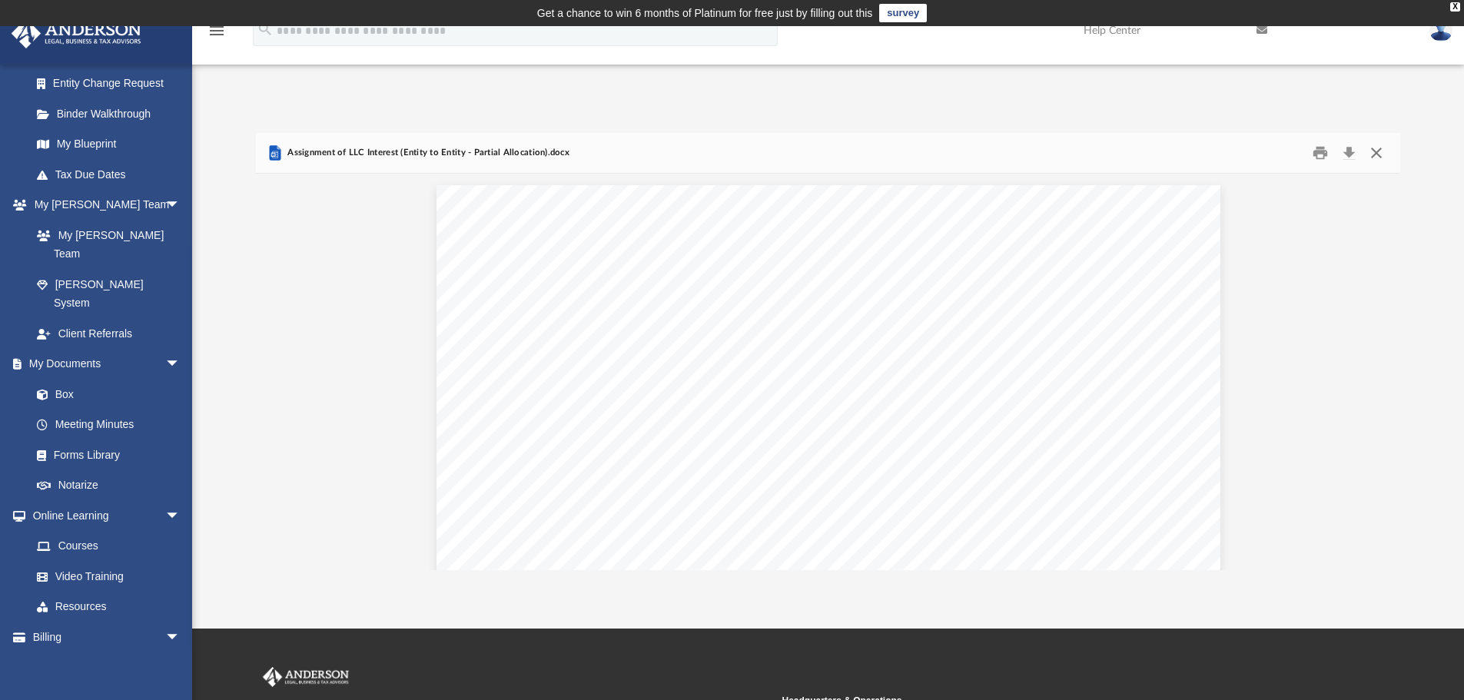
click at [1374, 151] on button "Close" at bounding box center [1377, 153] width 28 height 24
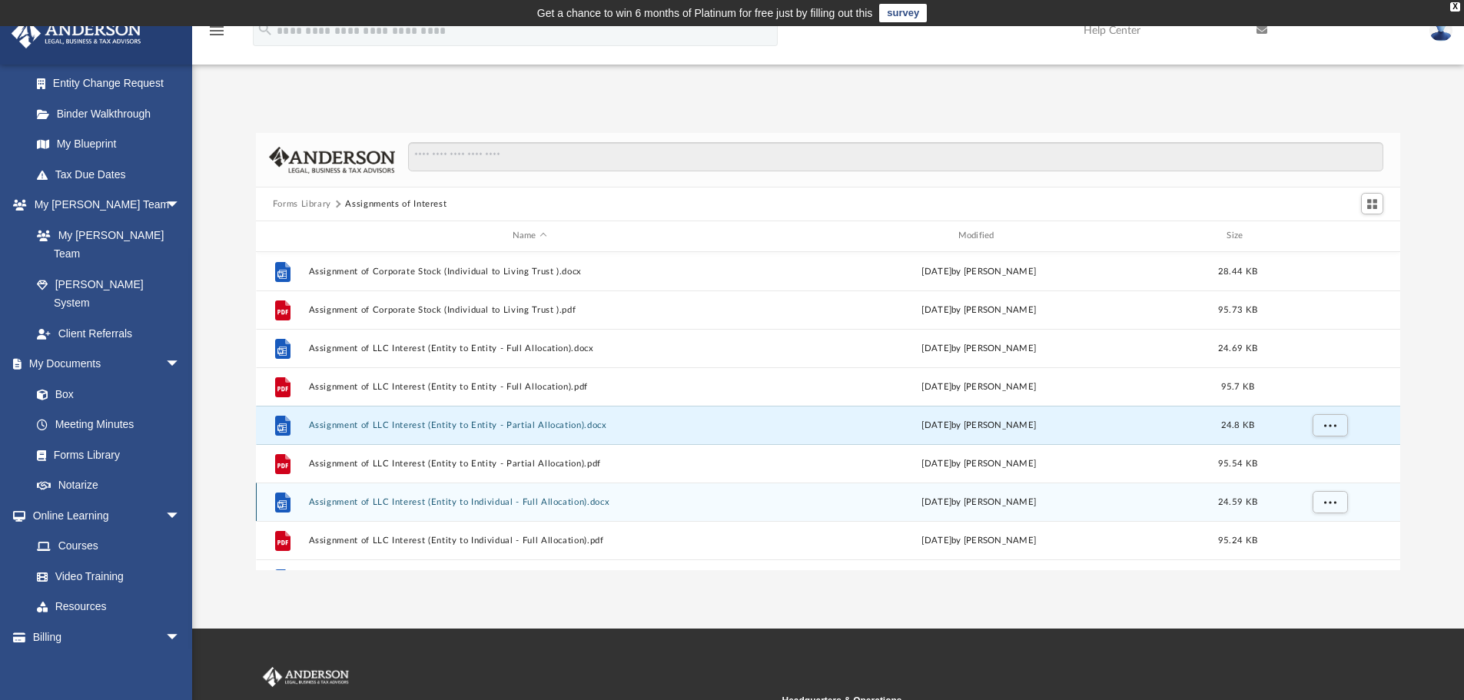
click at [461, 509] on div "File Assignment of LLC Interest (Entity to Individual - Full Allocation).docx W…" at bounding box center [828, 502] width 1145 height 38
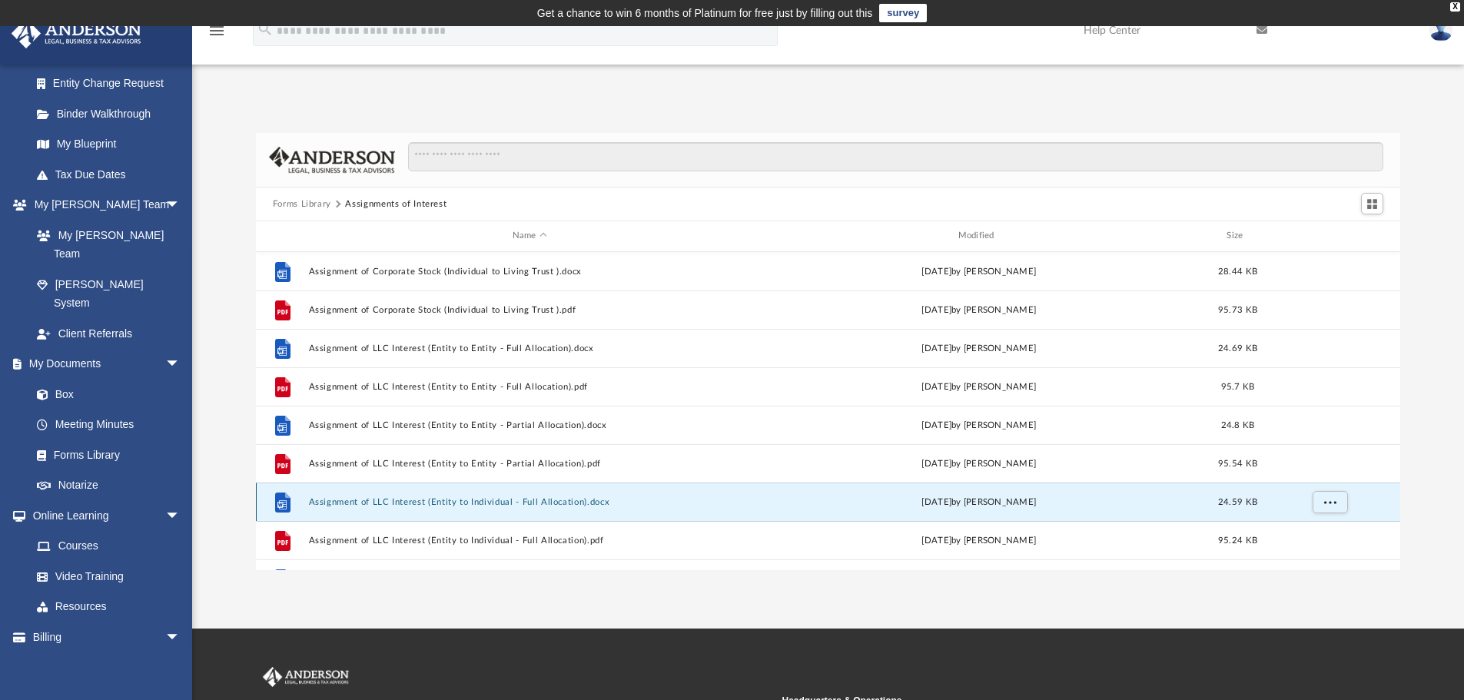
click at [461, 503] on button "Assignment of LLC Interest (Entity to Individual - Full Allocation).docx" at bounding box center [529, 502] width 443 height 10
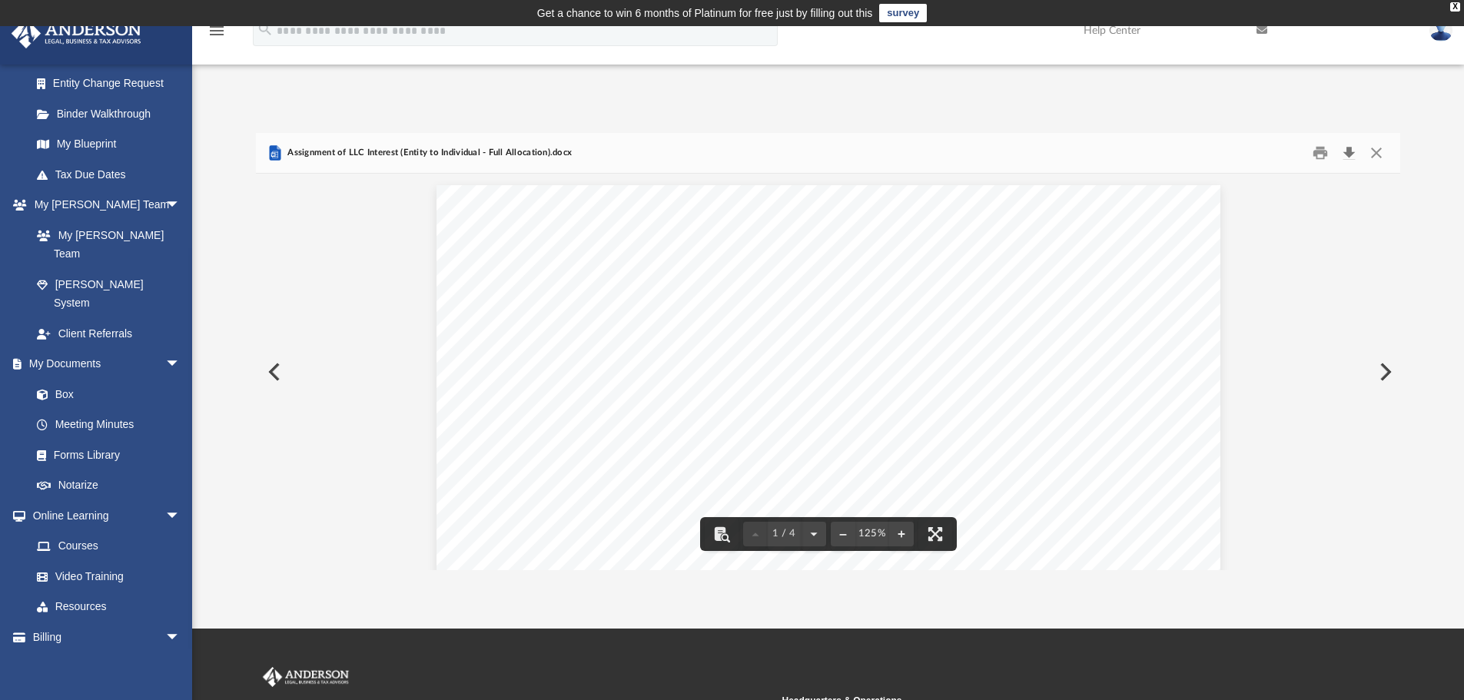
click at [1361, 151] on button "Download" at bounding box center [1349, 153] width 28 height 24
click at [1354, 156] on button "Download" at bounding box center [1349, 153] width 28 height 24
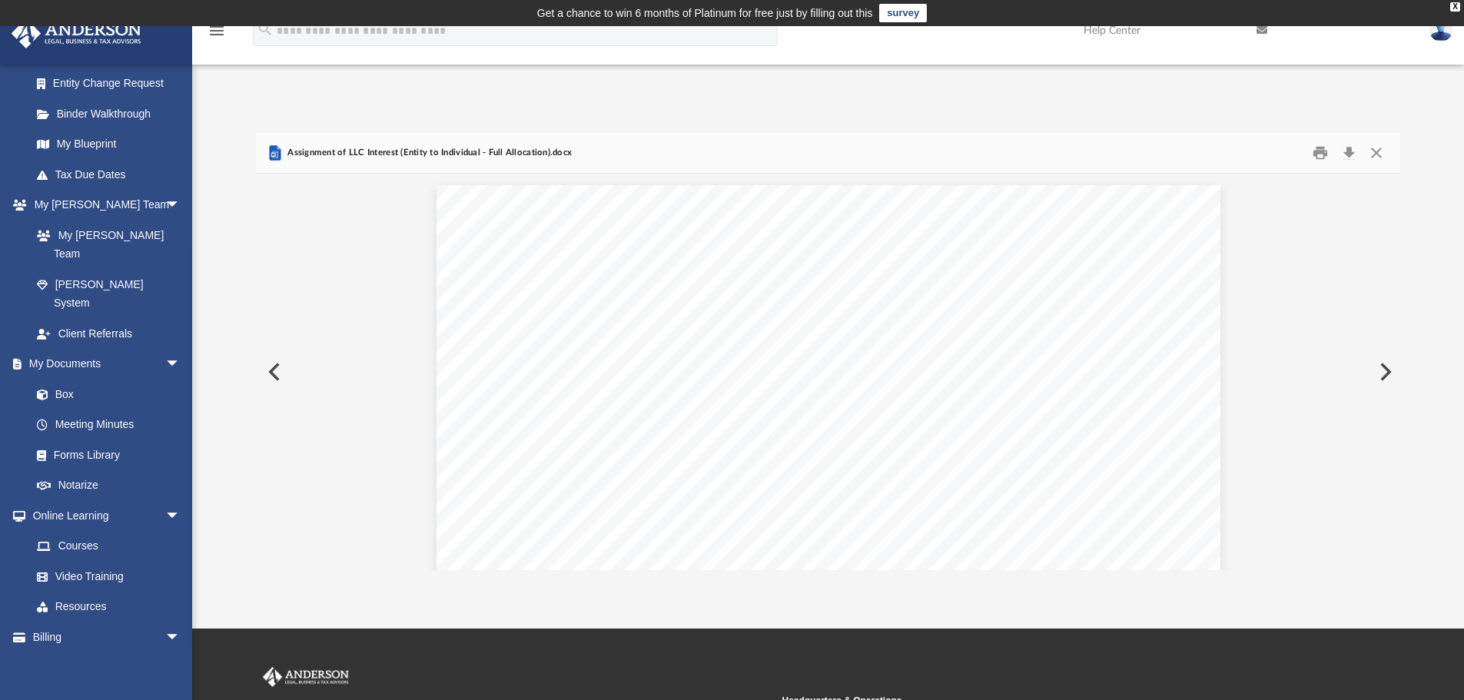
click at [1323, 97] on div "App jtmoon@protonmail.com Sign Out jtmoon@protonmail.com Home Online Ordering T…" at bounding box center [732, 328] width 1464 height 486
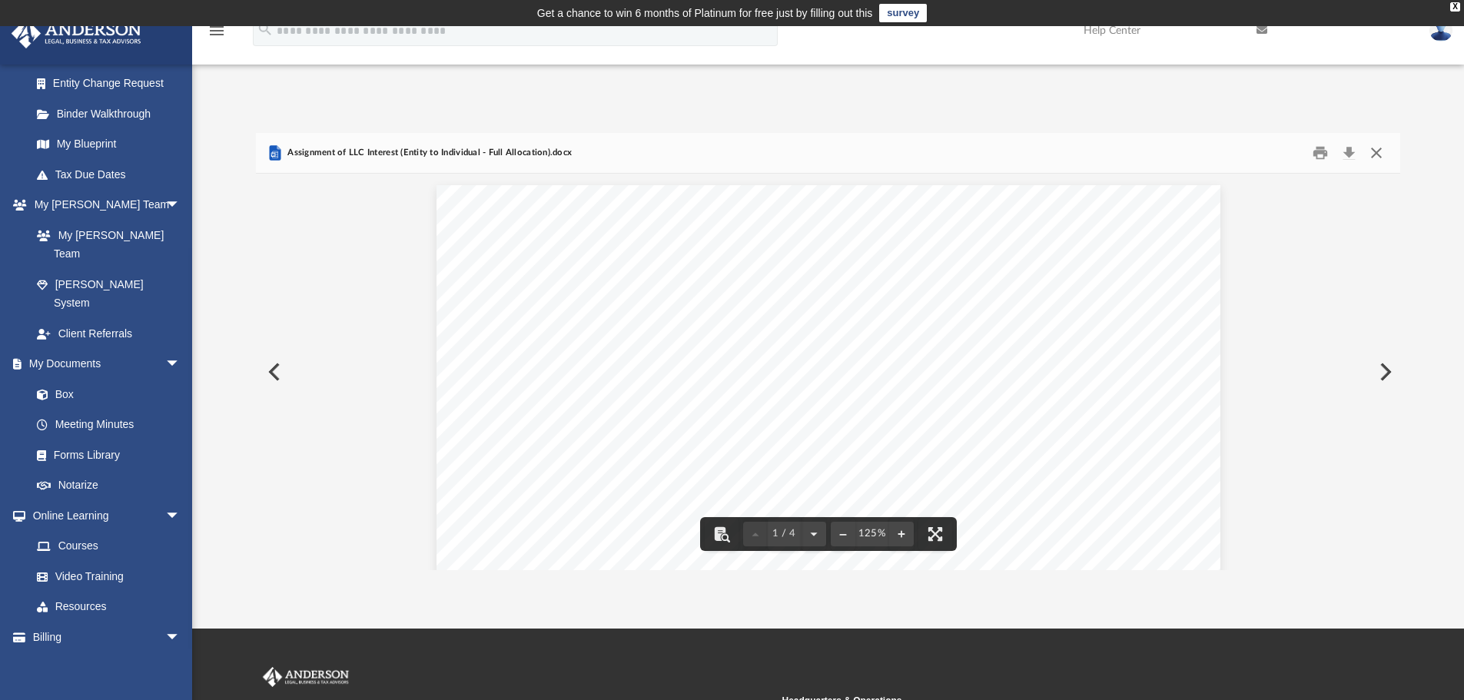
click at [1384, 156] on button "Close" at bounding box center [1377, 153] width 28 height 24
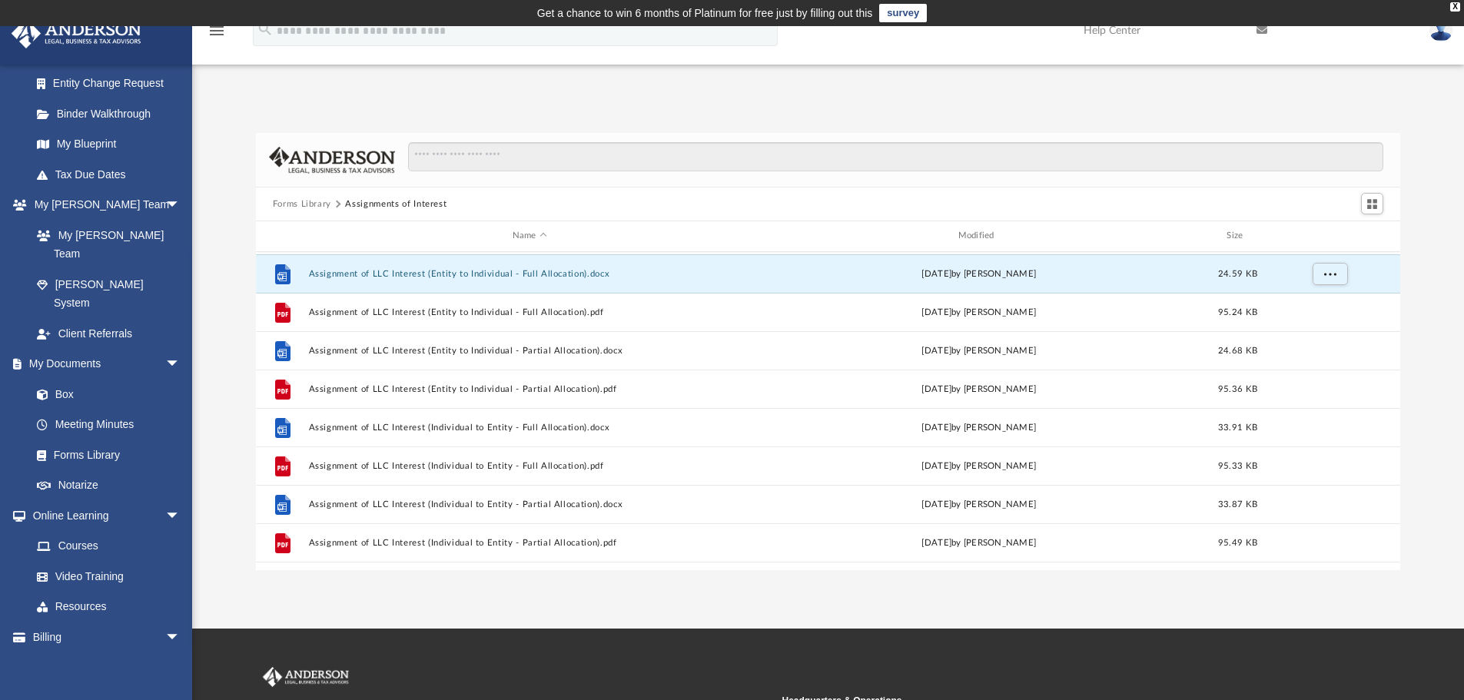
scroll to position [231, 0]
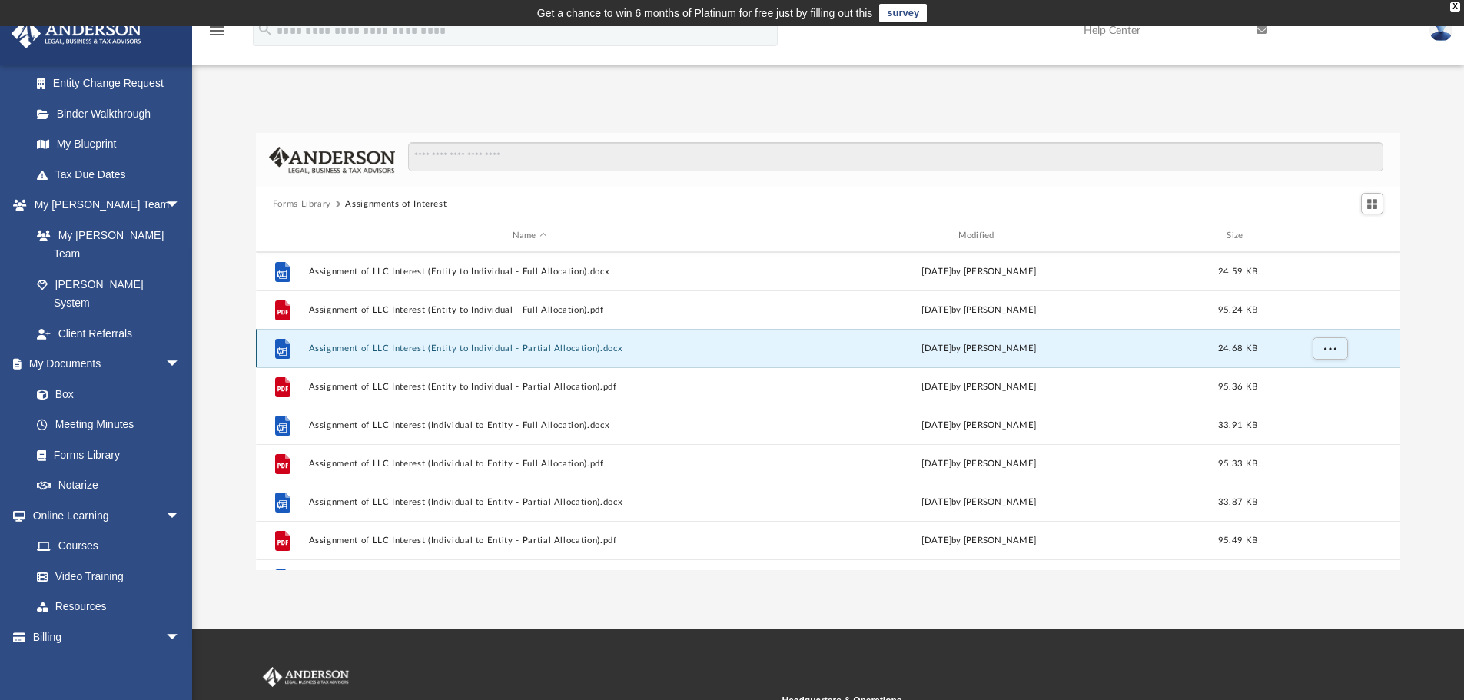
click at [466, 350] on button "Assignment of LLC Interest (Entity to Individual - Partial Allocation).docx" at bounding box center [529, 349] width 443 height 10
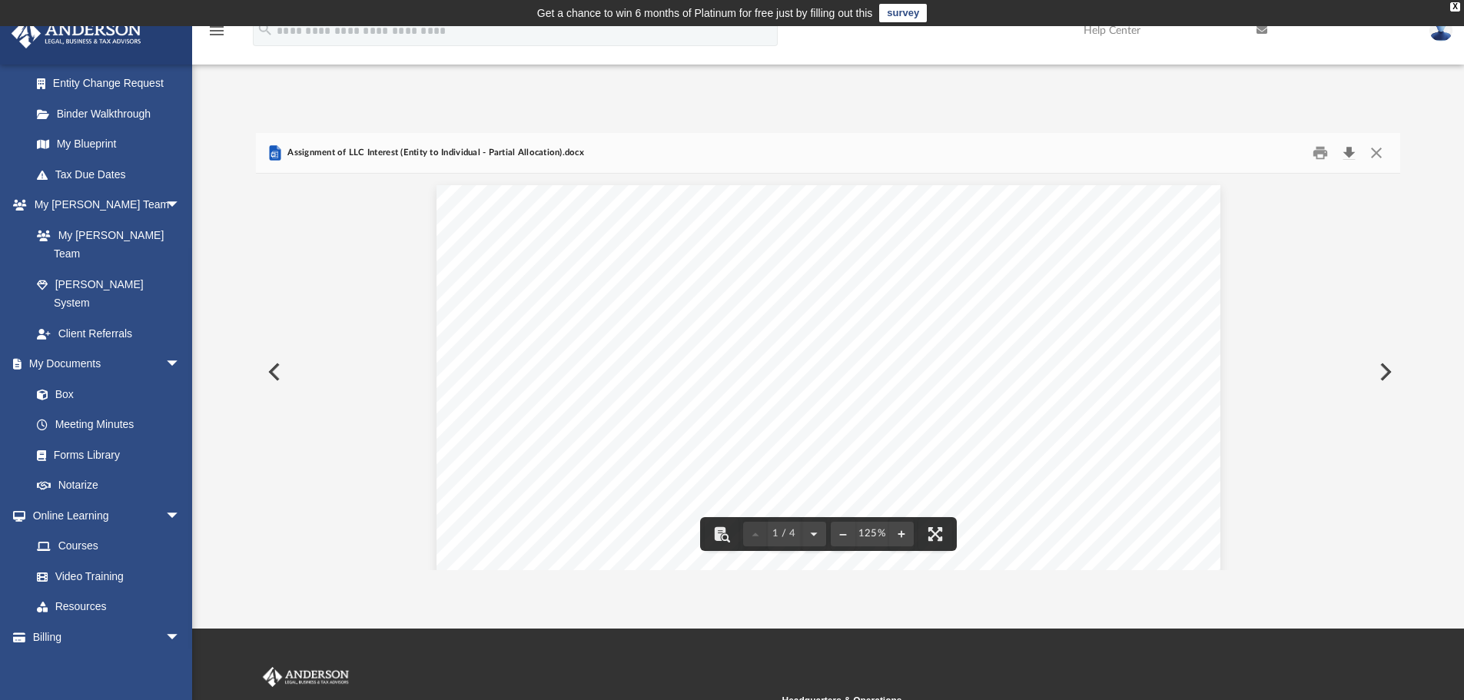
click at [1347, 156] on button "Download" at bounding box center [1349, 153] width 28 height 24
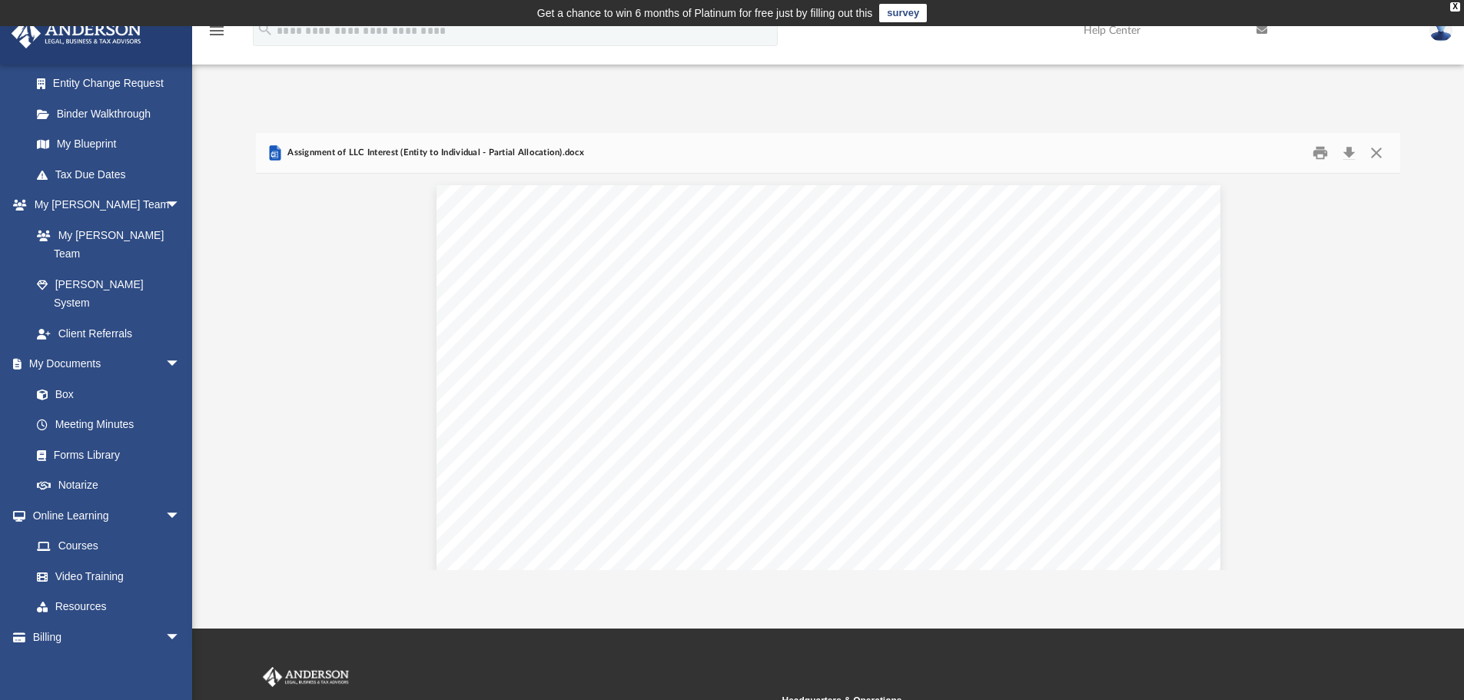
click at [1065, 112] on div "Forms Library Assignments of Interest Name Modified Size File Assignment of LLC…" at bounding box center [828, 336] width 1272 height 470
click at [1375, 155] on button "Close" at bounding box center [1377, 153] width 28 height 24
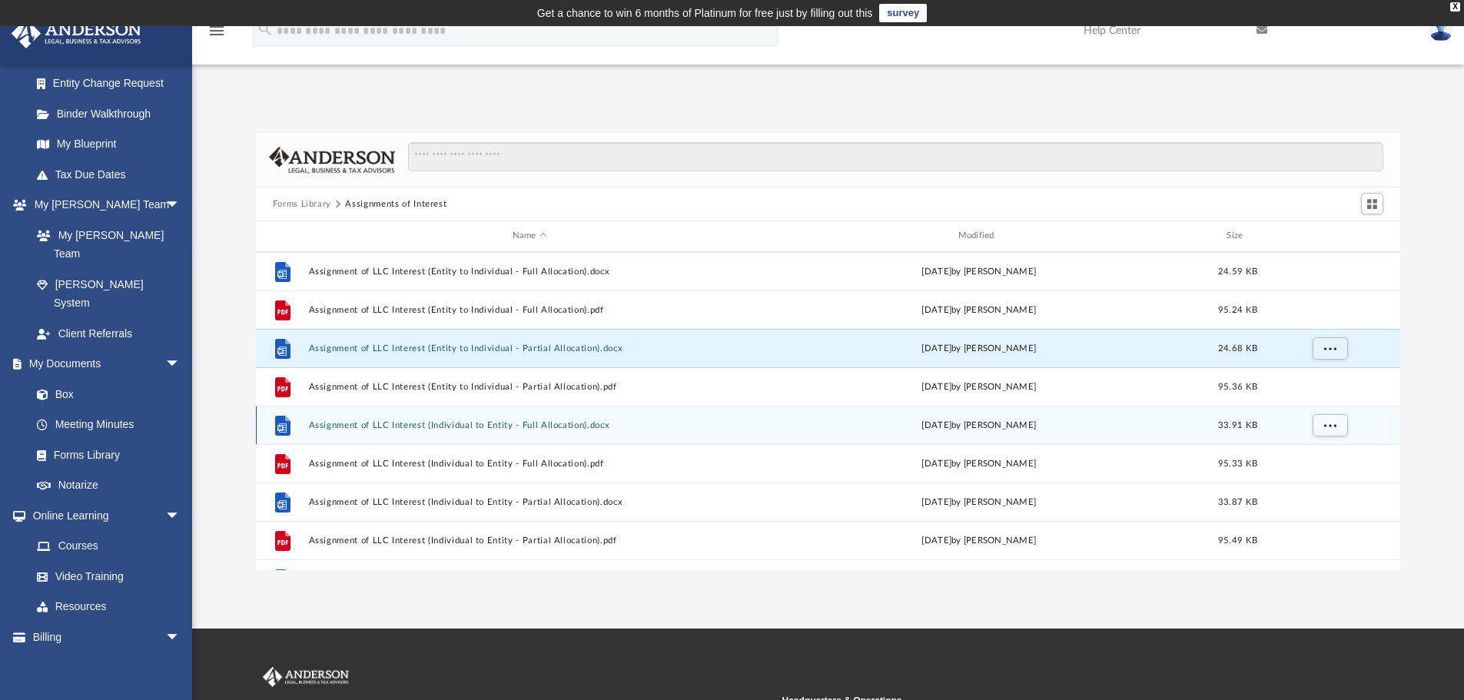
click at [510, 420] on button "Assignment of LLC Interest (Individual to Entity - Full Allocation).docx" at bounding box center [529, 425] width 443 height 10
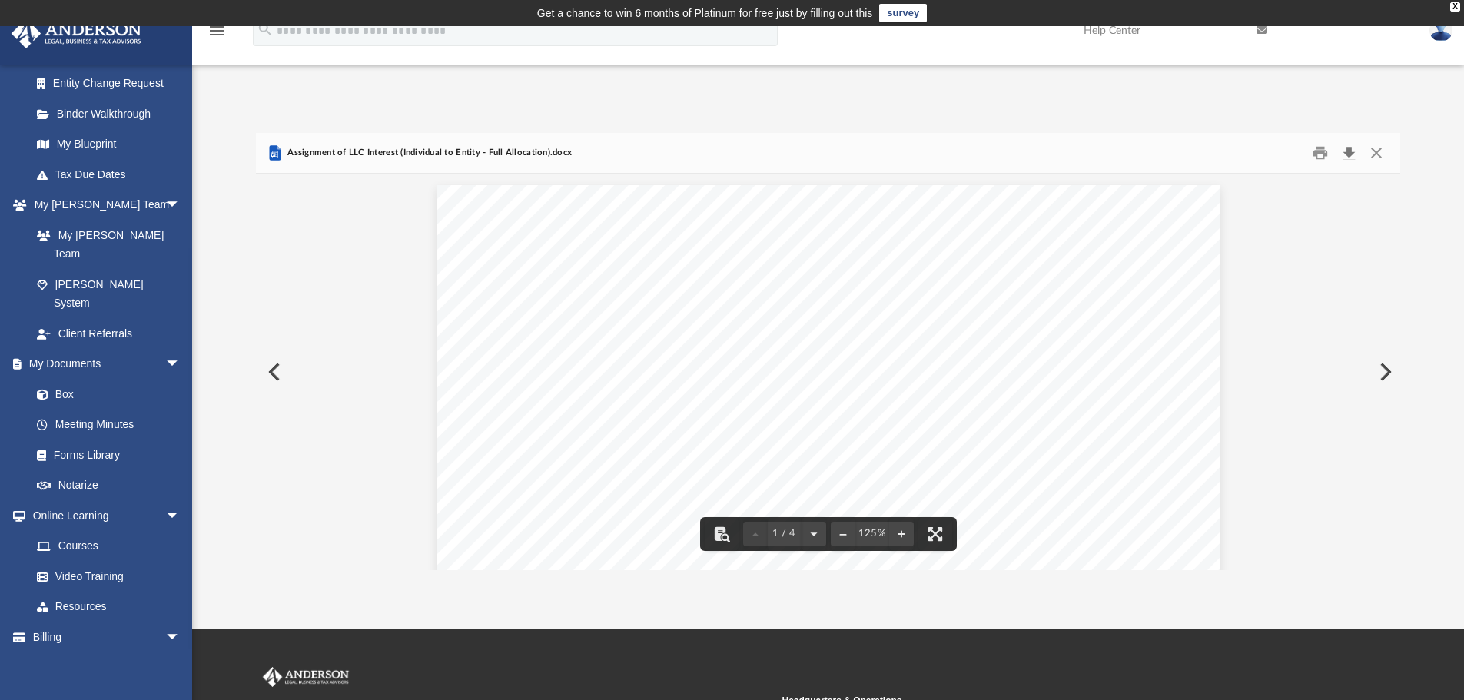
click at [1354, 151] on button "Download" at bounding box center [1349, 153] width 28 height 24
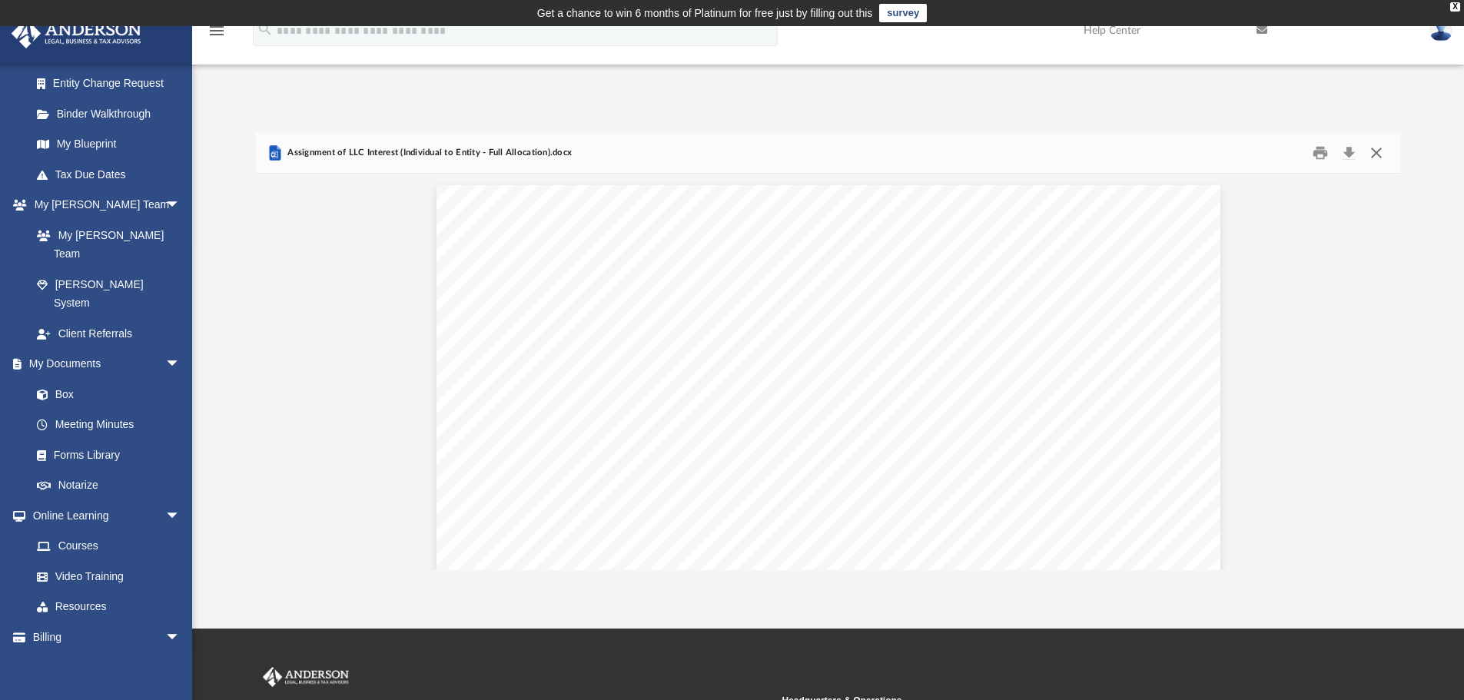
click at [1377, 150] on button "Close" at bounding box center [1377, 153] width 28 height 24
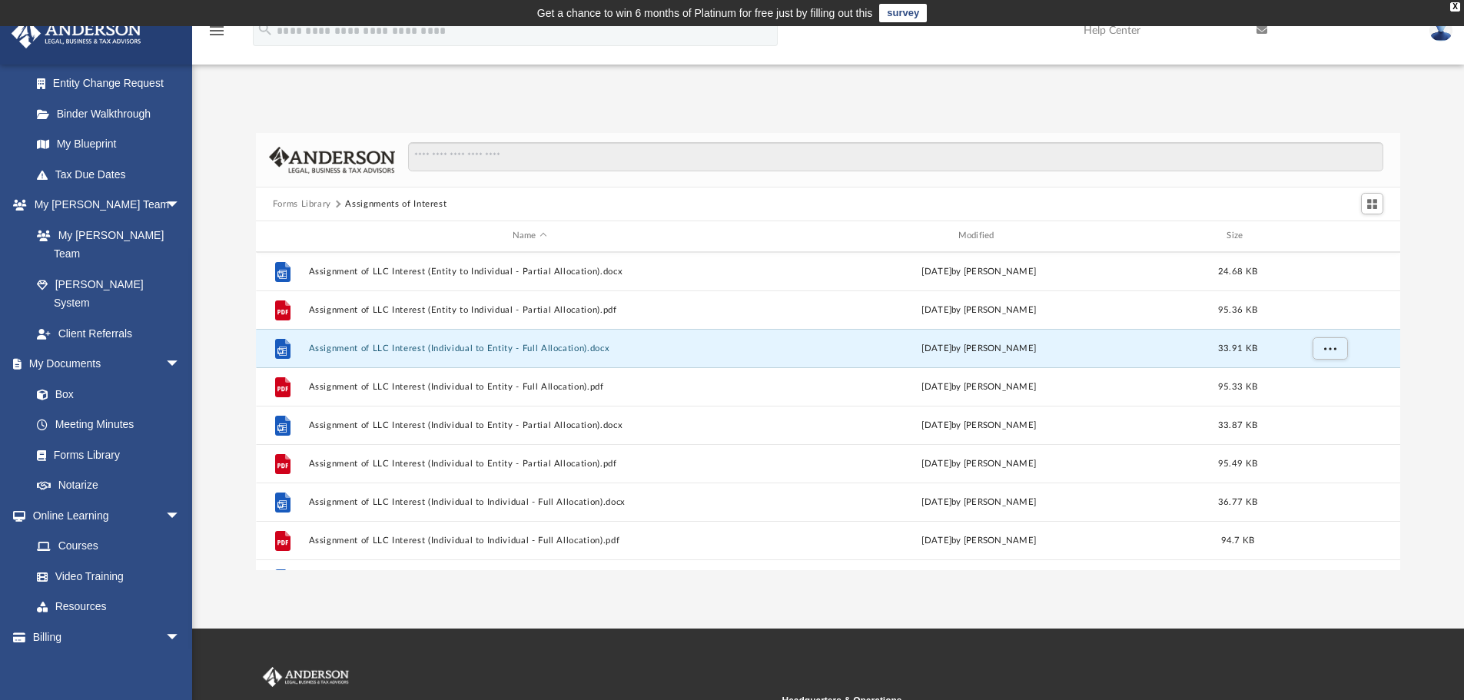
scroll to position [384, 0]
click at [425, 347] on button "Assignment of LLC Interest (Individual to Entity - Partial Allocation).docx" at bounding box center [529, 349] width 443 height 10
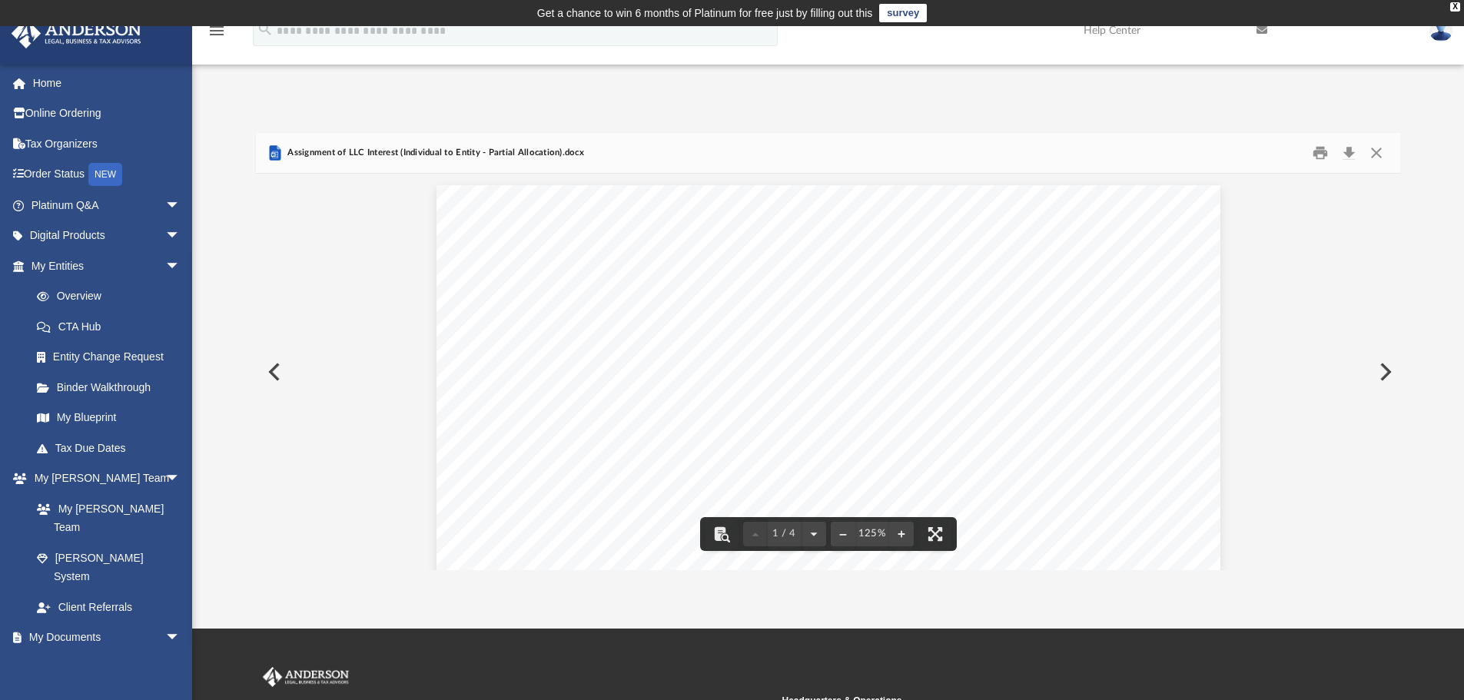
scroll to position [338, 1133]
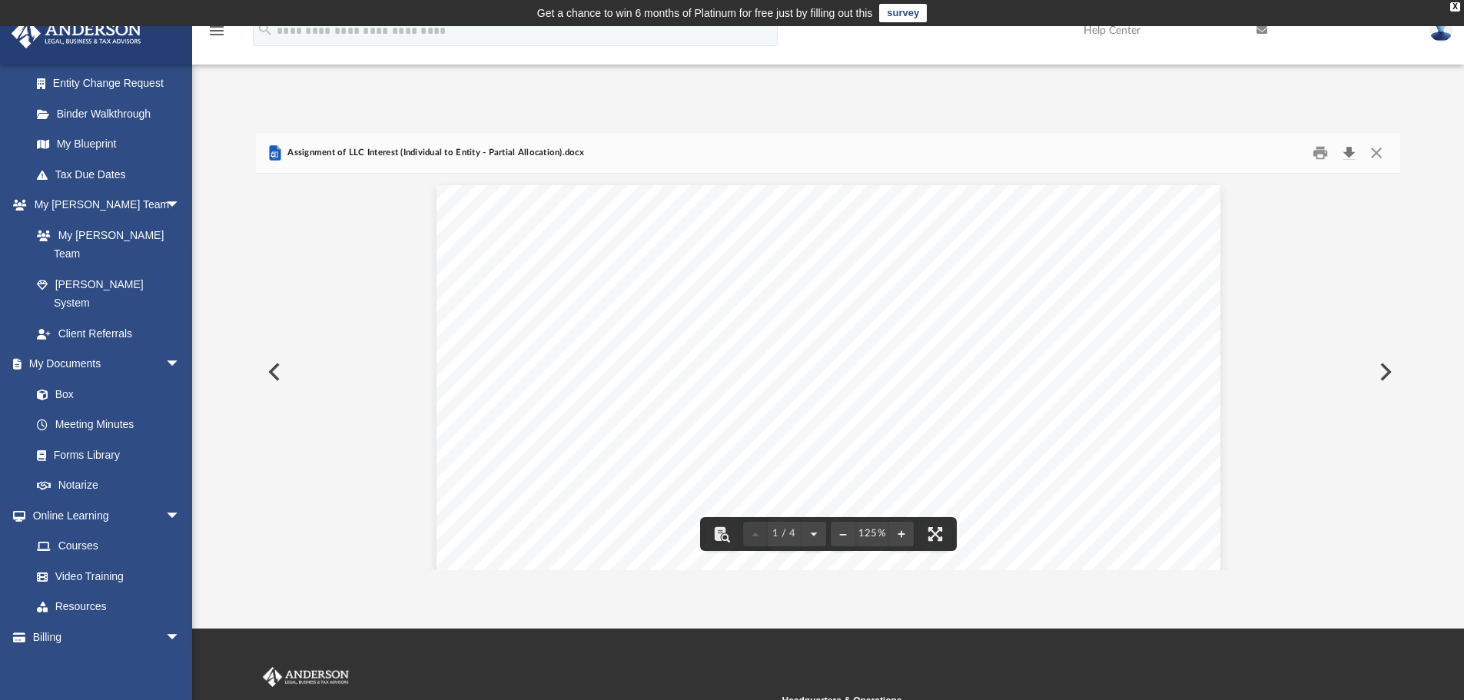
click at [1345, 155] on button "Download" at bounding box center [1349, 153] width 28 height 24
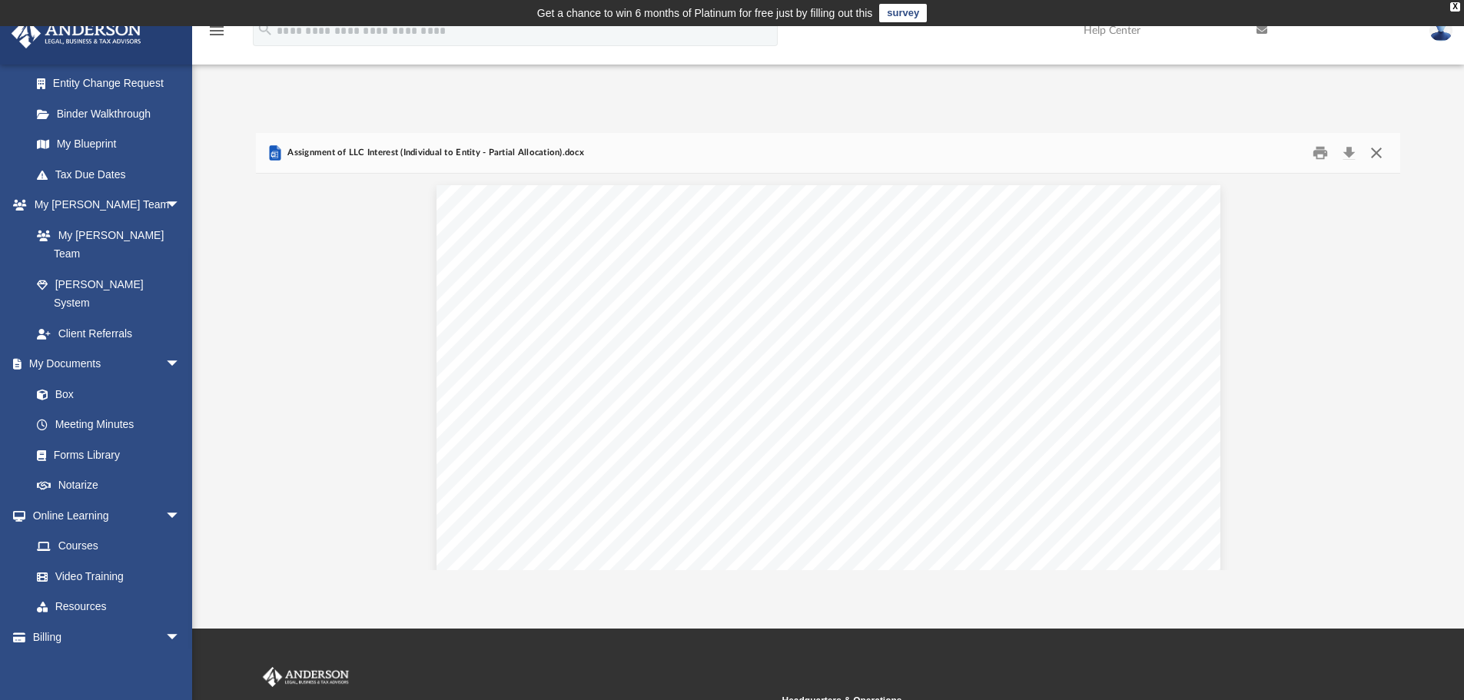
click at [1378, 157] on button "Close" at bounding box center [1377, 153] width 28 height 24
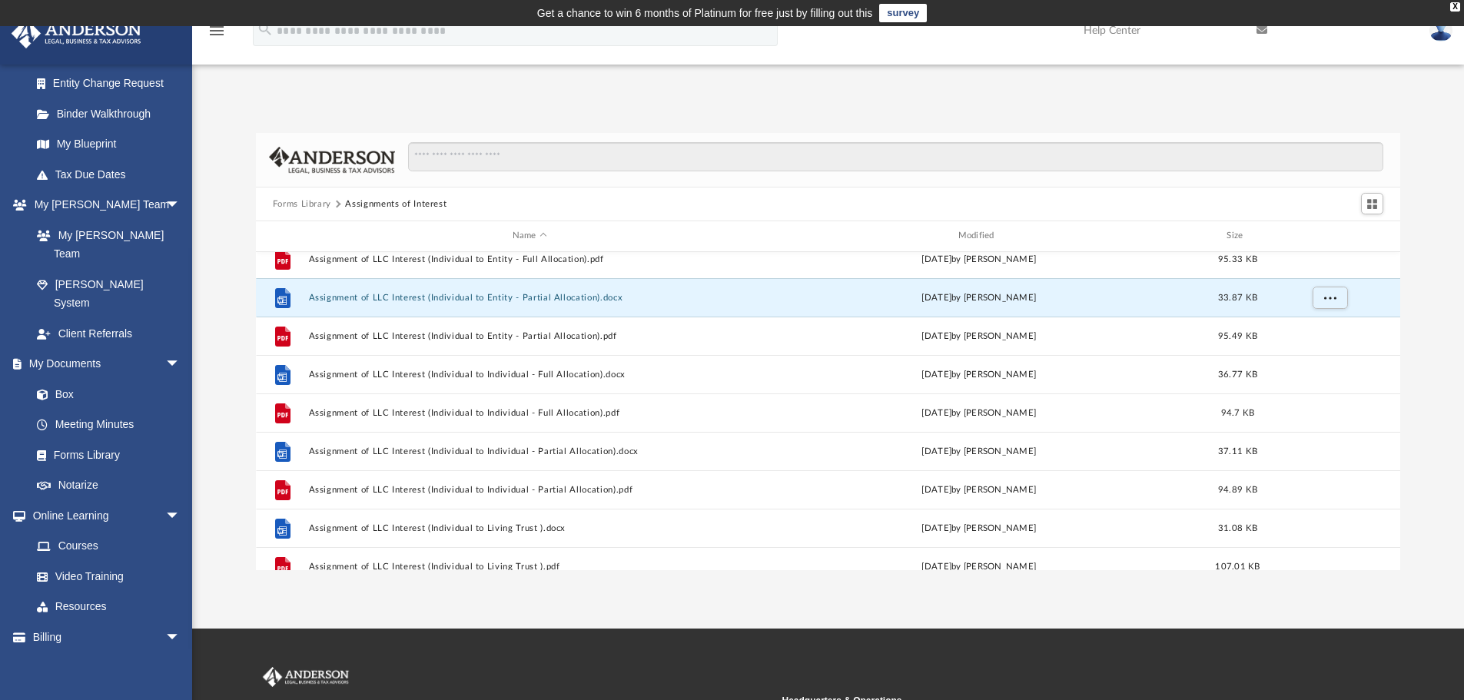
scroll to position [461, 0]
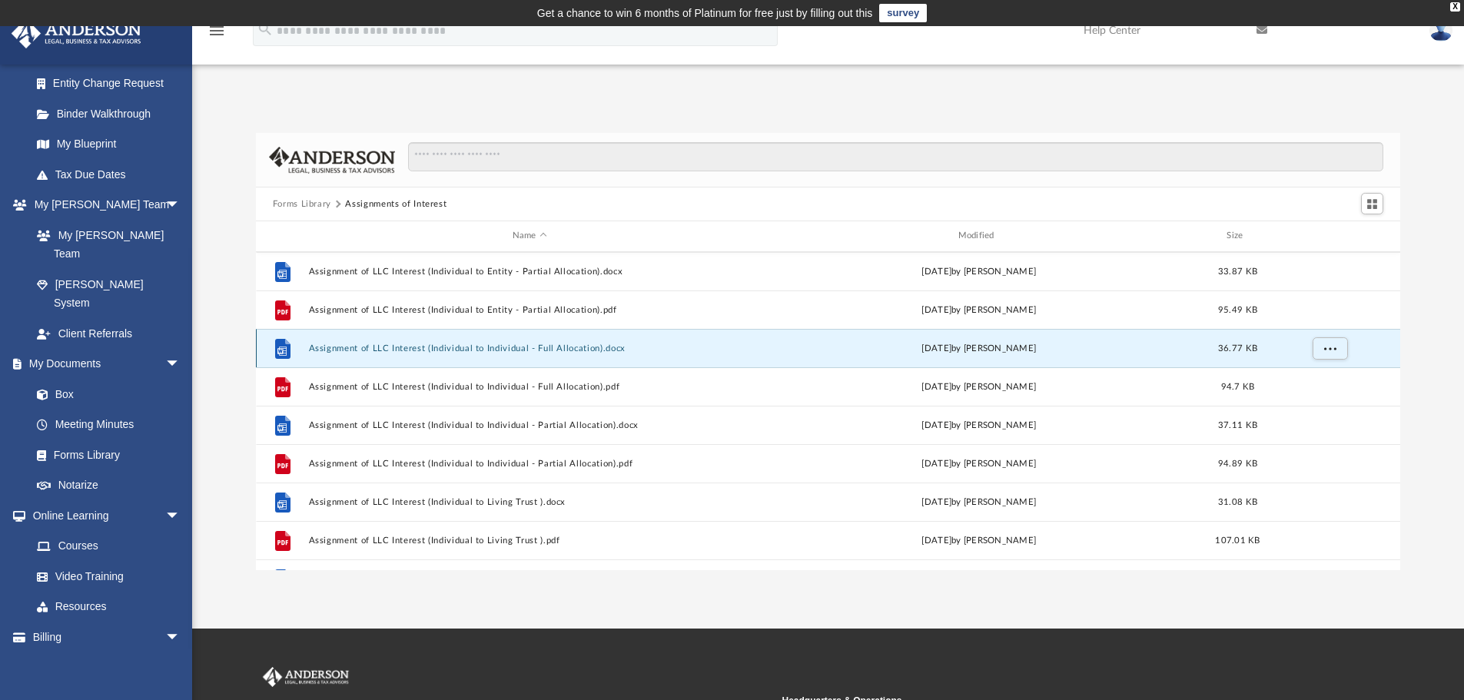
click at [461, 350] on button "Assignment of LLC Interest (Individual to Individual - Full Allocation).docx" at bounding box center [529, 349] width 443 height 10
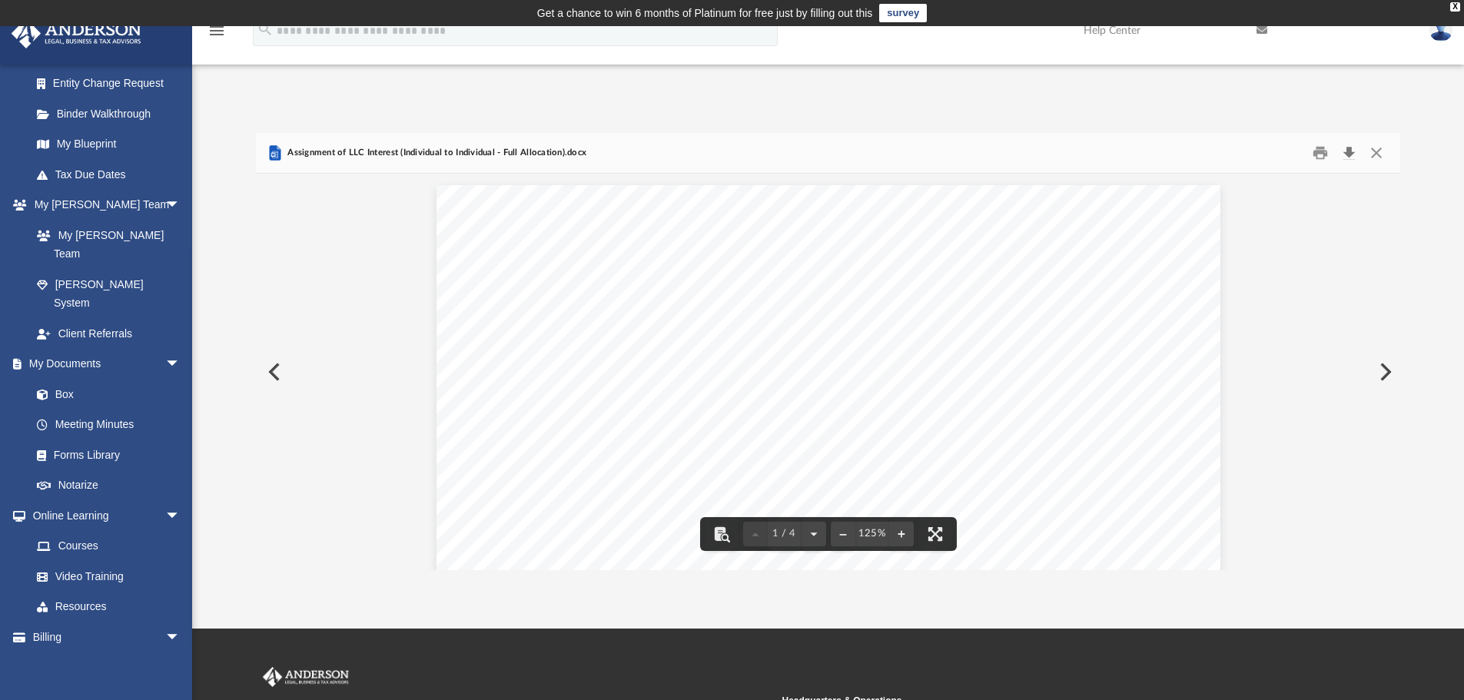
click at [1344, 157] on button "Download" at bounding box center [1349, 153] width 28 height 24
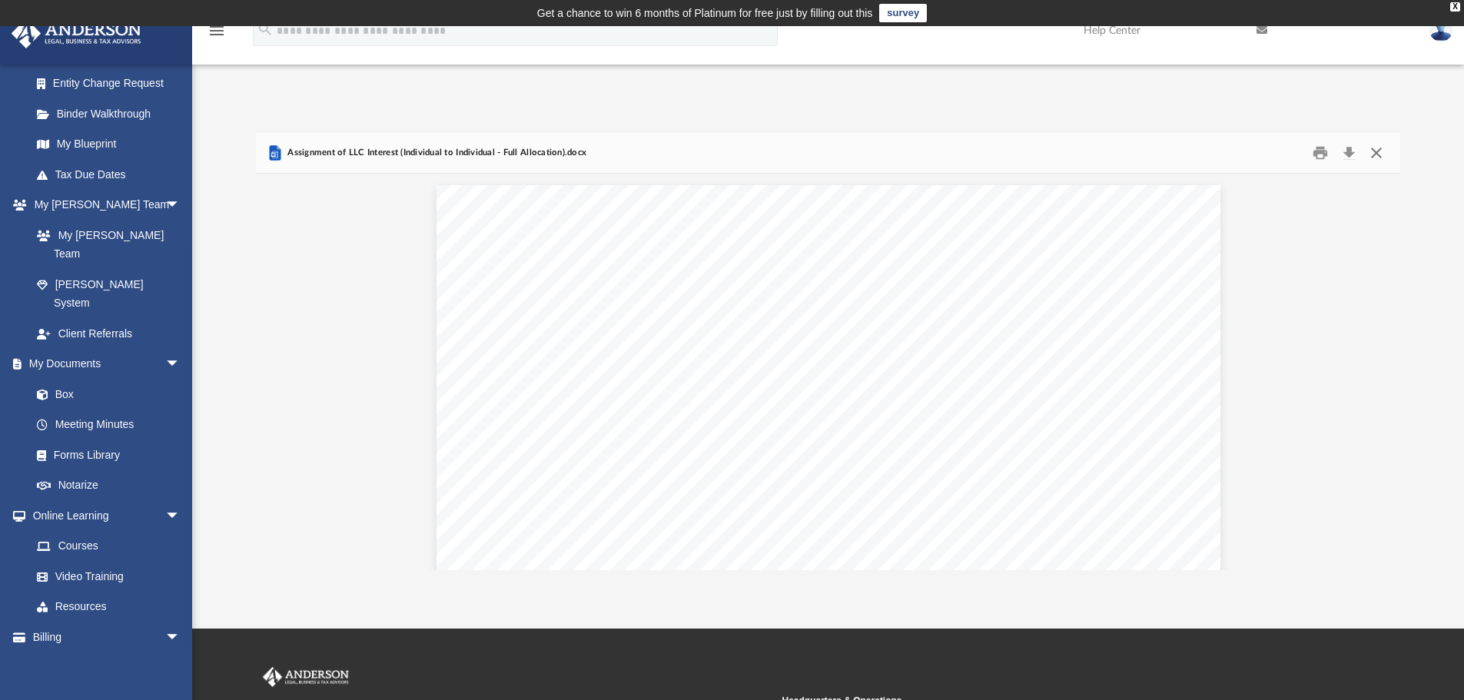
click at [1379, 158] on button "Close" at bounding box center [1377, 153] width 28 height 24
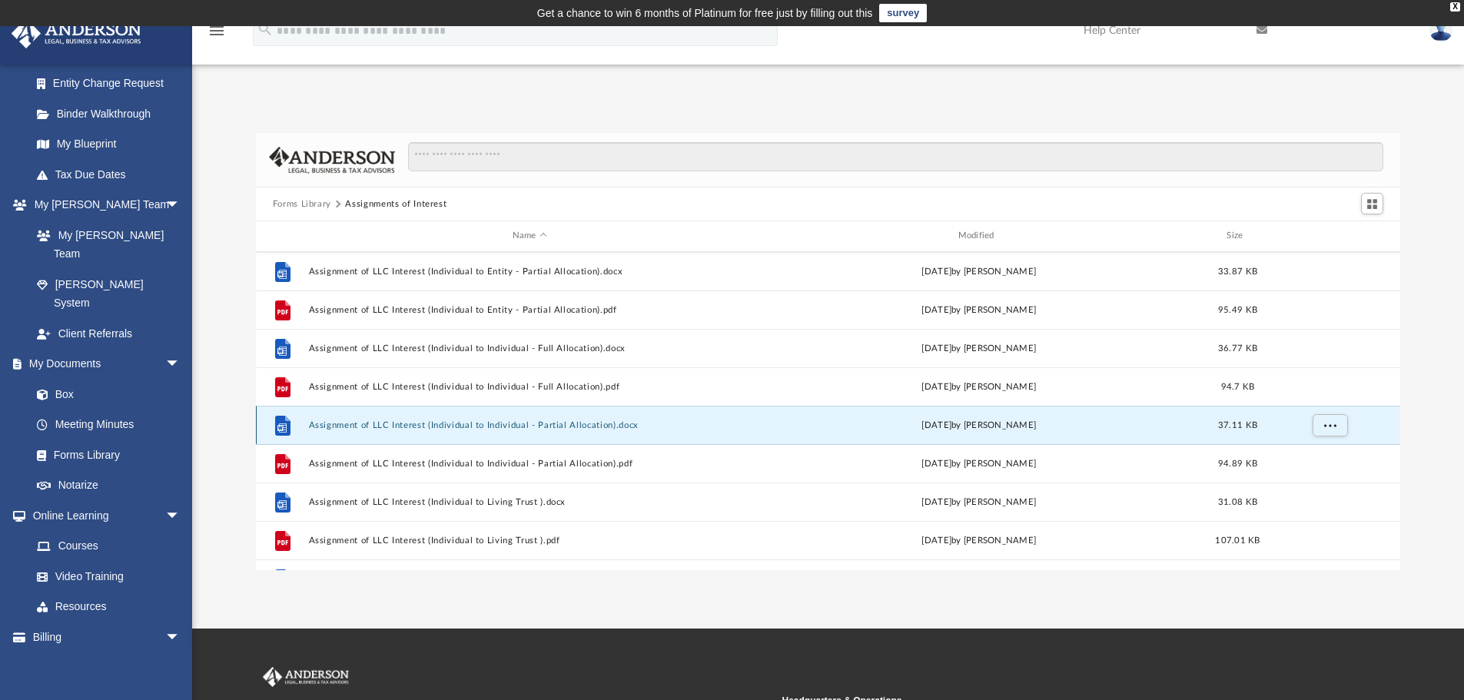
click at [545, 427] on button "Assignment of LLC Interest (Individual to Individual - Partial Allocation).docx" at bounding box center [529, 425] width 443 height 10
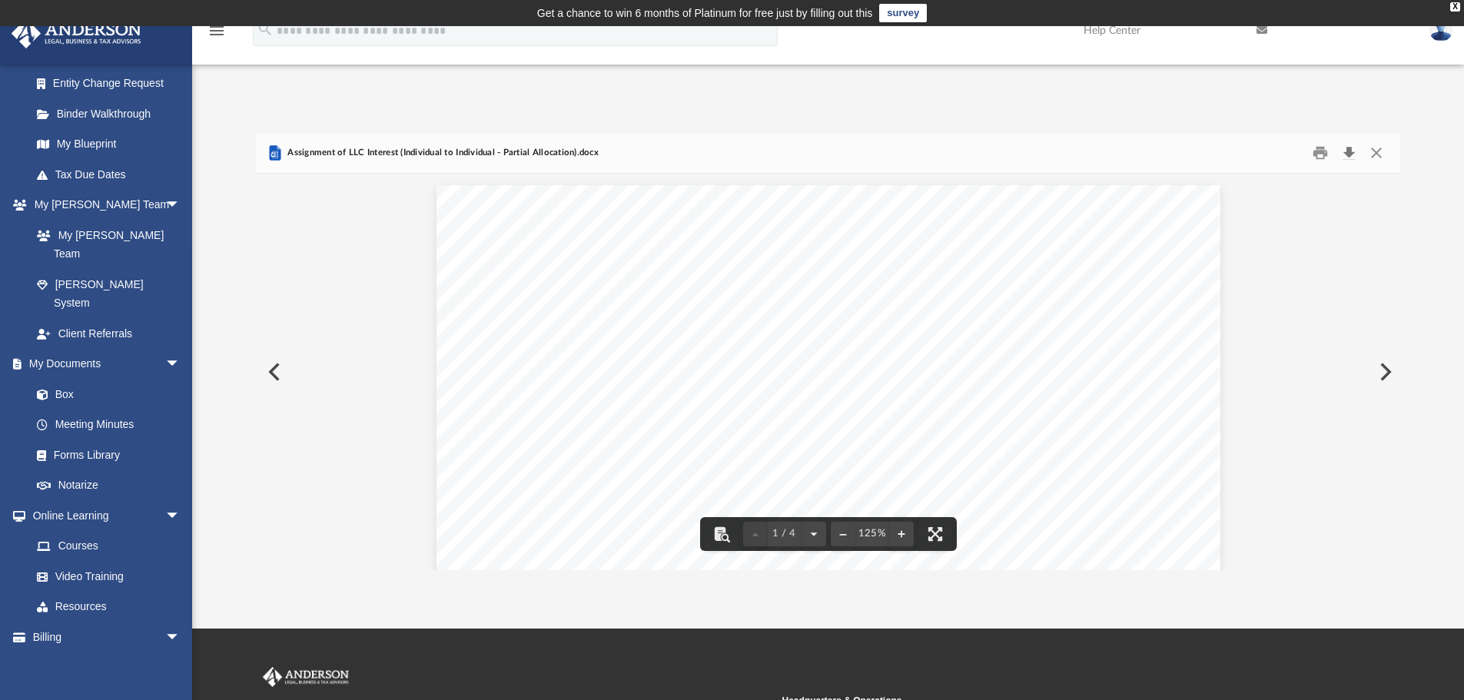
click at [1344, 158] on button "Download" at bounding box center [1349, 153] width 28 height 24
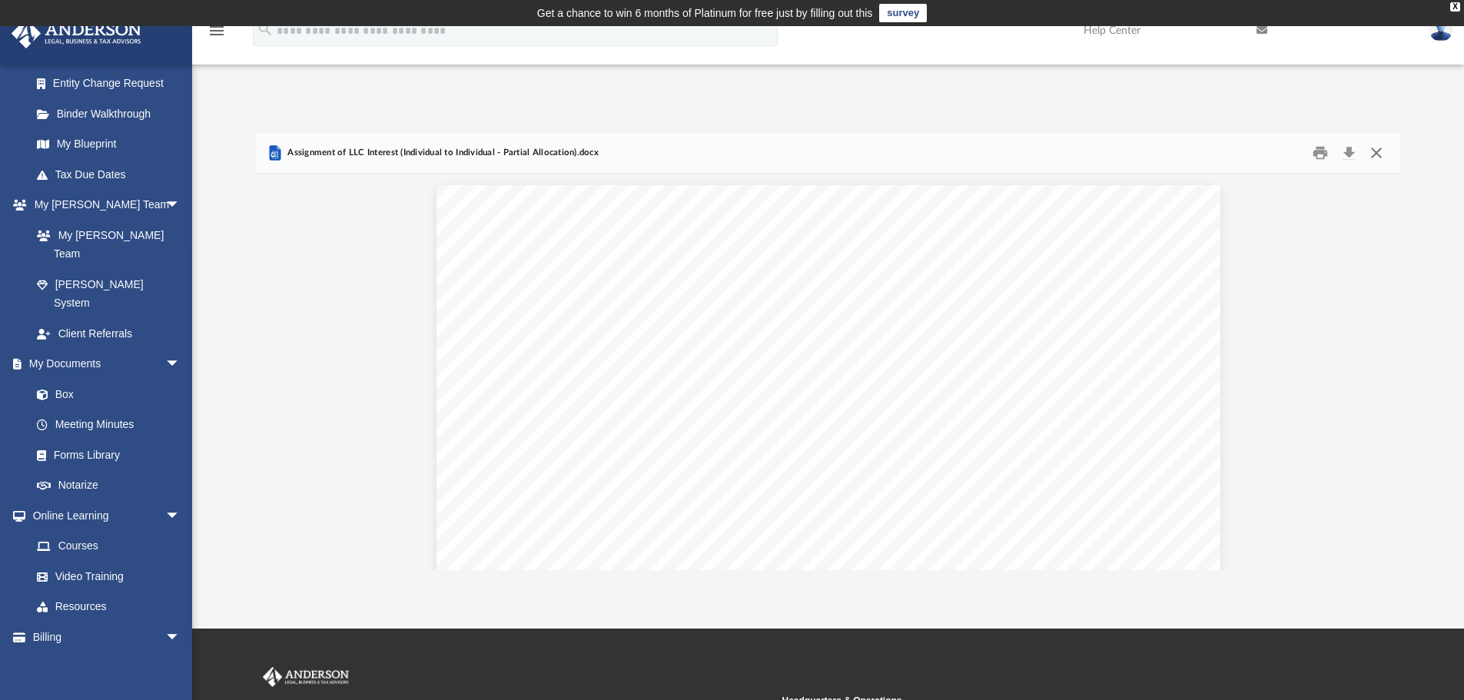
click at [1379, 156] on button "Close" at bounding box center [1377, 153] width 28 height 24
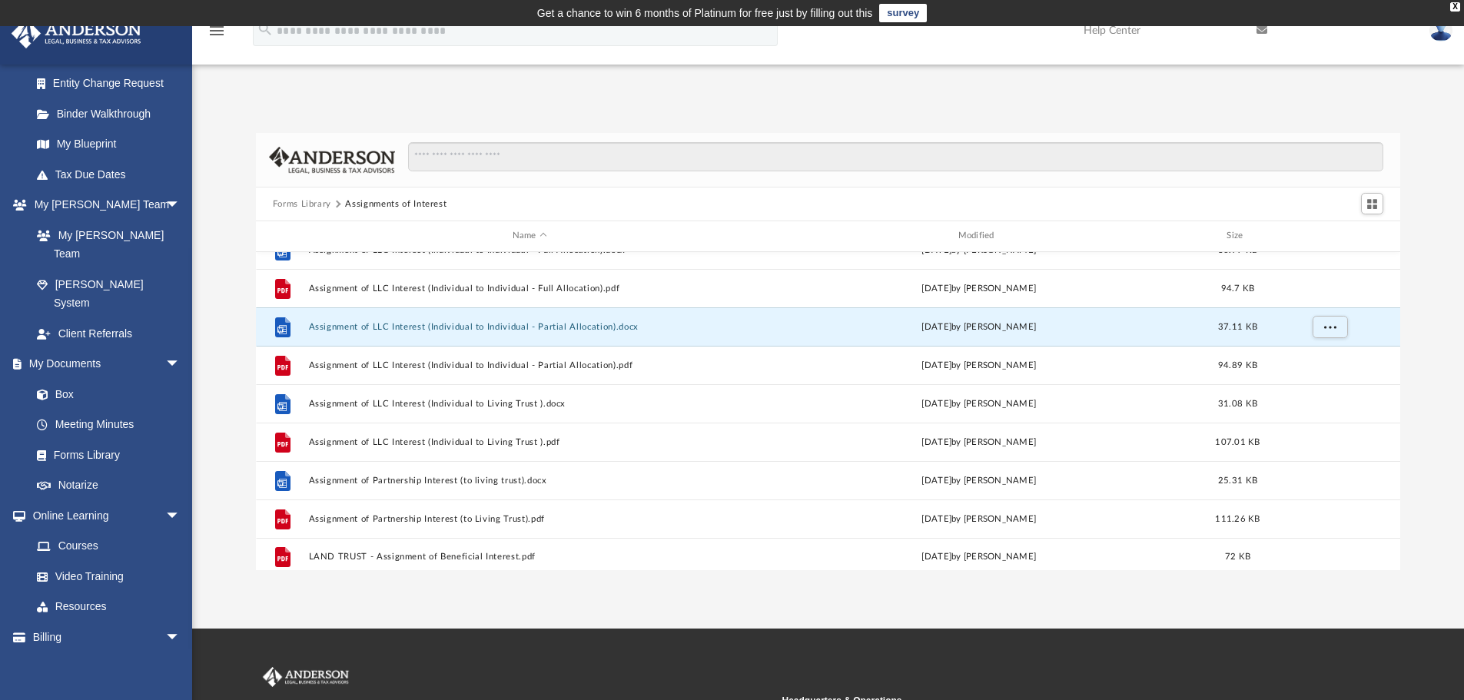
scroll to position [566, 0]
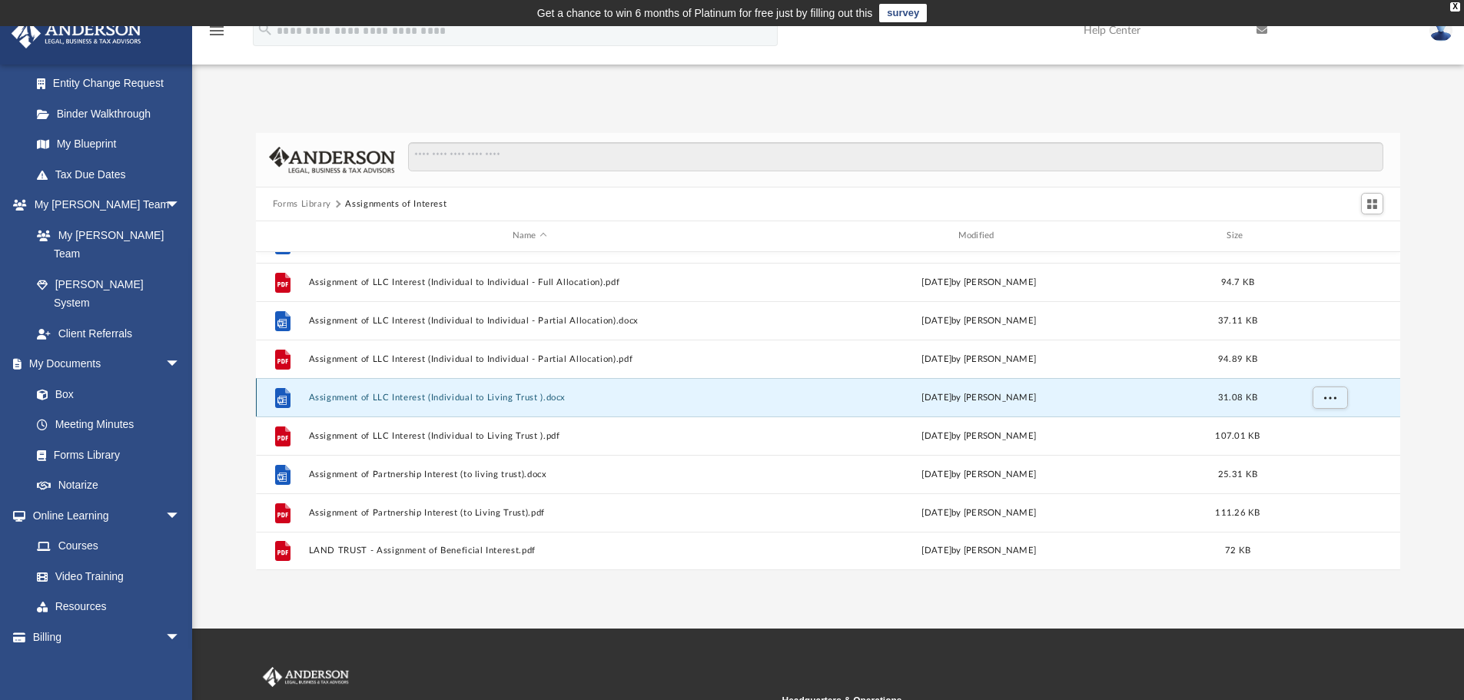
click at [455, 400] on button "Assignment of LLC Interest (Individual to Living Trust ).docx" at bounding box center [529, 398] width 443 height 10
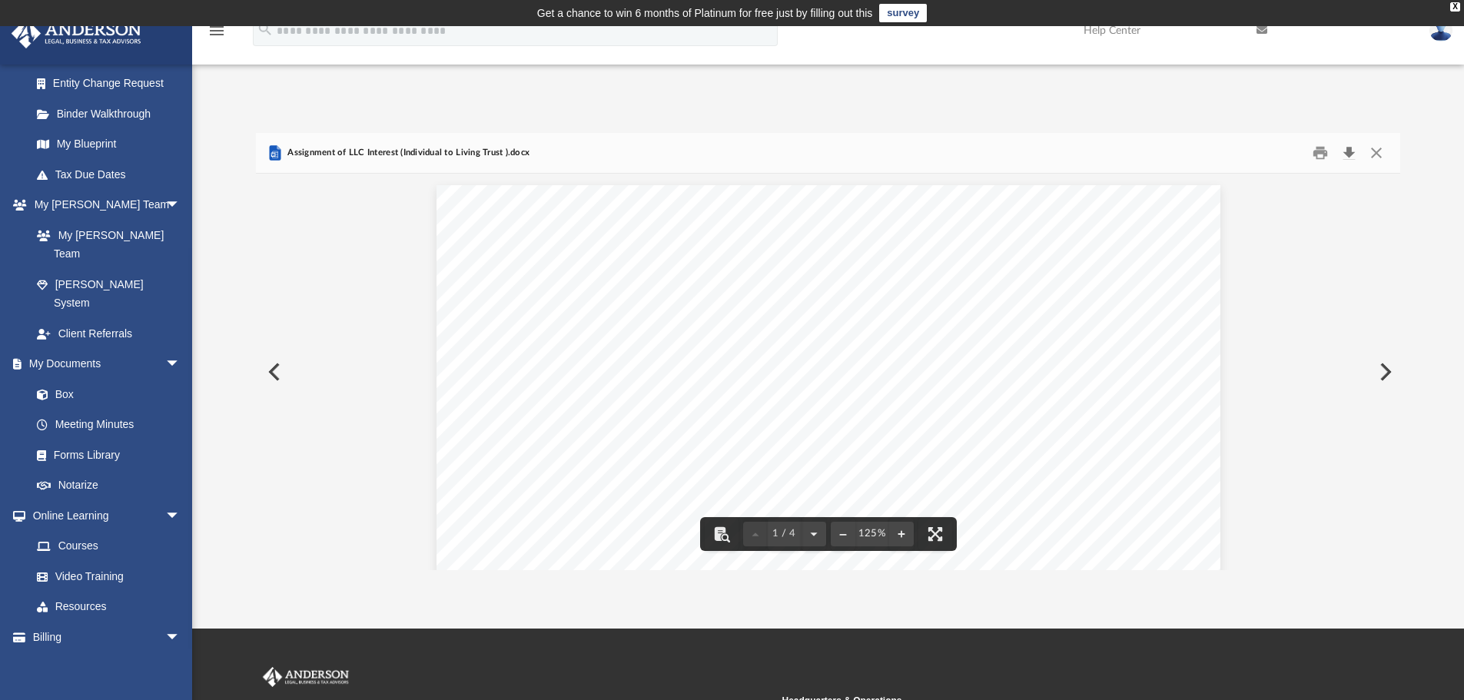
click at [1343, 158] on button "Download" at bounding box center [1349, 153] width 28 height 24
click at [1376, 156] on button "Close" at bounding box center [1377, 153] width 28 height 24
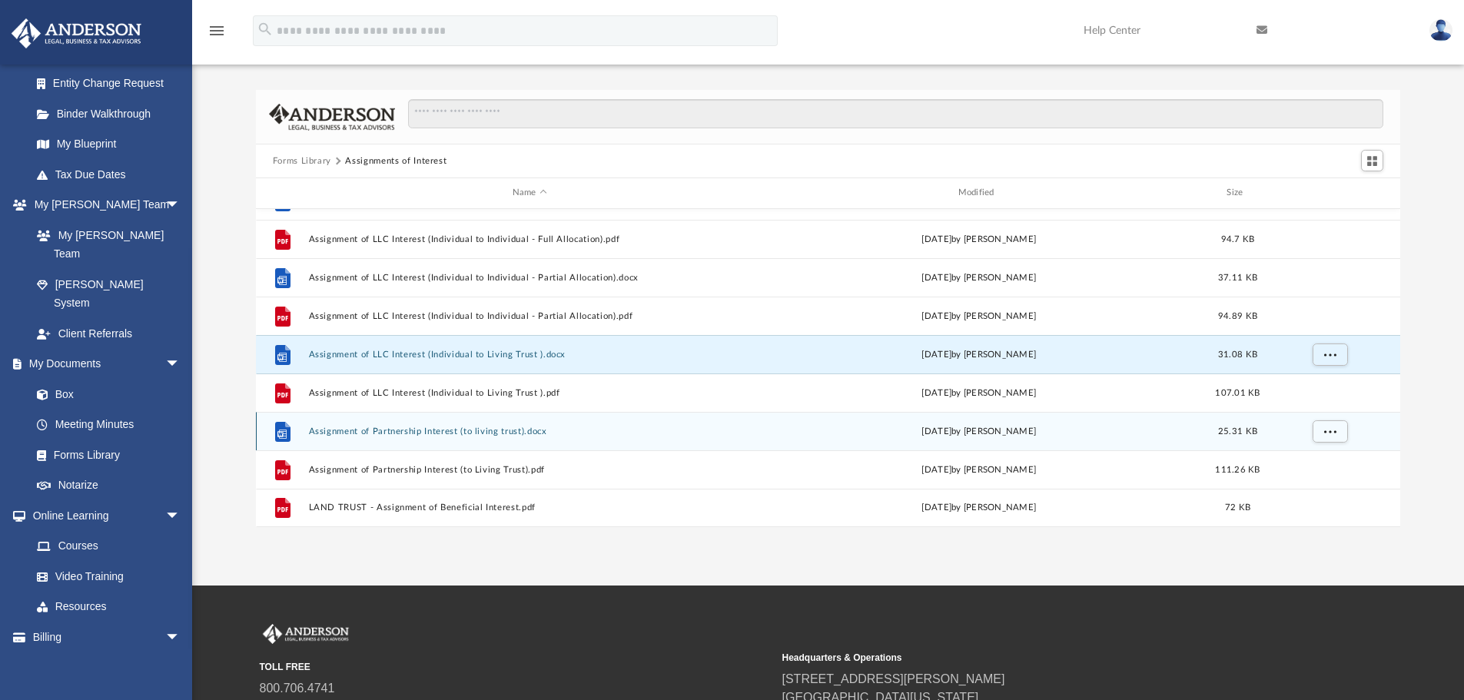
scroll to position [77, 0]
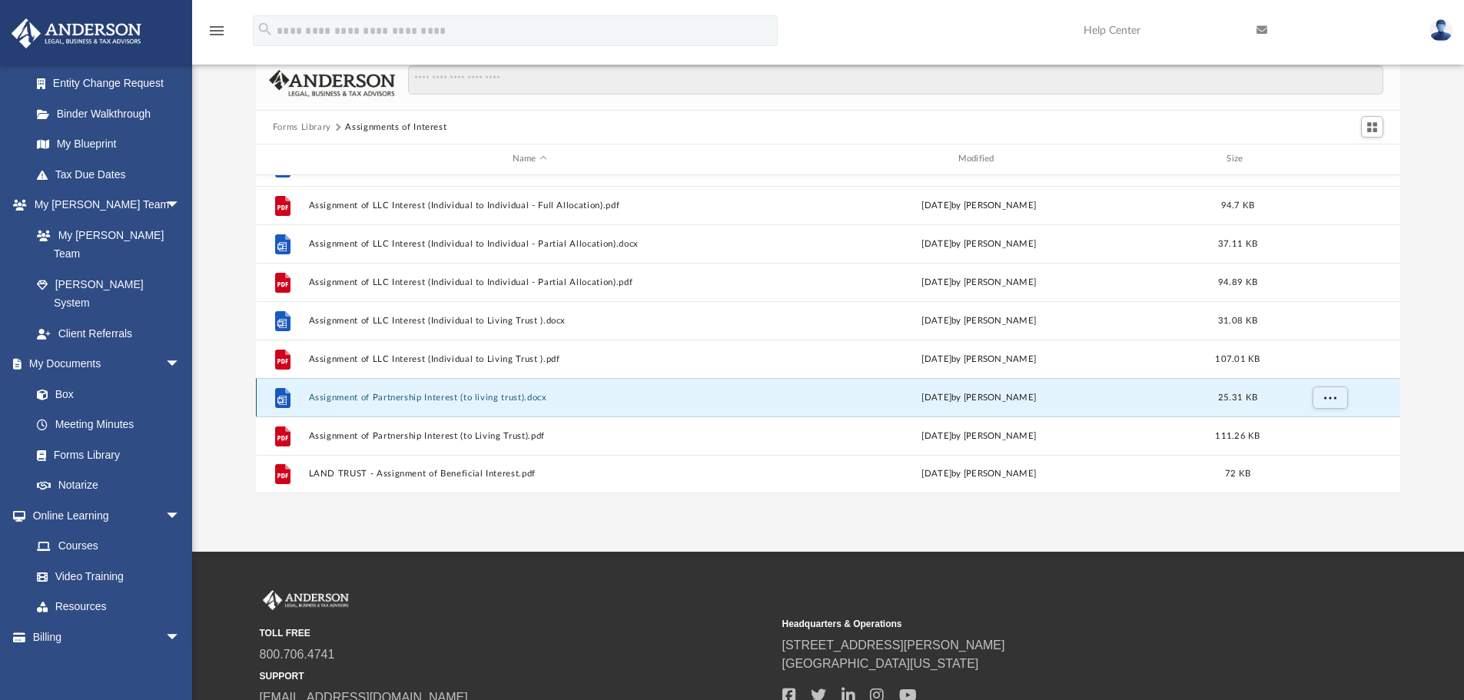
click at [468, 394] on button "Assignment of Partnership Interest (to living trust).docx" at bounding box center [529, 398] width 443 height 10
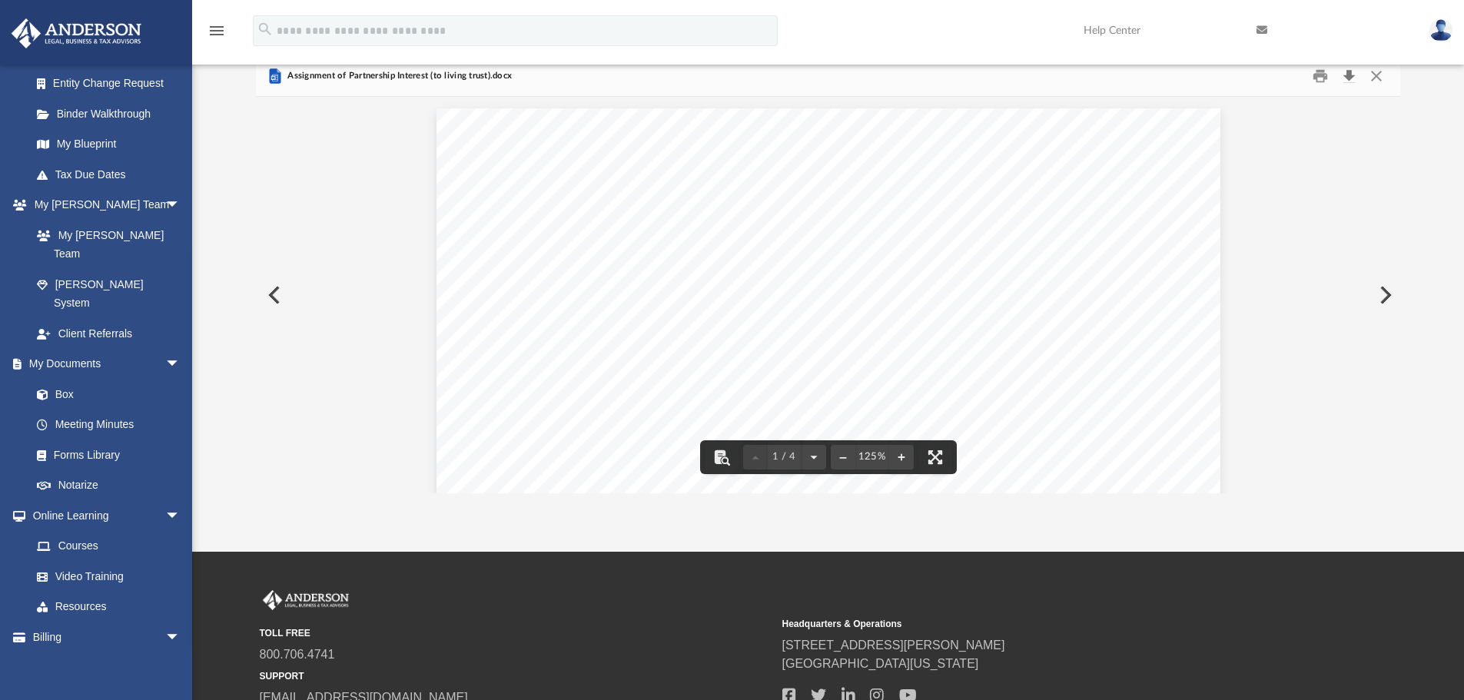
click at [1346, 81] on button "Download" at bounding box center [1349, 77] width 28 height 24
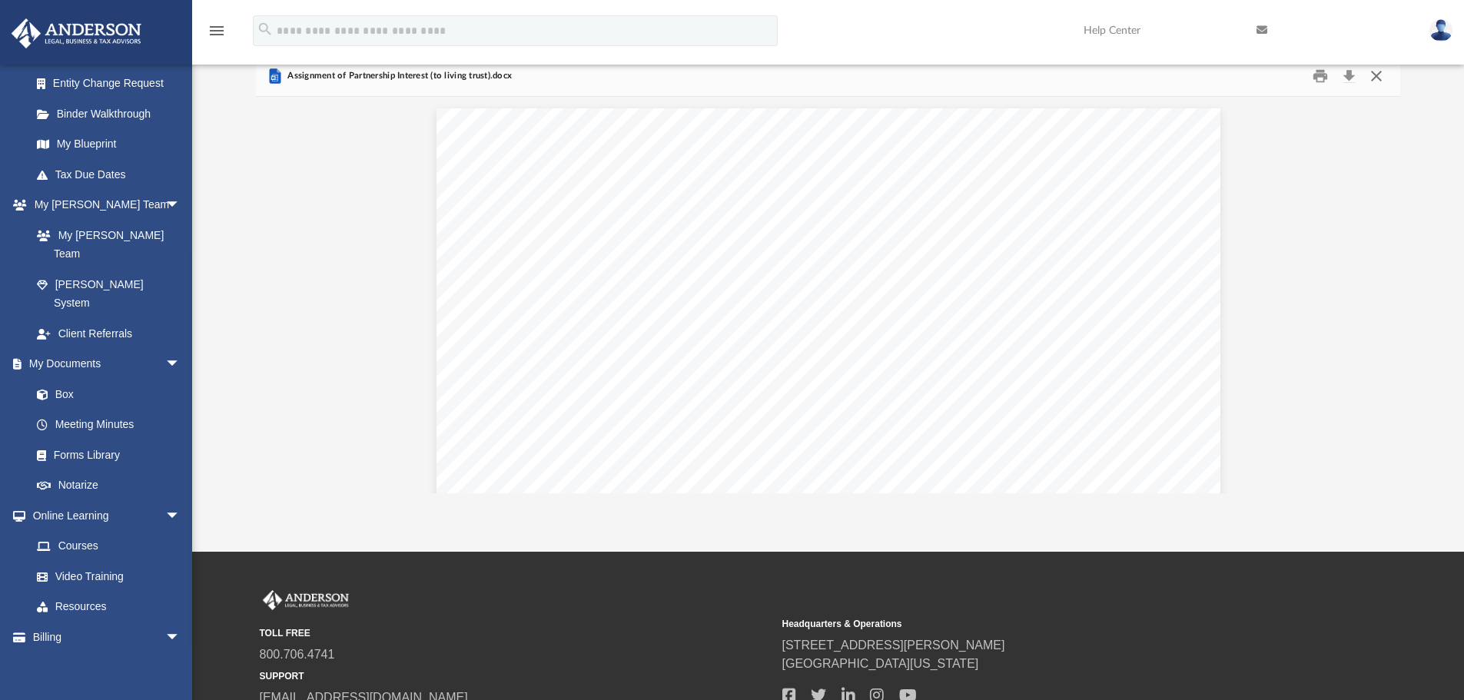
click at [1378, 79] on button "Close" at bounding box center [1377, 77] width 28 height 24
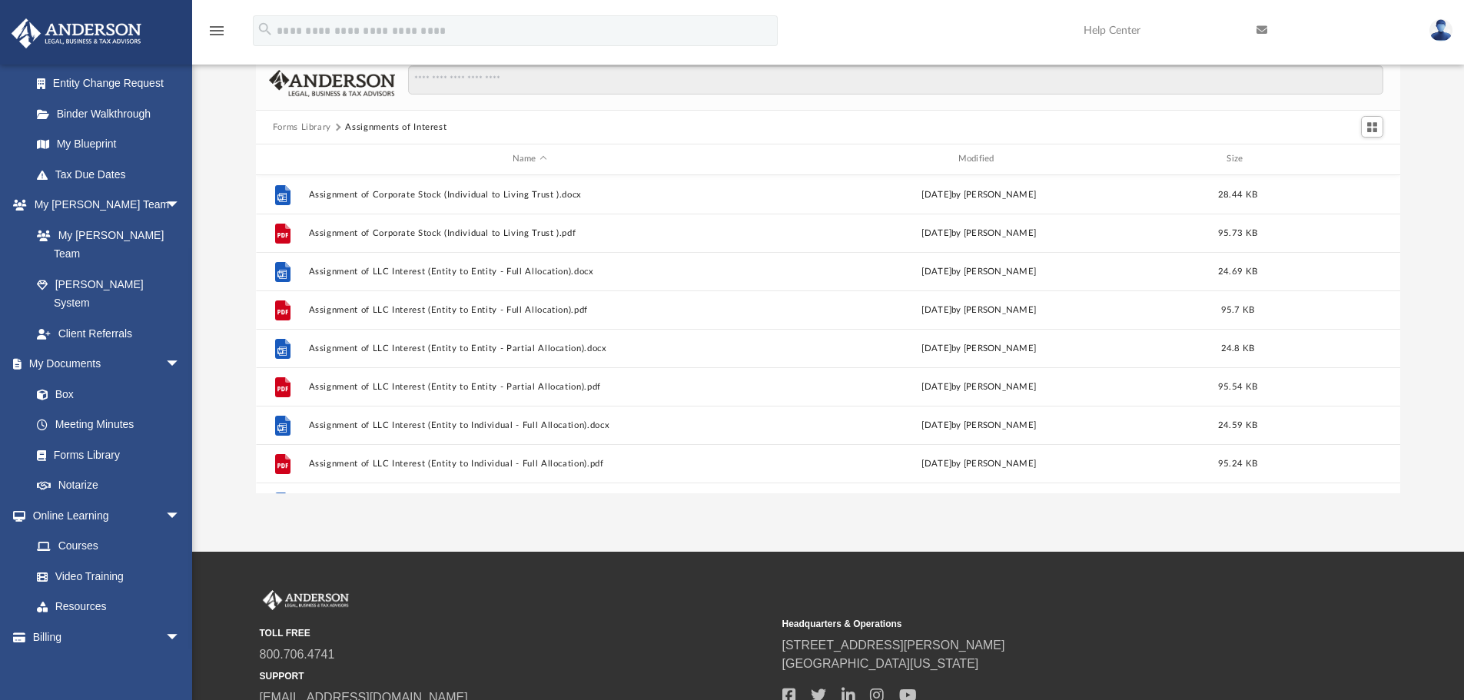
scroll to position [0, 0]
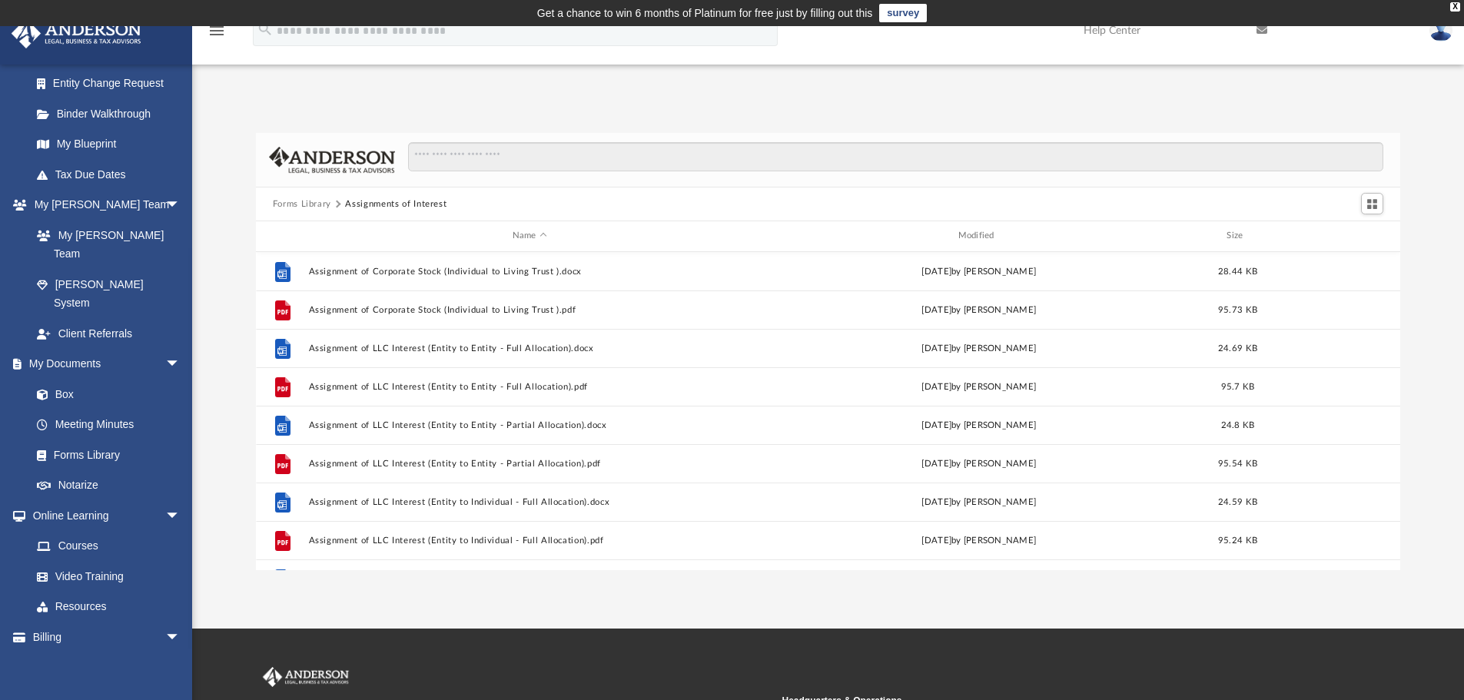
click at [308, 204] on button "Forms Library" at bounding box center [302, 205] width 58 height 14
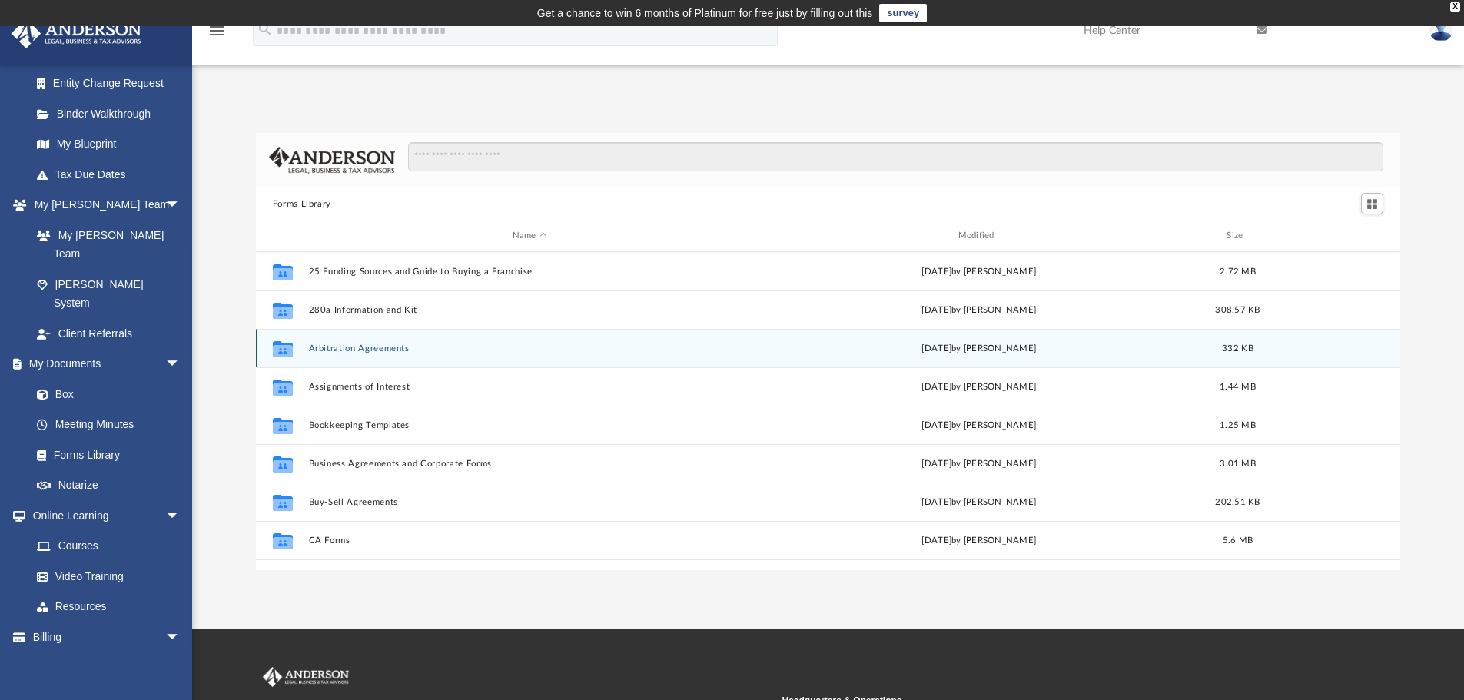
click at [380, 354] on div "Collaborated Folder Arbitration Agreements Wed Jan 4 2023 by Mary Acree 332 KB" at bounding box center [828, 348] width 1145 height 38
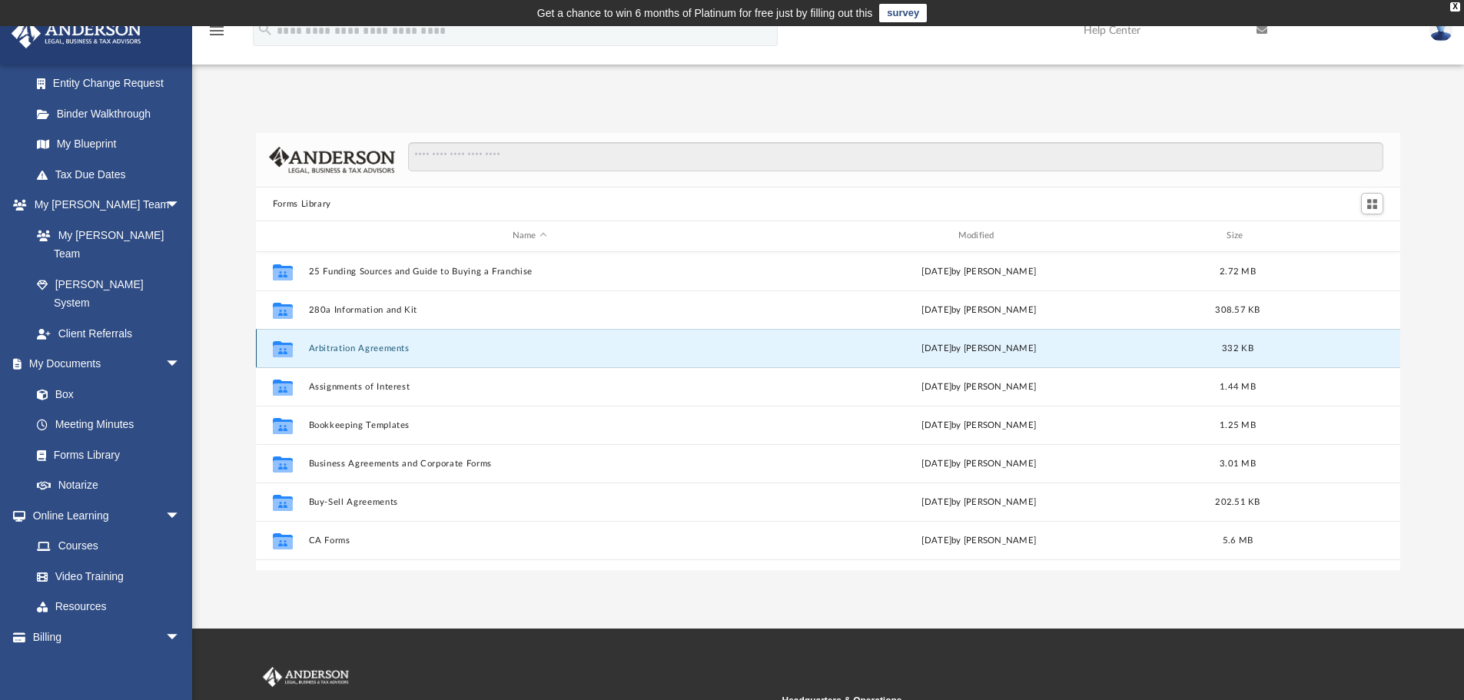
click at [380, 351] on button "Arbitration Agreements" at bounding box center [529, 349] width 443 height 10
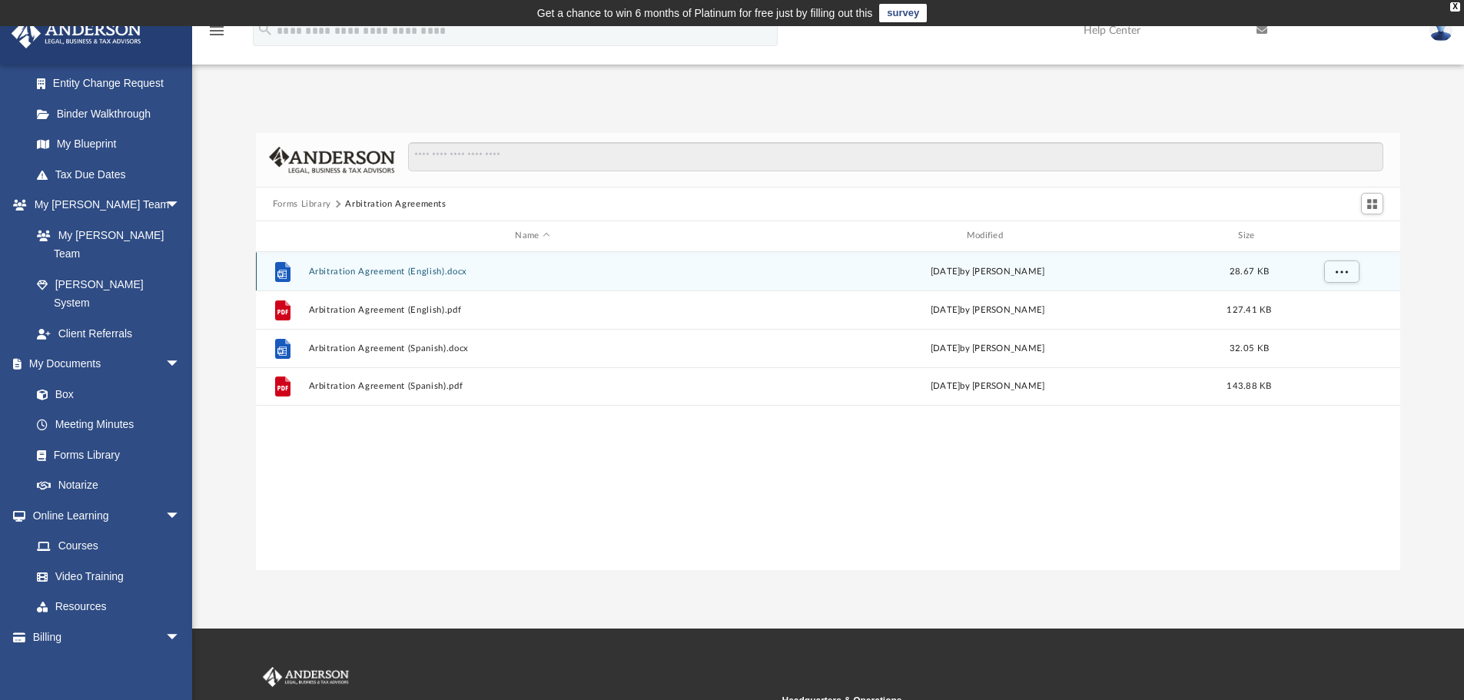
click at [358, 271] on button "Arbitration Agreement (English).docx" at bounding box center [532, 272] width 448 height 10
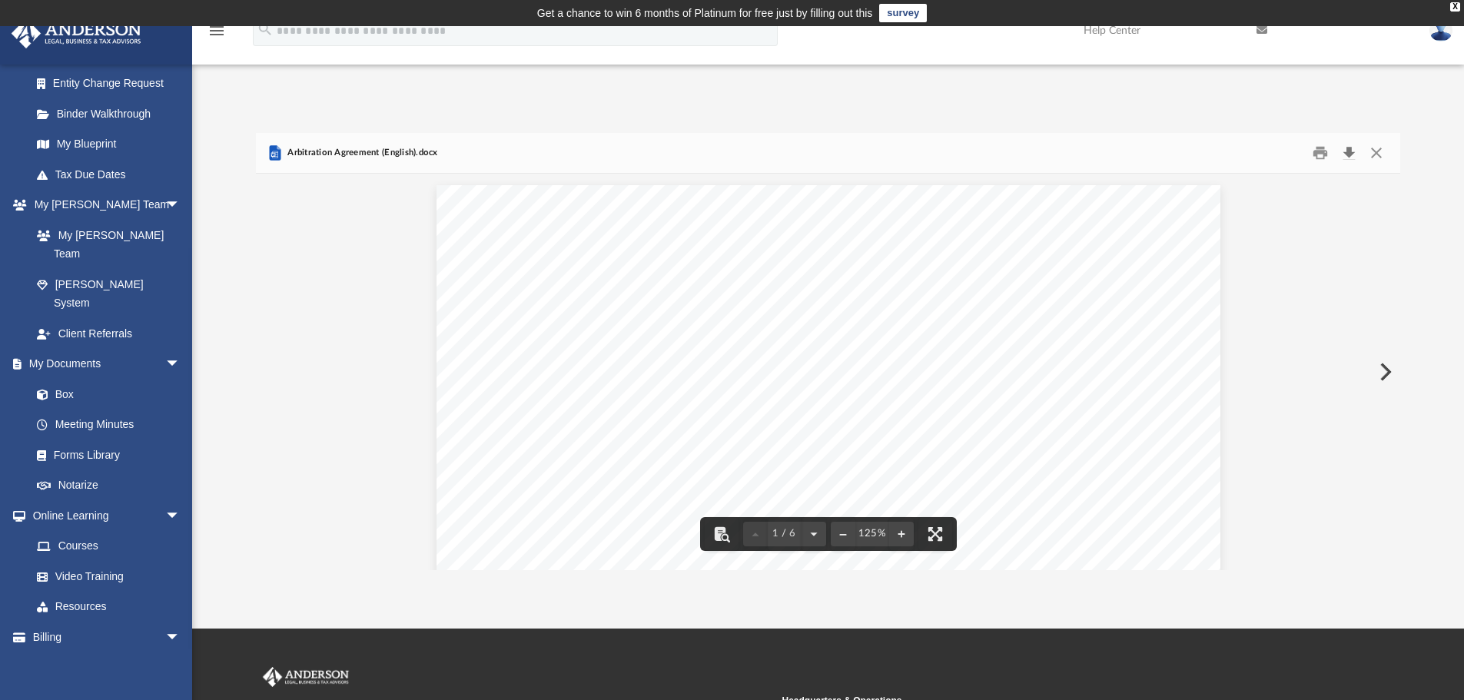
click at [1353, 158] on button "Download" at bounding box center [1349, 153] width 28 height 24
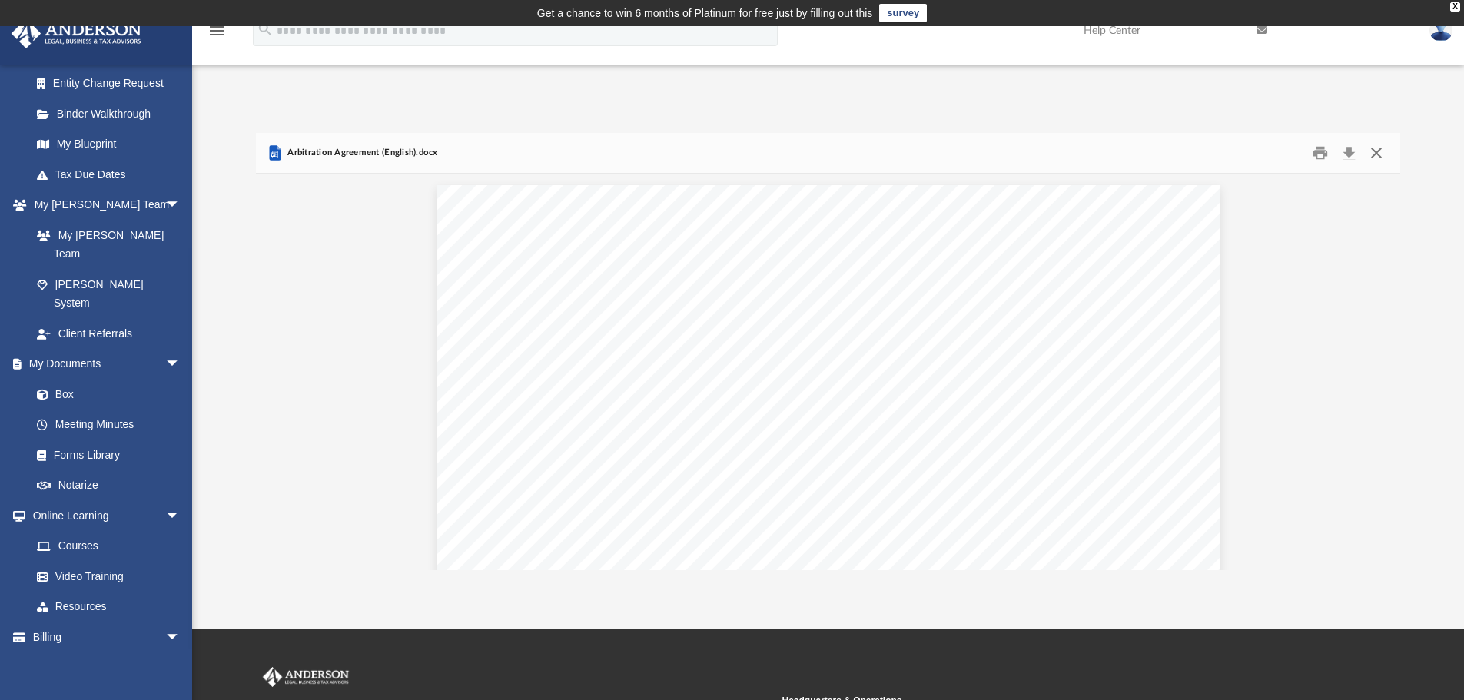
click at [1381, 161] on button "Close" at bounding box center [1377, 153] width 28 height 24
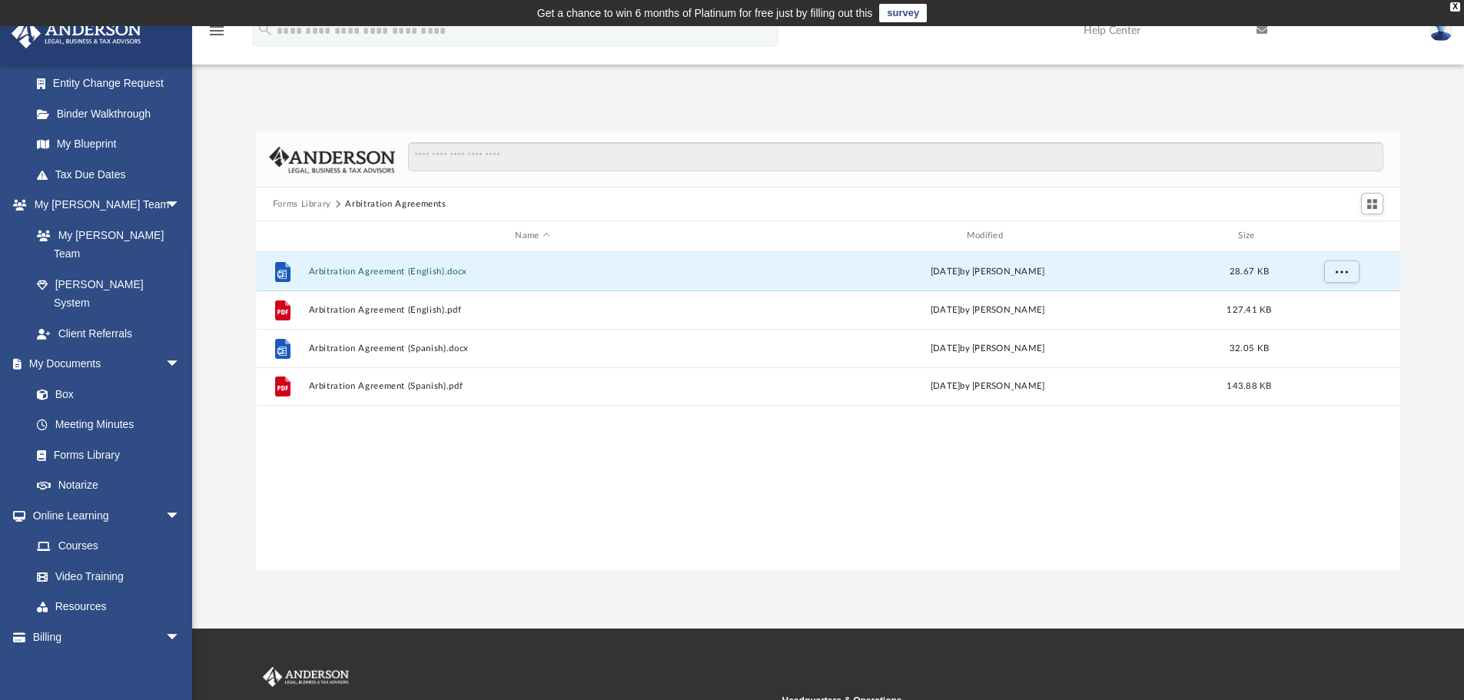
click at [318, 205] on button "Forms Library" at bounding box center [302, 205] width 58 height 14
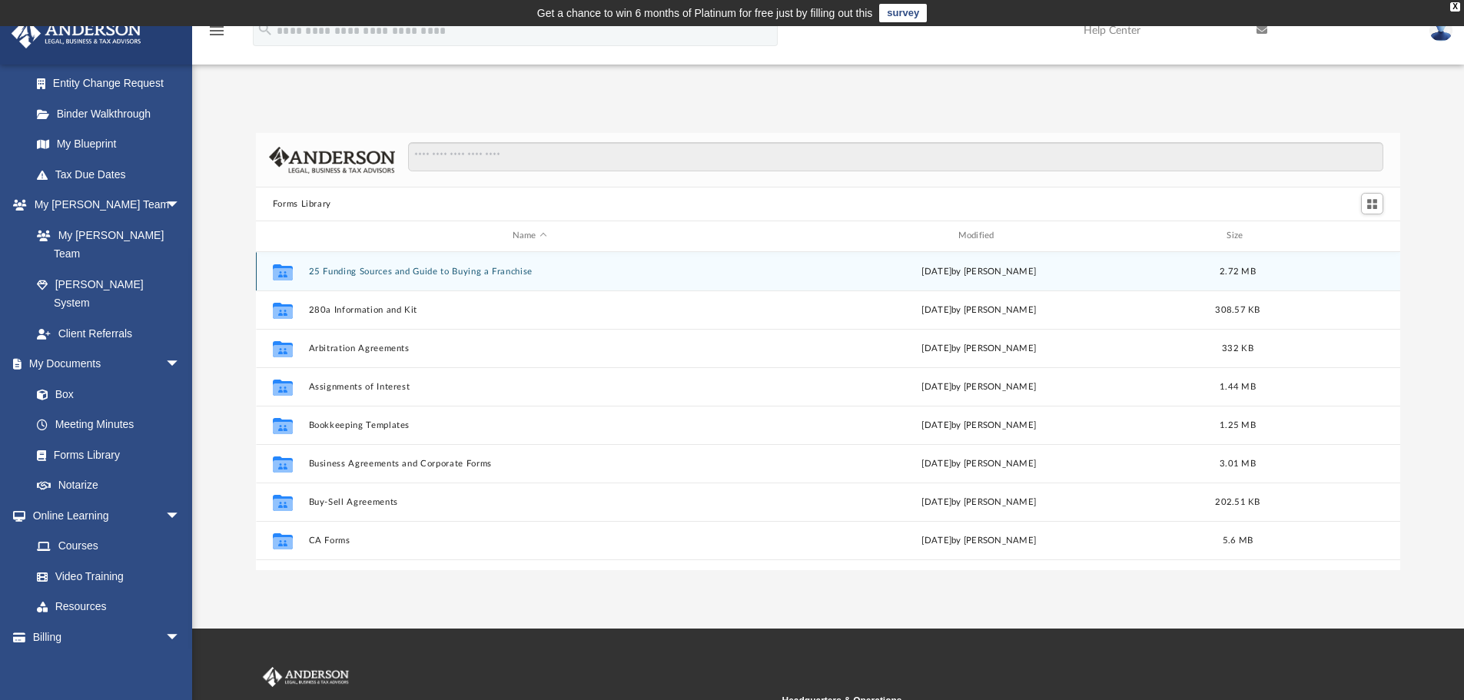
click at [334, 274] on button "25 Funding Sources and Guide to Buying a Franchise" at bounding box center [529, 272] width 443 height 10
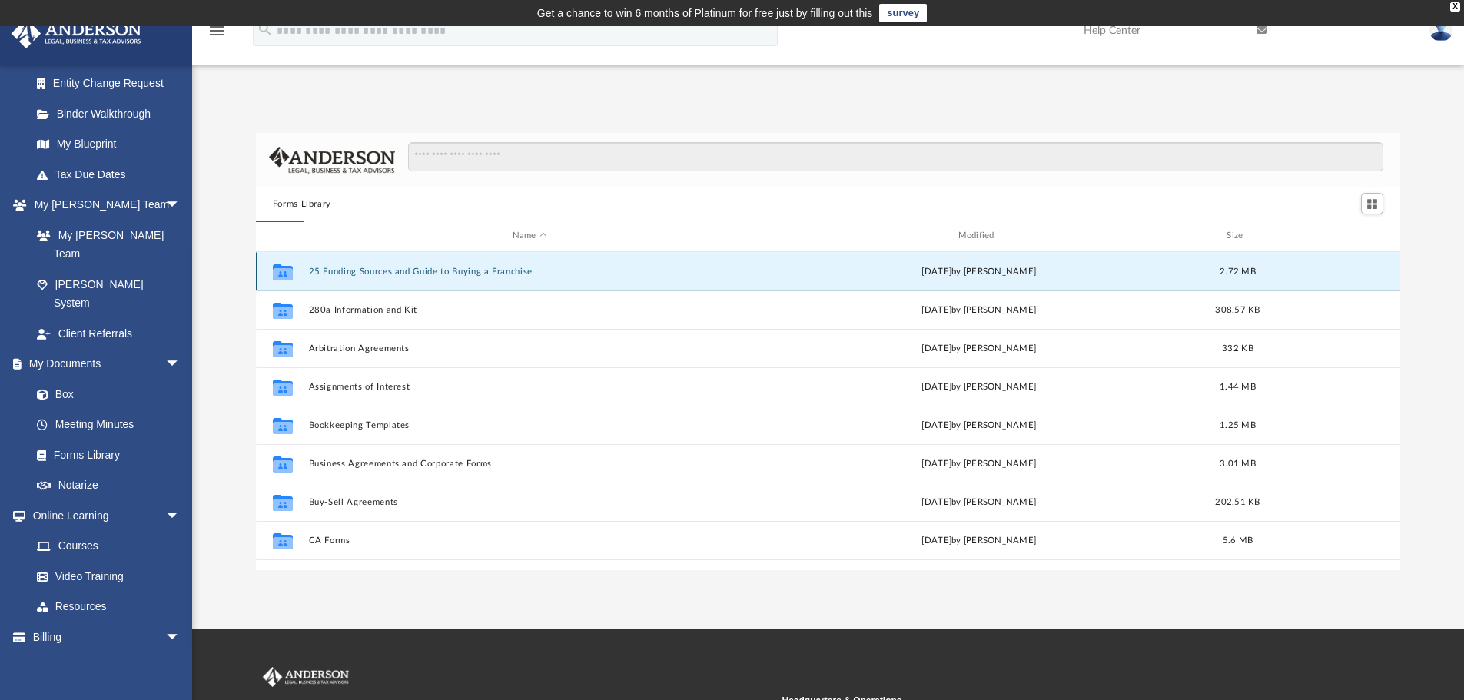
click at [334, 274] on button "25 Funding Sources and Guide to Buying a Franchise" at bounding box center [529, 272] width 443 height 10
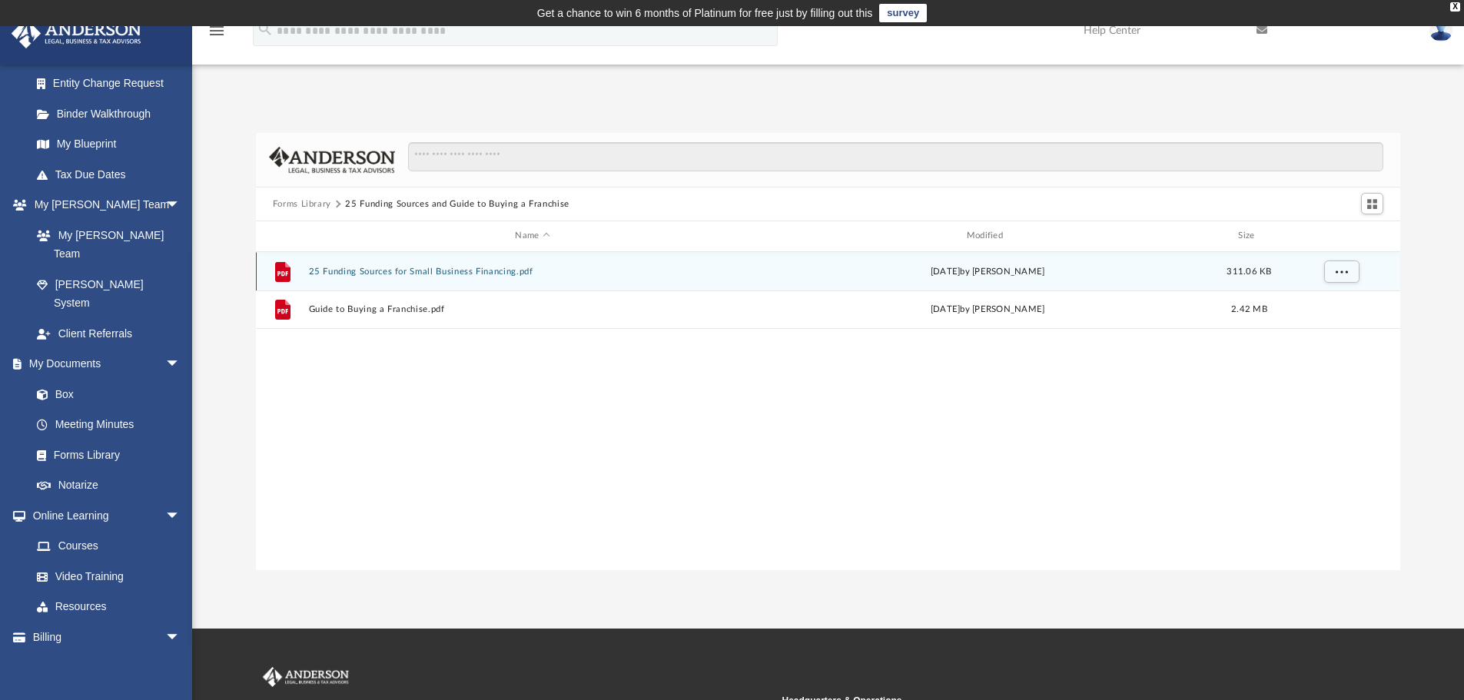
click at [334, 274] on button "25 Funding Sources for Small Business Financing.pdf" at bounding box center [532, 272] width 448 height 10
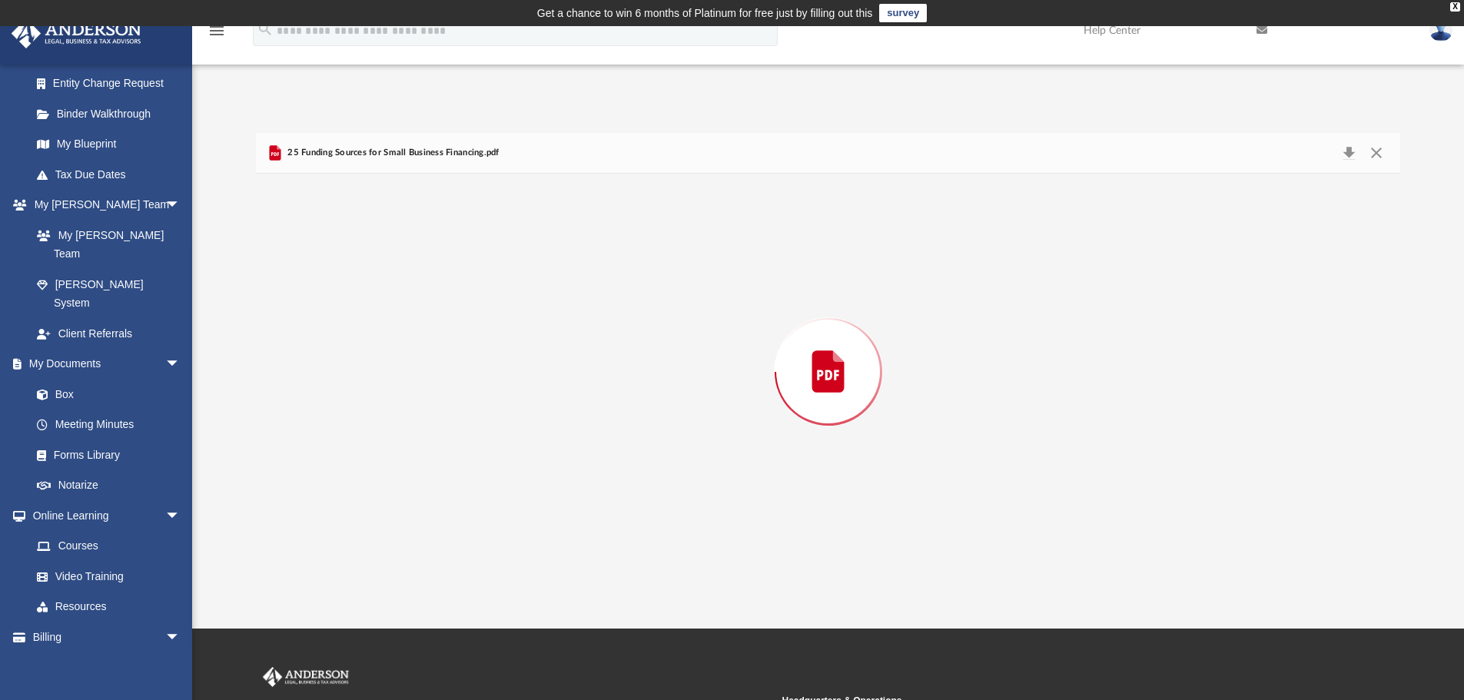
click at [334, 274] on div "Preview" at bounding box center [828, 372] width 1145 height 397
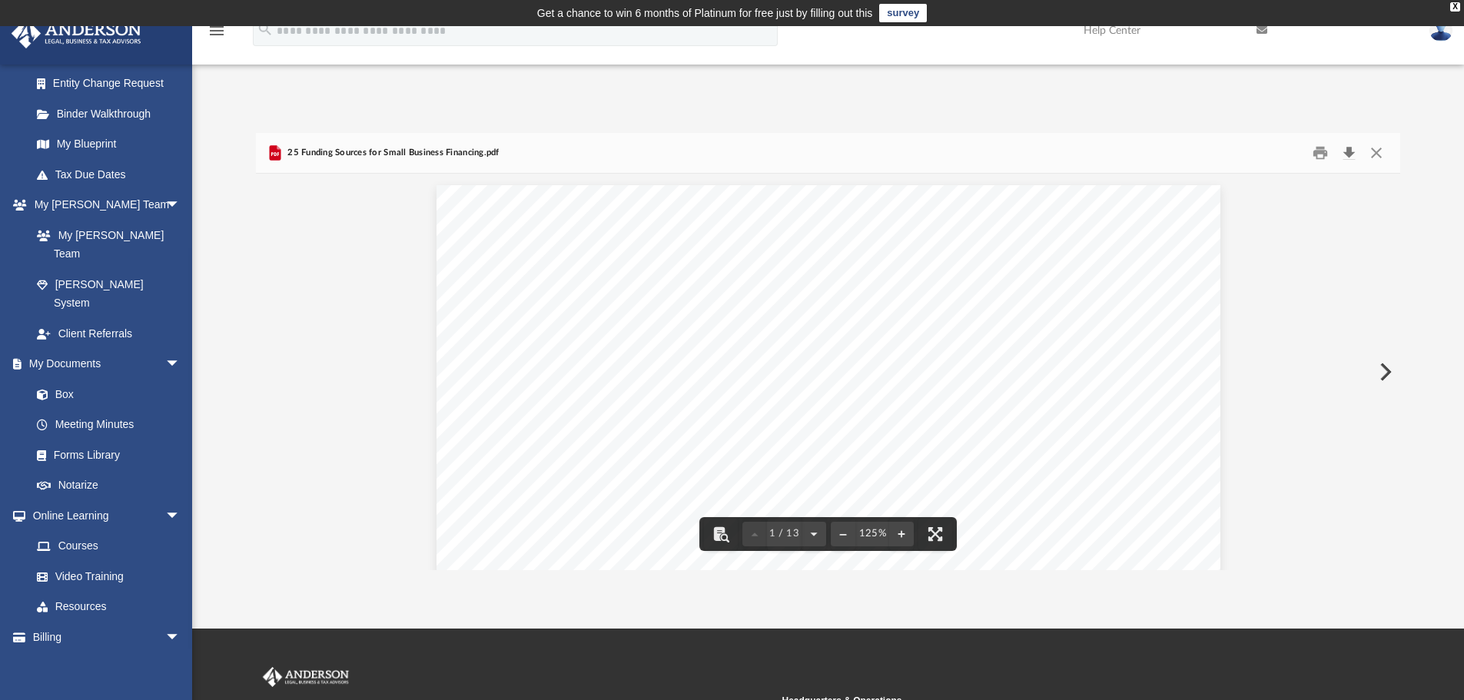
click at [1346, 152] on button "Download" at bounding box center [1349, 153] width 28 height 24
click at [1372, 154] on button "Close" at bounding box center [1377, 153] width 28 height 24
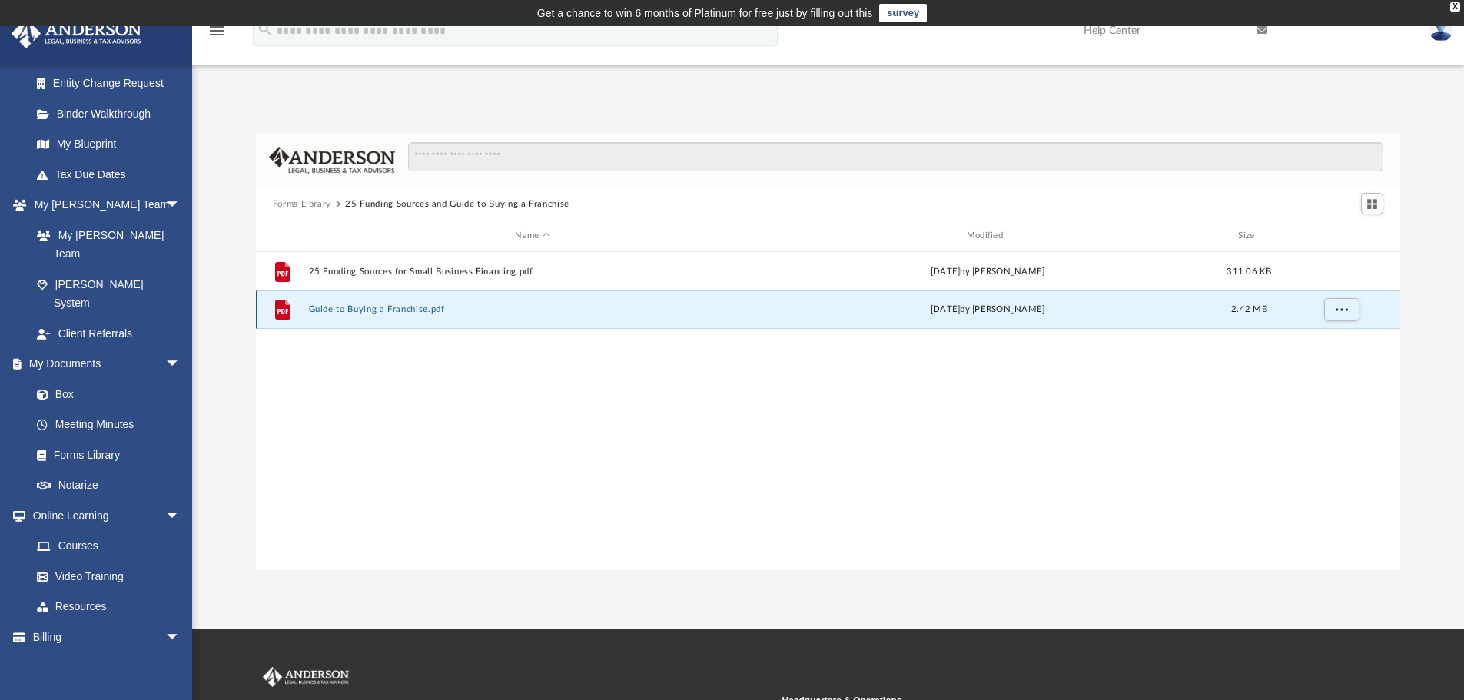
click at [370, 314] on button "Guide to Buying a Franchise.pdf" at bounding box center [532, 309] width 448 height 10
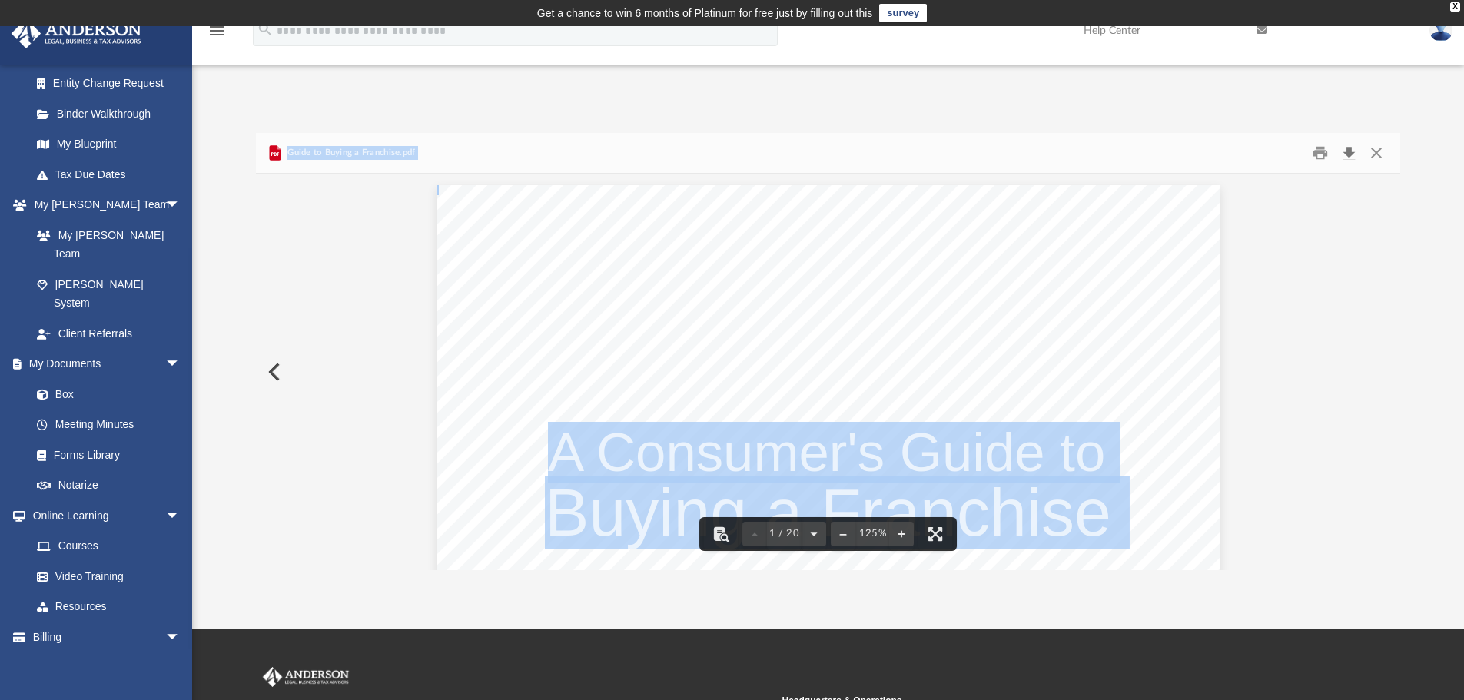
click at [1350, 156] on button "Download" at bounding box center [1349, 153] width 28 height 24
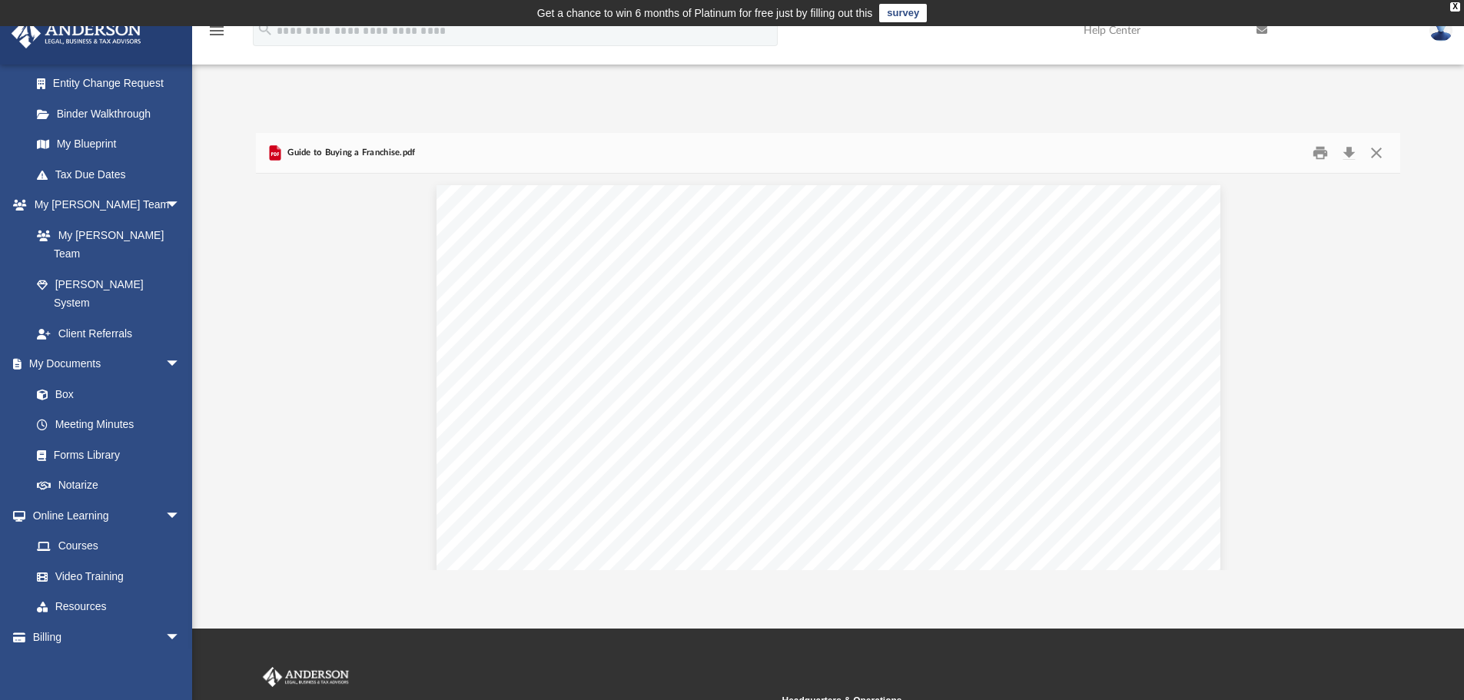
click at [1311, 104] on div "Forms Library 25 Funding Sources and Guide to Buying a Franchise Name Modified …" at bounding box center [828, 336] width 1272 height 470
click at [1384, 151] on button "Close" at bounding box center [1377, 153] width 28 height 24
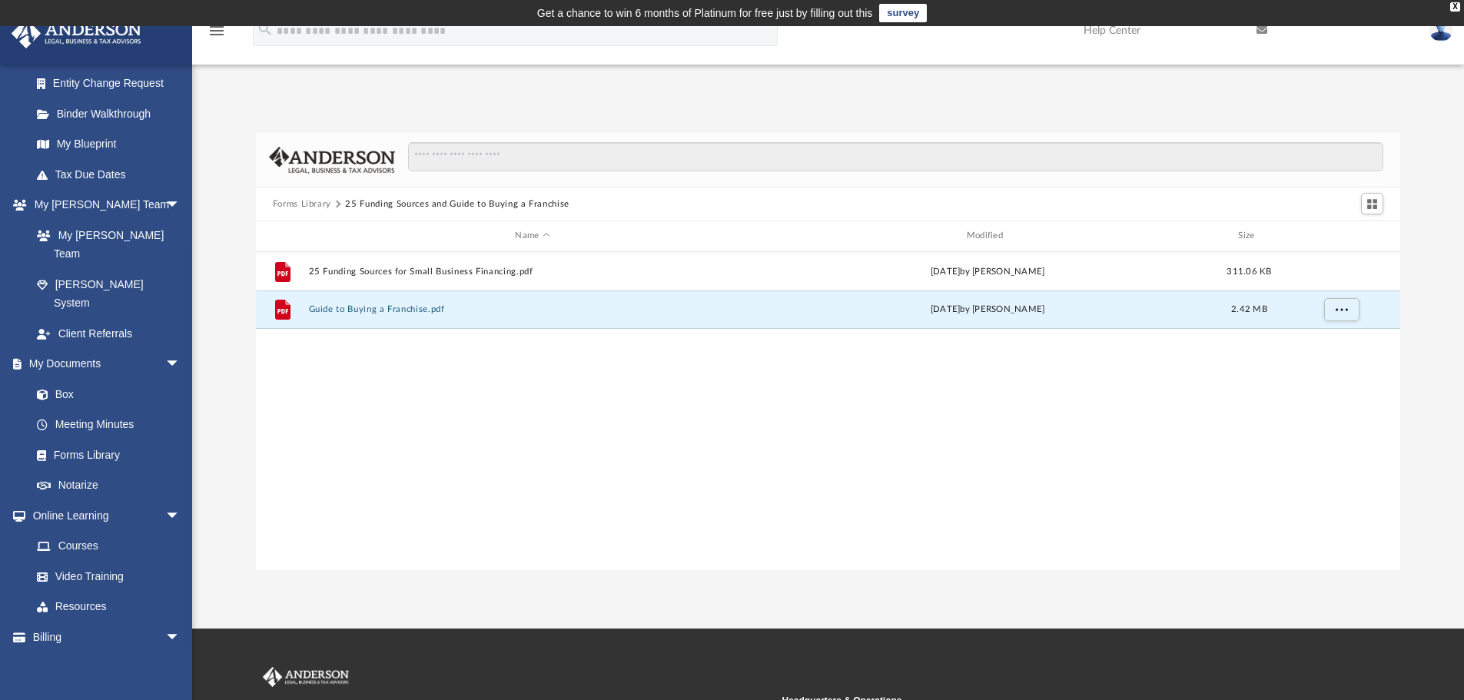
click at [296, 204] on button "Forms Library" at bounding box center [302, 205] width 58 height 14
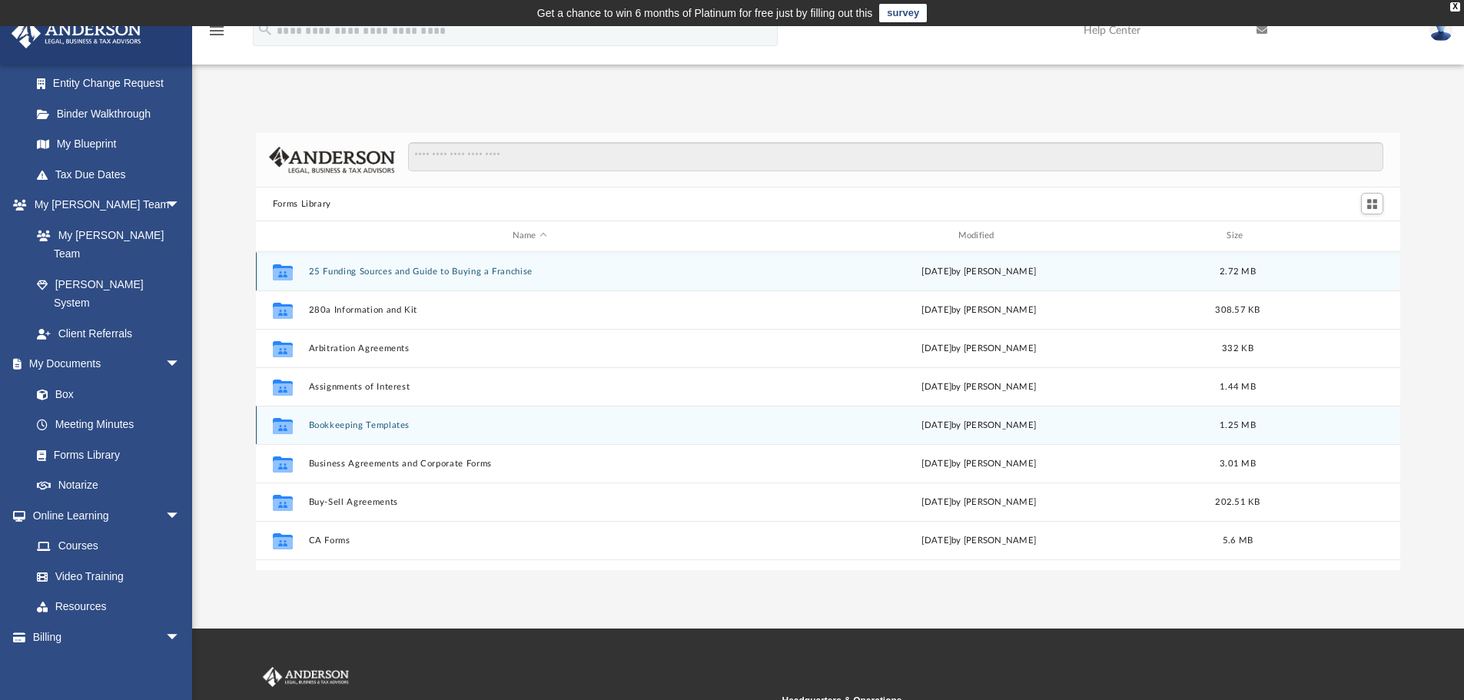
scroll to position [154, 0]
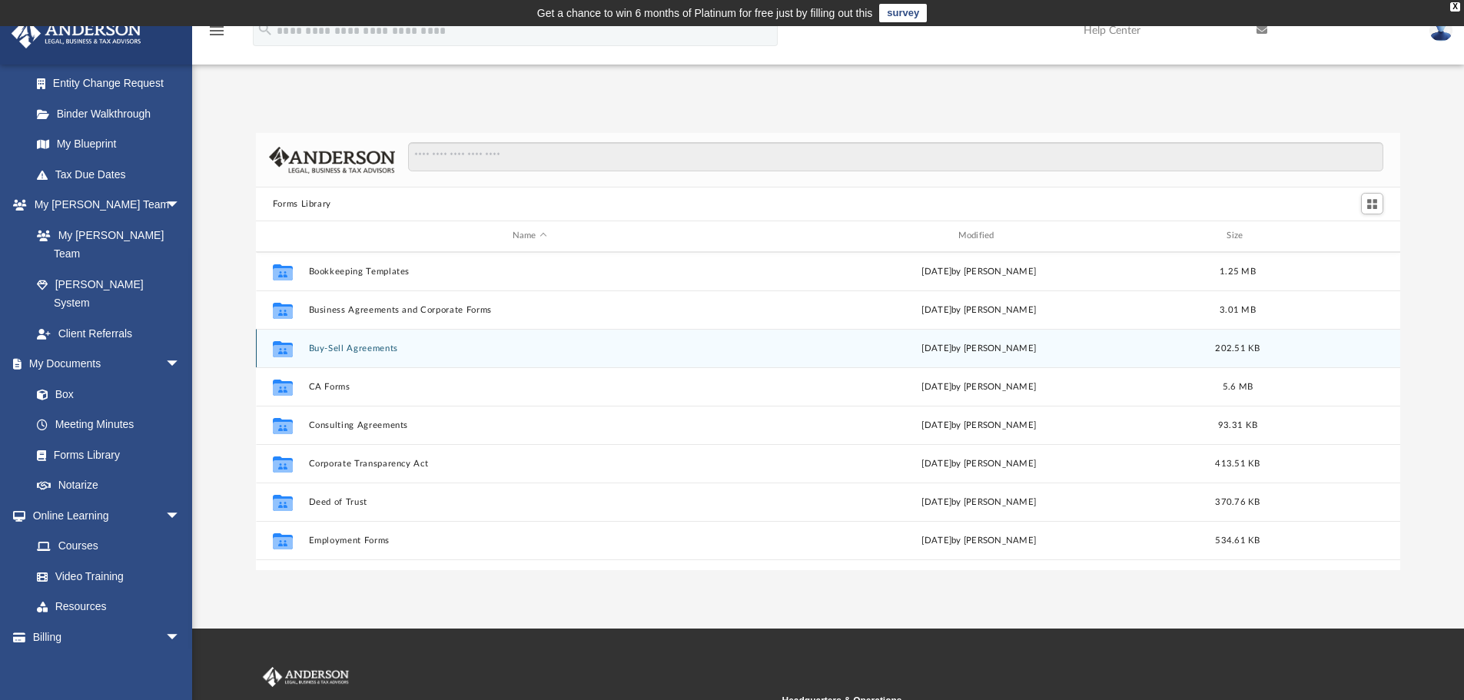
click at [384, 348] on button "Buy-Sell Agreements" at bounding box center [529, 349] width 443 height 10
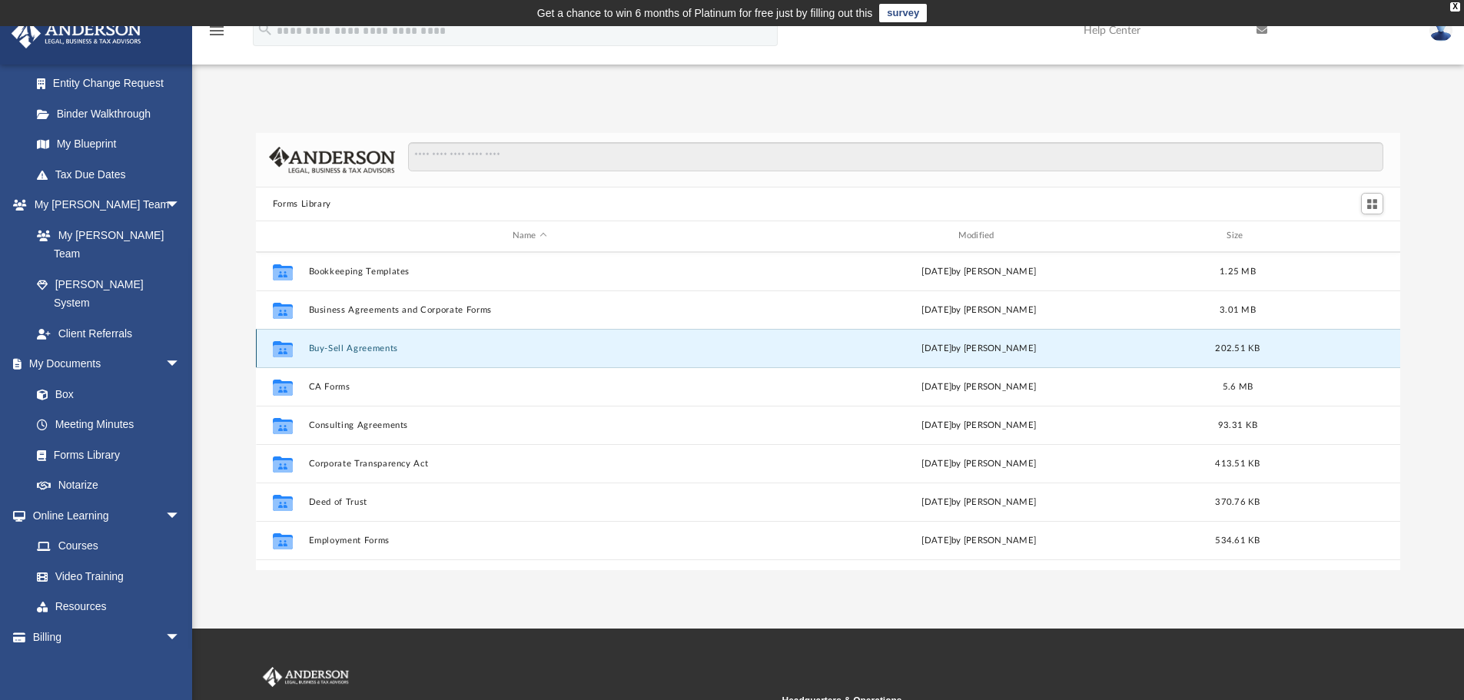
click at [384, 348] on button "Buy-Sell Agreements" at bounding box center [529, 349] width 443 height 10
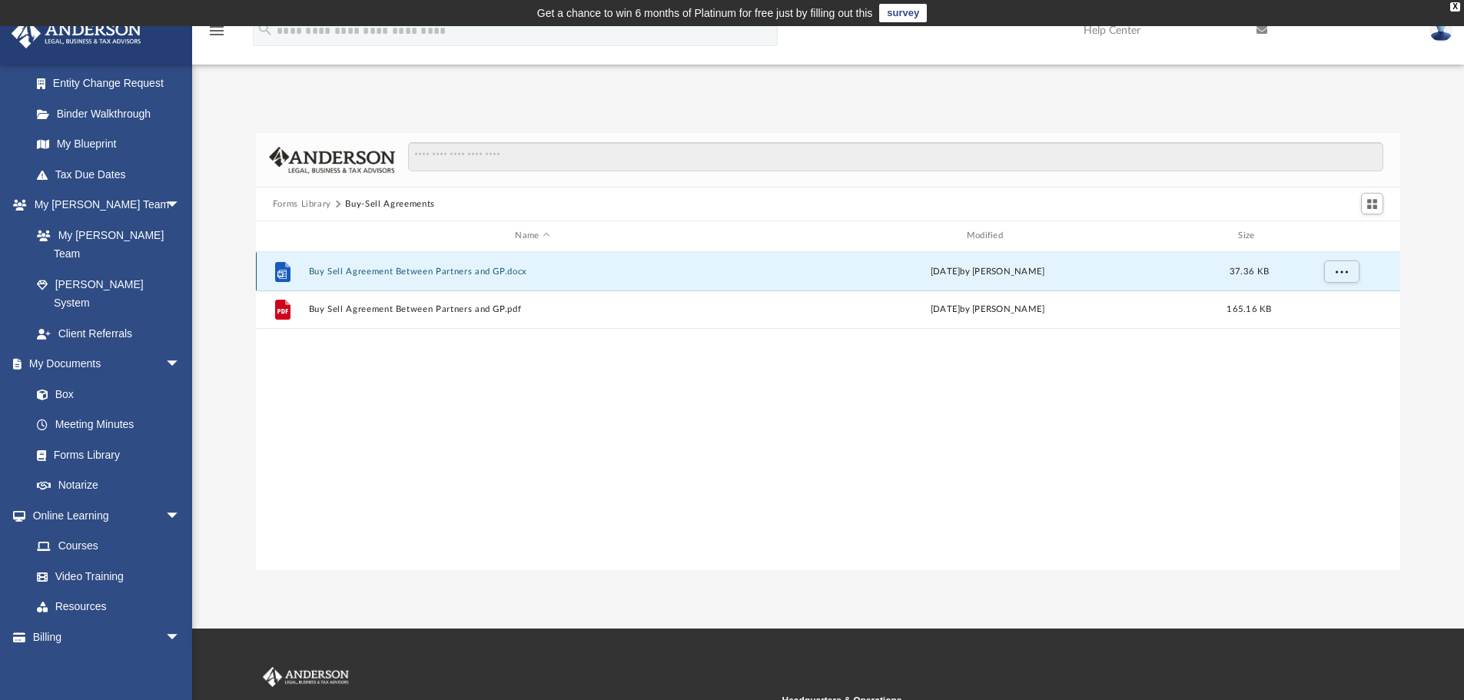
click at [397, 275] on button "Buy Sell Agreement Between Partners and GP.docx" at bounding box center [532, 272] width 448 height 10
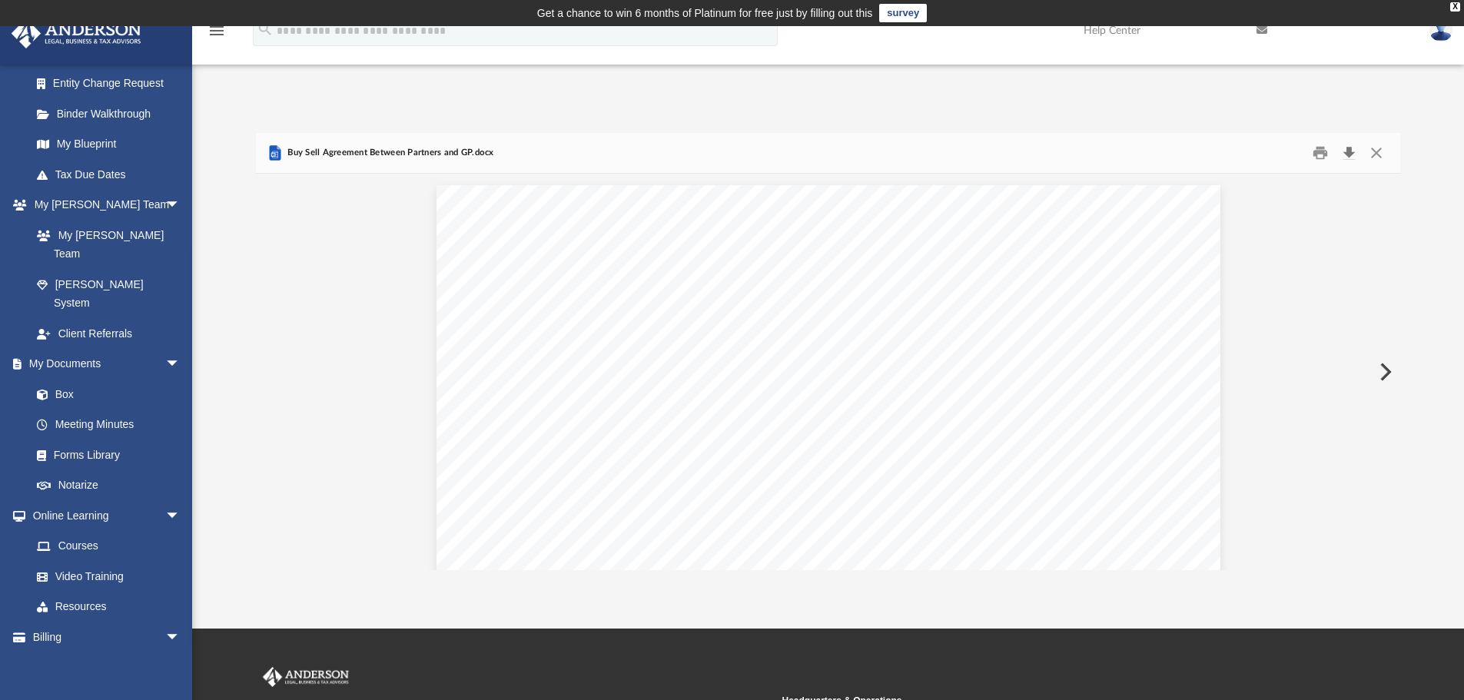
click at [1352, 152] on button "Download" at bounding box center [1349, 153] width 28 height 24
click at [1374, 149] on button "Close" at bounding box center [1377, 153] width 28 height 24
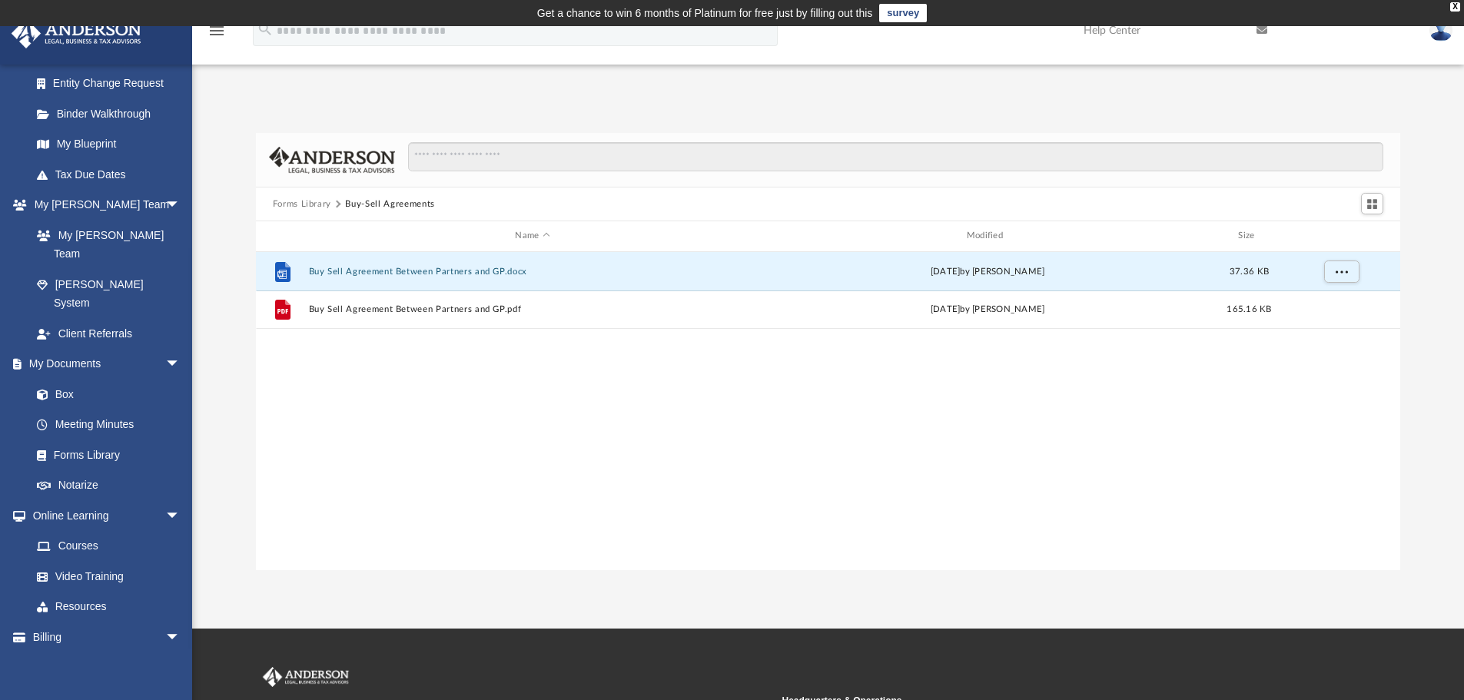
click at [326, 208] on button "Forms Library" at bounding box center [302, 205] width 58 height 14
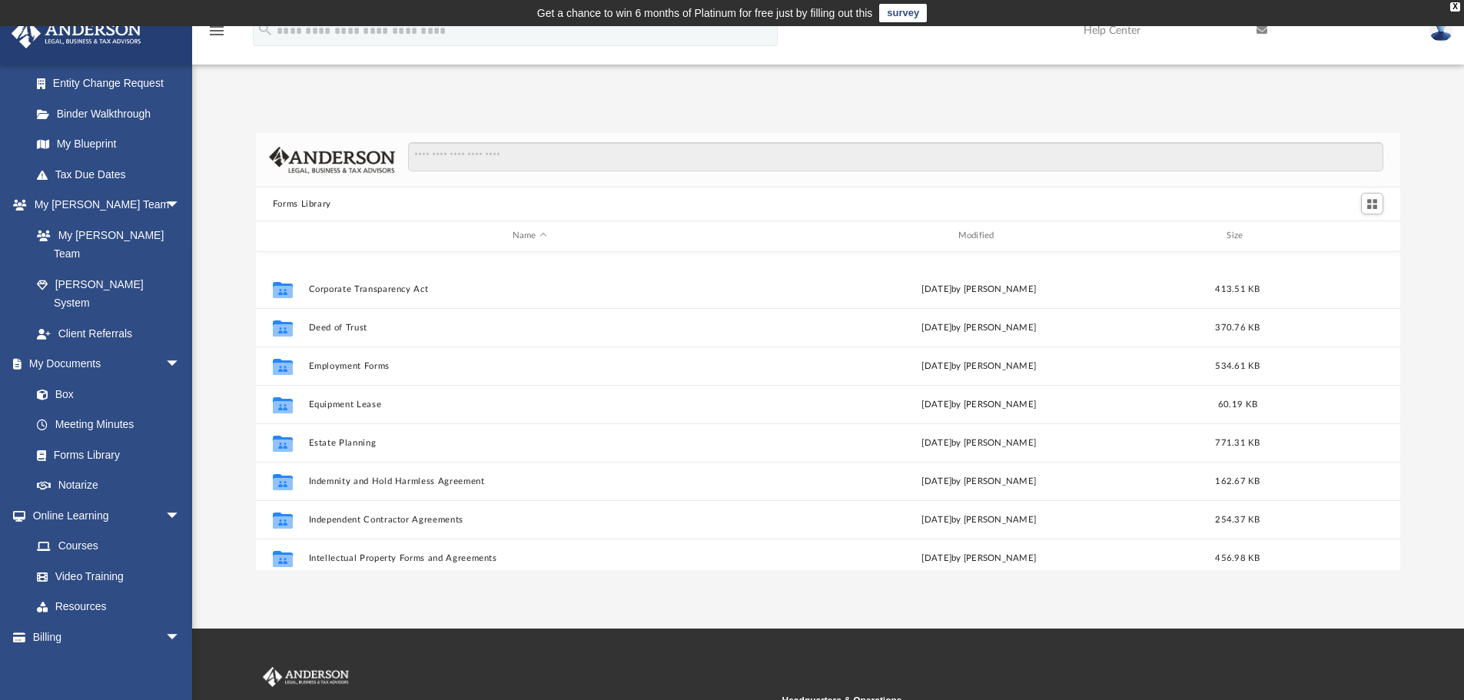
scroll to position [384, 0]
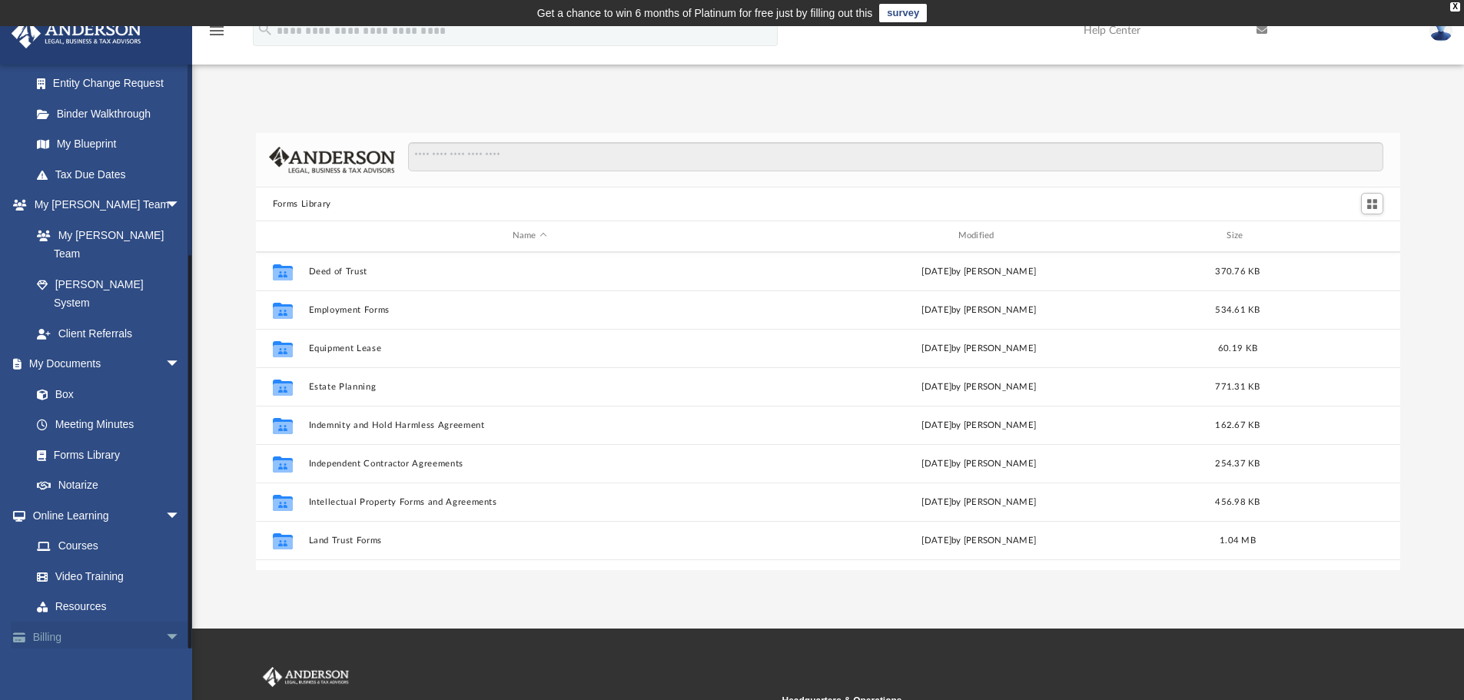
click at [165, 622] on span "arrow_drop_down" at bounding box center [180, 638] width 31 height 32
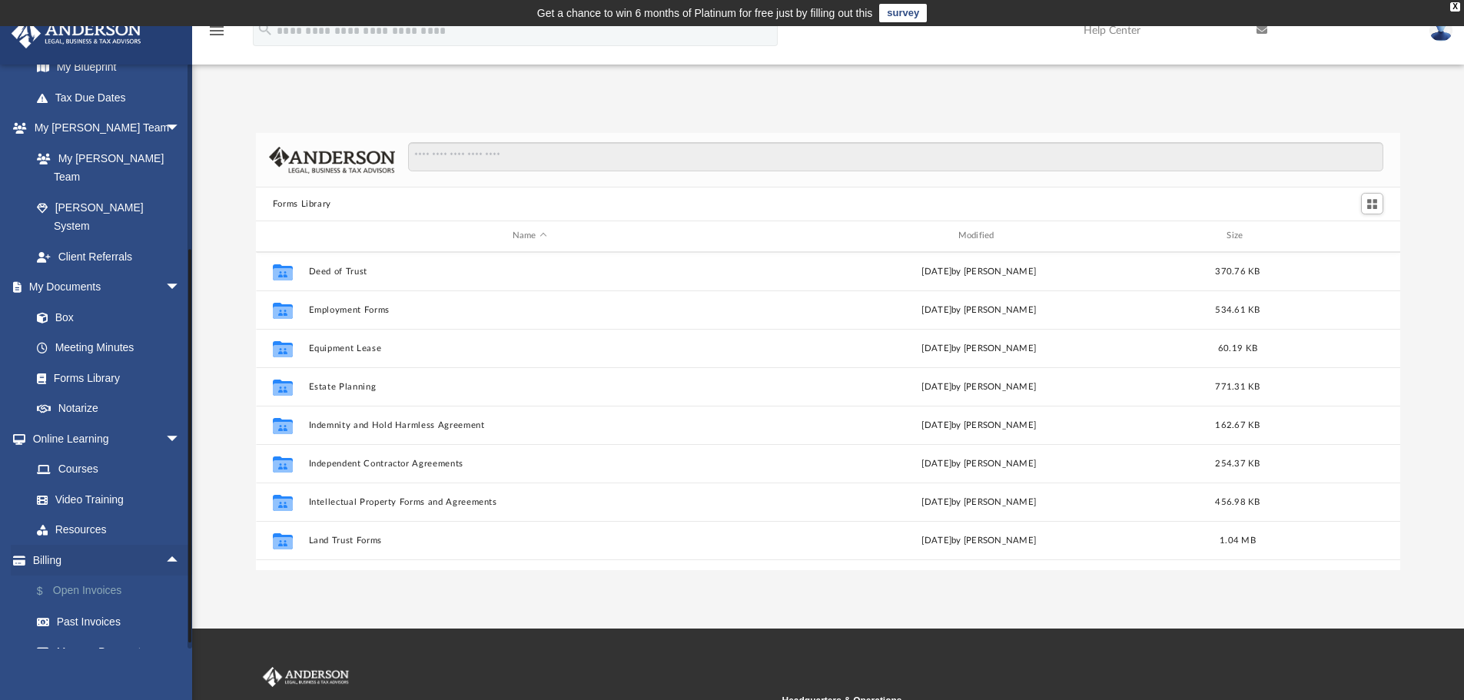
scroll to position [366, 0]
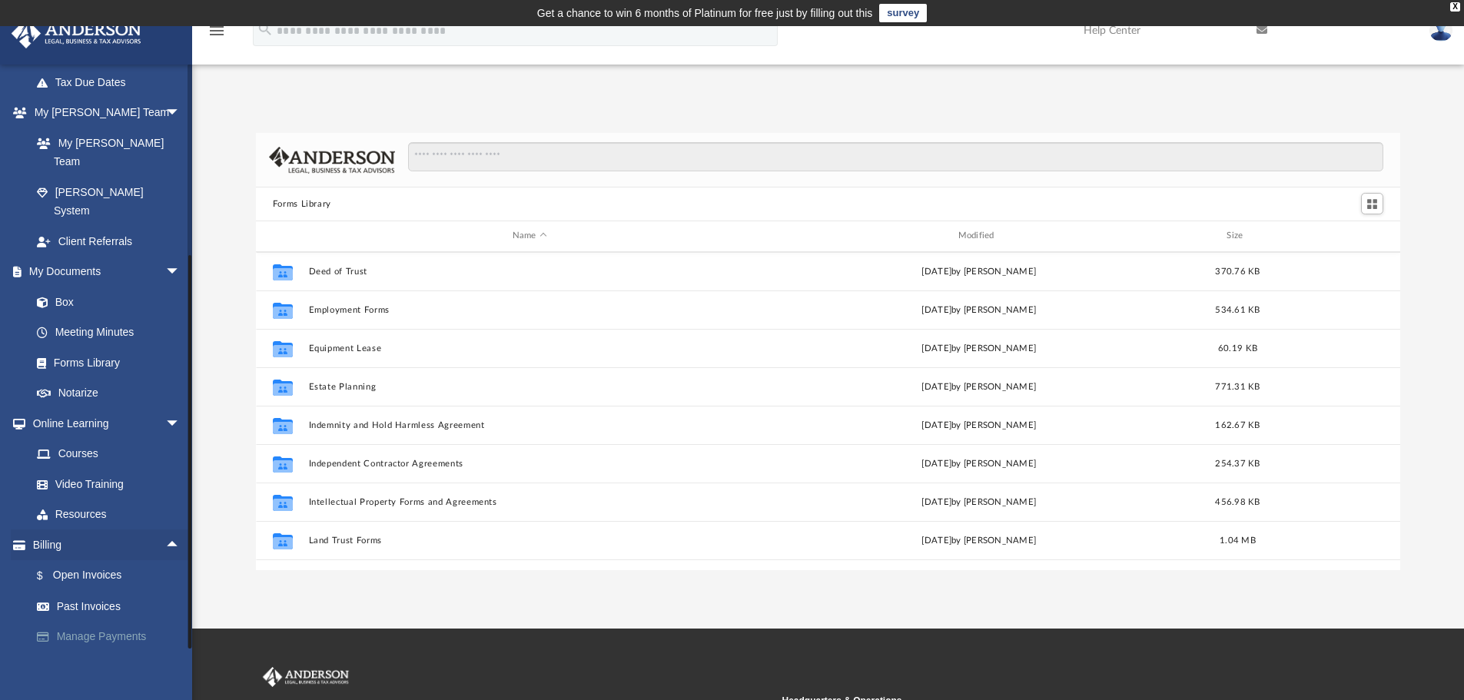
click at [115, 622] on link "Manage Payments" at bounding box center [113, 637] width 182 height 31
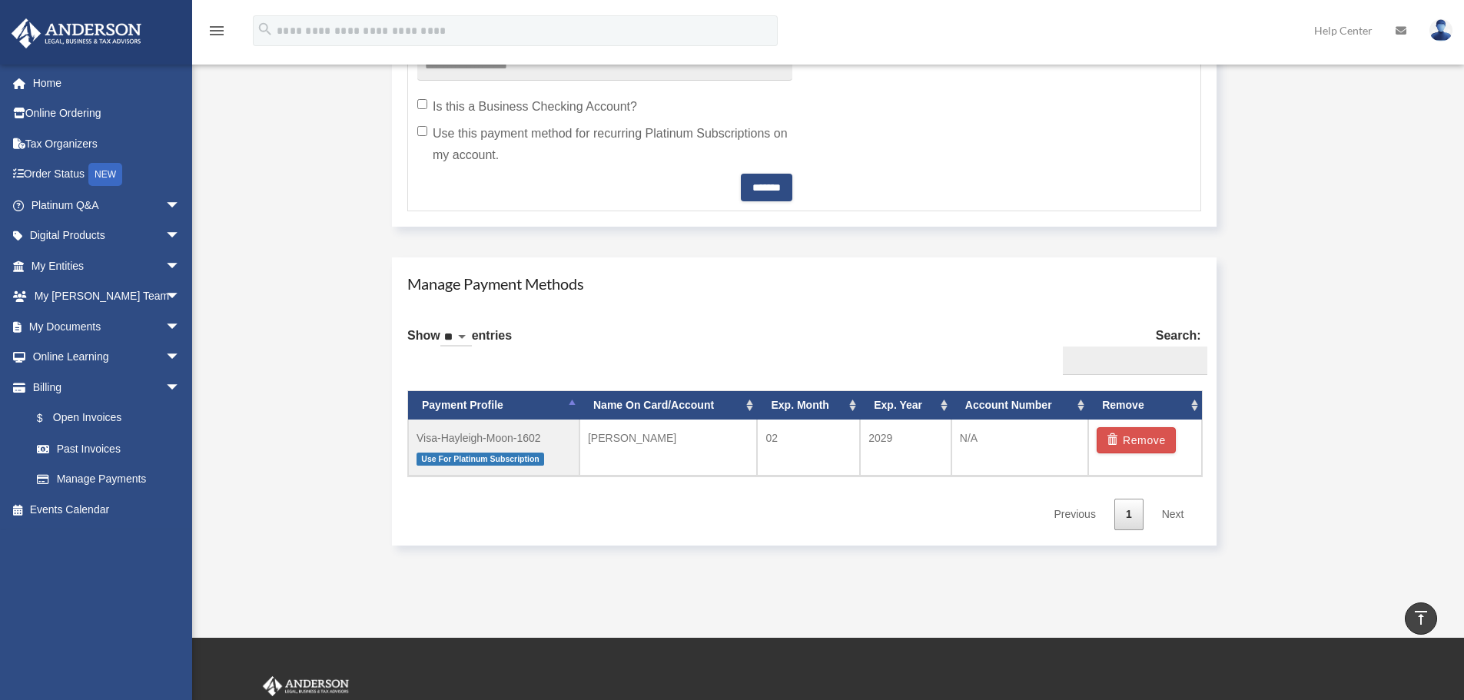
scroll to position [769, 0]
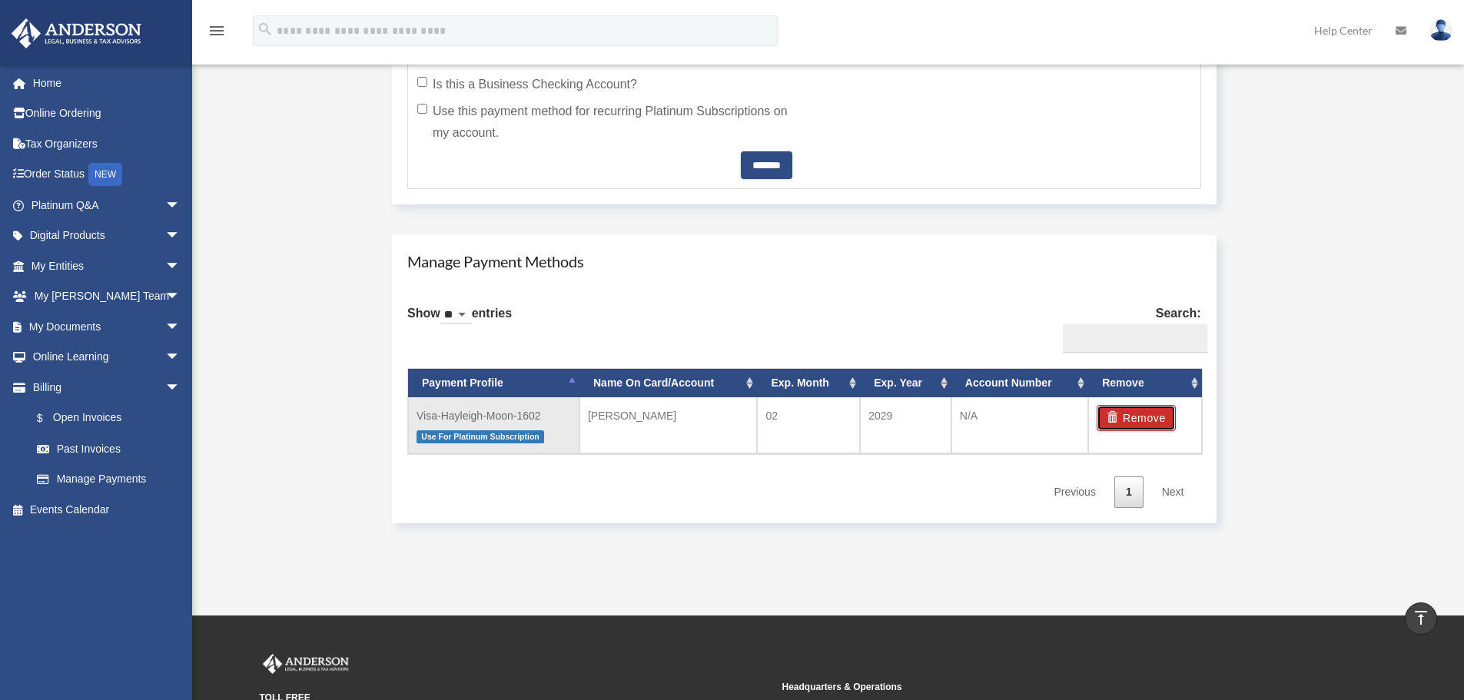
click at [1170, 417] on button "Remove" at bounding box center [1136, 418] width 79 height 26
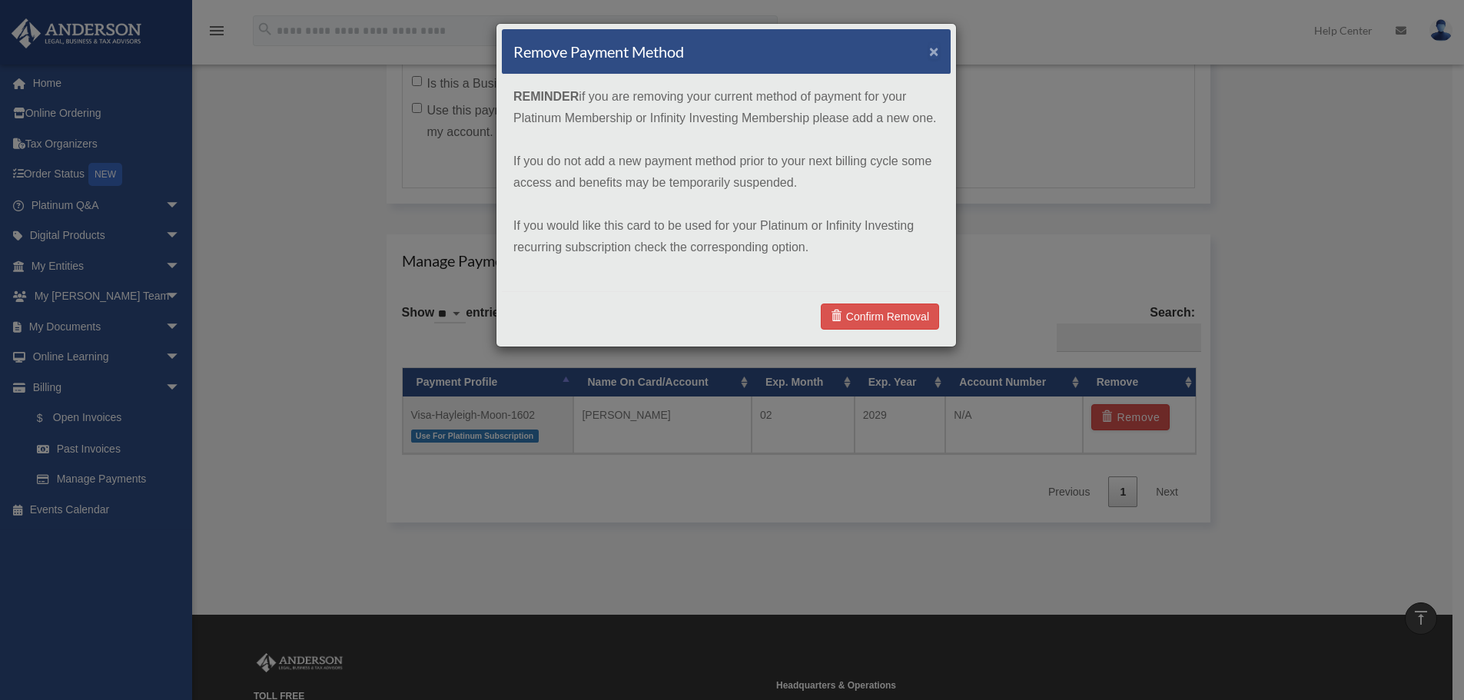
click at [934, 48] on button "×" at bounding box center [934, 51] width 10 height 16
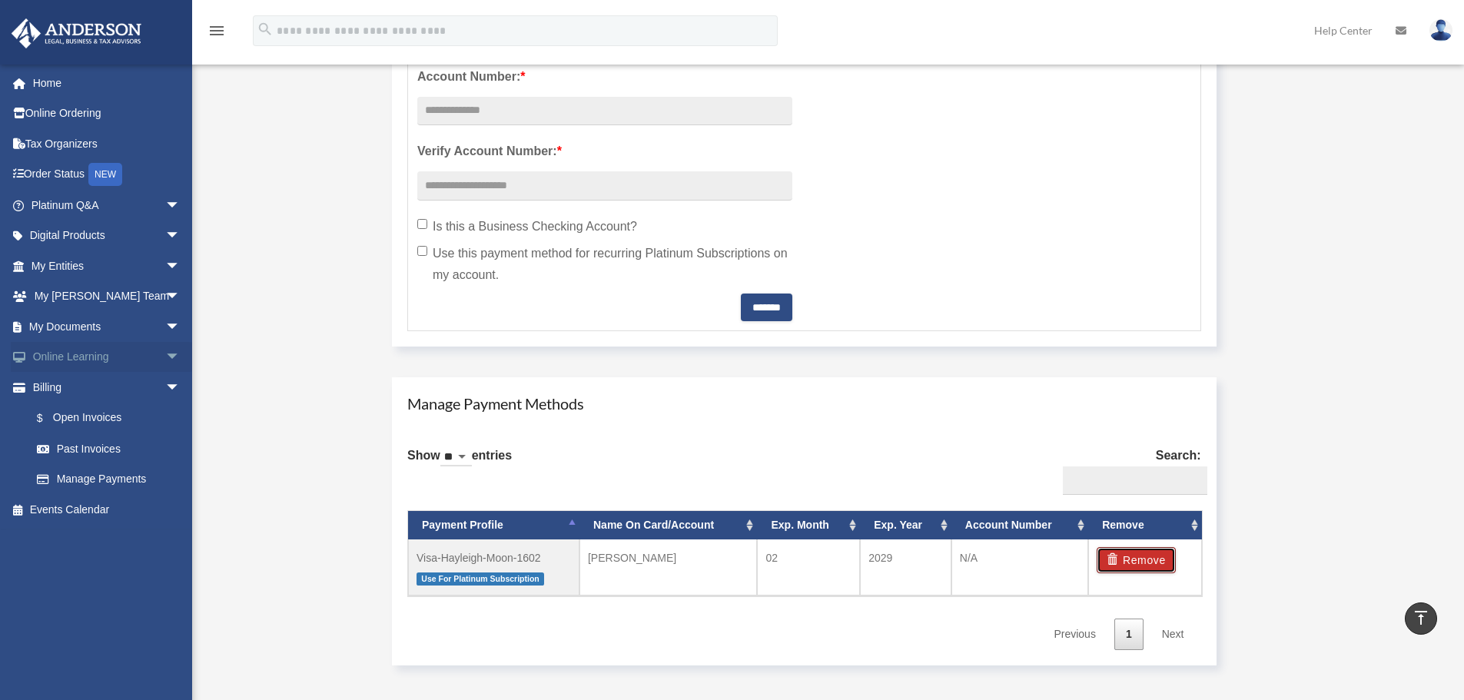
scroll to position [538, 0]
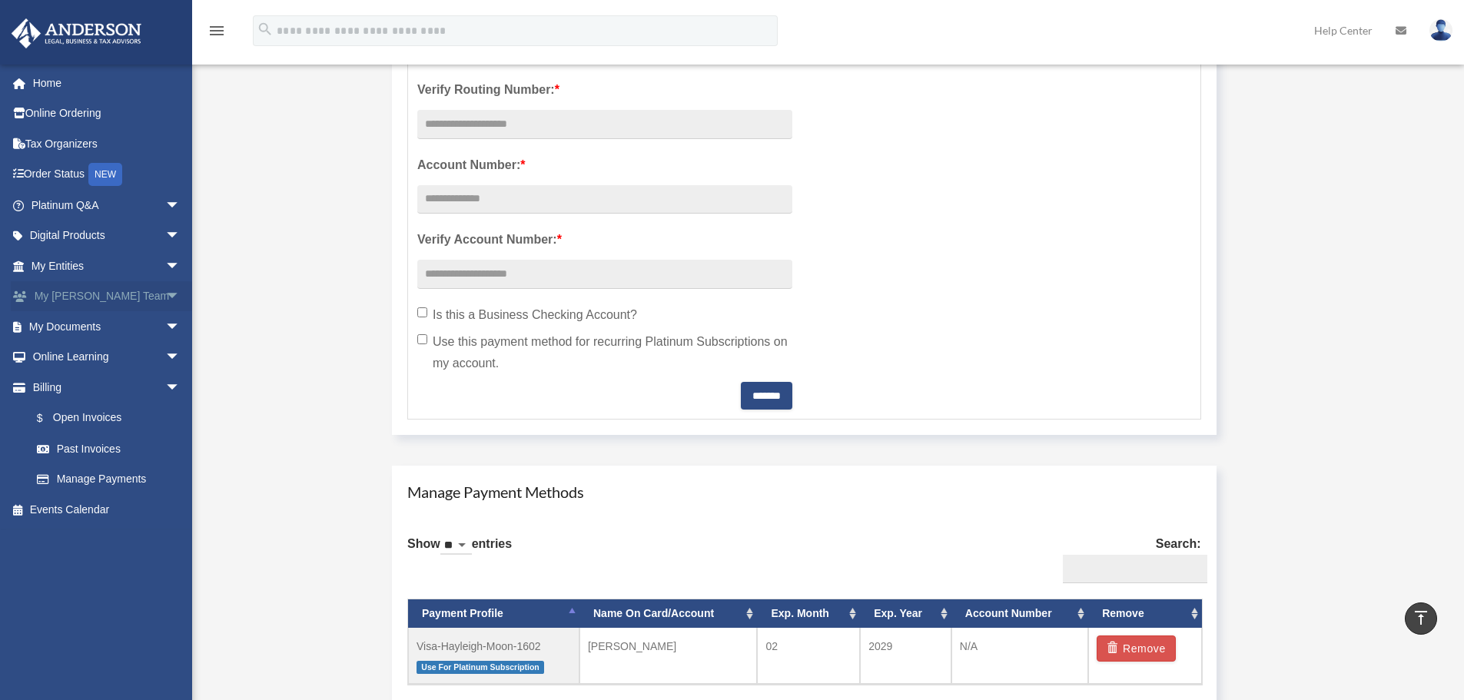
click at [165, 291] on span "arrow_drop_down" at bounding box center [180, 297] width 31 height 32
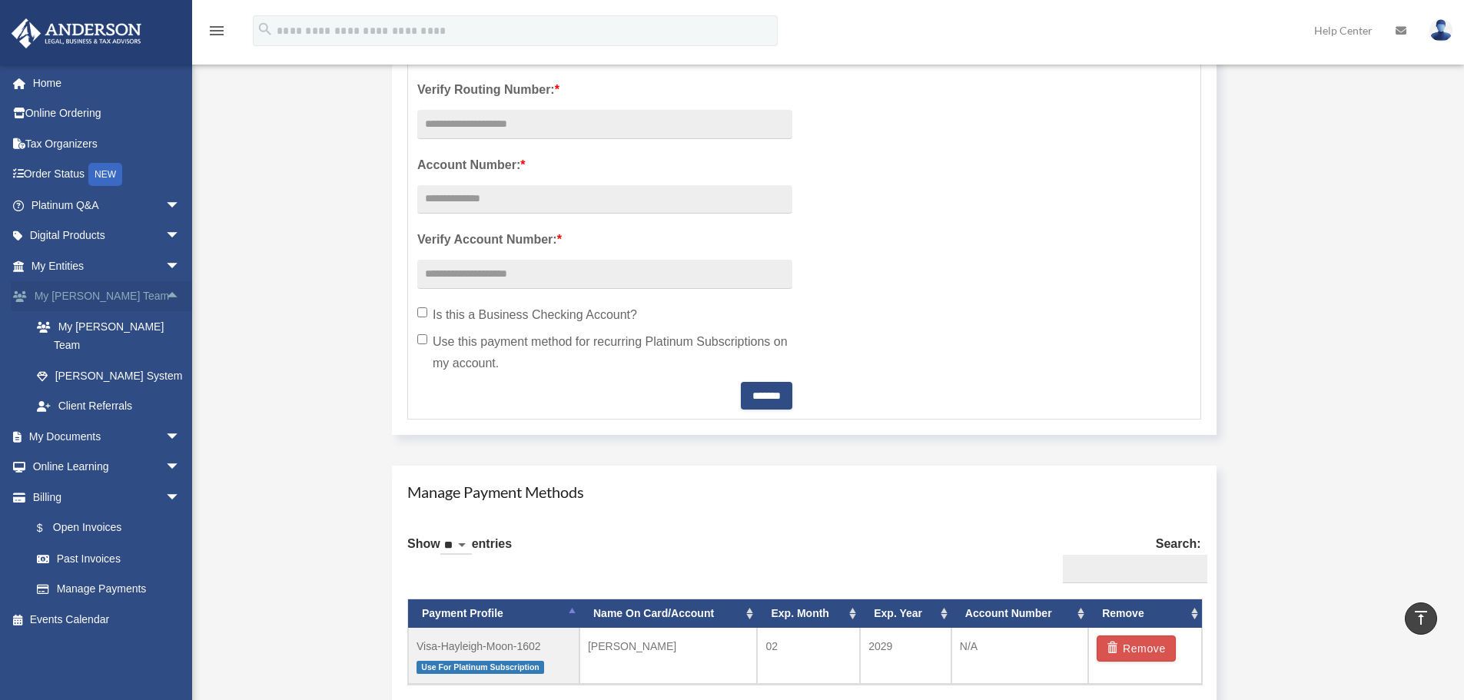
click at [165, 297] on span "arrow_drop_up" at bounding box center [180, 297] width 31 height 32
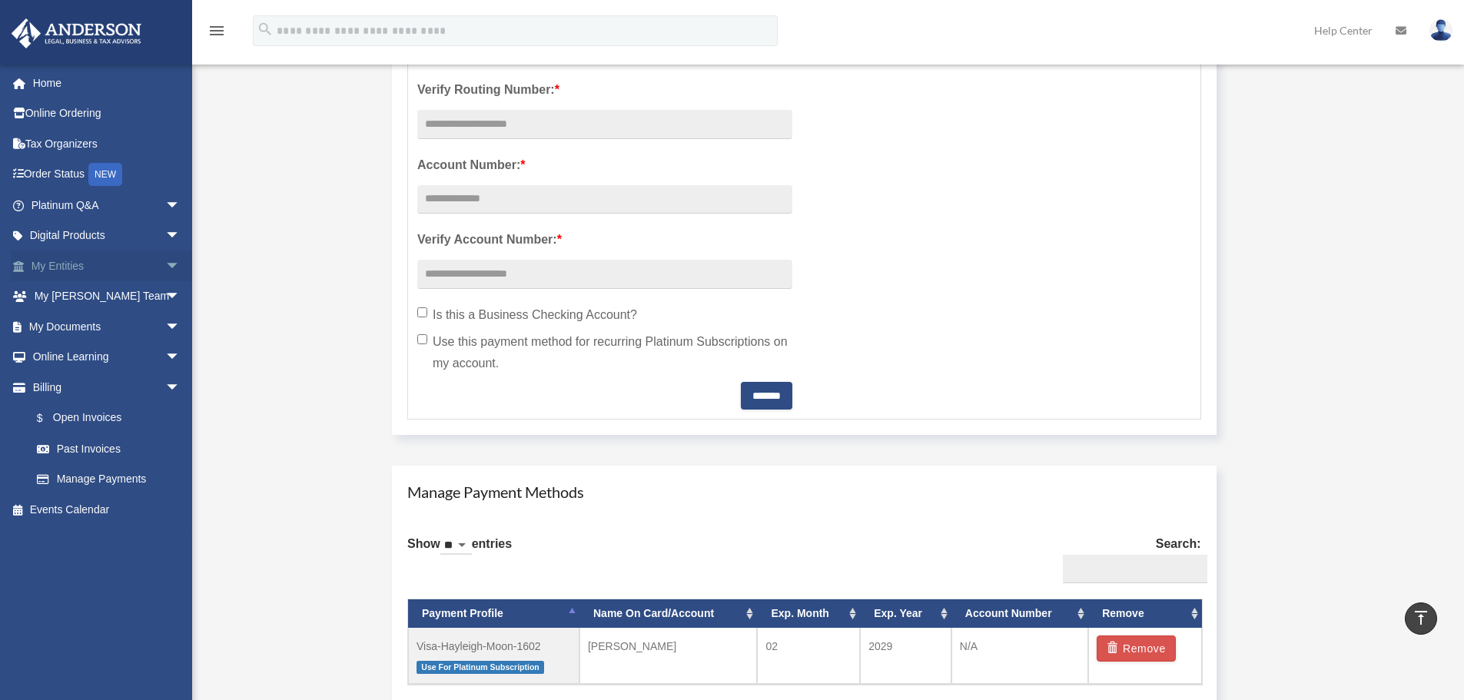
click at [165, 266] on span "arrow_drop_down" at bounding box center [180, 267] width 31 height 32
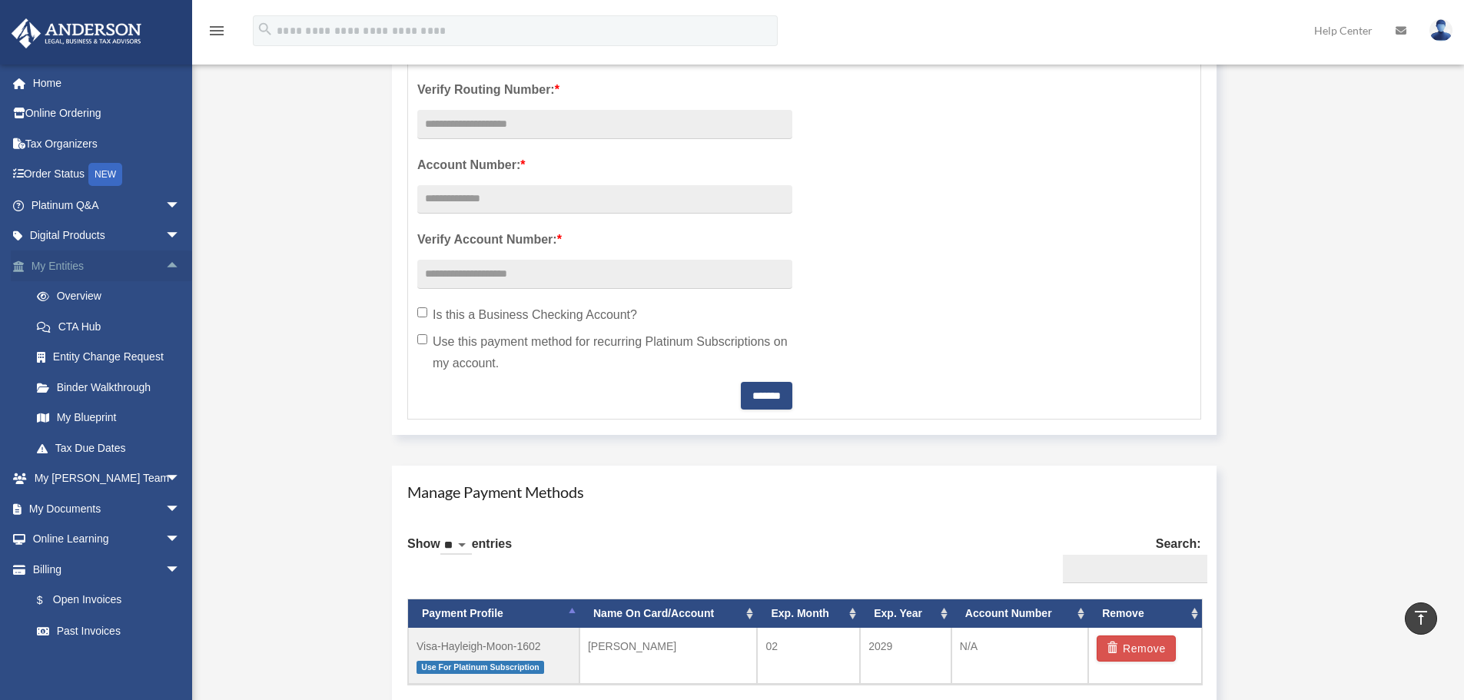
click at [165, 267] on span "arrow_drop_up" at bounding box center [180, 267] width 31 height 32
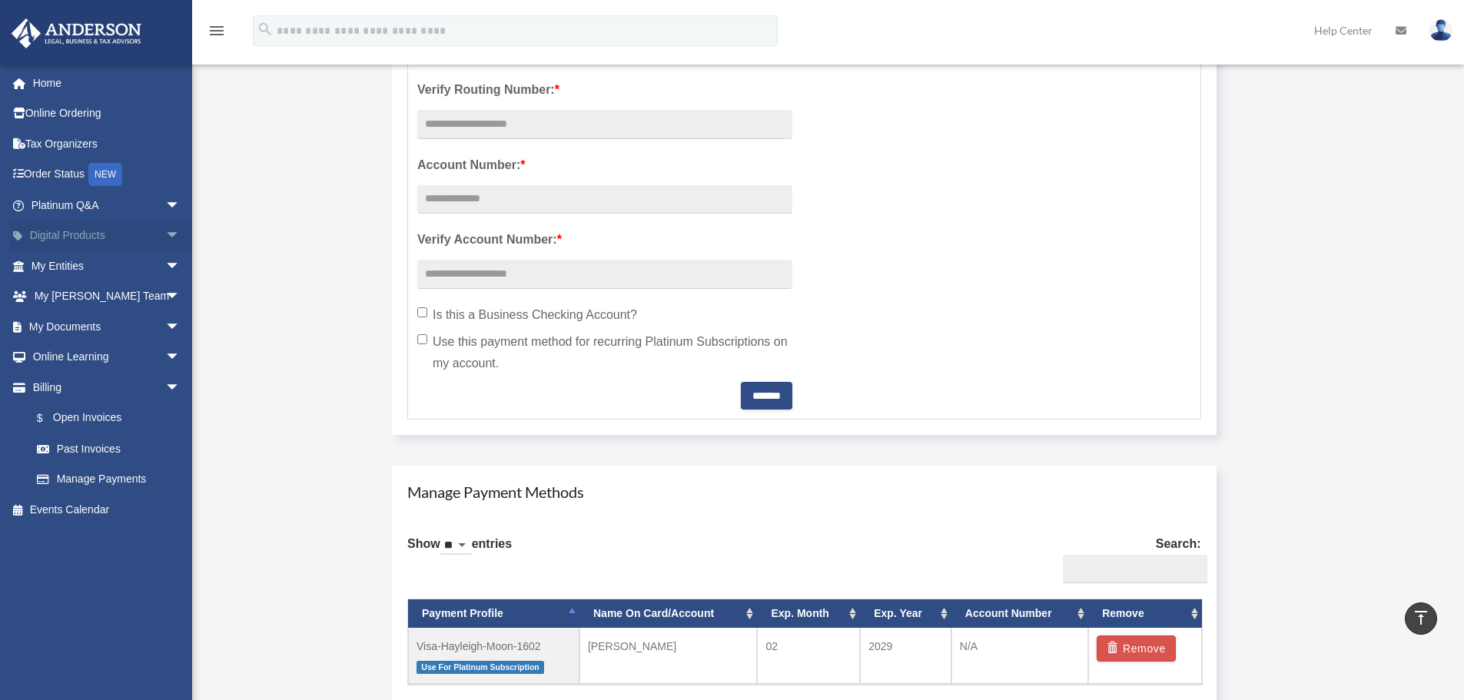
click at [165, 238] on span "arrow_drop_down" at bounding box center [180, 237] width 31 height 32
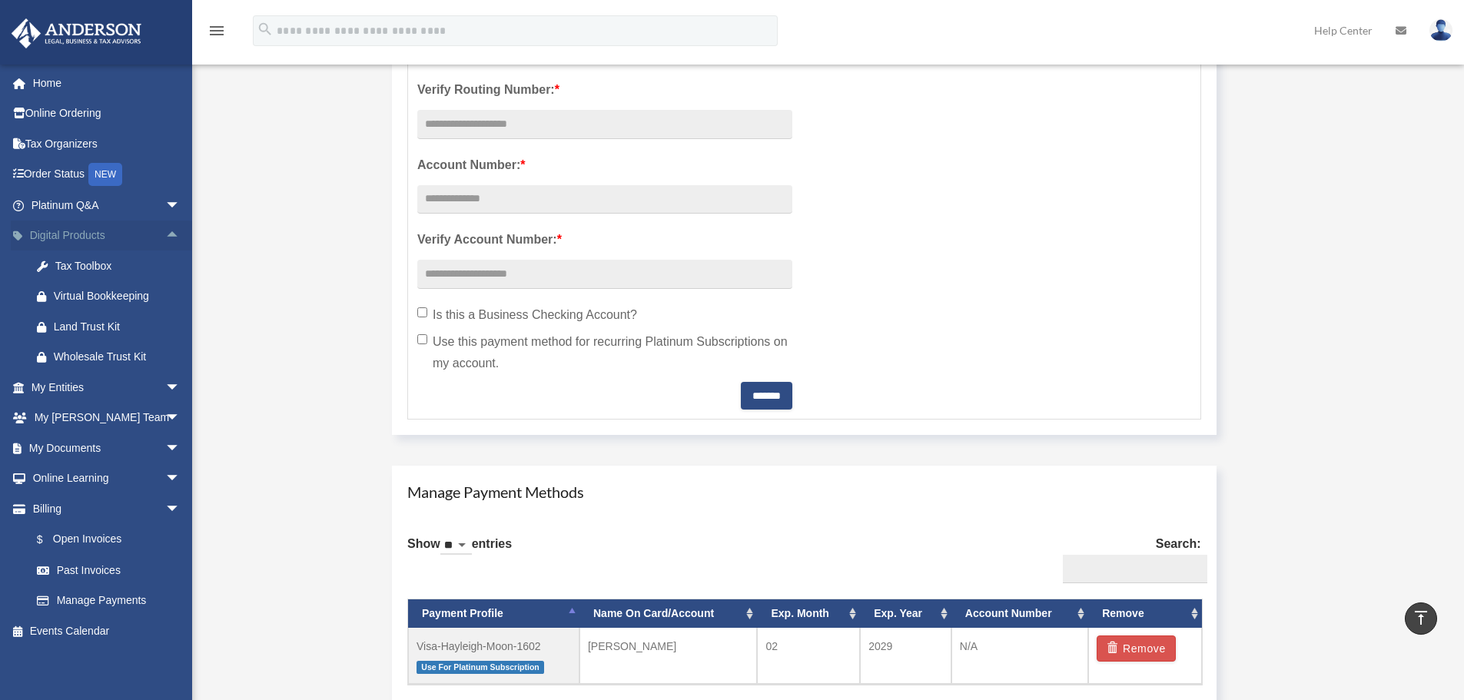
click at [165, 228] on span "arrow_drop_up" at bounding box center [180, 237] width 31 height 32
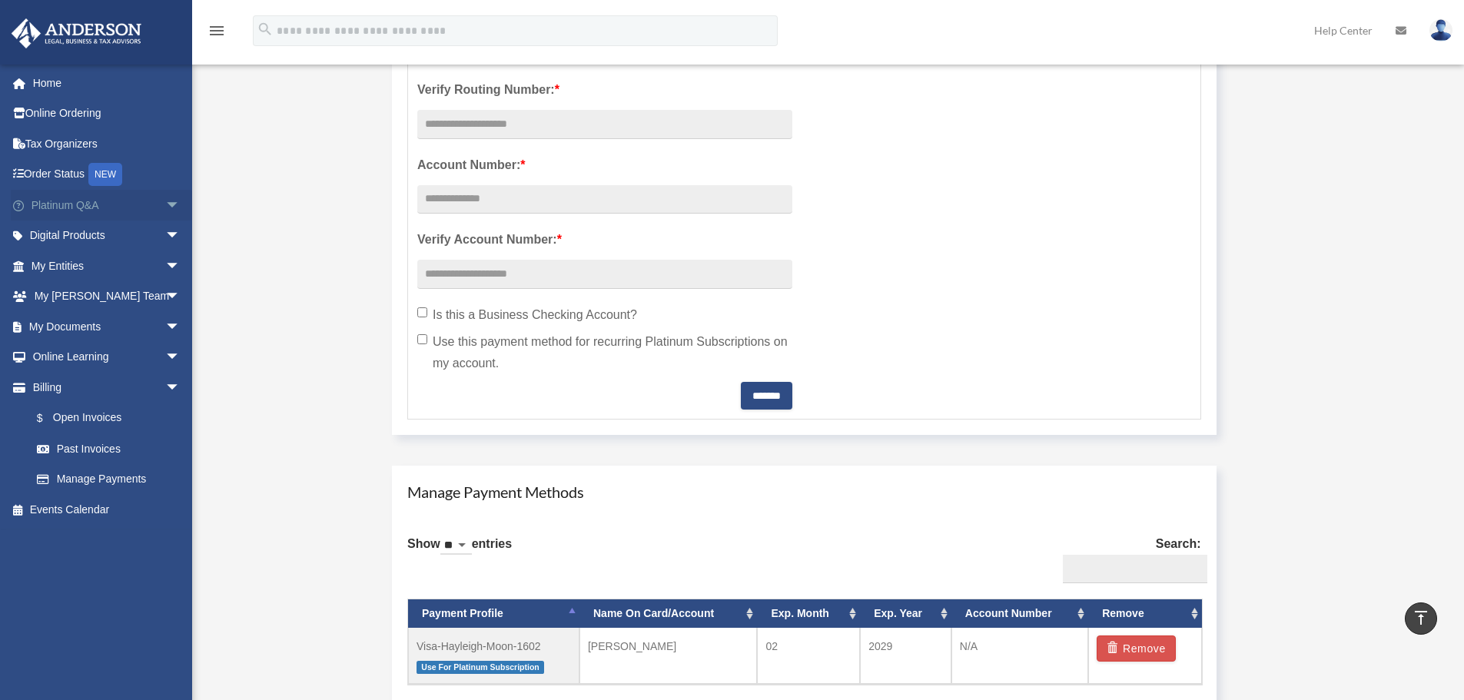
click at [165, 209] on span "arrow_drop_down" at bounding box center [180, 206] width 31 height 32
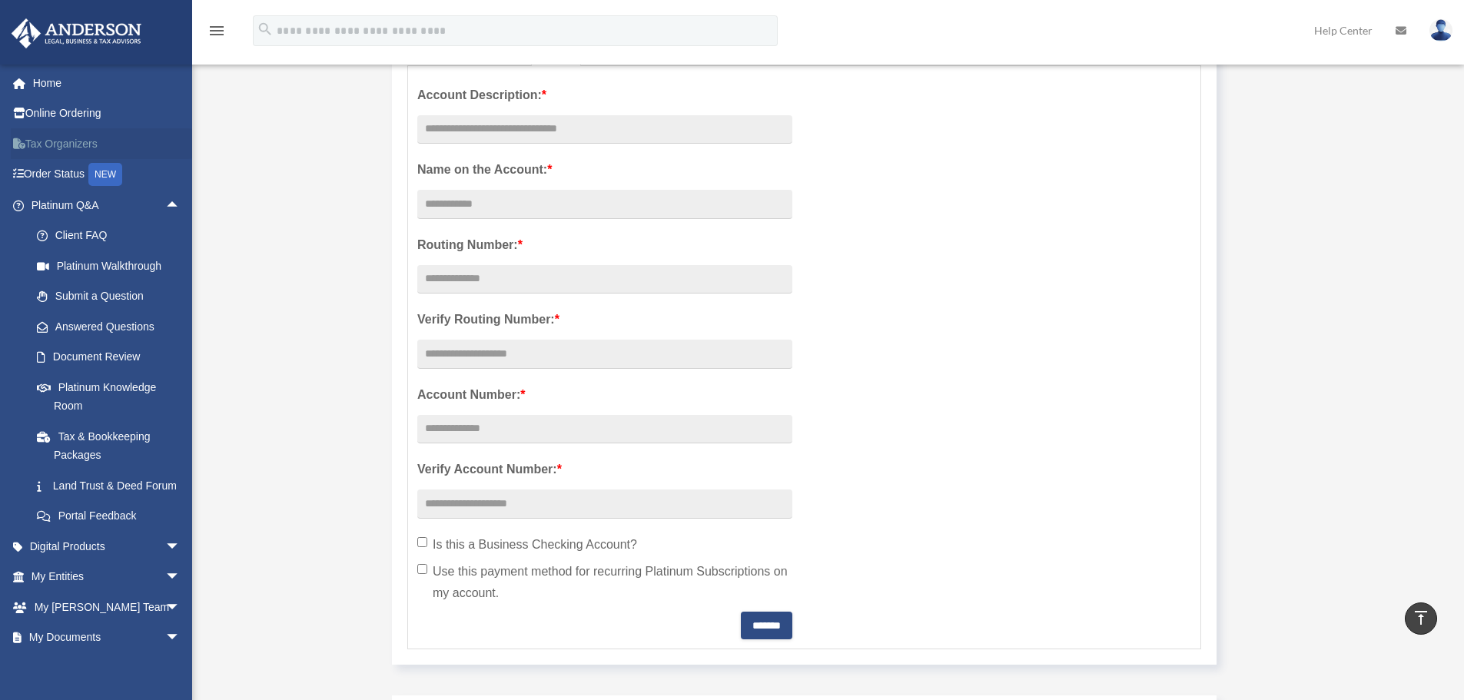
scroll to position [307, 0]
click at [1440, 31] on img at bounding box center [1441, 30] width 23 height 22
click at [1315, 242] on div "Manage Account View Invoices Add A Payment Method × REMINDER if you are updatin…" at bounding box center [827, 411] width 1172 height 1178
click at [165, 623] on span "arrow_drop_down" at bounding box center [180, 608] width 31 height 32
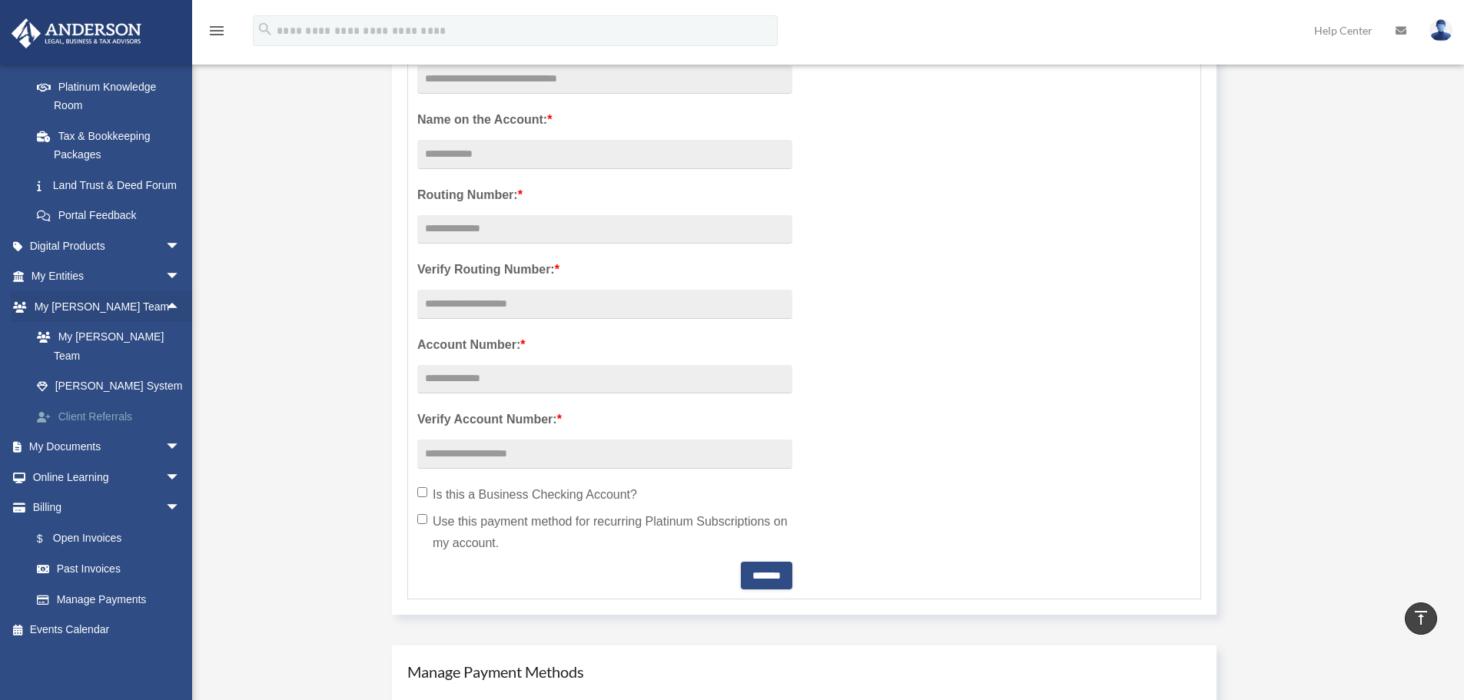
scroll to position [384, 0]
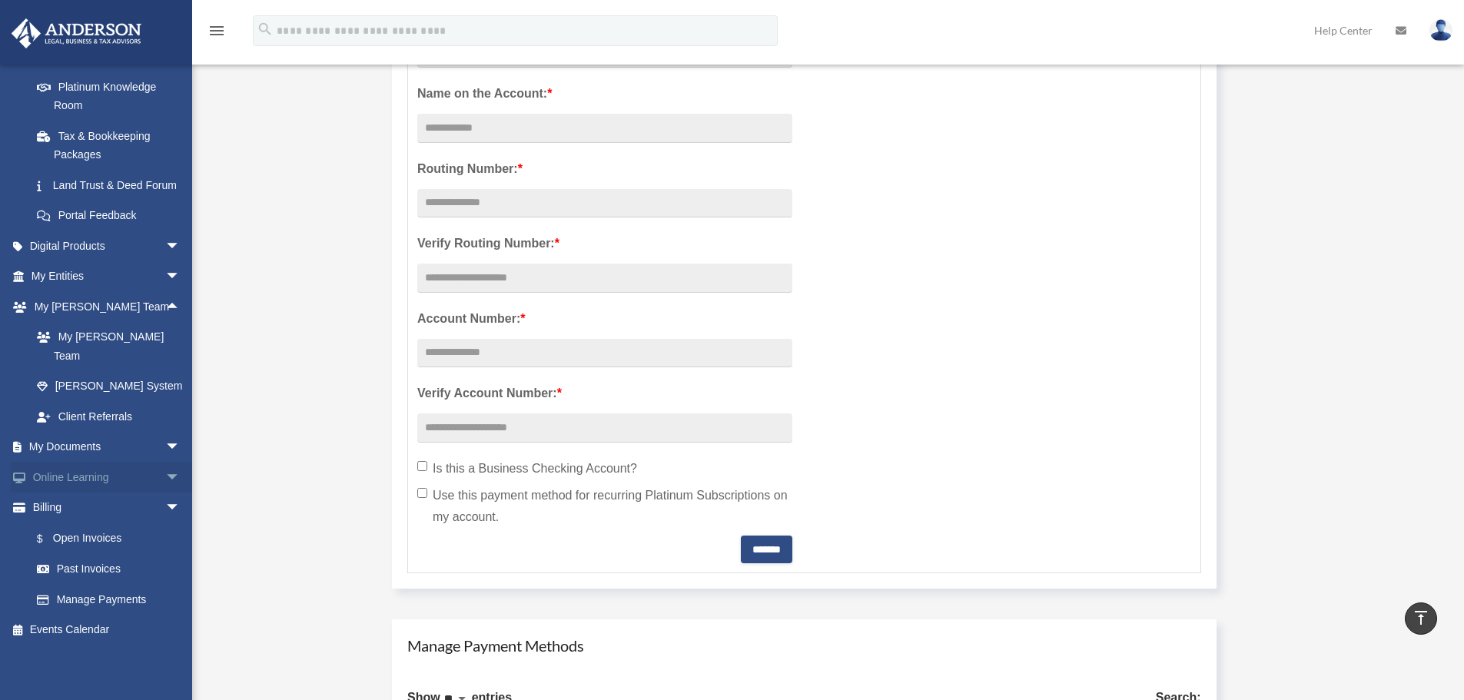
click at [165, 480] on span "arrow_drop_down" at bounding box center [180, 478] width 31 height 32
click at [106, 508] on link "Courses" at bounding box center [113, 508] width 182 height 31
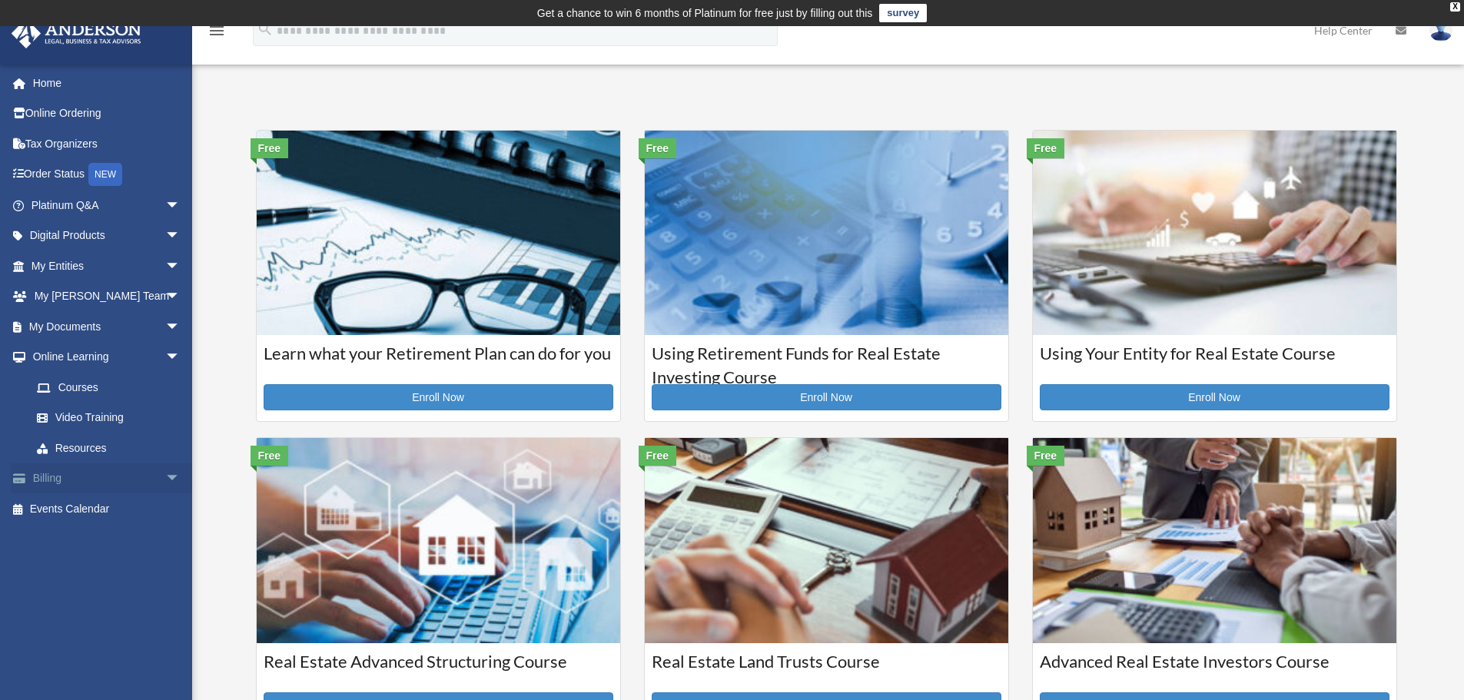
click at [165, 474] on span "arrow_drop_down" at bounding box center [180, 480] width 31 height 32
click at [165, 324] on span "arrow_drop_down" at bounding box center [180, 327] width 31 height 32
click at [165, 327] on span "arrow_drop_up" at bounding box center [180, 327] width 31 height 32
click at [165, 294] on span "arrow_drop_down" at bounding box center [180, 297] width 31 height 32
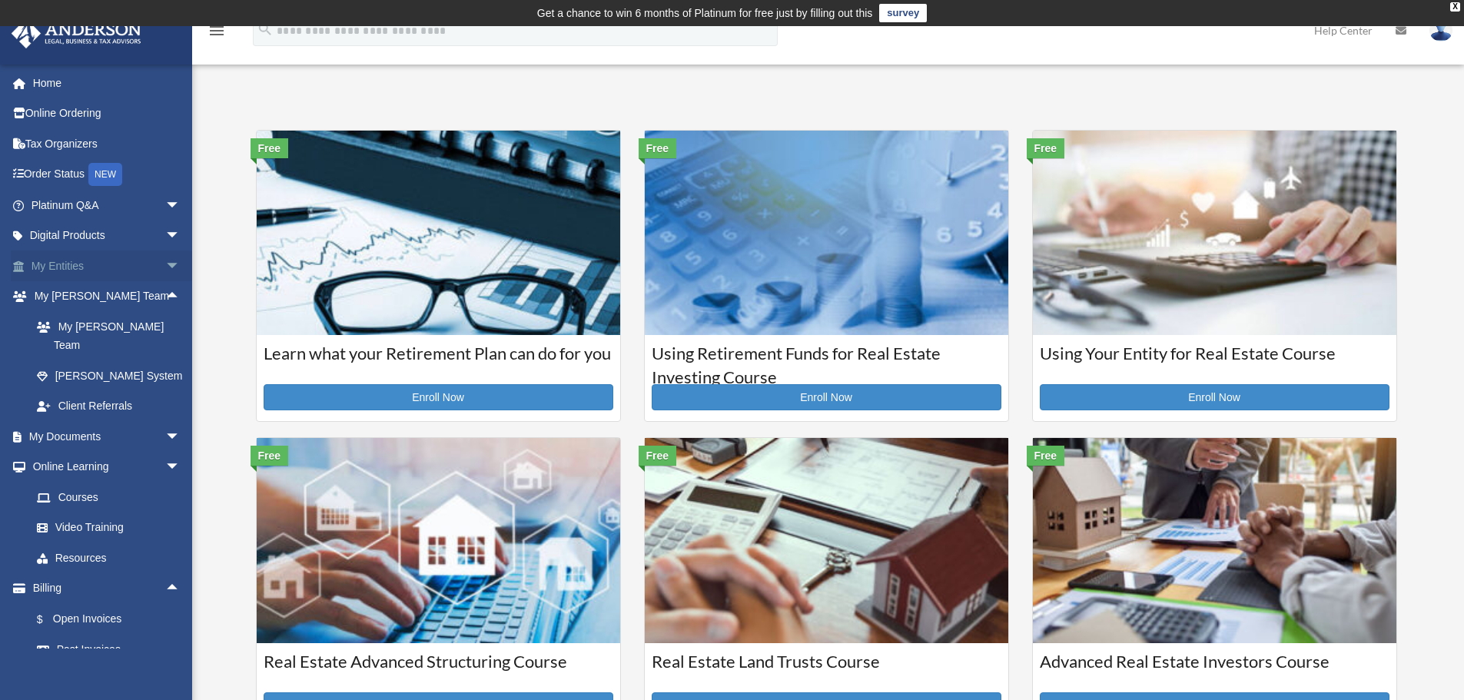
click at [165, 273] on span "arrow_drop_down" at bounding box center [180, 267] width 31 height 32
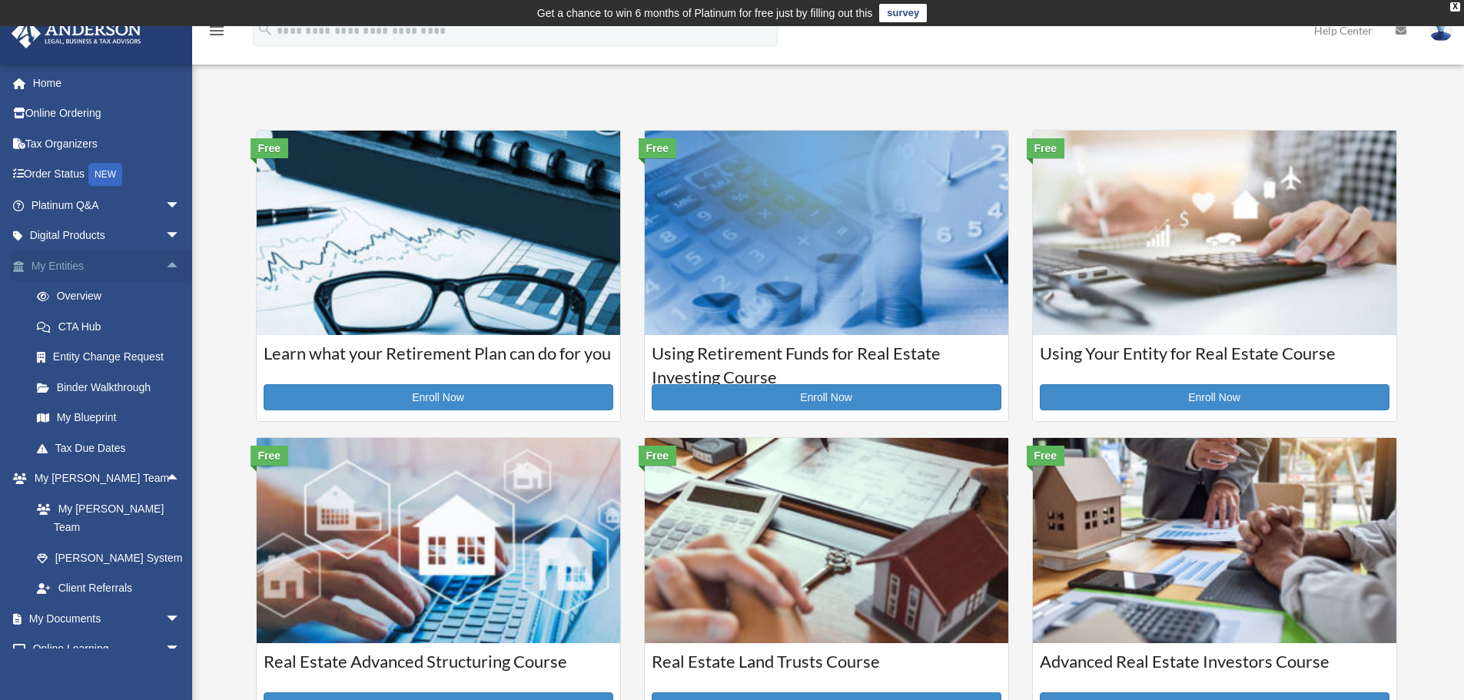
click at [165, 274] on span "arrow_drop_up" at bounding box center [180, 267] width 31 height 32
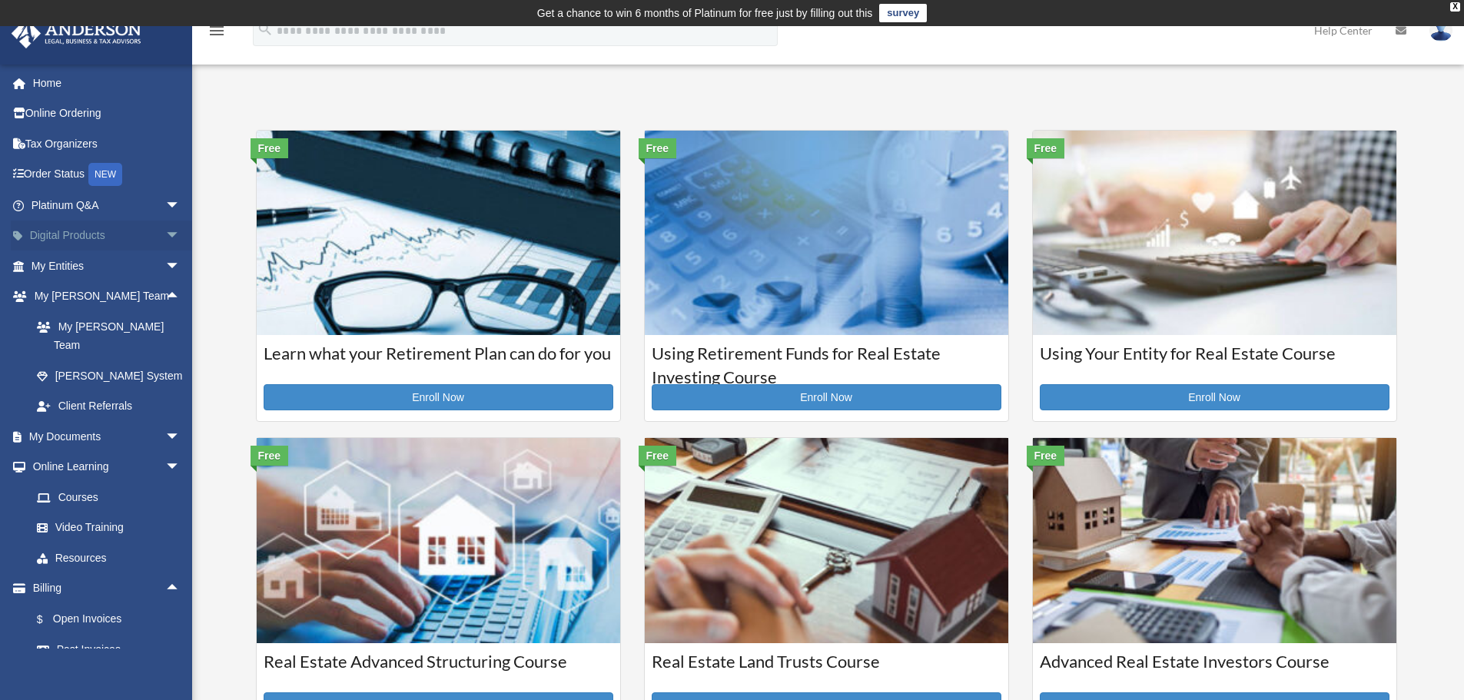
click at [165, 232] on span "arrow_drop_down" at bounding box center [180, 237] width 31 height 32
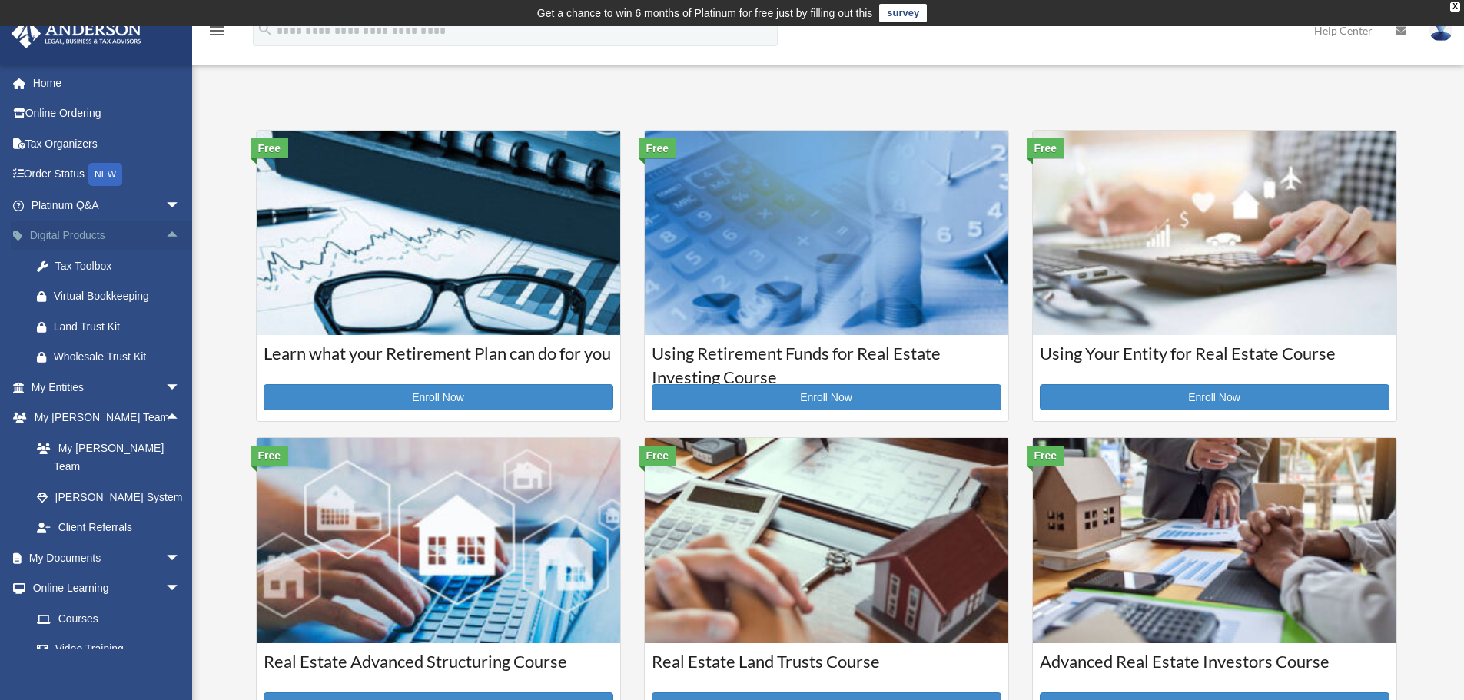
click at [165, 232] on span "arrow_drop_up" at bounding box center [180, 237] width 31 height 32
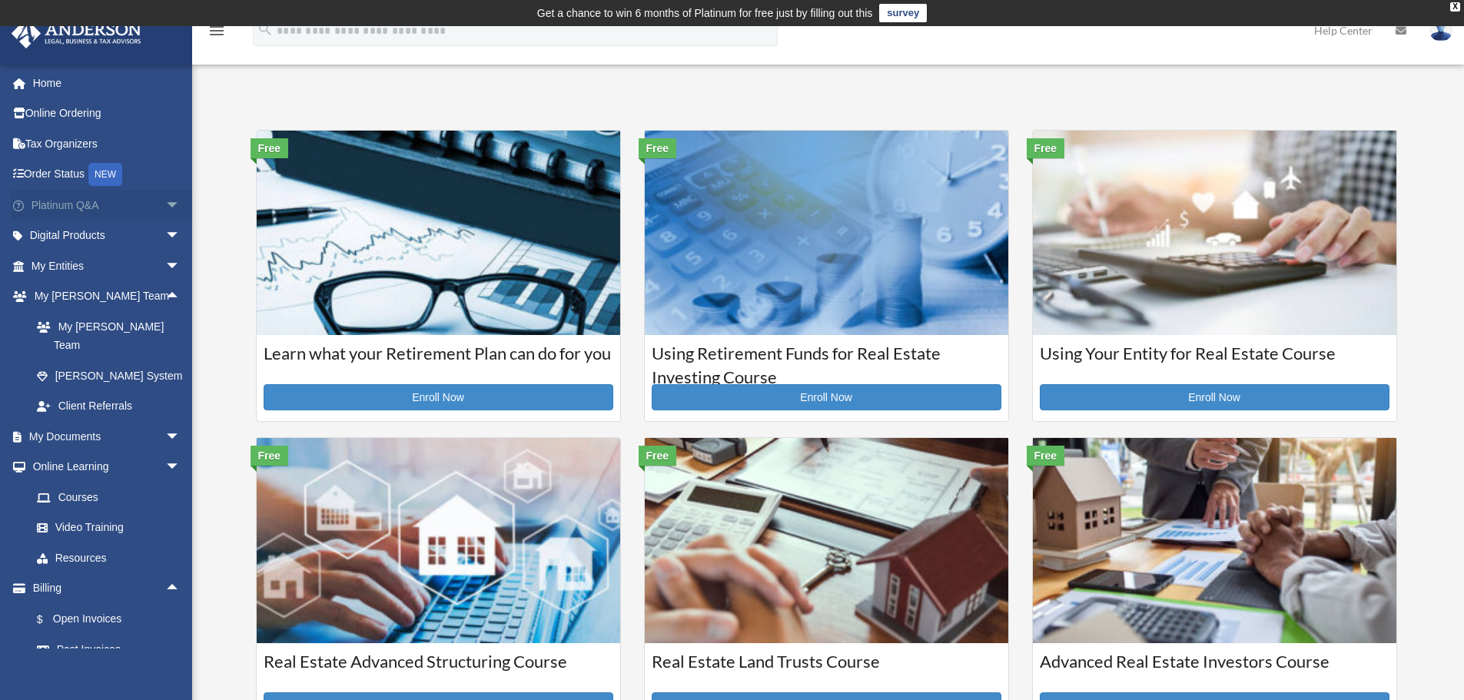
click at [165, 202] on span "arrow_drop_down" at bounding box center [180, 206] width 31 height 32
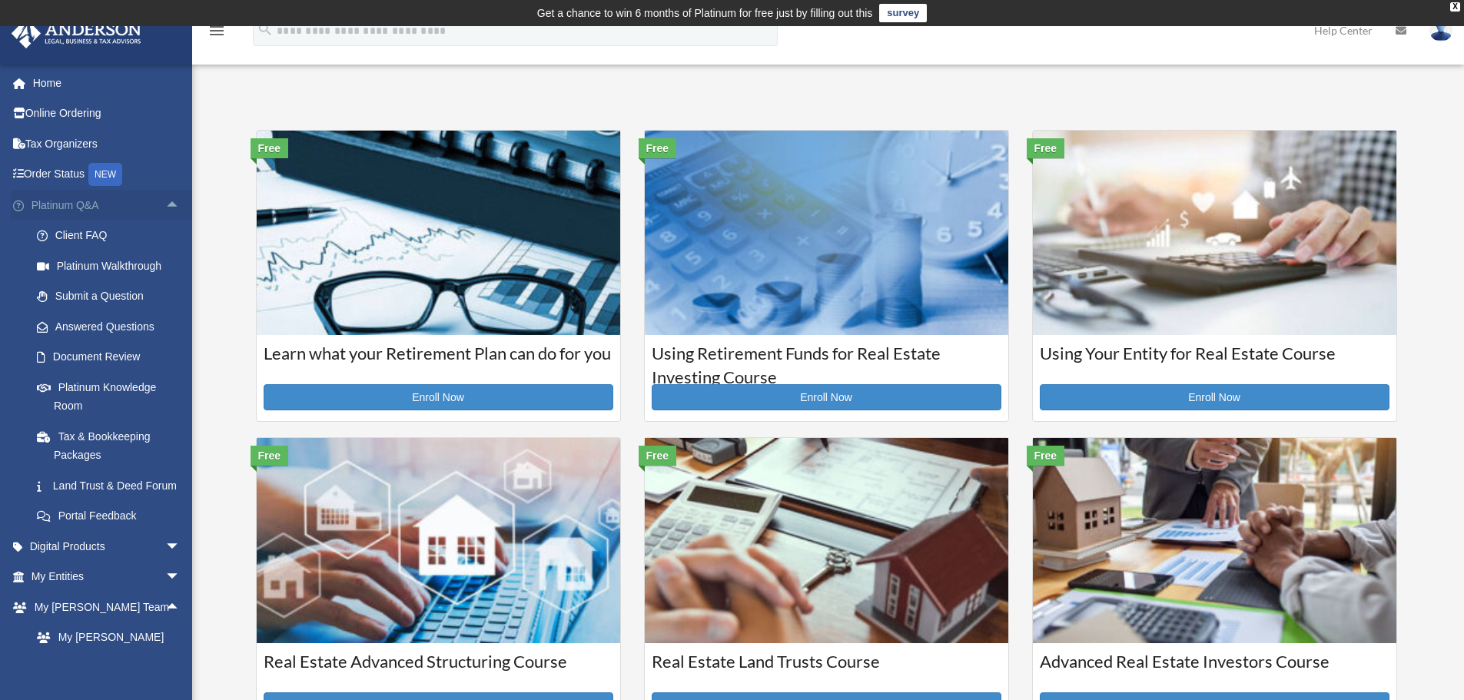
click at [165, 202] on span "arrow_drop_up" at bounding box center [180, 206] width 31 height 32
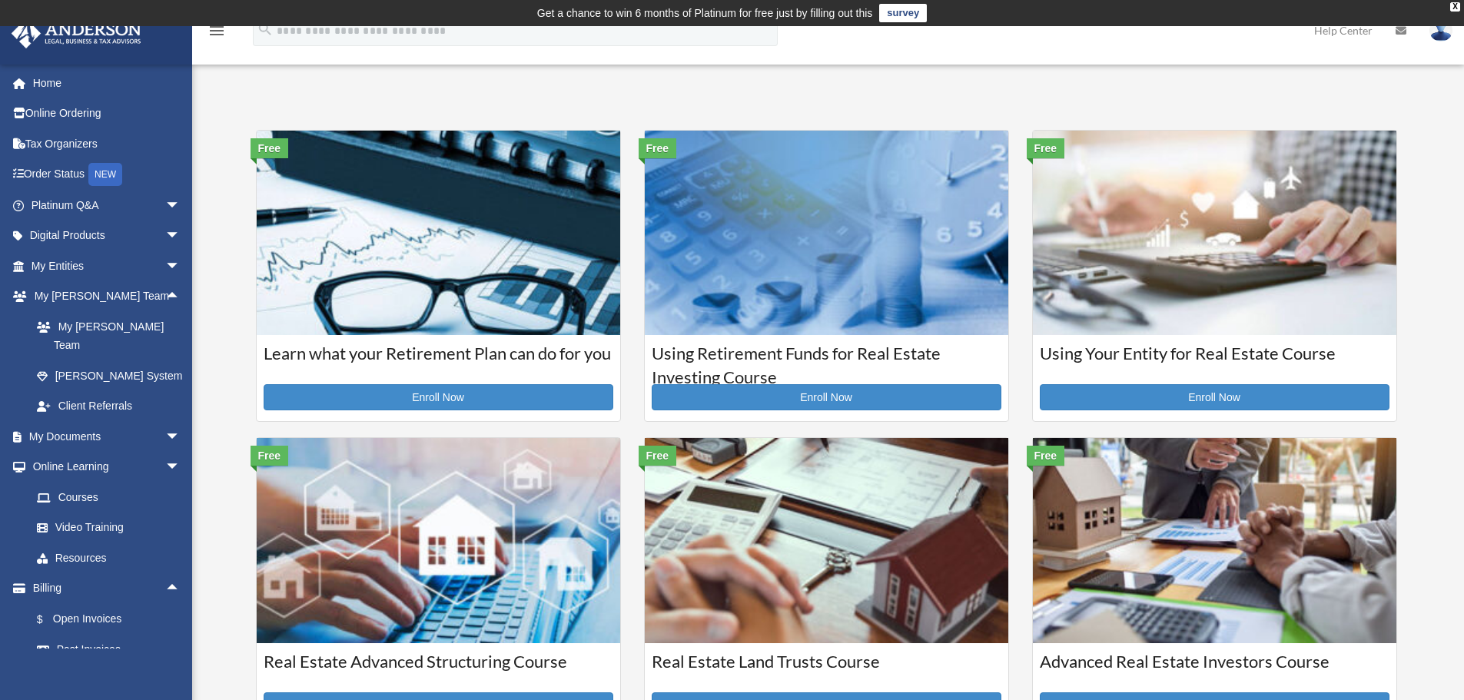
click at [208, 29] on icon "menu" at bounding box center [217, 31] width 18 height 18
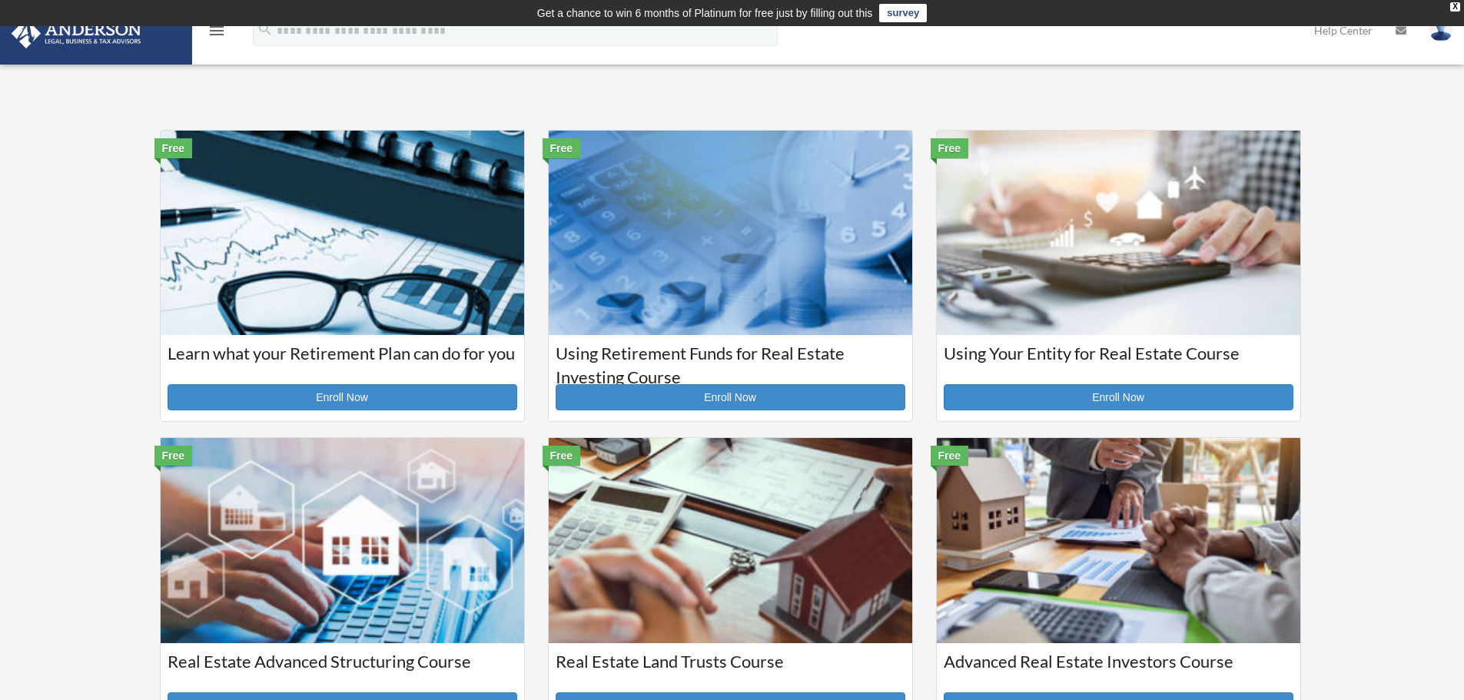
click at [218, 30] on icon "menu" at bounding box center [217, 31] width 18 height 18
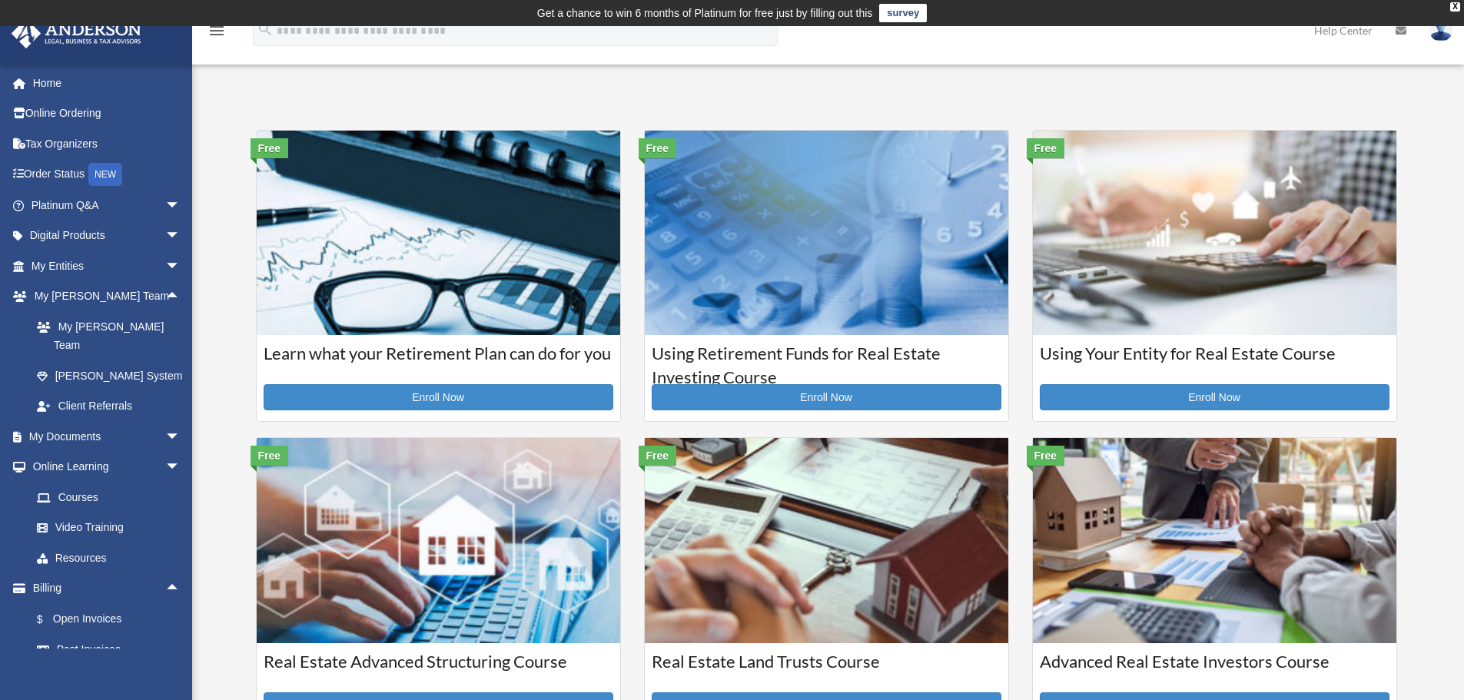
click at [218, 31] on icon "menu" at bounding box center [217, 31] width 18 height 18
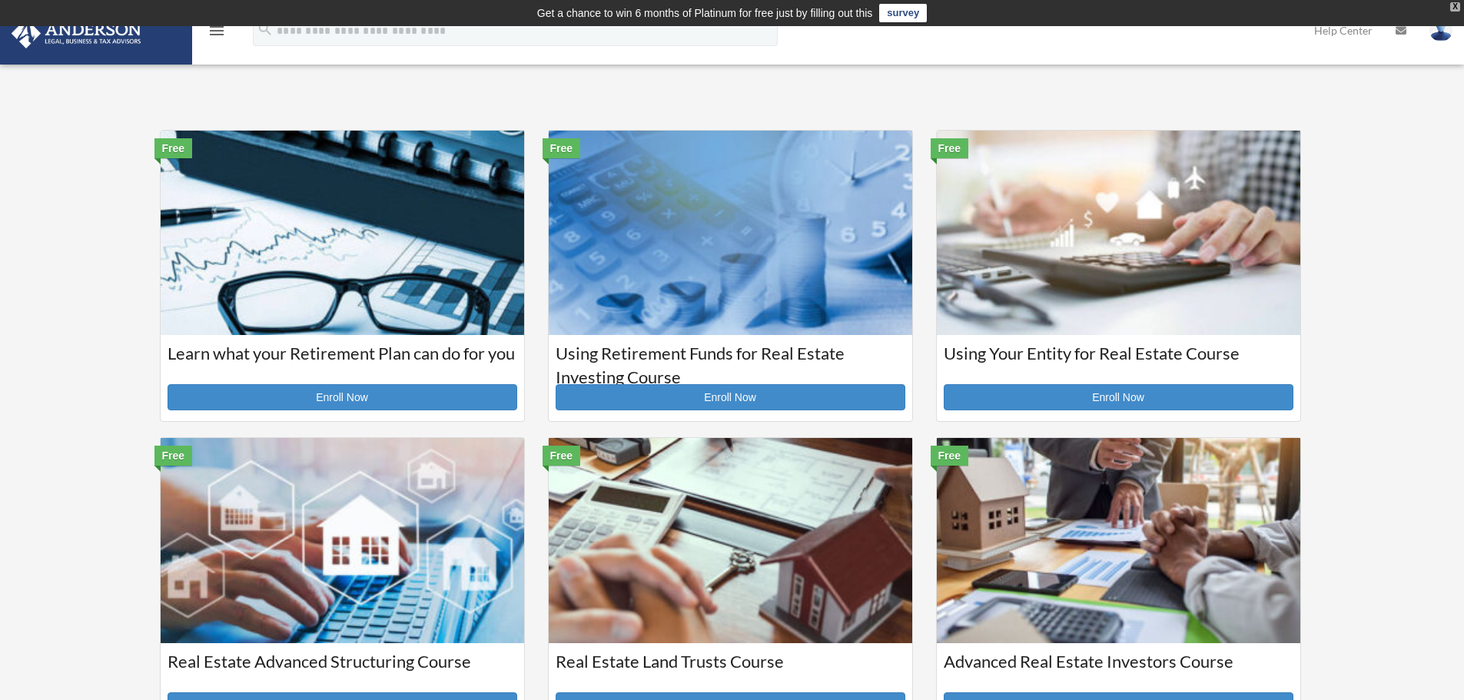
click at [1452, 6] on div "X" at bounding box center [1456, 6] width 10 height 9
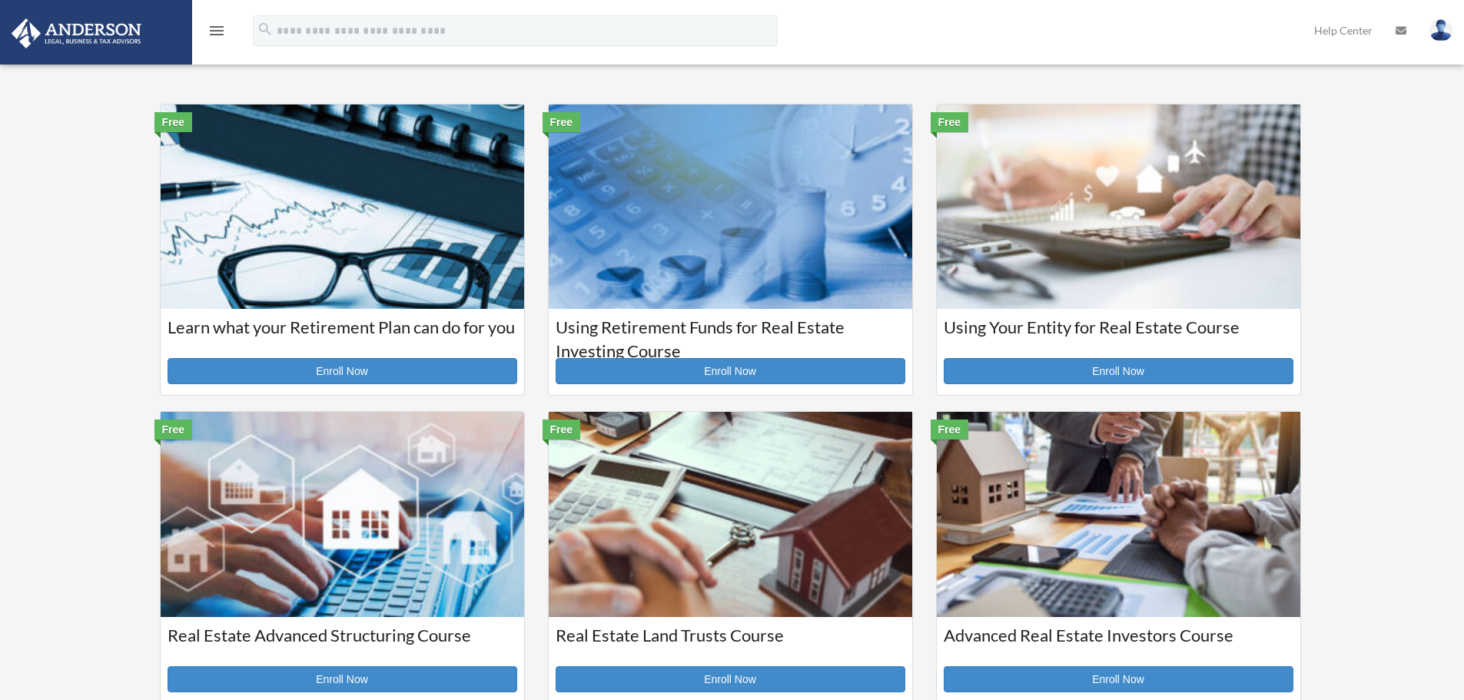
click at [1445, 28] on img at bounding box center [1441, 30] width 23 height 22
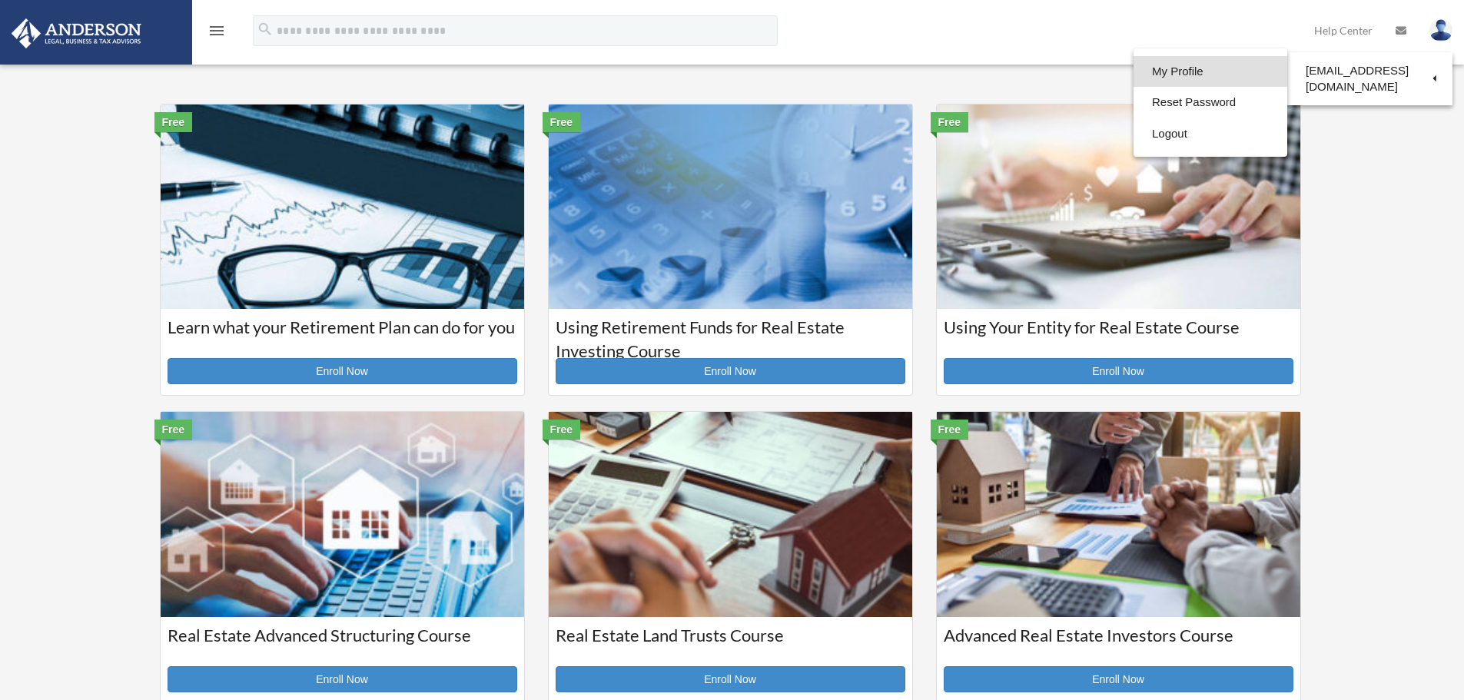
click at [1219, 69] on link "My Profile" at bounding box center [1211, 72] width 154 height 32
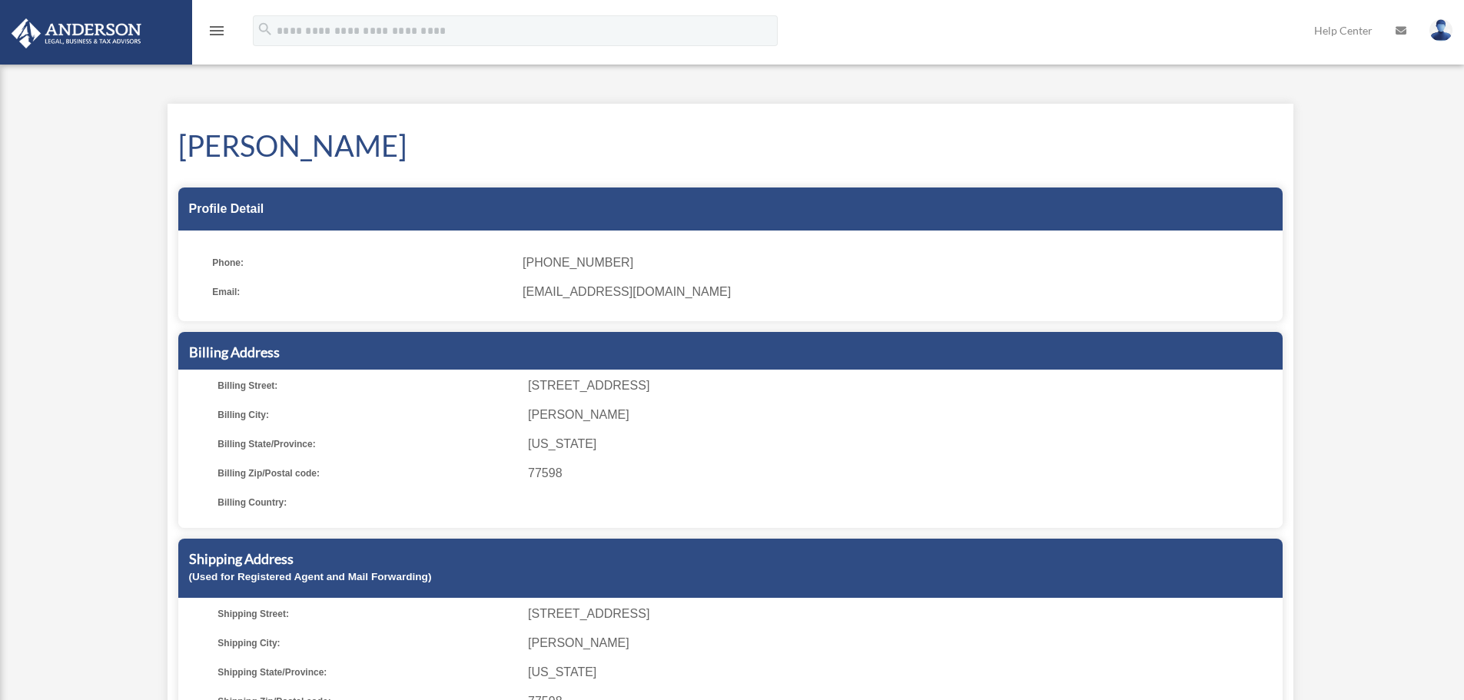
click at [214, 29] on icon "menu" at bounding box center [217, 31] width 18 height 18
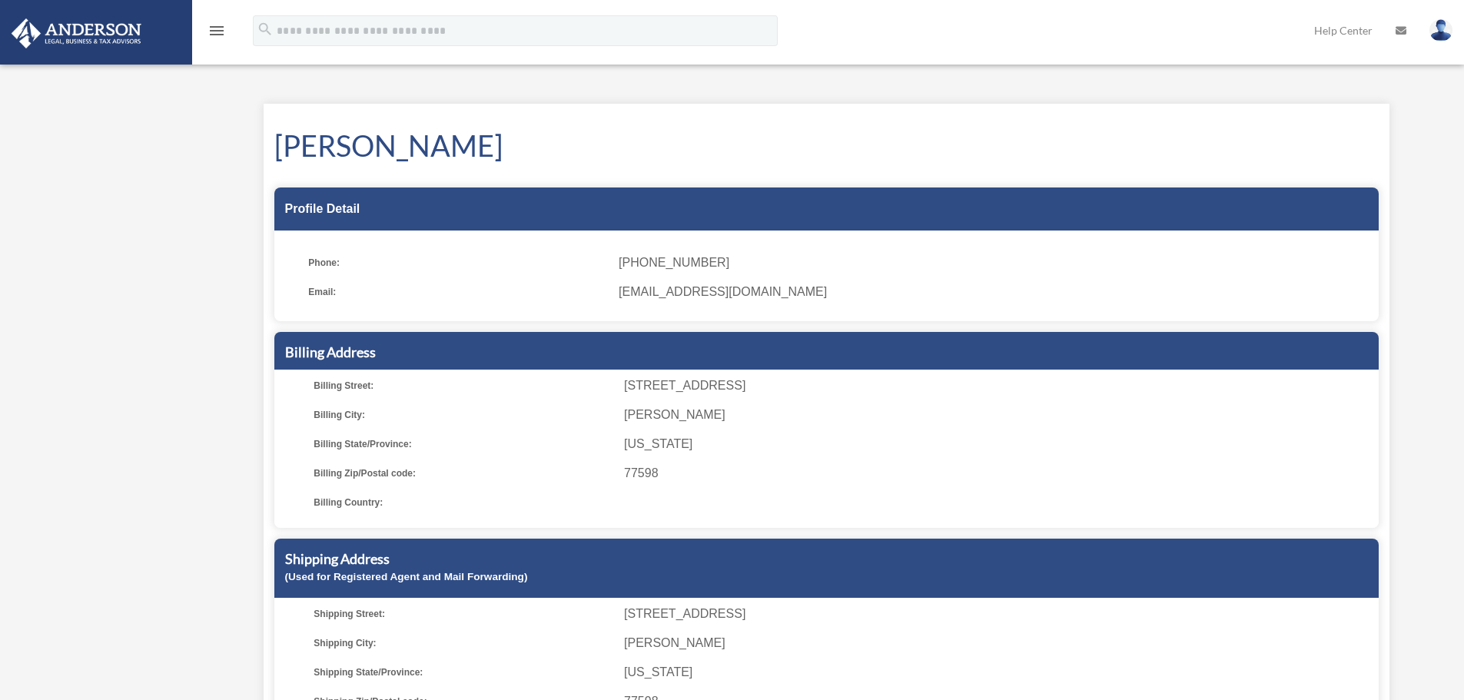
click at [214, 27] on icon "menu" at bounding box center [217, 31] width 18 height 18
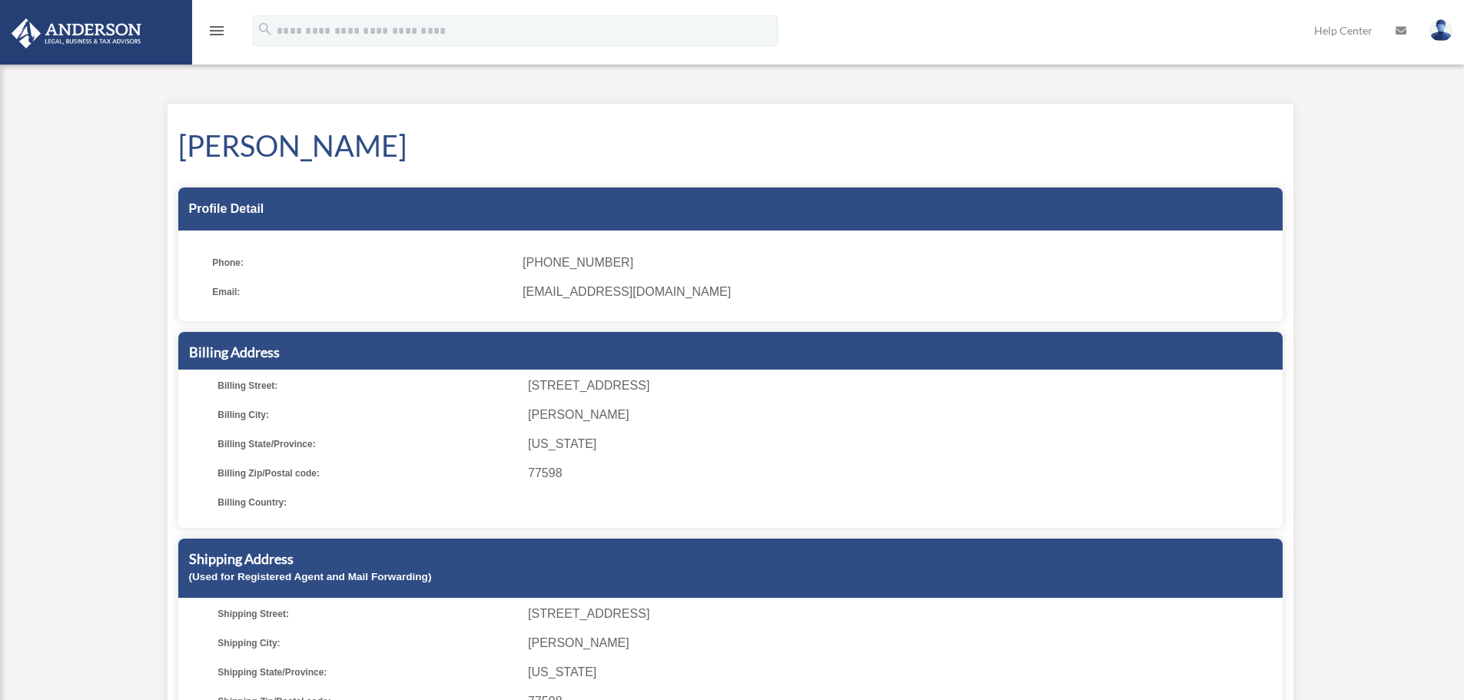
click at [239, 32] on div "menu" at bounding box center [216, 32] width 49 height 40
drag, startPoint x: 218, startPoint y: 30, endPoint x: 221, endPoint y: 42, distance: 11.9
click at [218, 29] on icon "menu" at bounding box center [217, 31] width 18 height 18
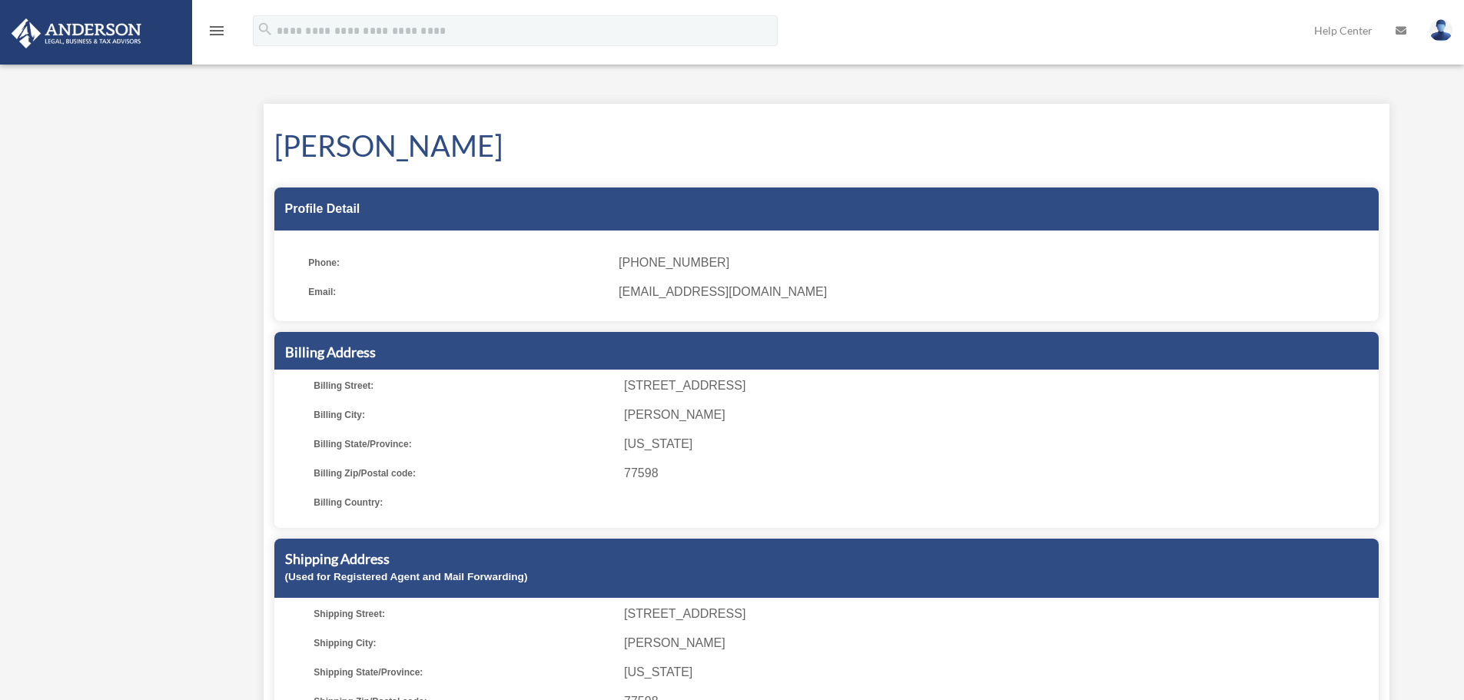
click at [221, 35] on icon "menu" at bounding box center [217, 31] width 18 height 18
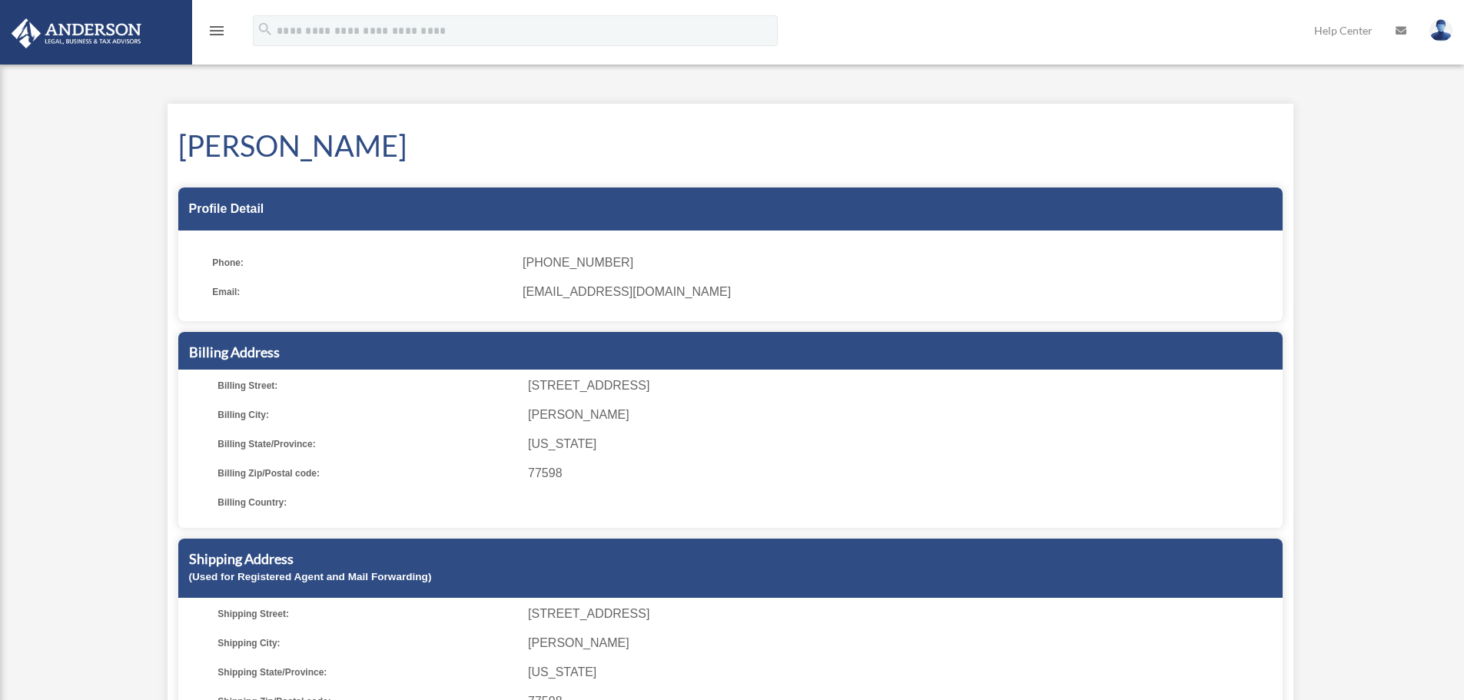
click at [221, 35] on icon "menu" at bounding box center [217, 31] width 18 height 18
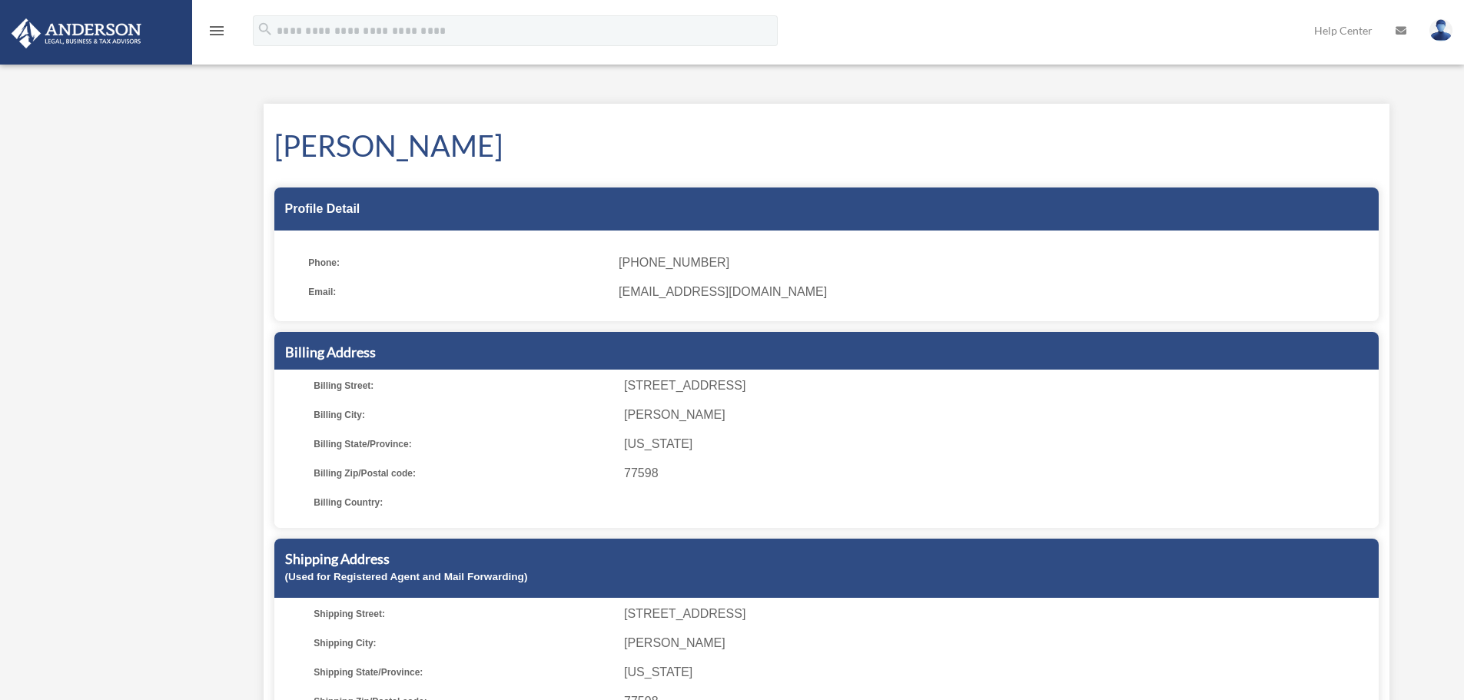
click at [221, 35] on icon "menu" at bounding box center [217, 31] width 18 height 18
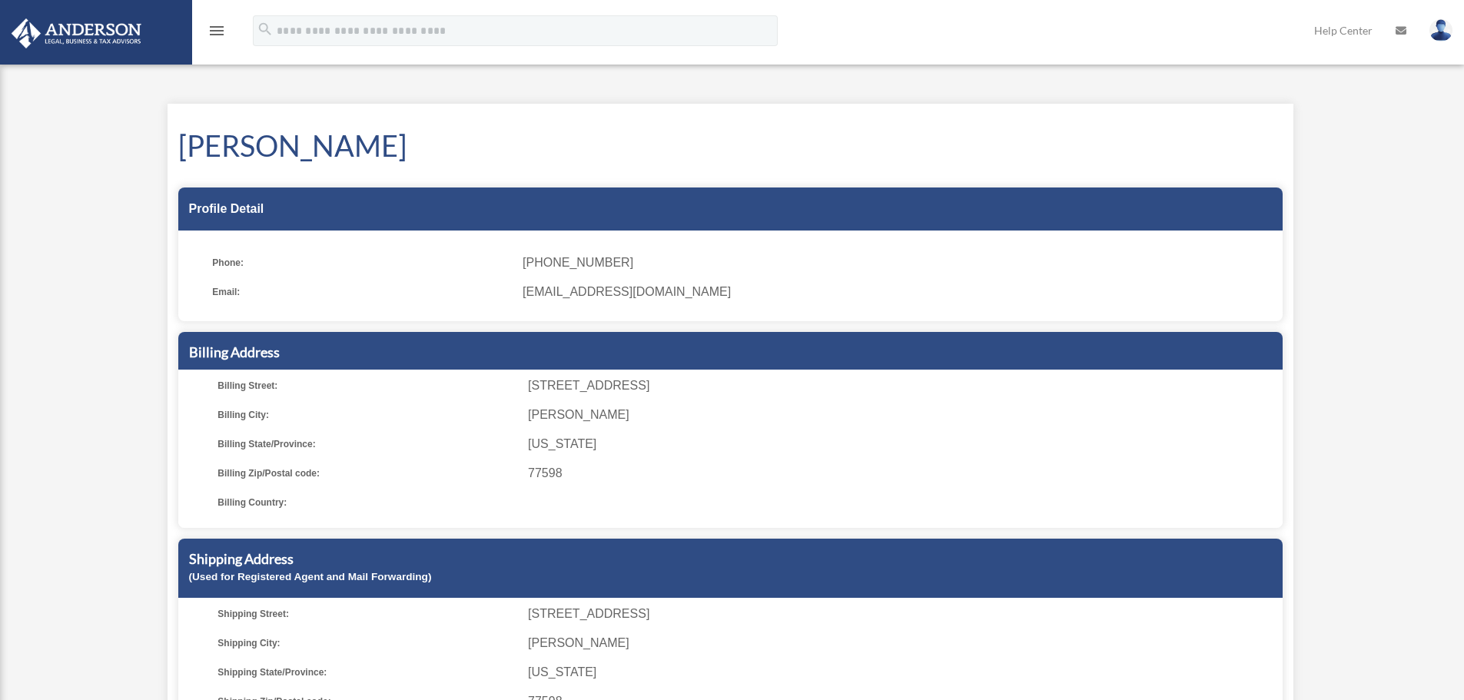
click at [221, 35] on icon "menu" at bounding box center [217, 31] width 18 height 18
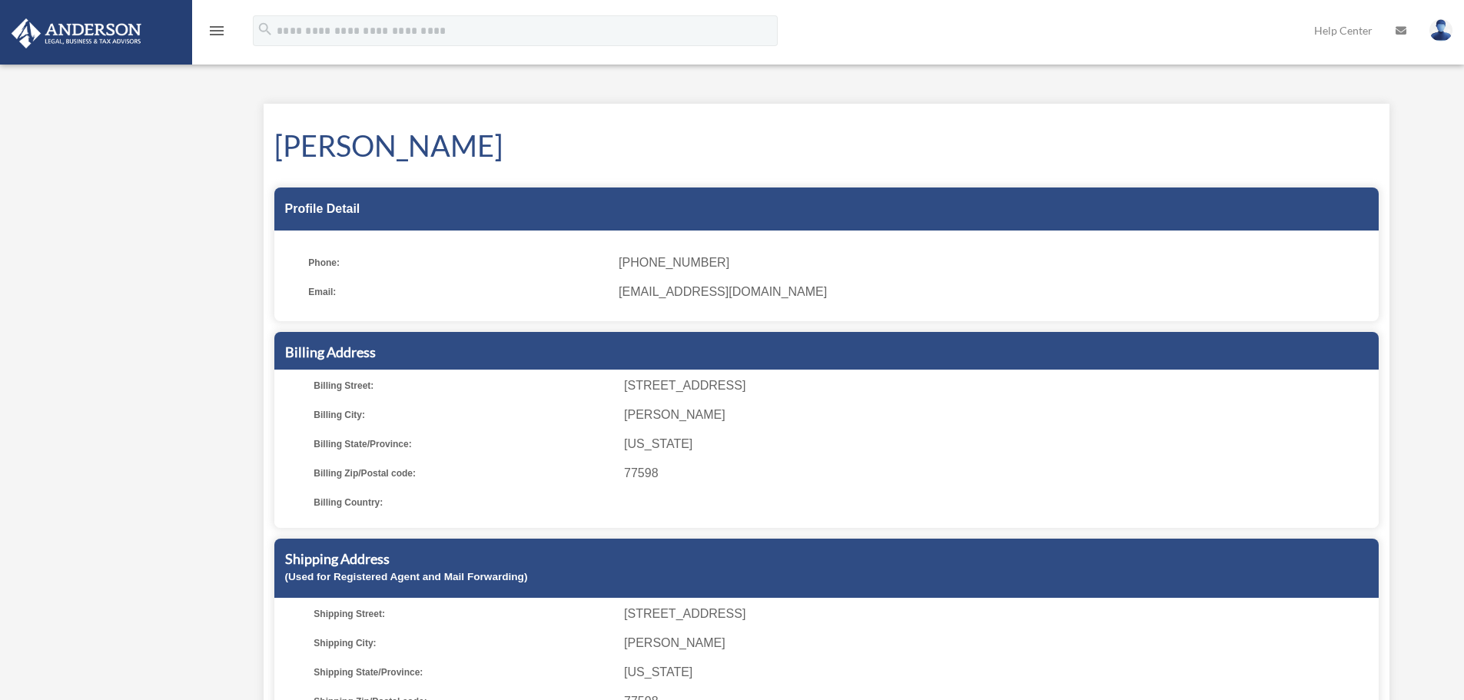
click at [221, 35] on icon "menu" at bounding box center [217, 31] width 18 height 18
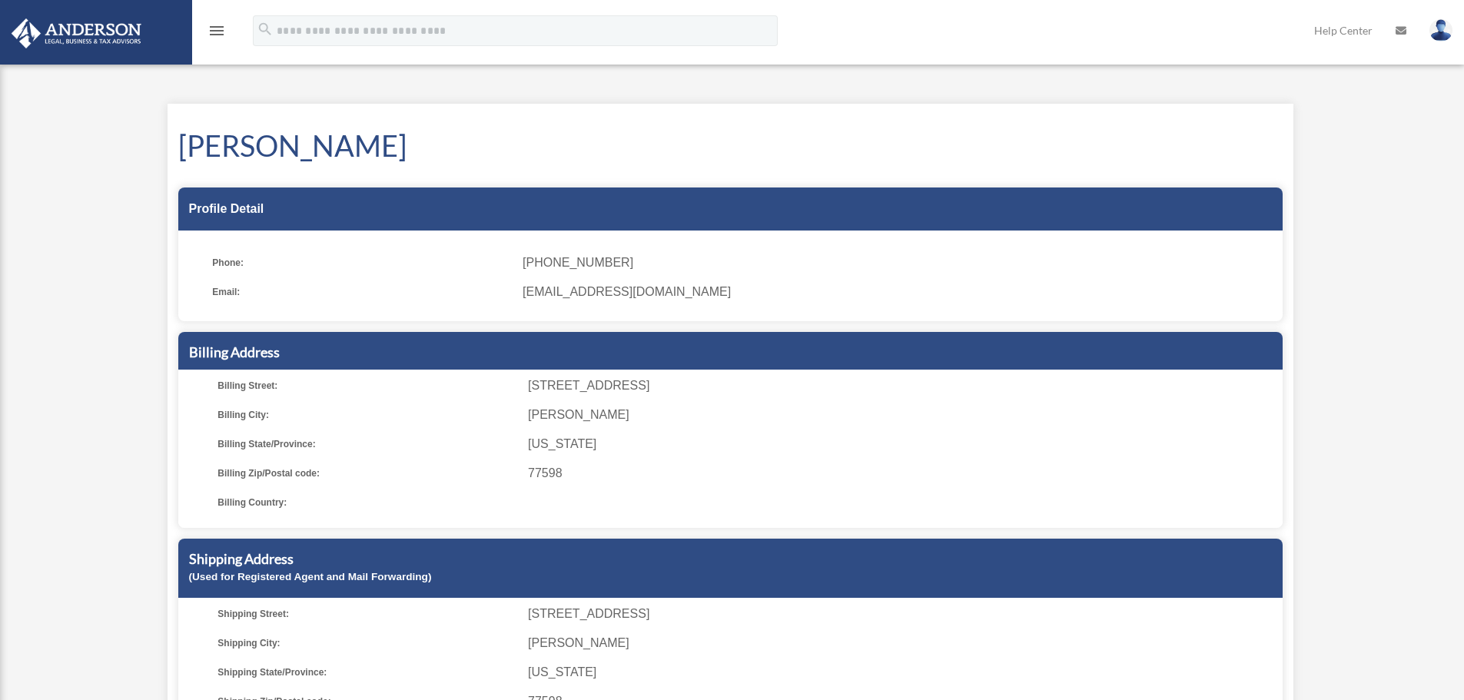
click at [222, 35] on icon "menu" at bounding box center [217, 31] width 18 height 18
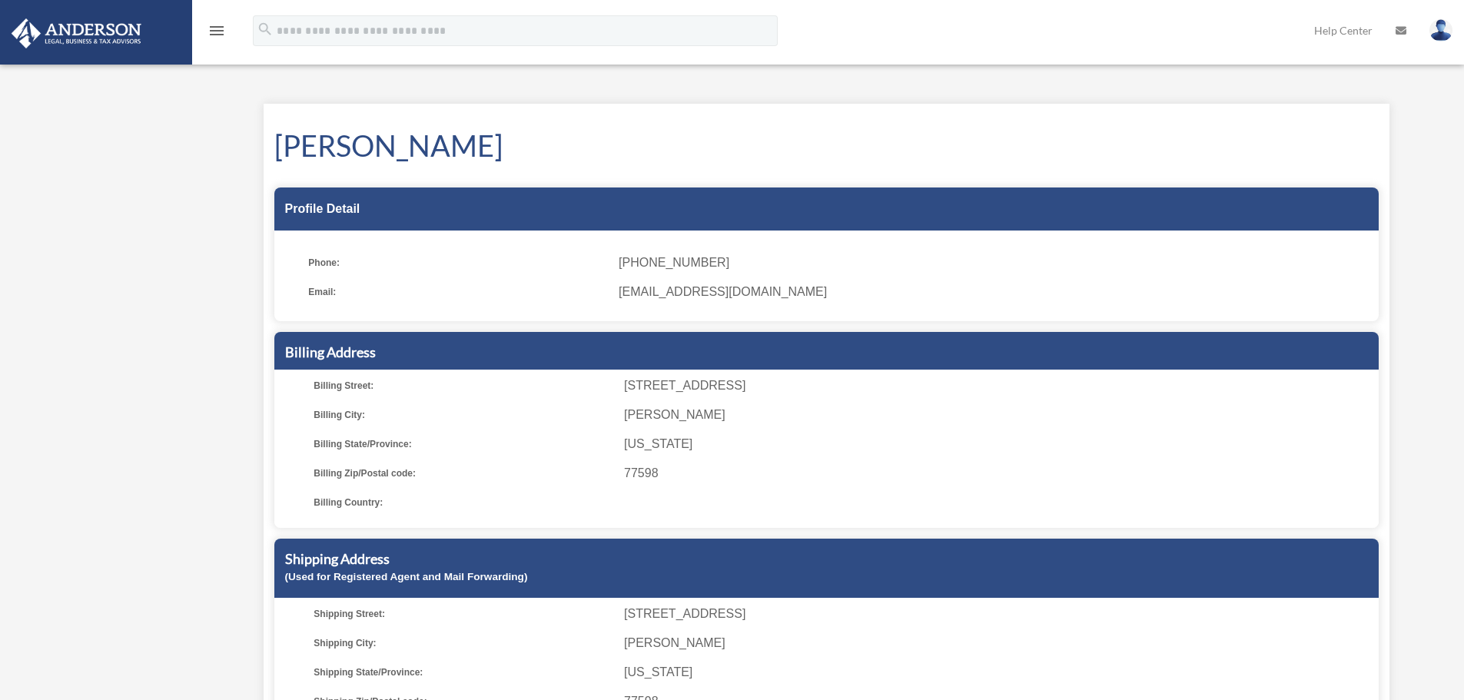
click at [52, 173] on div "My Profile [EMAIL_ADDRESS][DOMAIN_NAME] Sign Out [EMAIL_ADDRESS][DOMAIN_NAME] H…" at bounding box center [732, 421] width 1464 height 727
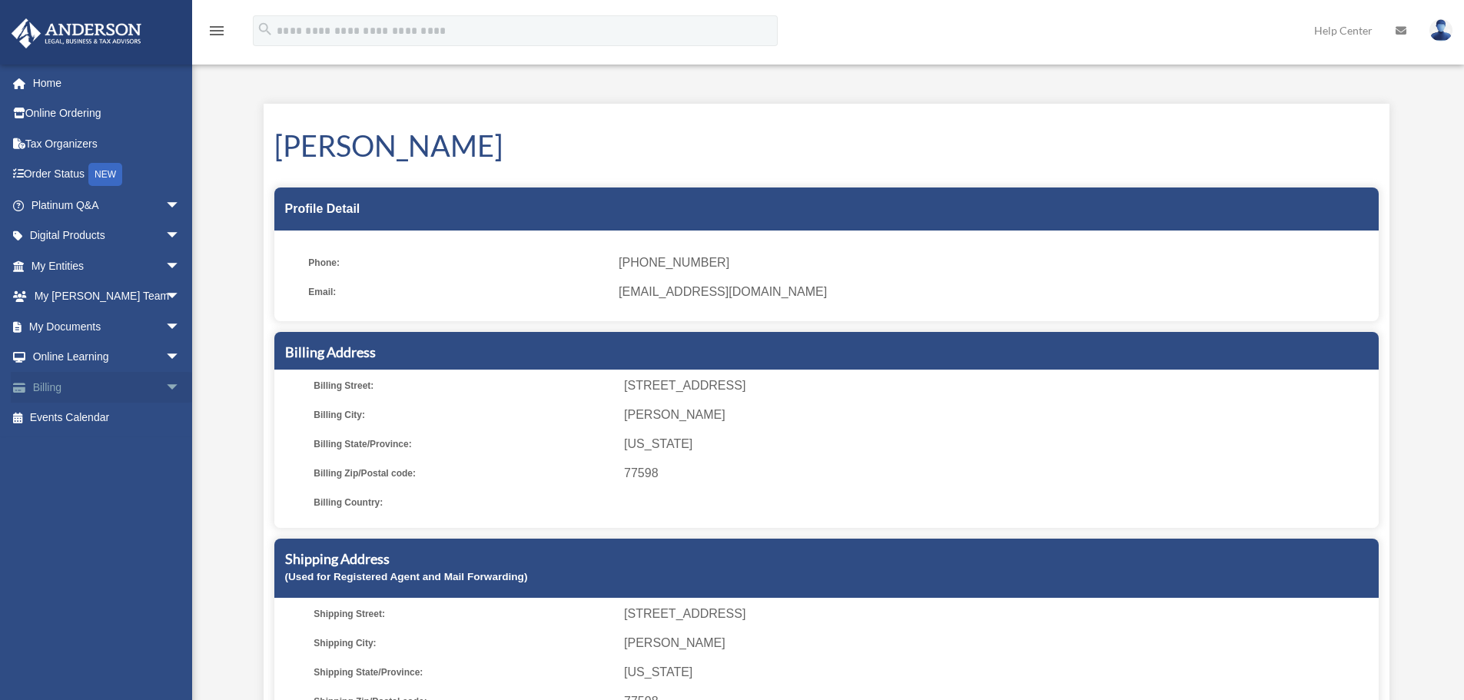
click at [165, 386] on span "arrow_drop_down" at bounding box center [180, 388] width 31 height 32
click at [115, 477] on link "Manage Payments" at bounding box center [113, 479] width 182 height 31
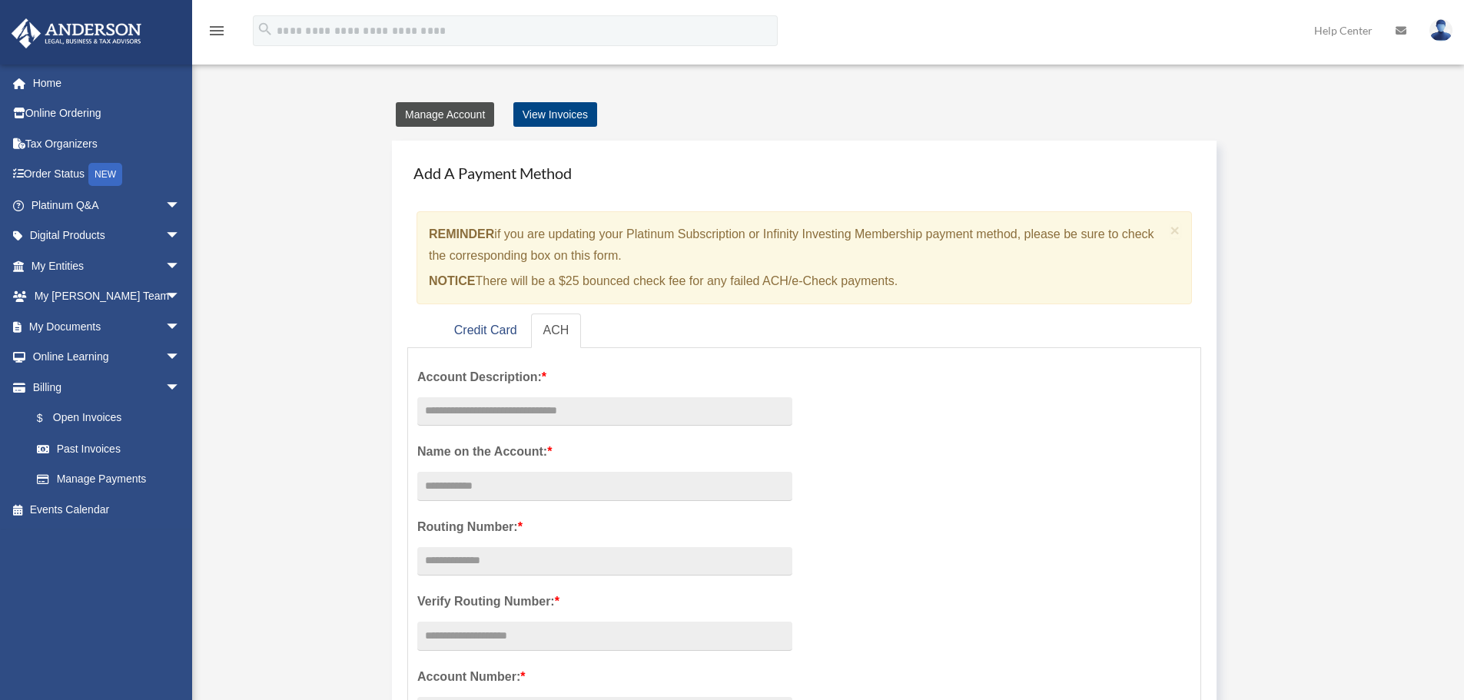
click at [481, 113] on link "Manage Account" at bounding box center [445, 114] width 98 height 25
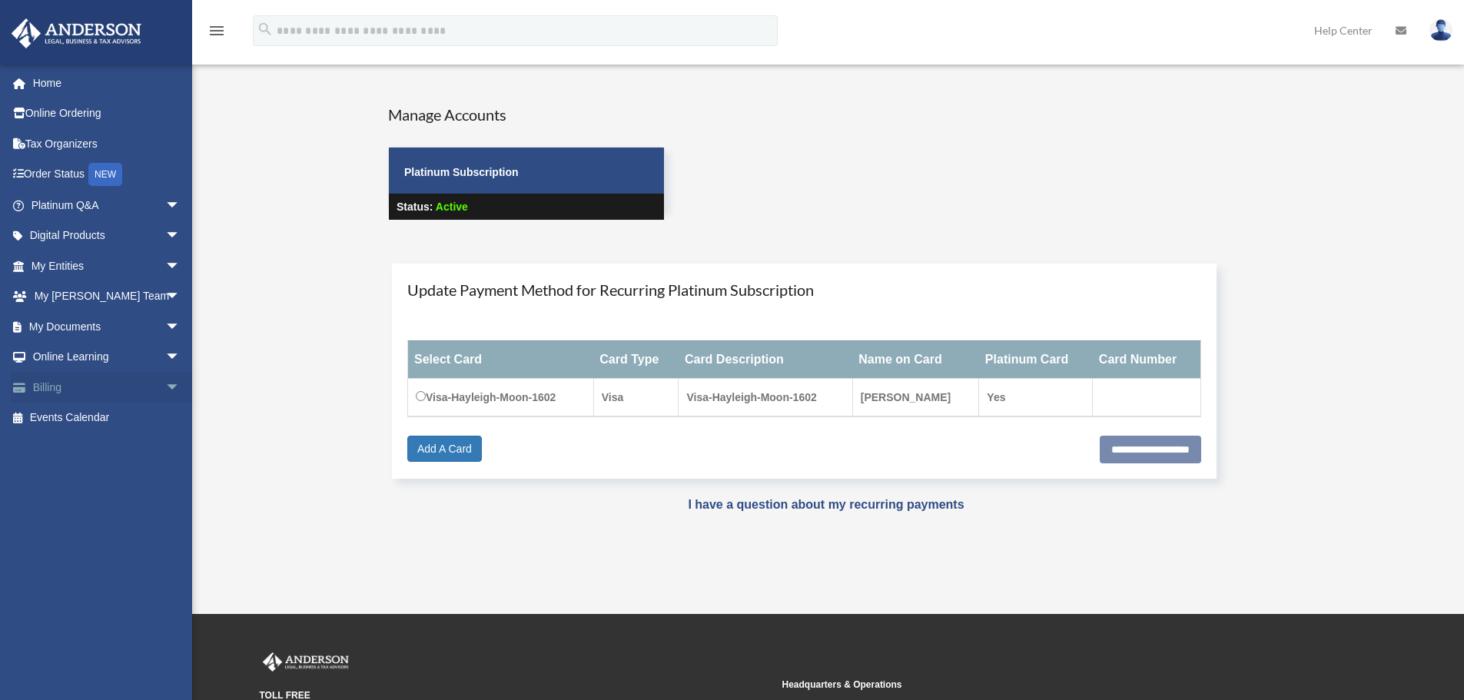
click at [165, 385] on span "arrow_drop_down" at bounding box center [180, 388] width 31 height 32
click at [135, 470] on link "Manage Payments" at bounding box center [113, 479] width 182 height 31
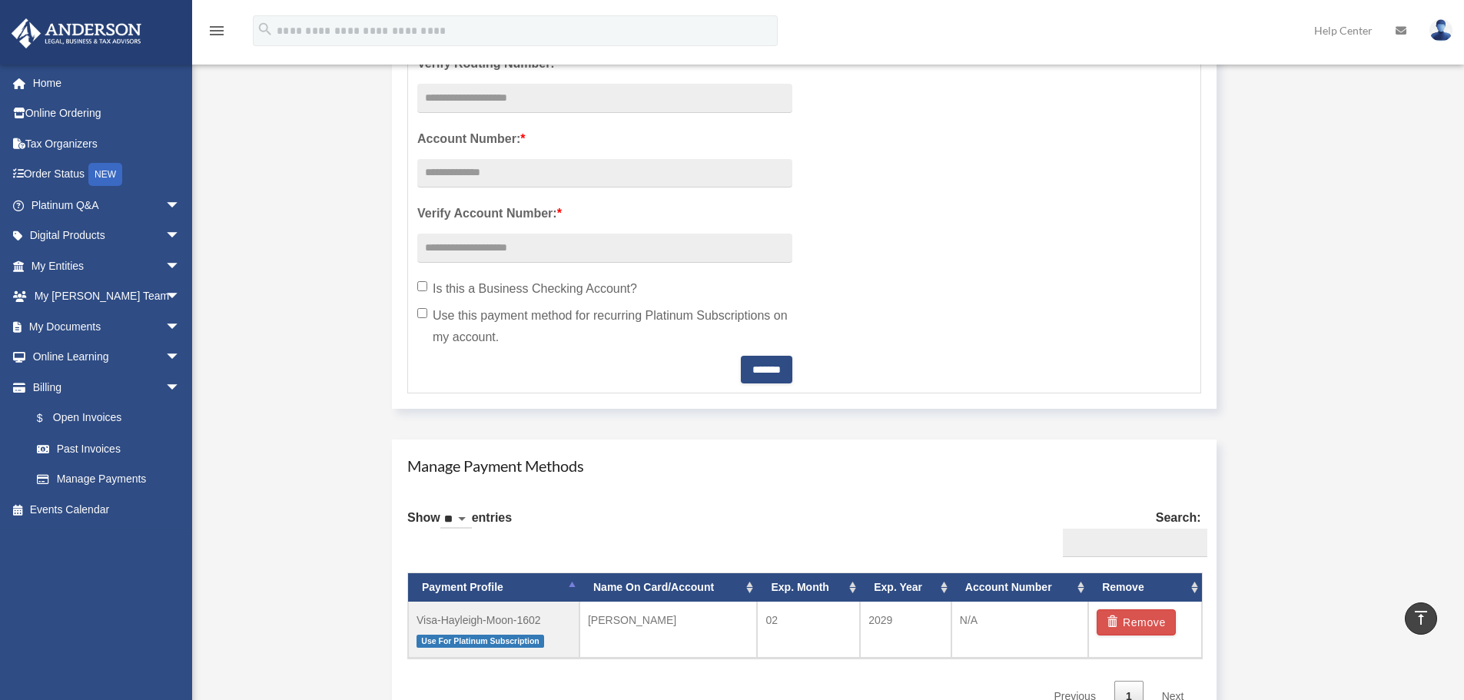
scroll to position [615, 0]
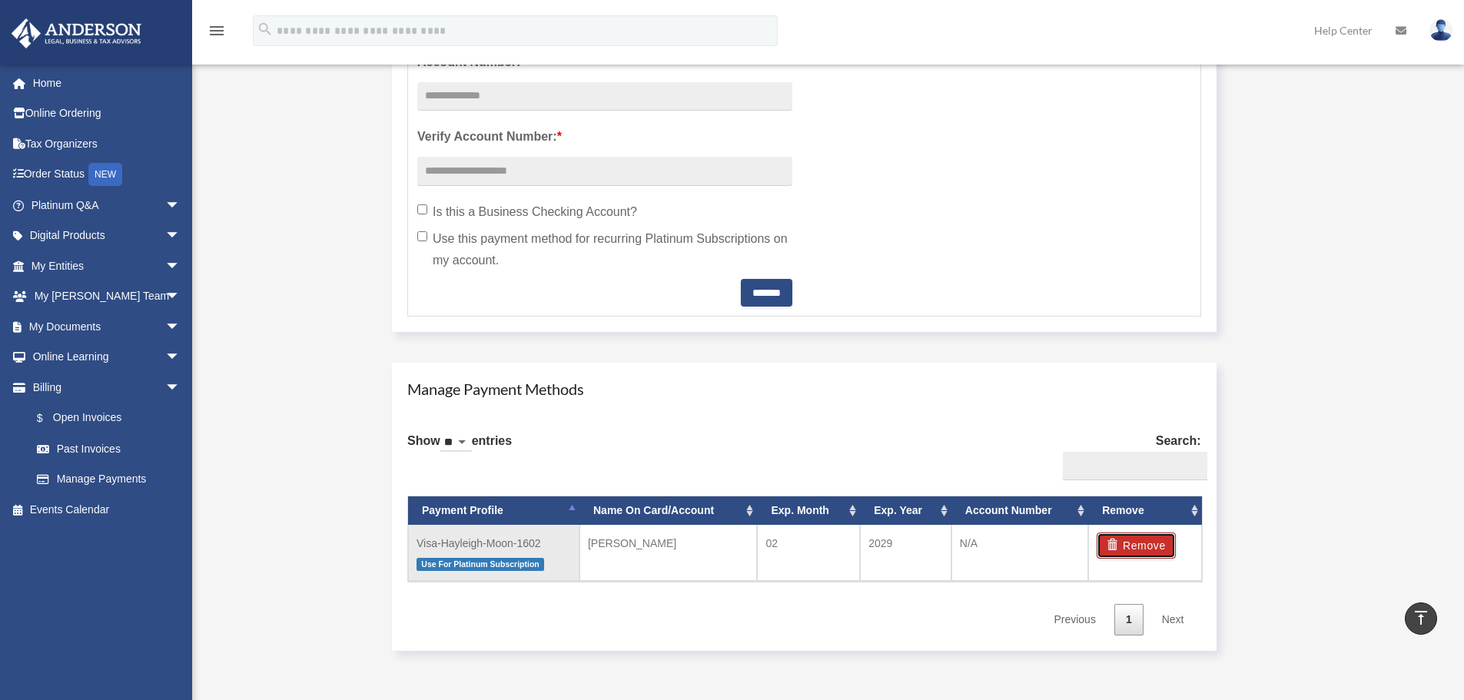
click at [1159, 554] on button "Remove" at bounding box center [1136, 546] width 79 height 26
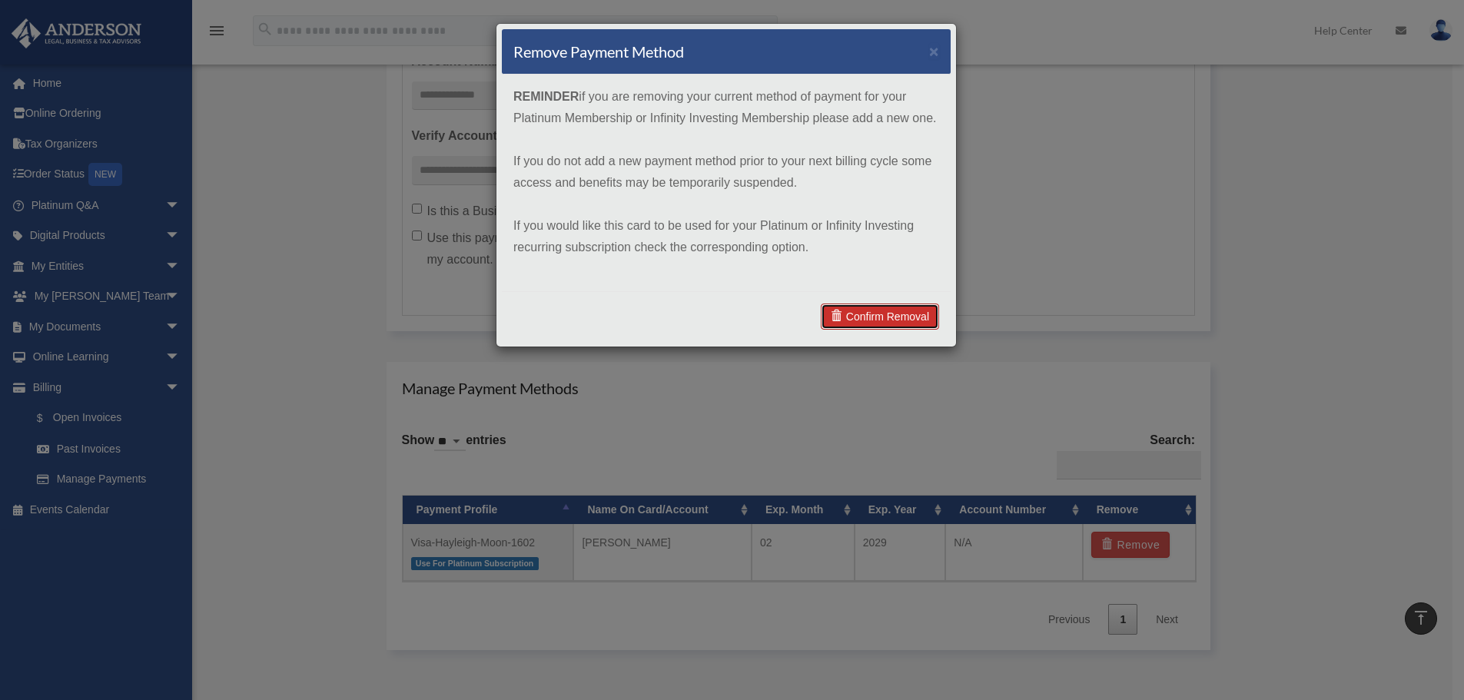
click at [896, 321] on link "Confirm Removal" at bounding box center [880, 317] width 118 height 26
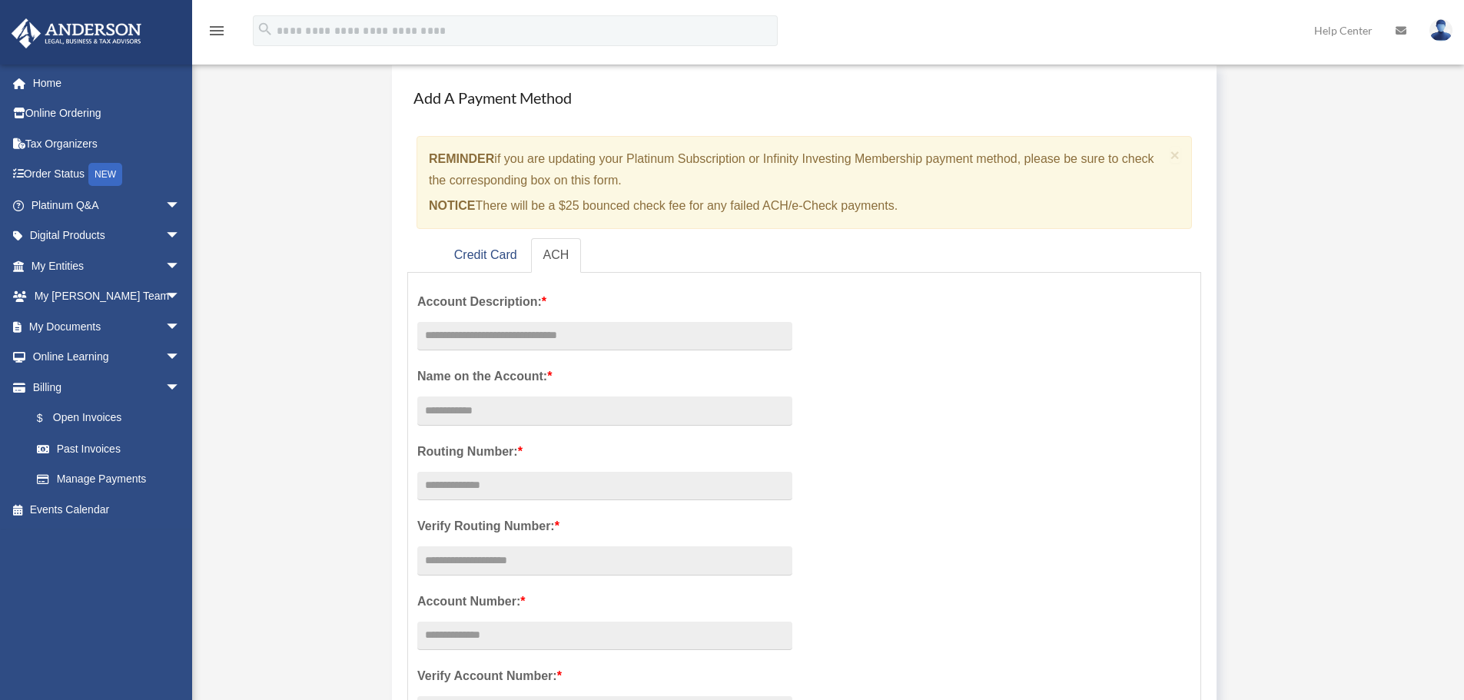
scroll to position [0, 0]
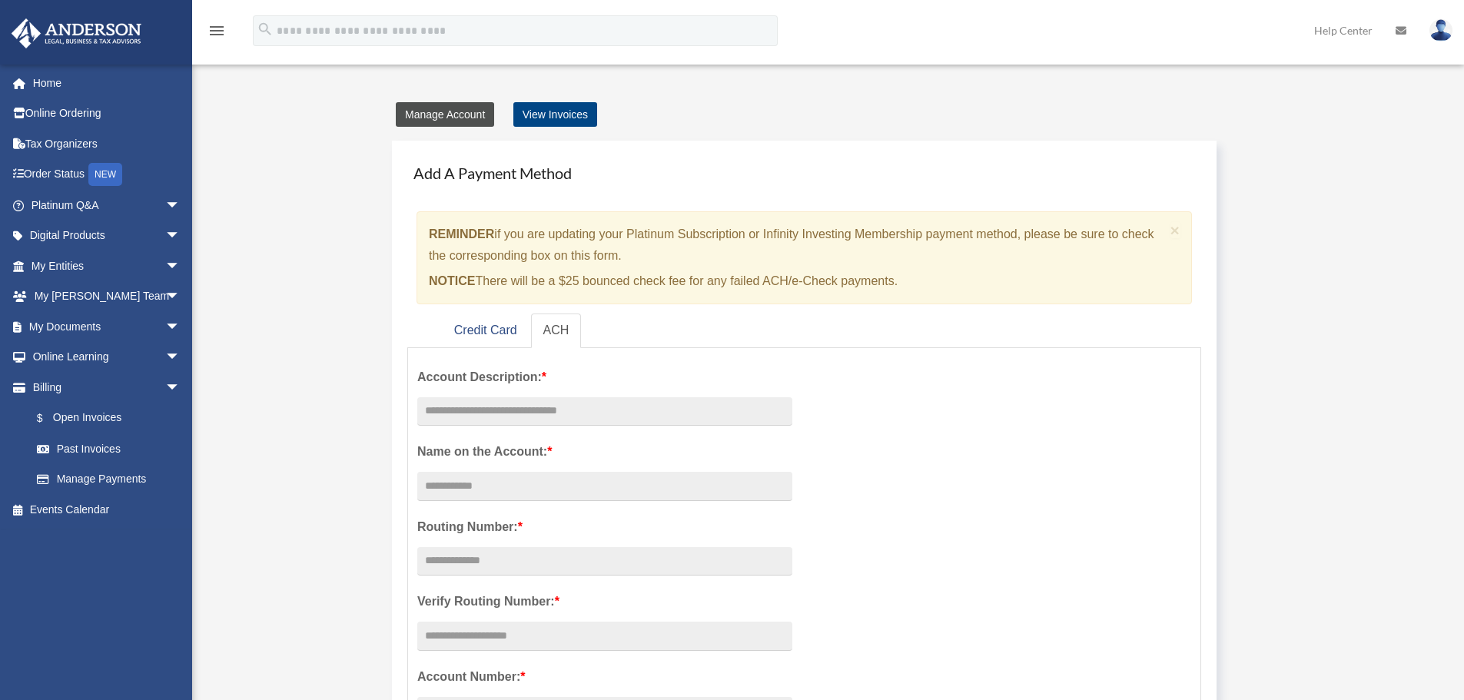
click at [456, 116] on link "Manage Account" at bounding box center [445, 114] width 98 height 25
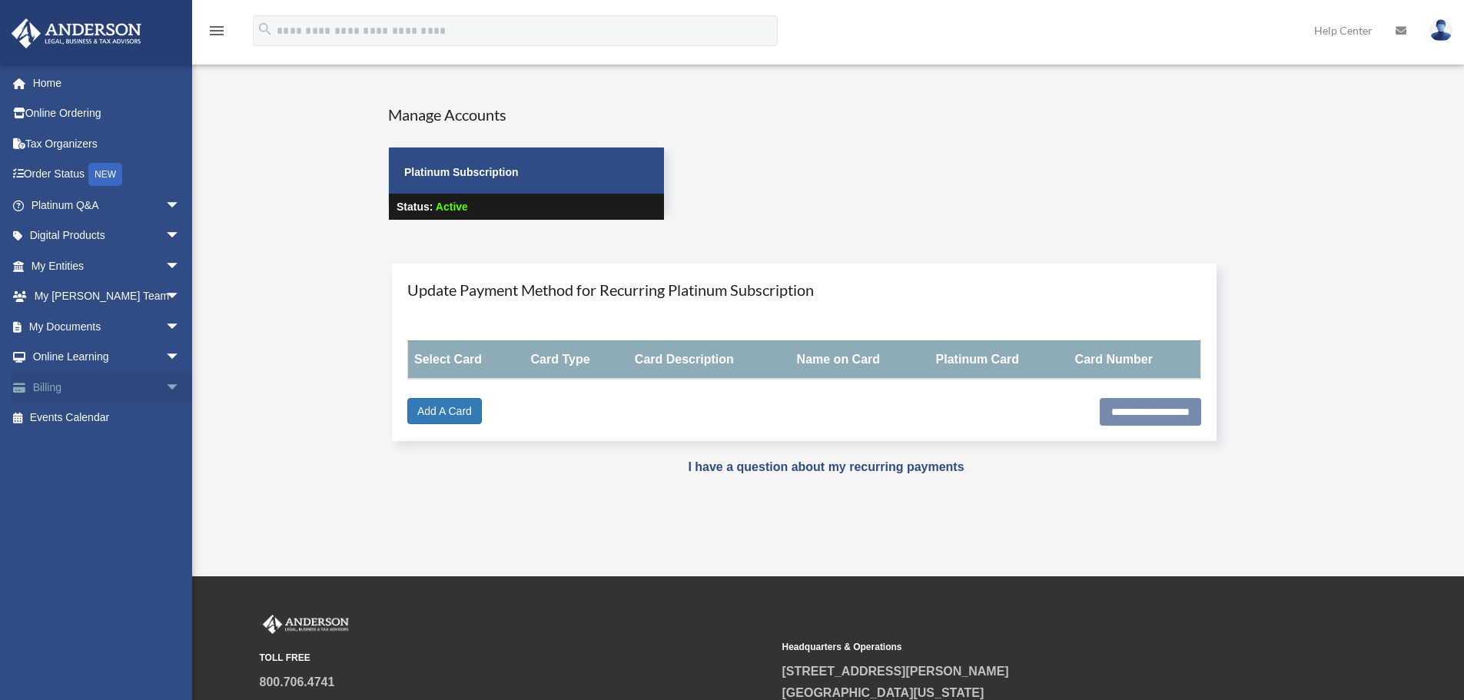
click at [130, 388] on link "Billing arrow_drop_down" at bounding box center [107, 387] width 193 height 31
click at [165, 390] on span "arrow_drop_down" at bounding box center [180, 388] width 31 height 32
click at [107, 441] on link "Past Invoices" at bounding box center [113, 449] width 182 height 31
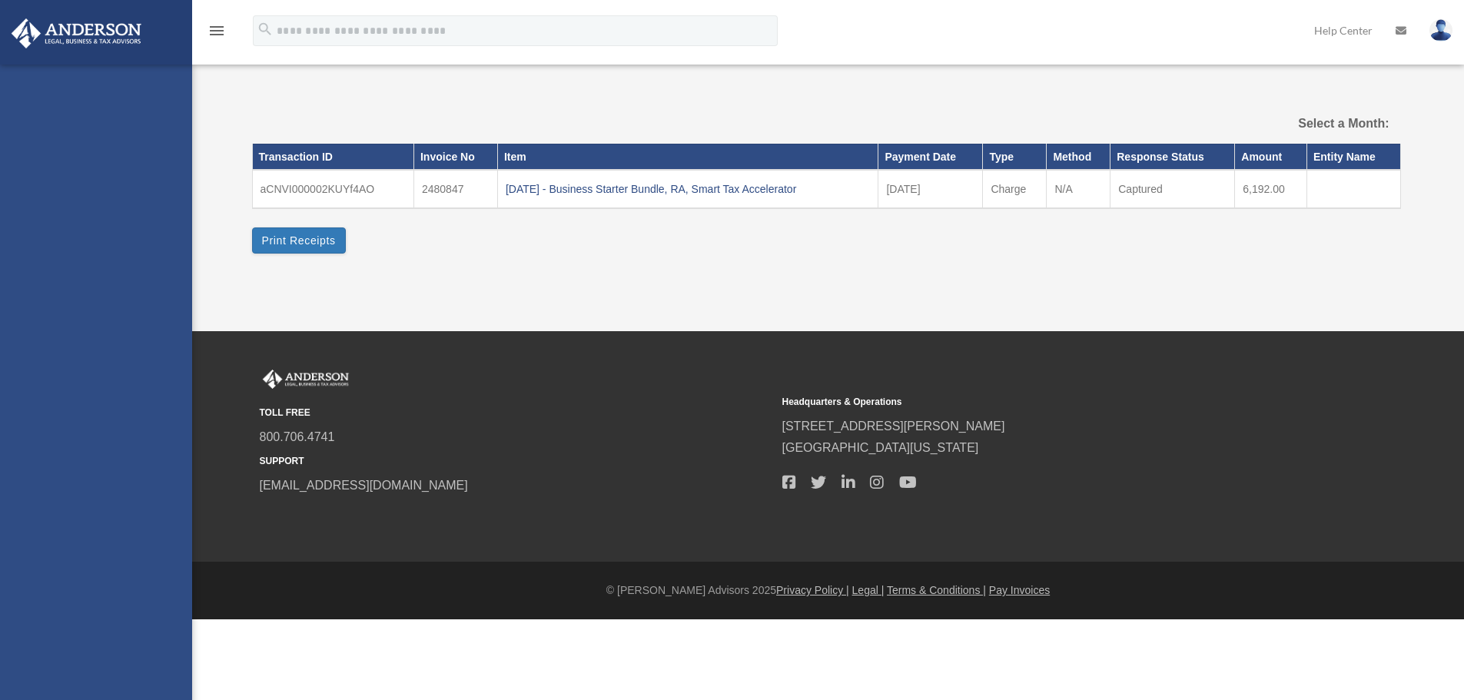
select select
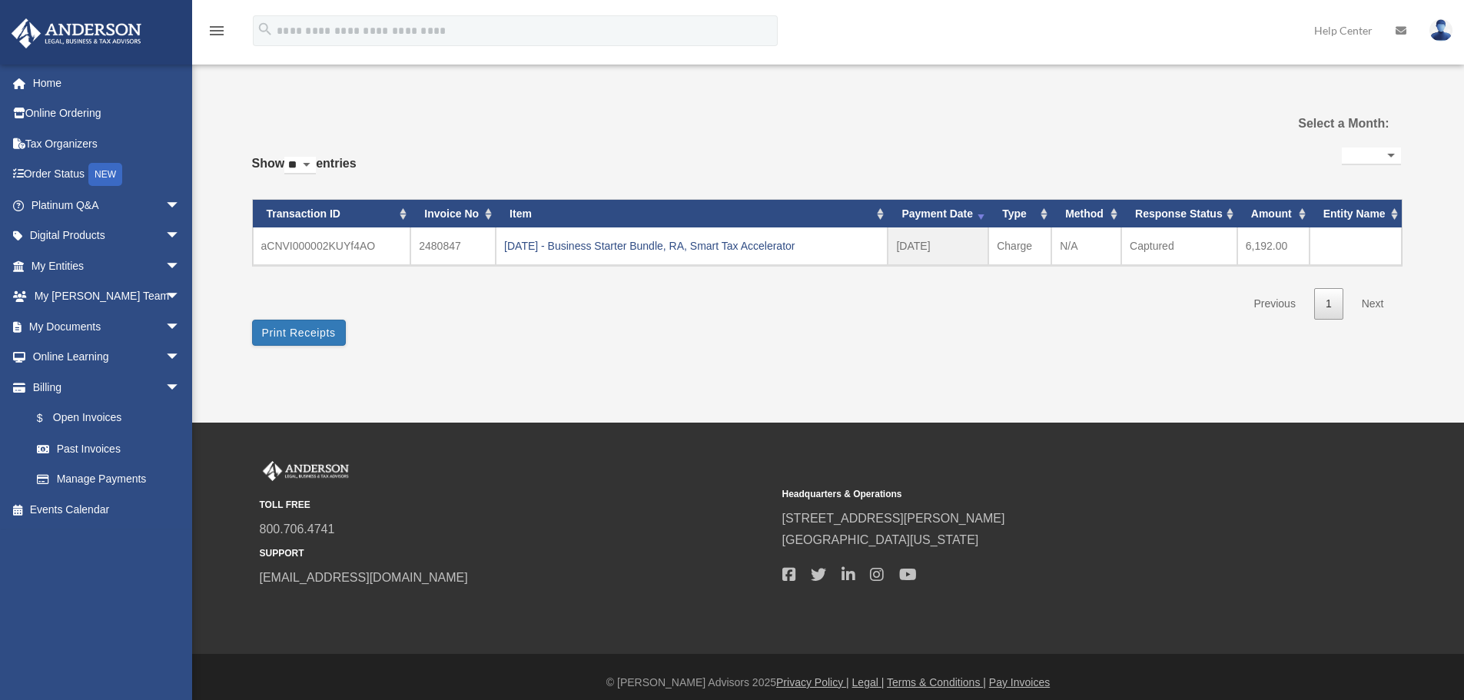
click at [833, 131] on div "**********" at bounding box center [826, 225] width 1149 height 242
click at [165, 205] on span "arrow_drop_down" at bounding box center [180, 206] width 31 height 32
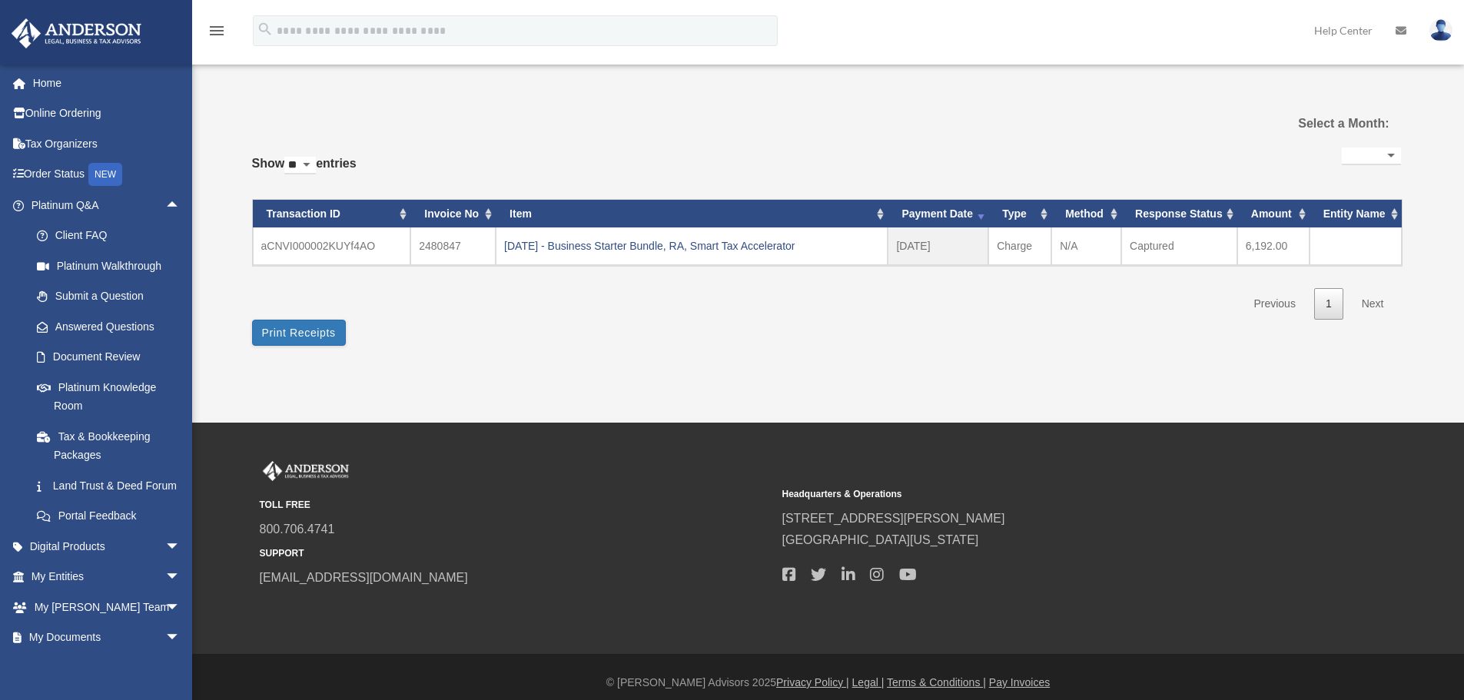
click at [307, 408] on div "Past Invoices [EMAIL_ADDRESS][DOMAIN_NAME] Sign Out [EMAIL_ADDRESS][DOMAIN_NAME…" at bounding box center [732, 211] width 1464 height 423
click at [167, 201] on span "arrow_drop_up" at bounding box center [180, 206] width 31 height 32
